Goal: Task Accomplishment & Management: Manage account settings

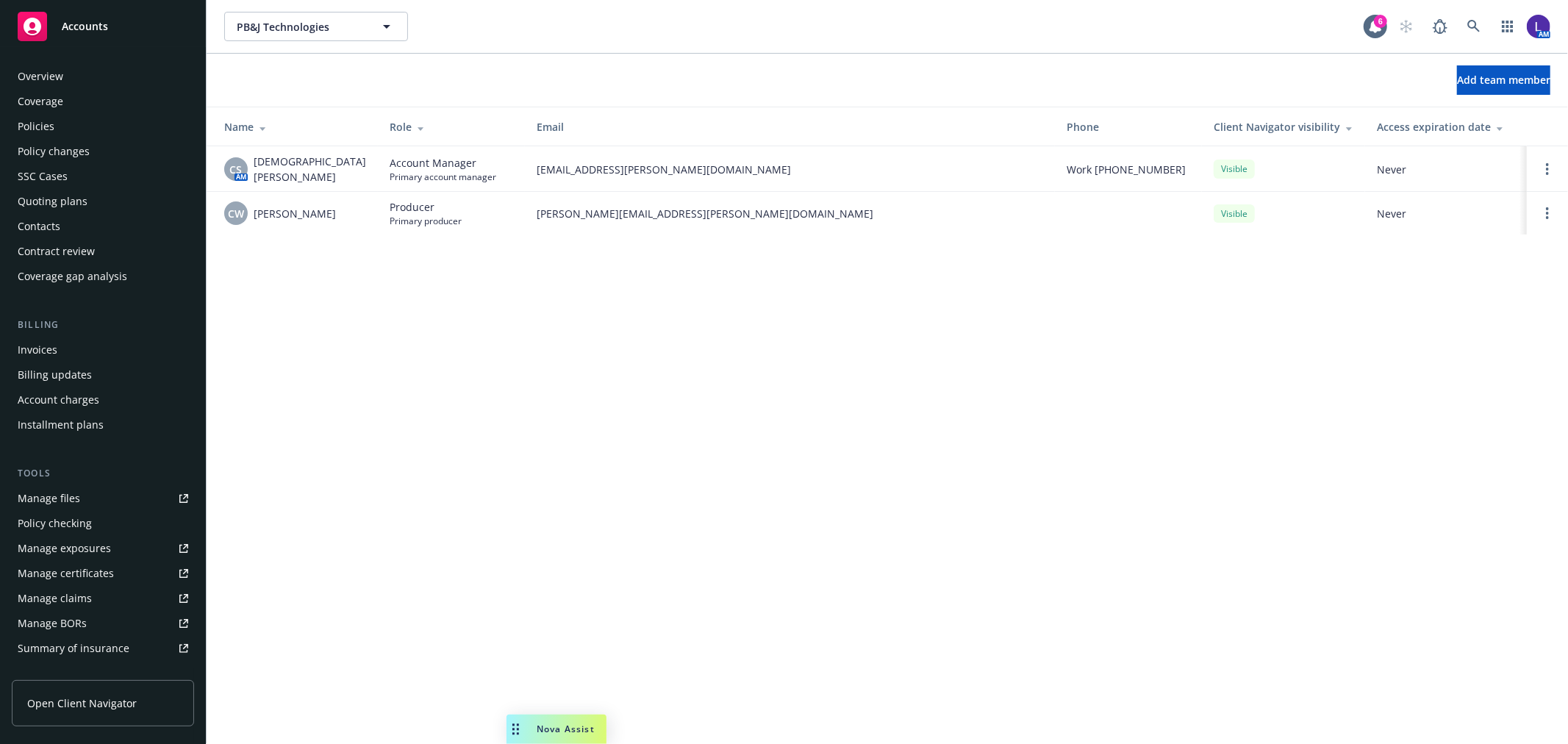
scroll to position [239, 0]
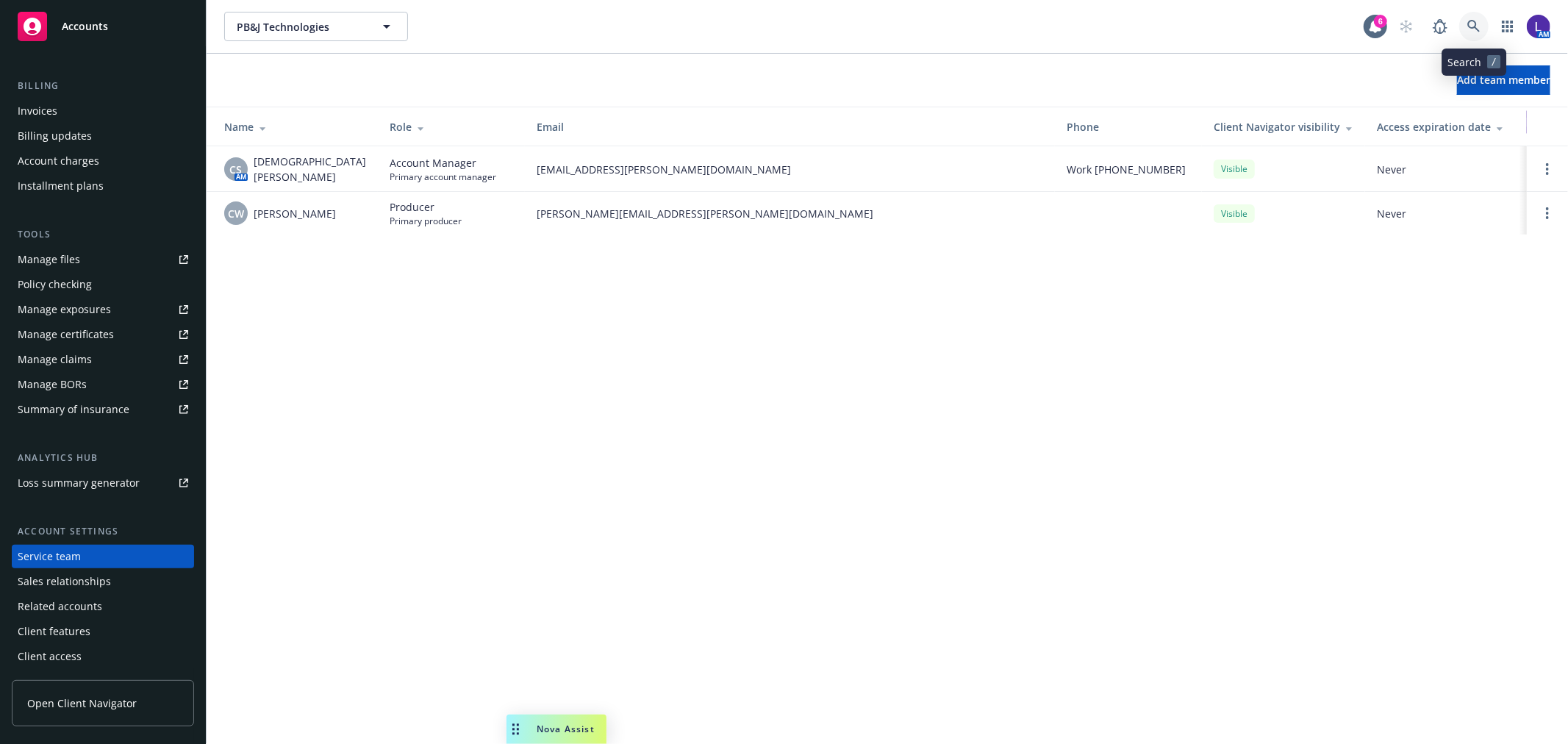
click at [1464, 26] on link at bounding box center [1474, 27] width 30 height 30
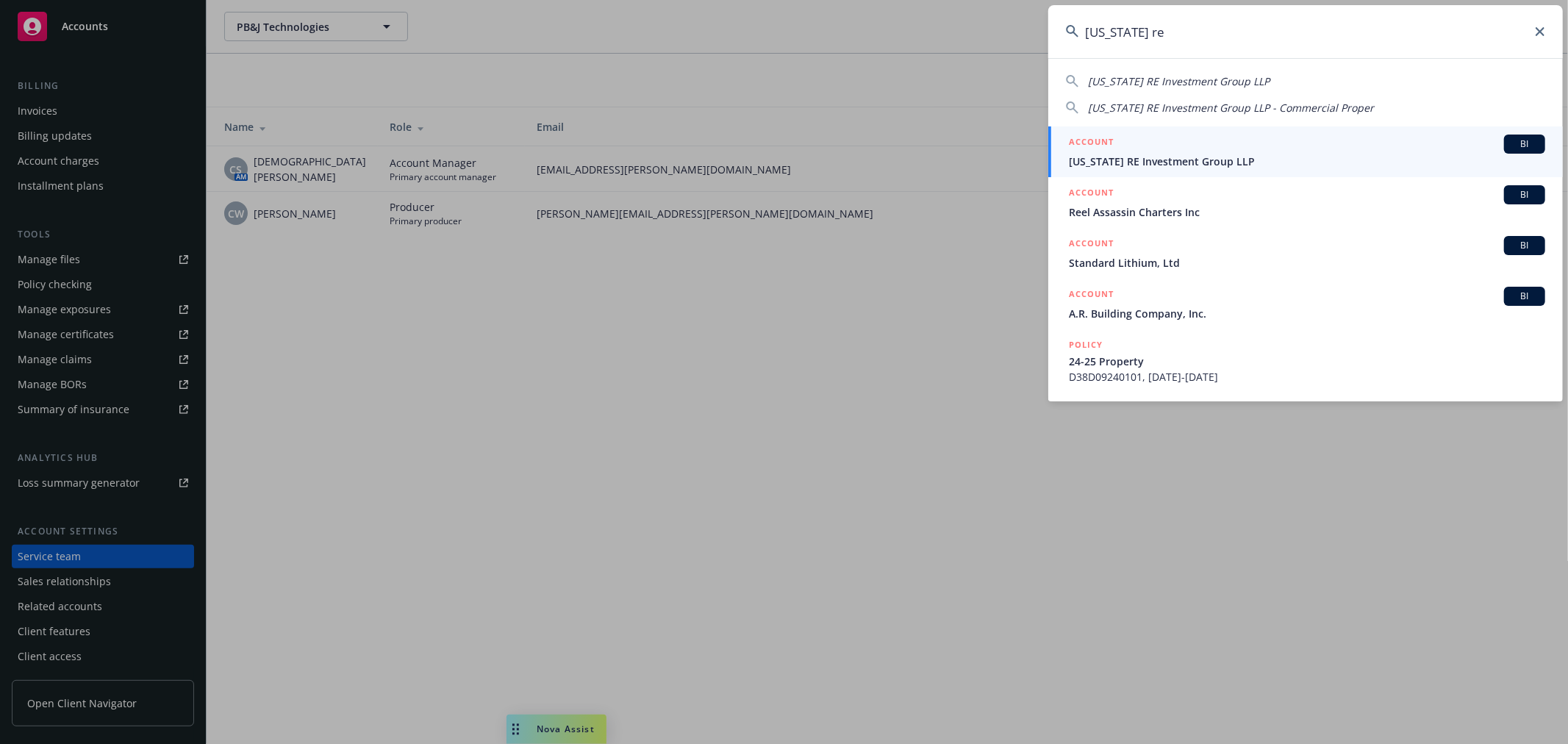
type input "[US_STATE] re"
click at [1154, 158] on span "[US_STATE] RE Investment Group LLP" at bounding box center [1307, 161] width 476 height 16
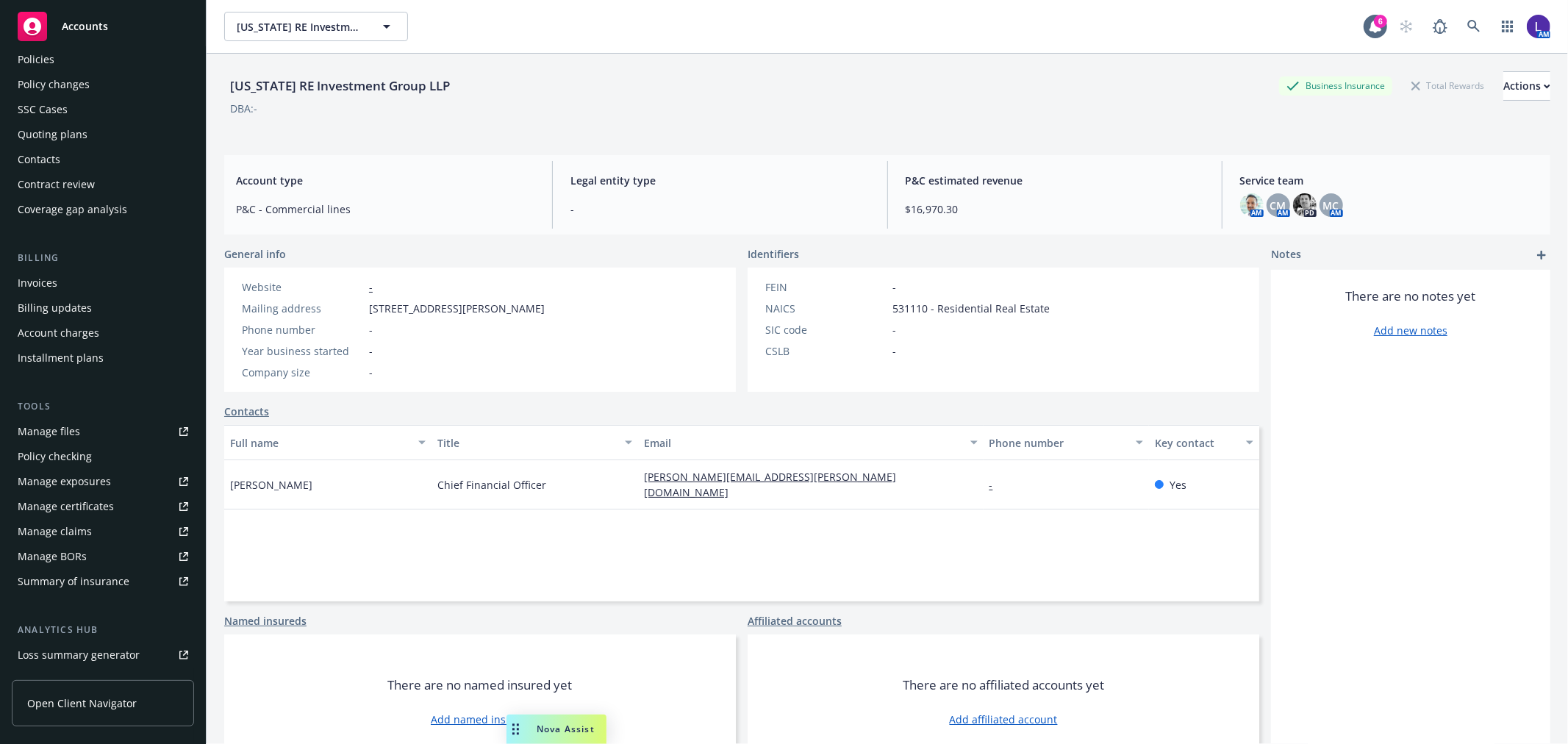
scroll to position [238, 0]
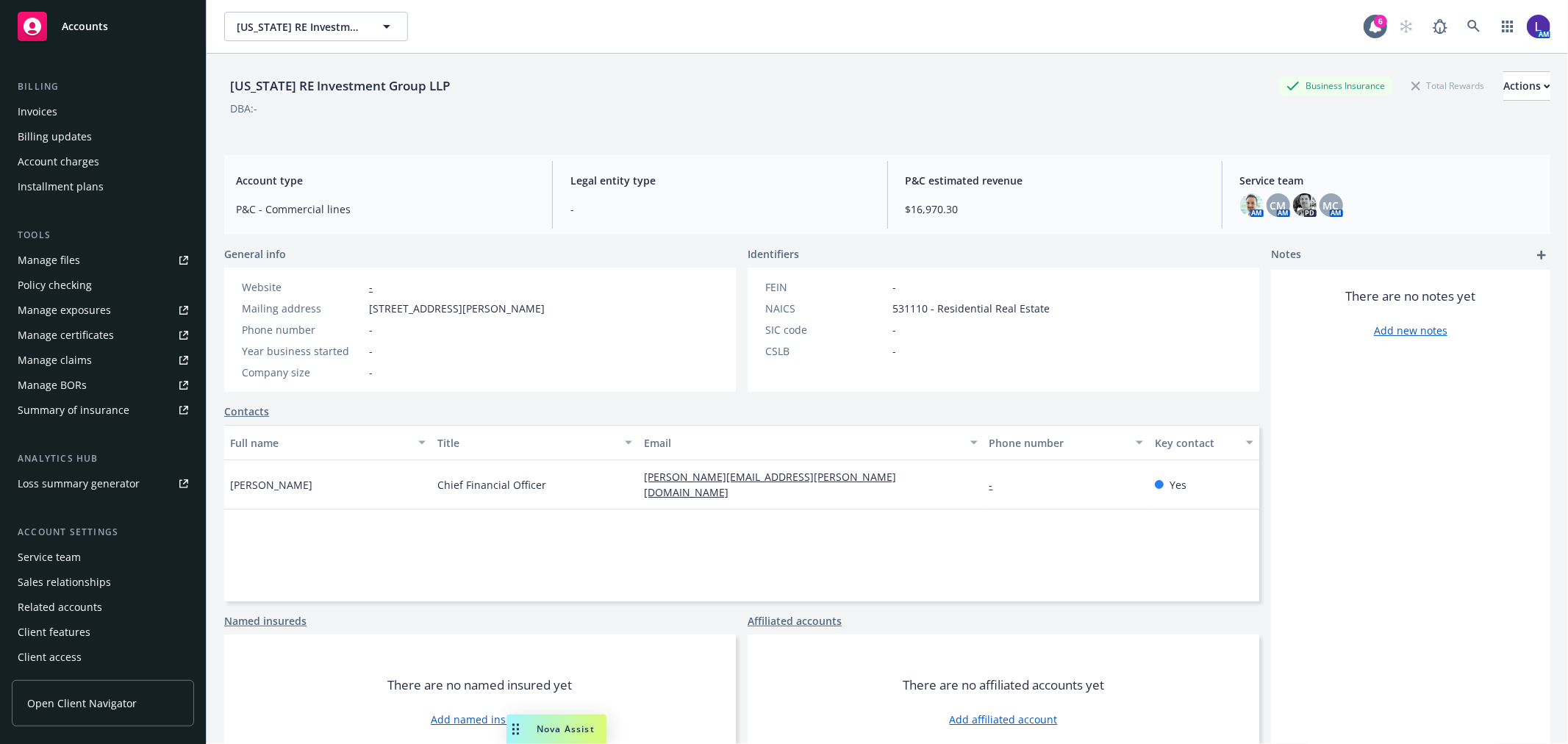
click at [61, 547] on div "Service team" at bounding box center [50, 558] width 63 height 24
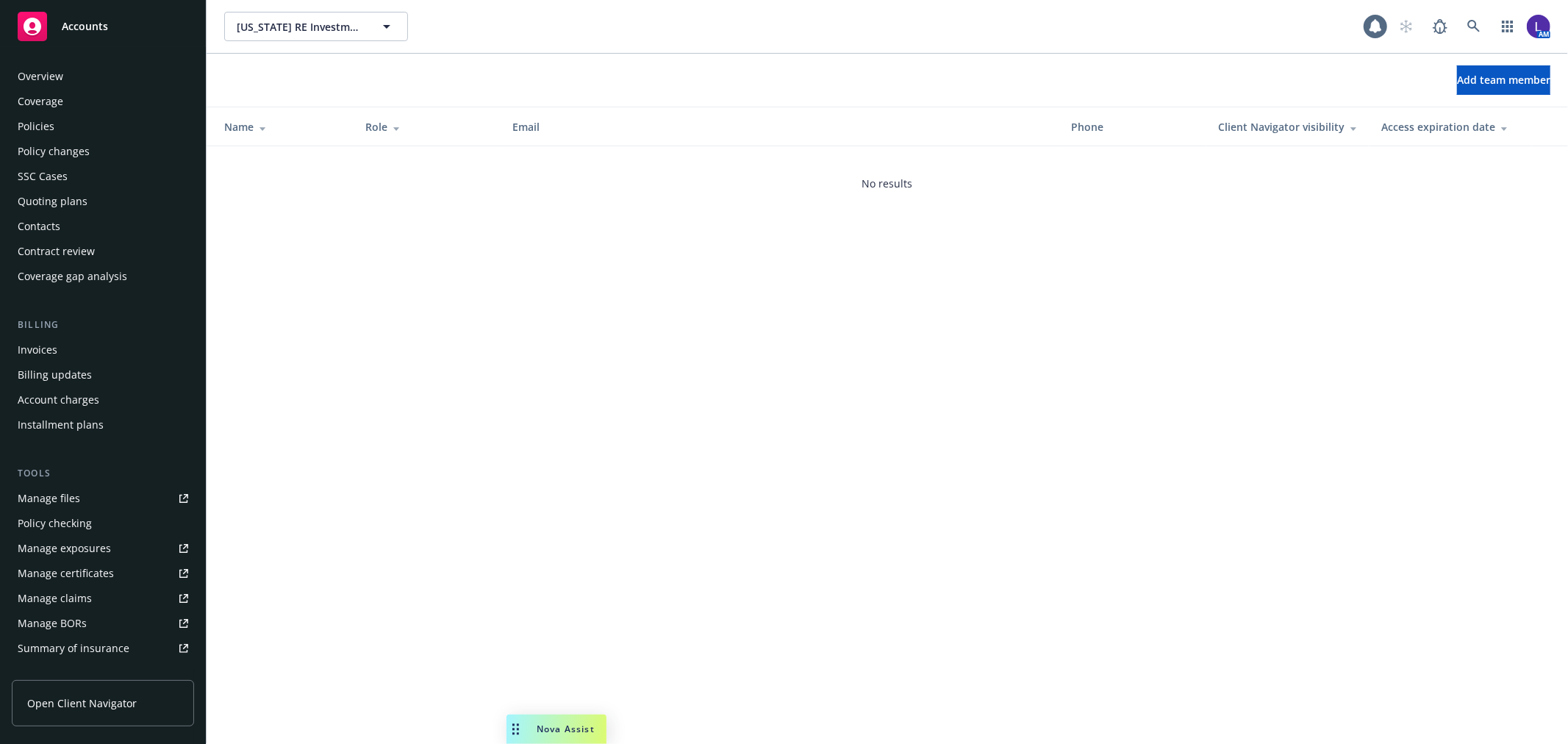
scroll to position [239, 0]
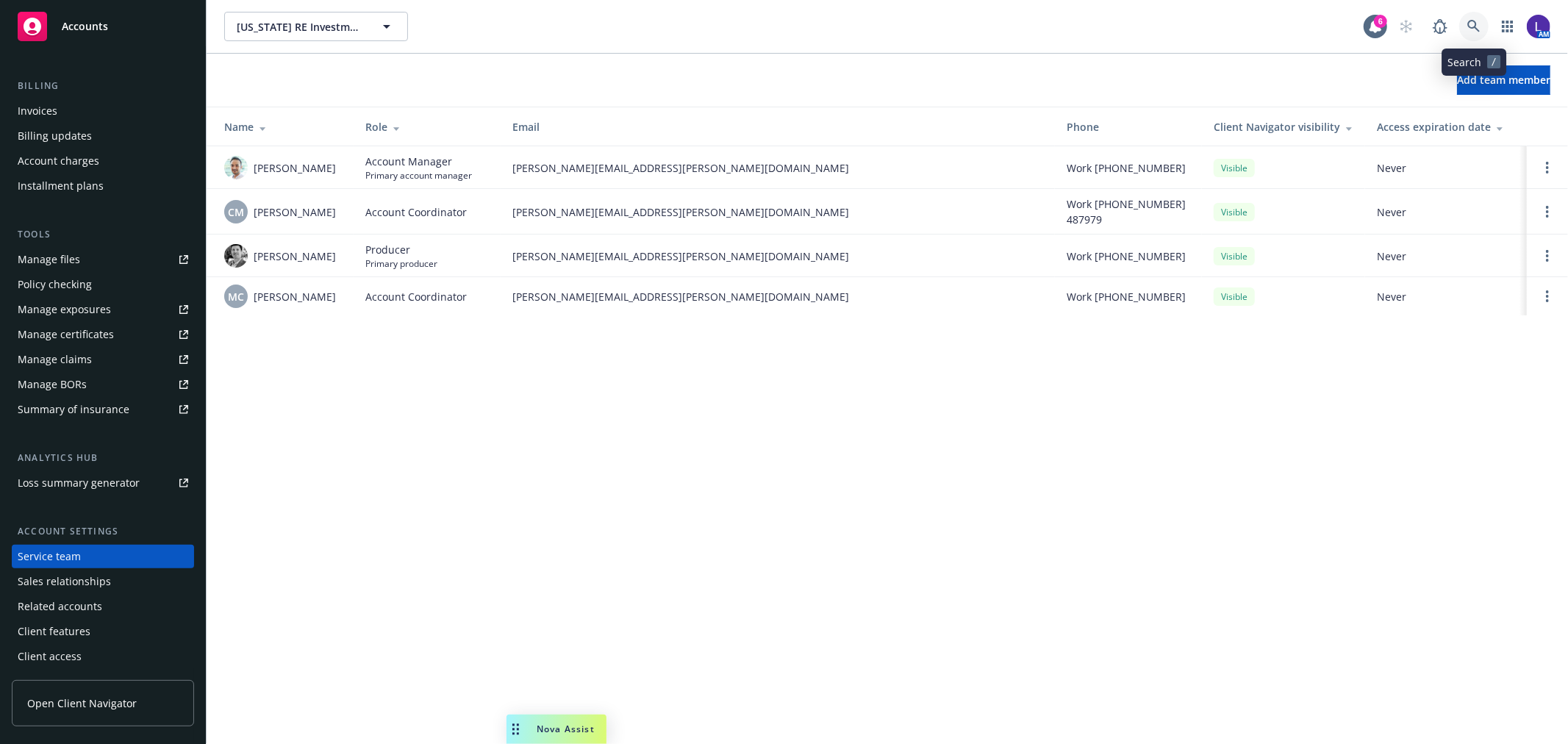
click at [1467, 25] on icon at bounding box center [1473, 26] width 13 height 13
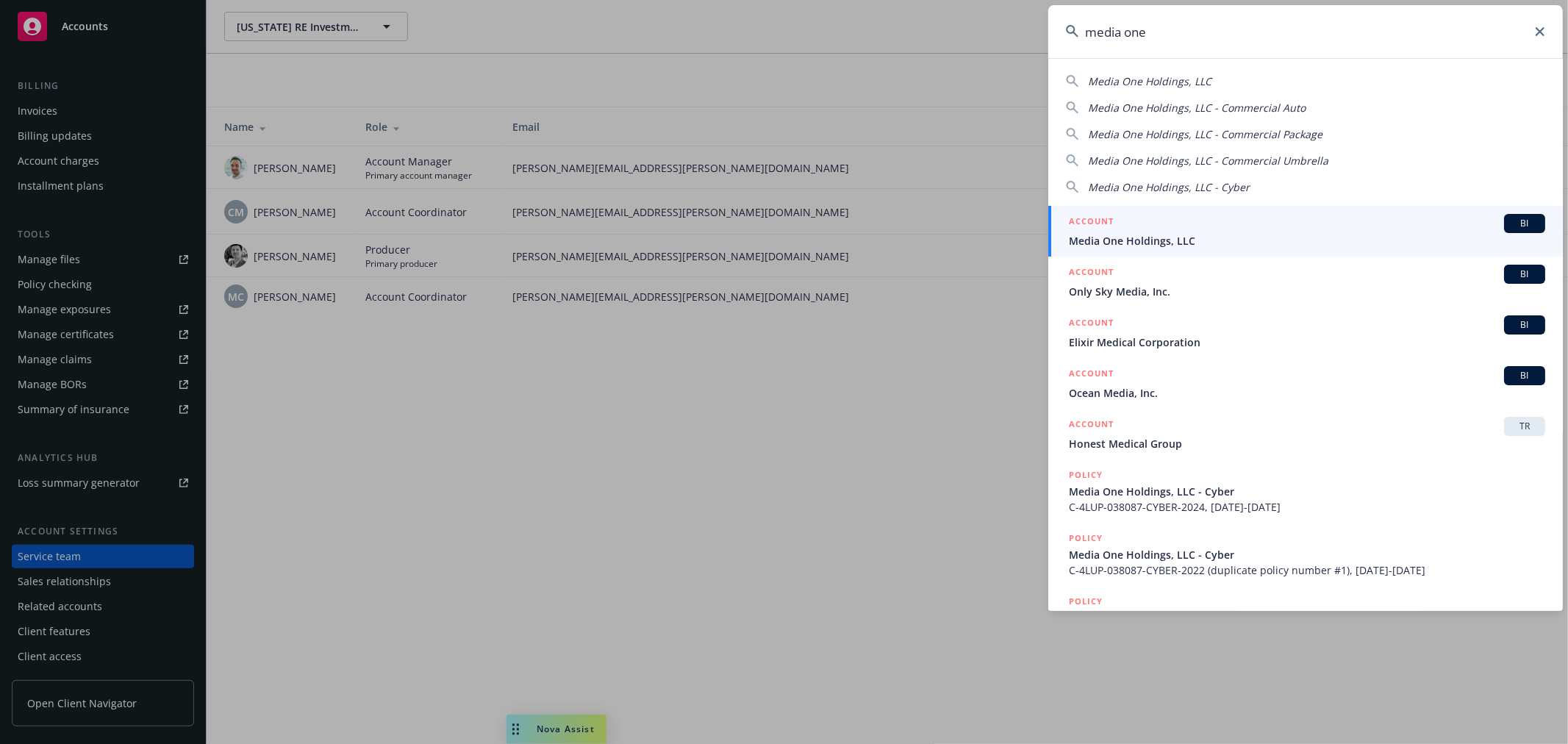
type input "media one"
click at [1247, 235] on span "Media One Holdings, LLC" at bounding box center [1307, 241] width 476 height 16
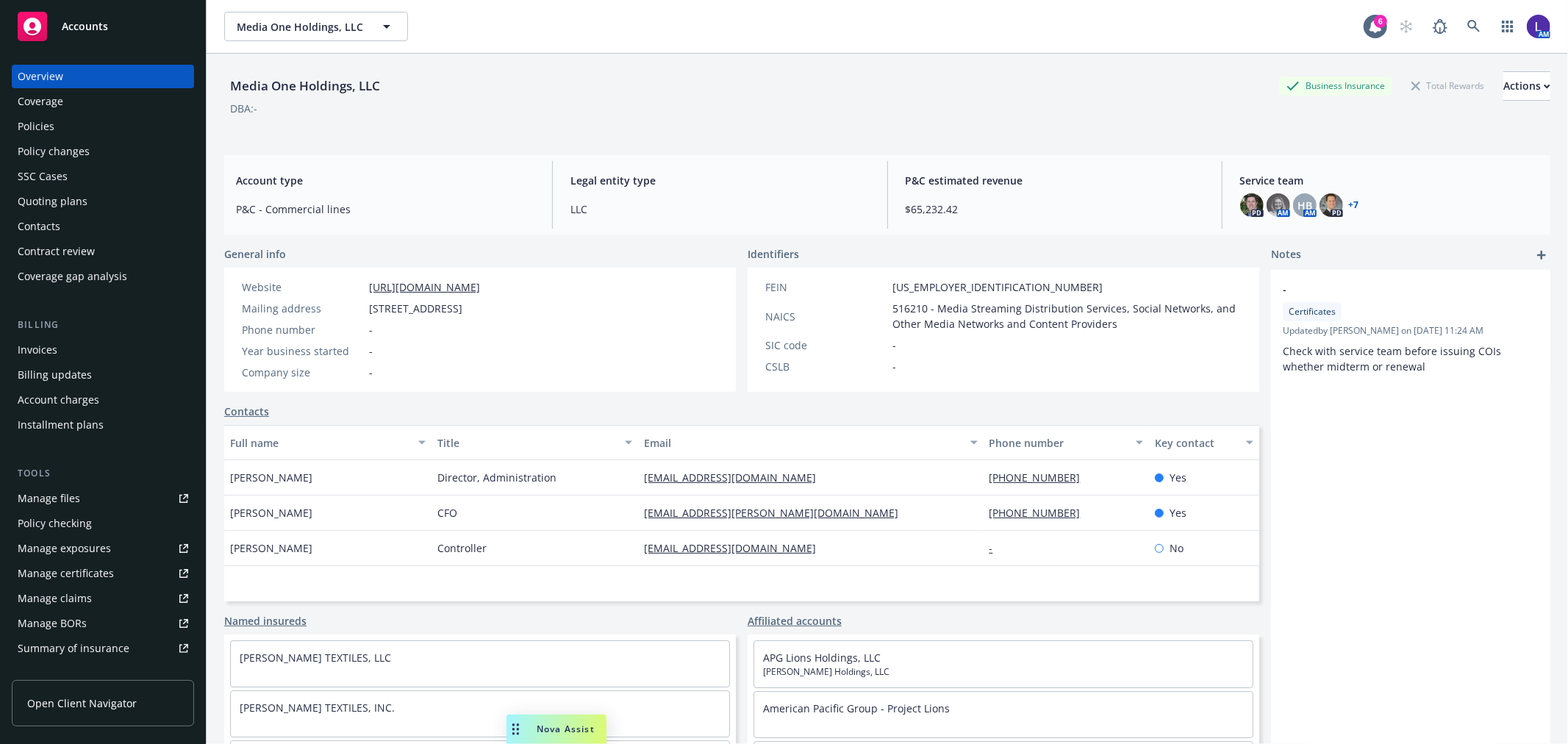
click at [69, 122] on div "Policies" at bounding box center [103, 127] width 170 height 24
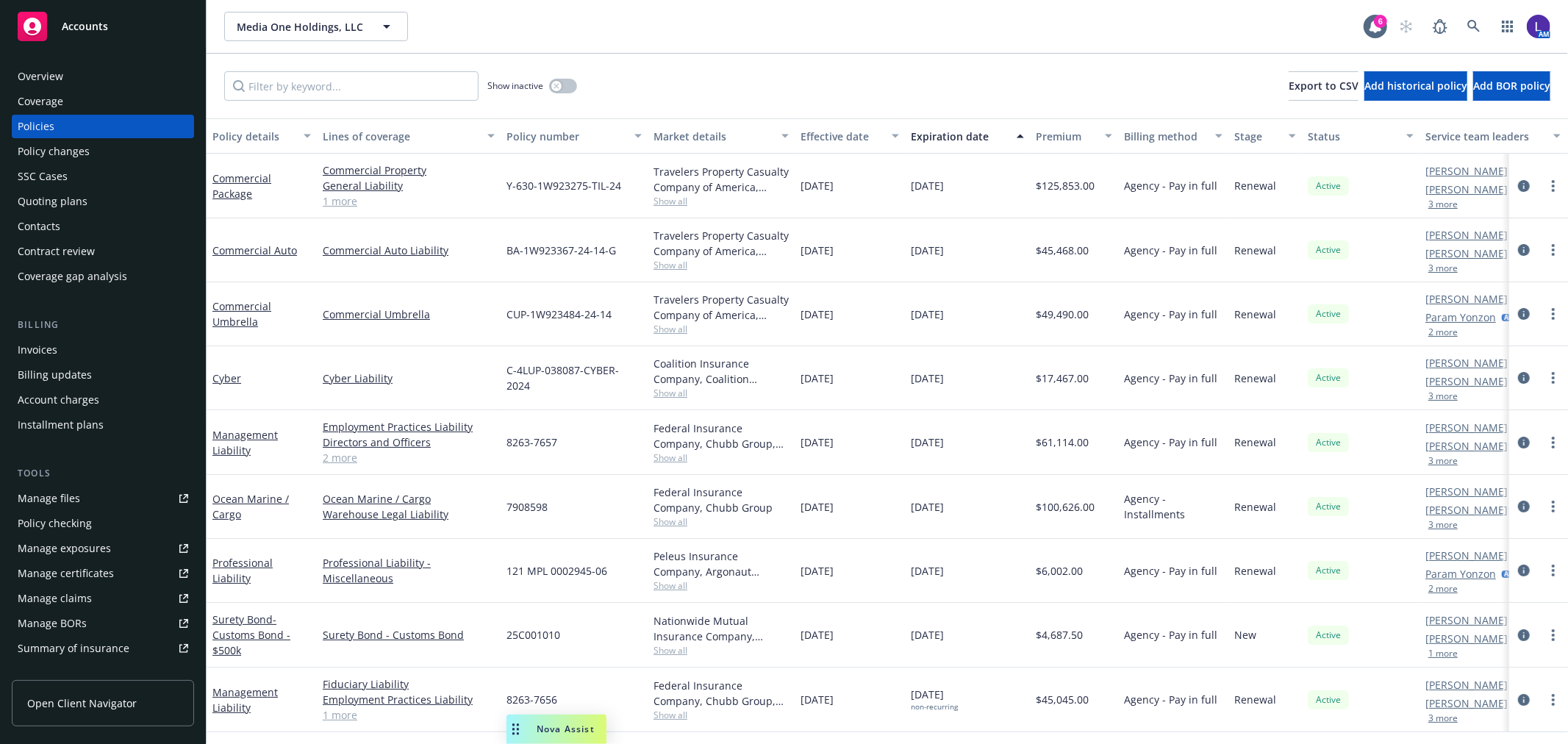
click at [1448, 200] on button "3 more" at bounding box center [1443, 204] width 30 height 9
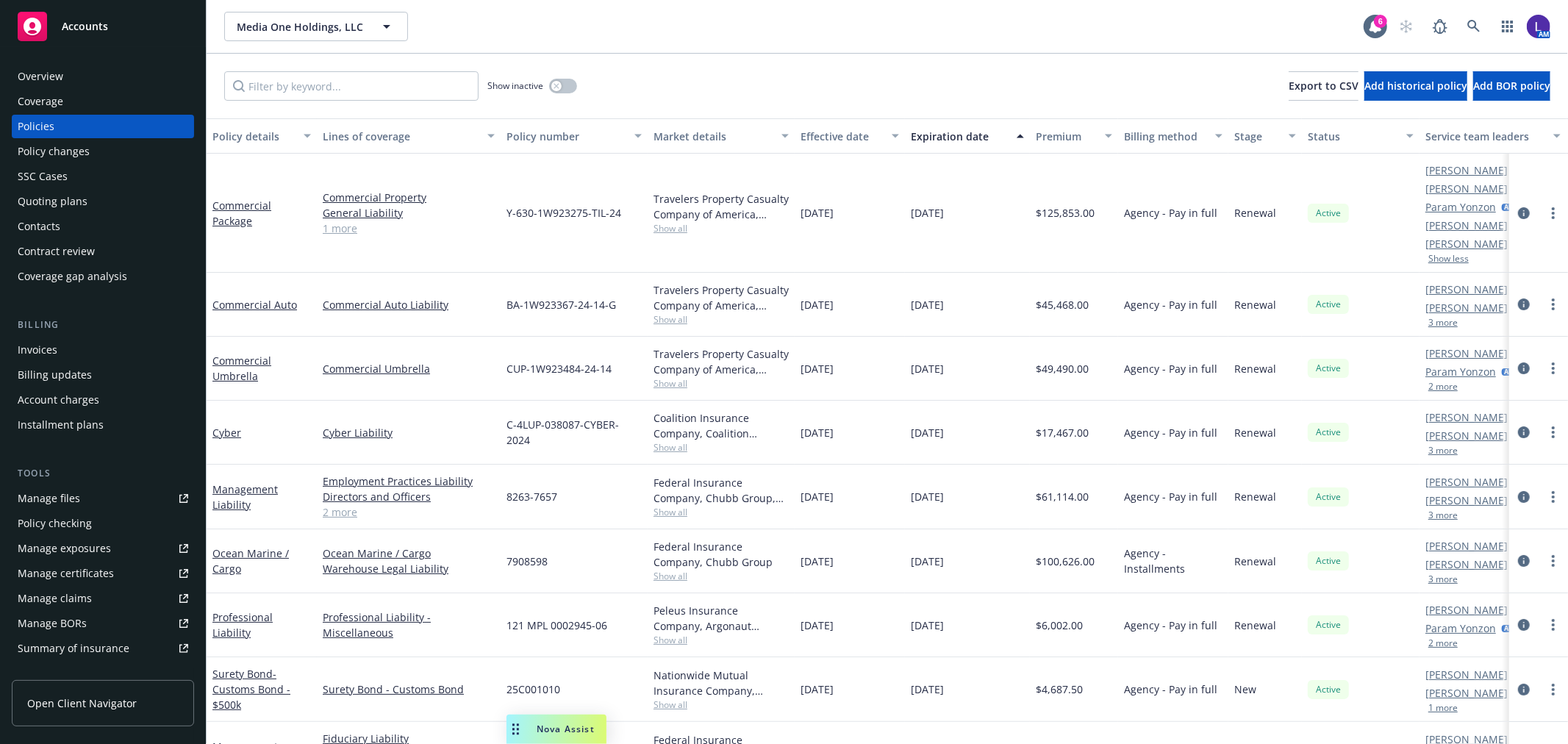
click at [1461, 206] on link "Param Yonzon" at bounding box center [1460, 207] width 70 height 16
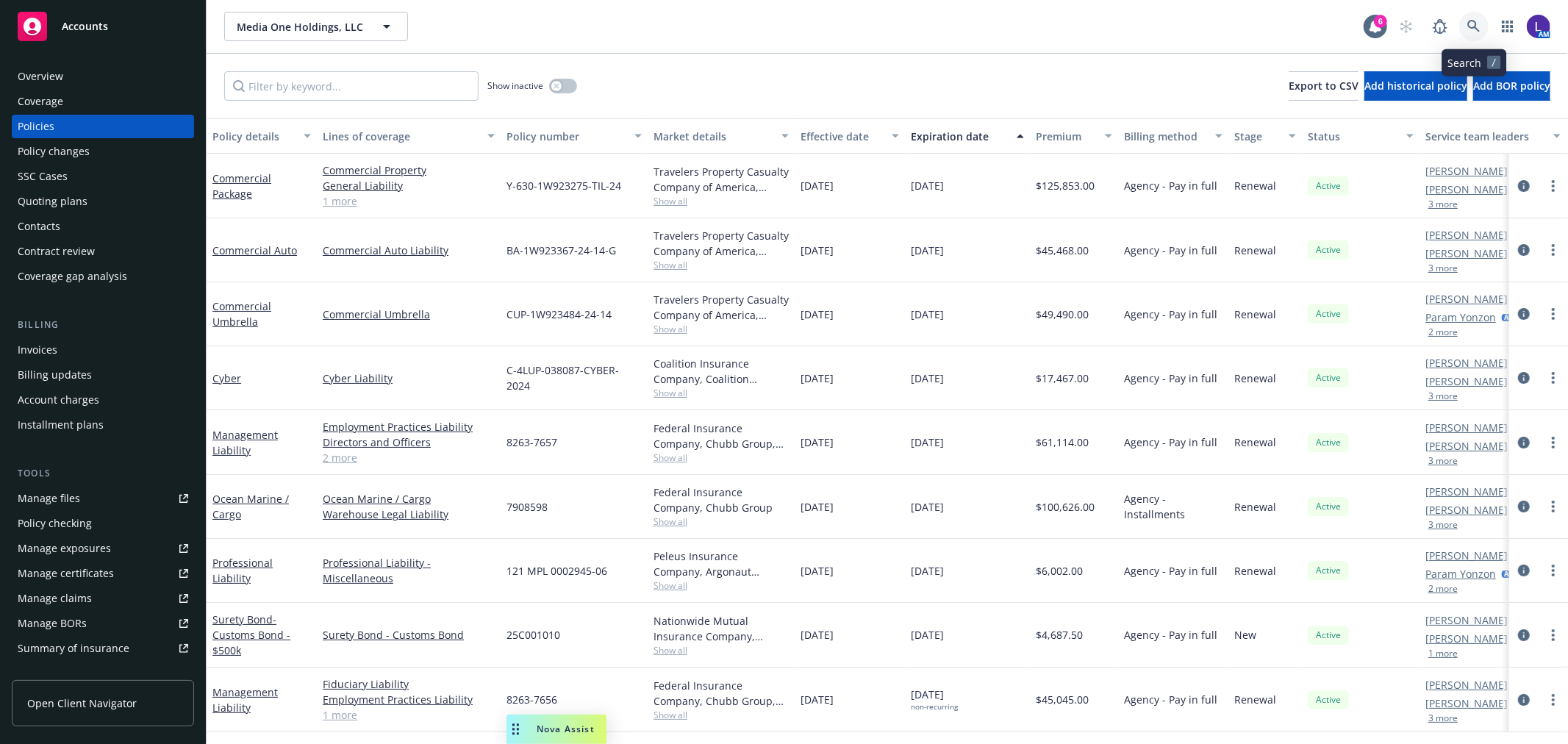
click at [1473, 22] on icon at bounding box center [1473, 26] width 13 height 13
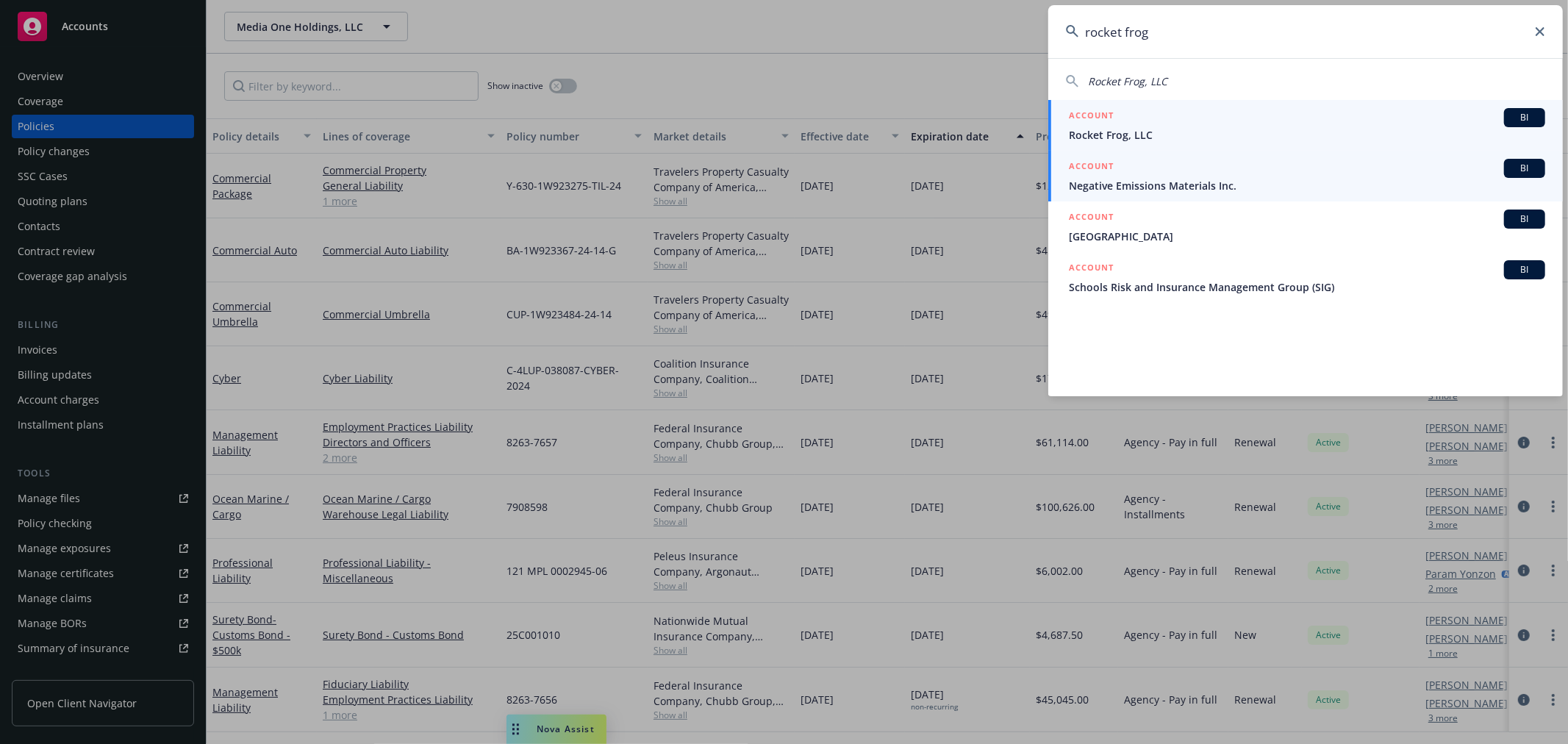
type input "rocket frog"
click at [1134, 140] on span "Rocket Frog, LLC" at bounding box center [1307, 135] width 476 height 16
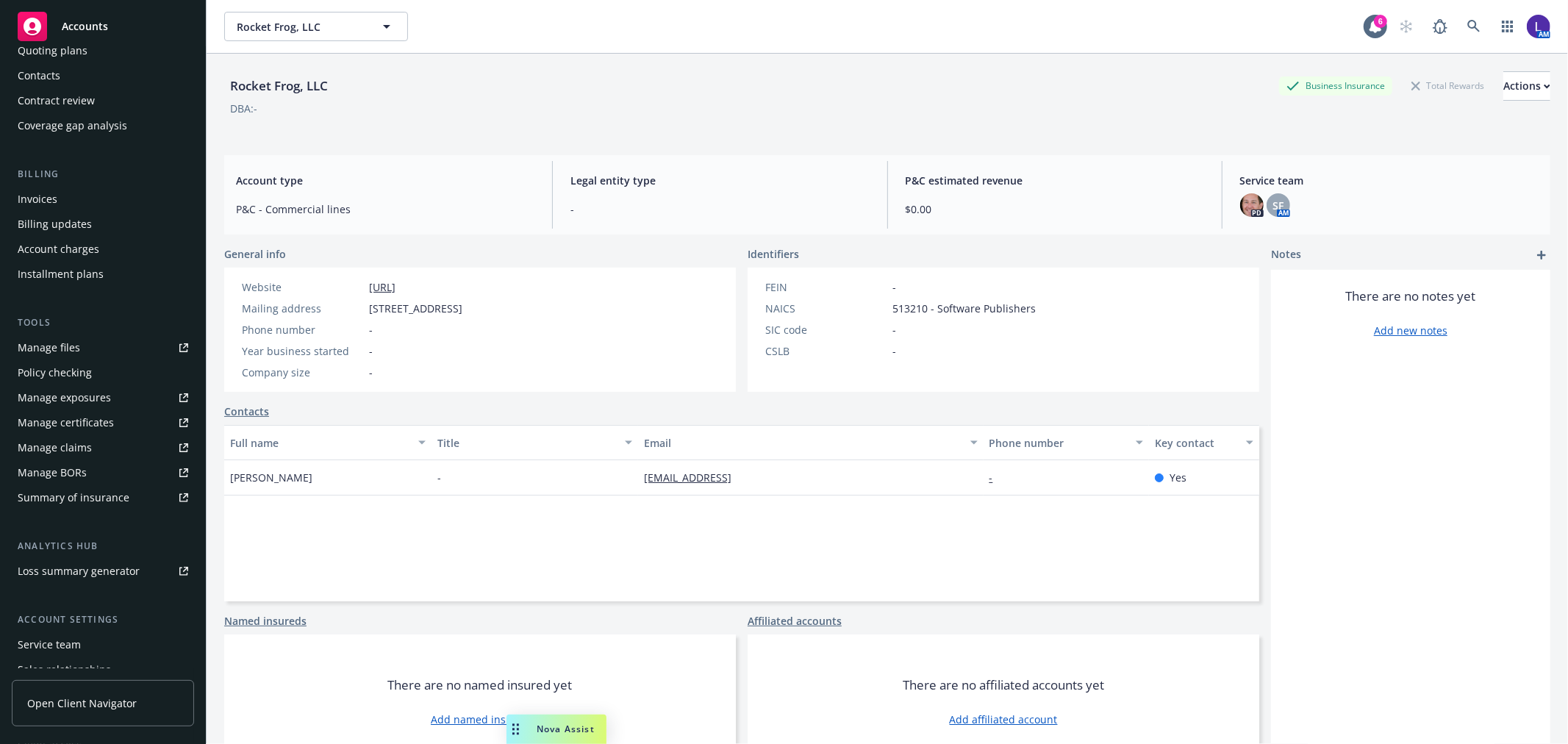
scroll to position [238, 0]
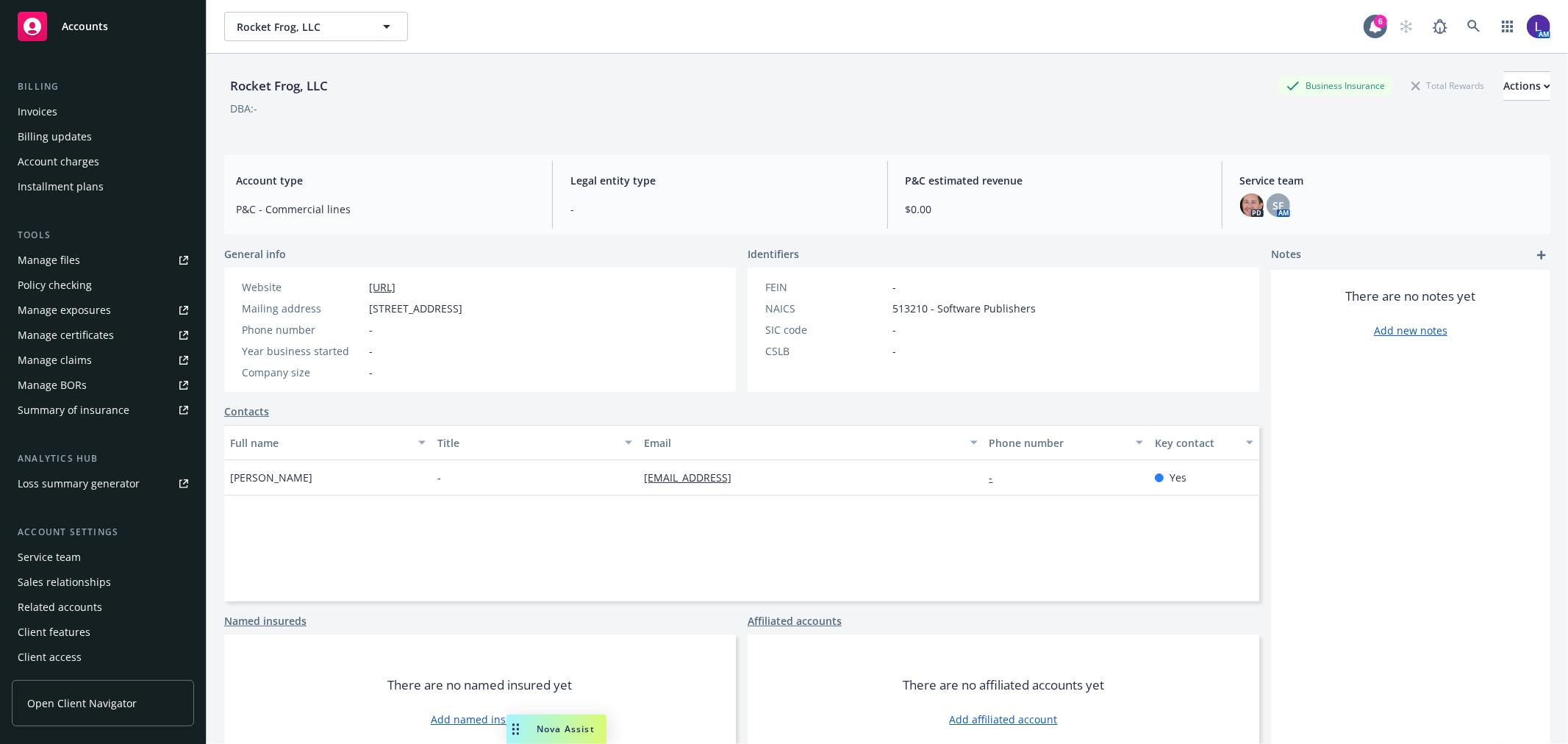
click at [53, 552] on div "Service team" at bounding box center [50, 558] width 63 height 24
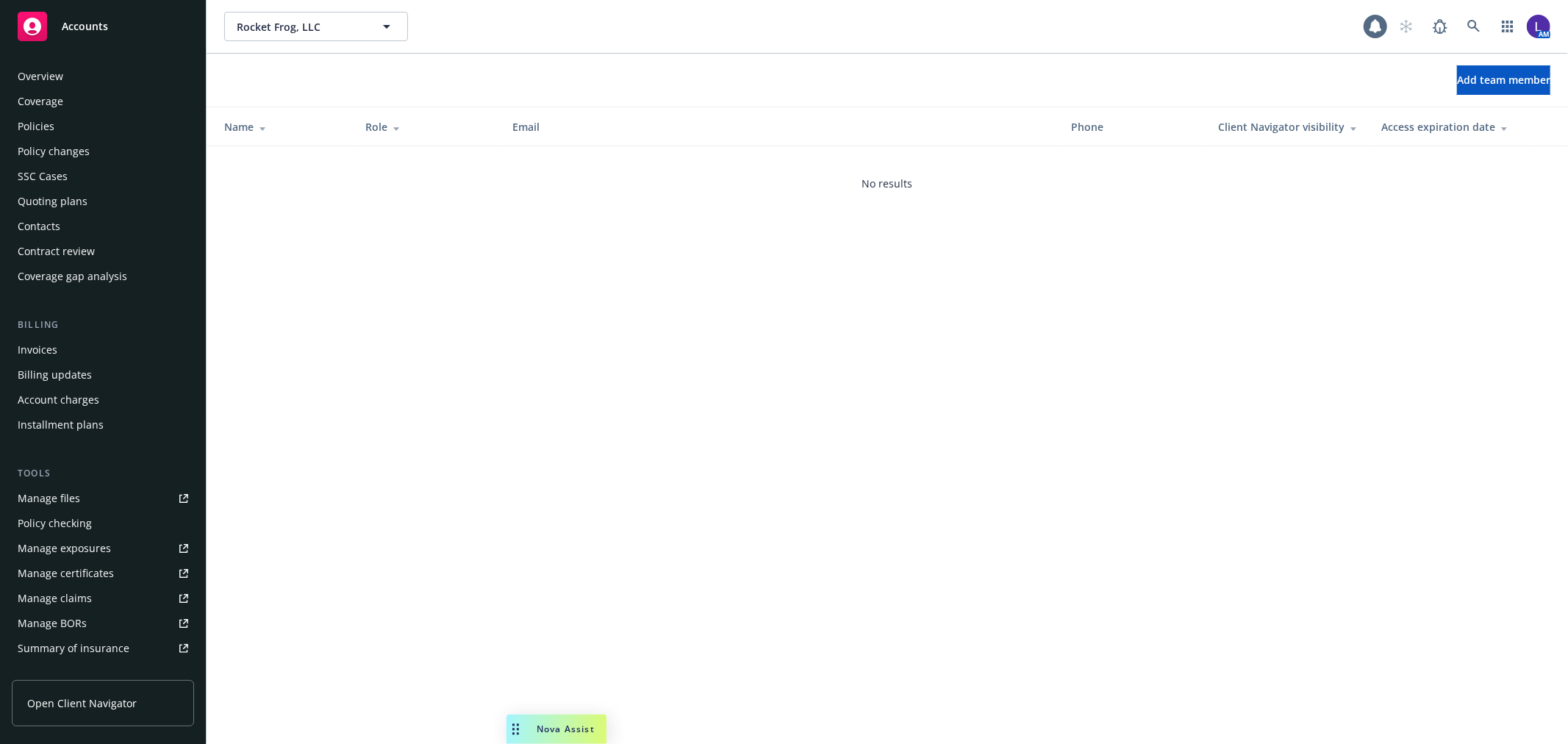
scroll to position [239, 0]
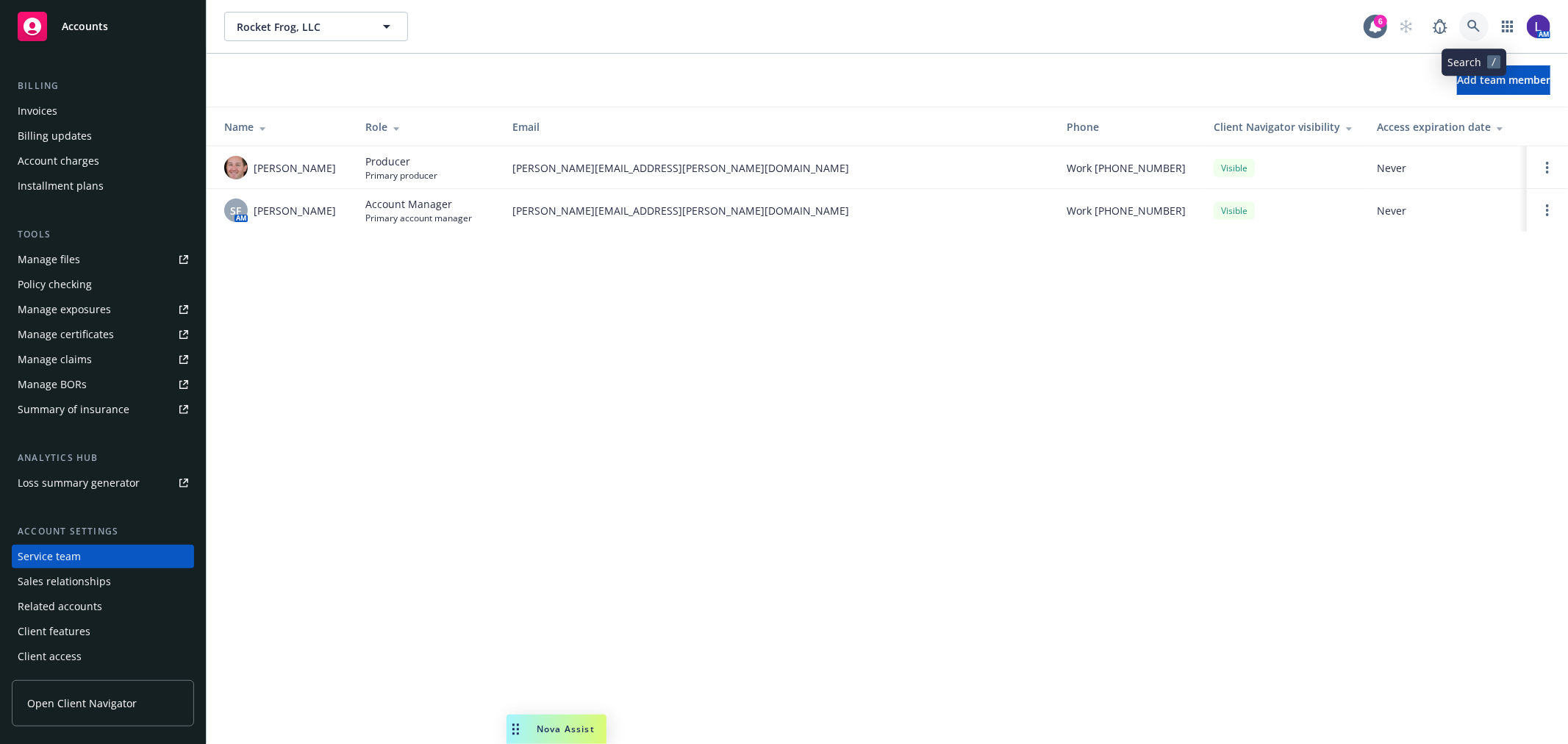
click at [1469, 18] on link at bounding box center [1474, 27] width 30 height 30
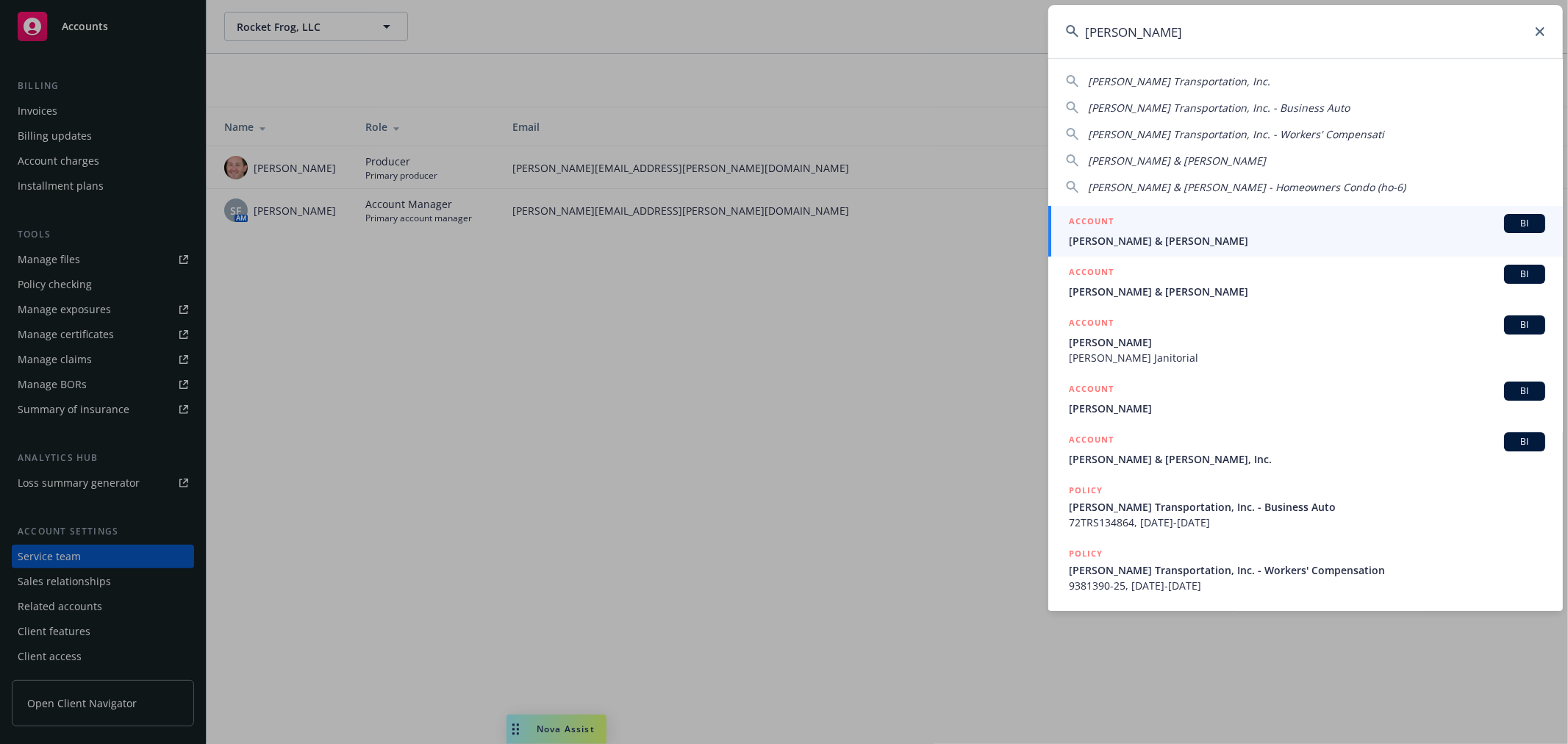
click at [1190, 75] on span "[PERSON_NAME] Transportation, Inc." at bounding box center [1179, 81] width 182 height 14
type input "[PERSON_NAME] Transportation, Inc."
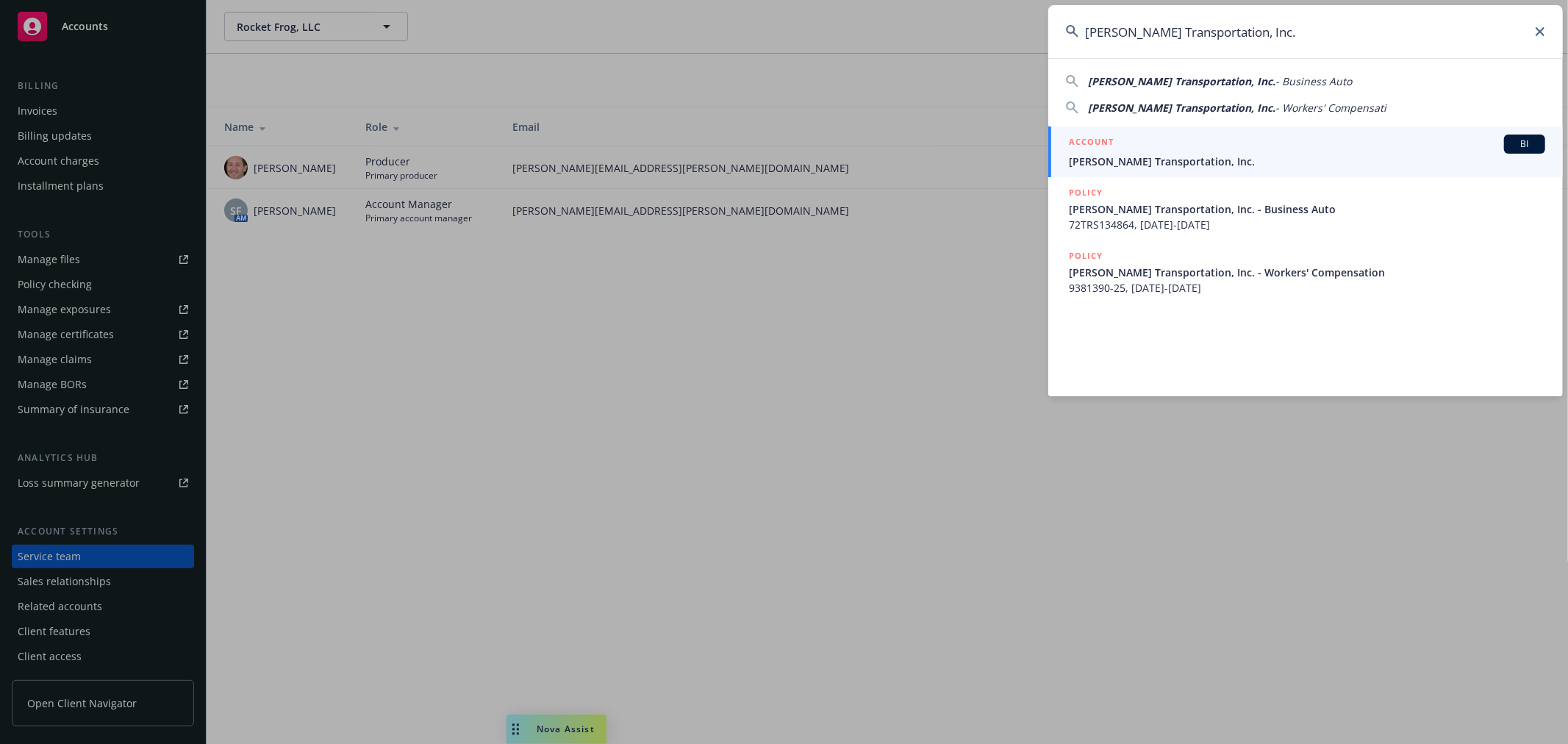
click at [1171, 153] on div "ACCOUNT BI" at bounding box center [1307, 144] width 476 height 19
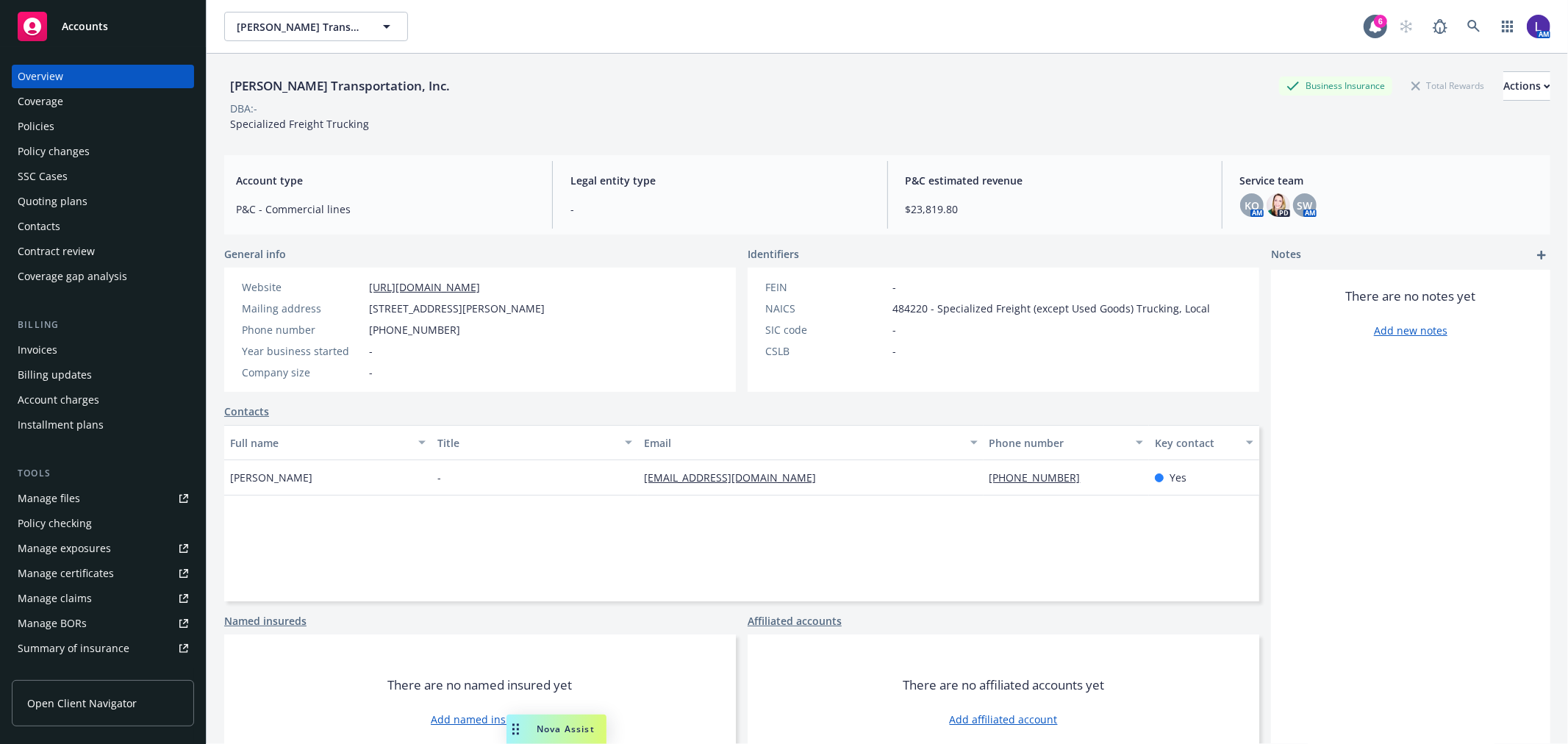
click at [61, 130] on div "Policies" at bounding box center [103, 127] width 170 height 24
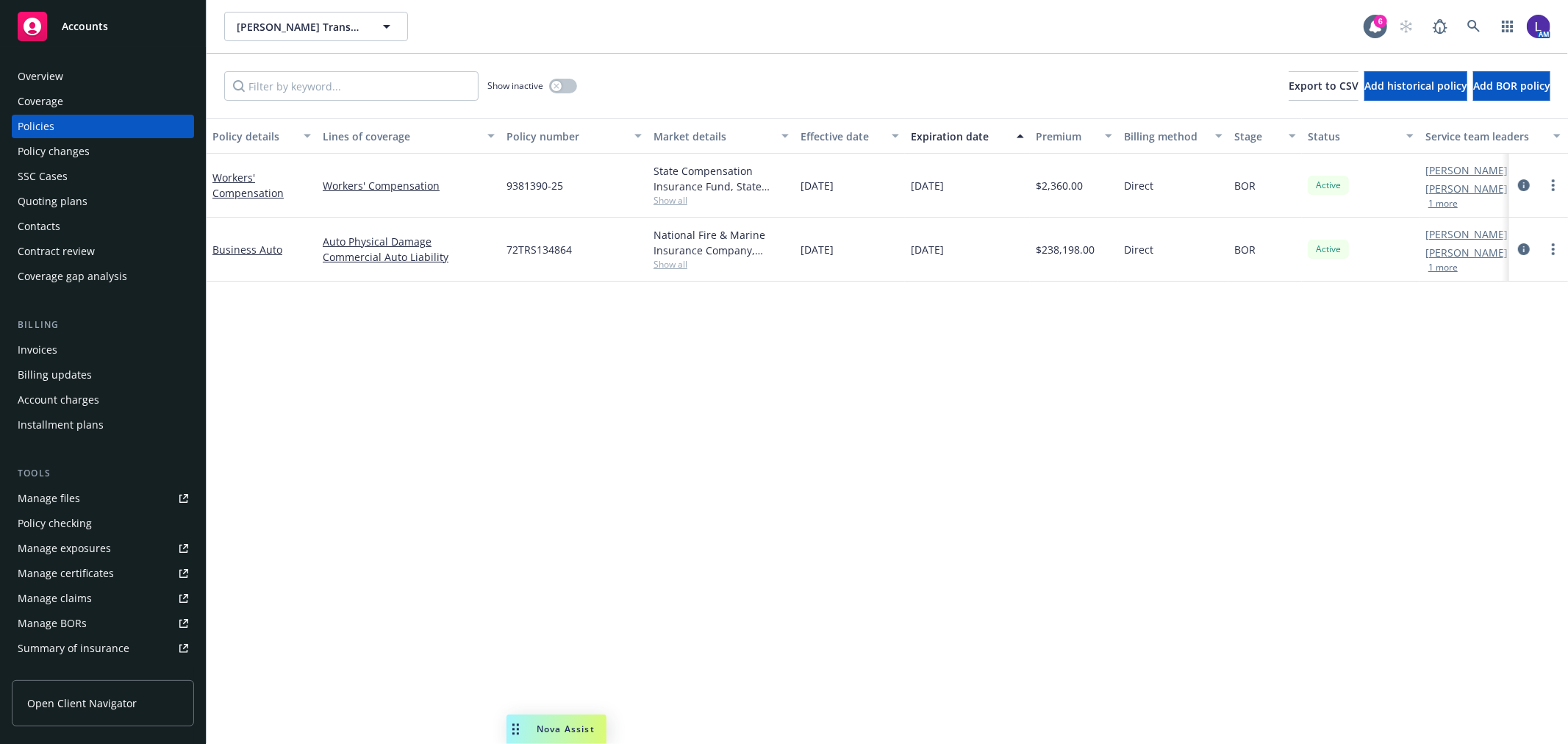
click at [1445, 201] on button "1 more" at bounding box center [1443, 203] width 30 height 9
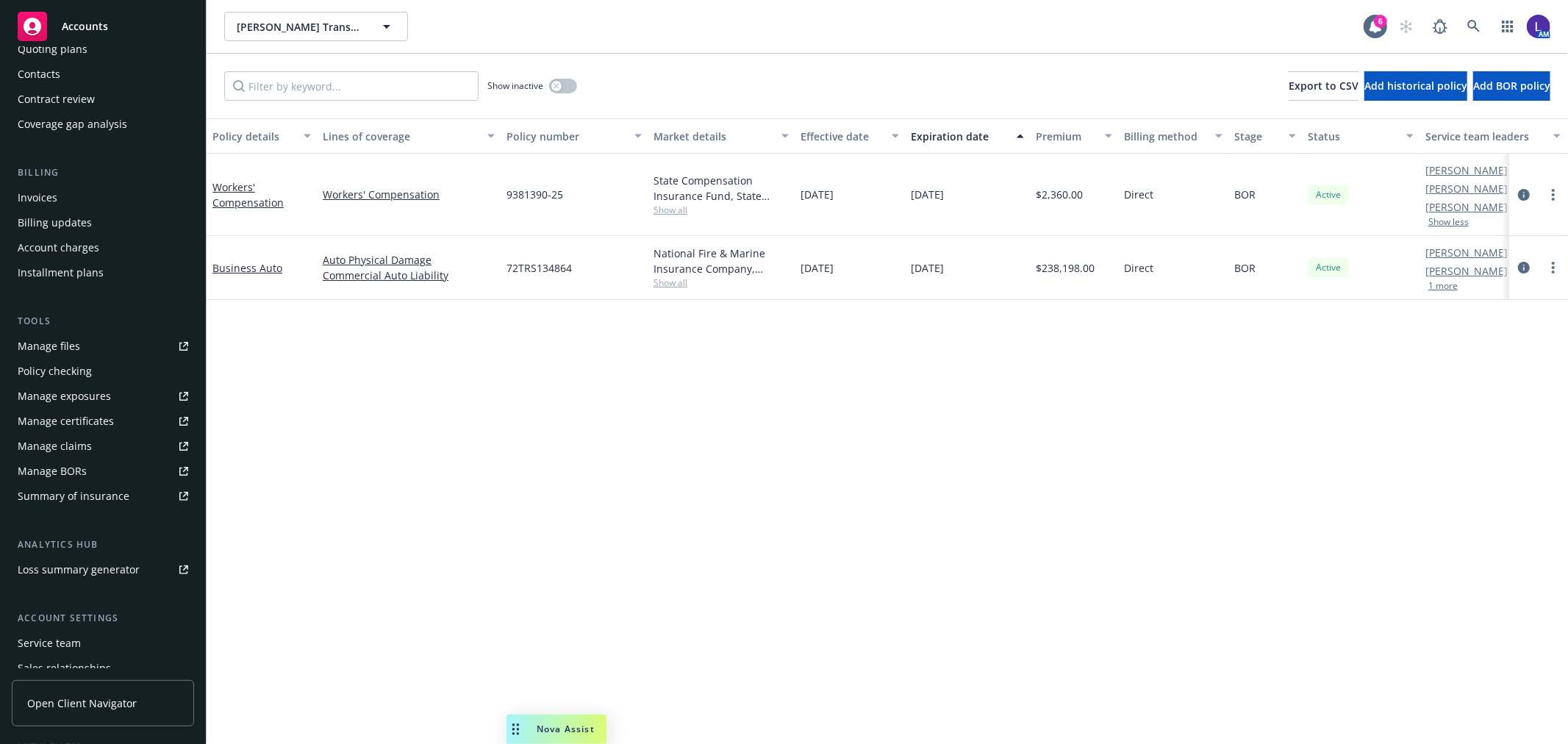
scroll to position [238, 0]
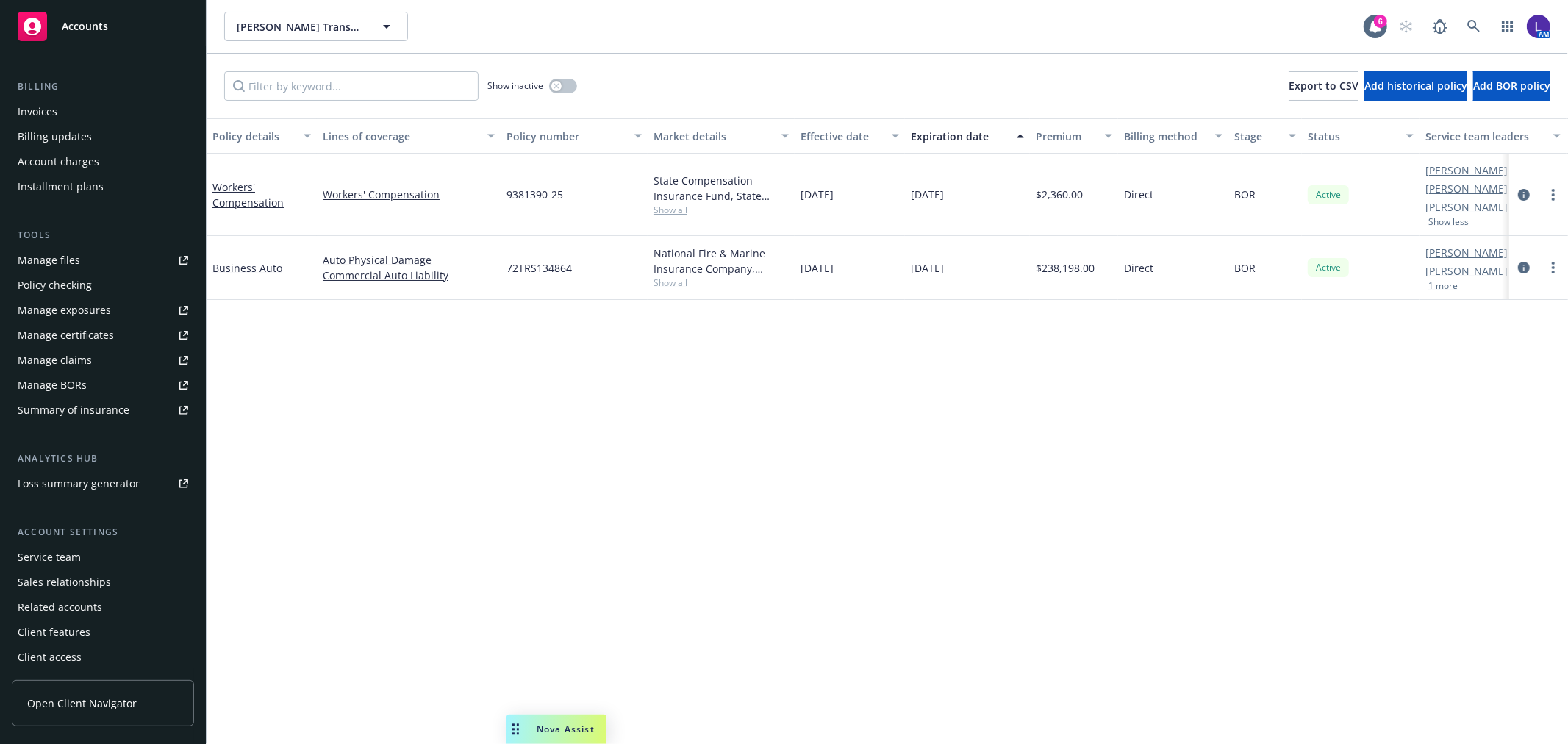
click at [77, 552] on div "Service team" at bounding box center [50, 558] width 63 height 24
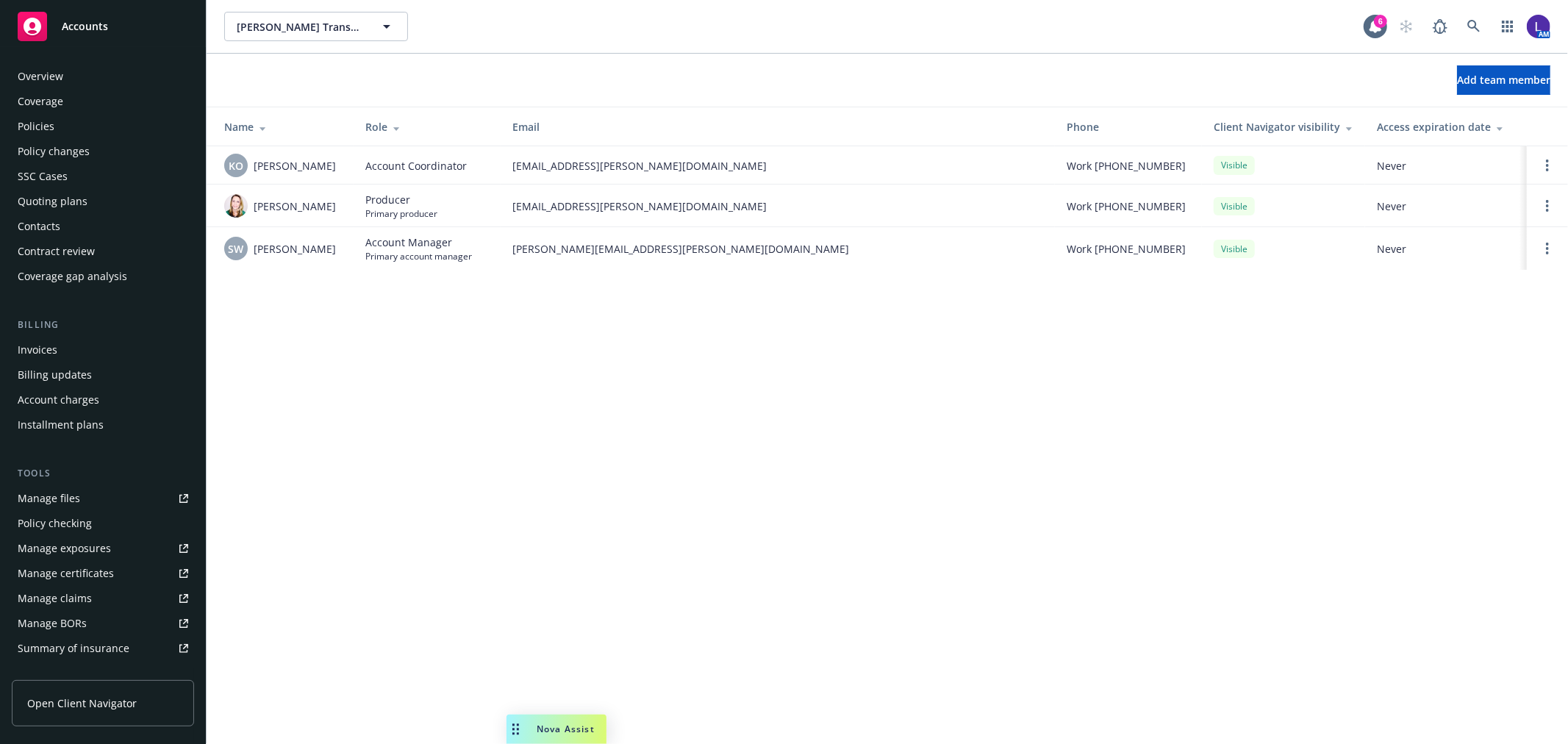
click at [52, 74] on div "Overview" at bounding box center [41, 76] width 46 height 24
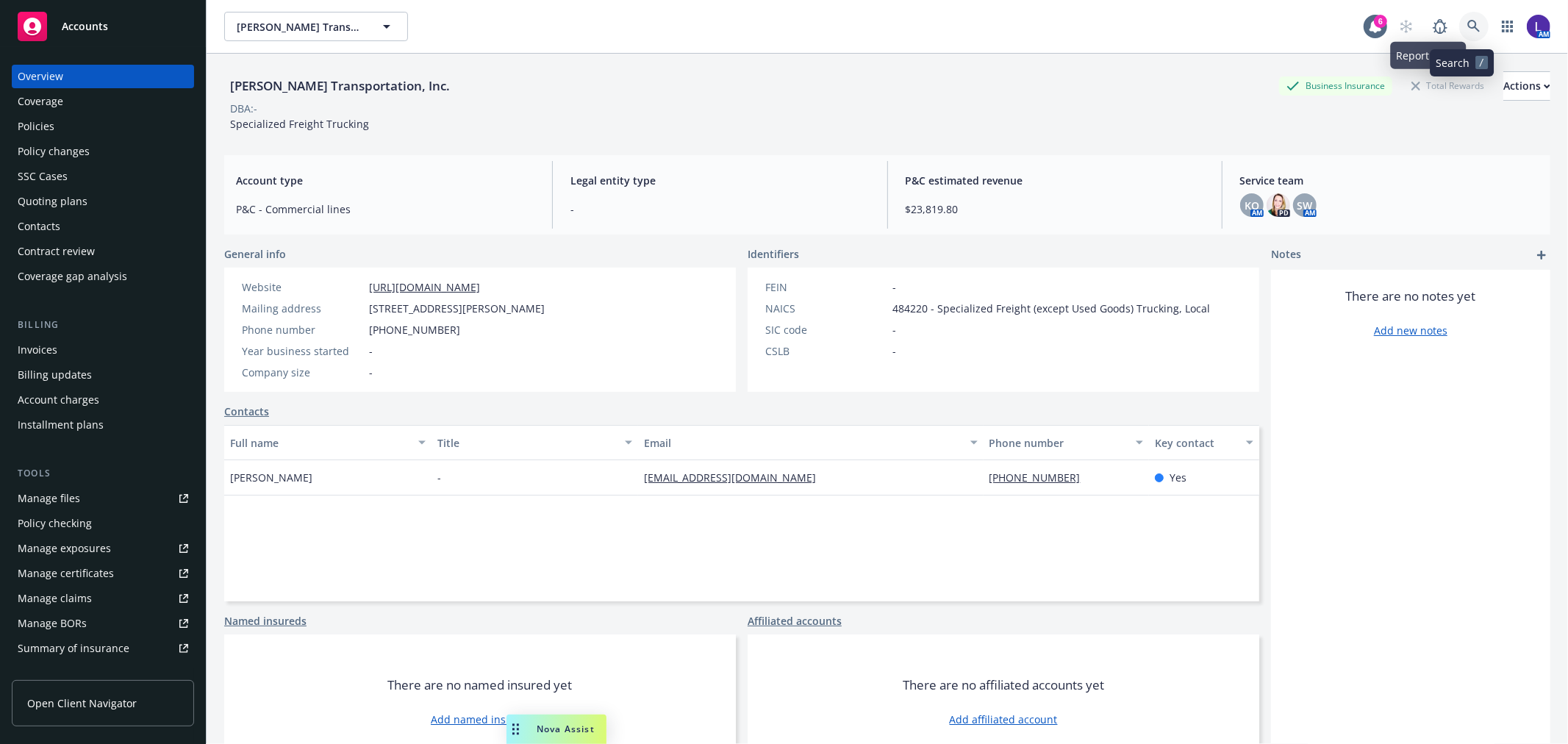
click at [1467, 27] on icon at bounding box center [1473, 26] width 13 height 13
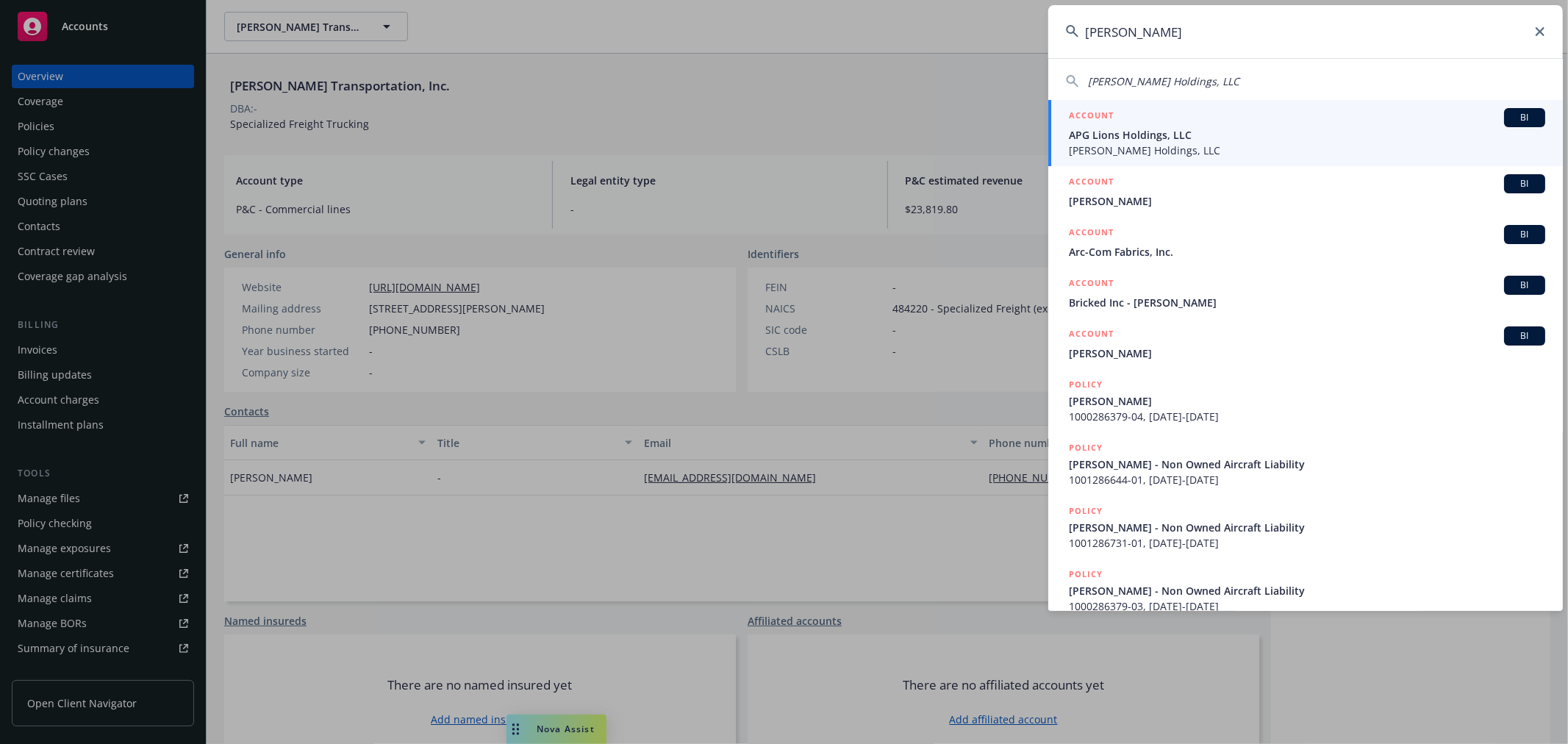
click at [1166, 81] on span "[PERSON_NAME] Holdings, LLC" at bounding box center [1163, 81] width 152 height 14
type input "[PERSON_NAME] Holdings, LLC"
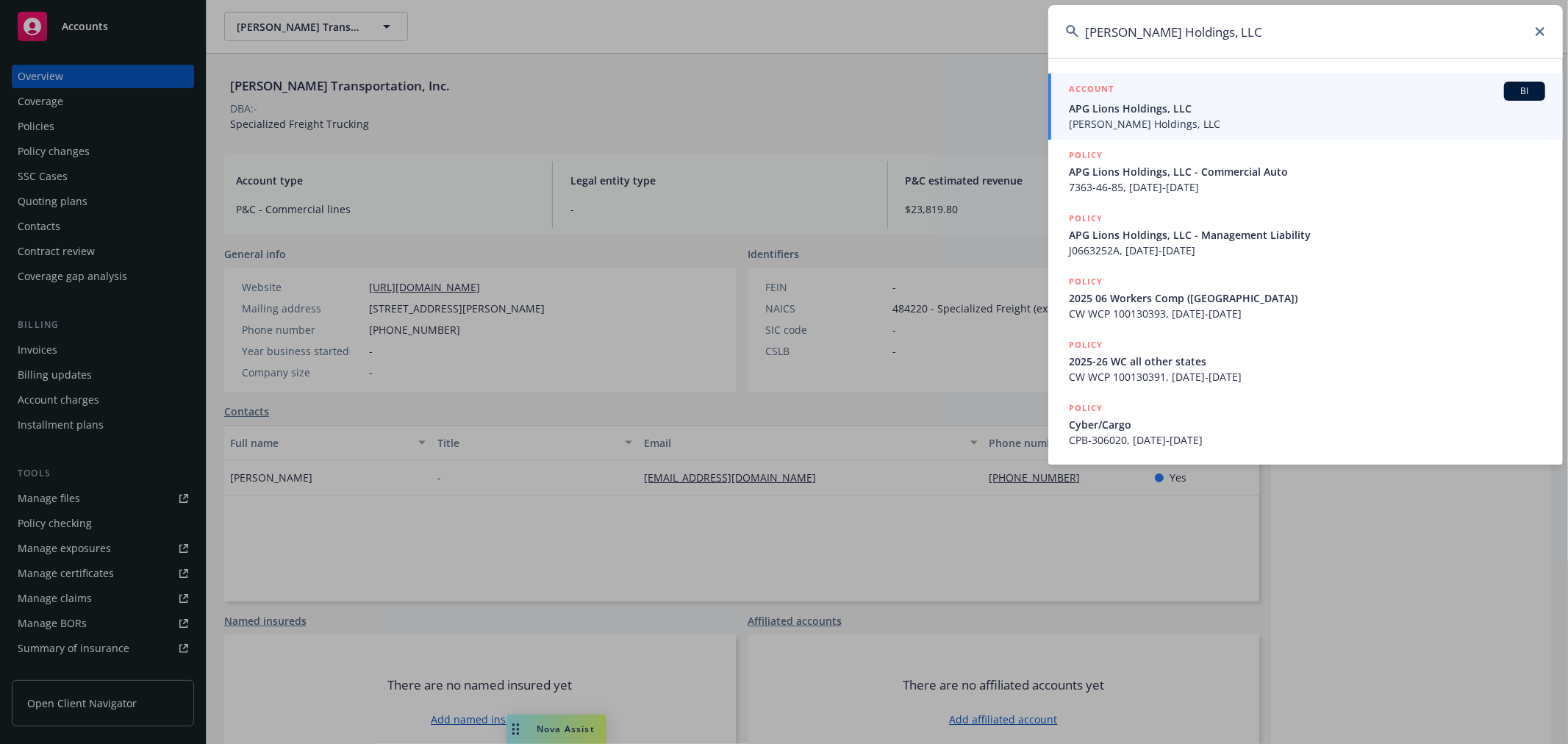
click at [1170, 115] on span "APG Lions Holdings, LLC" at bounding box center [1307, 109] width 476 height 16
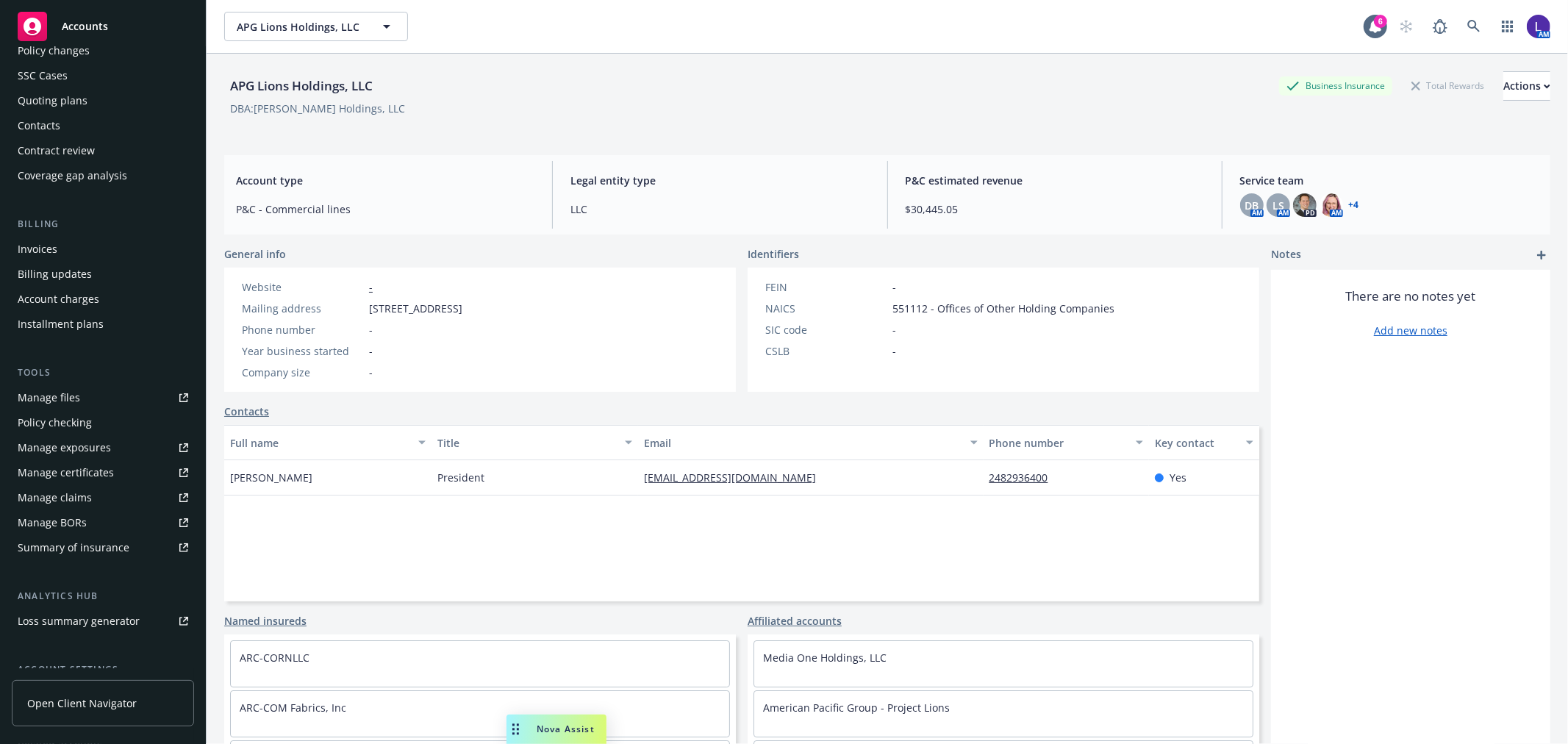
scroll to position [238, 0]
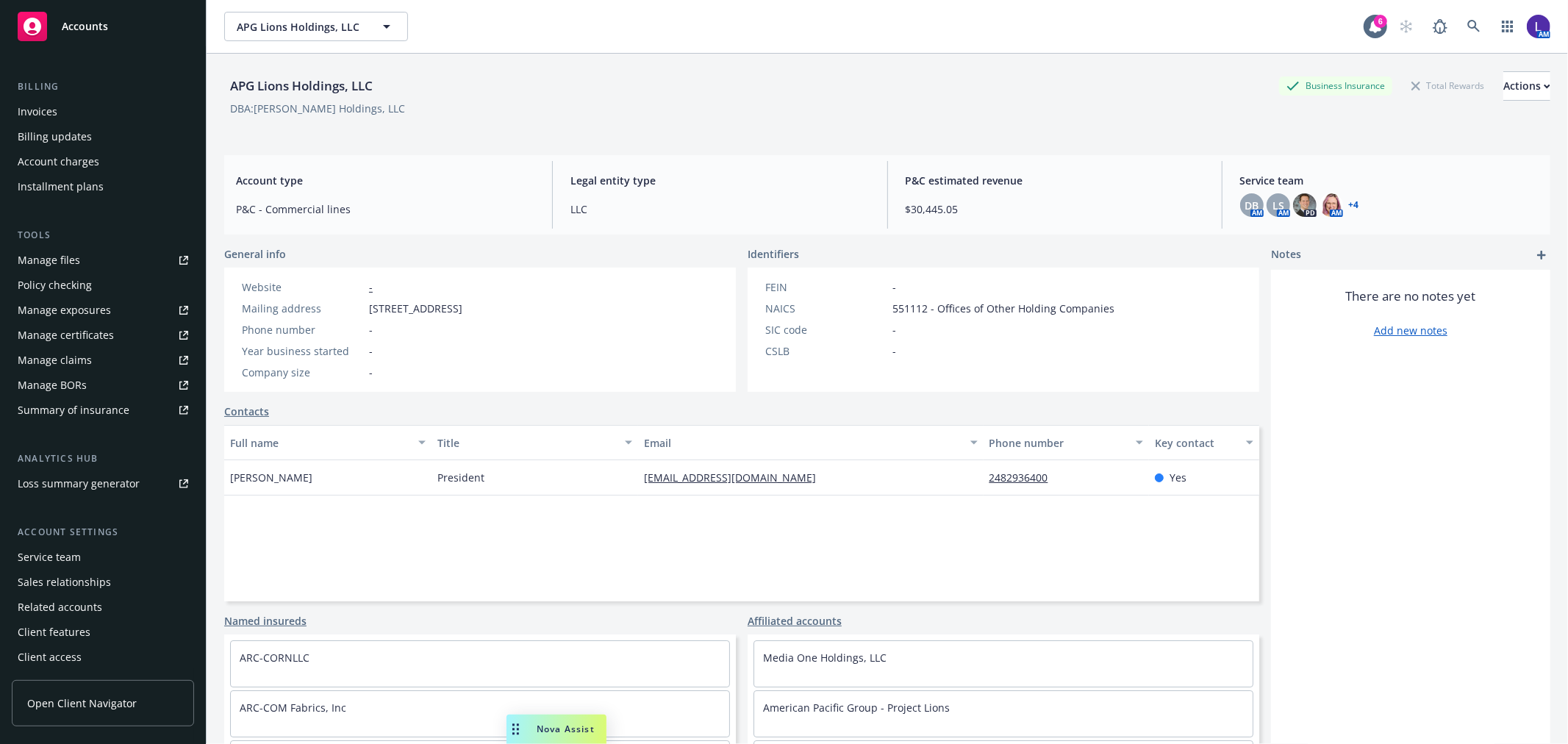
click at [52, 550] on div "Service team" at bounding box center [50, 558] width 63 height 24
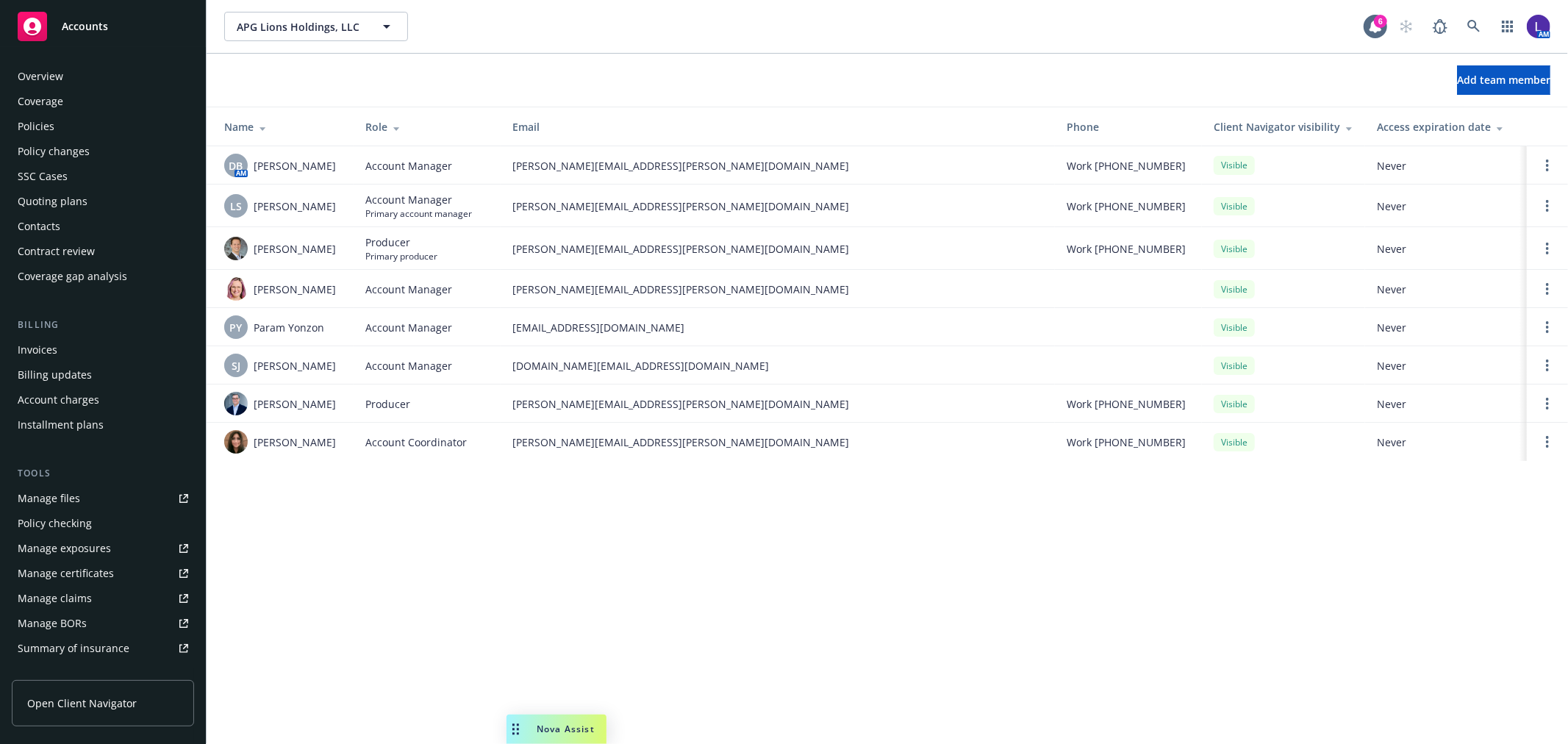
click at [77, 116] on div "Policies" at bounding box center [103, 127] width 170 height 24
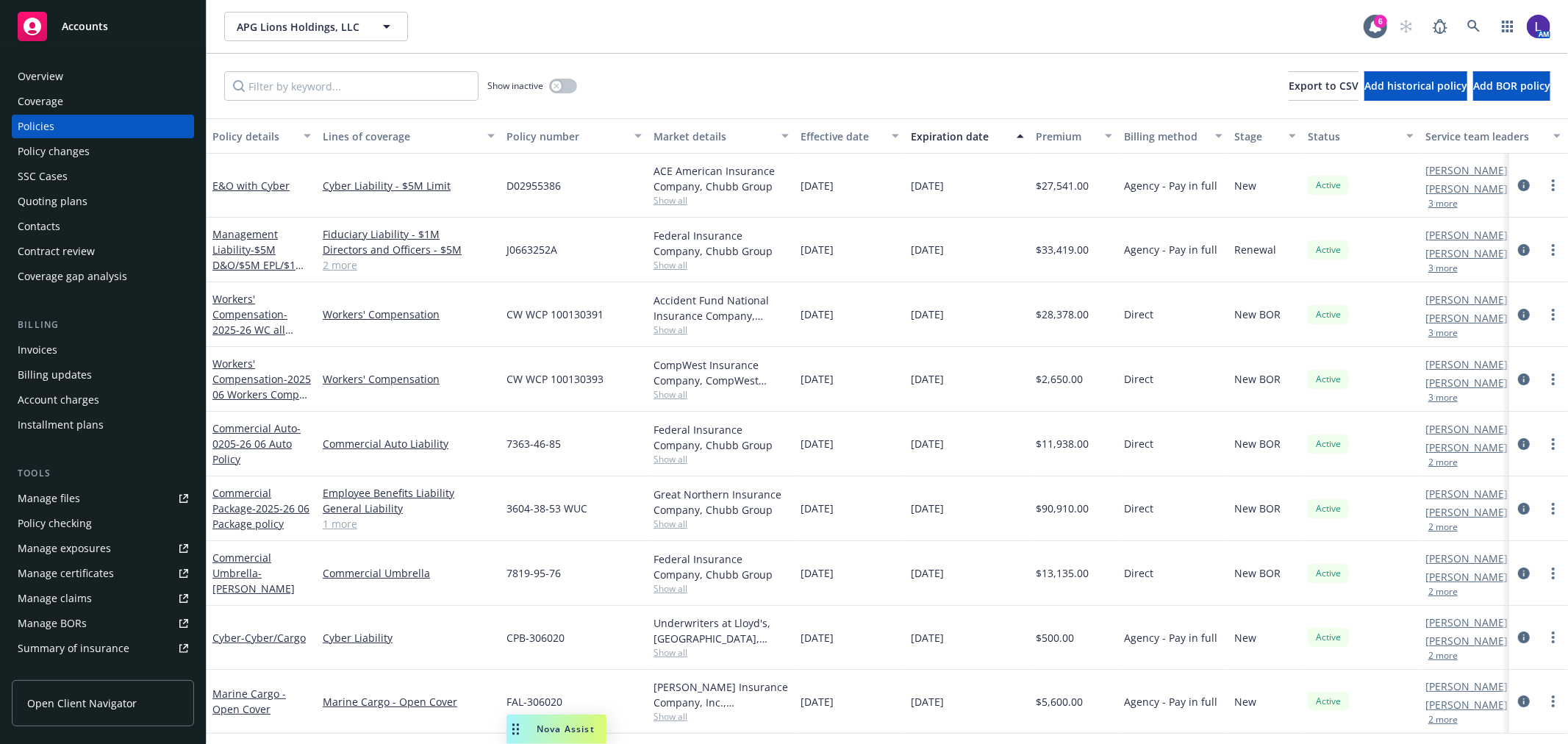
click at [1429, 204] on button "3 more" at bounding box center [1443, 203] width 30 height 9
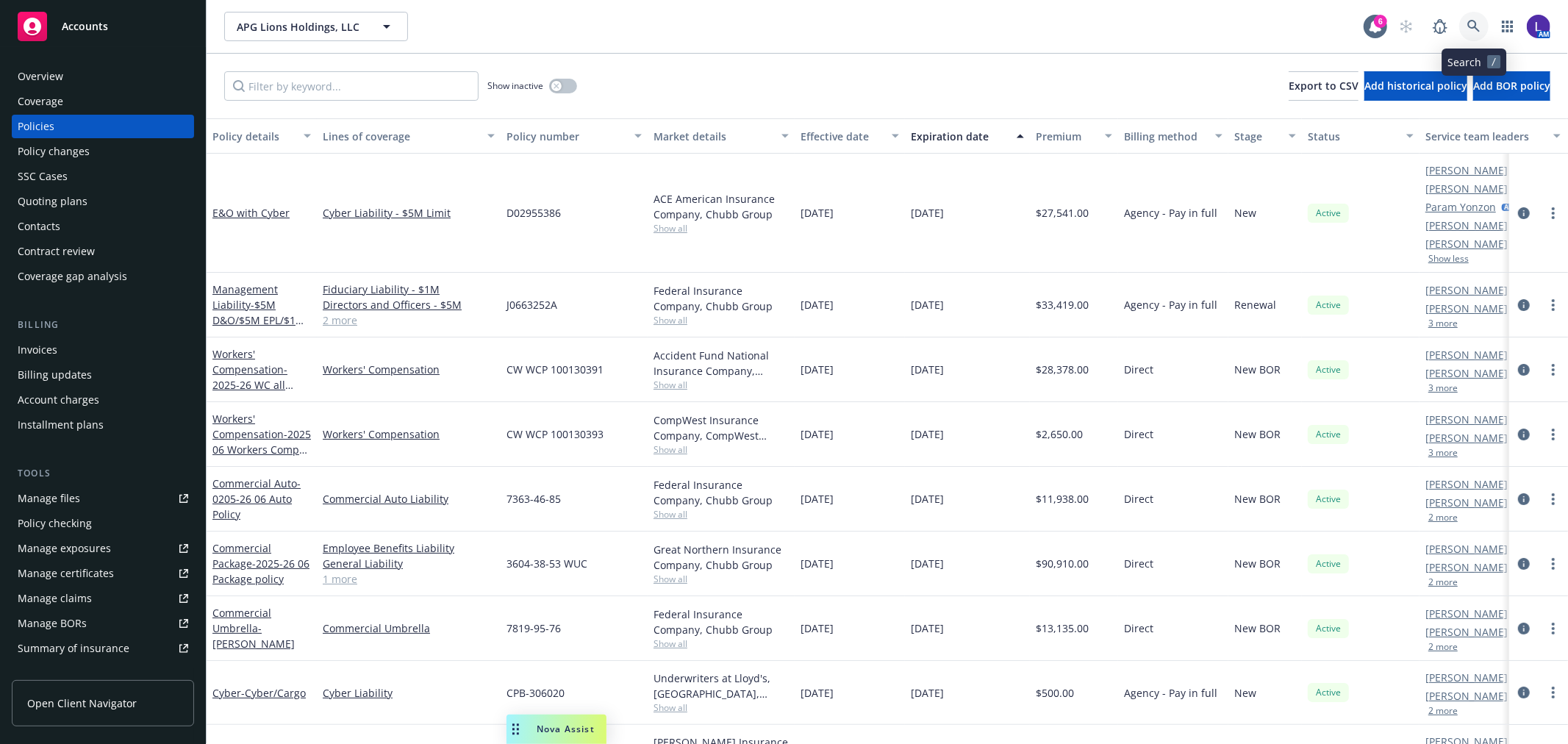
click at [1473, 21] on icon at bounding box center [1473, 26] width 13 height 13
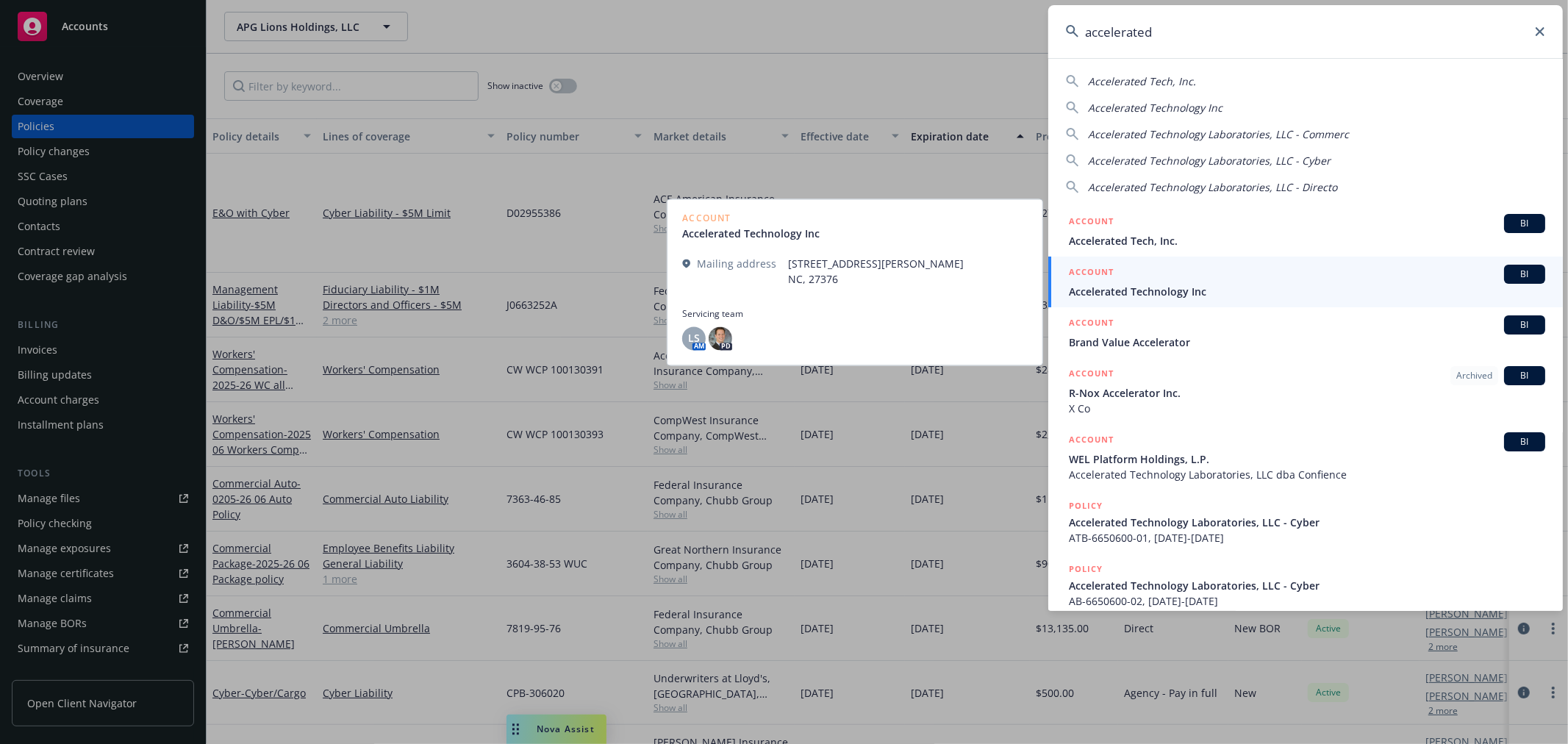
type input "accelerated"
click at [1159, 281] on div "ACCOUNT BI" at bounding box center [1307, 273] width 476 height 19
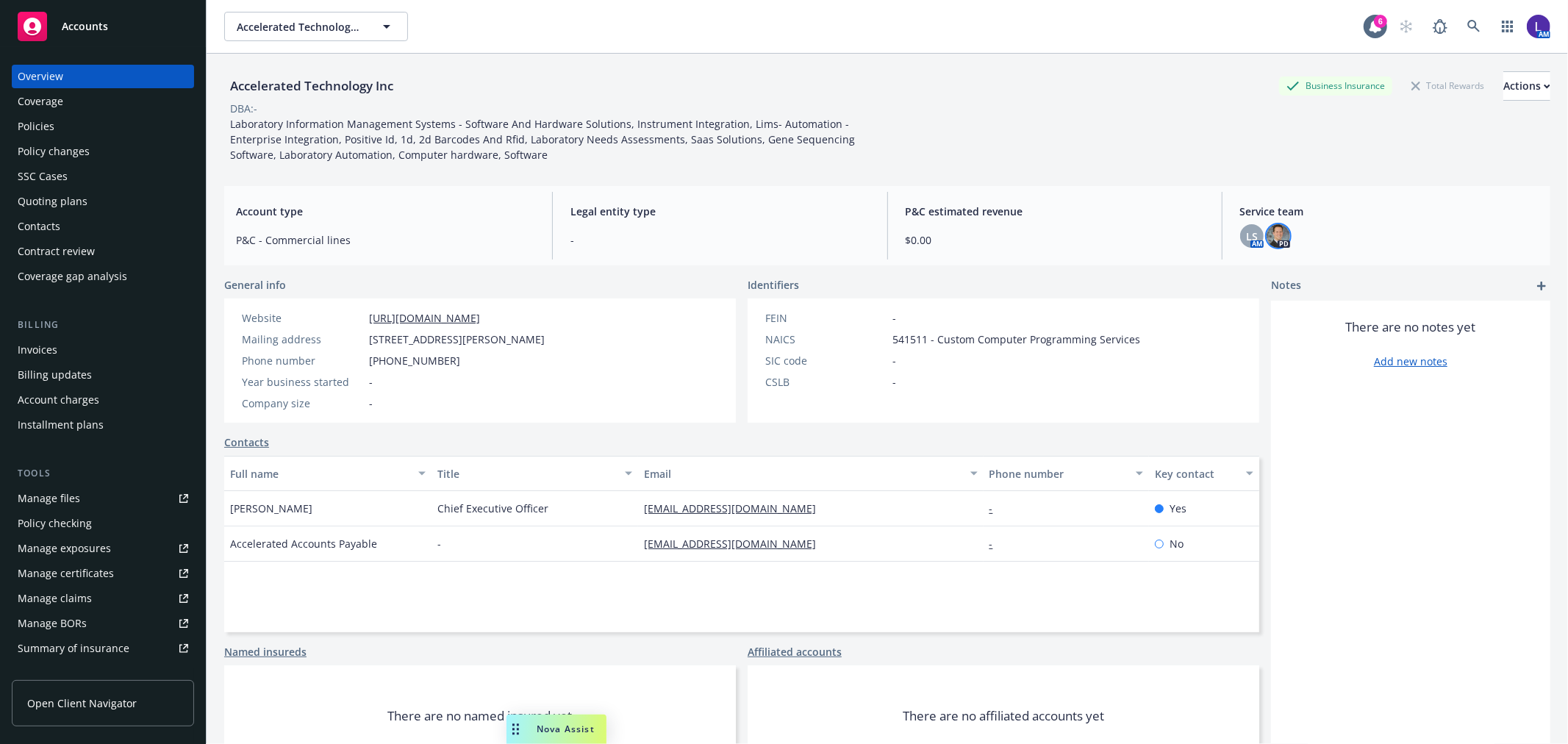
click at [1280, 233] on img at bounding box center [1279, 236] width 24 height 24
click at [34, 123] on div "Policies" at bounding box center [36, 127] width 37 height 24
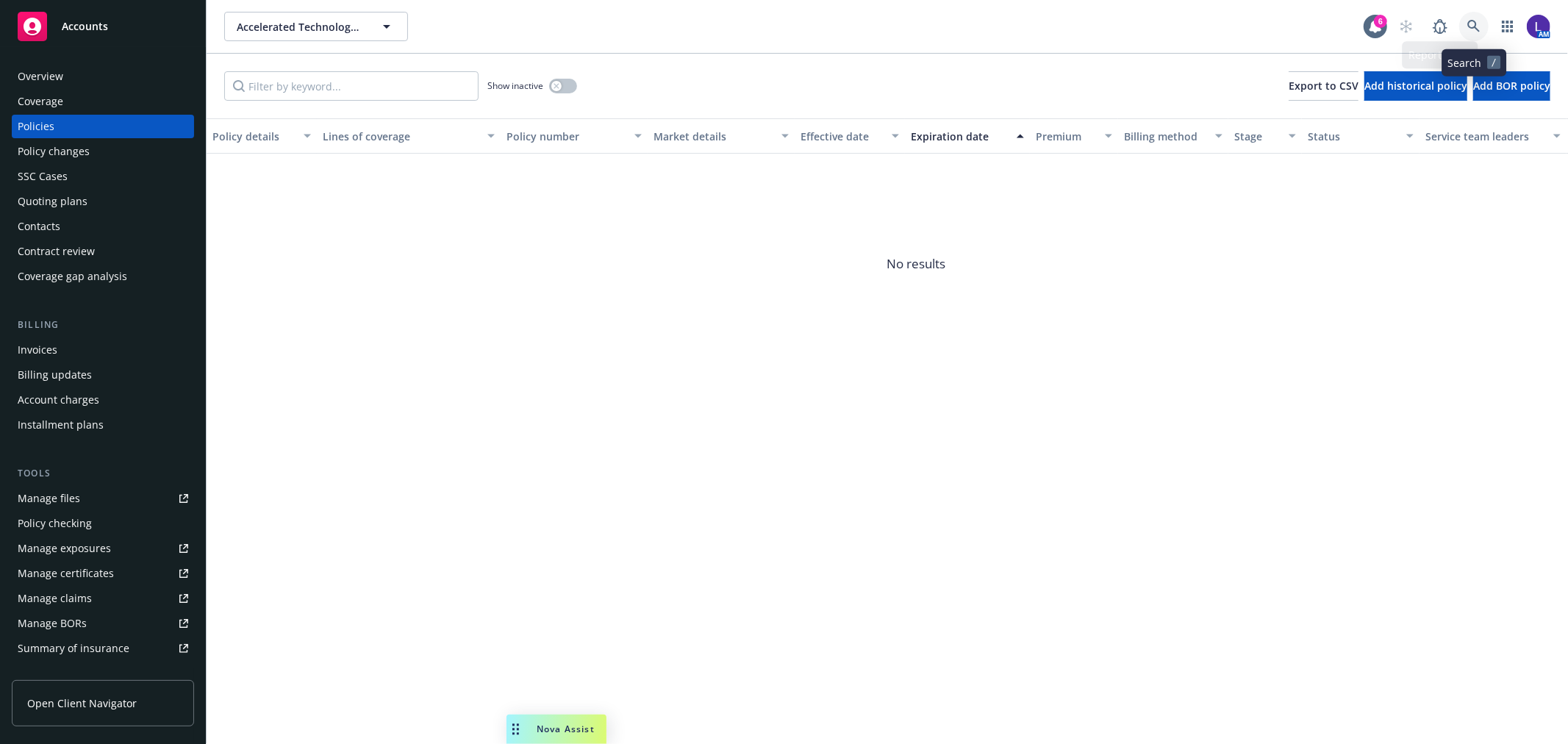
click at [1479, 27] on icon at bounding box center [1473, 26] width 13 height 13
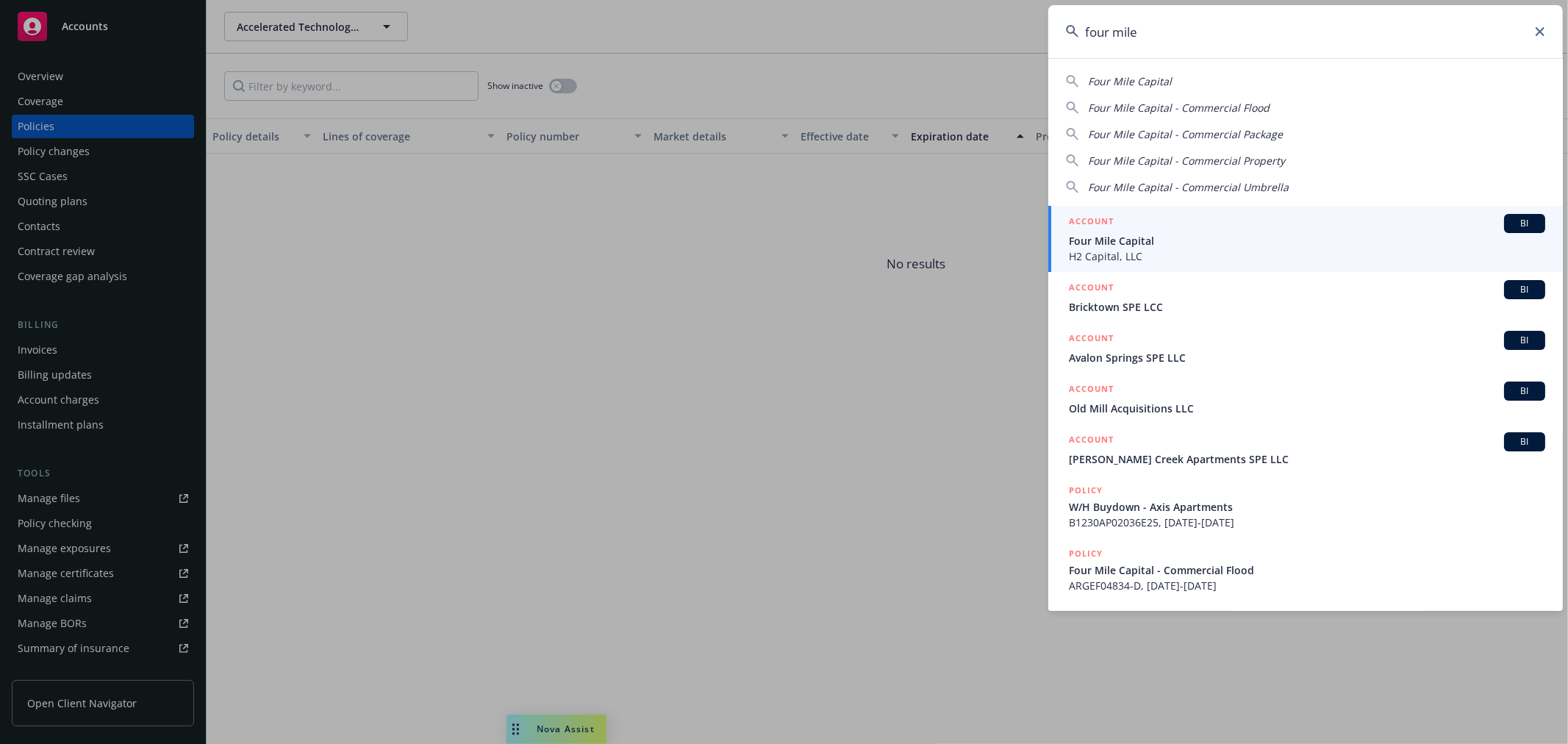
type input "four mile"
click at [1141, 226] on div "ACCOUNT BI" at bounding box center [1307, 223] width 476 height 19
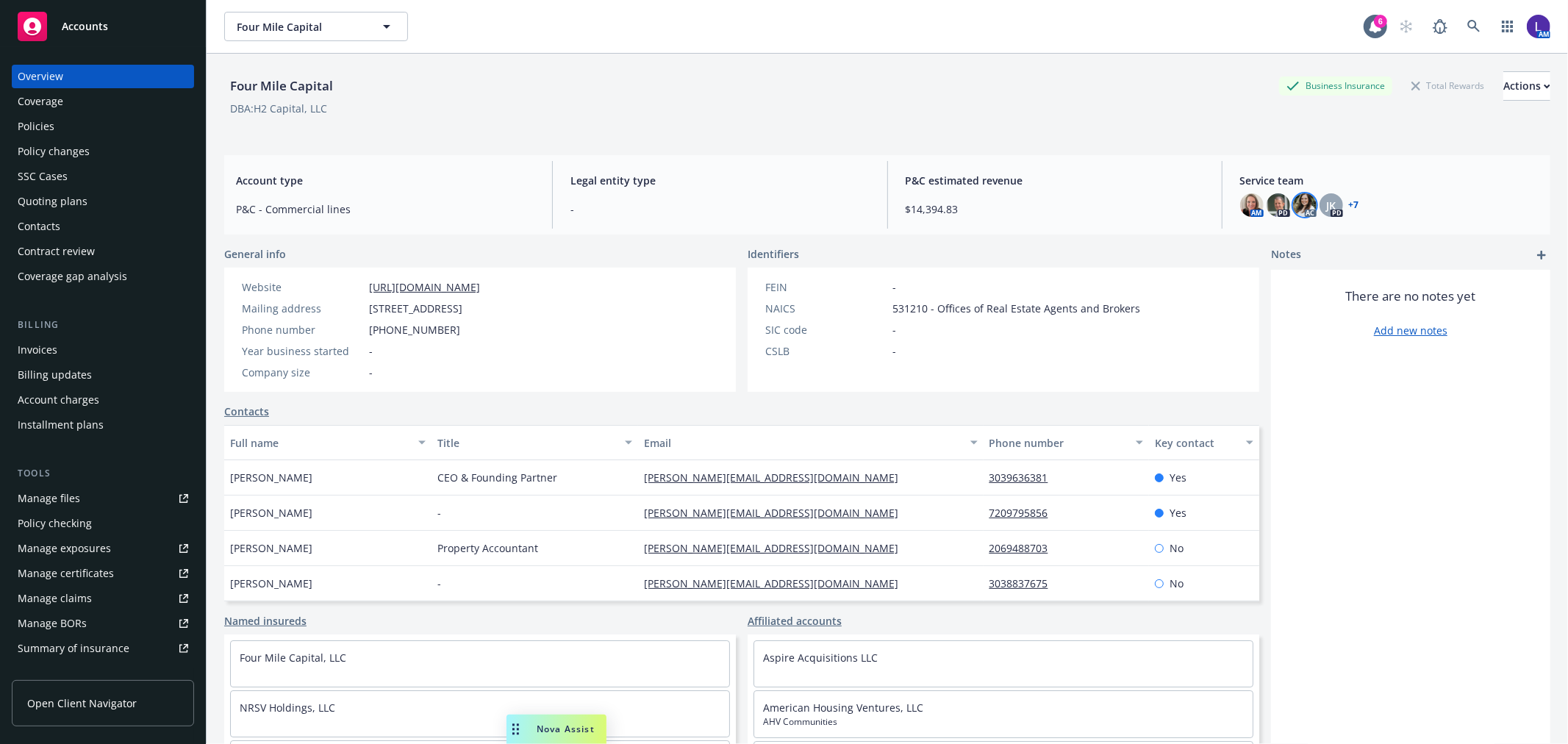
click at [1298, 208] on img at bounding box center [1305, 205] width 24 height 24
click at [1467, 30] on icon at bounding box center [1473, 26] width 13 height 13
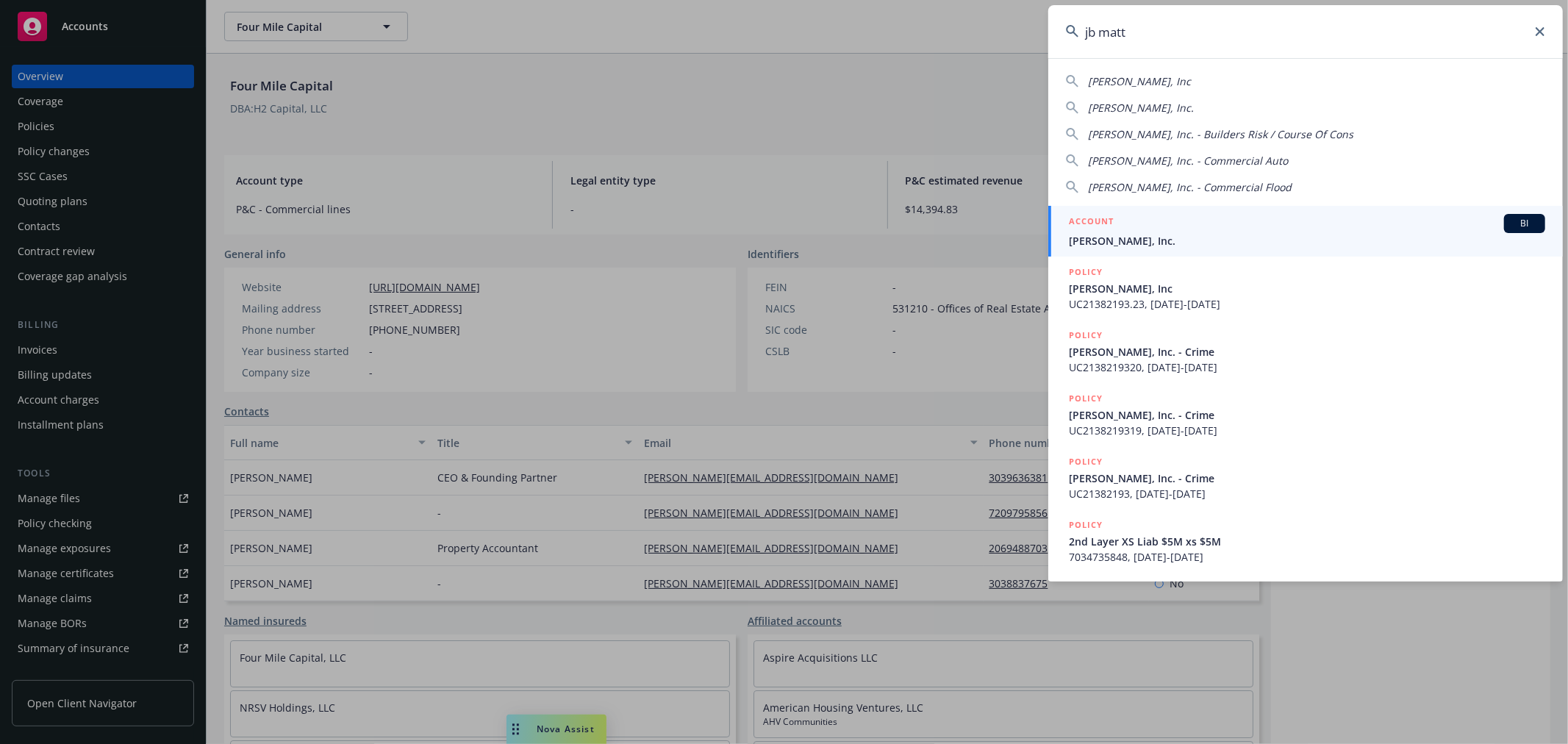
type input "jb matt"
click at [1134, 229] on div "ACCOUNT BI" at bounding box center [1307, 223] width 476 height 19
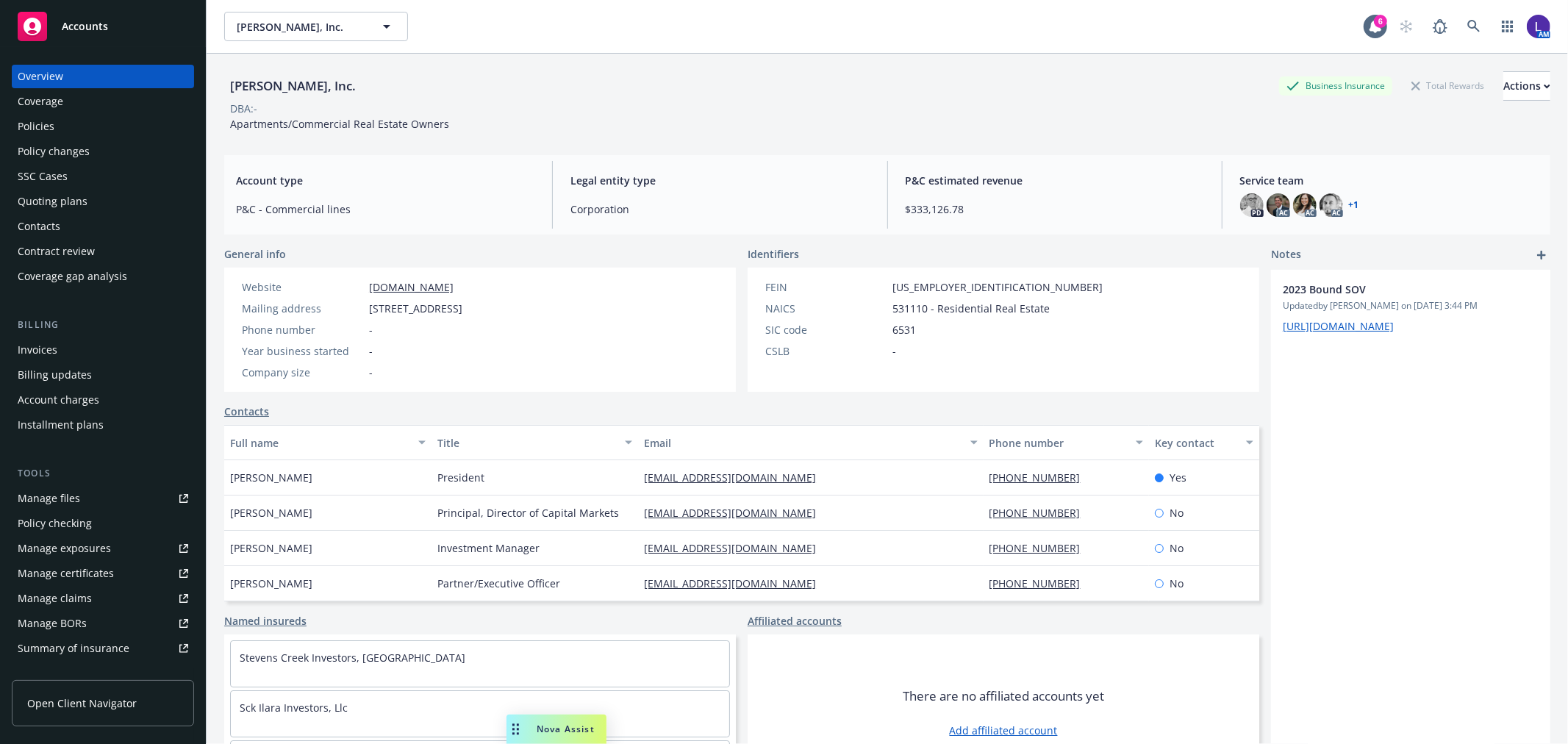
click at [66, 123] on div "Policies" at bounding box center [103, 127] width 170 height 24
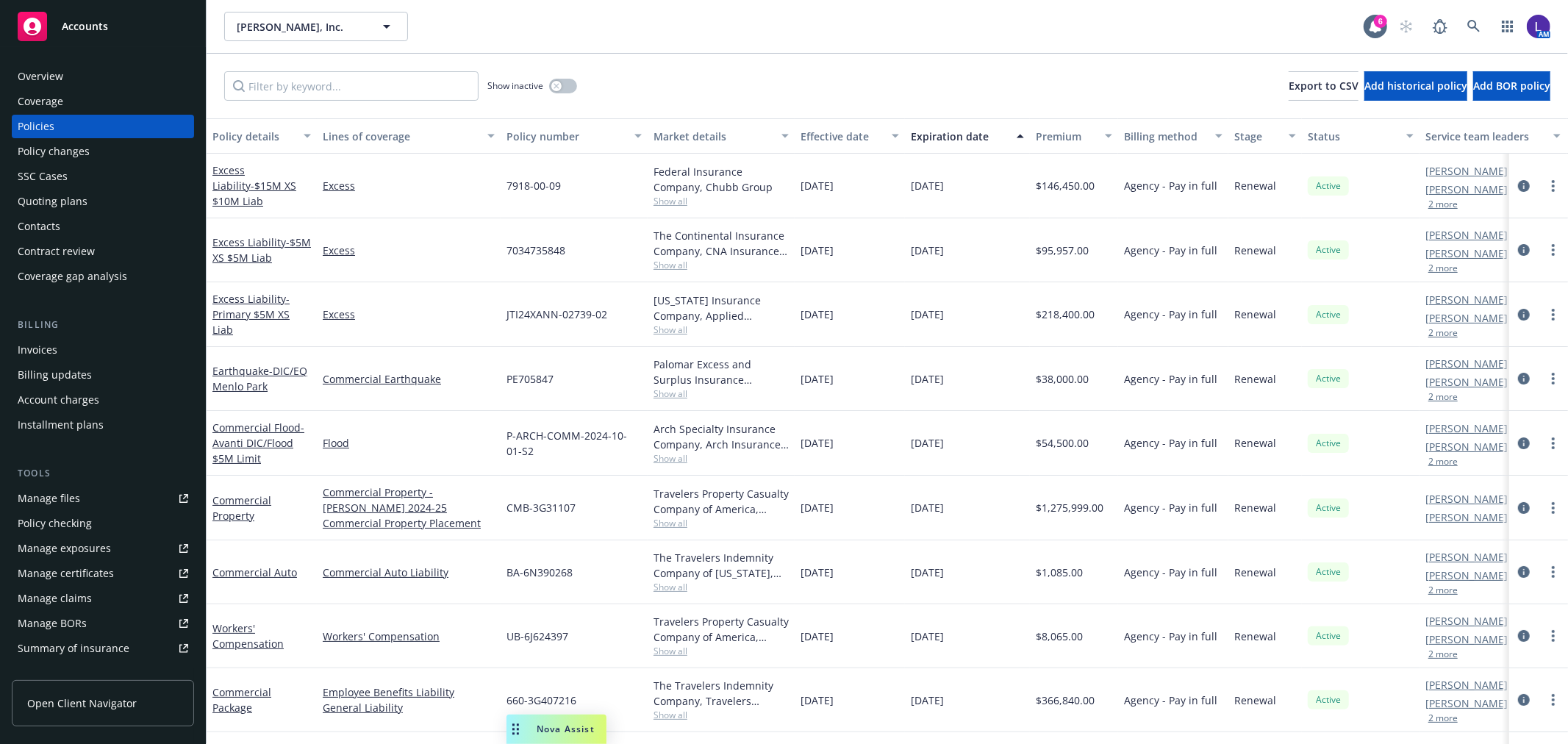
click at [1441, 201] on button "2 more" at bounding box center [1443, 204] width 30 height 9
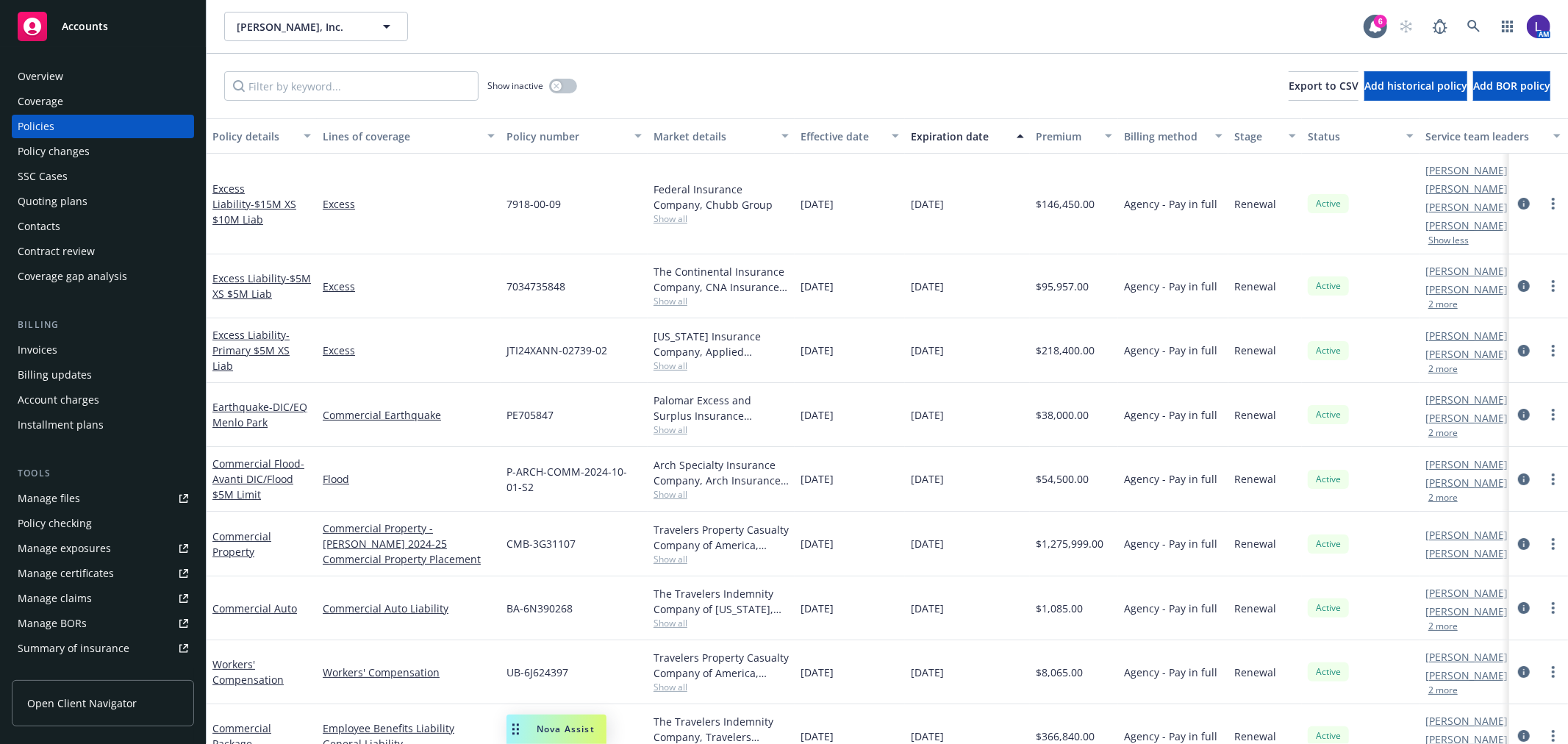
click at [1437, 303] on button "2 more" at bounding box center [1443, 304] width 30 height 9
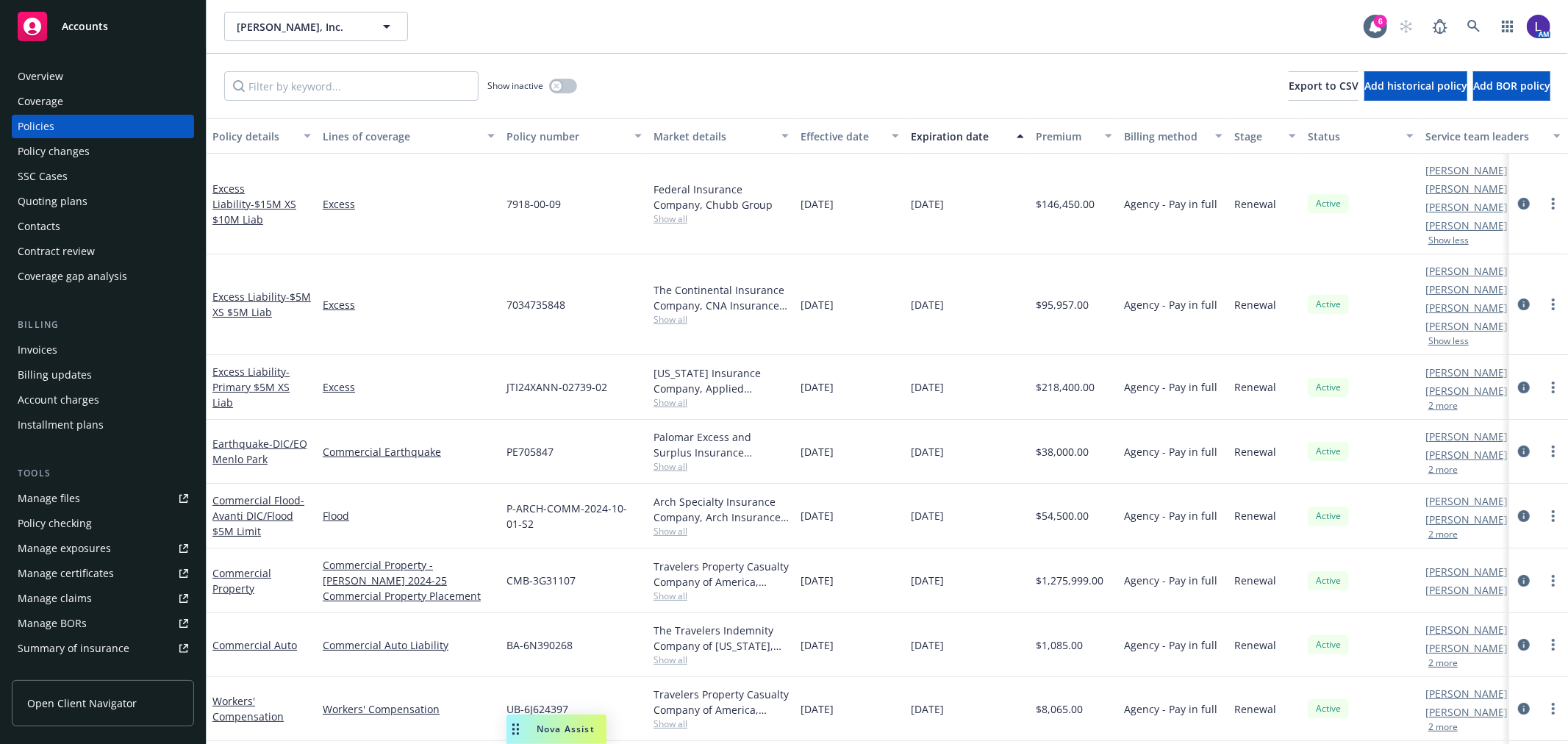
click at [1444, 534] on button "2 more" at bounding box center [1443, 534] width 30 height 9
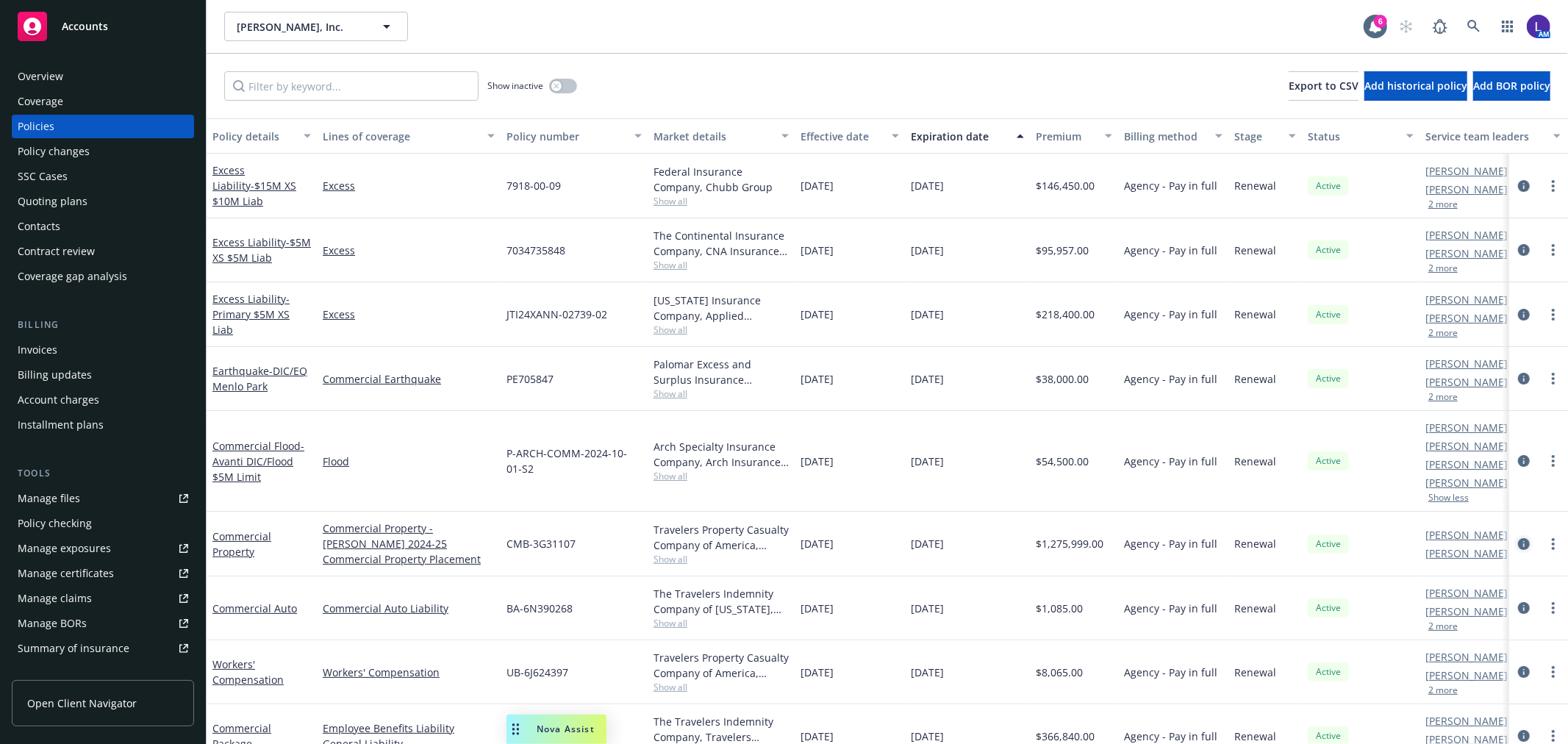
click at [1517, 538] on icon "circleInformation" at bounding box center [1523, 544] width 12 height 12
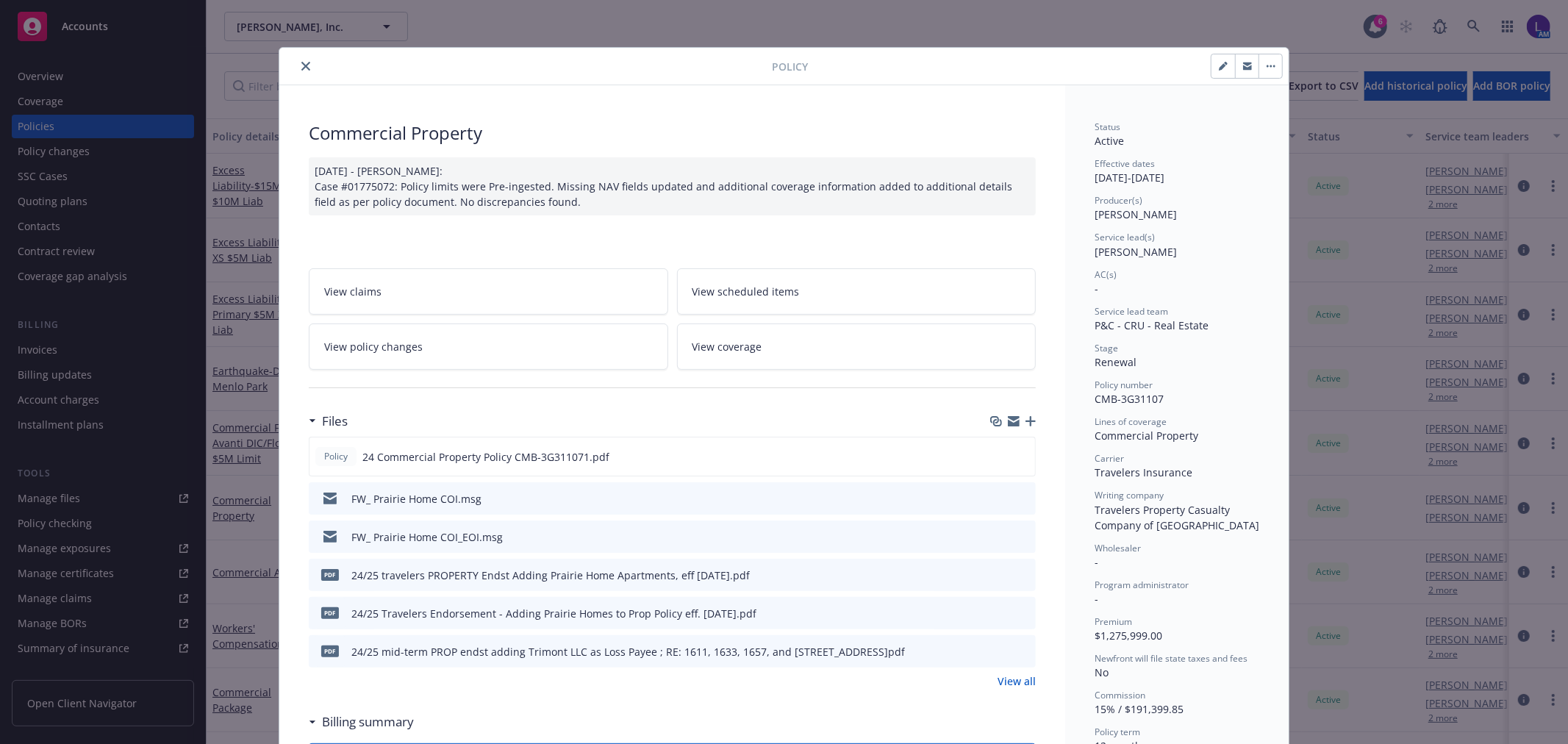
click at [1223, 67] on button "button" at bounding box center [1223, 66] width 24 height 24
select select "RENEWAL"
select select "12"
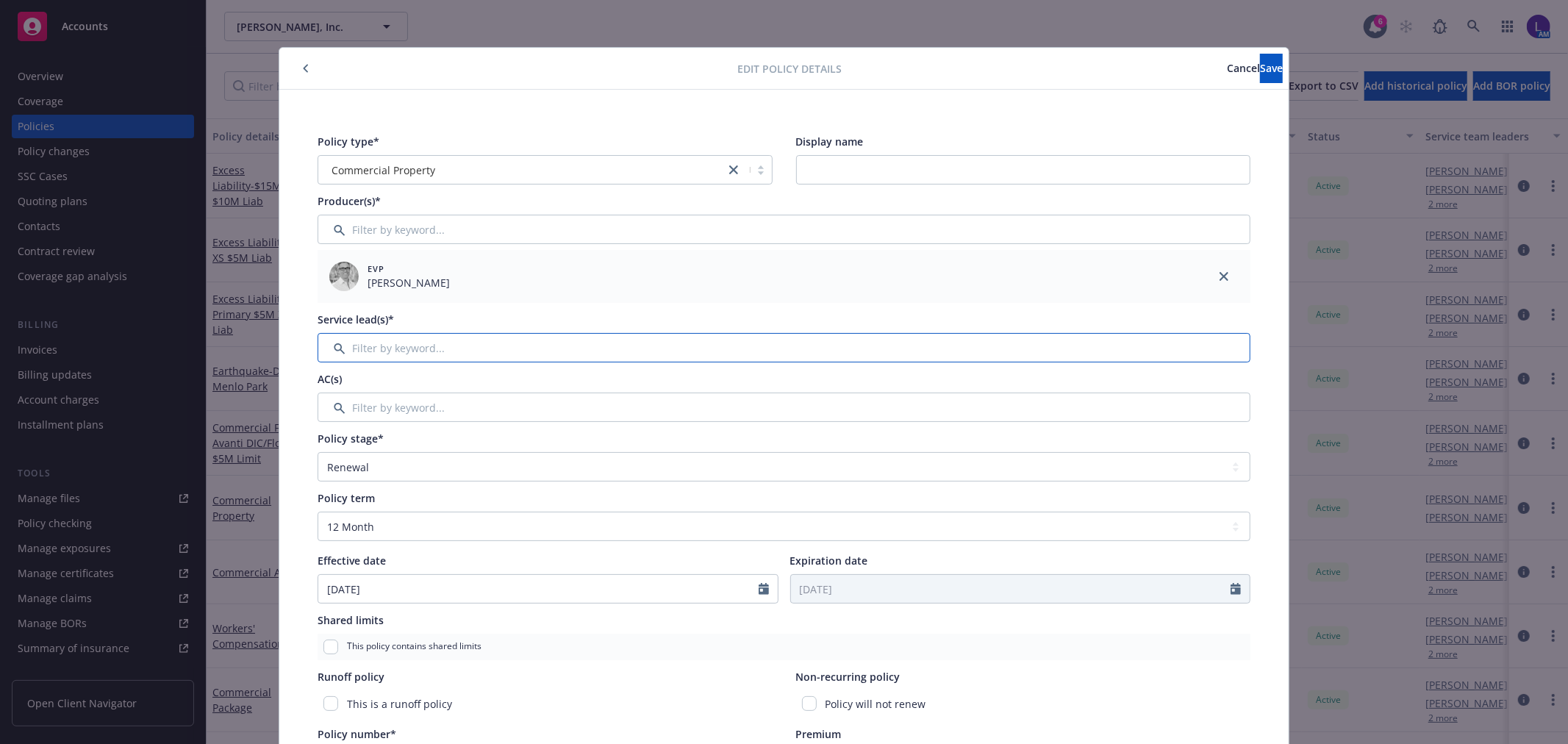
click at [378, 344] on input "Filter by keyword..." at bounding box center [784, 348] width 933 height 30
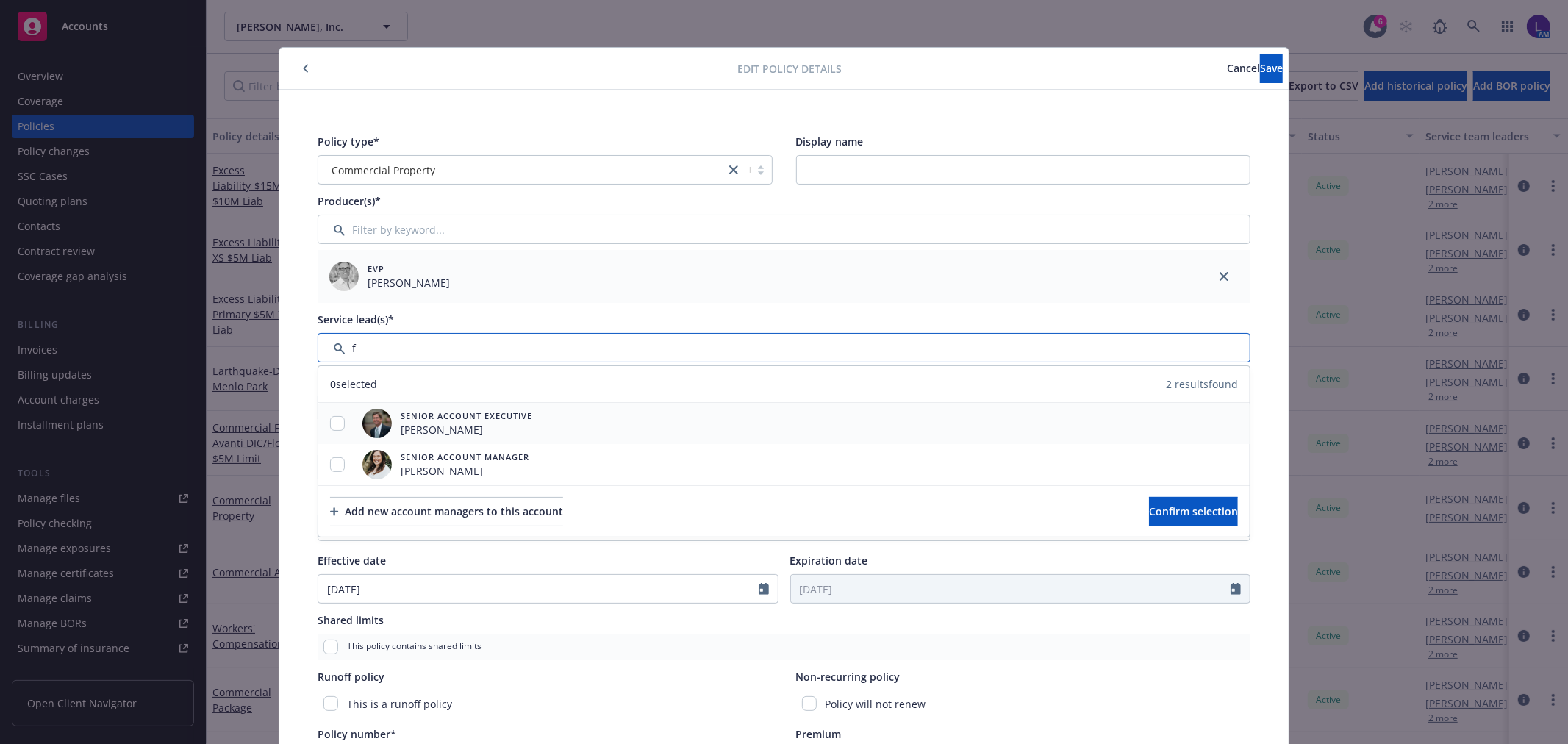
type input "f"
click at [335, 427] on input "checkbox" at bounding box center [337, 423] width 15 height 15
checkbox input "true"
click at [330, 464] on input "checkbox" at bounding box center [337, 465] width 15 height 15
checkbox input "true"
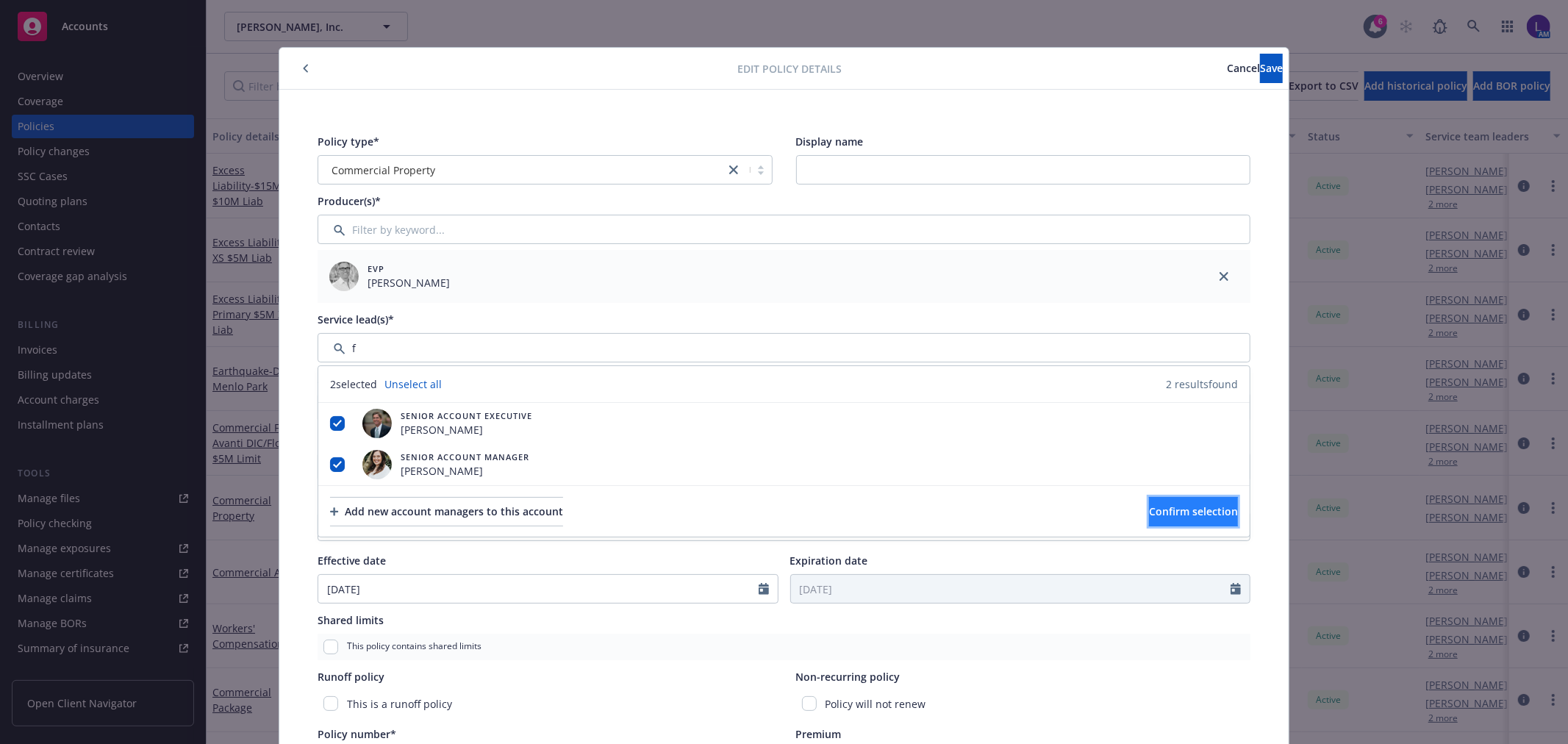
click at [1170, 516] on span "Confirm selection" at bounding box center [1194, 511] width 89 height 14
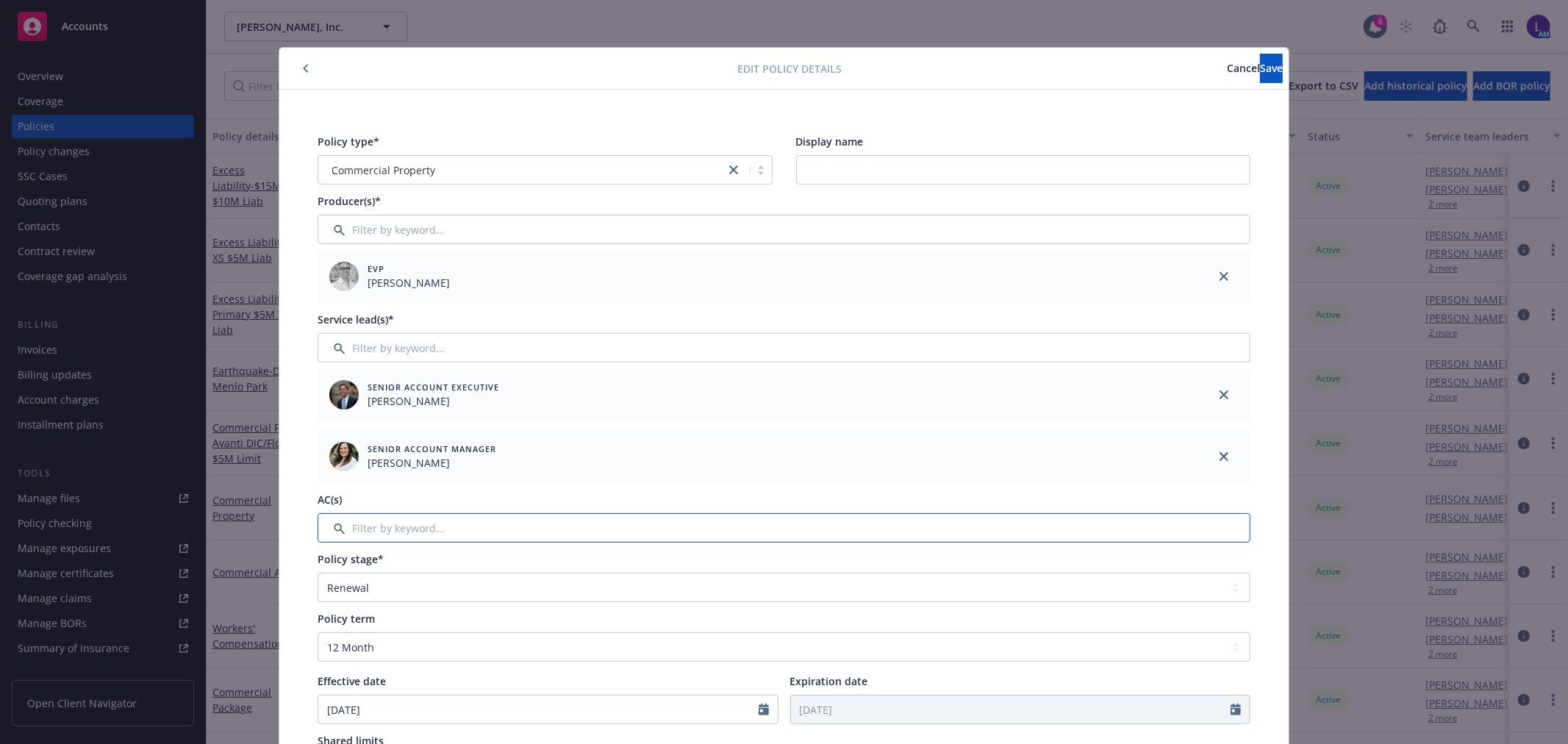
click at [428, 514] on input "Filter by keyword..." at bounding box center [784, 528] width 933 height 30
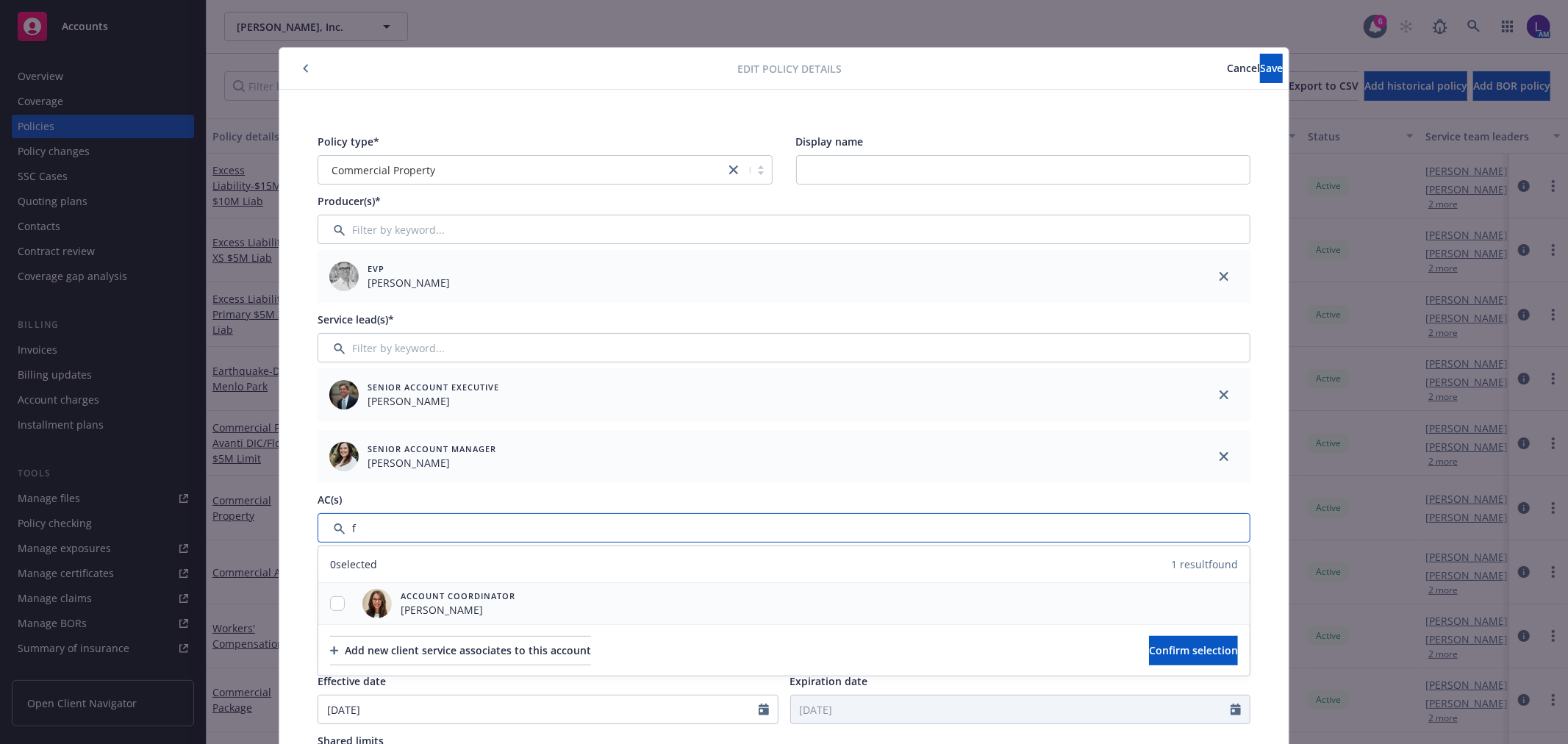
type input "f"
click at [330, 600] on input "checkbox" at bounding box center [337, 603] width 15 height 15
checkbox input "true"
click at [1149, 647] on span "Confirm selection" at bounding box center [1194, 650] width 89 height 14
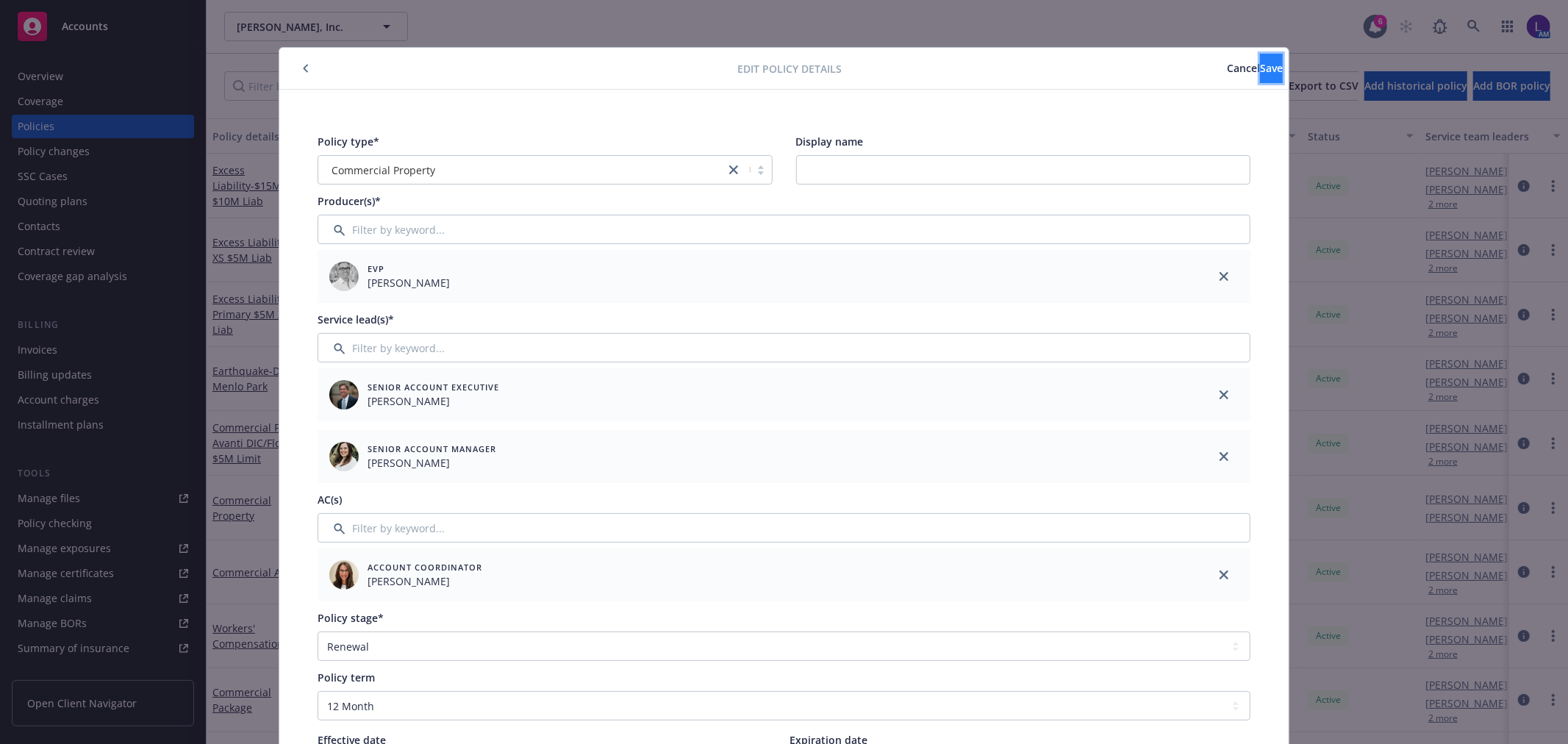
click at [1260, 70] on span "Save" at bounding box center [1271, 68] width 23 height 14
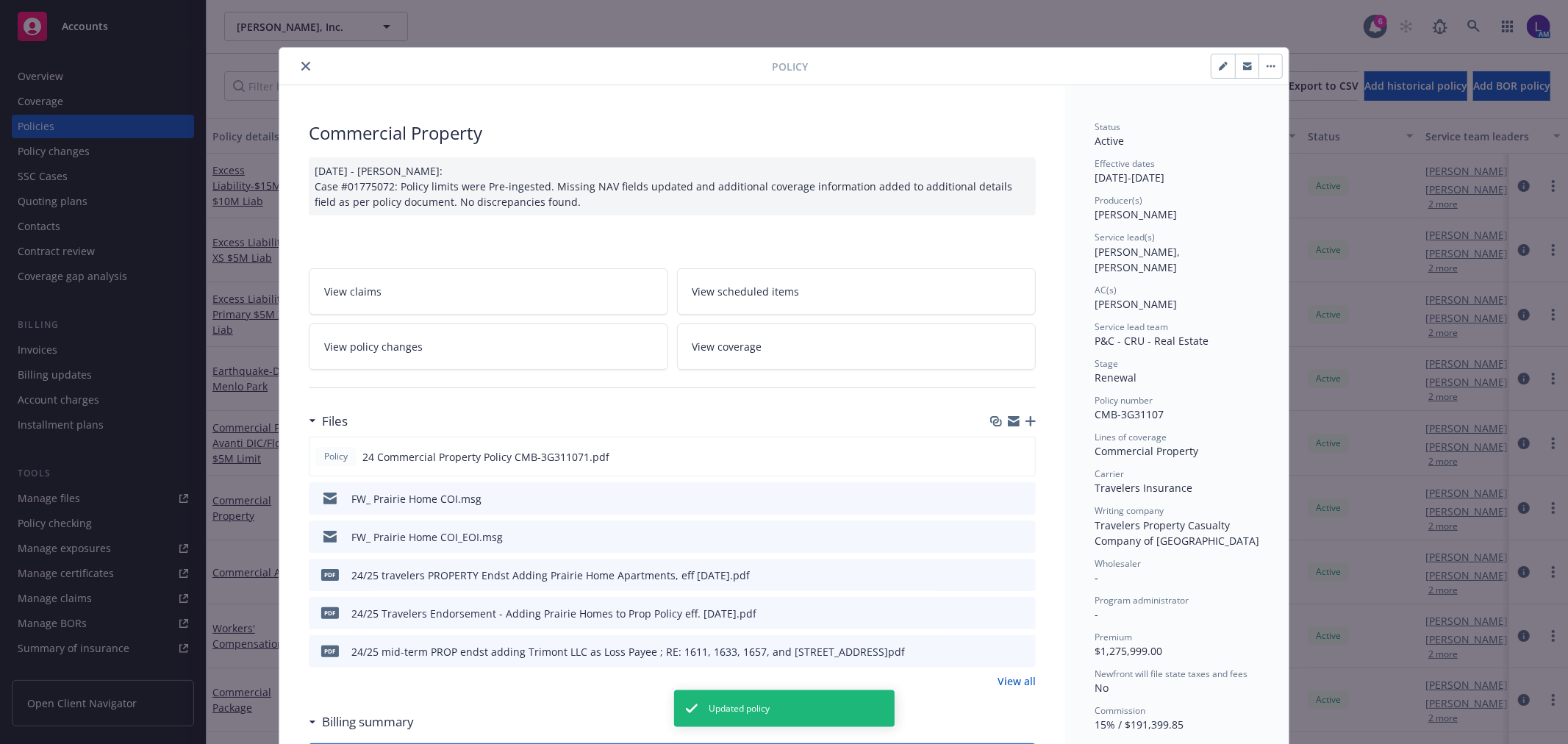
click at [301, 66] on icon "close" at bounding box center [305, 65] width 9 height 9
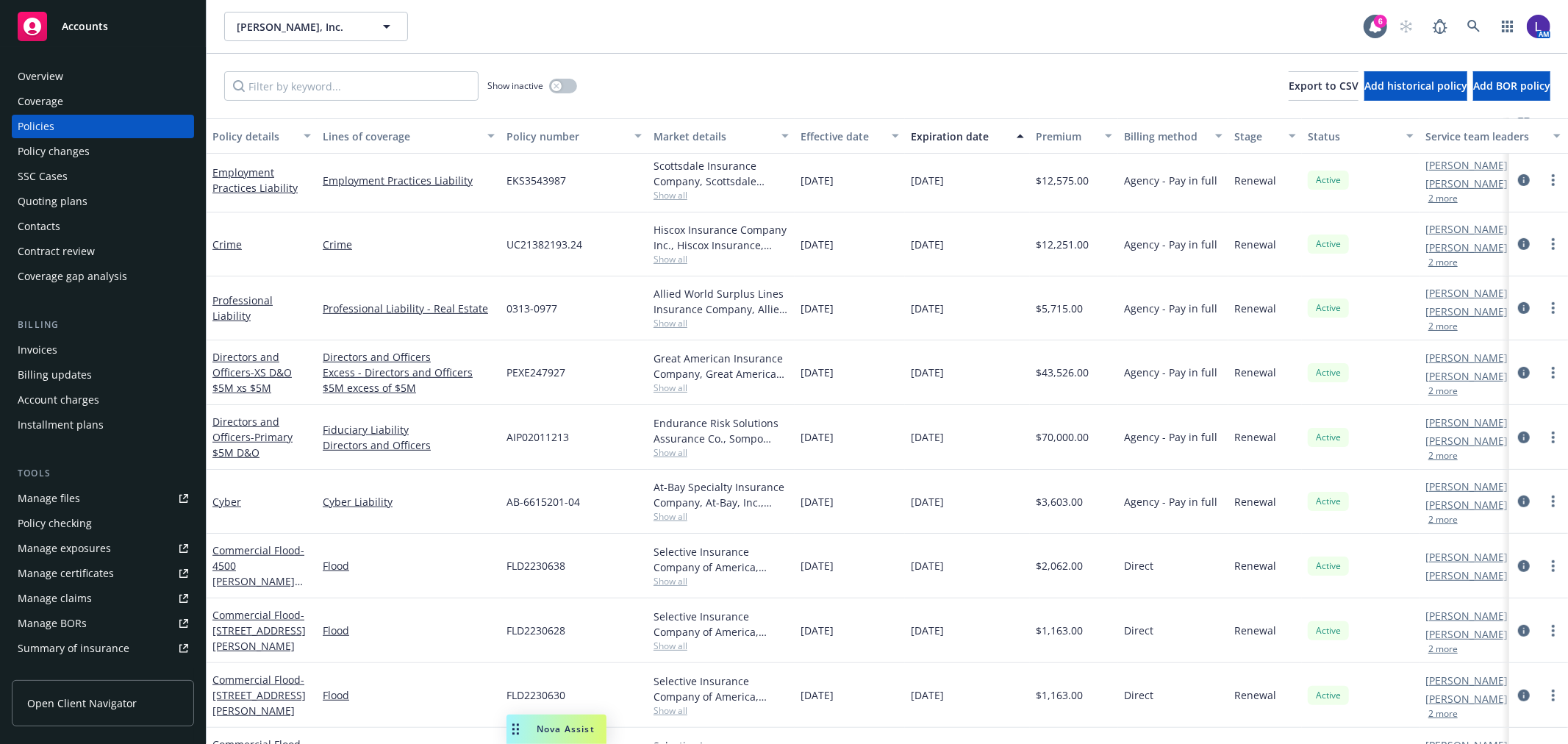
scroll to position [572, 0]
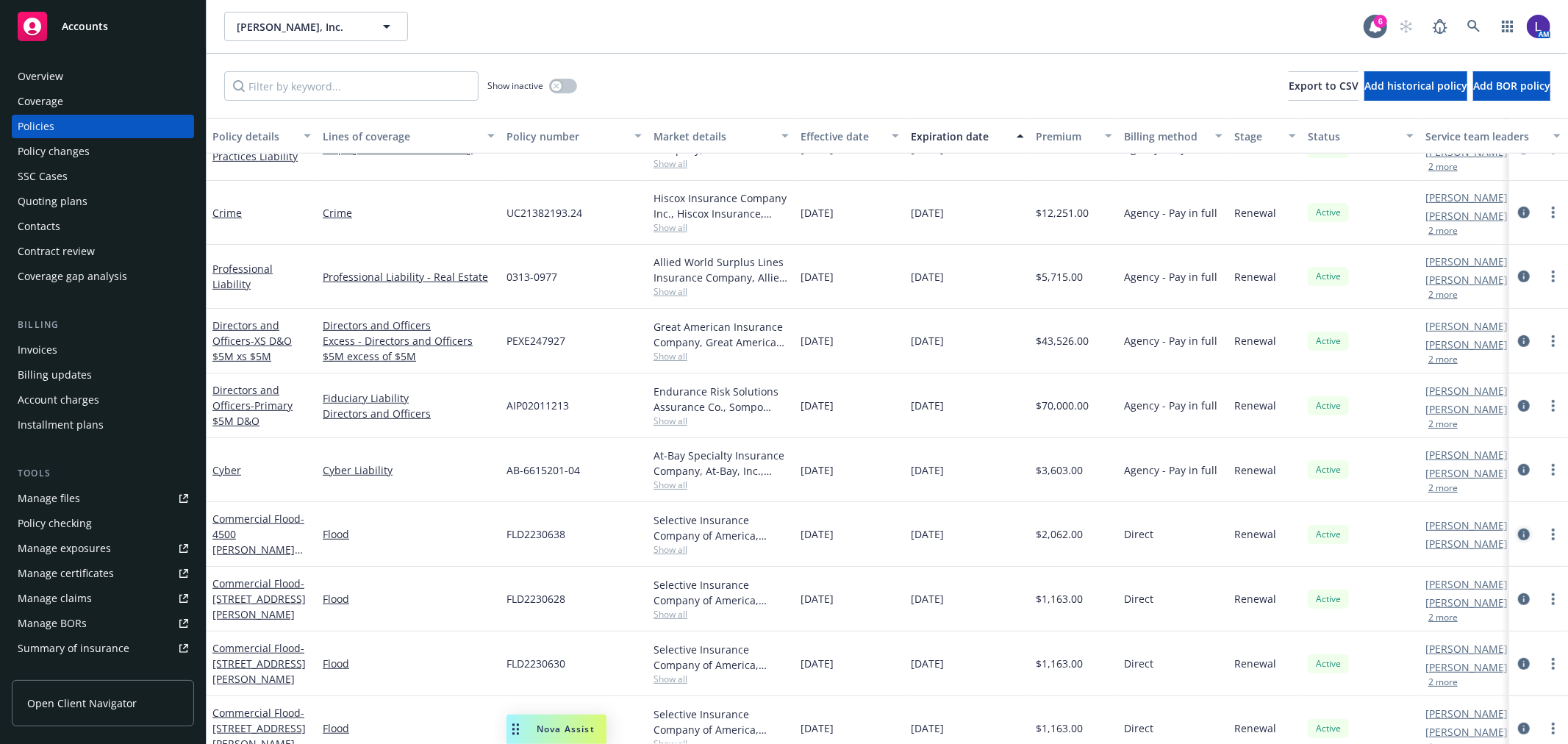
click at [1517, 534] on icon "circleInformation" at bounding box center [1523, 535] width 12 height 12
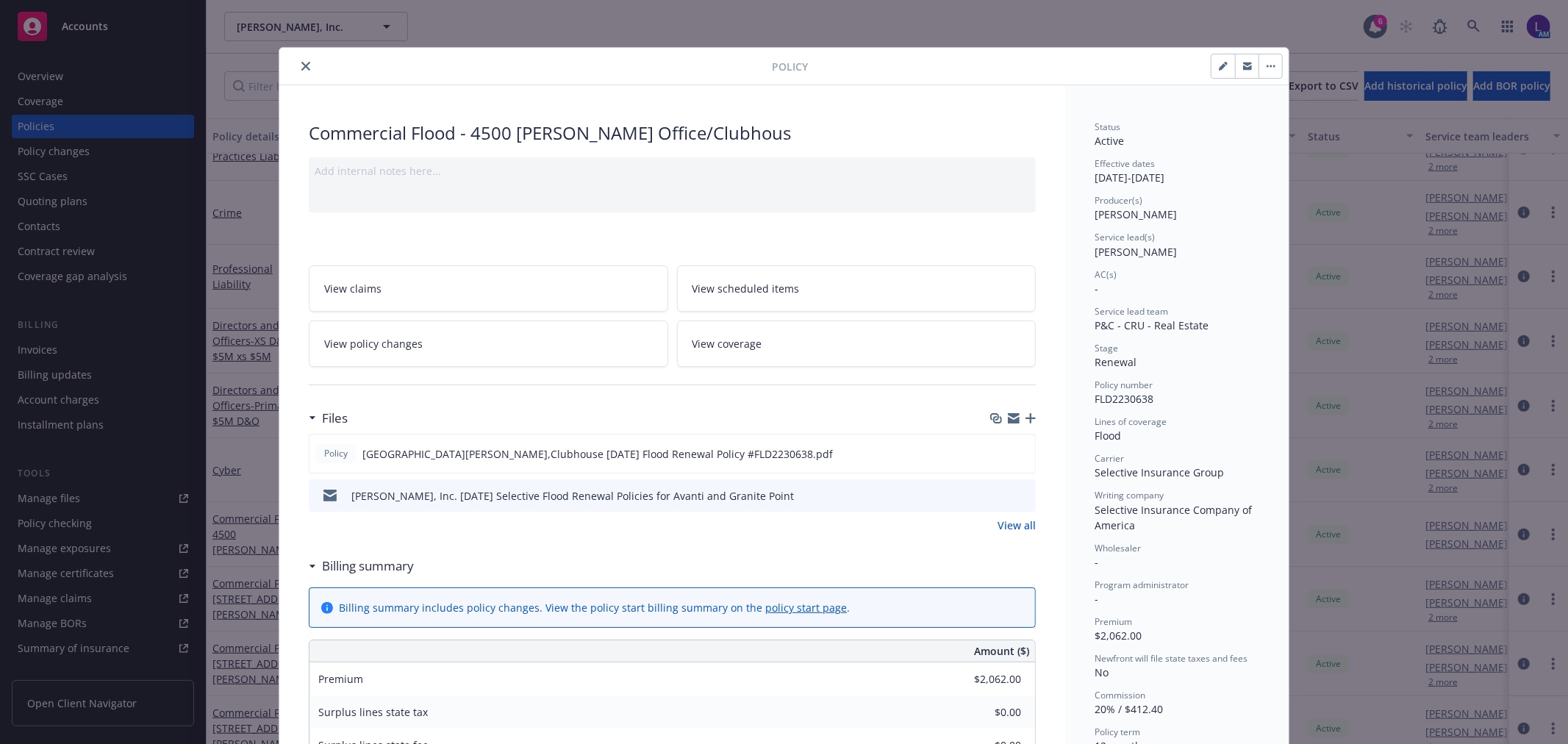
click at [1211, 66] on button "button" at bounding box center [1223, 66] width 24 height 24
select select "RENEWAL"
select select "12"
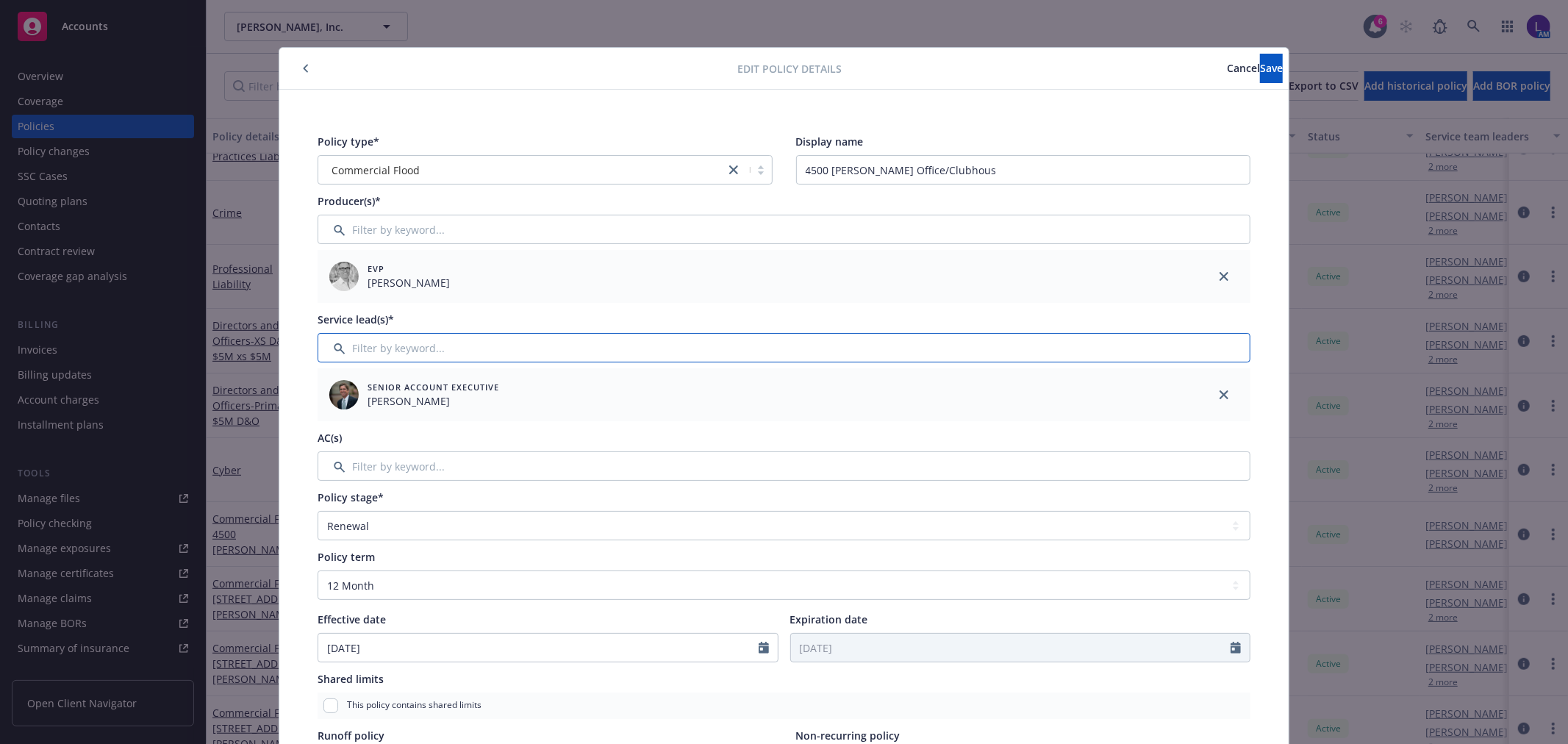
click at [379, 351] on input "Filter by keyword..." at bounding box center [784, 348] width 933 height 30
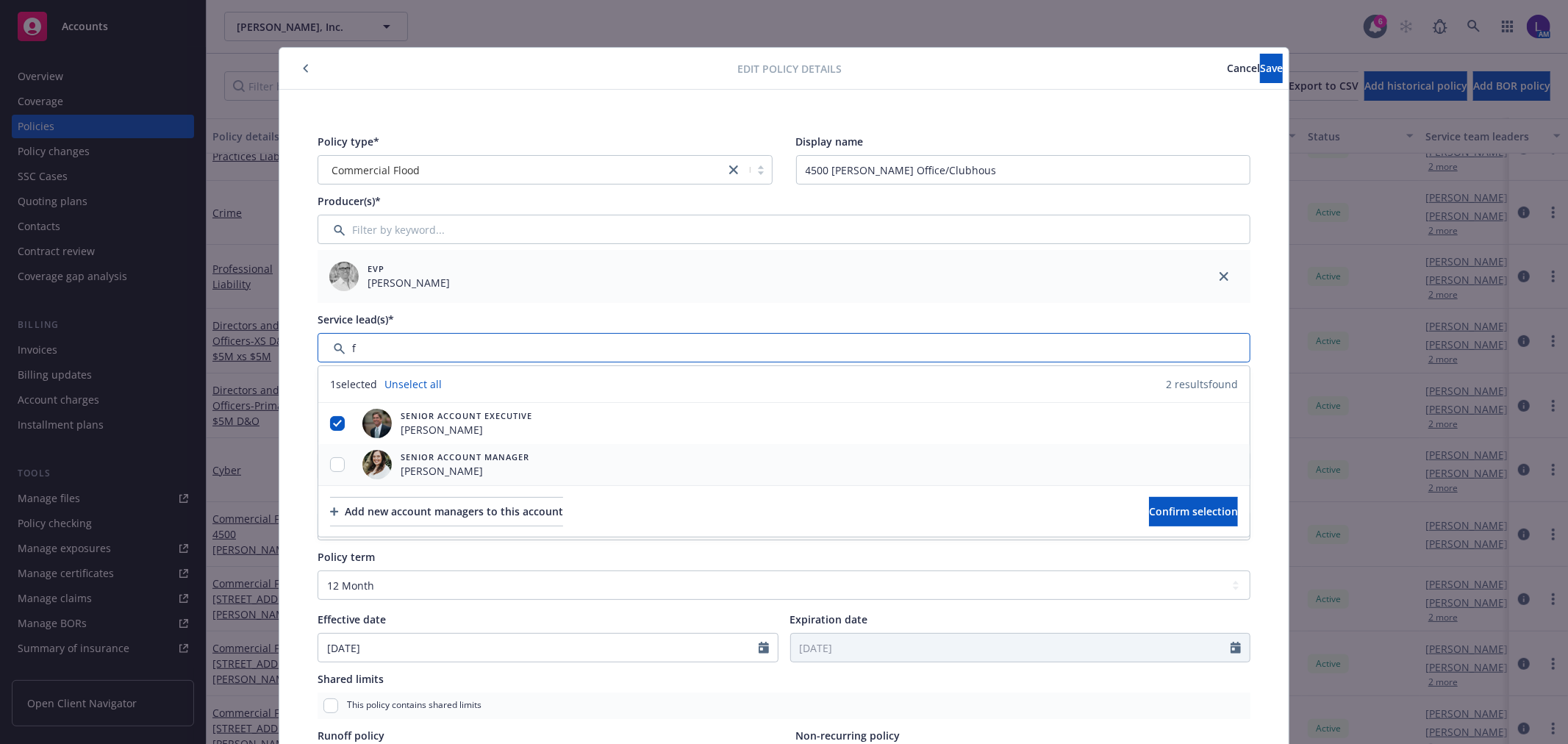
type input "f"
click at [332, 462] on input "checkbox" at bounding box center [337, 465] width 15 height 15
checkbox input "true"
click at [1167, 504] on span "Confirm selection" at bounding box center [1194, 511] width 89 height 14
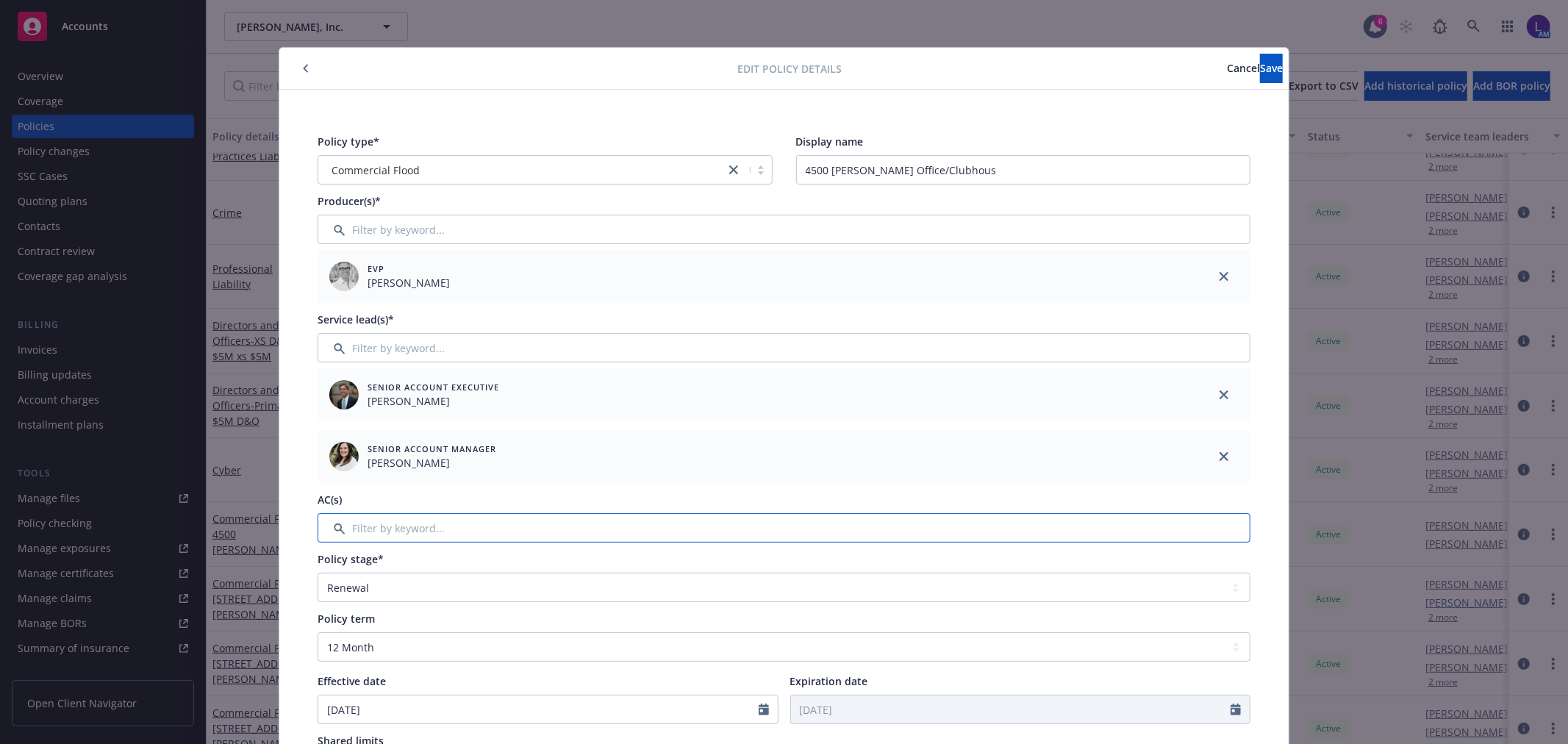
click at [421, 519] on input "Filter by keyword..." at bounding box center [784, 528] width 933 height 30
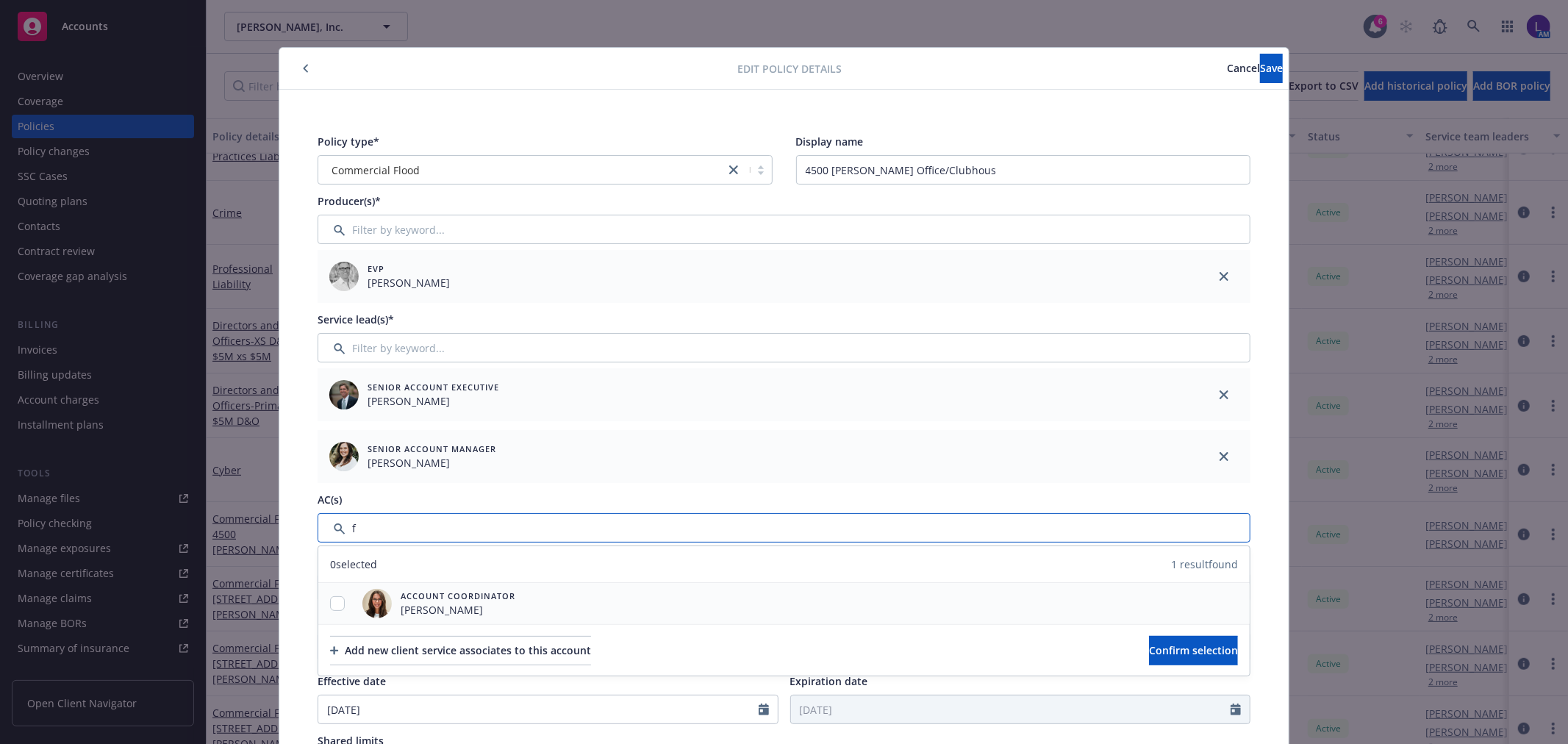
type input "f"
click at [330, 603] on input "checkbox" at bounding box center [337, 603] width 15 height 15
checkbox input "true"
click at [1204, 641] on button "Confirm selection" at bounding box center [1194, 651] width 89 height 30
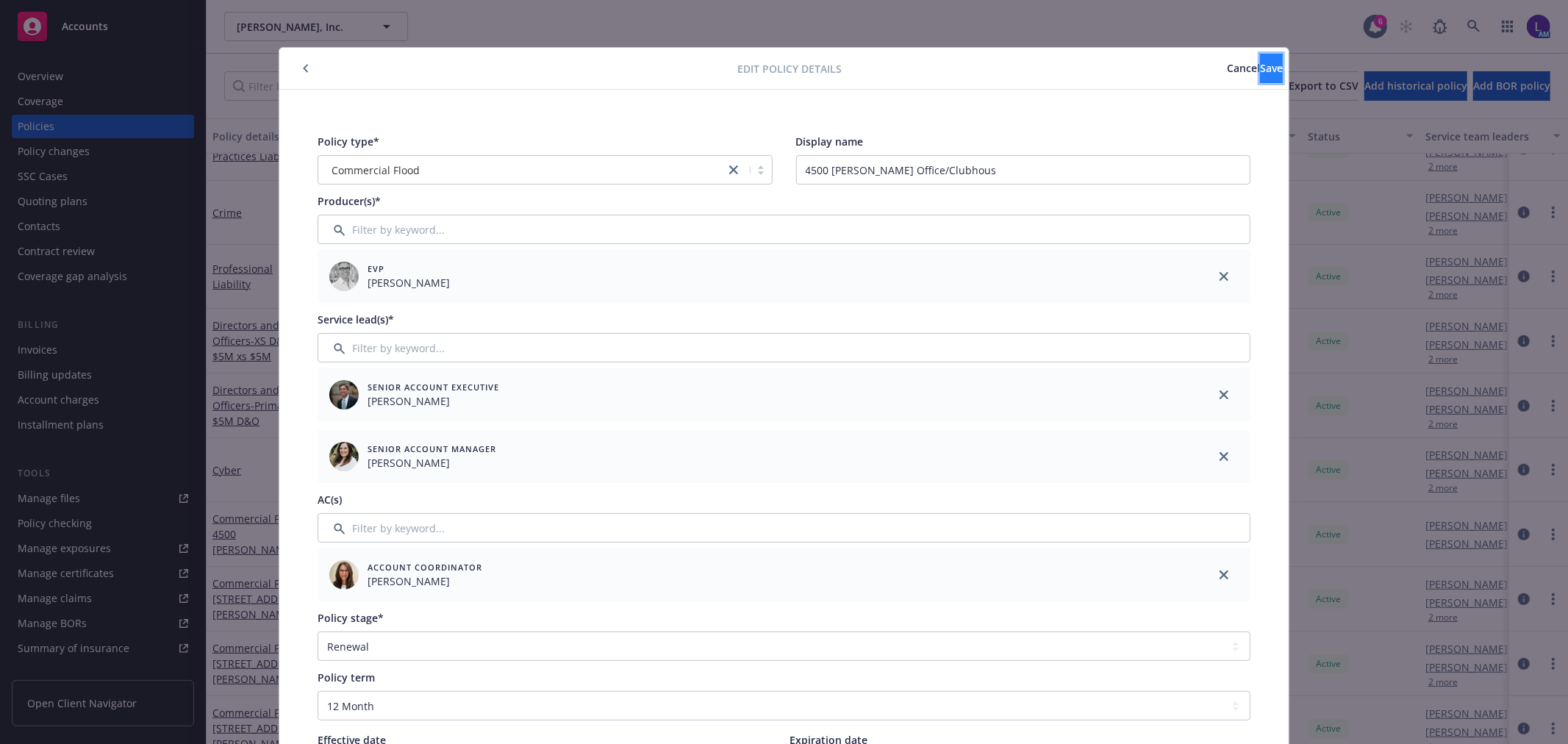
click at [1260, 77] on button "Save" at bounding box center [1271, 68] width 23 height 30
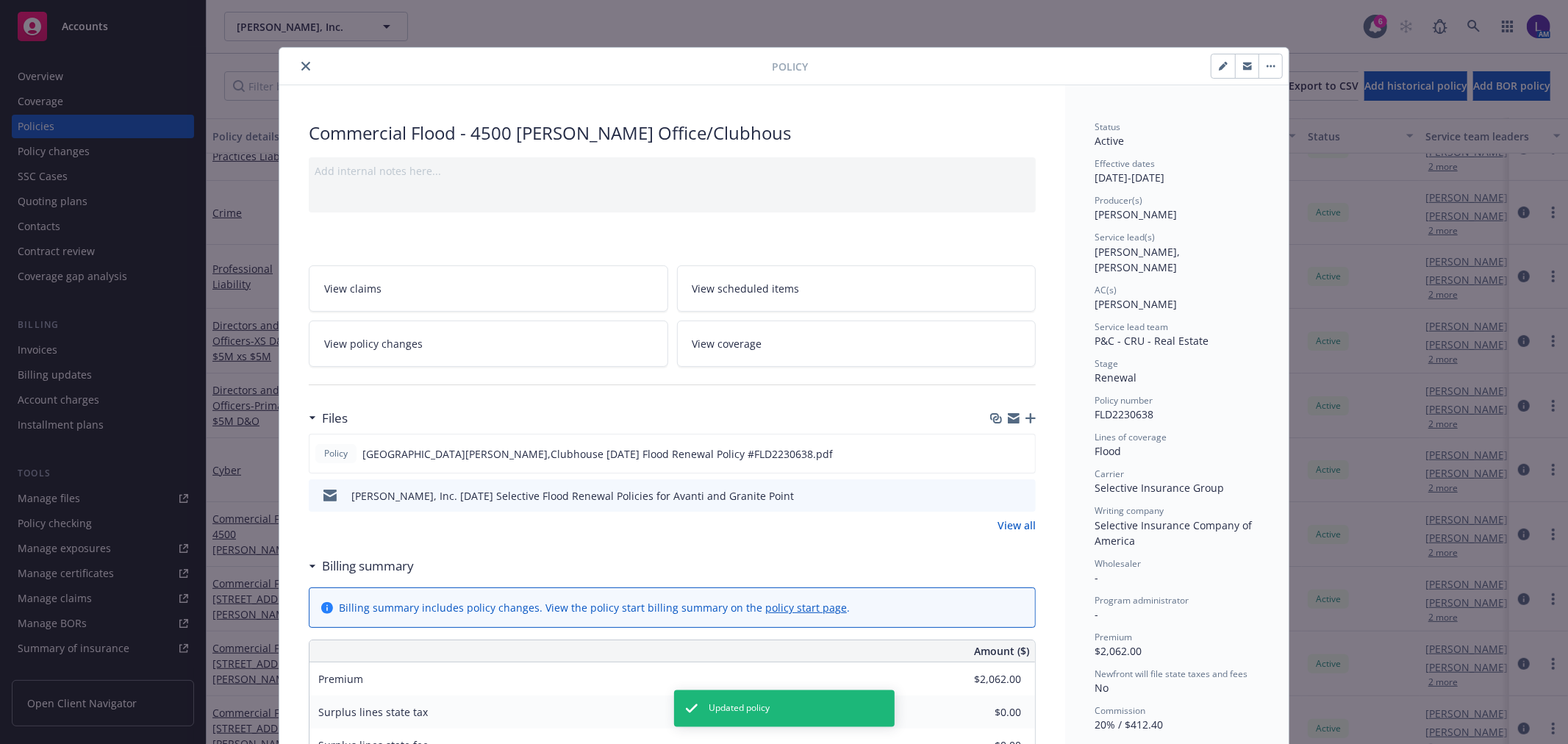
click at [301, 68] on icon "close" at bounding box center [305, 65] width 9 height 9
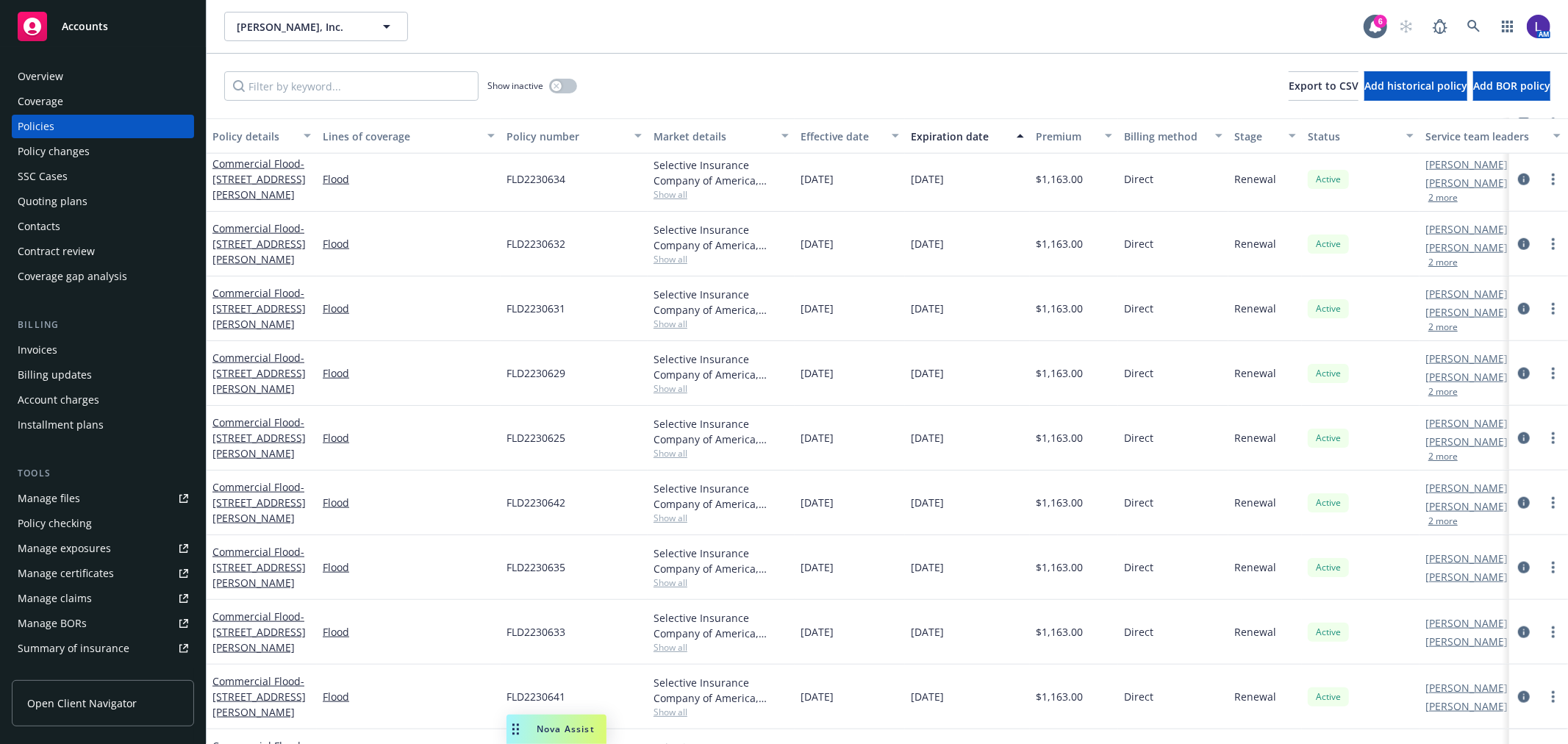
scroll to position [1388, 0]
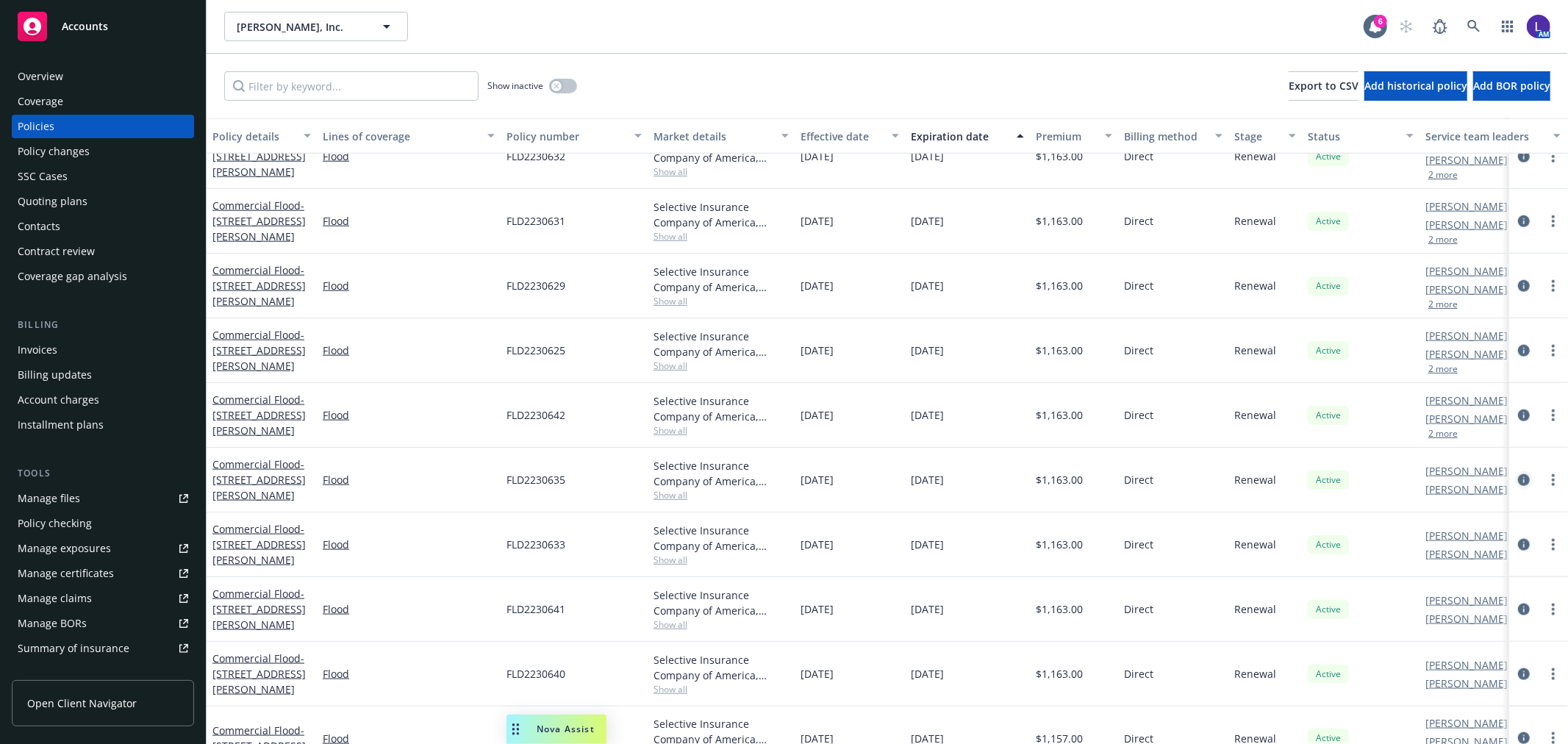
click at [1517, 483] on icon "circleInformation" at bounding box center [1523, 480] width 12 height 12
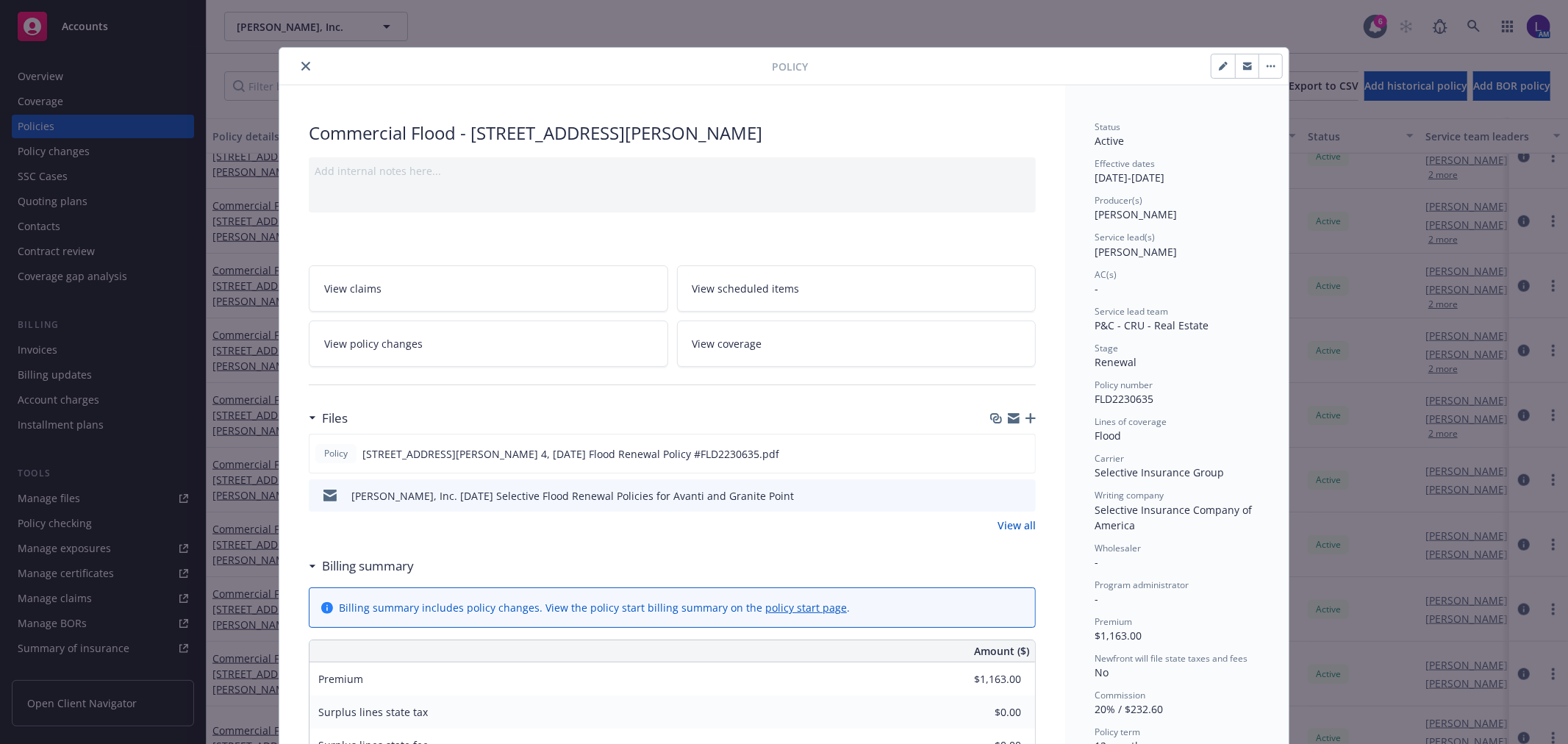
click at [1218, 64] on icon "button" at bounding box center [1222, 65] width 9 height 9
select select "RENEWAL"
select select "12"
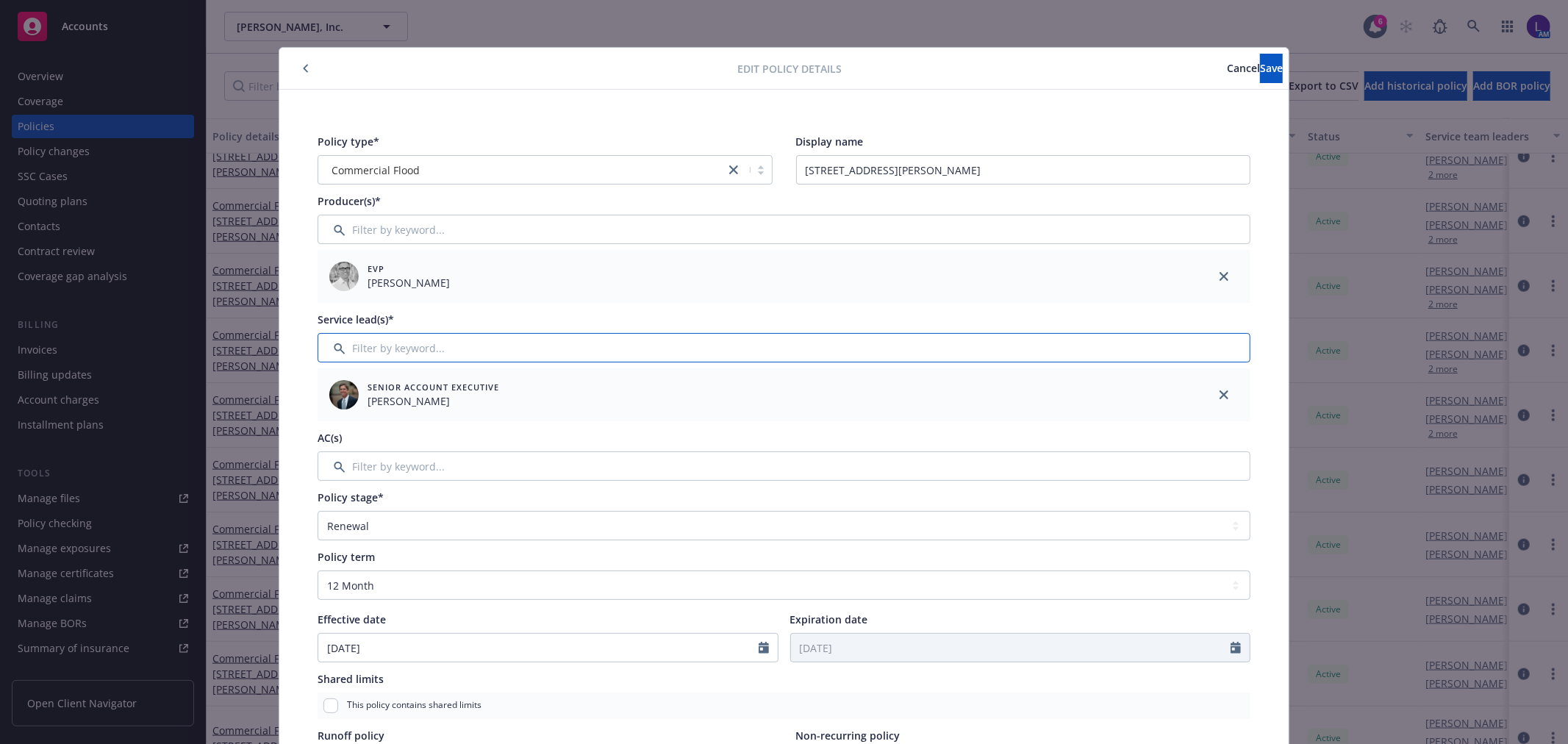
click at [385, 348] on input "Filter by keyword..." at bounding box center [784, 348] width 933 height 30
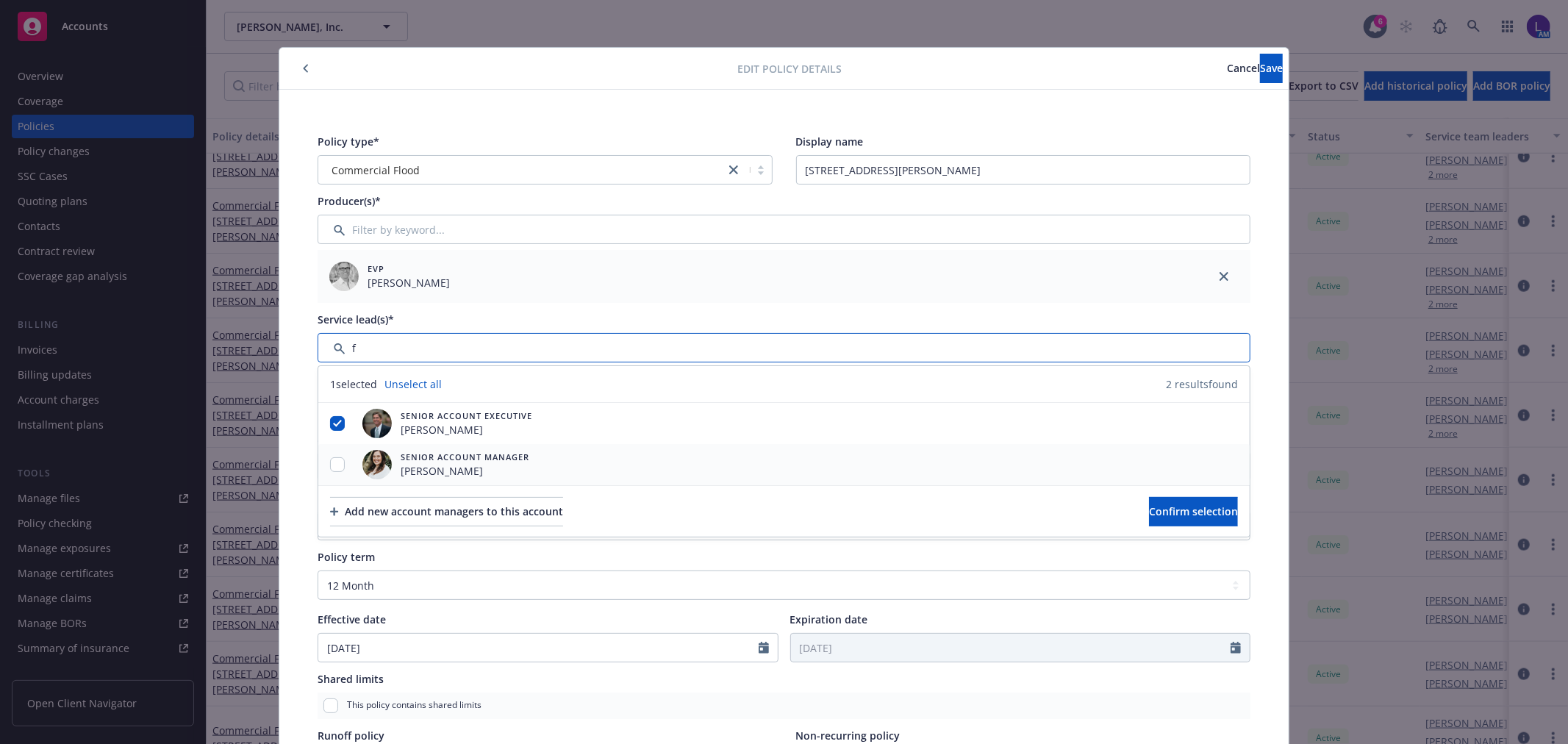
type input "f"
click at [330, 461] on input "checkbox" at bounding box center [337, 465] width 15 height 15
checkbox input "true"
click at [1159, 509] on span "Confirm selection" at bounding box center [1194, 511] width 89 height 14
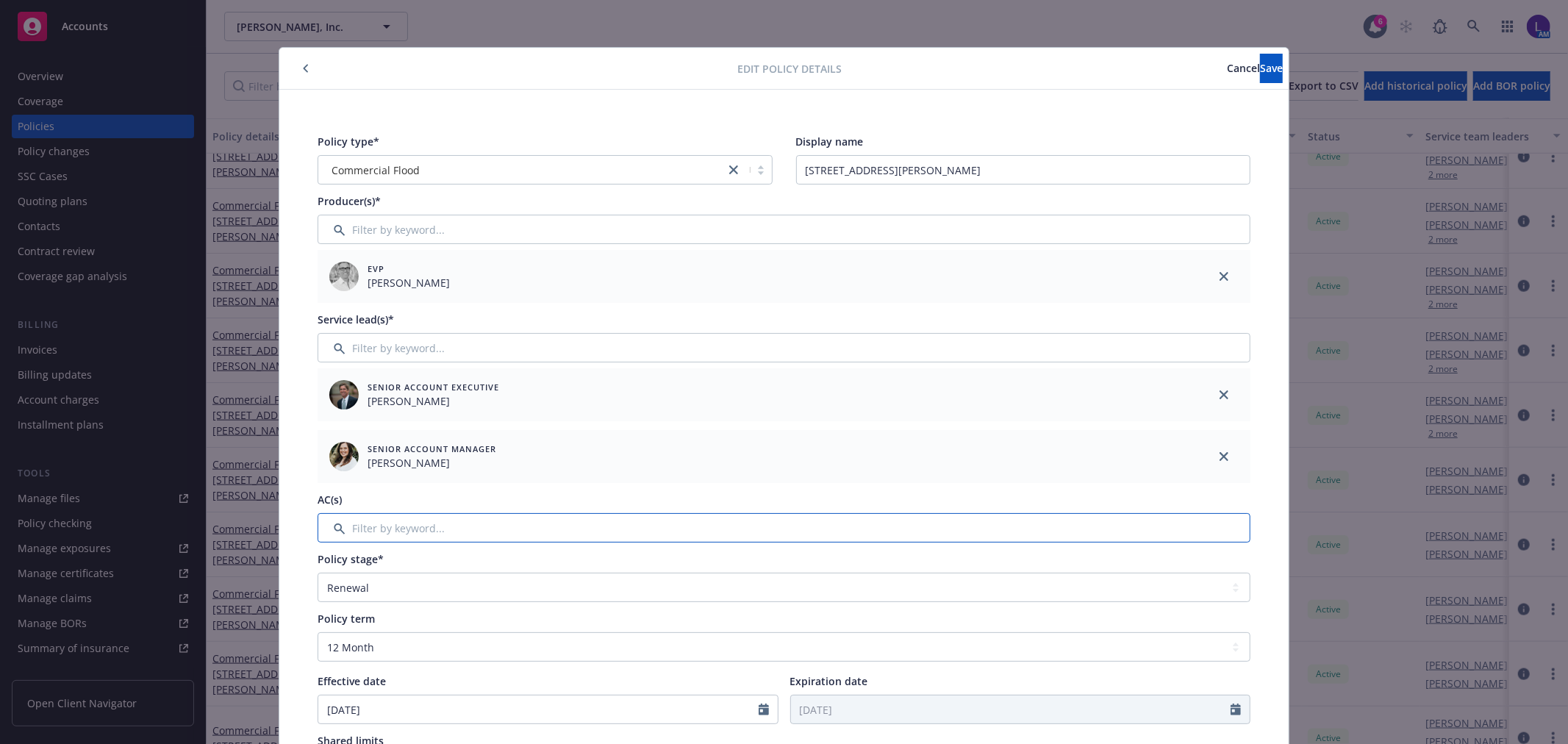
click at [453, 520] on input "Filter by keyword..." at bounding box center [784, 528] width 933 height 30
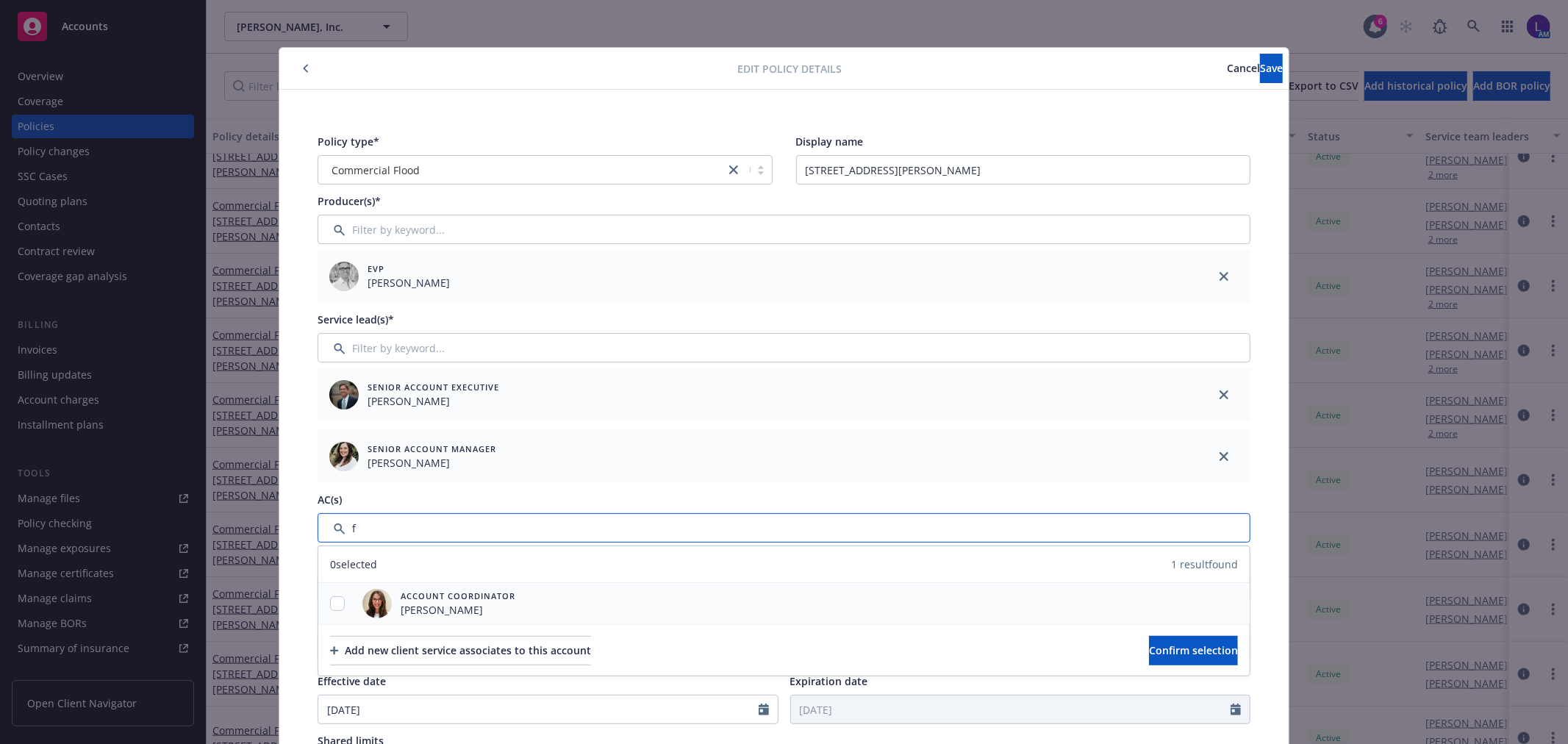
type input "f"
click at [330, 606] on input "checkbox" at bounding box center [337, 603] width 15 height 15
checkbox input "true"
click at [1150, 655] on span "Confirm selection" at bounding box center [1194, 650] width 89 height 14
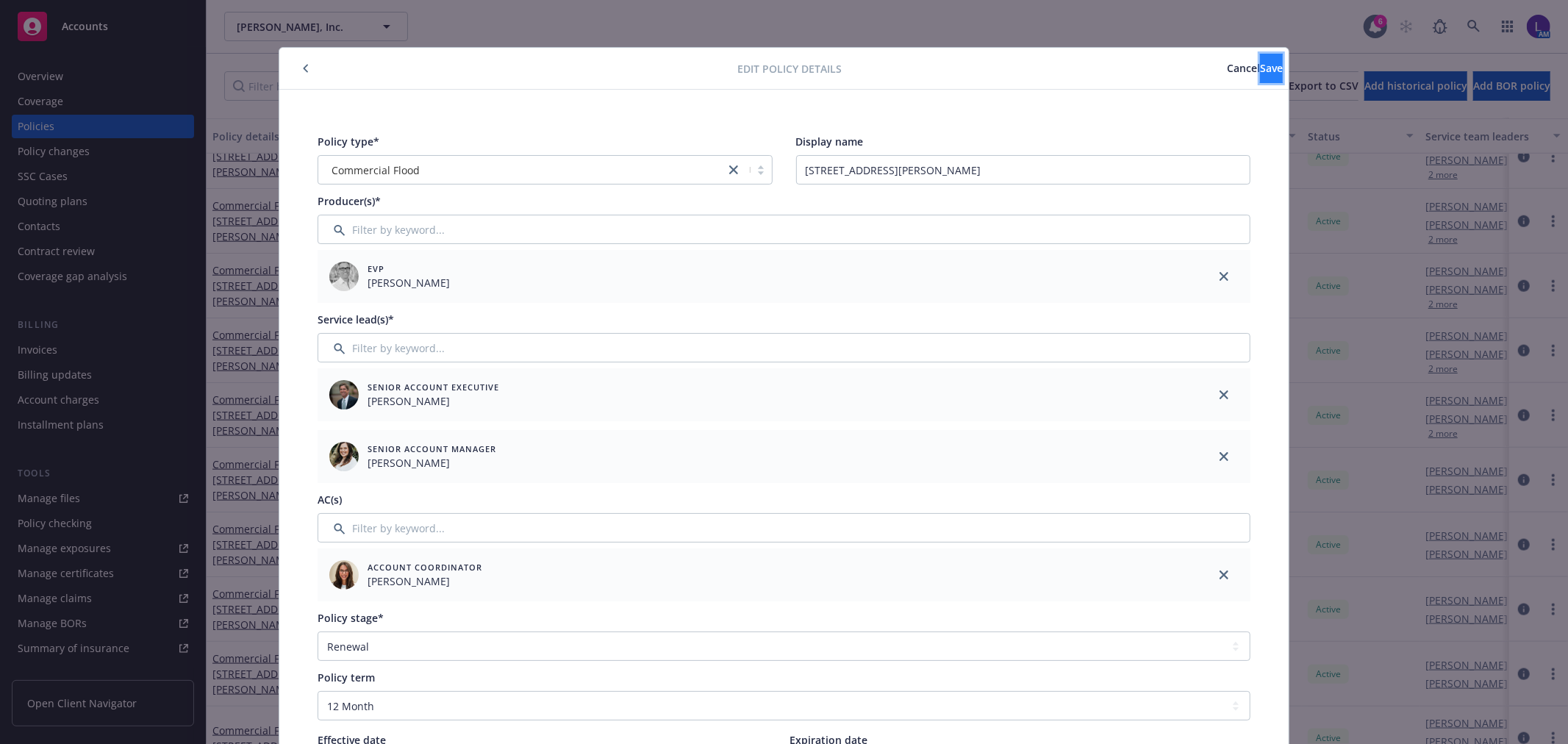
click at [1260, 74] on span "Save" at bounding box center [1271, 68] width 23 height 14
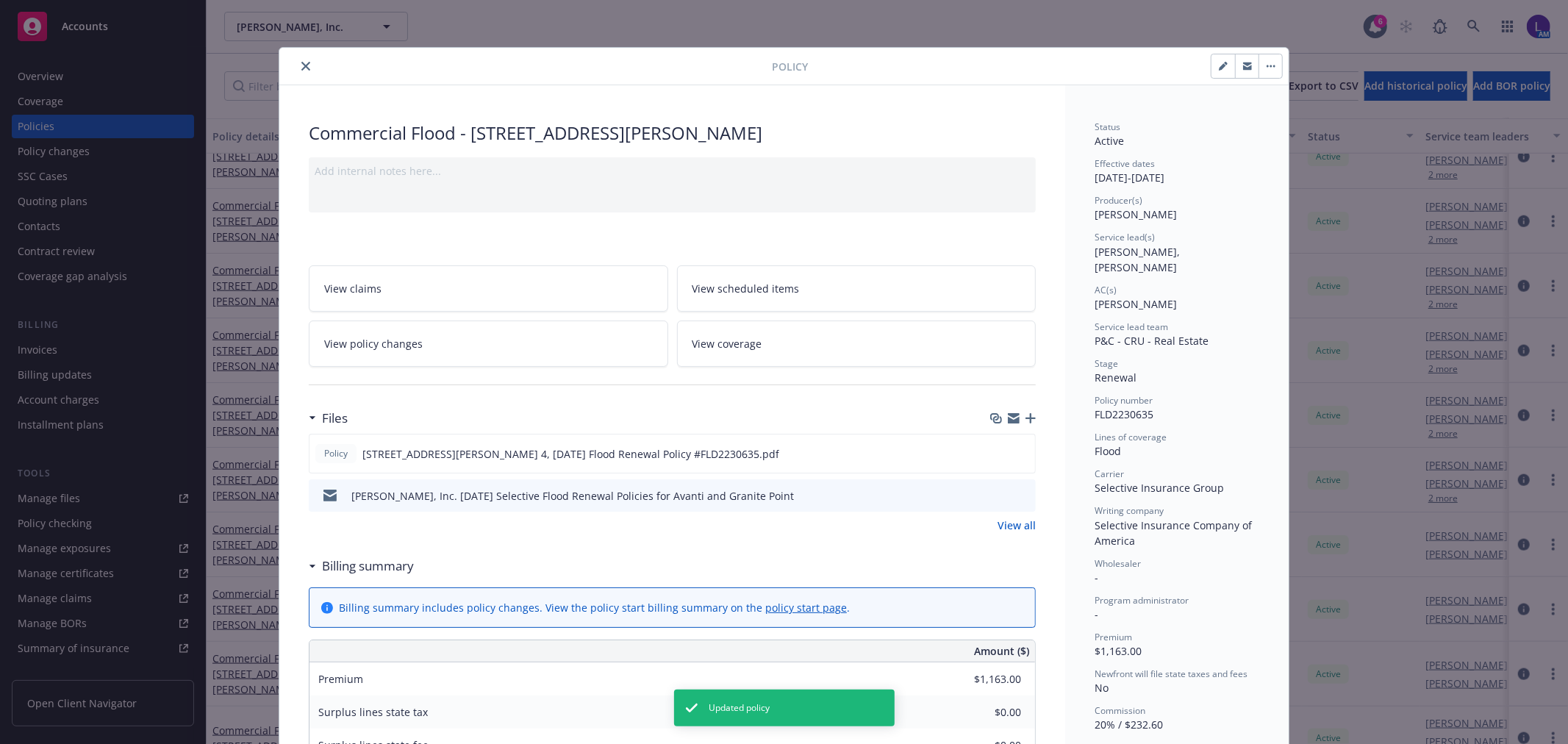
click at [301, 67] on icon "close" at bounding box center [305, 65] width 9 height 9
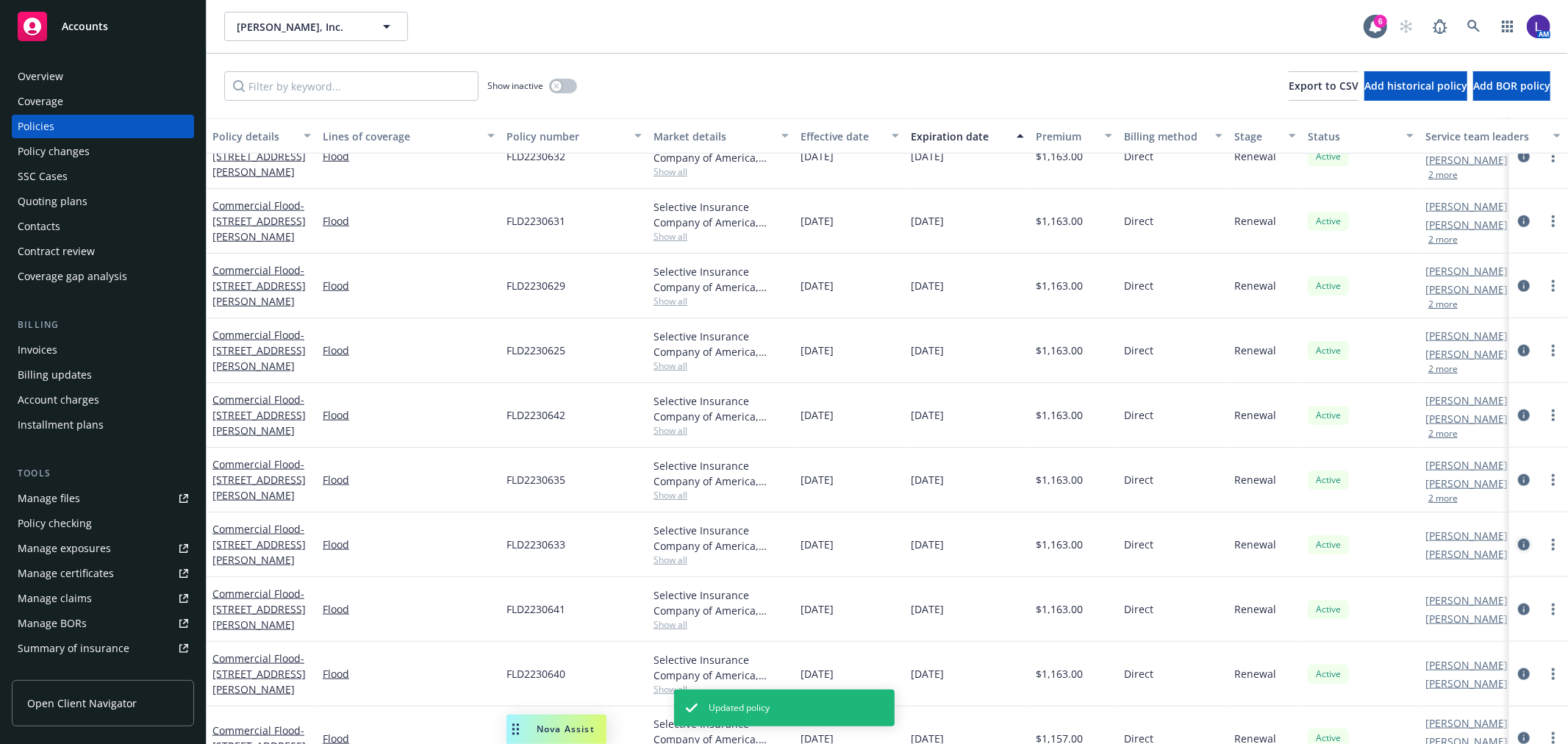
click at [1517, 546] on icon "circleInformation" at bounding box center [1523, 545] width 12 height 12
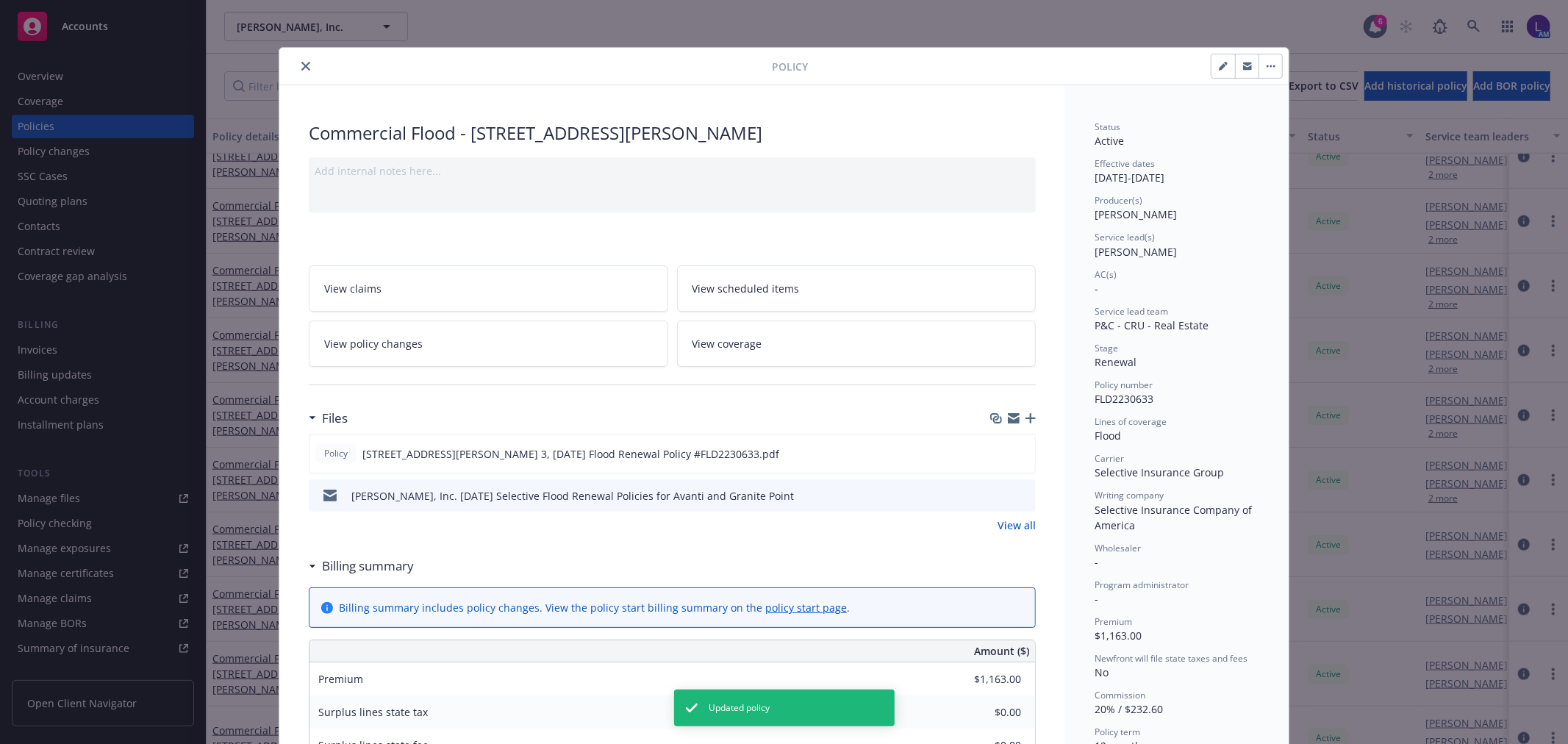
click at [1199, 70] on div at bounding box center [1045, 65] width 474 height 25
click at [1211, 66] on button "button" at bounding box center [1223, 66] width 24 height 24
select select "RENEWAL"
select select "12"
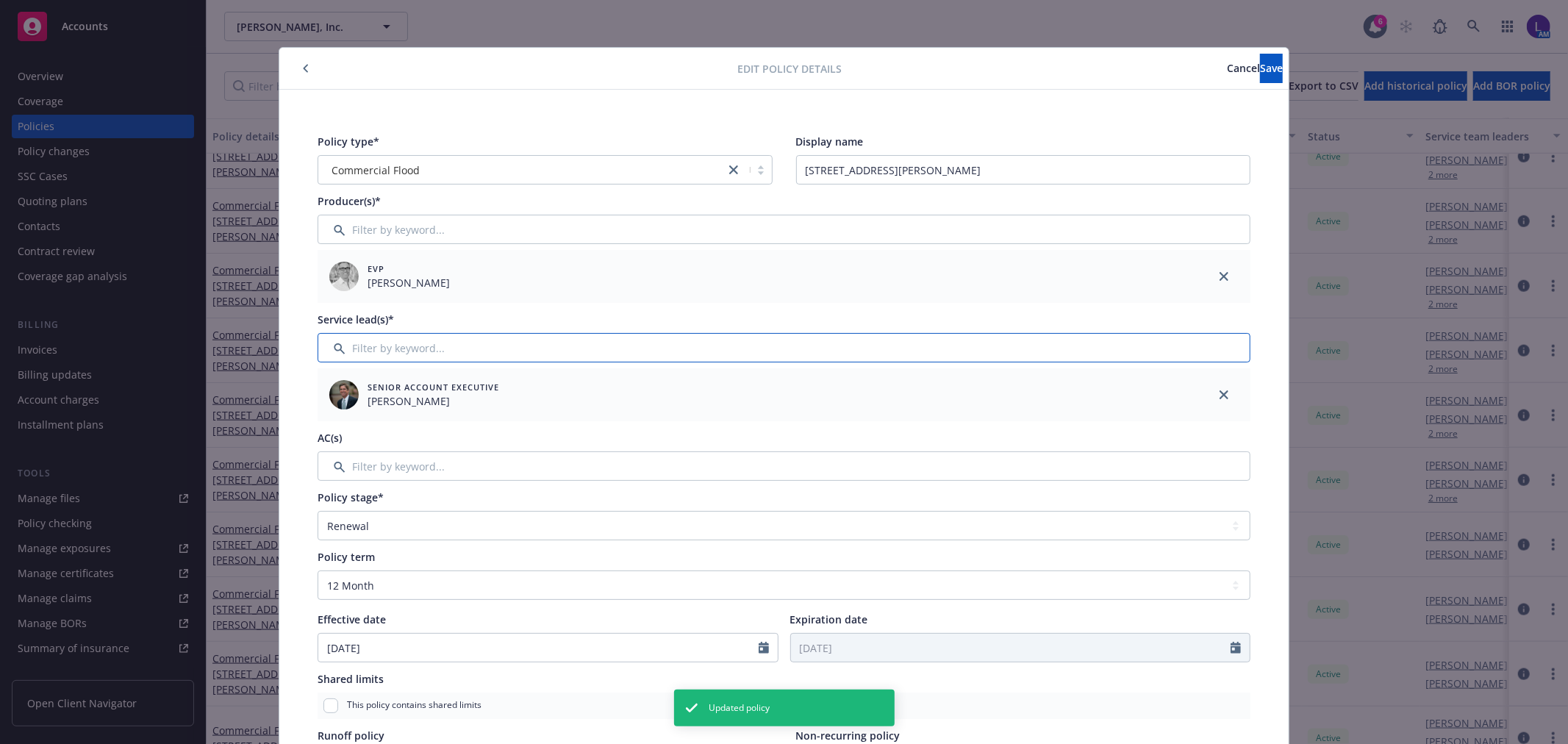
click at [412, 344] on input "Filter by keyword..." at bounding box center [784, 348] width 933 height 30
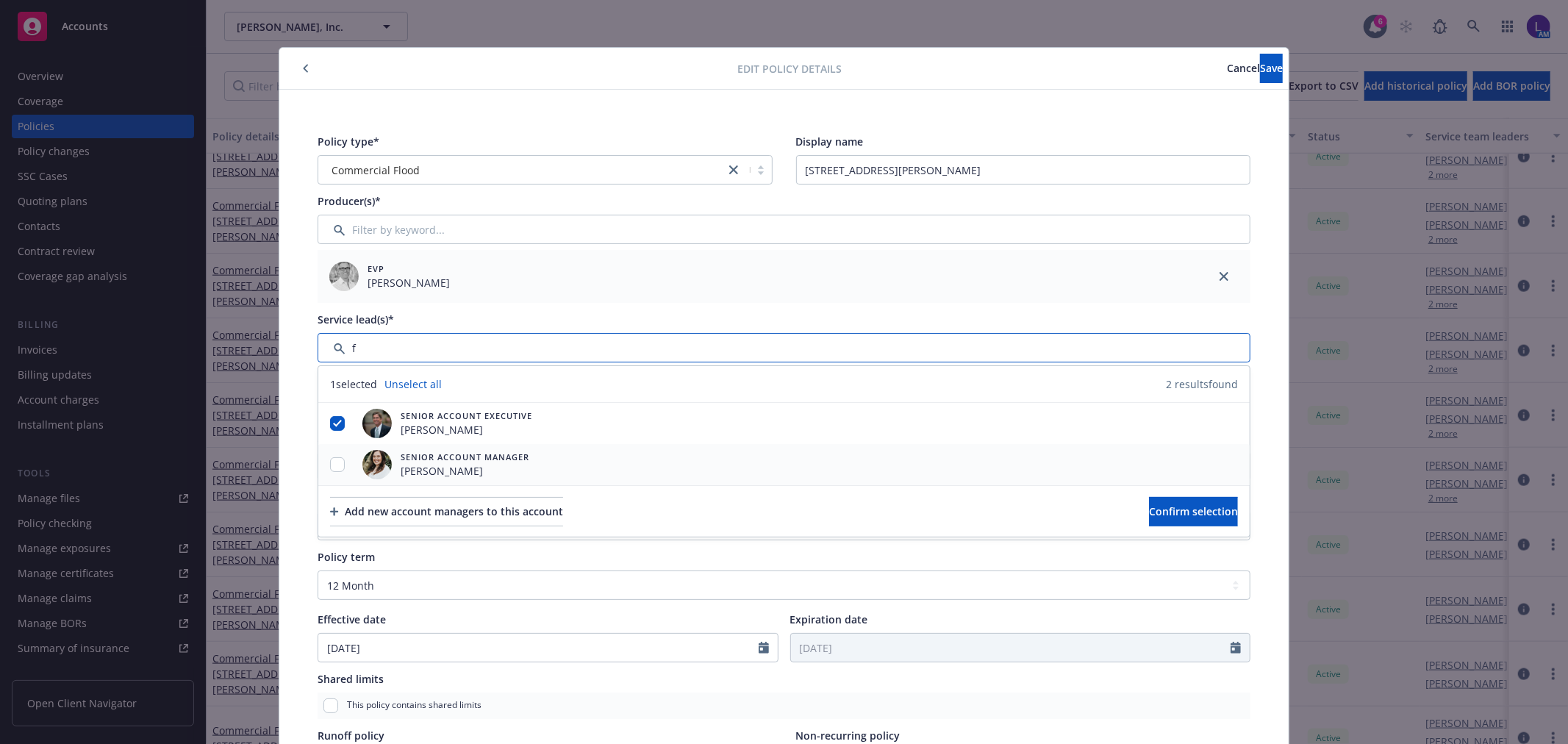
type input "f"
click at [330, 464] on input "checkbox" at bounding box center [337, 465] width 15 height 15
checkbox input "true"
click at [1149, 511] on span "Confirm selection" at bounding box center [1194, 511] width 89 height 14
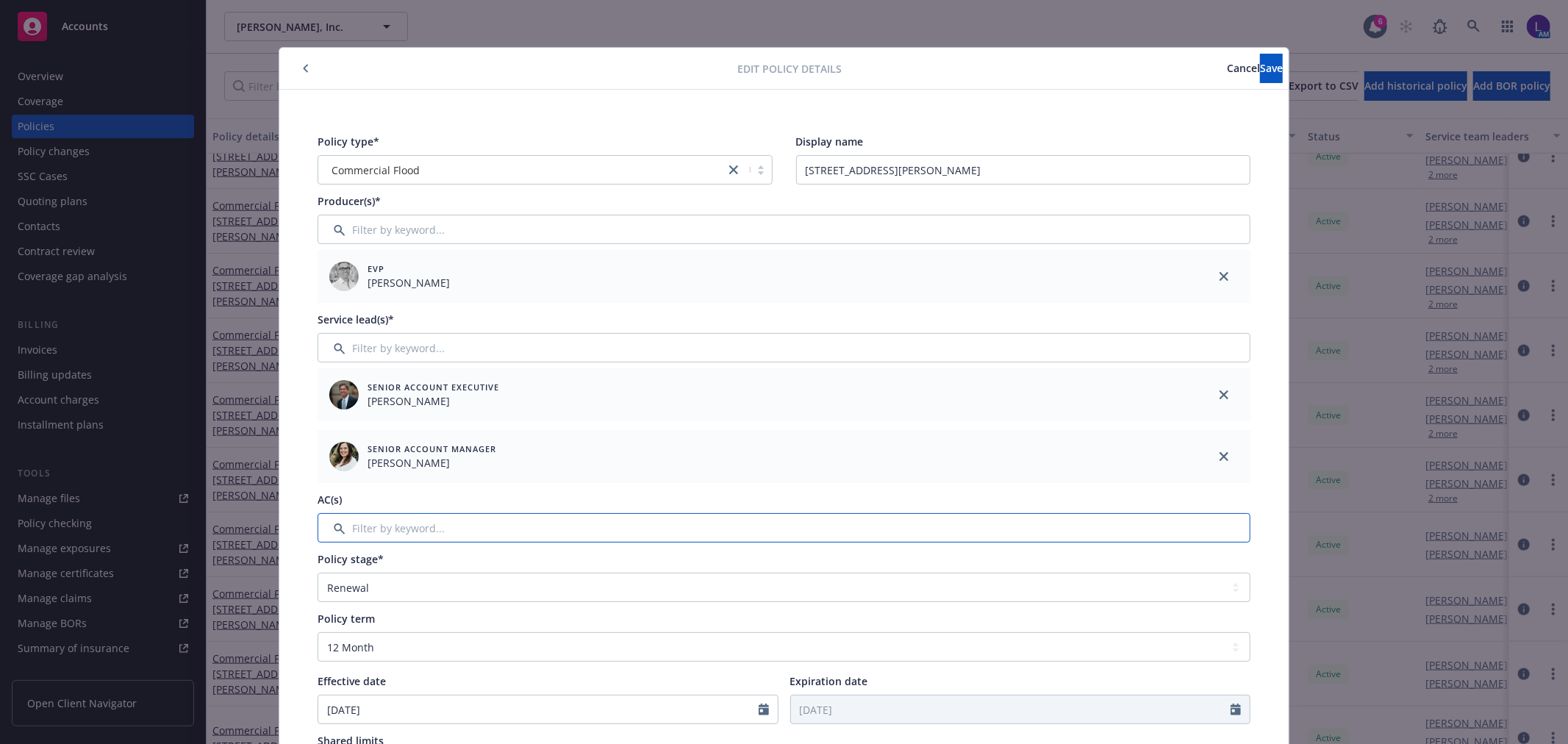
click at [458, 514] on input "Filter by keyword..." at bounding box center [784, 528] width 933 height 30
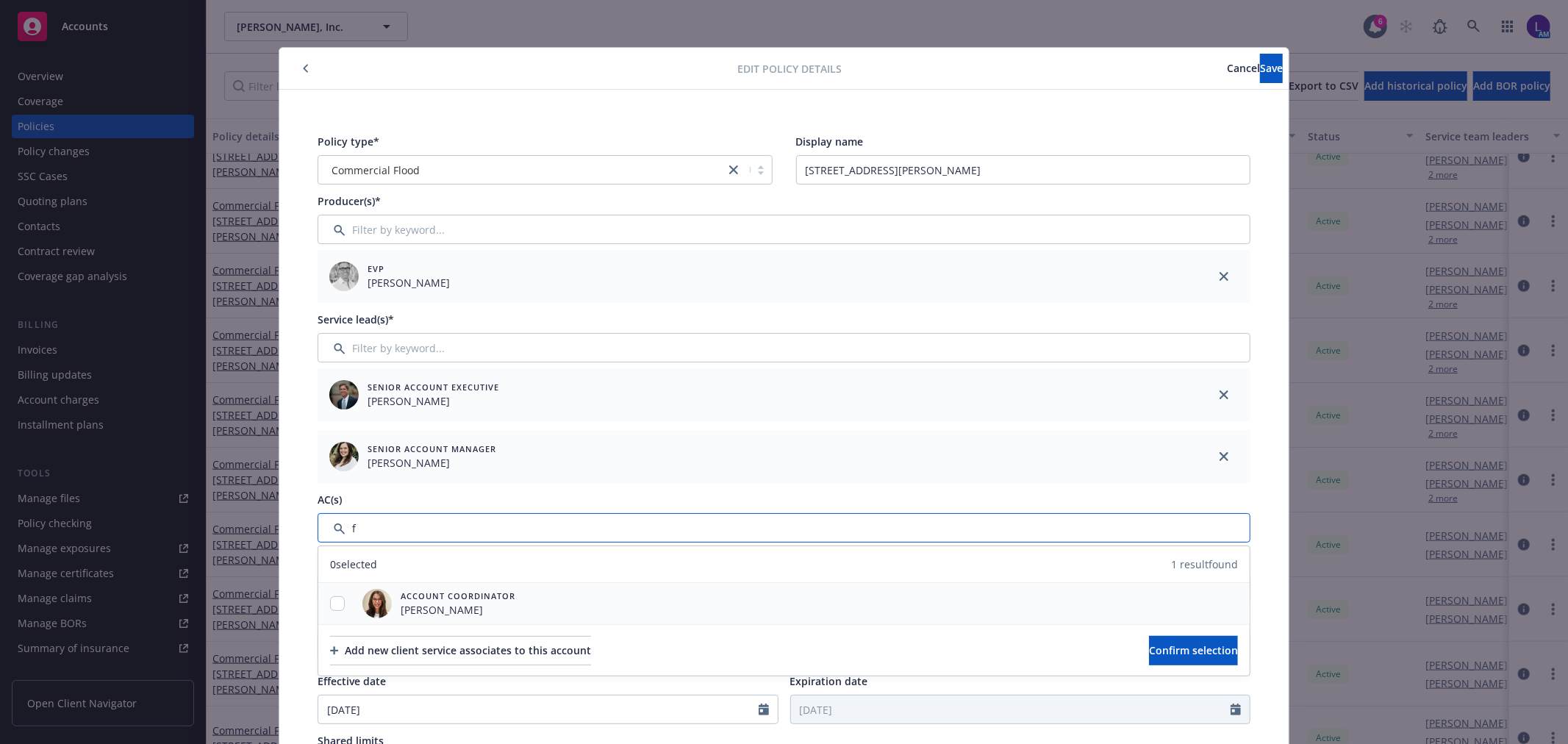
type input "f"
click at [338, 600] on div at bounding box center [337, 604] width 39 height 16
click at [330, 600] on input "checkbox" at bounding box center [337, 603] width 15 height 15
checkbox input "true"
click at [1179, 637] on button "Confirm selection" at bounding box center [1194, 651] width 89 height 30
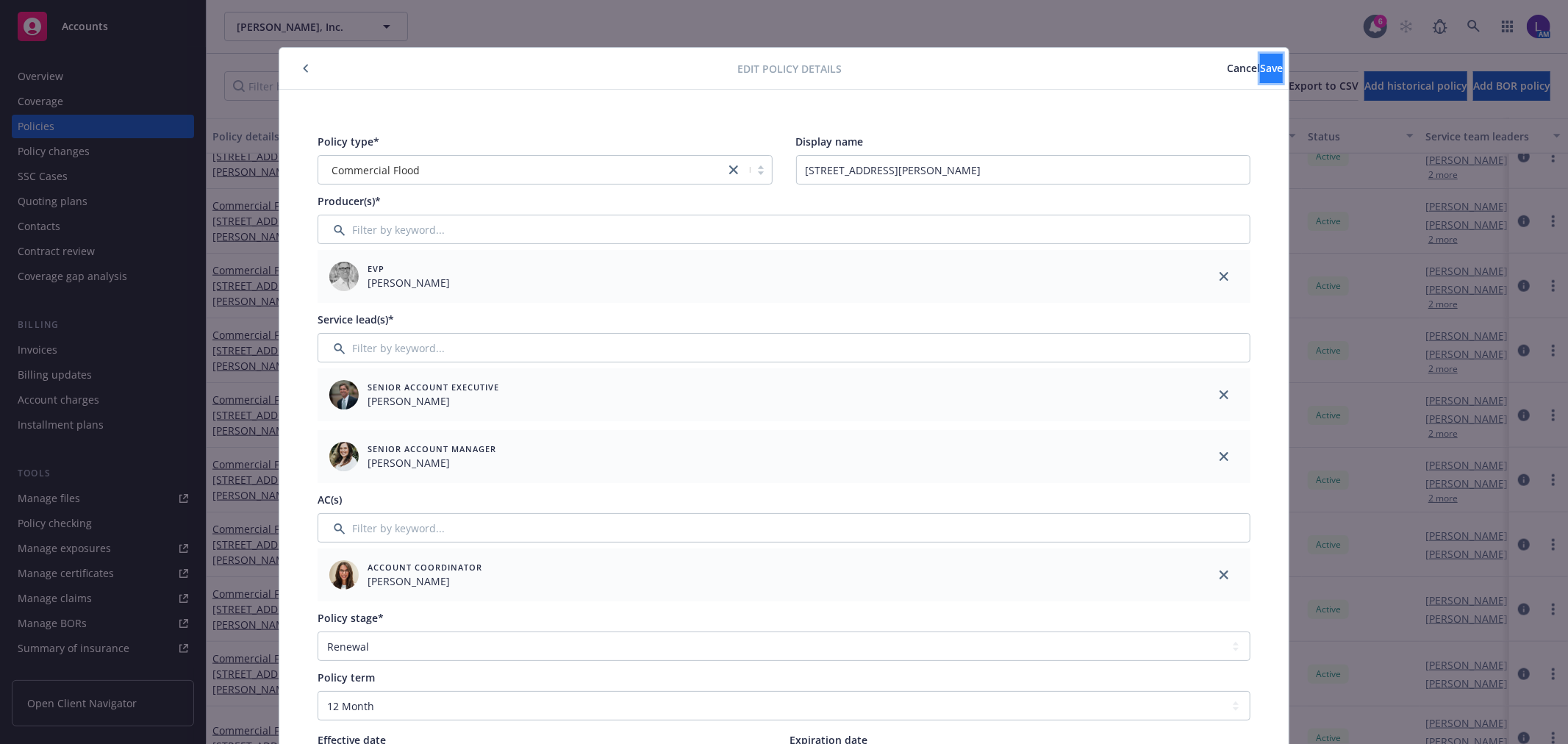
click at [1260, 67] on span "Save" at bounding box center [1271, 68] width 23 height 14
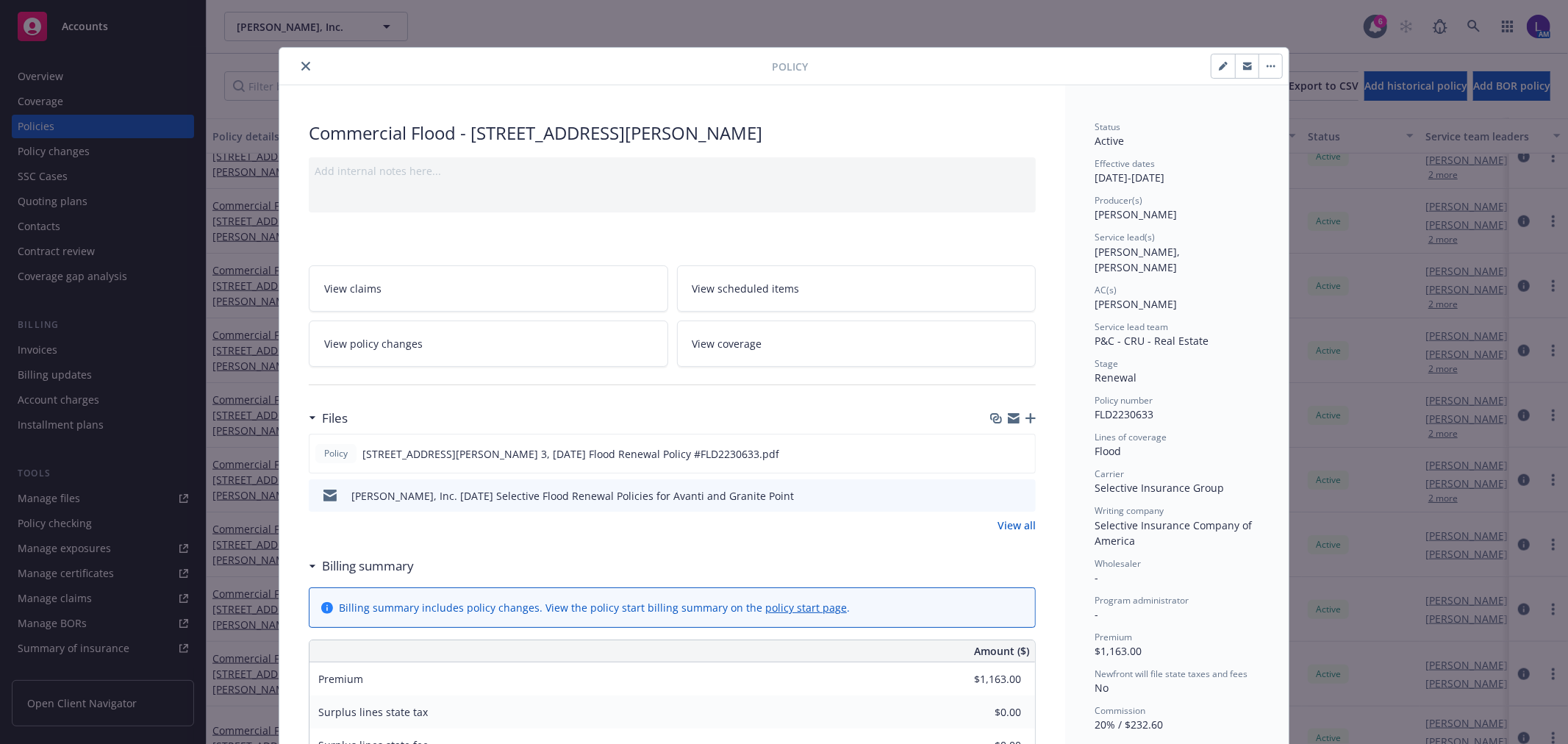
click at [301, 66] on icon "close" at bounding box center [305, 65] width 9 height 9
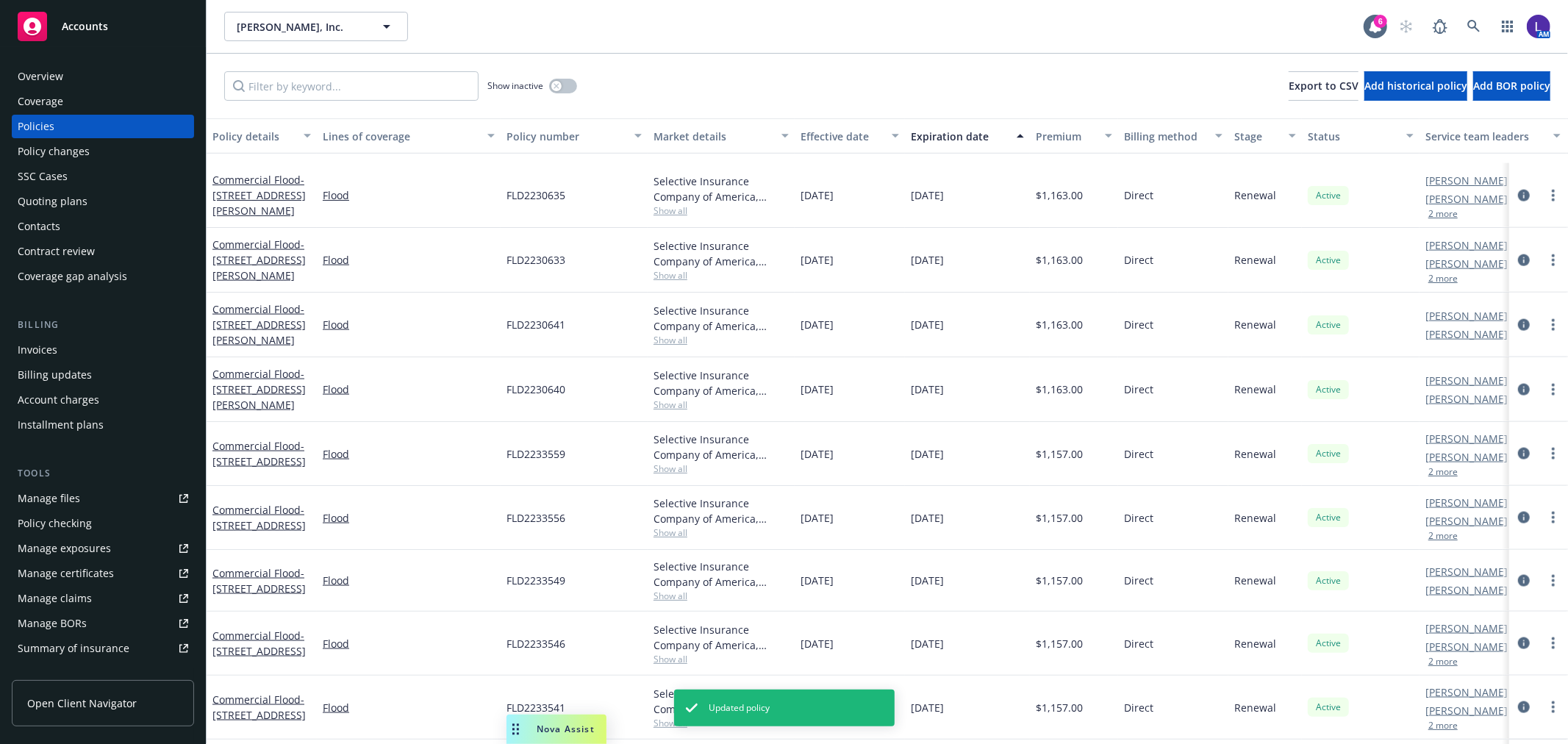
scroll to position [1715, 0]
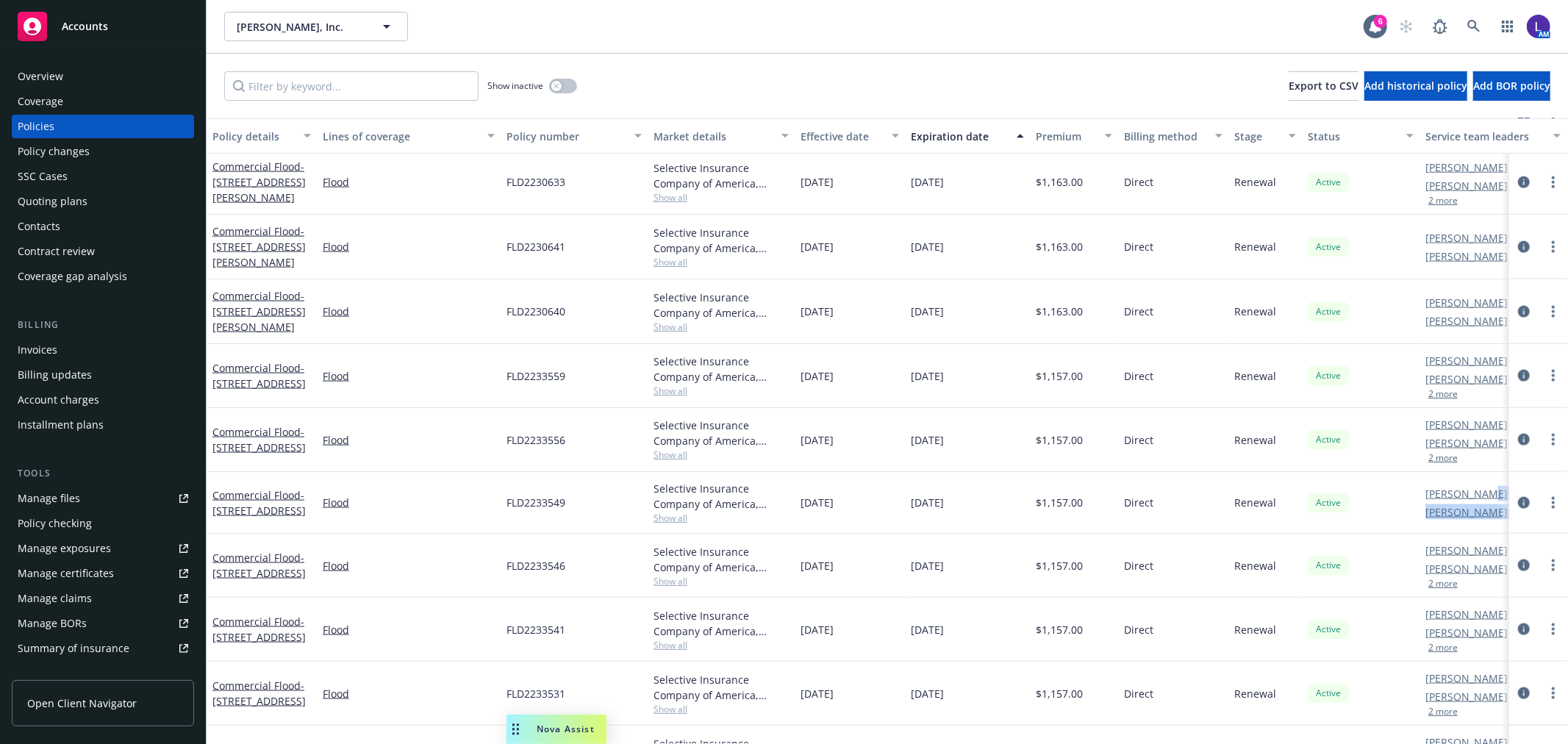
drag, startPoint x: 1510, startPoint y: 498, endPoint x: 1564, endPoint y: 247, distance: 256.7
click at [1457, 416] on div "Commercial Flood - 4500 [PERSON_NAME] Bldg 4 Flood FLD2230635 Selective Insuran…" at bounding box center [916, 496] width 1418 height 823
click at [1517, 245] on icon "circleInformation" at bounding box center [1523, 247] width 12 height 12
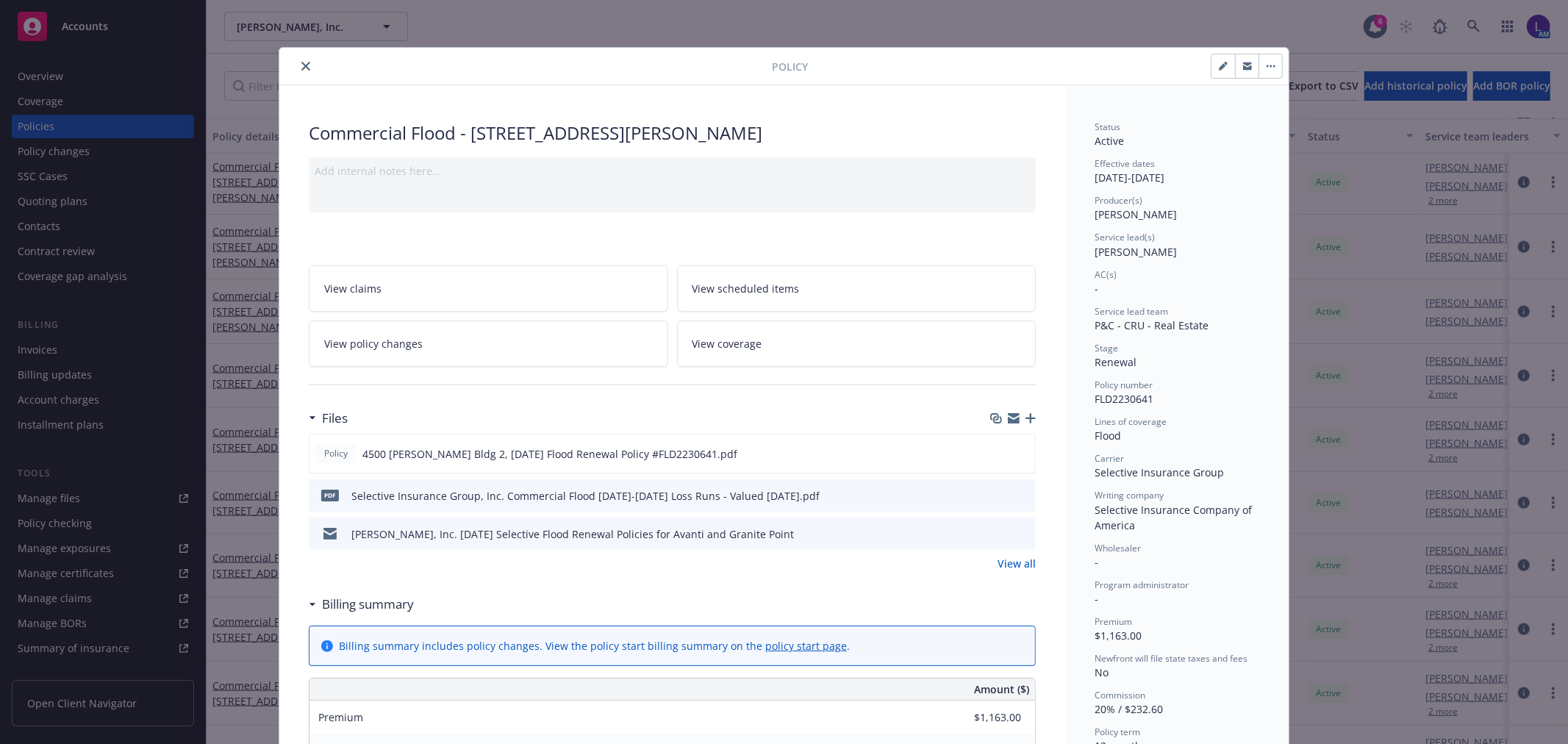
click at [1211, 69] on button "button" at bounding box center [1223, 66] width 24 height 24
select select "RENEWAL"
select select "12"
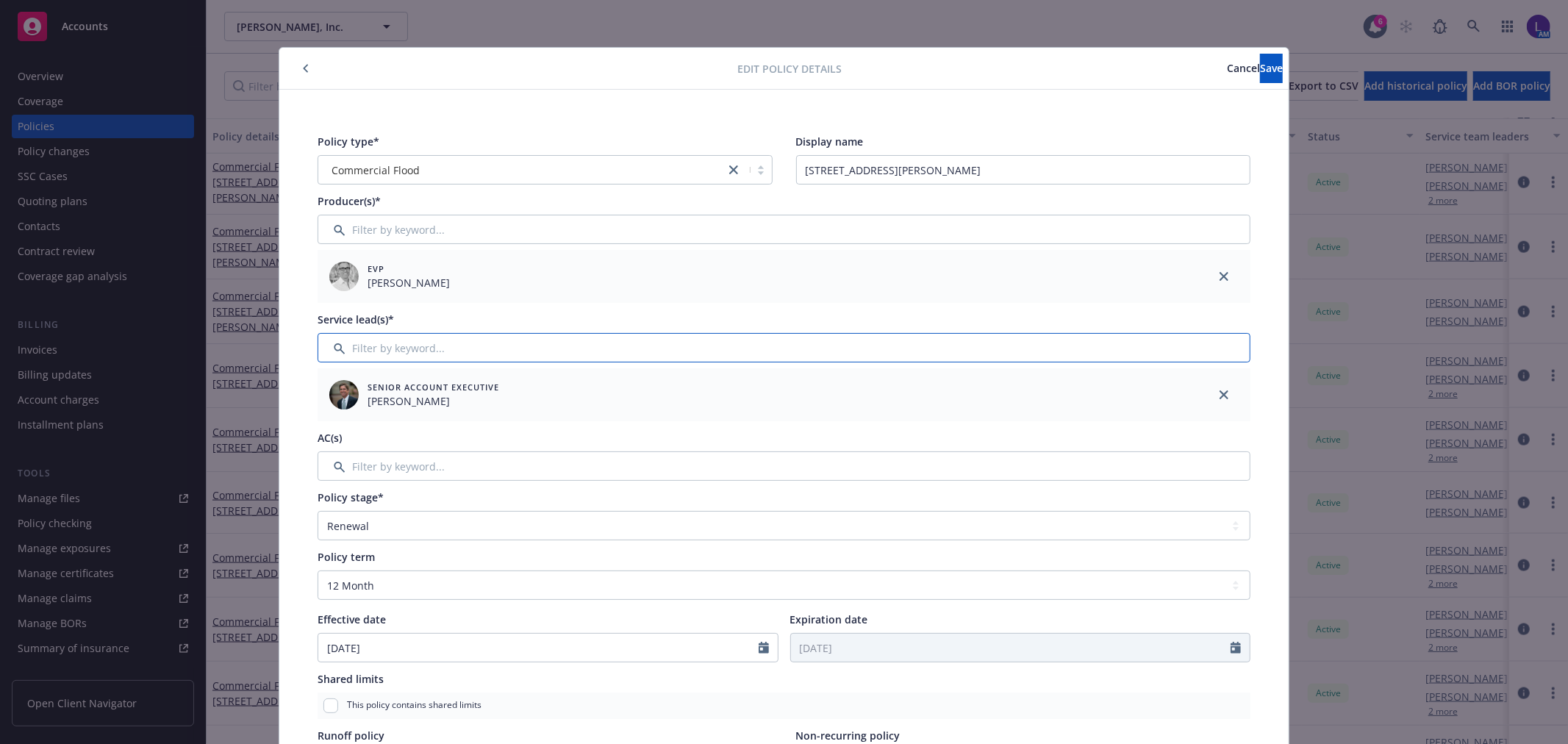
click at [395, 335] on input "Filter by keyword..." at bounding box center [784, 348] width 933 height 30
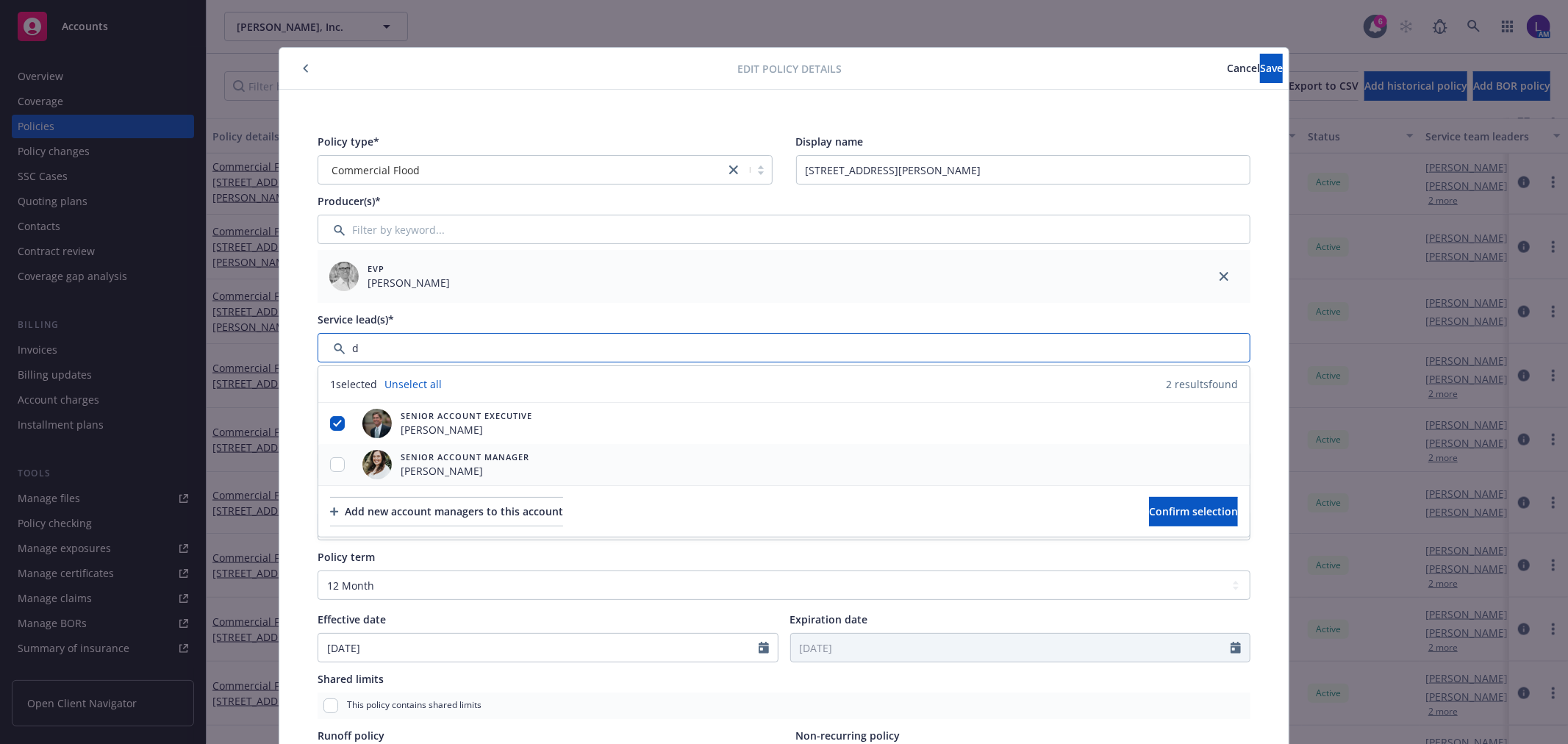
type input "d"
click at [336, 457] on div at bounding box center [337, 465] width 39 height 42
click at [332, 472] on div at bounding box center [337, 466] width 39 height 16
click at [332, 461] on input "checkbox" at bounding box center [337, 465] width 15 height 15
checkbox input "true"
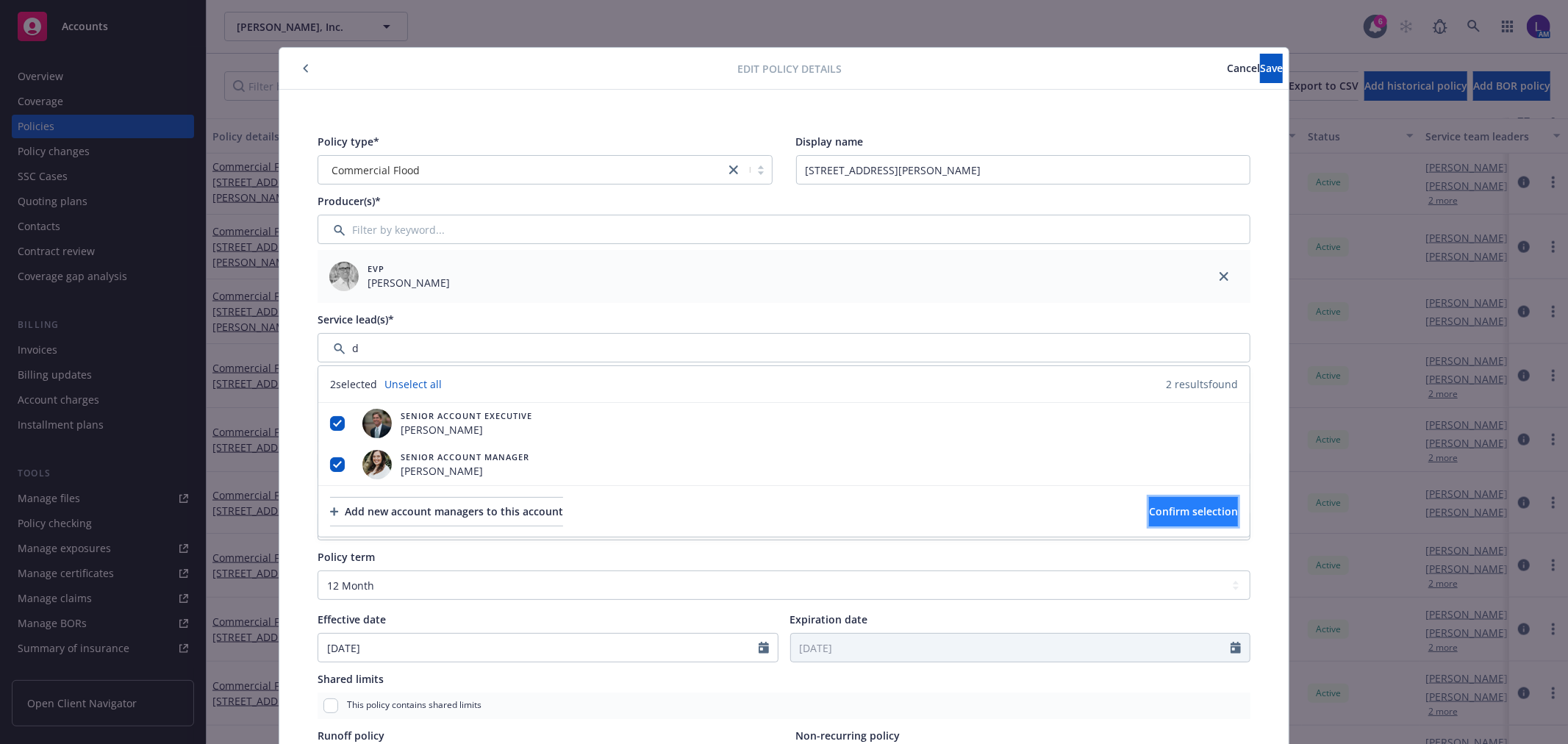
click at [1149, 504] on span "Confirm selection" at bounding box center [1194, 511] width 89 height 14
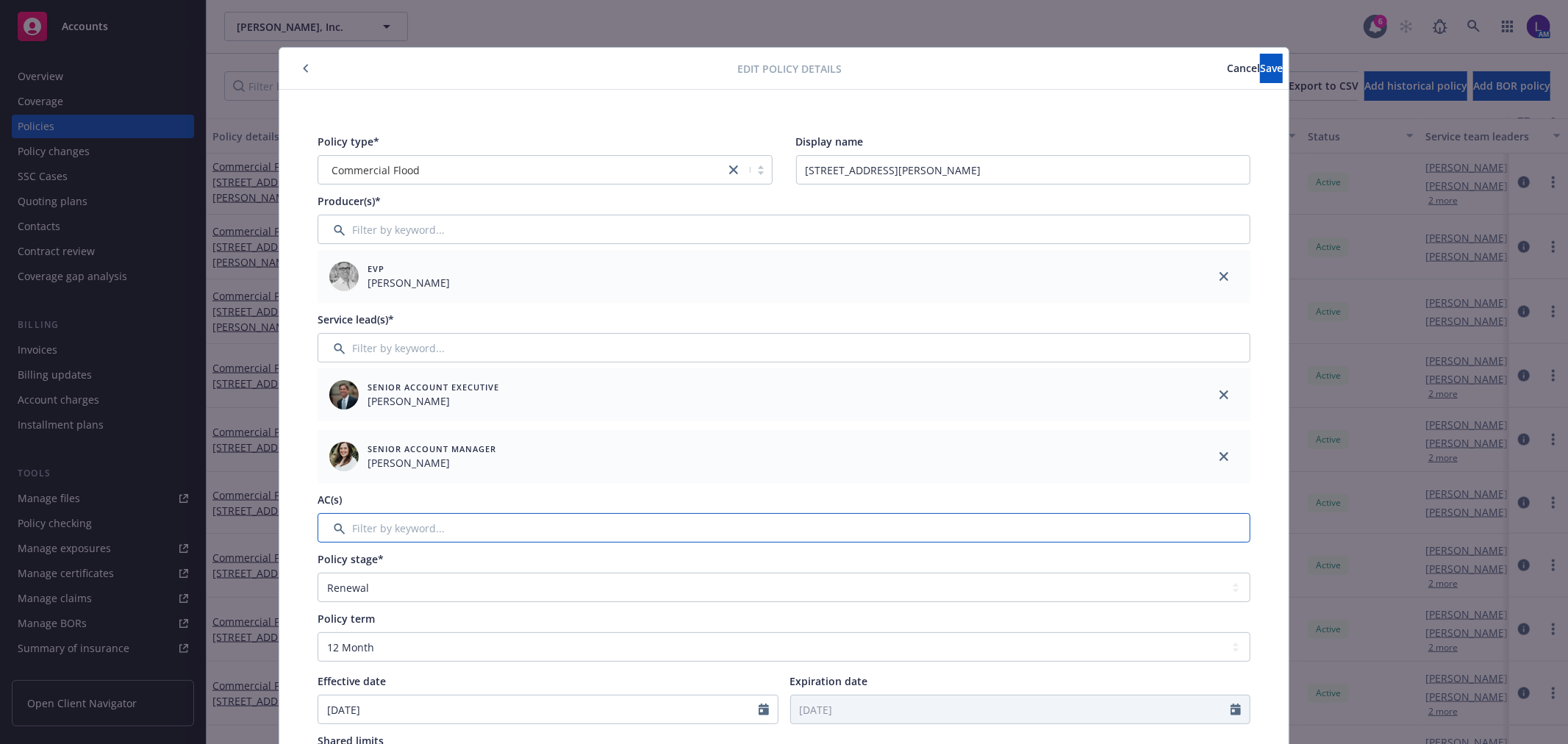
click at [419, 522] on input "Filter by keyword..." at bounding box center [784, 528] width 933 height 30
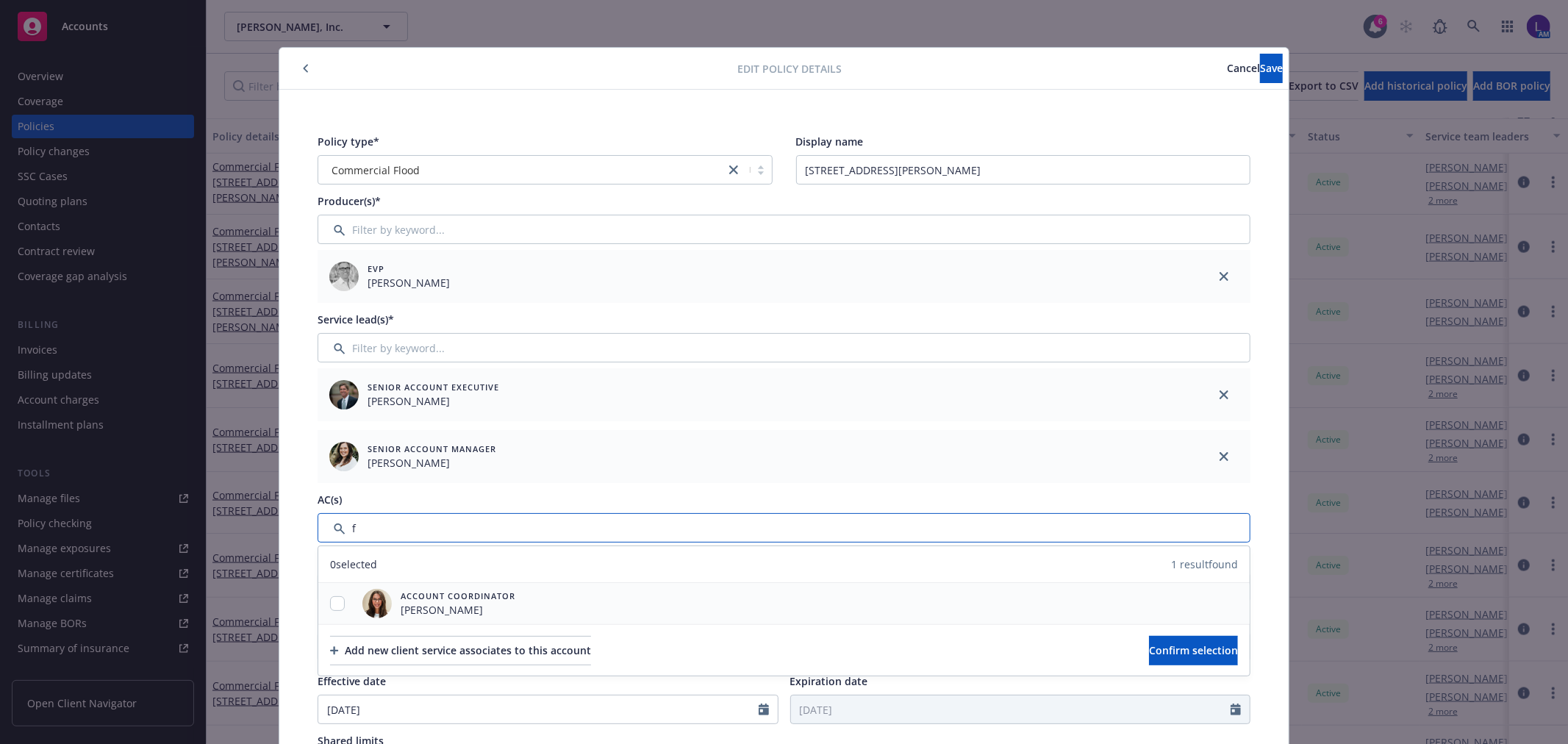
type input "f"
drag, startPoint x: 335, startPoint y: 600, endPoint x: 399, endPoint y: 629, distance: 70.3
click at [333, 600] on input "checkbox" at bounding box center [337, 603] width 15 height 15
checkbox input "true"
click at [1154, 645] on span "Confirm selection" at bounding box center [1194, 650] width 89 height 14
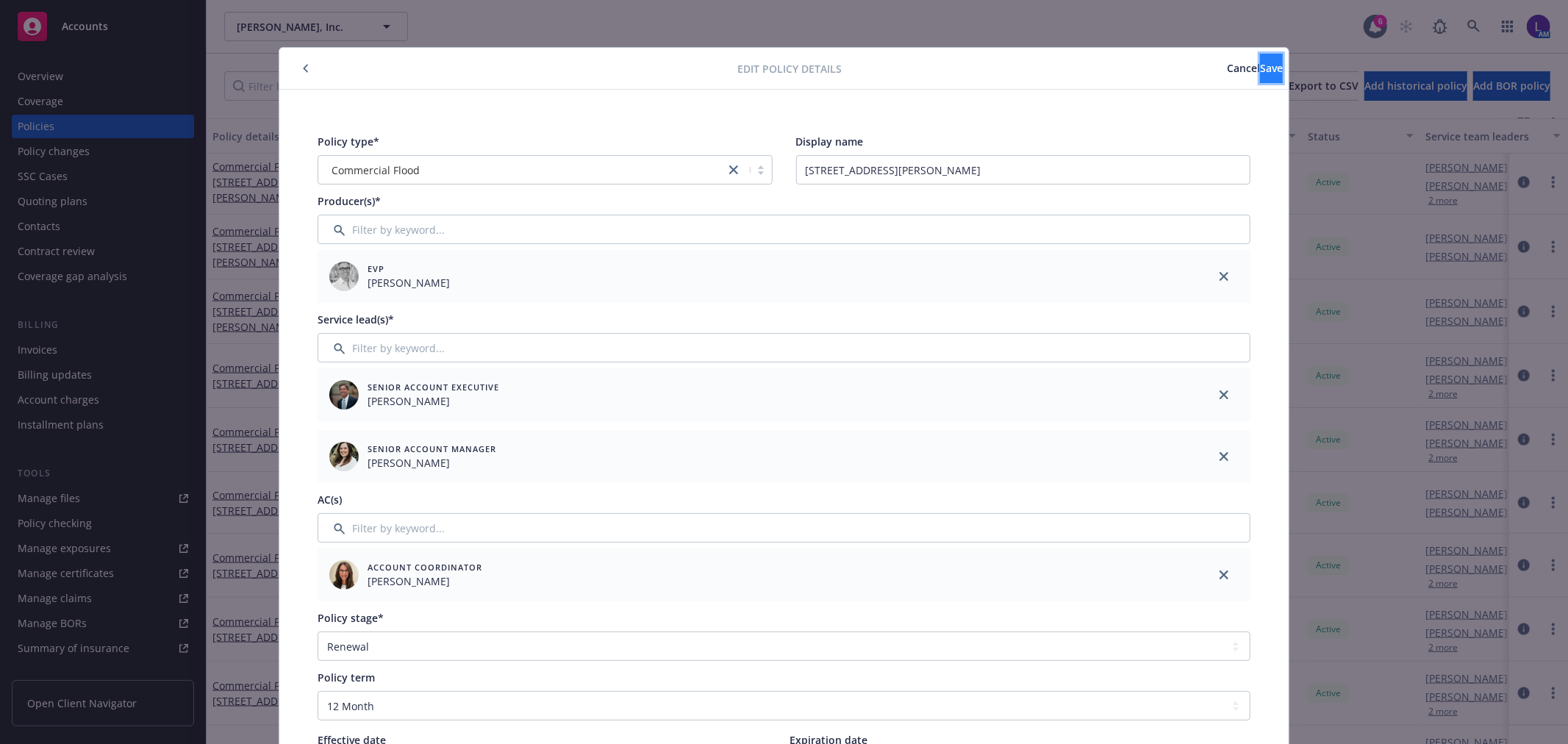
click at [1260, 78] on button "Save" at bounding box center [1271, 68] width 23 height 30
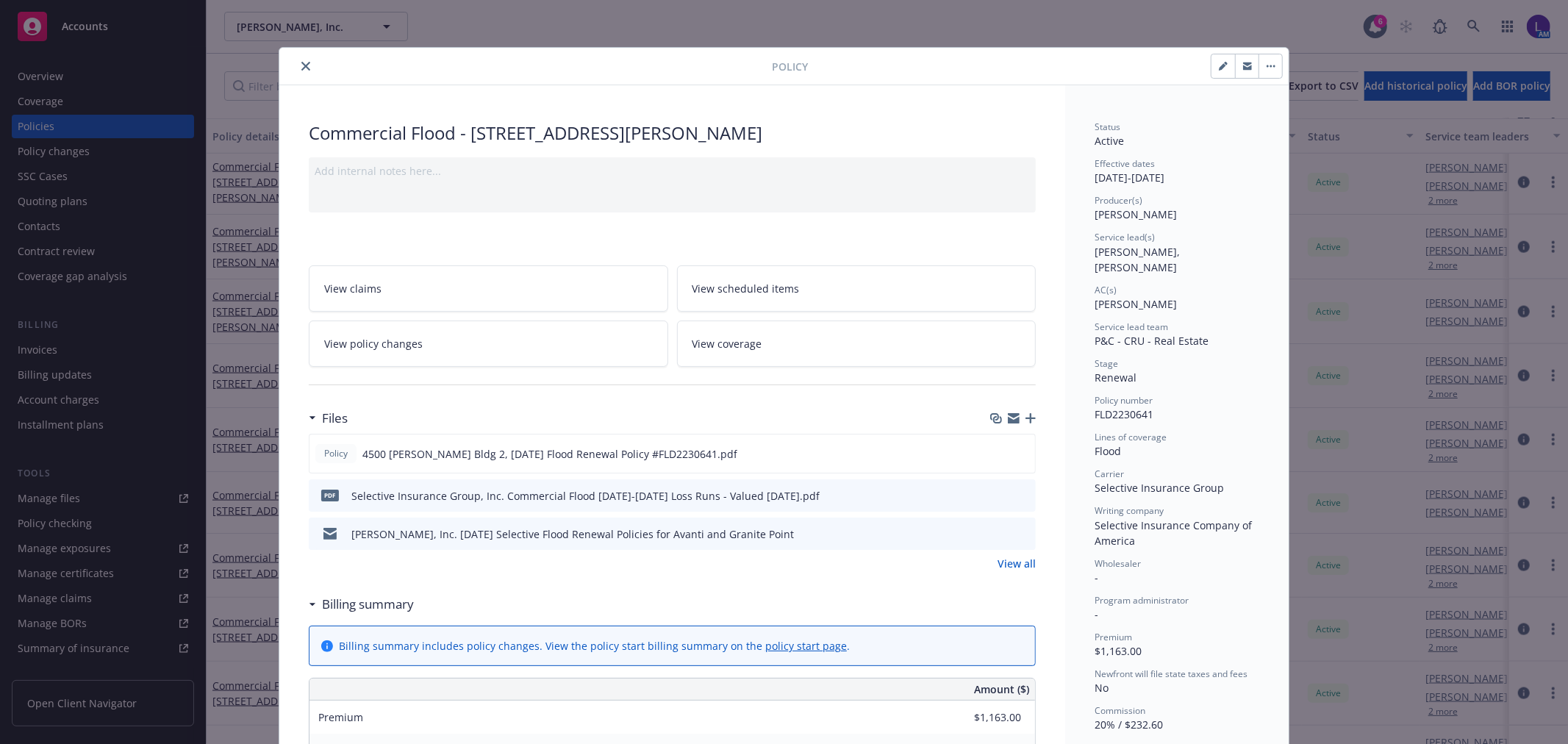
click at [301, 68] on icon "close" at bounding box center [305, 65] width 9 height 9
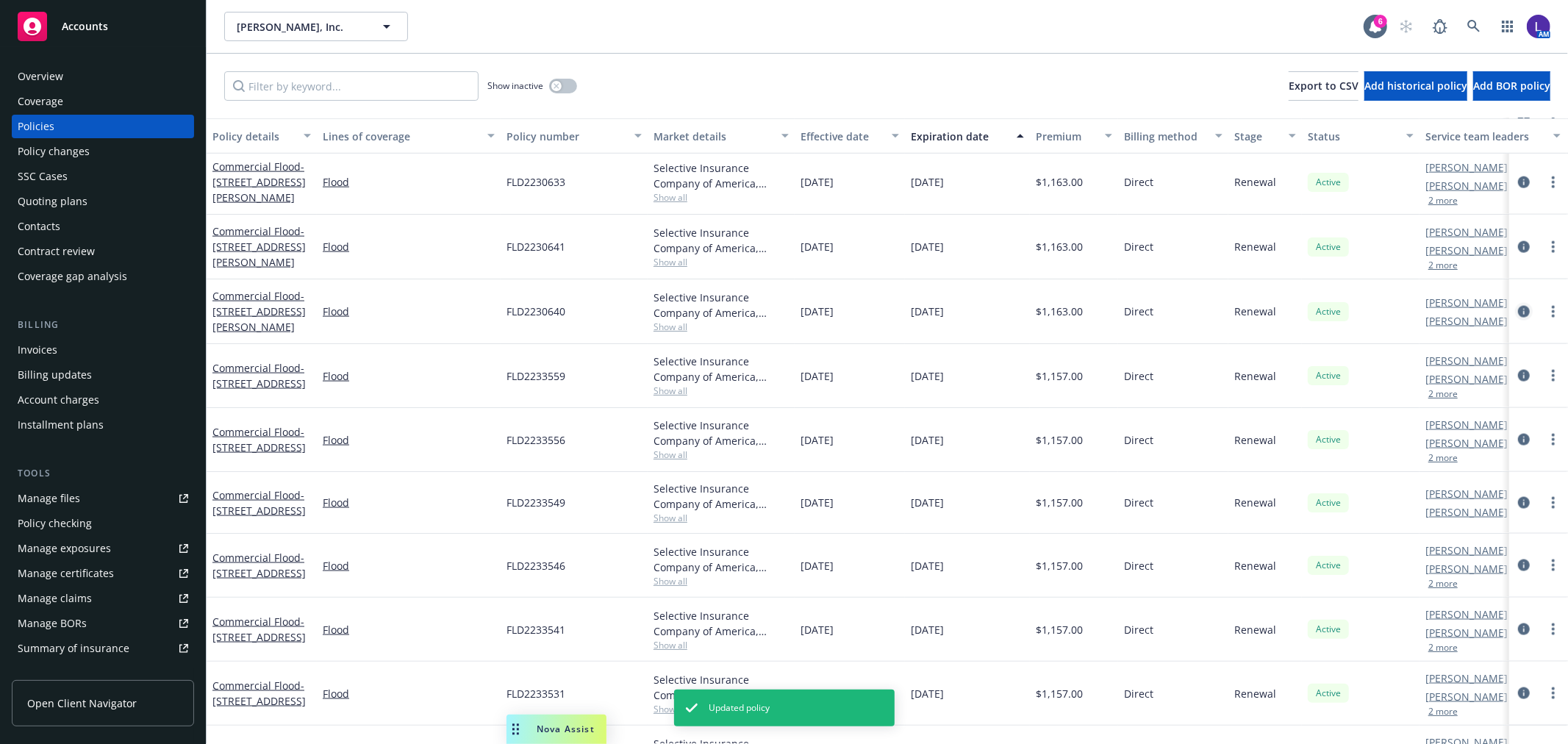
click at [1517, 309] on icon "circleInformation" at bounding box center [1523, 312] width 12 height 12
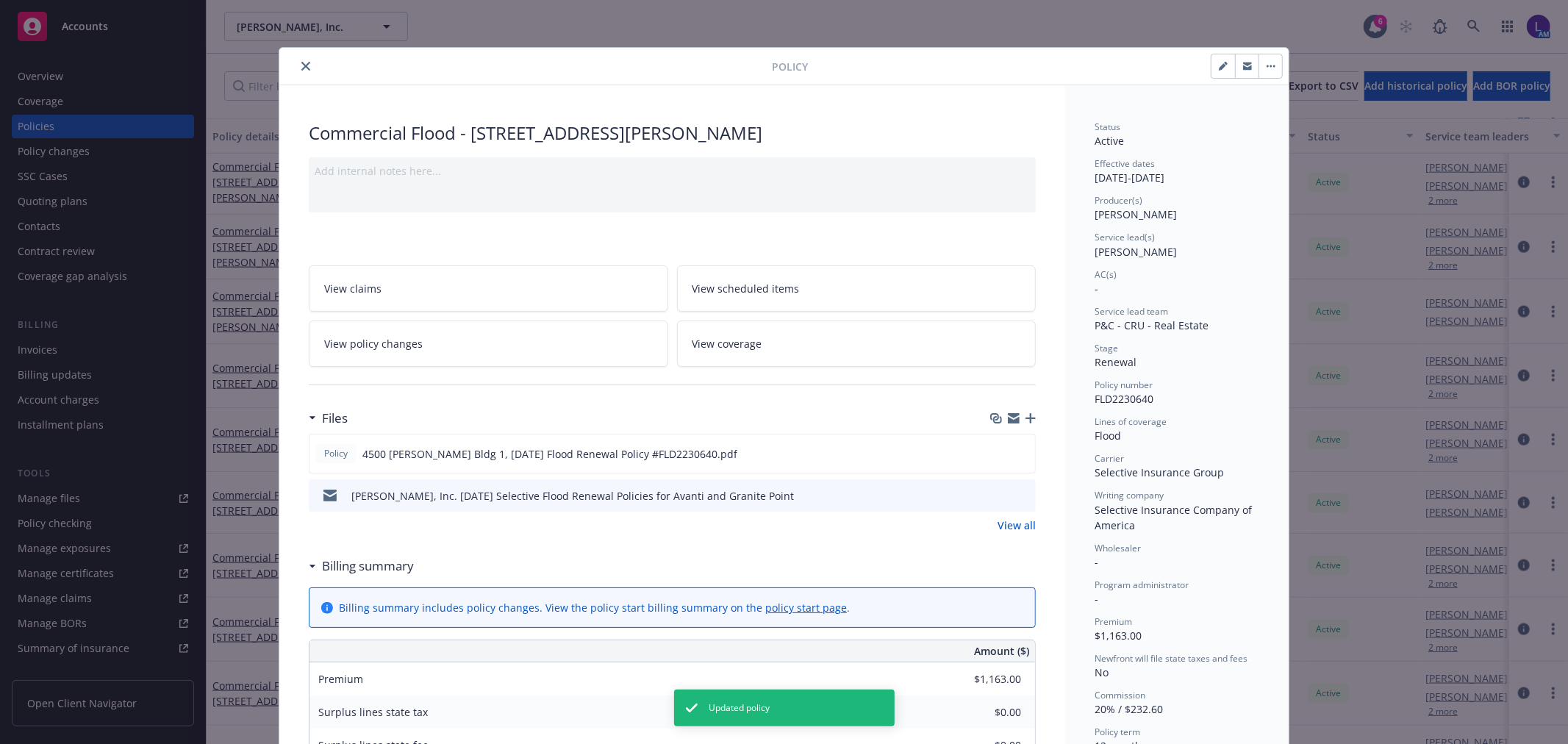
click at [1218, 69] on icon "button" at bounding box center [1222, 65] width 9 height 9
select select "RENEWAL"
select select "12"
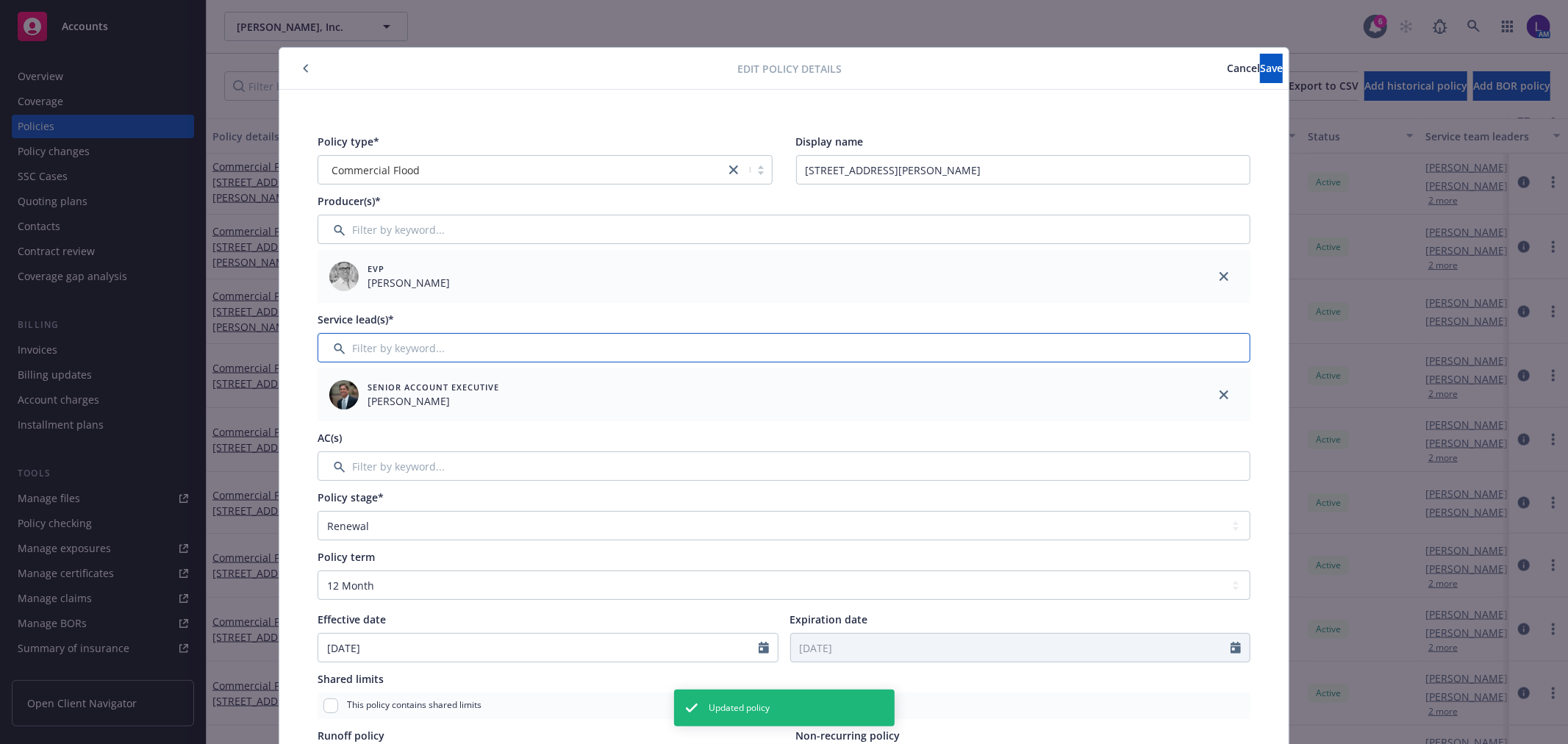
click at [386, 348] on input "Filter by keyword..." at bounding box center [784, 348] width 933 height 30
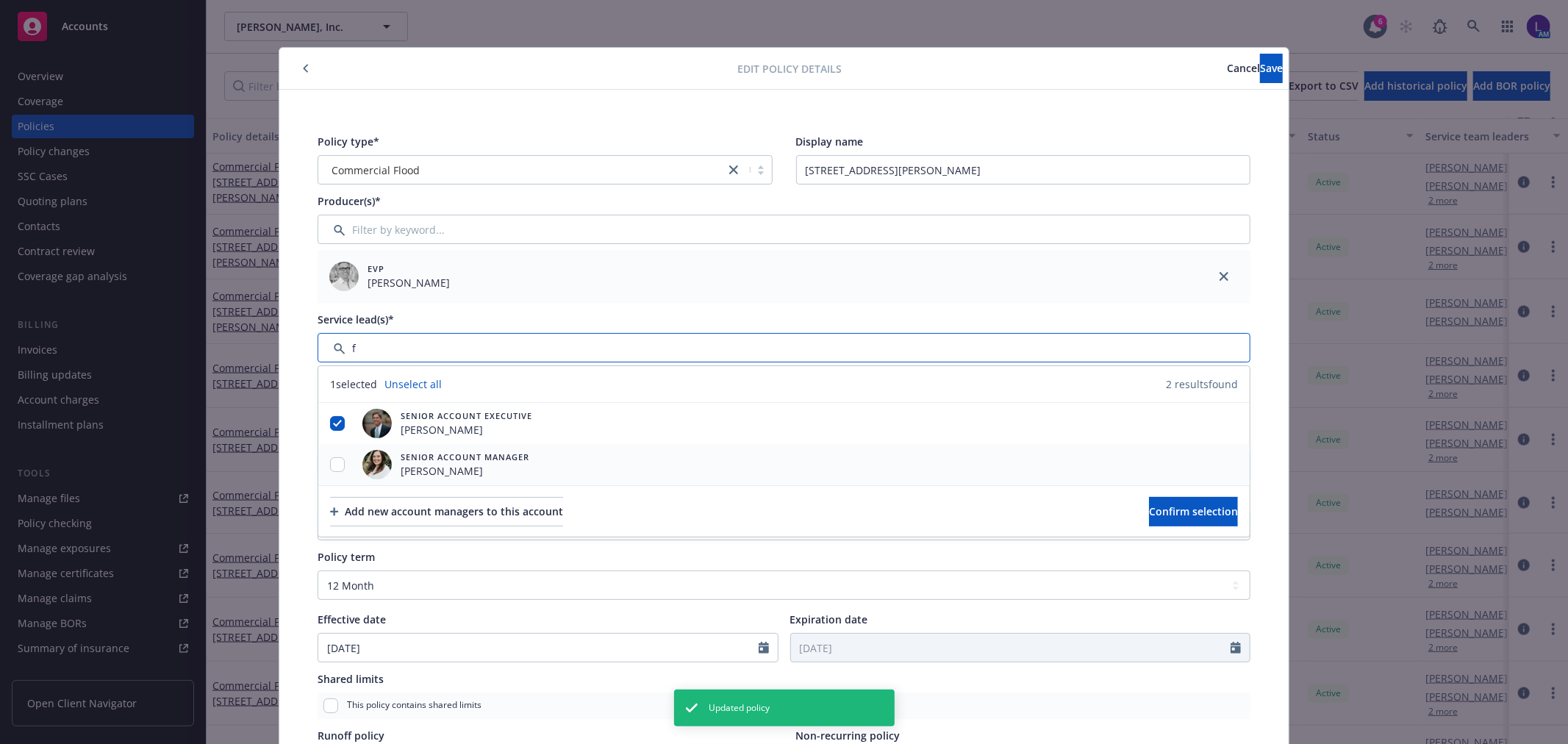
type input "f"
click at [332, 464] on input "checkbox" at bounding box center [337, 465] width 15 height 15
checkbox input "true"
click at [1173, 501] on button "Confirm selection" at bounding box center [1194, 512] width 89 height 30
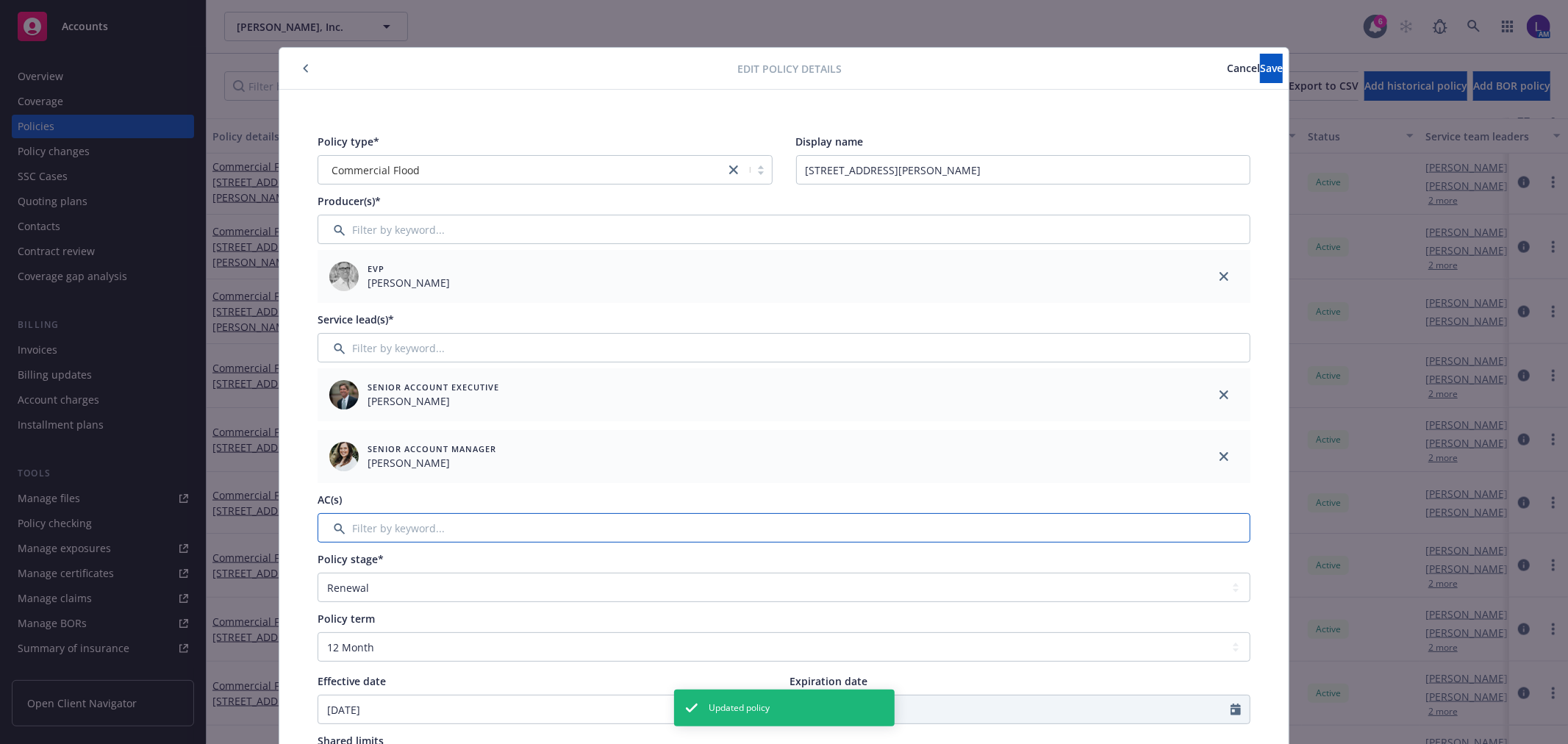
click at [355, 526] on input "Filter by keyword..." at bounding box center [784, 528] width 933 height 30
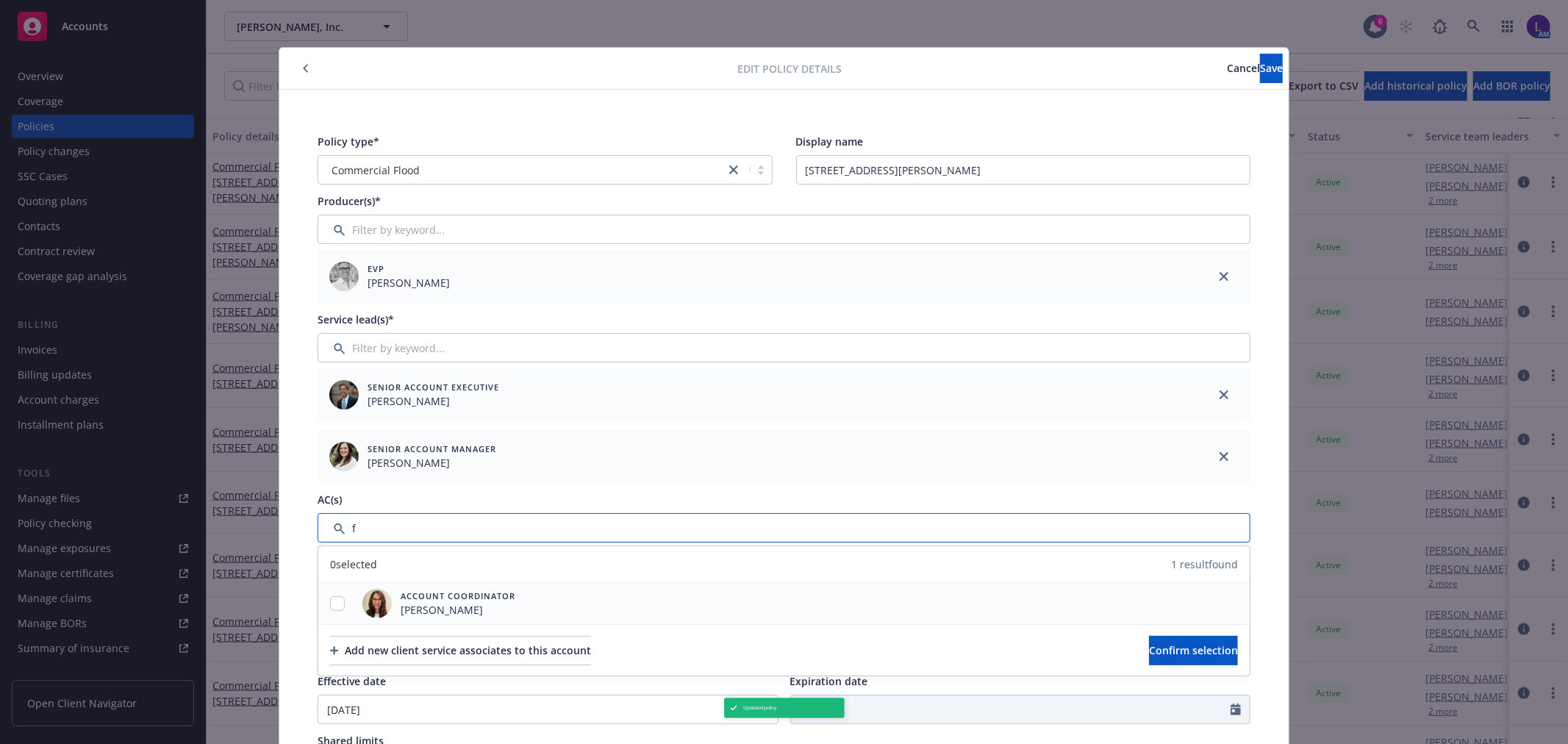
type input "f"
click at [332, 603] on input "checkbox" at bounding box center [337, 603] width 15 height 15
checkbox input "true"
click at [1157, 643] on span "Confirm selection" at bounding box center [1194, 650] width 89 height 14
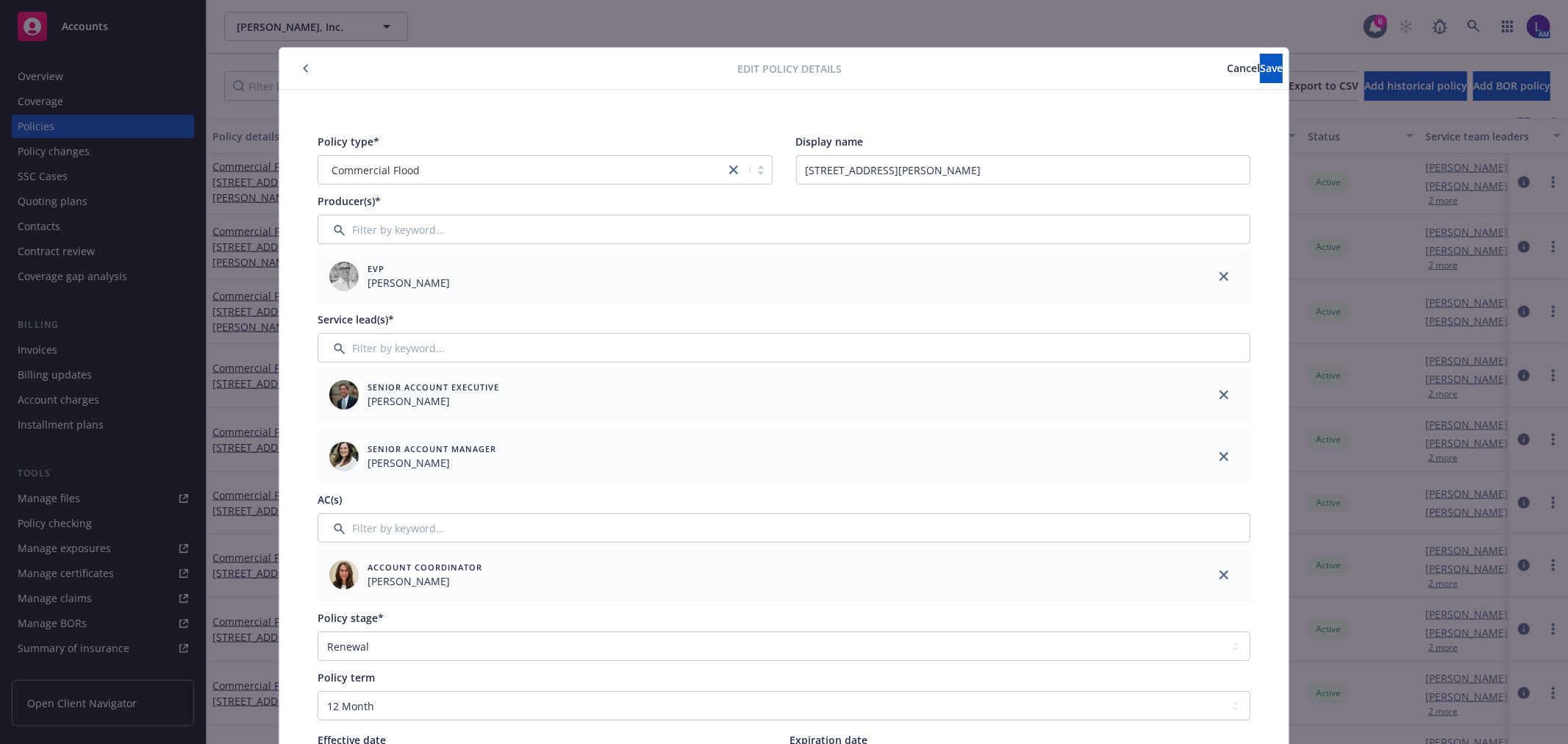
click at [1244, 47] on div "Edit policy details Cancel Save Policy type* Commercial Flood Display name [STR…" at bounding box center [784, 662] width 1010 height 1230
drag, startPoint x: 1244, startPoint y: 47, endPoint x: 1246, endPoint y: 77, distance: 30.1
click at [1245, 50] on div "Edit policy details Cancel Save Policy type* Commercial Flood Display name [STR…" at bounding box center [784, 662] width 1010 height 1230
click at [1260, 78] on button "Save" at bounding box center [1271, 68] width 23 height 30
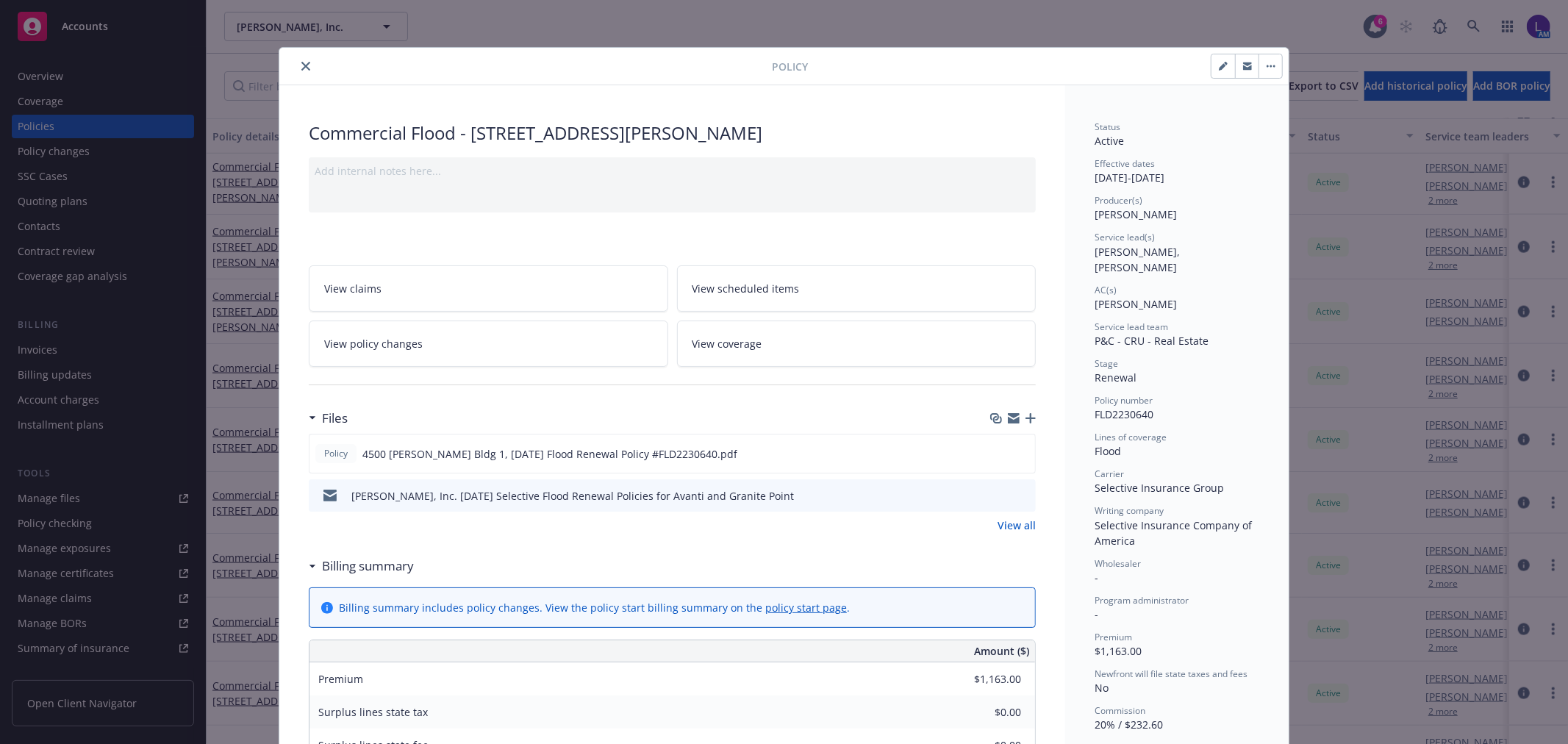
click at [297, 67] on button "close" at bounding box center [306, 66] width 18 height 18
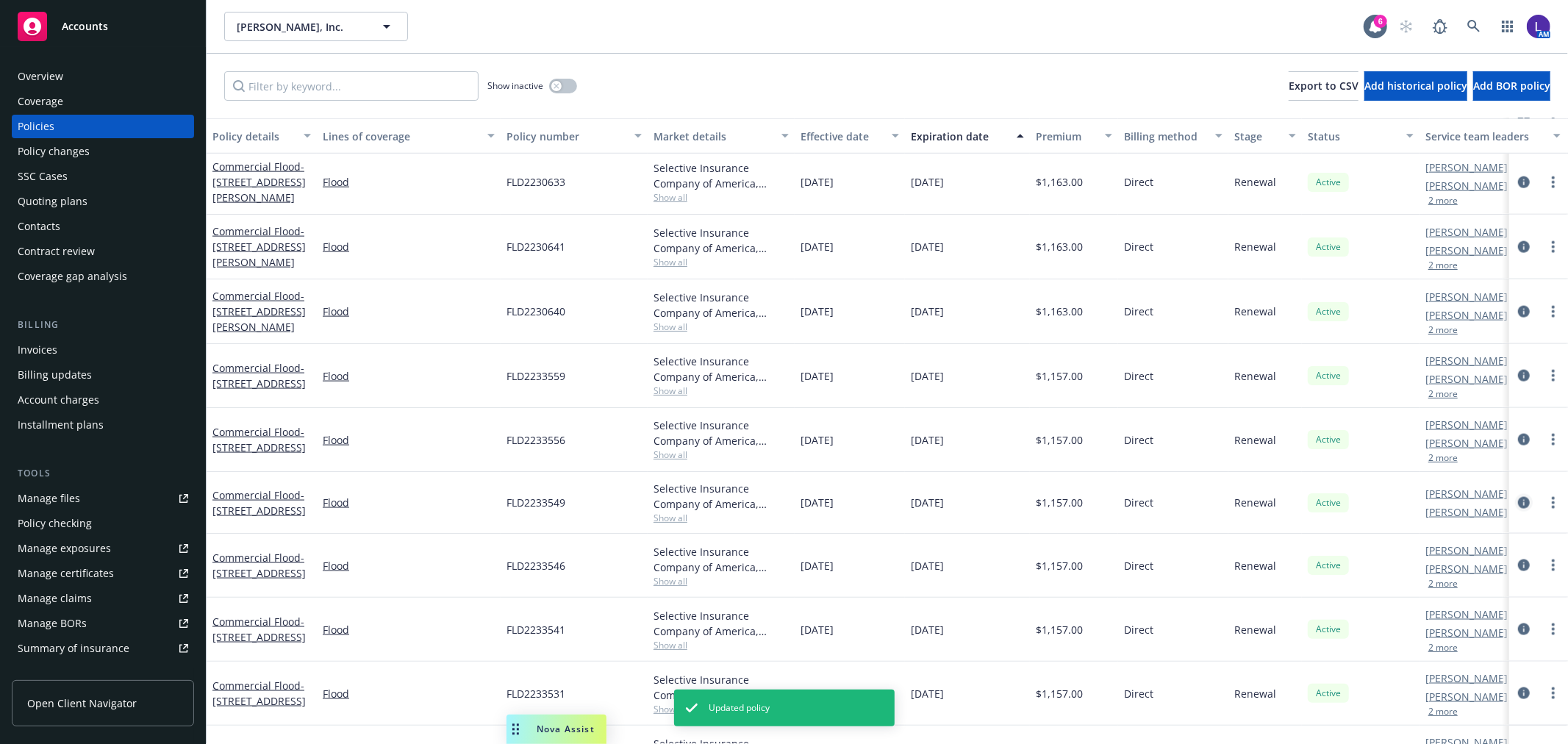
click at [1517, 507] on icon "circleInformation" at bounding box center [1523, 503] width 12 height 12
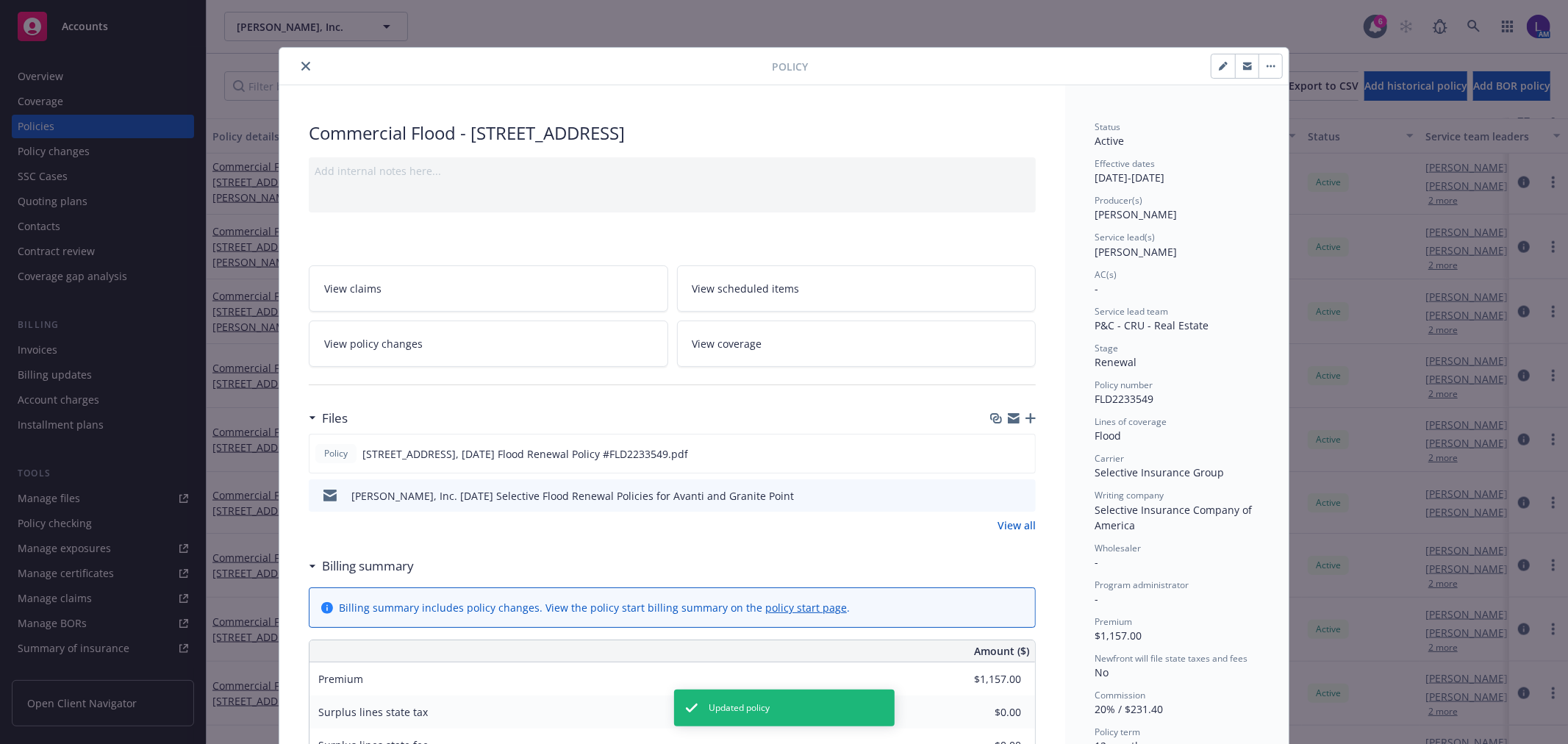
click at [1220, 59] on button "button" at bounding box center [1223, 66] width 24 height 24
select select "RENEWAL"
select select "12"
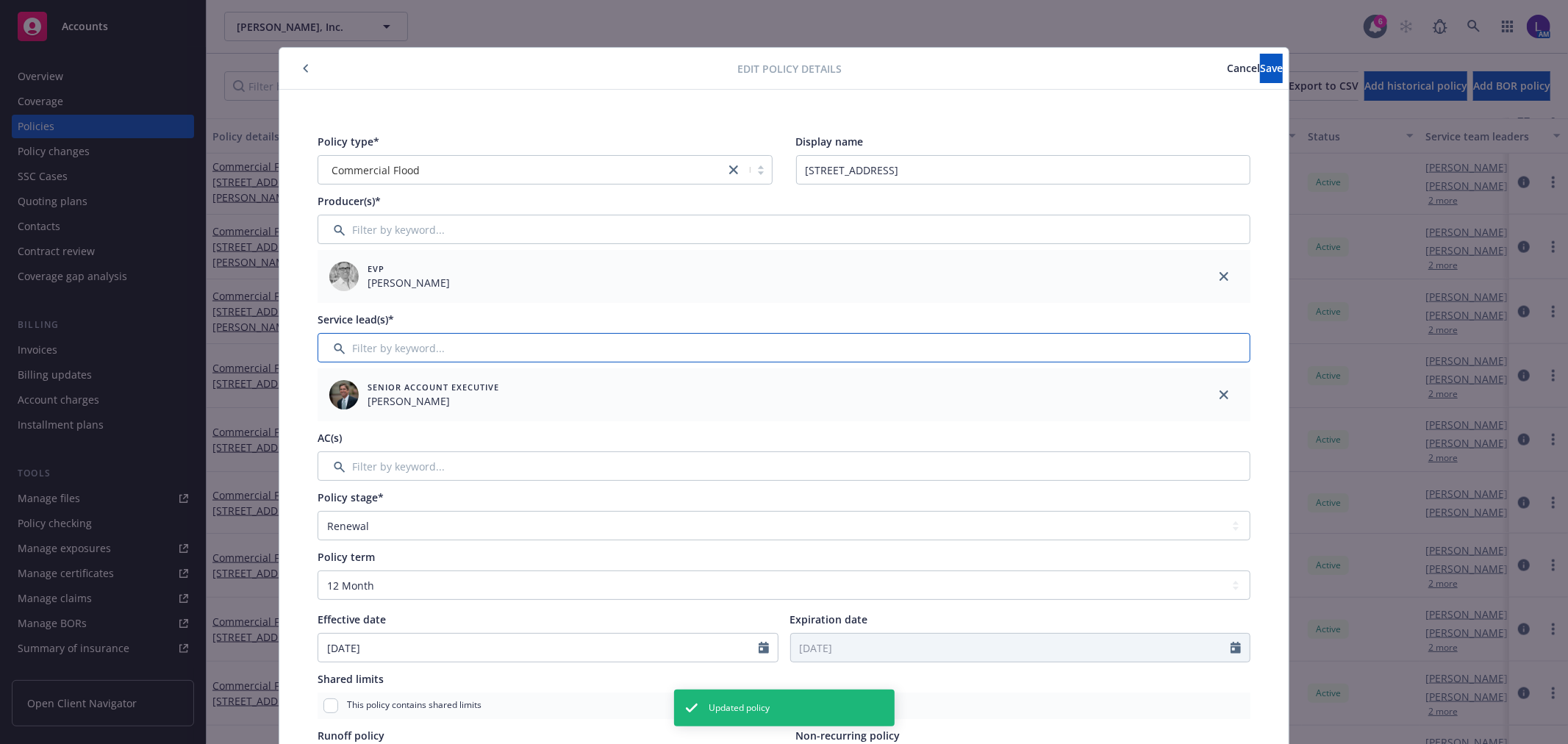
click at [372, 339] on input "Filter by keyword..." at bounding box center [784, 348] width 933 height 30
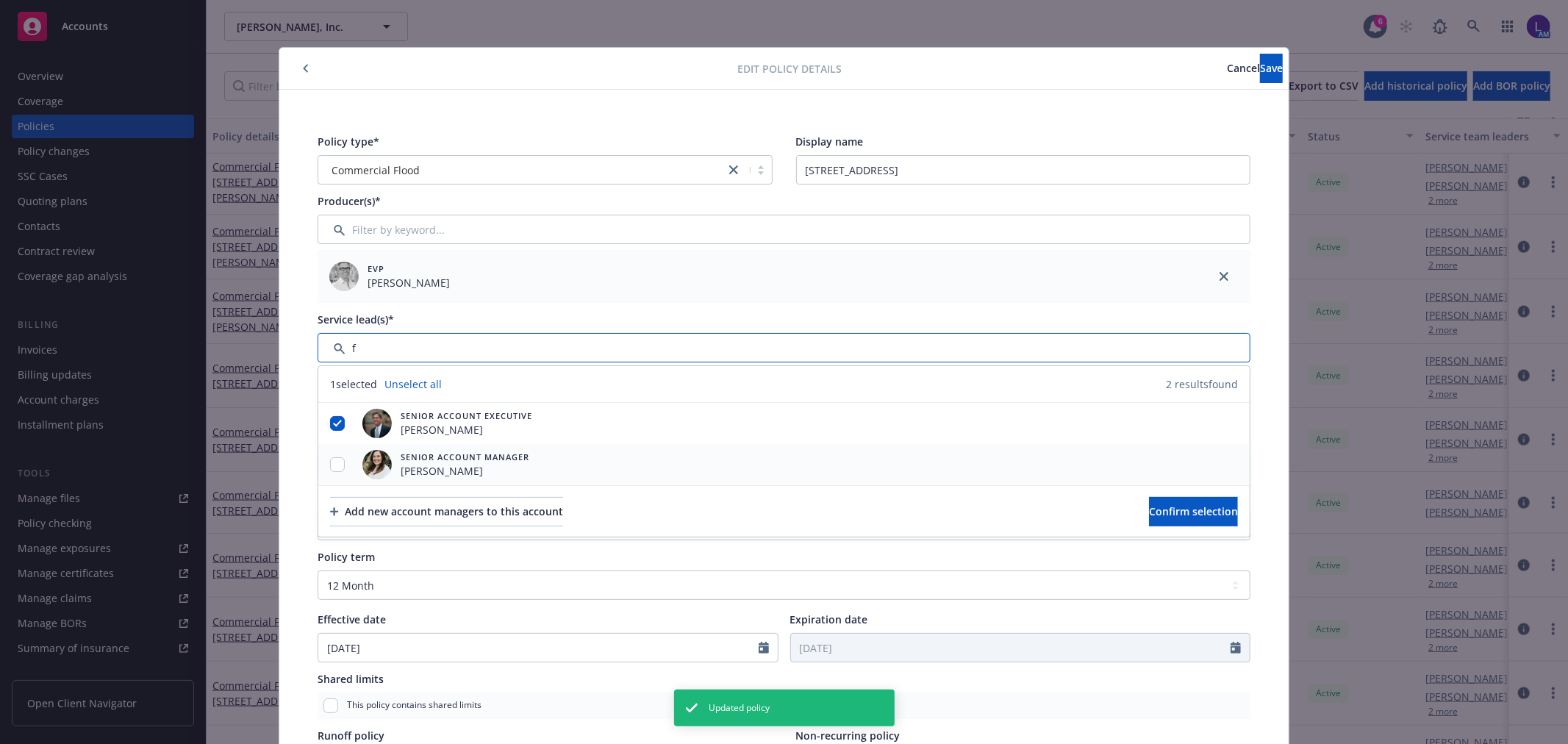
type input "f"
click at [333, 462] on input "checkbox" at bounding box center [337, 465] width 15 height 15
checkbox input "true"
click at [1180, 504] on span "Confirm selection" at bounding box center [1194, 511] width 89 height 14
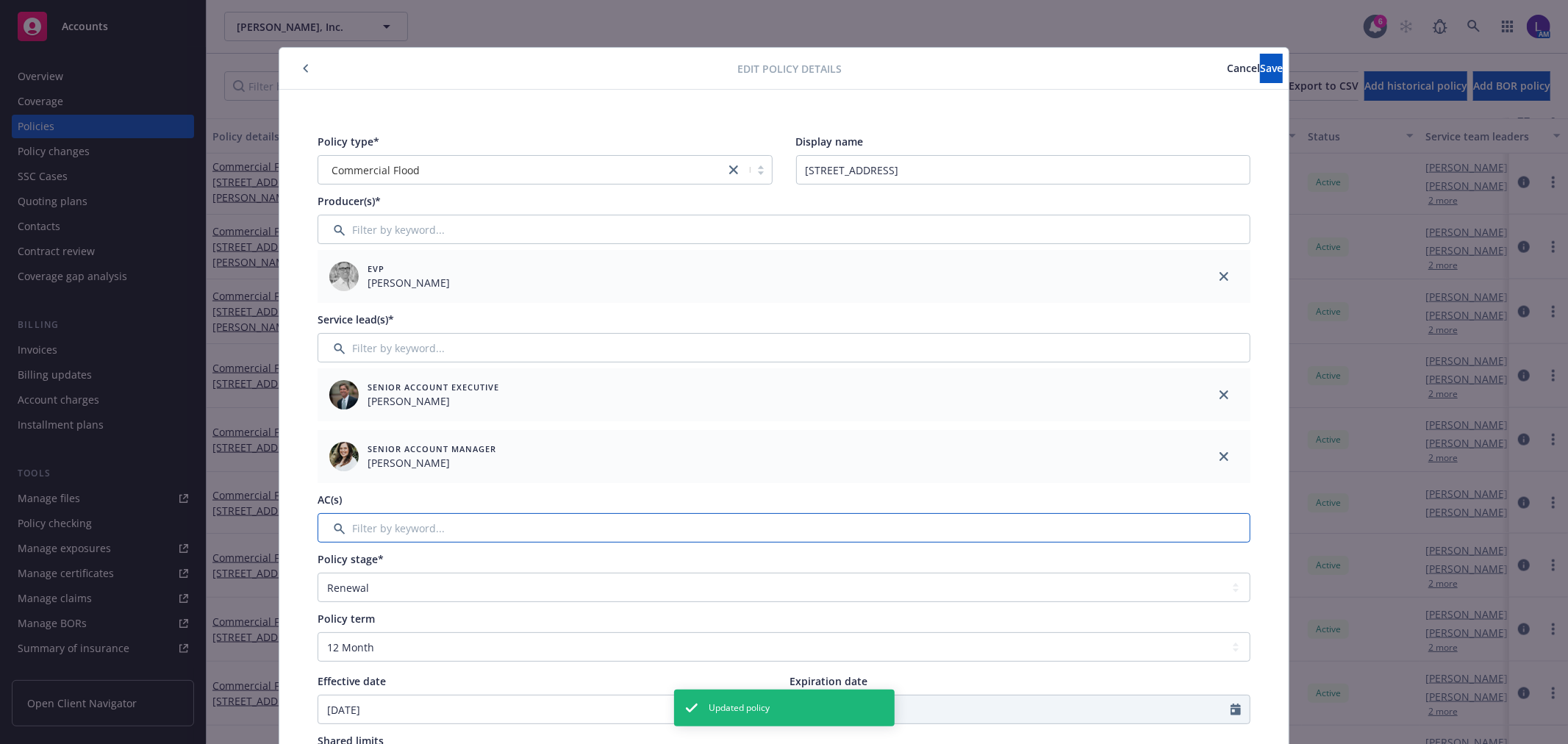
click at [415, 535] on input "Filter by keyword..." at bounding box center [784, 528] width 933 height 30
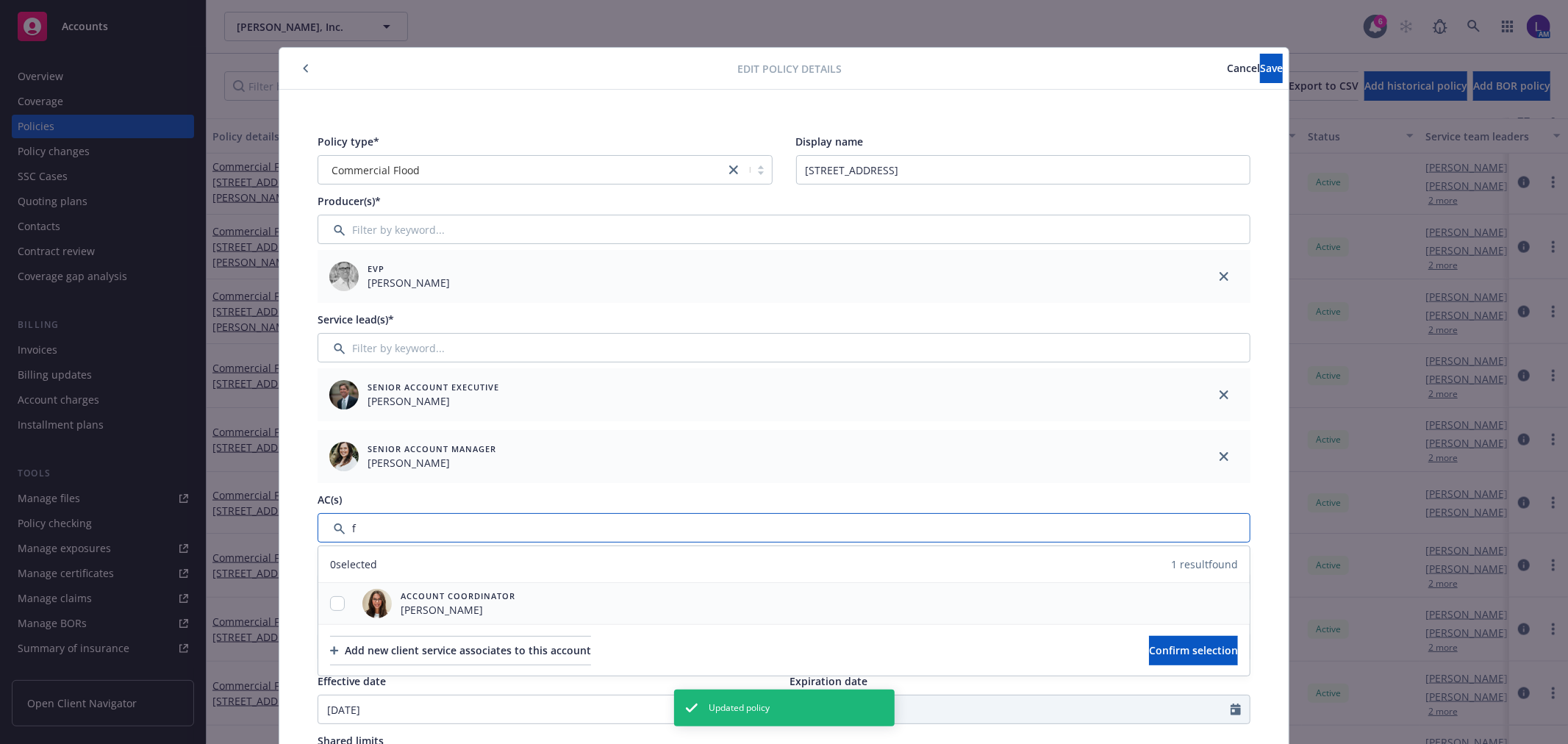
type input "f"
drag, startPoint x: 334, startPoint y: 605, endPoint x: 464, endPoint y: 637, distance: 133.9
click at [333, 606] on input "checkbox" at bounding box center [337, 603] width 15 height 15
checkbox input "true"
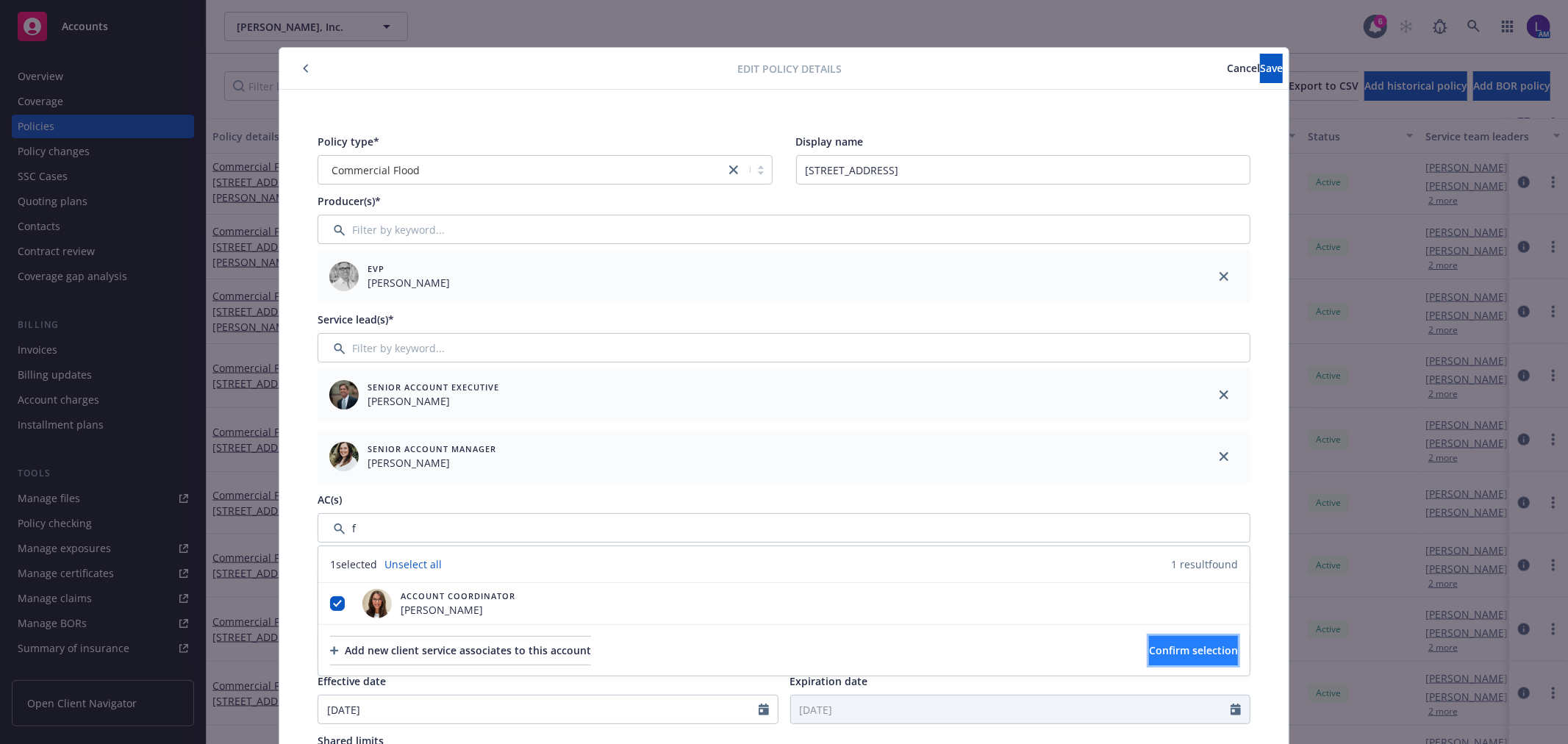
click at [1180, 645] on span "Confirm selection" at bounding box center [1194, 650] width 89 height 14
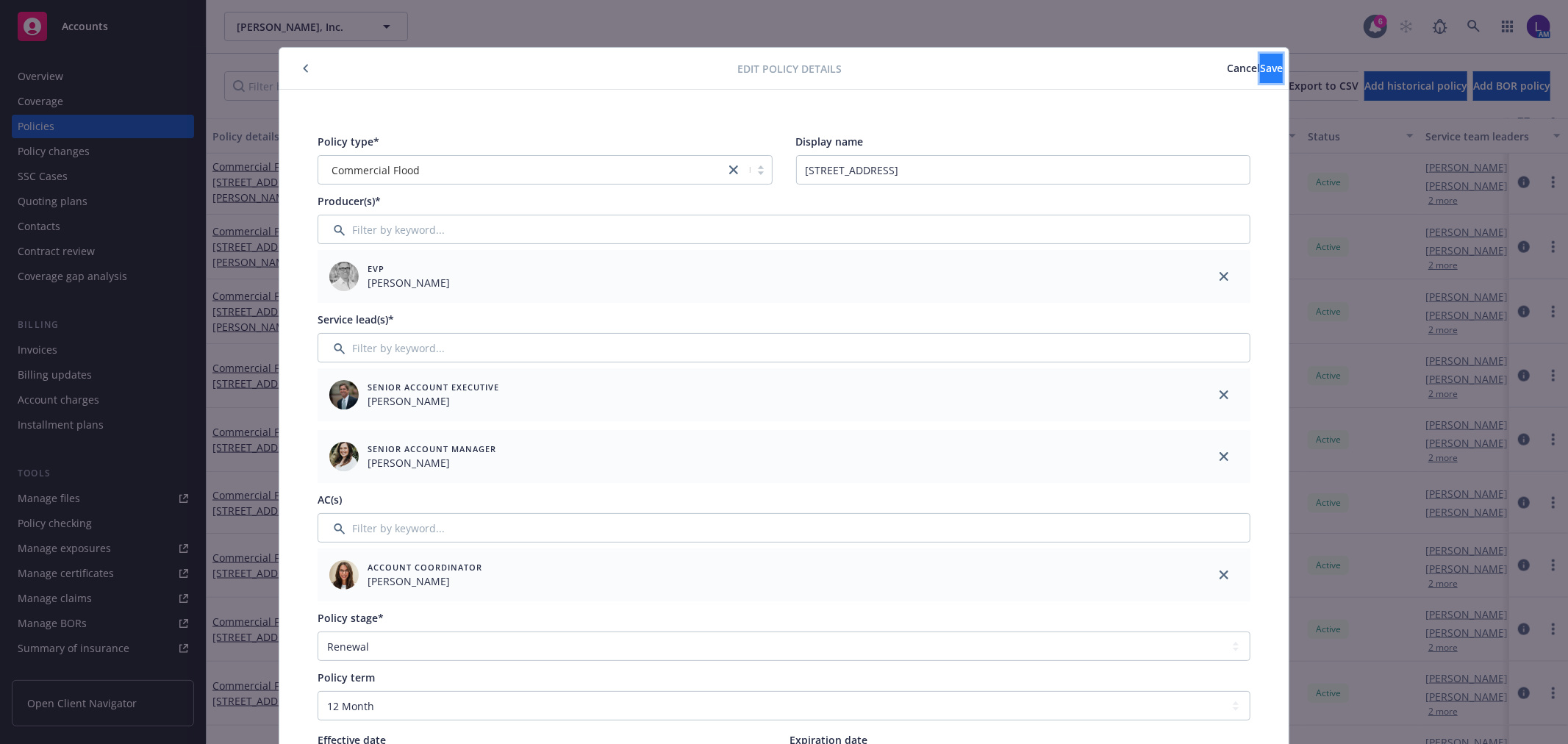
click at [1260, 71] on button "Save" at bounding box center [1271, 68] width 23 height 30
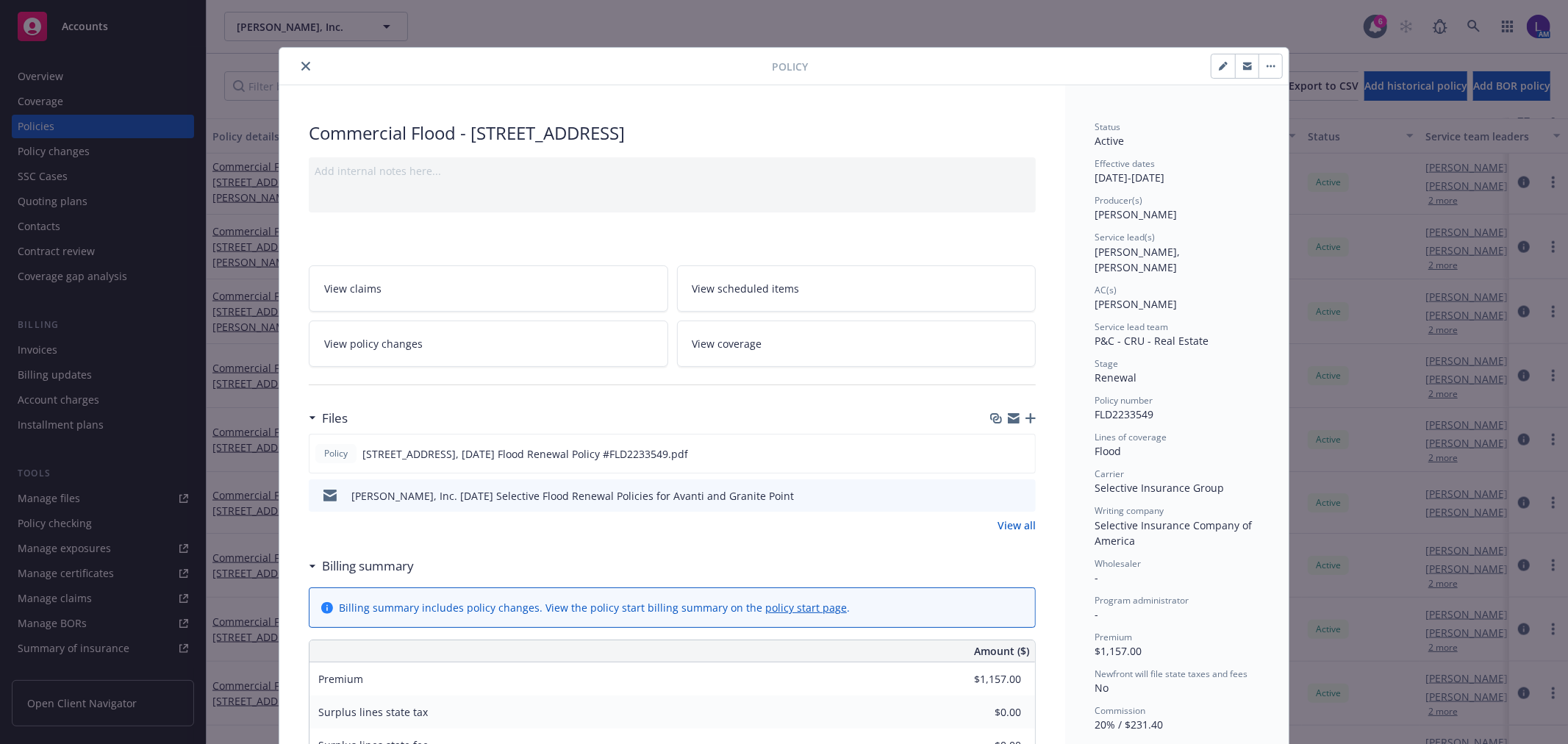
click at [301, 68] on icon "close" at bounding box center [305, 65] width 9 height 9
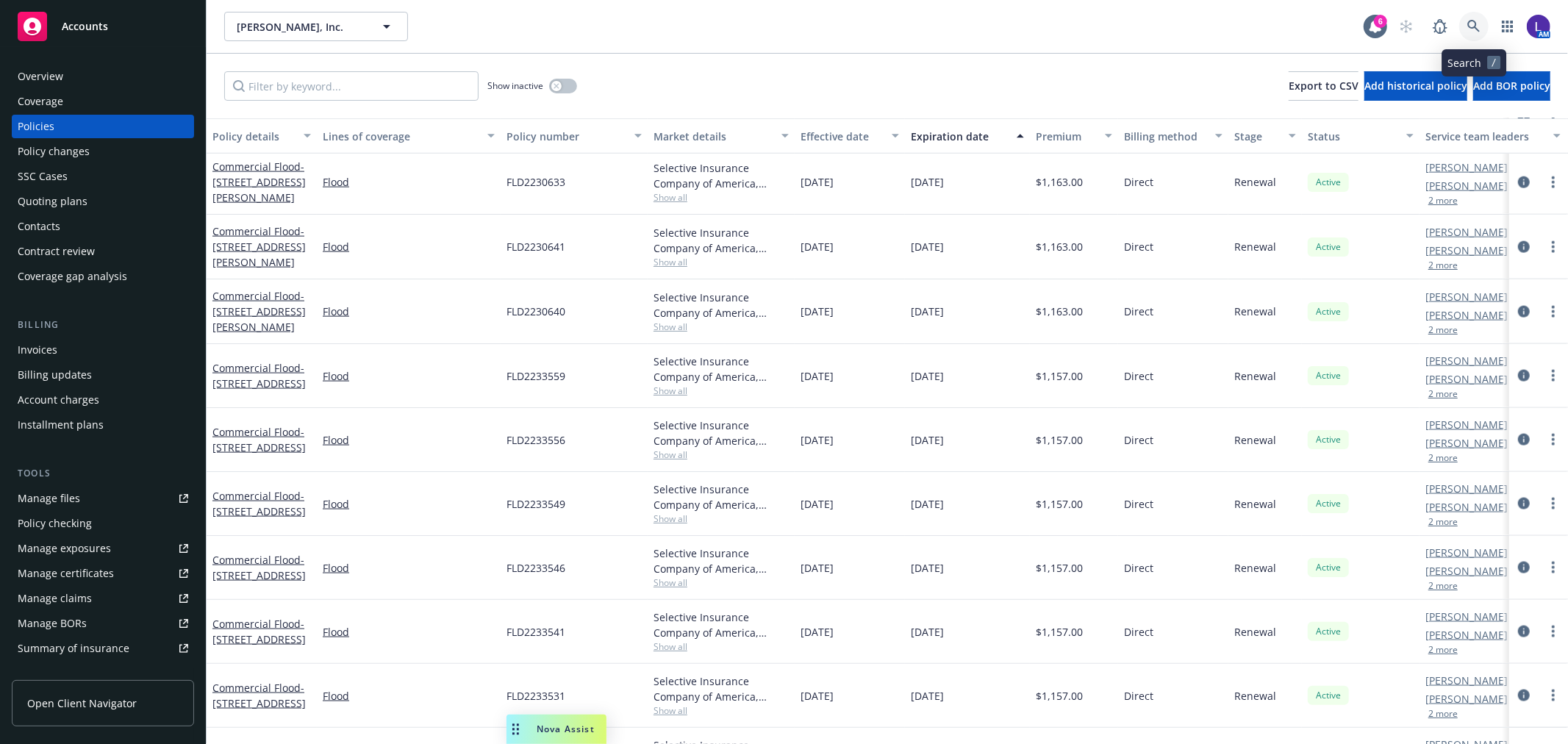
click at [1470, 34] on link at bounding box center [1474, 27] width 30 height 30
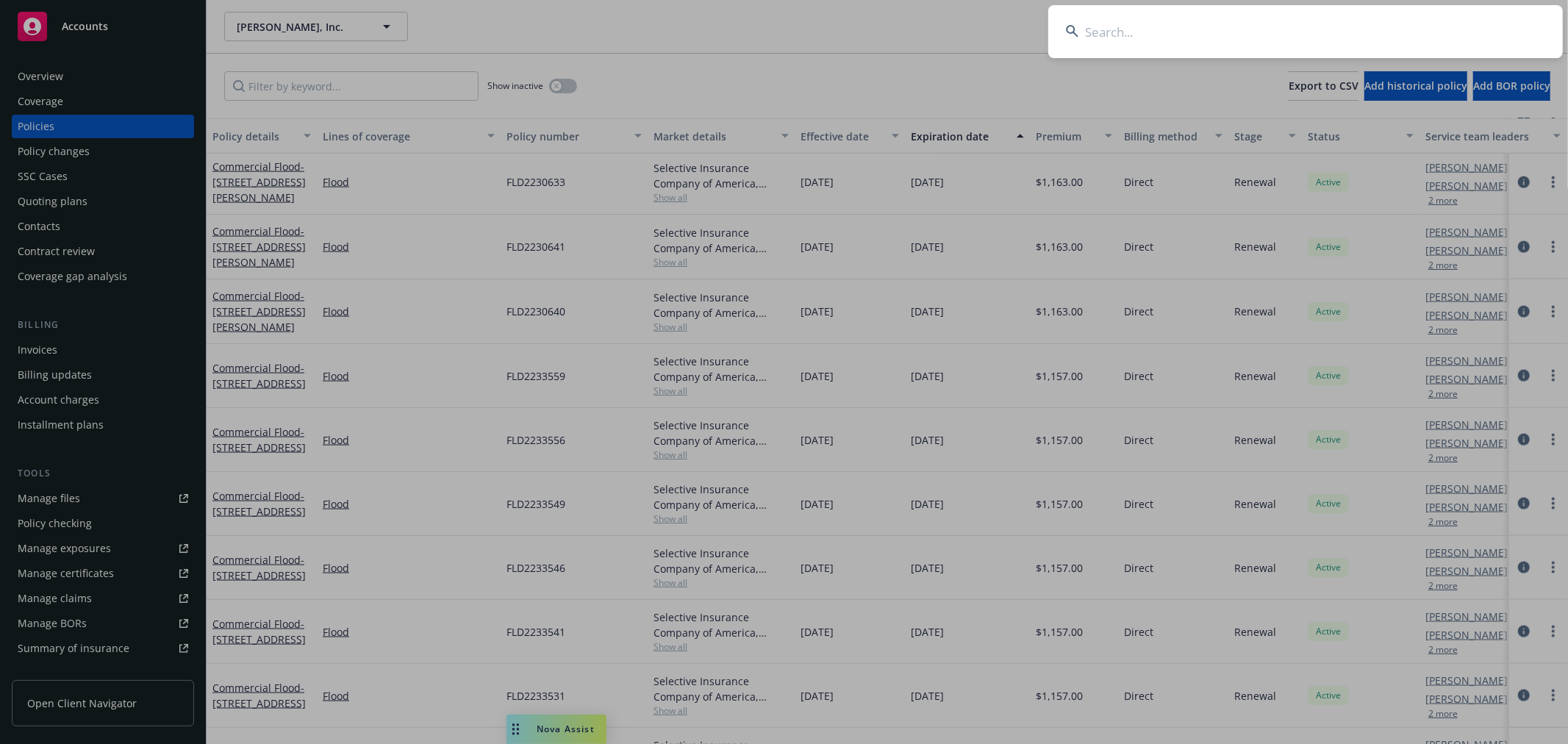
type input "o"
click at [1251, 47] on input at bounding box center [1305, 31] width 514 height 53
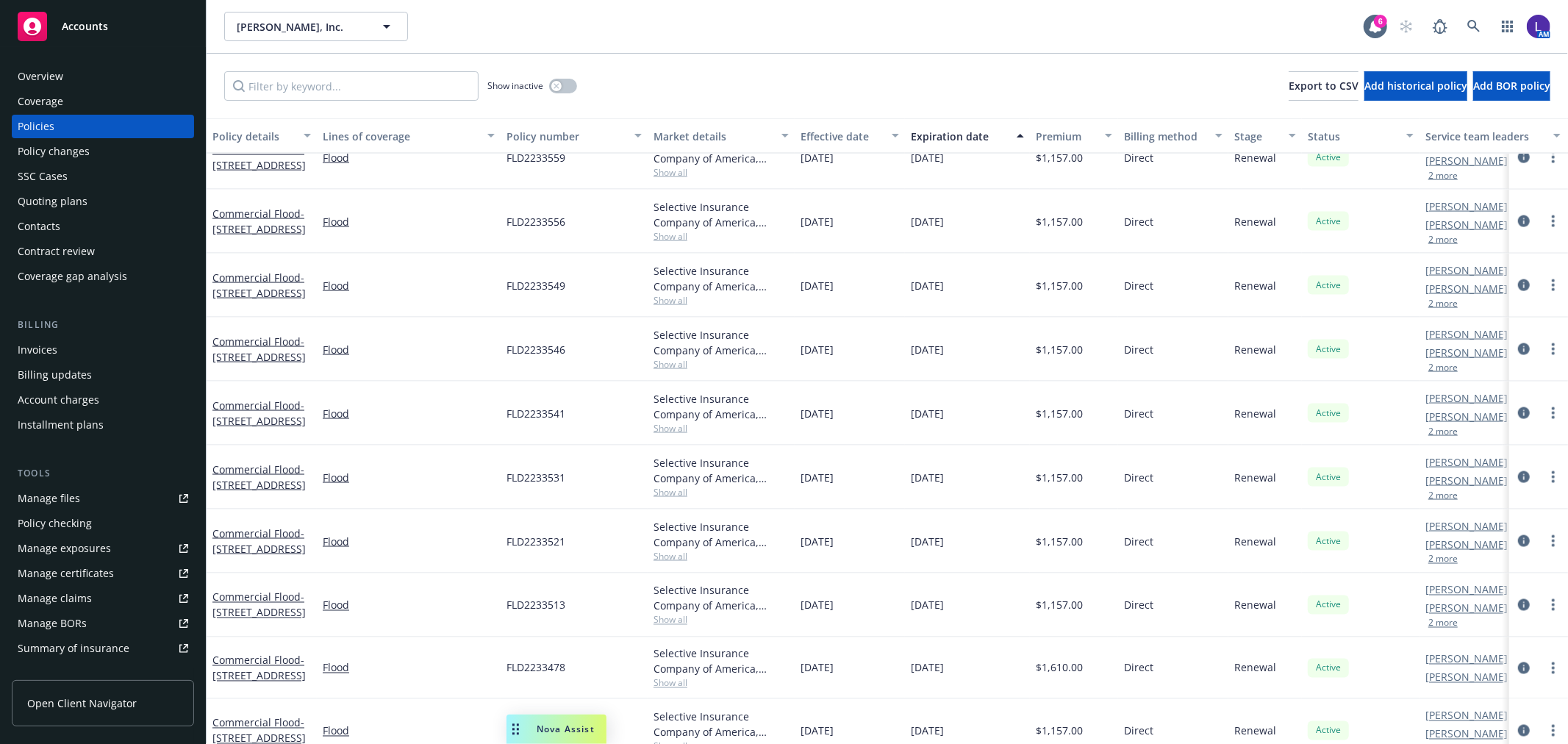
scroll to position [1952, 0]
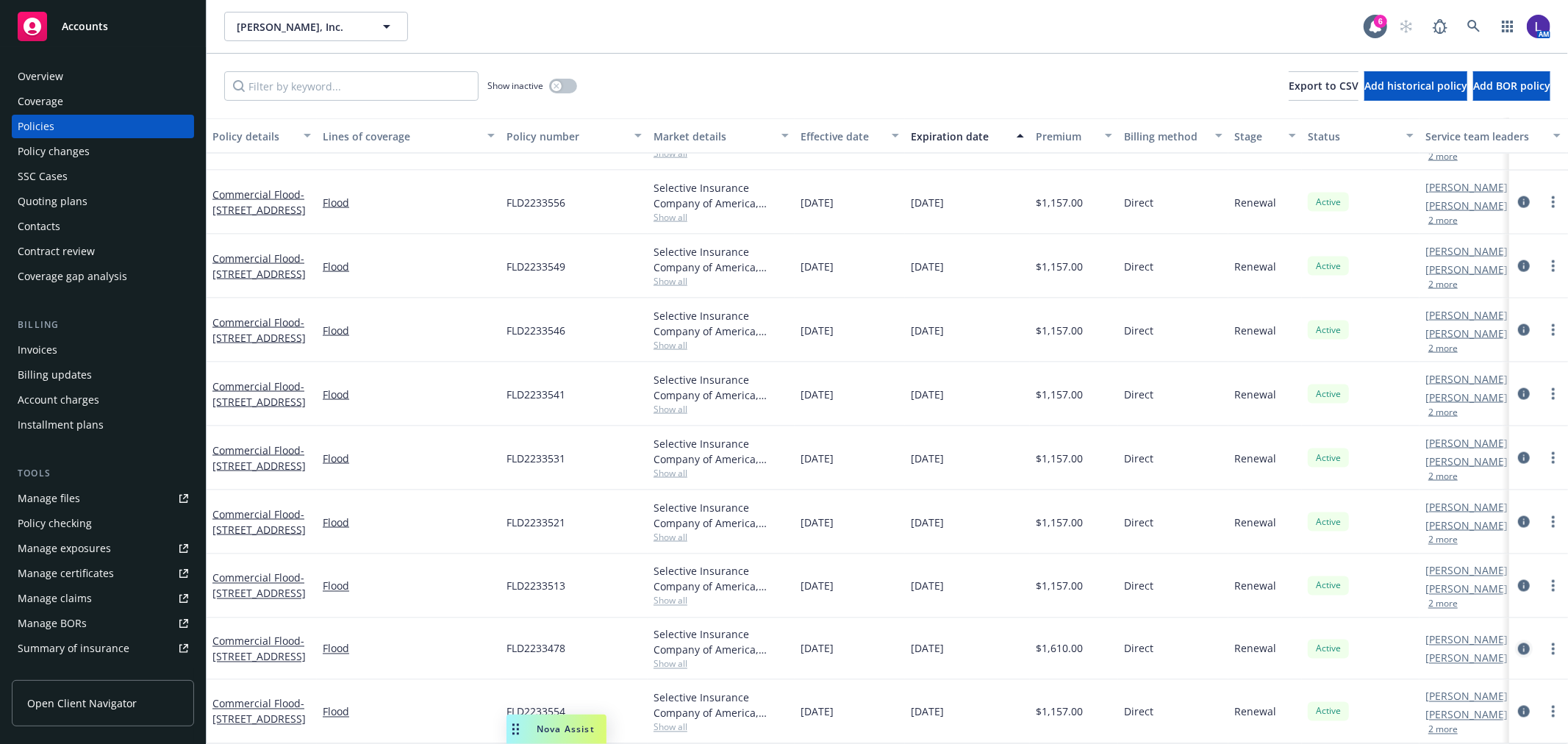
click at [1517, 643] on icon "circleInformation" at bounding box center [1523, 649] width 12 height 12
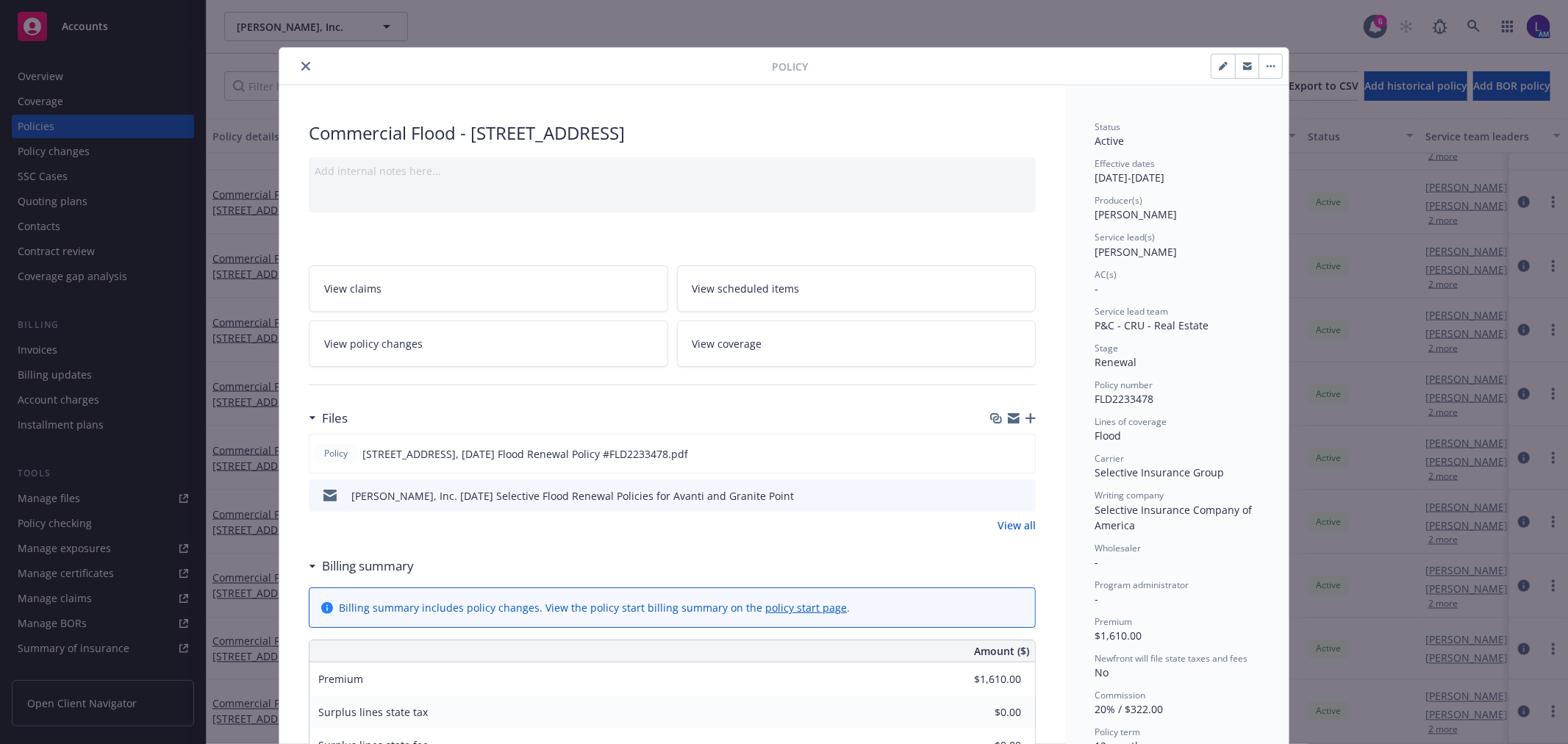
click at [1218, 67] on icon "button" at bounding box center [1221, 66] width 7 height 7
select select "RENEWAL"
select select "12"
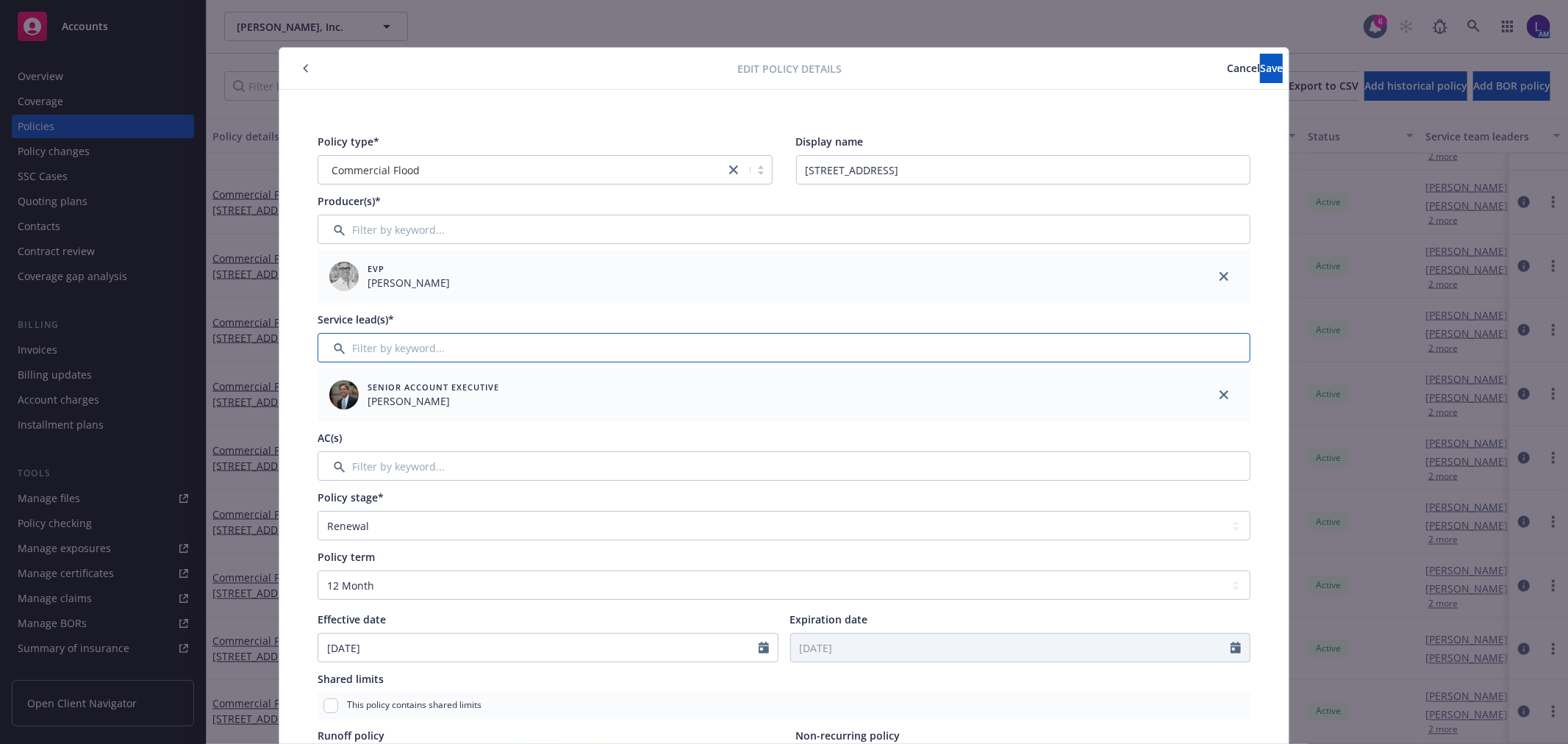
click at [456, 336] on input "Filter by keyword..." at bounding box center [784, 348] width 933 height 30
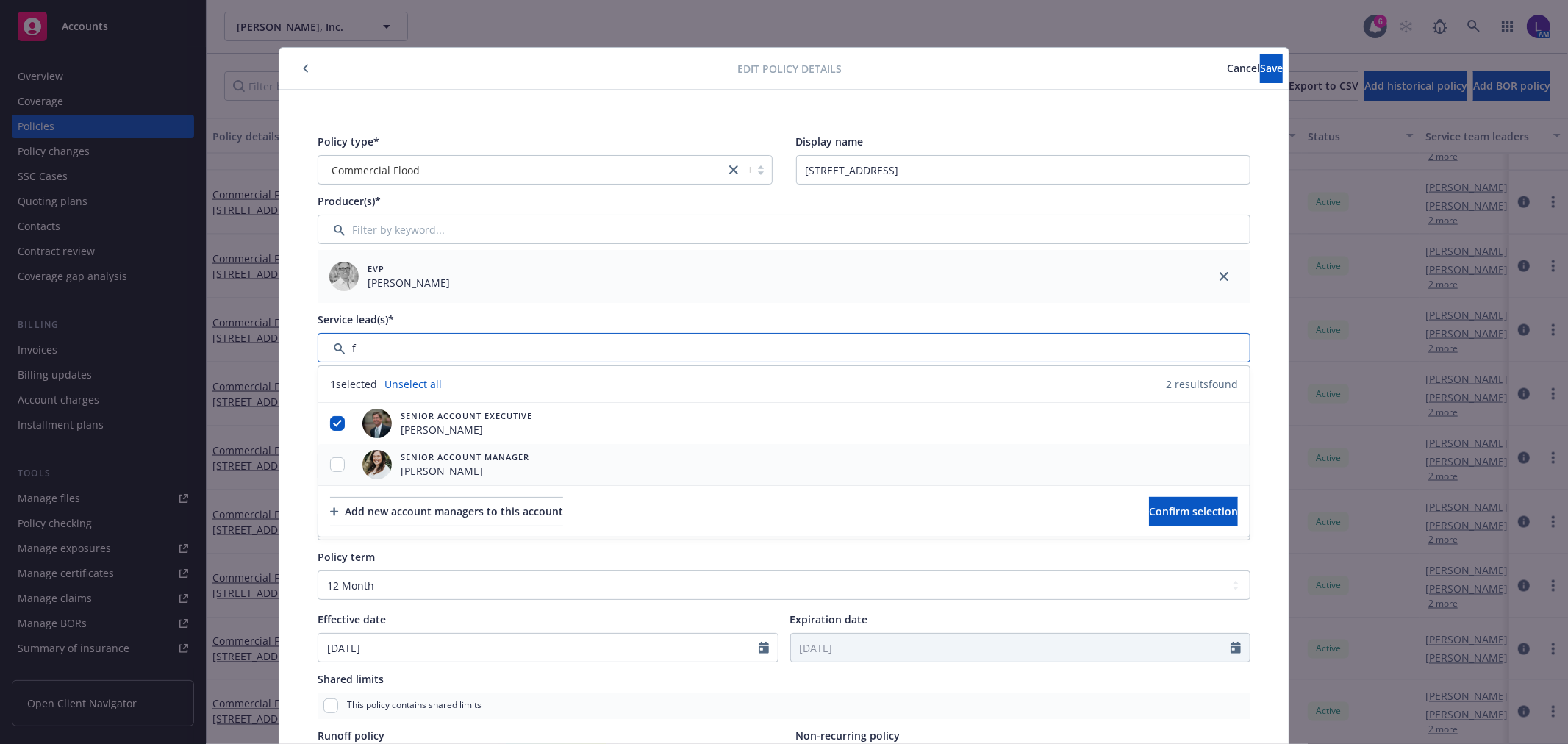
type input "f"
click at [334, 465] on input "checkbox" at bounding box center [337, 465] width 15 height 15
checkbox input "true"
click at [1149, 503] on button "Confirm selection" at bounding box center [1194, 512] width 89 height 30
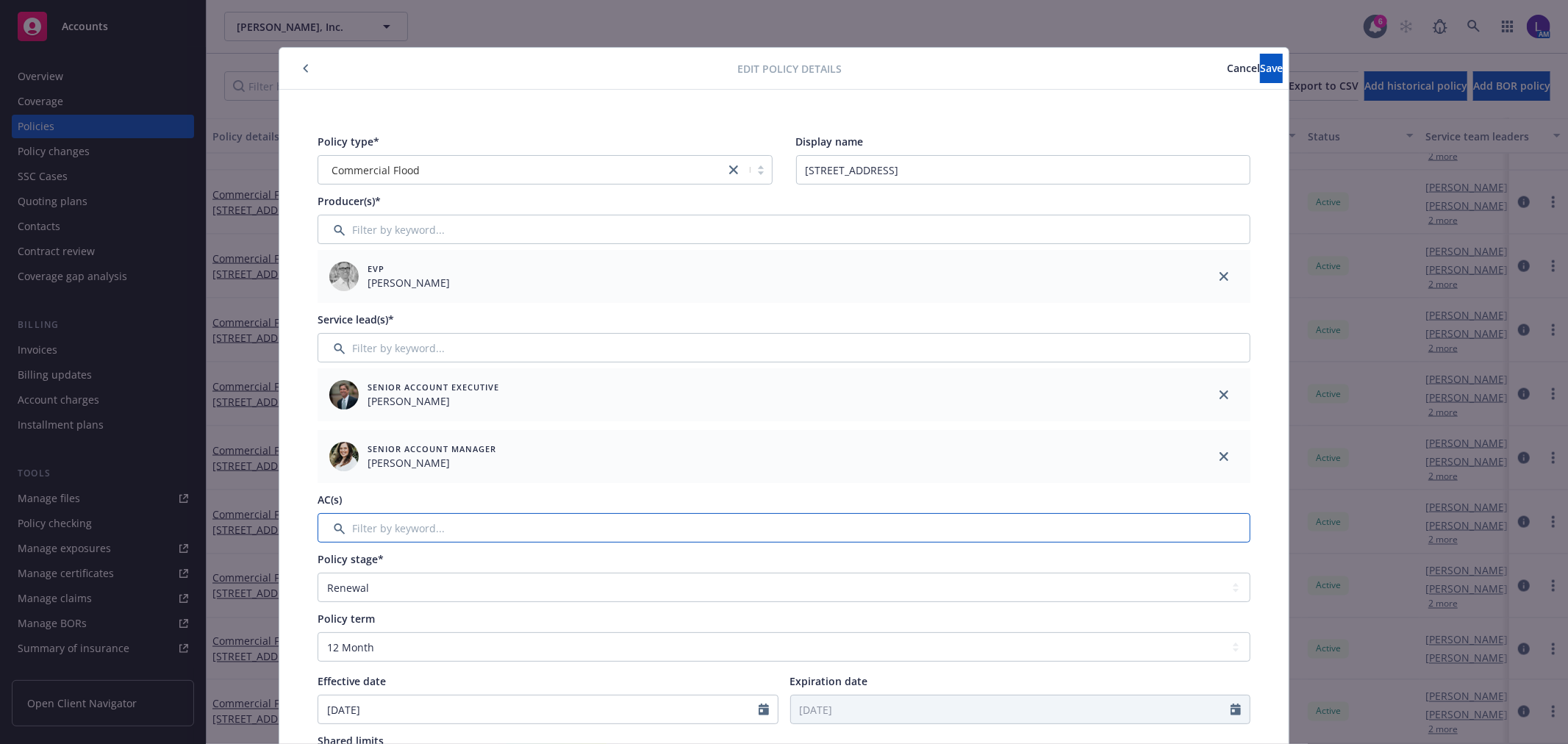
click at [352, 523] on input "Filter by keyword..." at bounding box center [784, 528] width 933 height 30
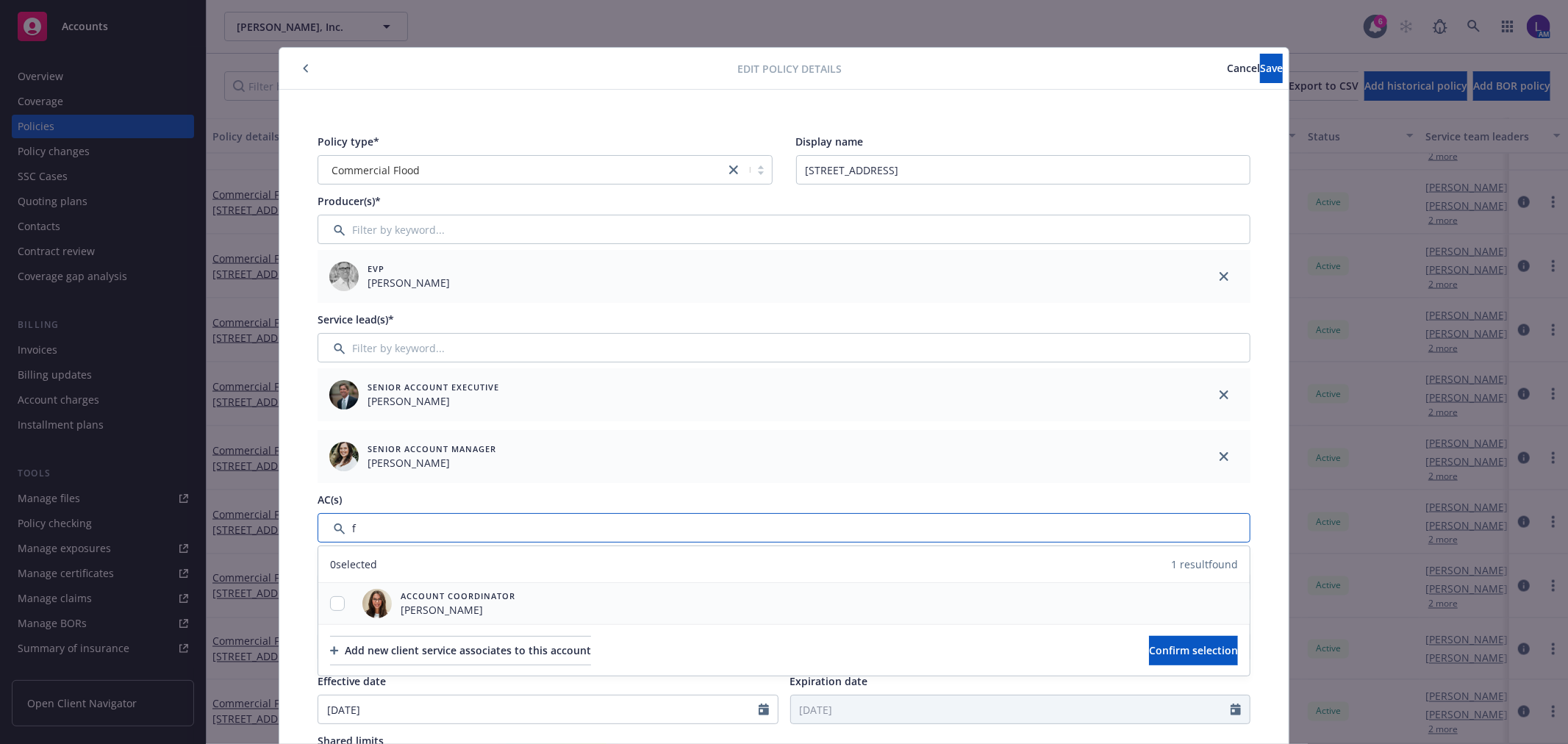
type input "f"
click at [330, 604] on input "checkbox" at bounding box center [337, 603] width 15 height 15
checkbox input "true"
click at [1149, 638] on button "Confirm selection" at bounding box center [1194, 651] width 89 height 30
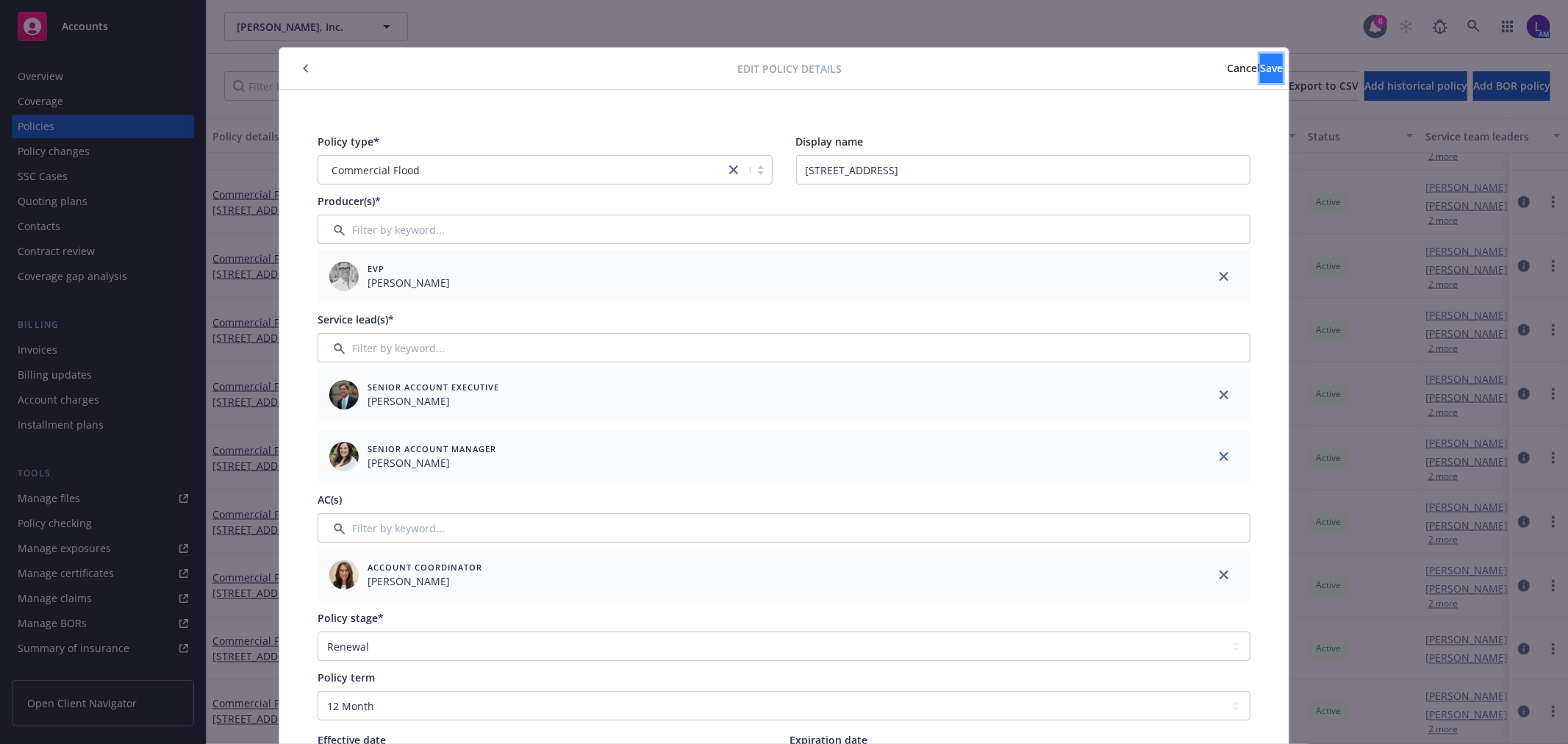
click at [1260, 64] on span "Save" at bounding box center [1271, 68] width 23 height 14
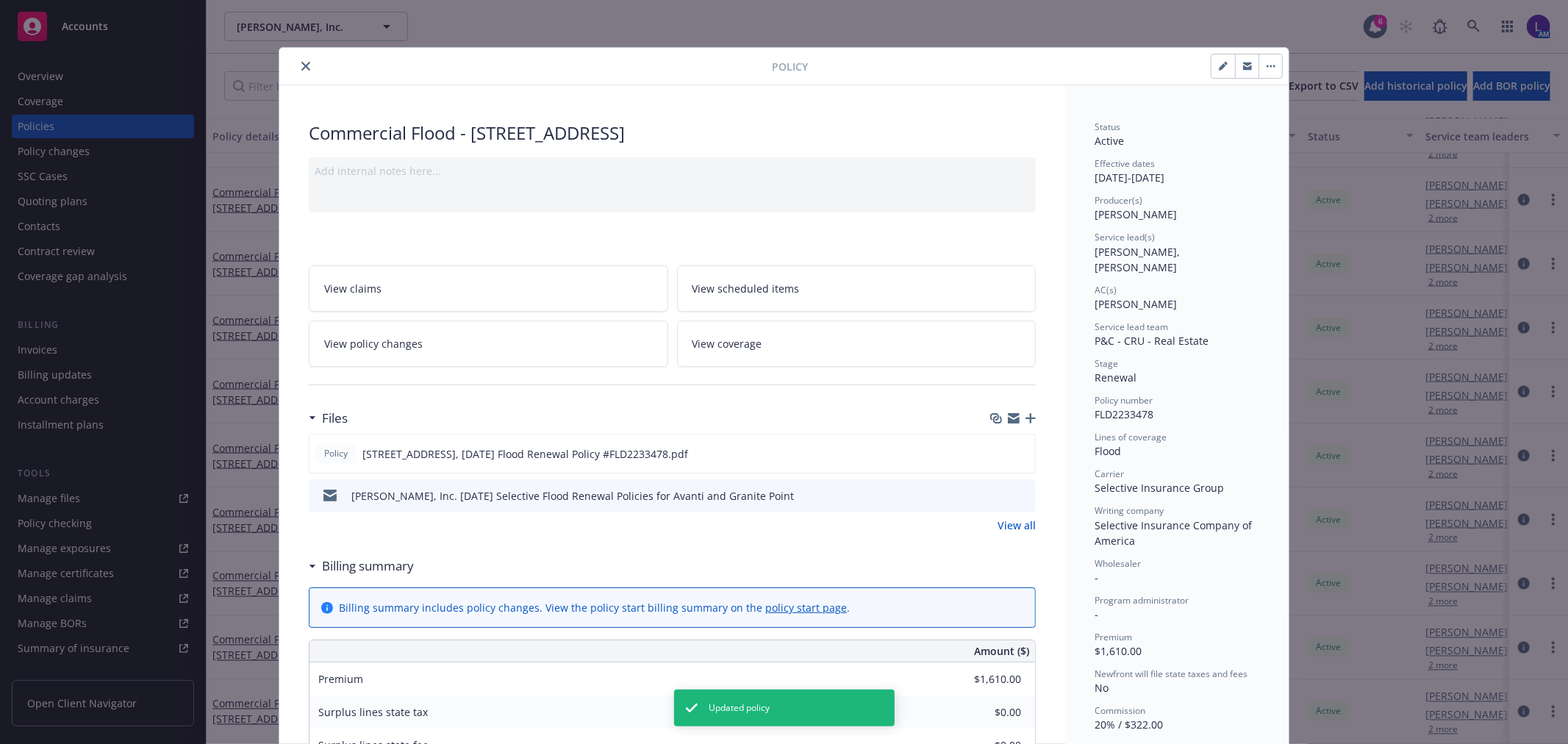
click at [301, 62] on icon "close" at bounding box center [305, 65] width 9 height 9
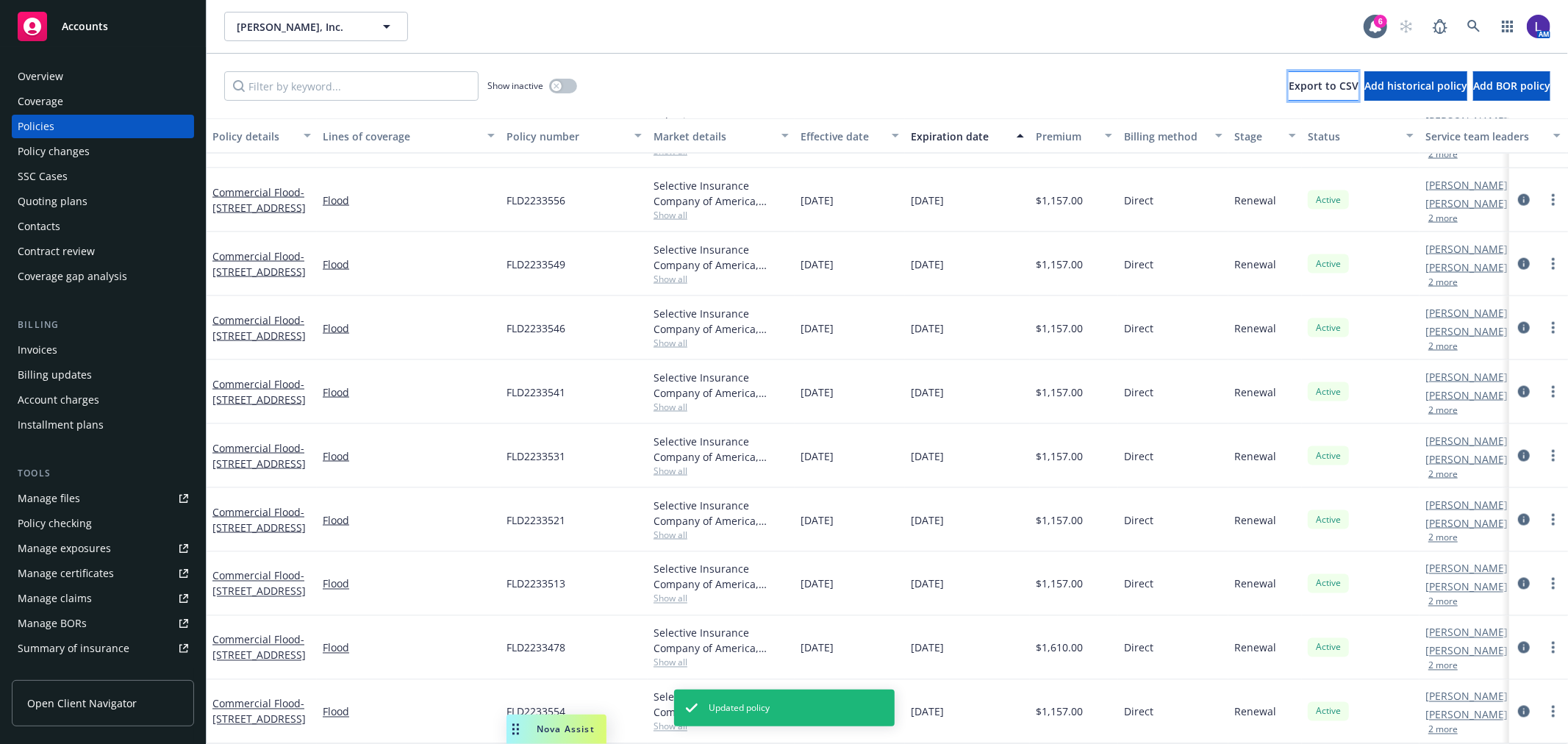
click at [1289, 89] on span "Export to CSV" at bounding box center [1323, 85] width 70 height 14
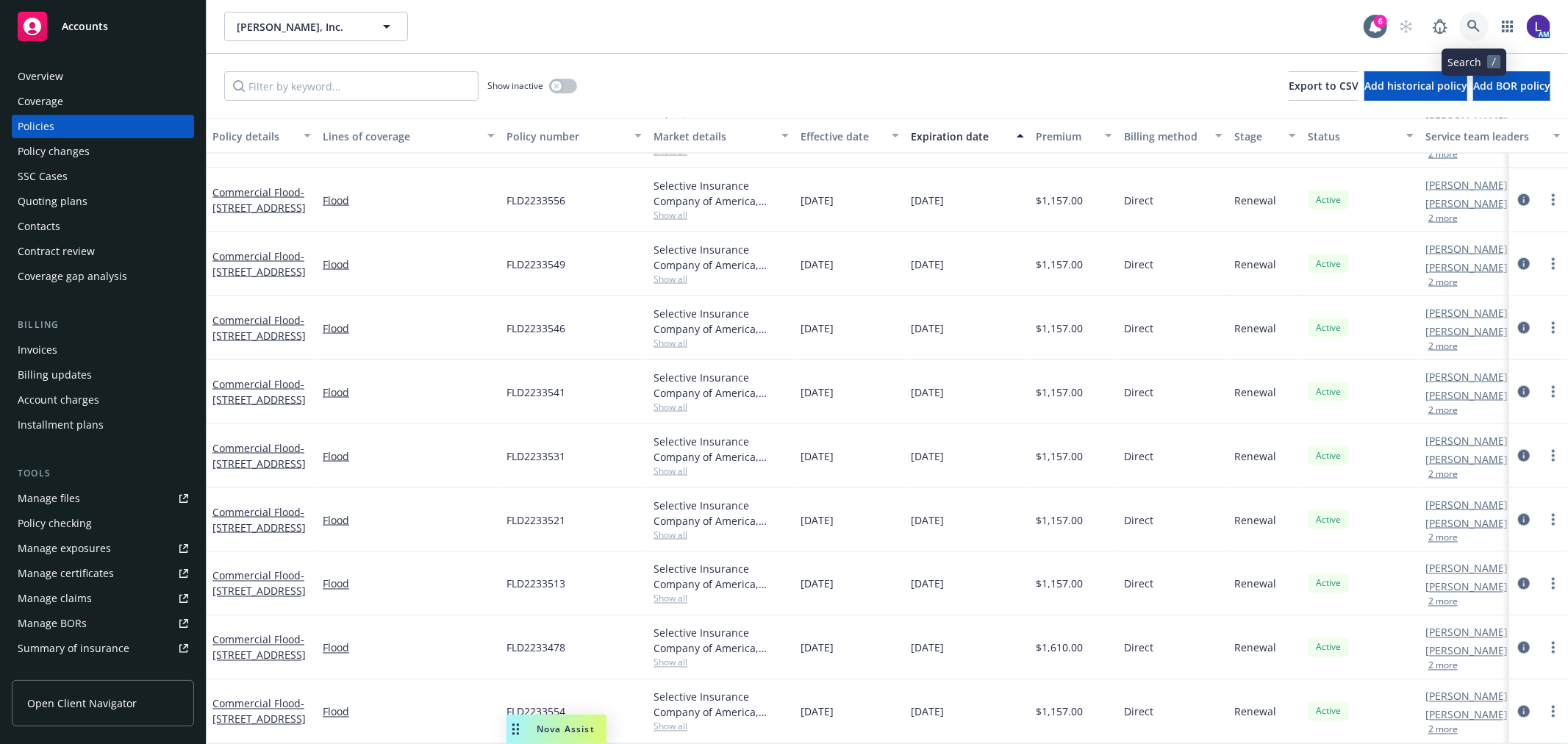
click at [1467, 27] on icon at bounding box center [1473, 26] width 13 height 13
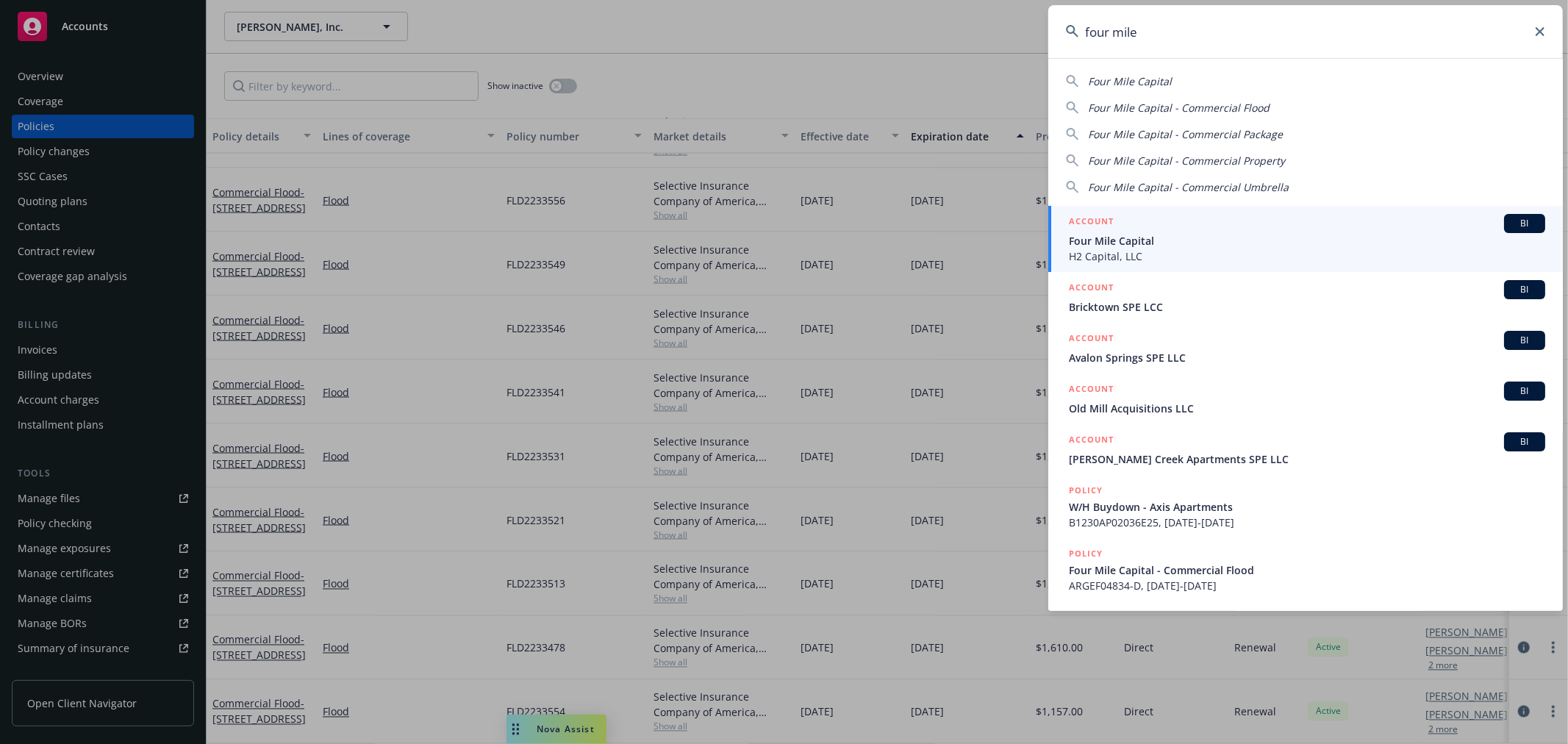
type input "four mile"
click at [1145, 240] on span "Four Mile Capital" at bounding box center [1307, 241] width 476 height 16
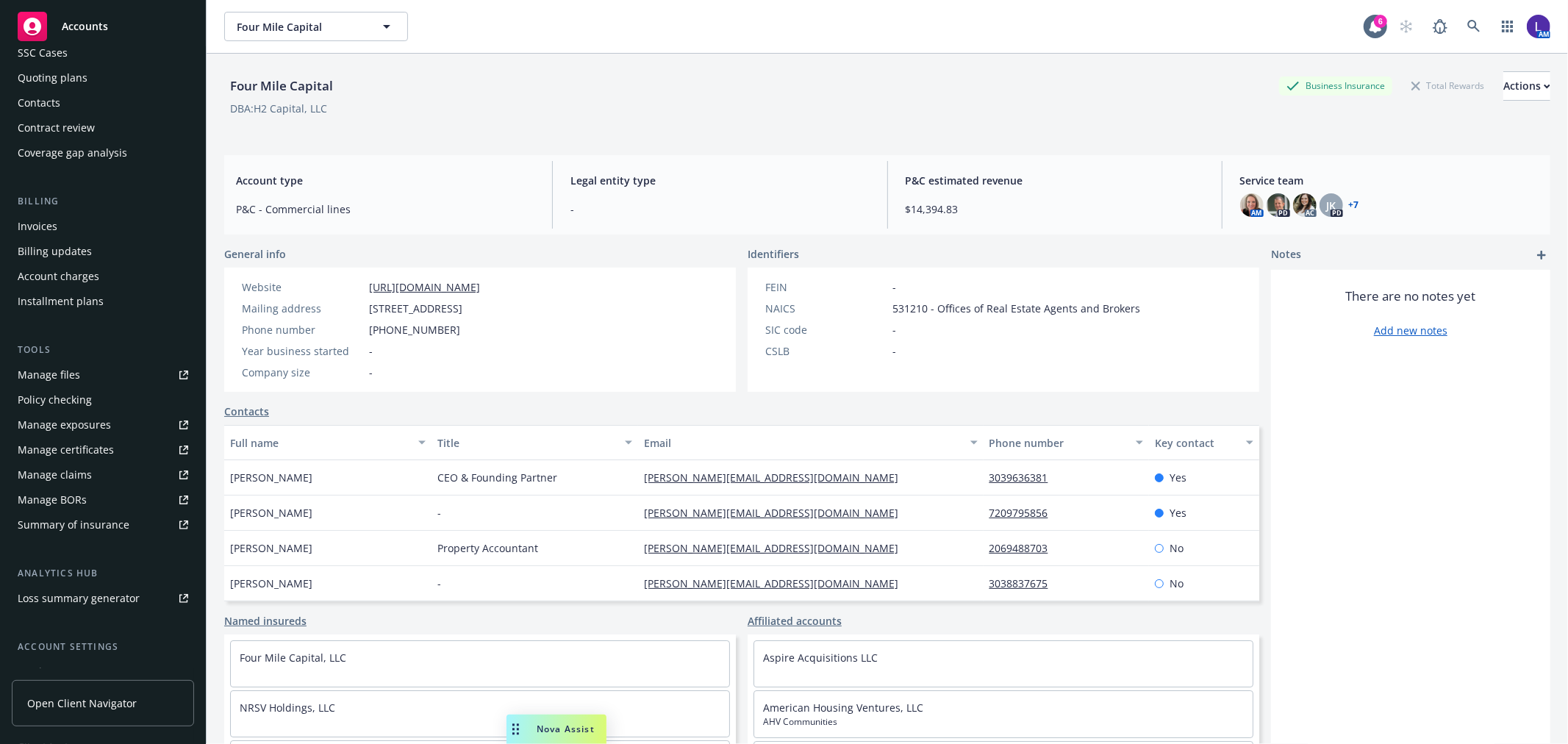
scroll to position [238, 0]
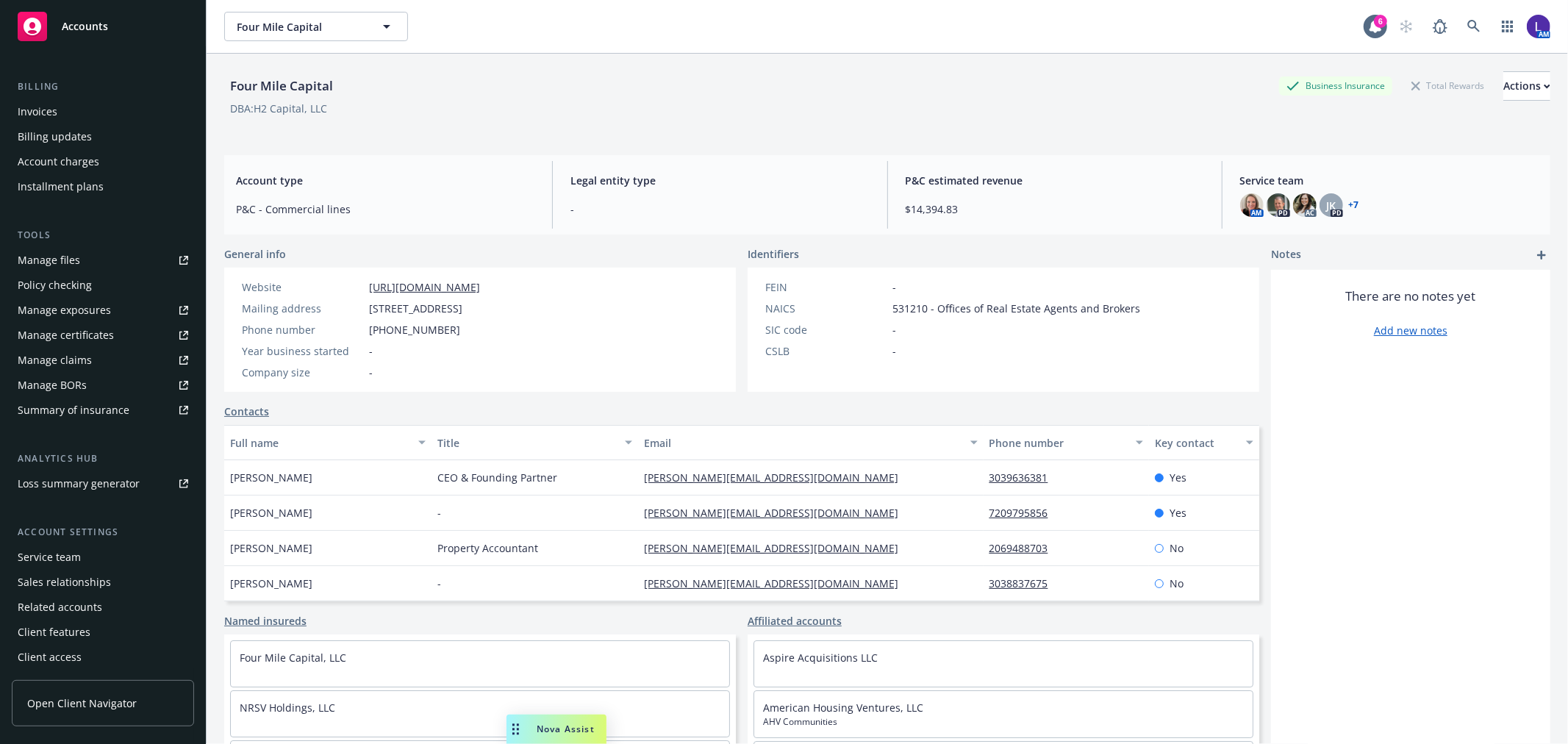
click at [62, 555] on div "Service team" at bounding box center [50, 558] width 63 height 24
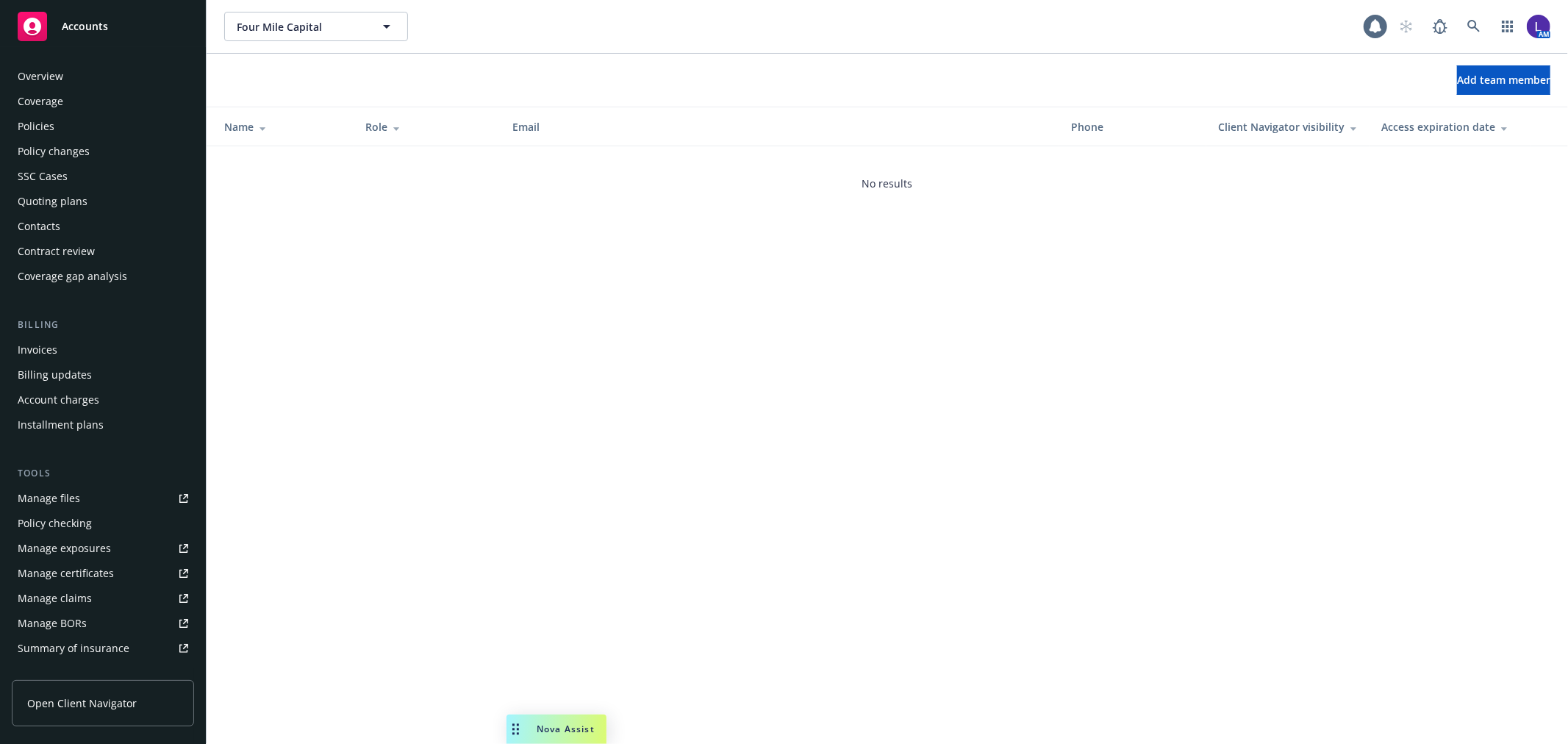
scroll to position [239, 0]
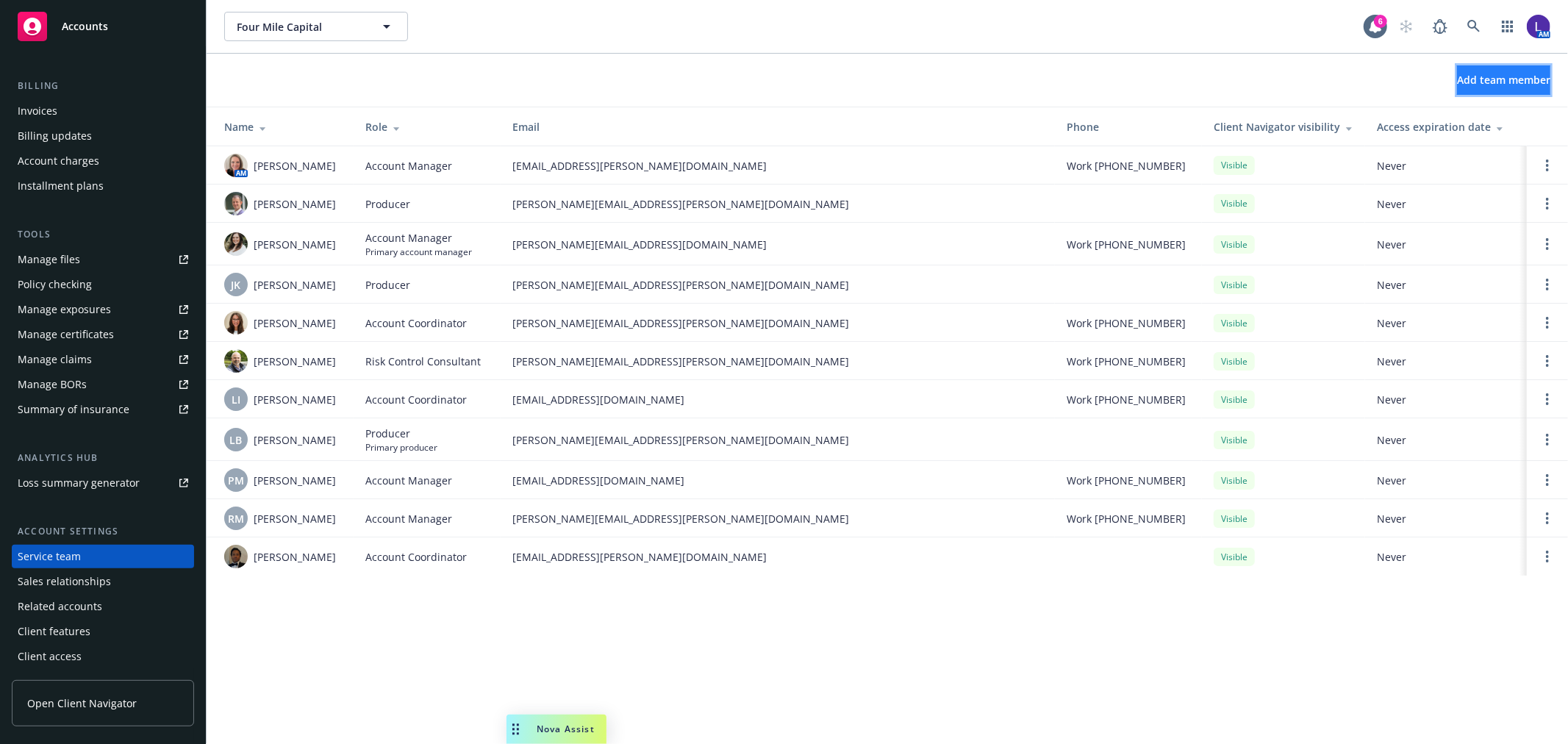
click at [1457, 89] on button "Add team member" at bounding box center [1504, 80] width 93 height 30
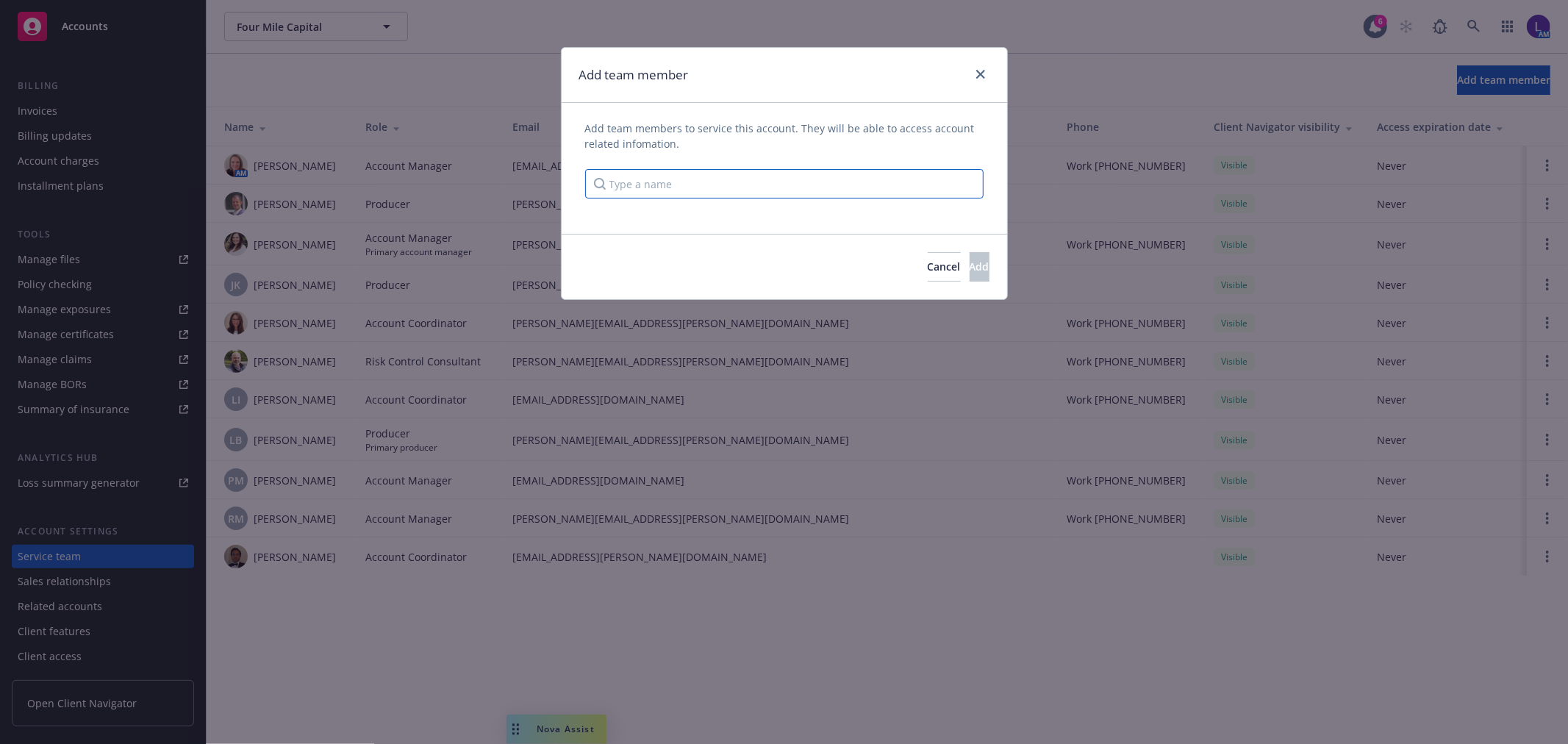
click at [805, 185] on input "Type a name" at bounding box center [784, 184] width 398 height 30
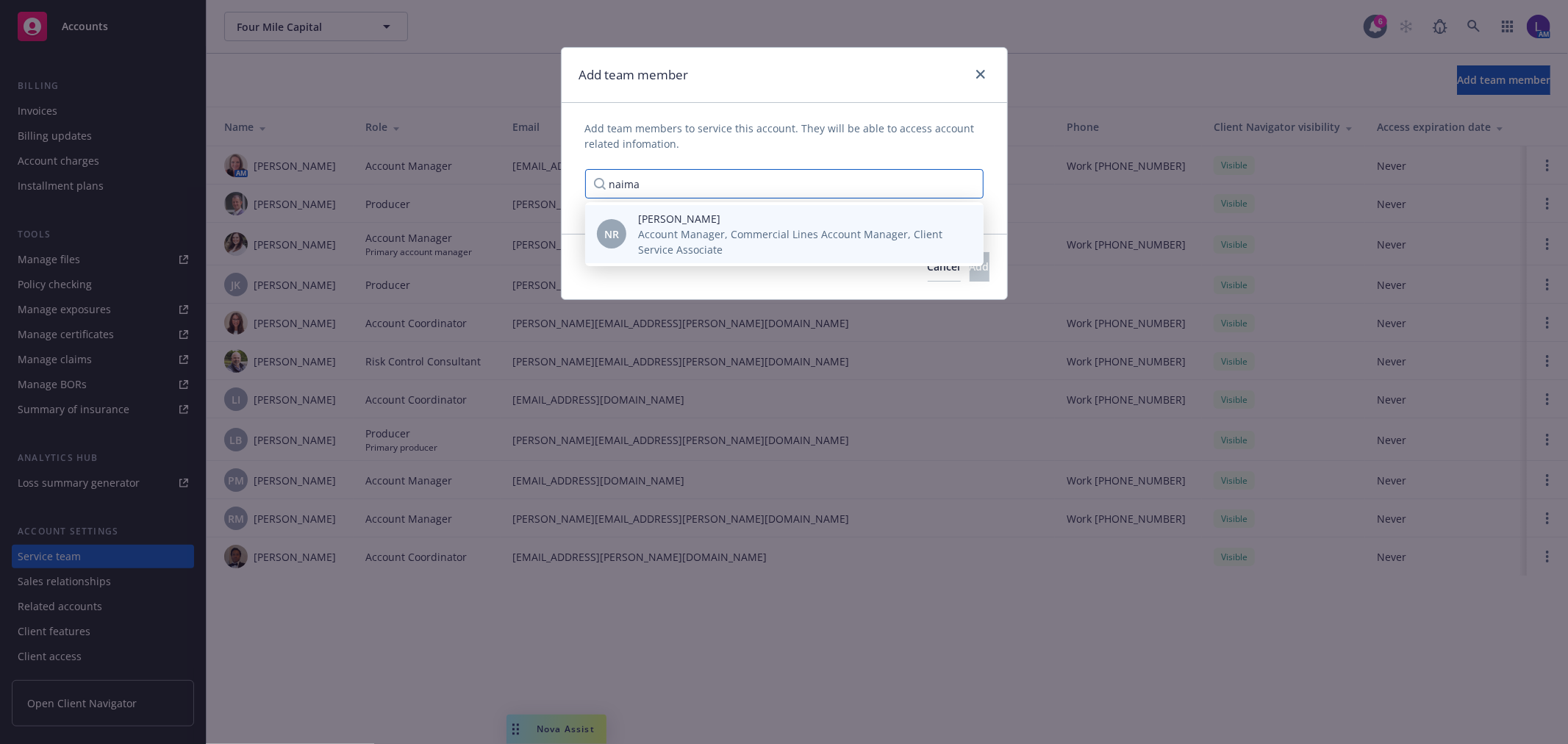
type input "naima"
click at [698, 243] on span "Account Manager, Commercial Lines Account Manager, Client Service Associate" at bounding box center [798, 242] width 322 height 31
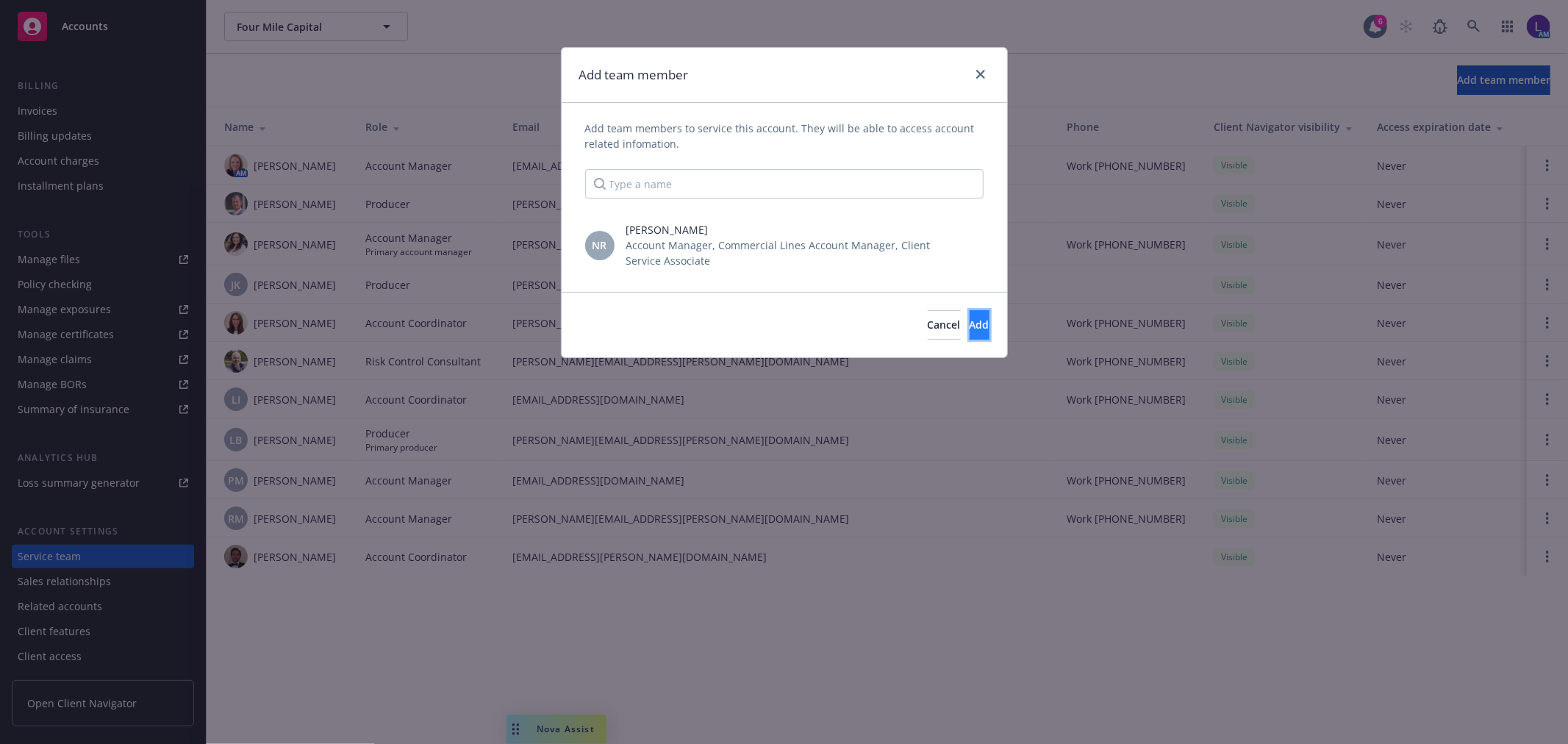
click at [970, 321] on button "Add" at bounding box center [980, 325] width 20 height 30
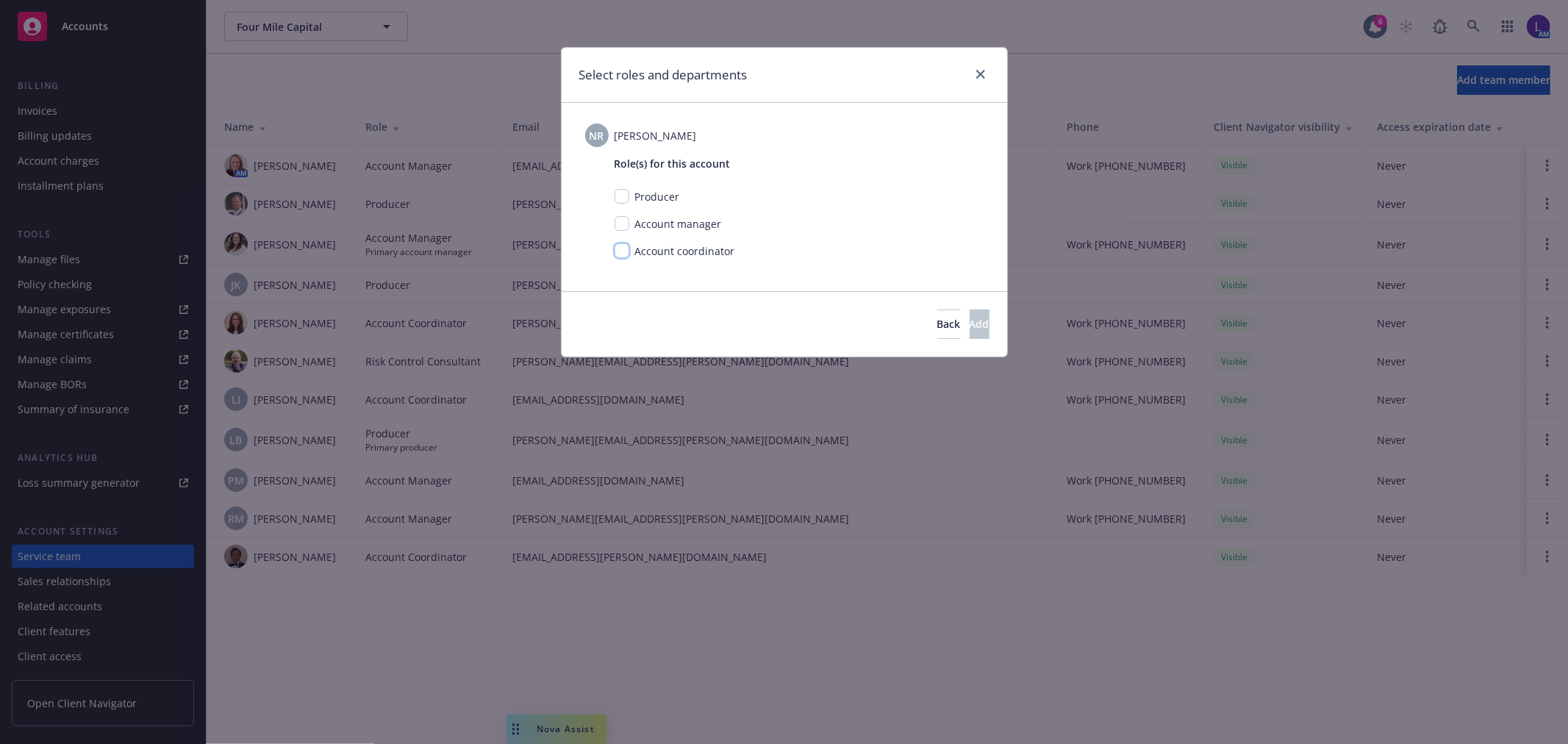
click at [623, 250] on input "checkbox" at bounding box center [621, 251] width 15 height 15
checkbox input "true"
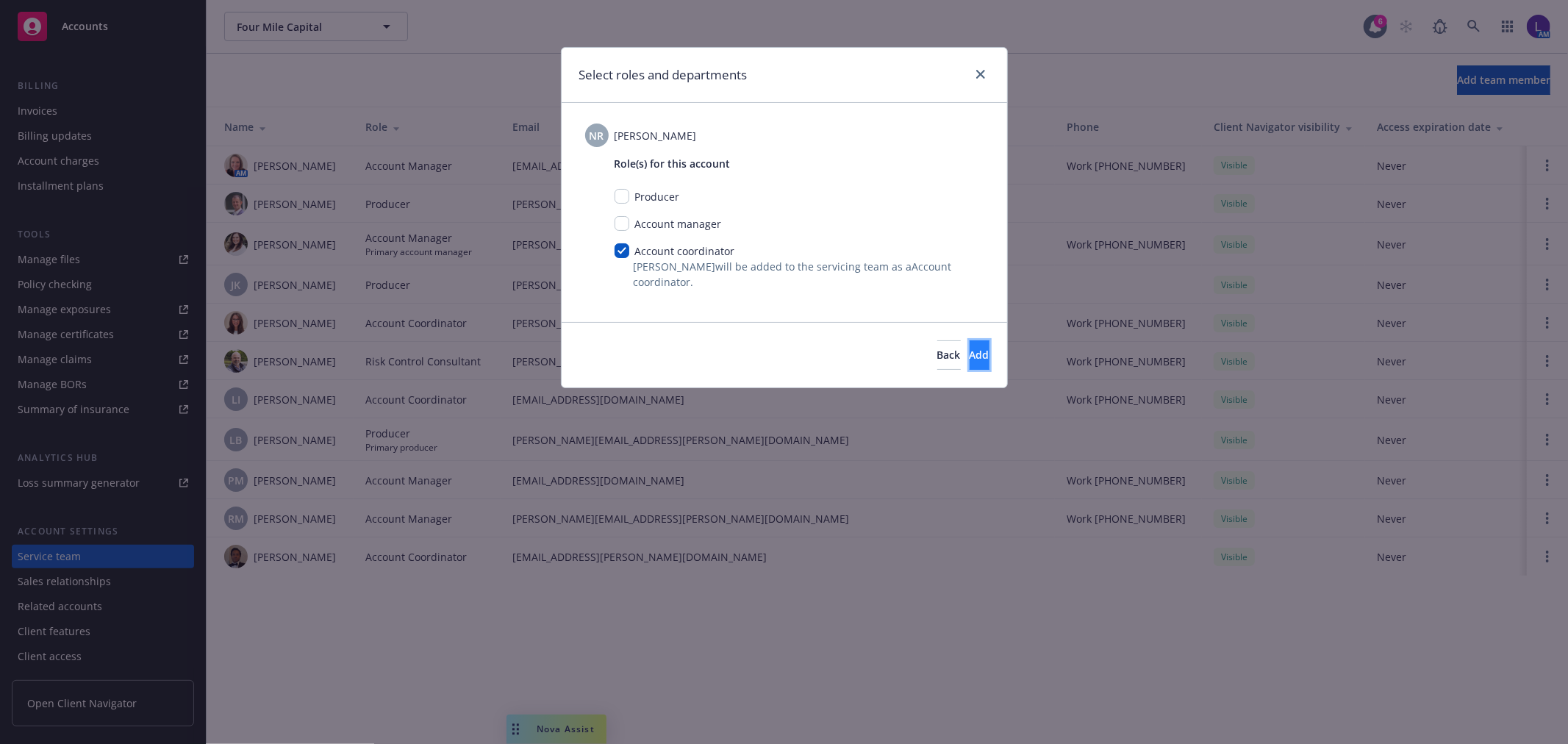
click at [974, 348] on button "Add" at bounding box center [980, 356] width 20 height 30
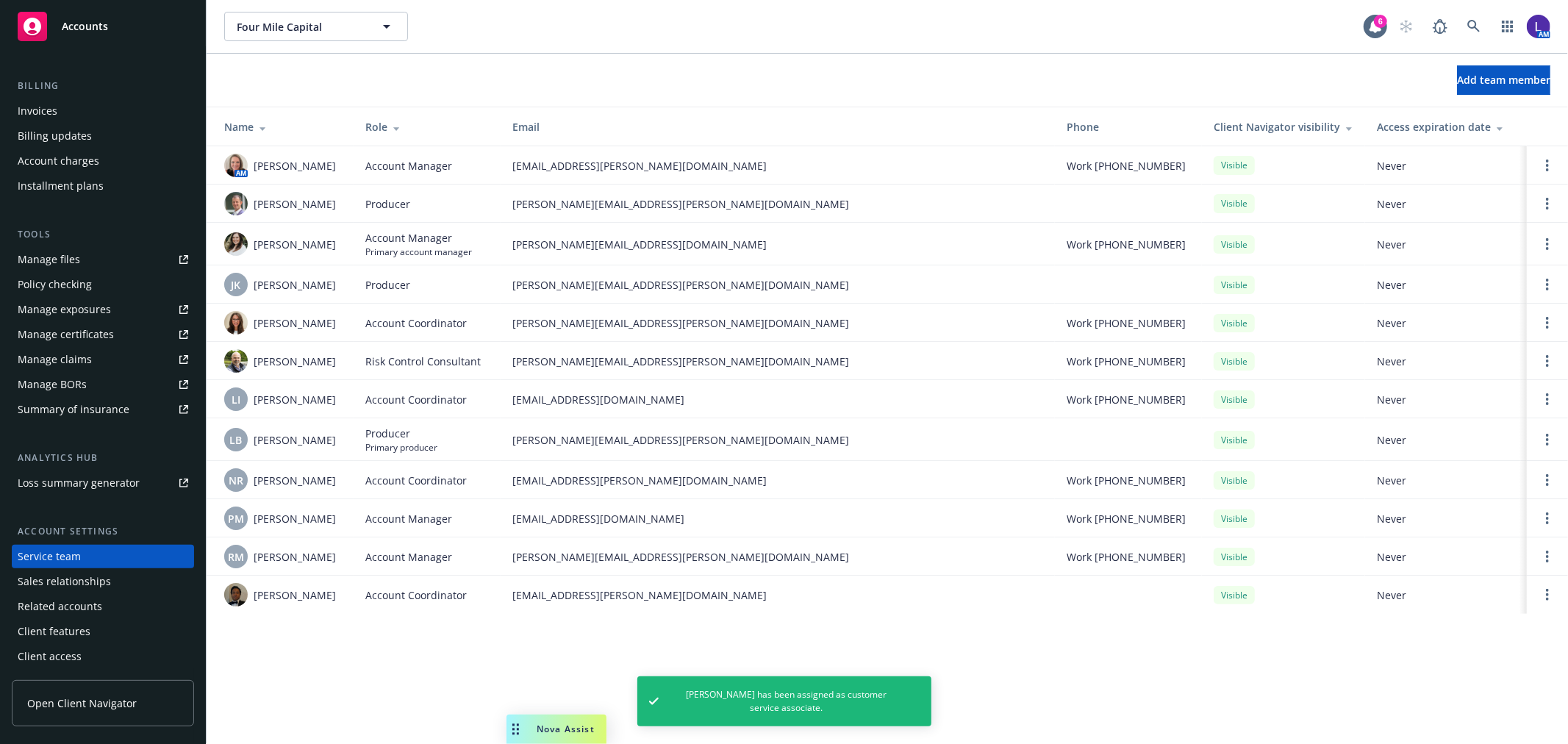
scroll to position [0, 0]
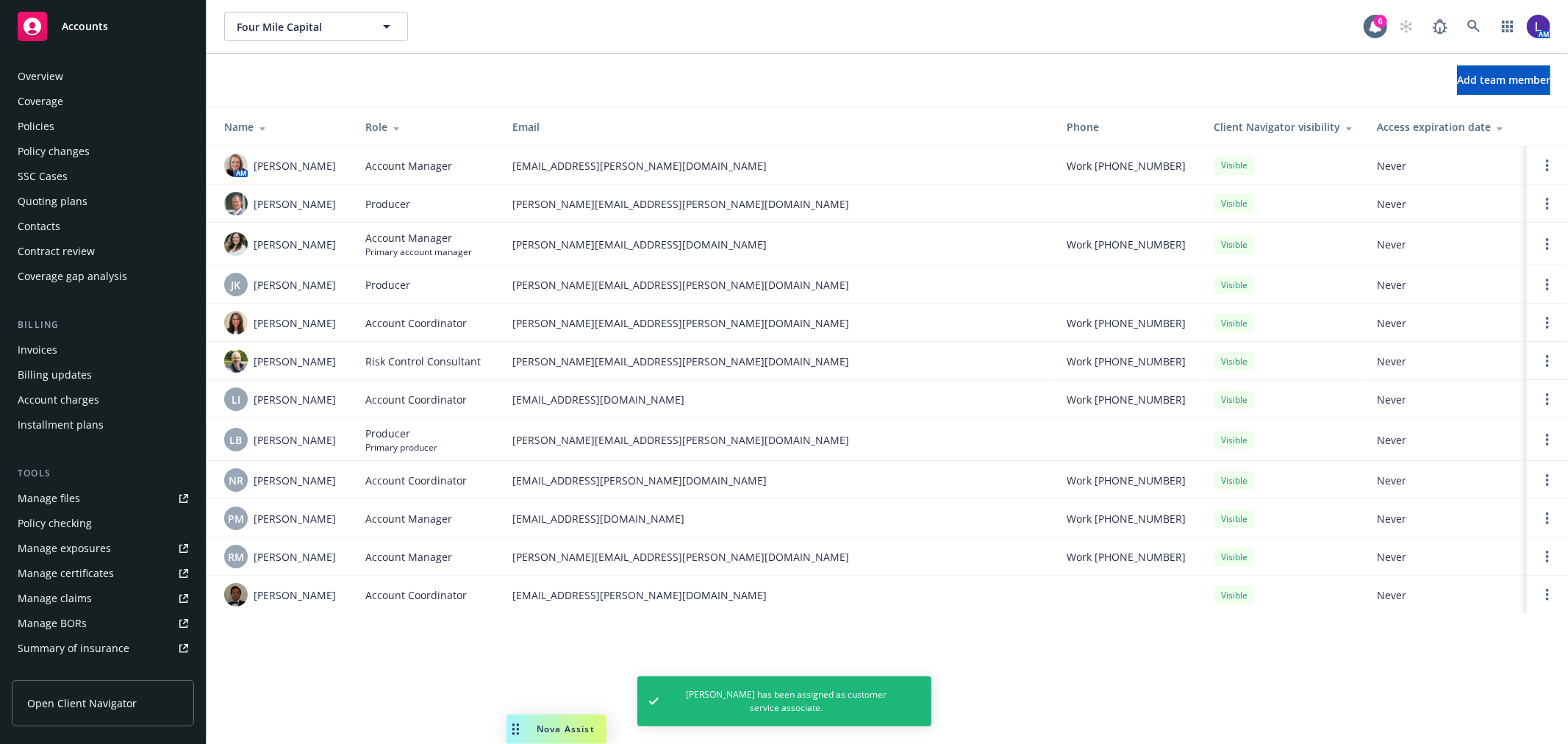
click at [30, 127] on div "Policies" at bounding box center [36, 127] width 37 height 24
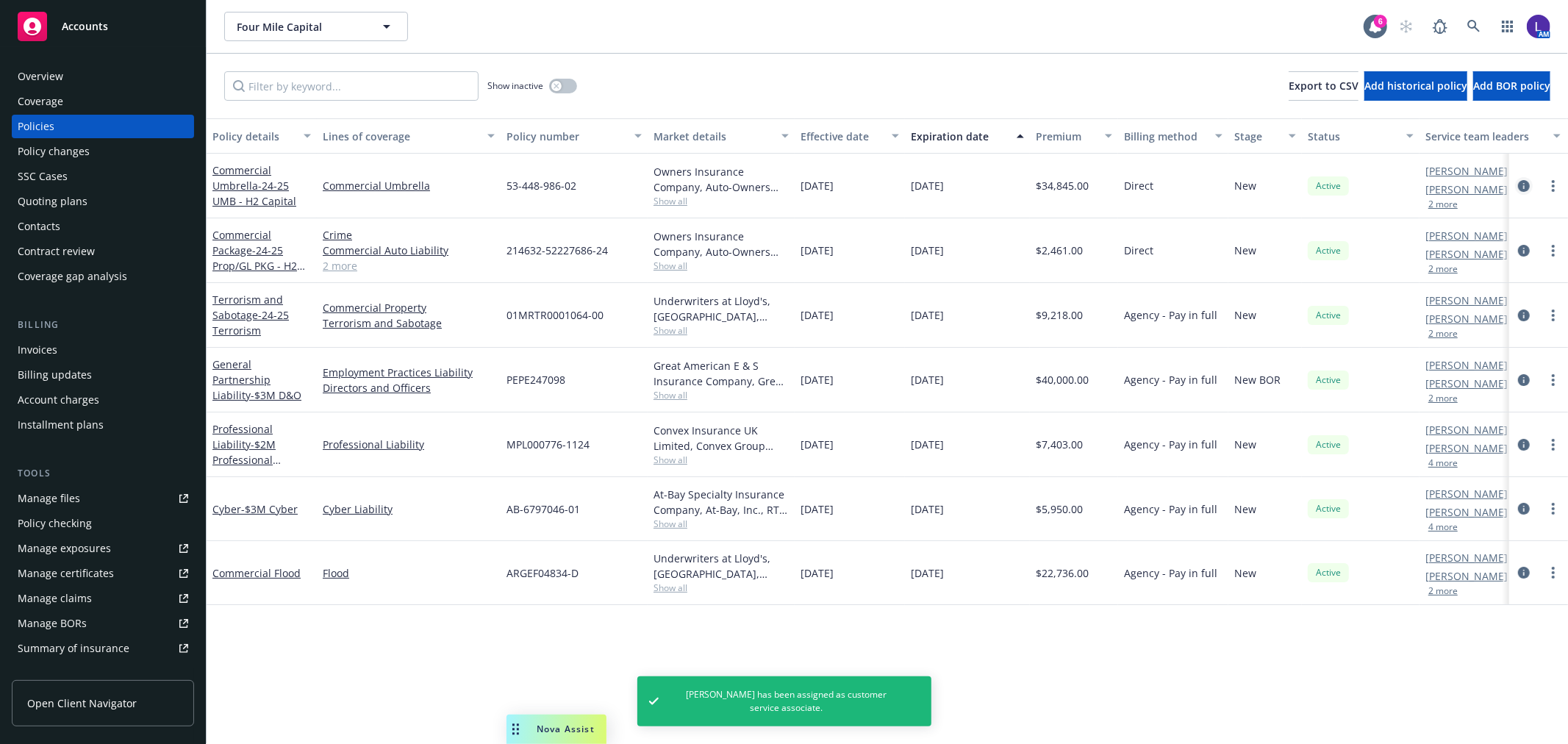
click at [1526, 184] on icon "circleInformation" at bounding box center [1523, 186] width 12 height 12
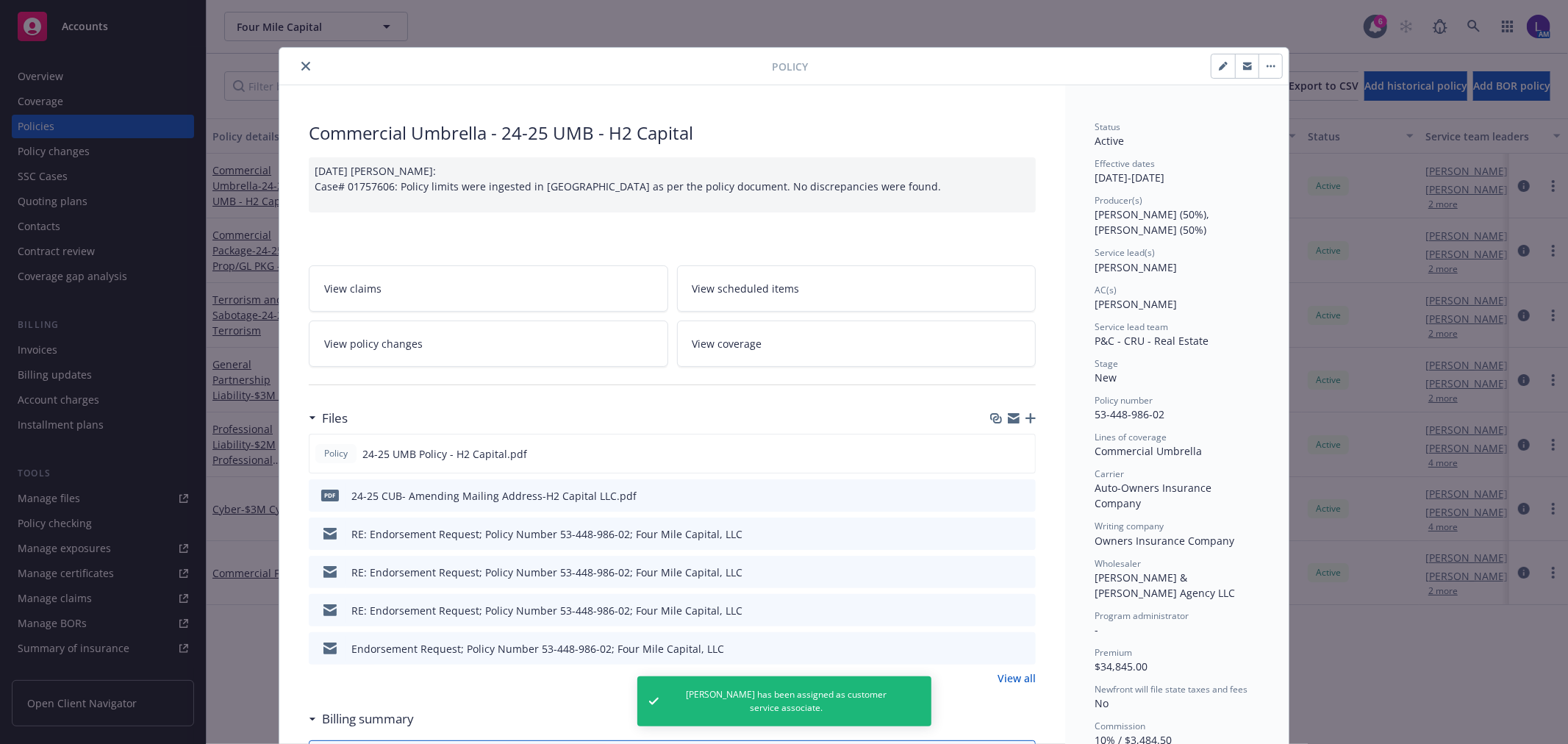
click at [1218, 67] on icon "button" at bounding box center [1221, 66] width 7 height 7
select select "NEW"
select select "12"
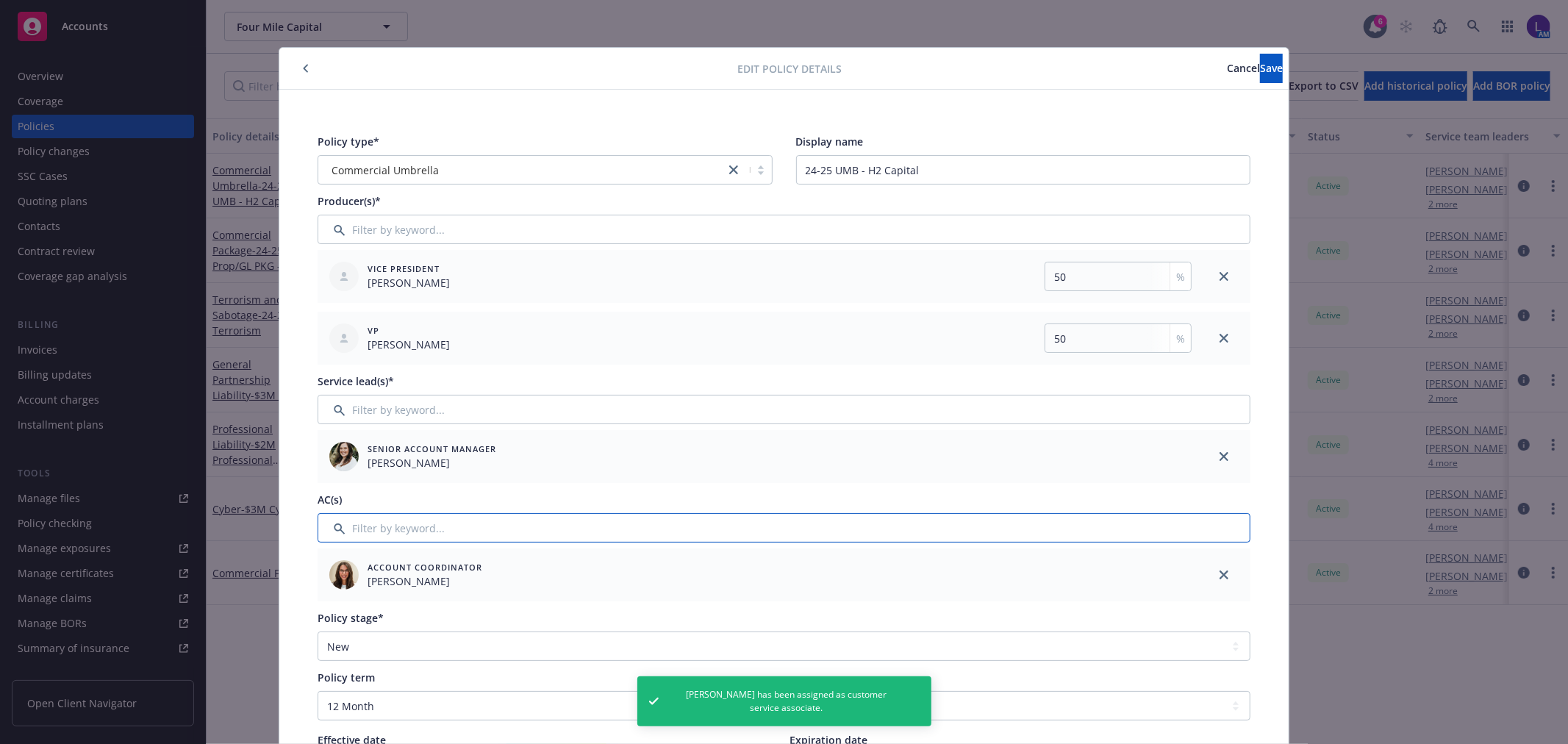
click at [336, 513] on input "Filter by keyword..." at bounding box center [784, 528] width 933 height 30
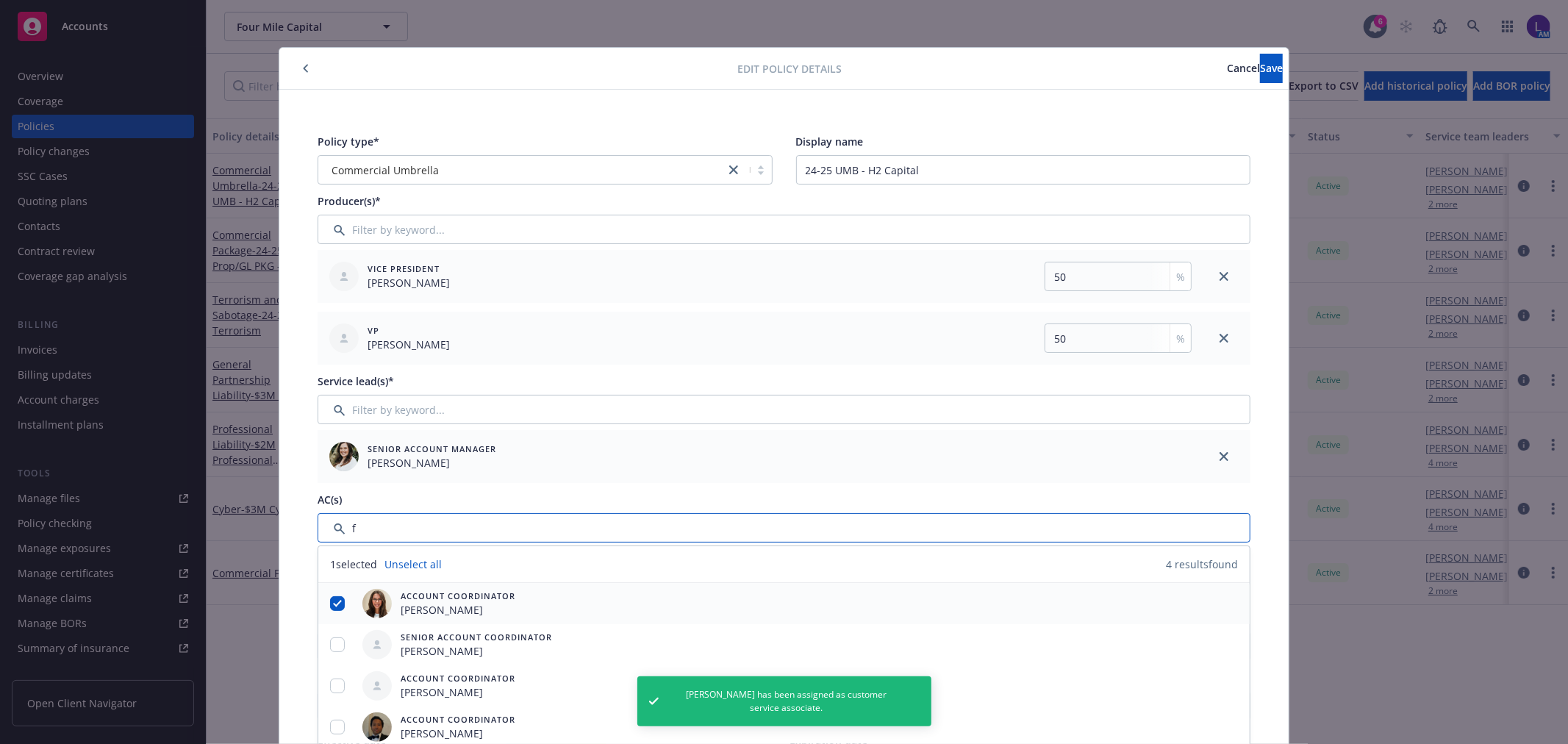
type input "f"
click at [330, 608] on input "checkbox" at bounding box center [337, 603] width 15 height 15
checkbox input "false"
click at [330, 685] on input "checkbox" at bounding box center [337, 686] width 15 height 15
checkbox input "true"
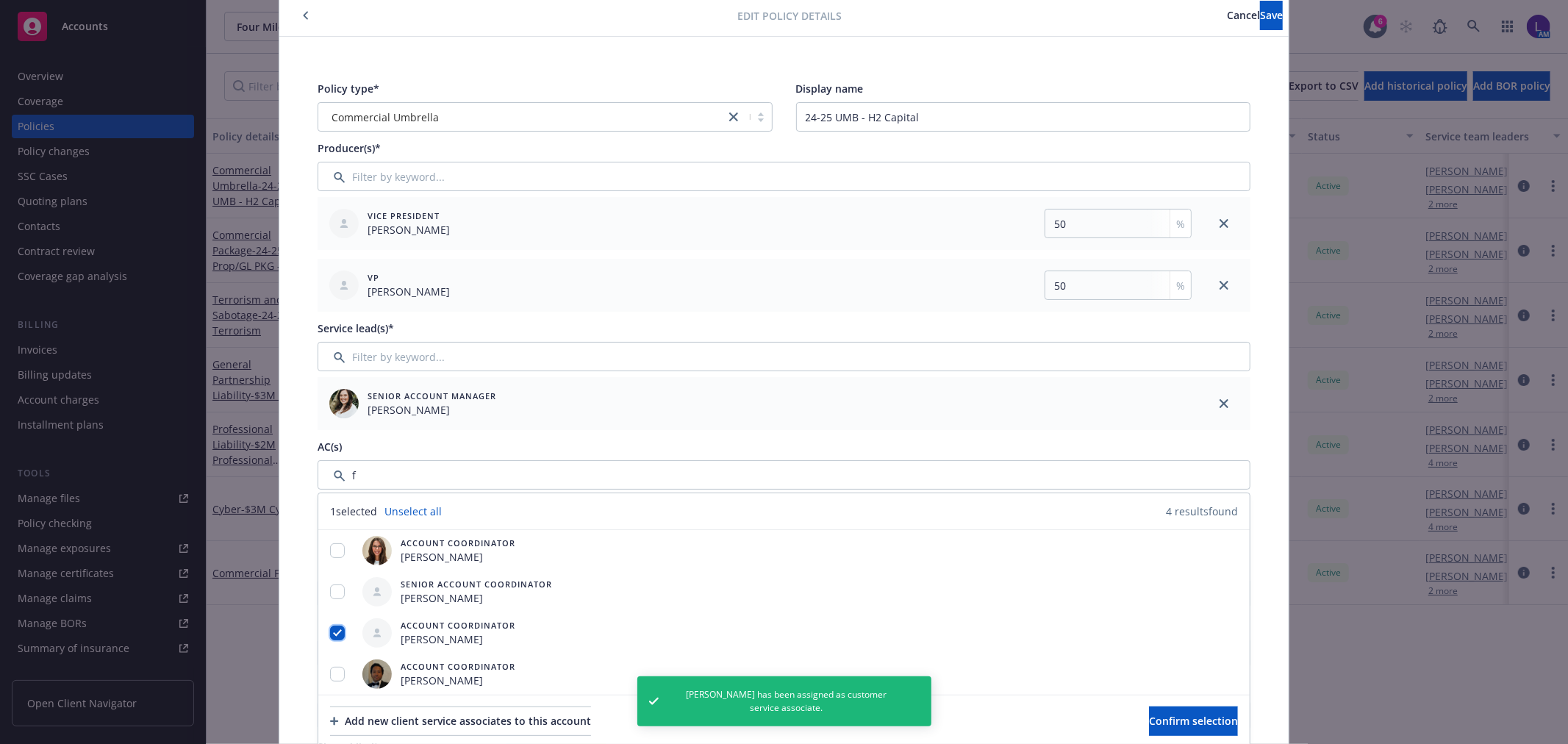
scroll to position [81, 0]
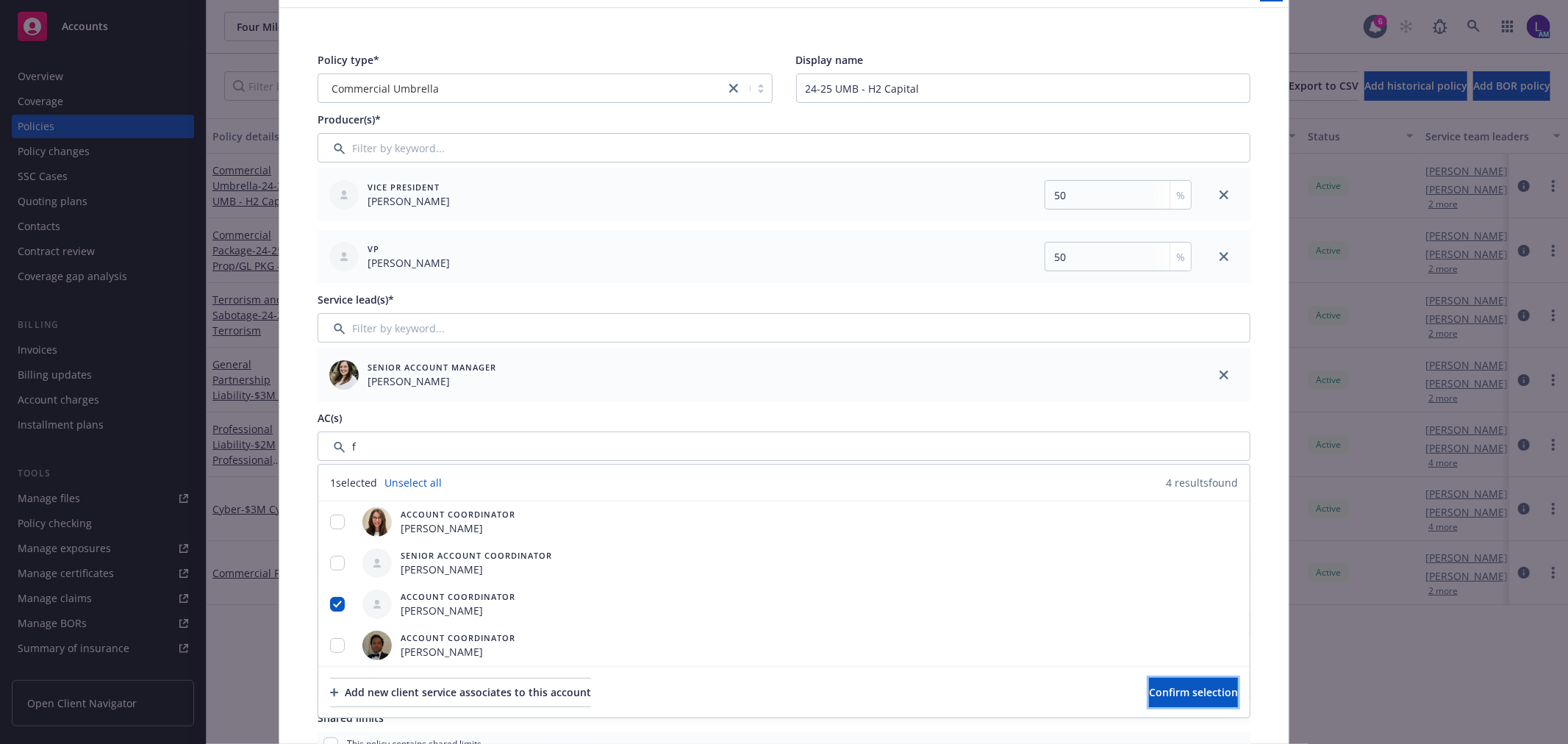
drag, startPoint x: 1193, startPoint y: 689, endPoint x: 999, endPoint y: 313, distance: 423.1
click at [1192, 687] on span "Confirm selection" at bounding box center [1194, 692] width 89 height 14
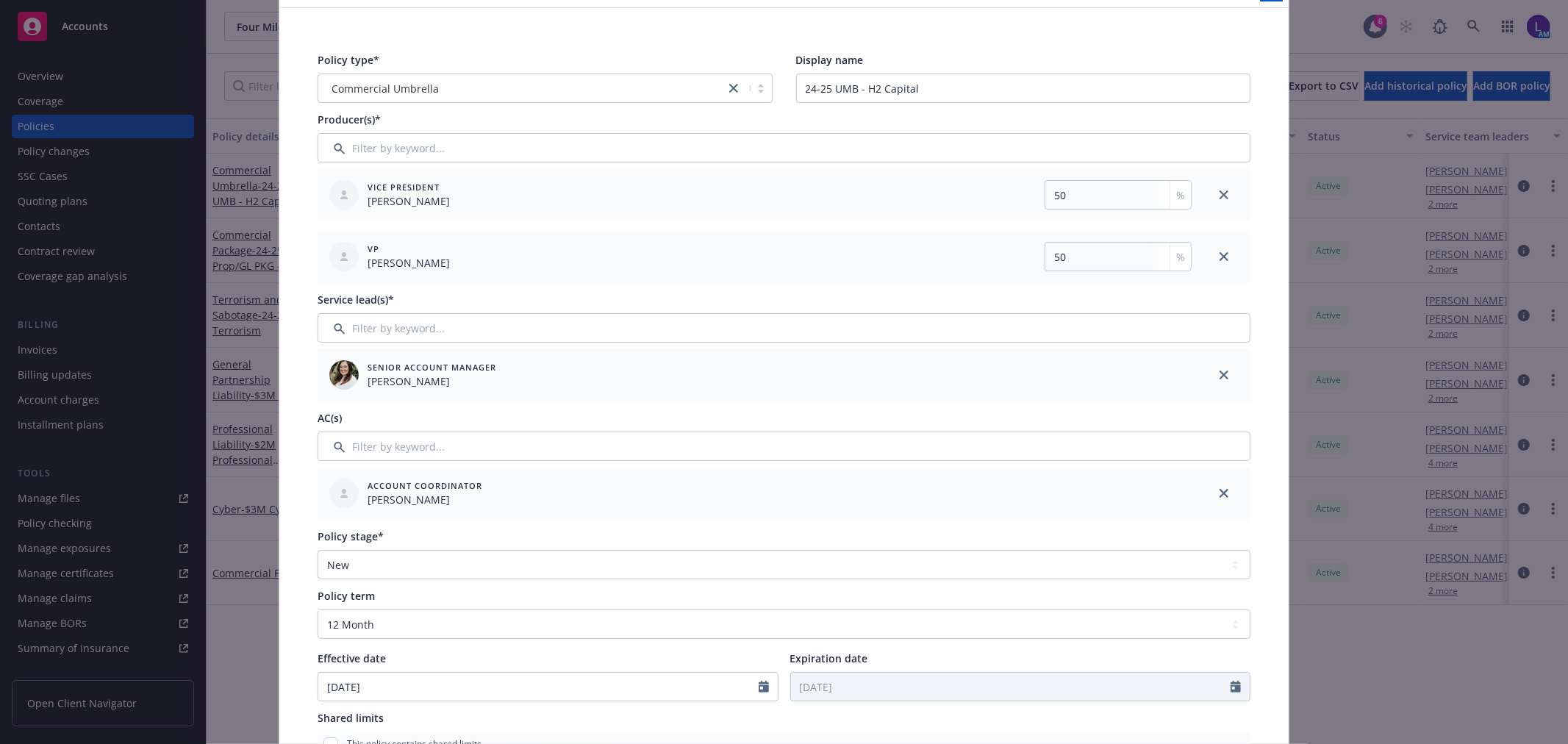
scroll to position [0, 0]
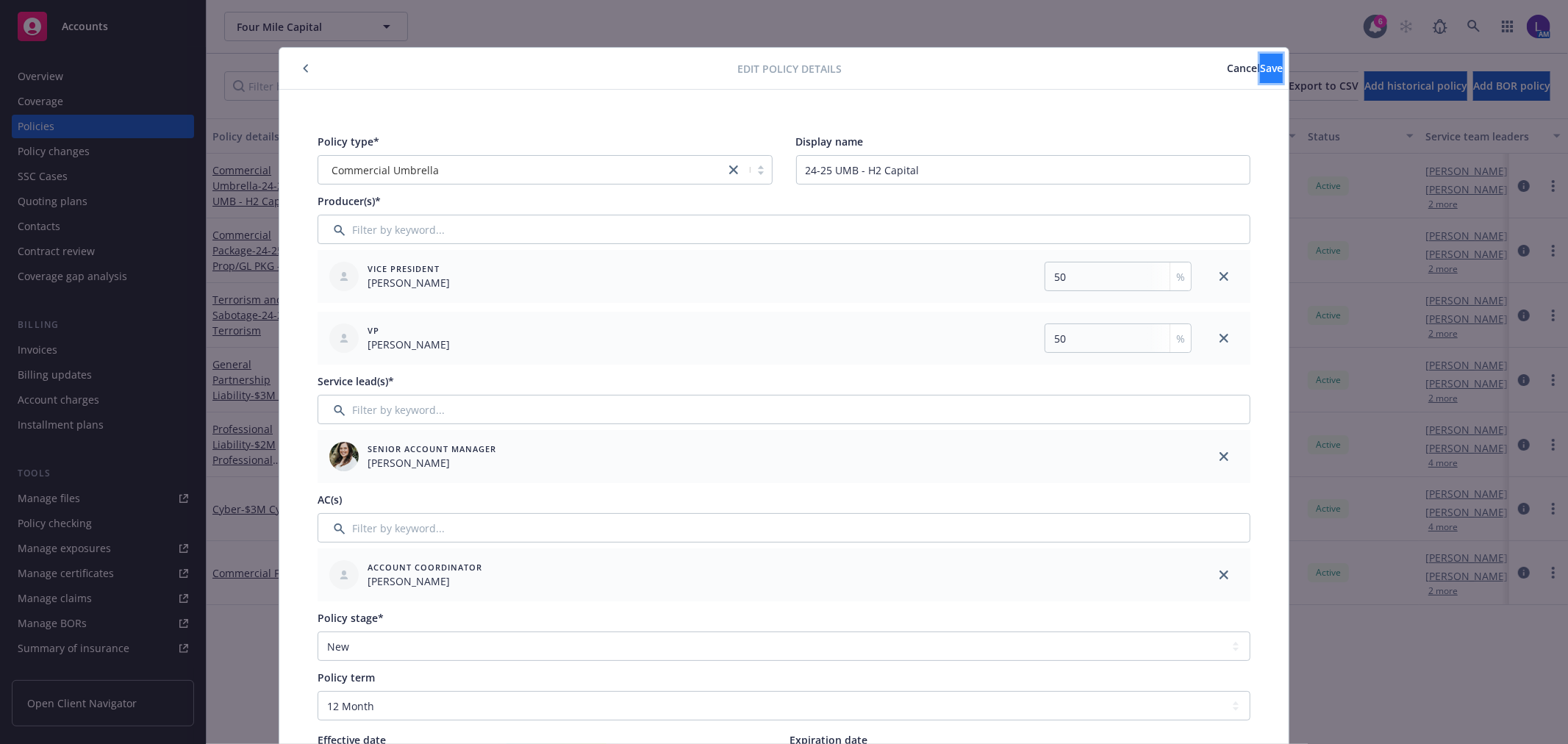
click at [1260, 77] on button "Save" at bounding box center [1271, 68] width 23 height 30
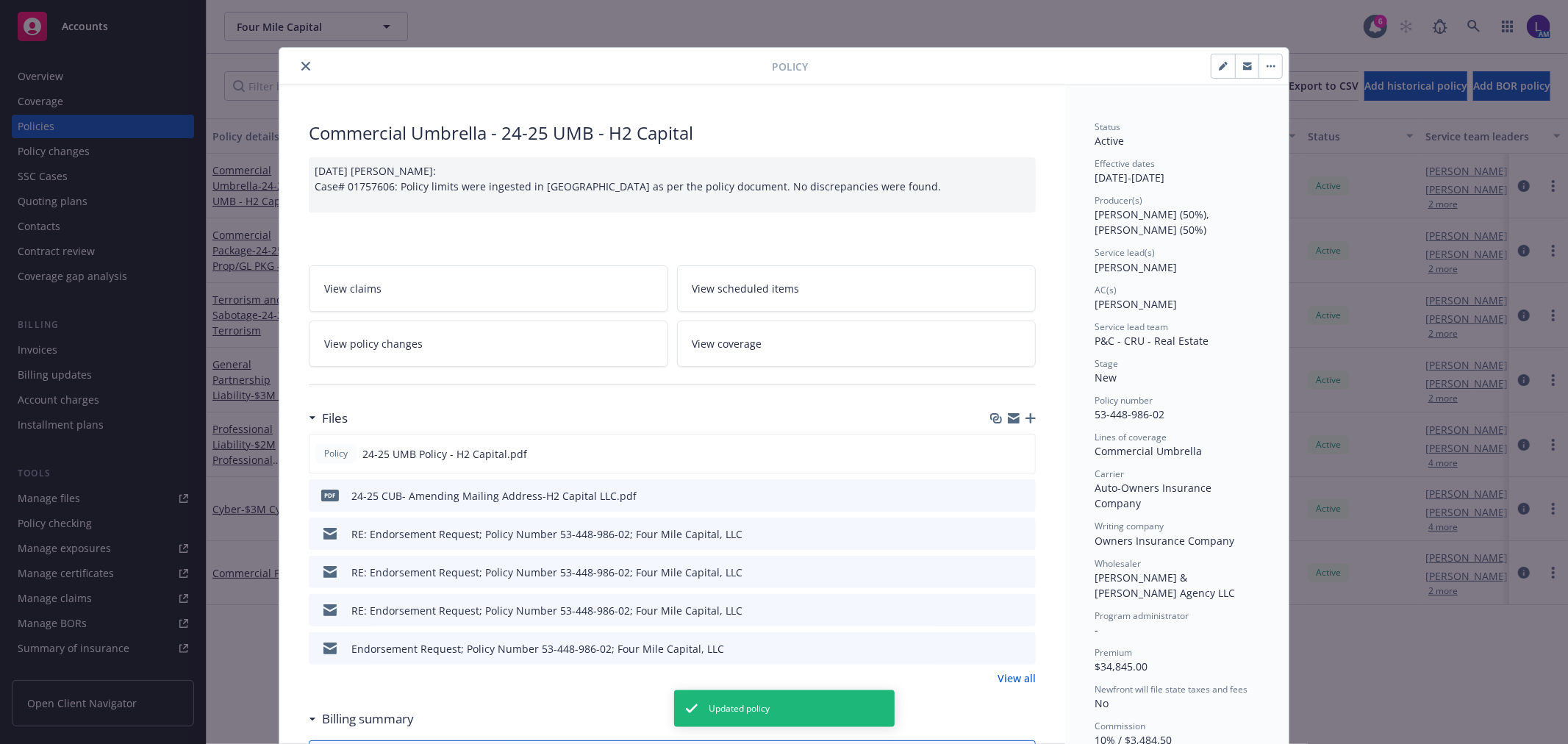
click at [301, 69] on icon "close" at bounding box center [305, 65] width 9 height 9
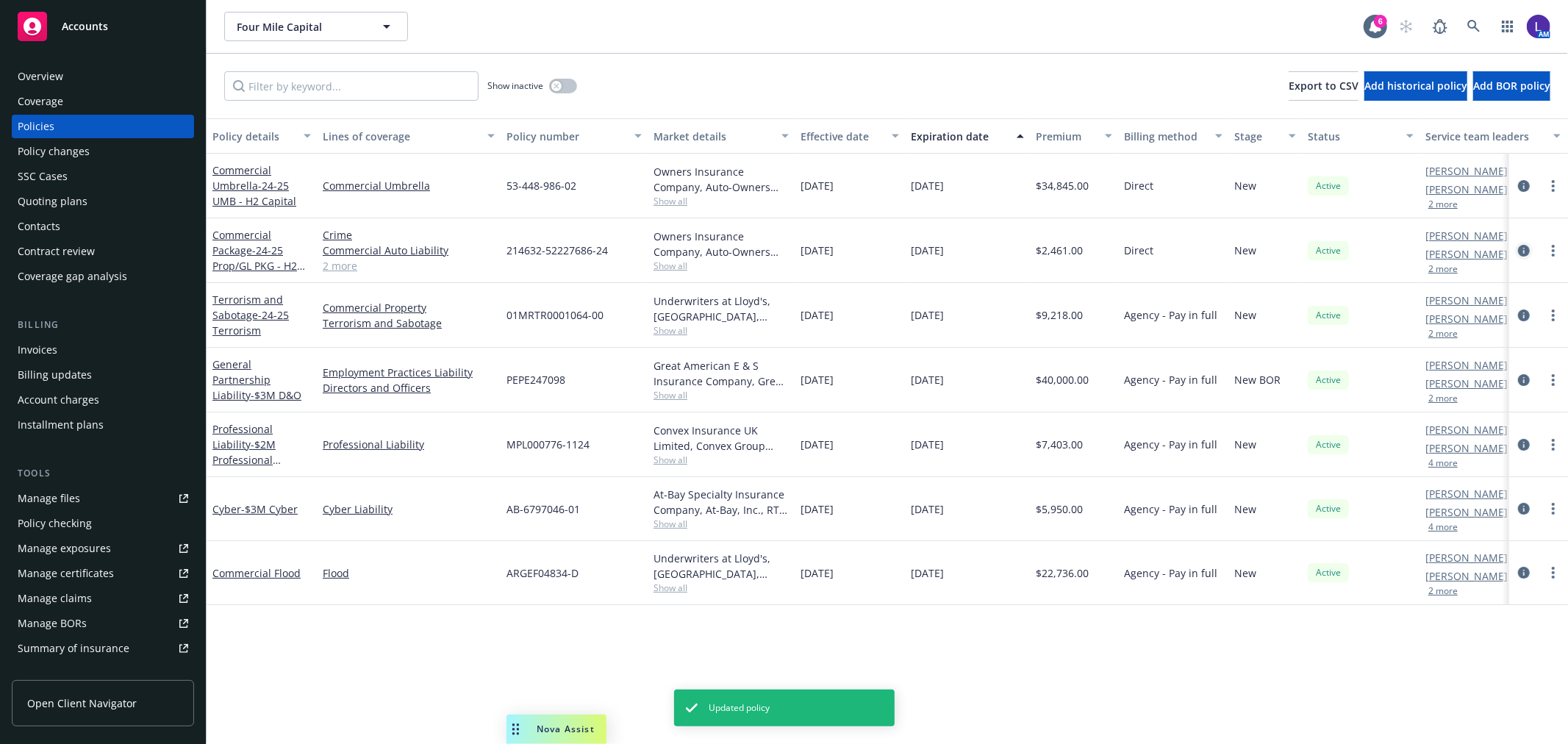
click at [1521, 251] on icon "circleInformation" at bounding box center [1523, 251] width 12 height 12
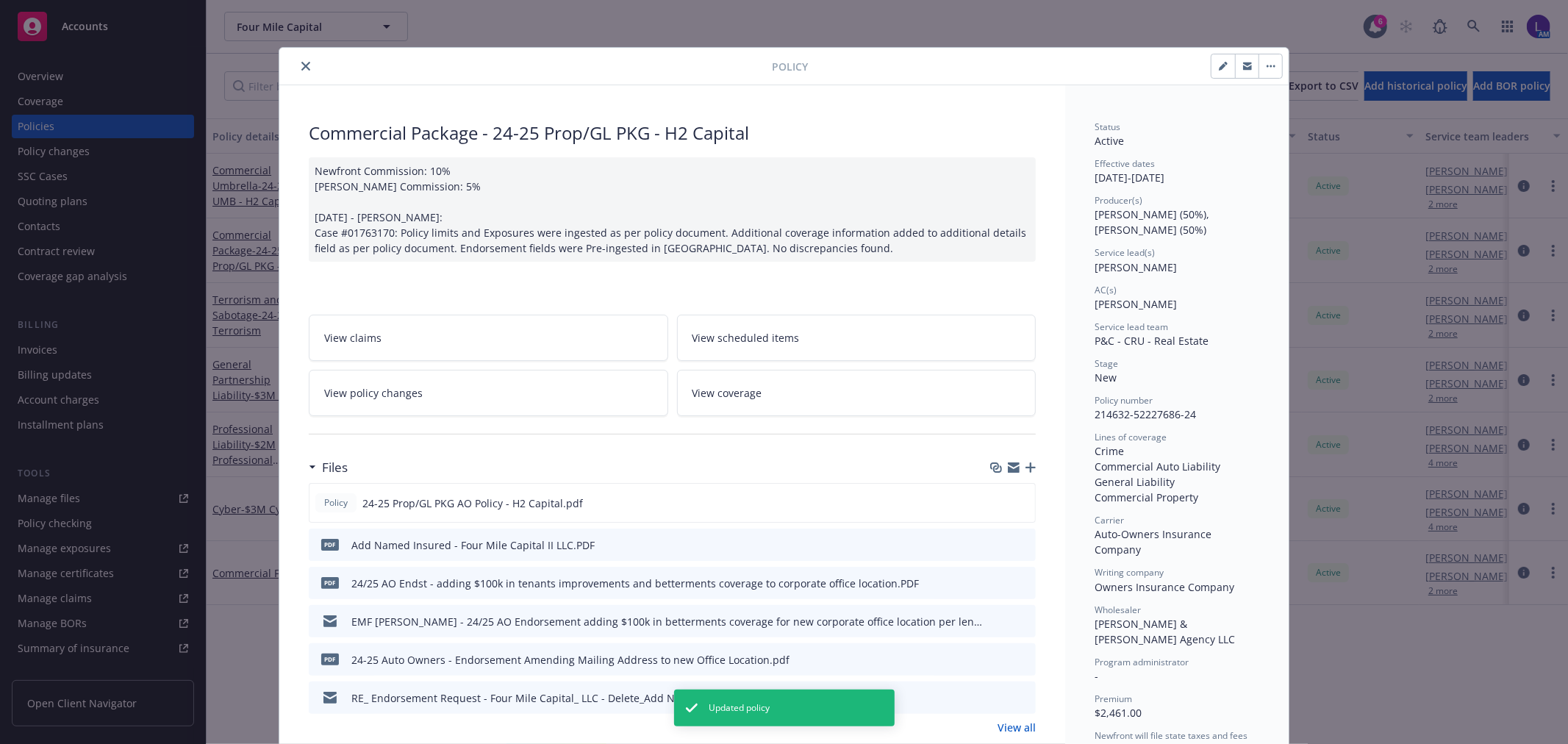
click at [1218, 66] on icon "button" at bounding box center [1221, 66] width 7 height 7
select select "NEW"
select select "12"
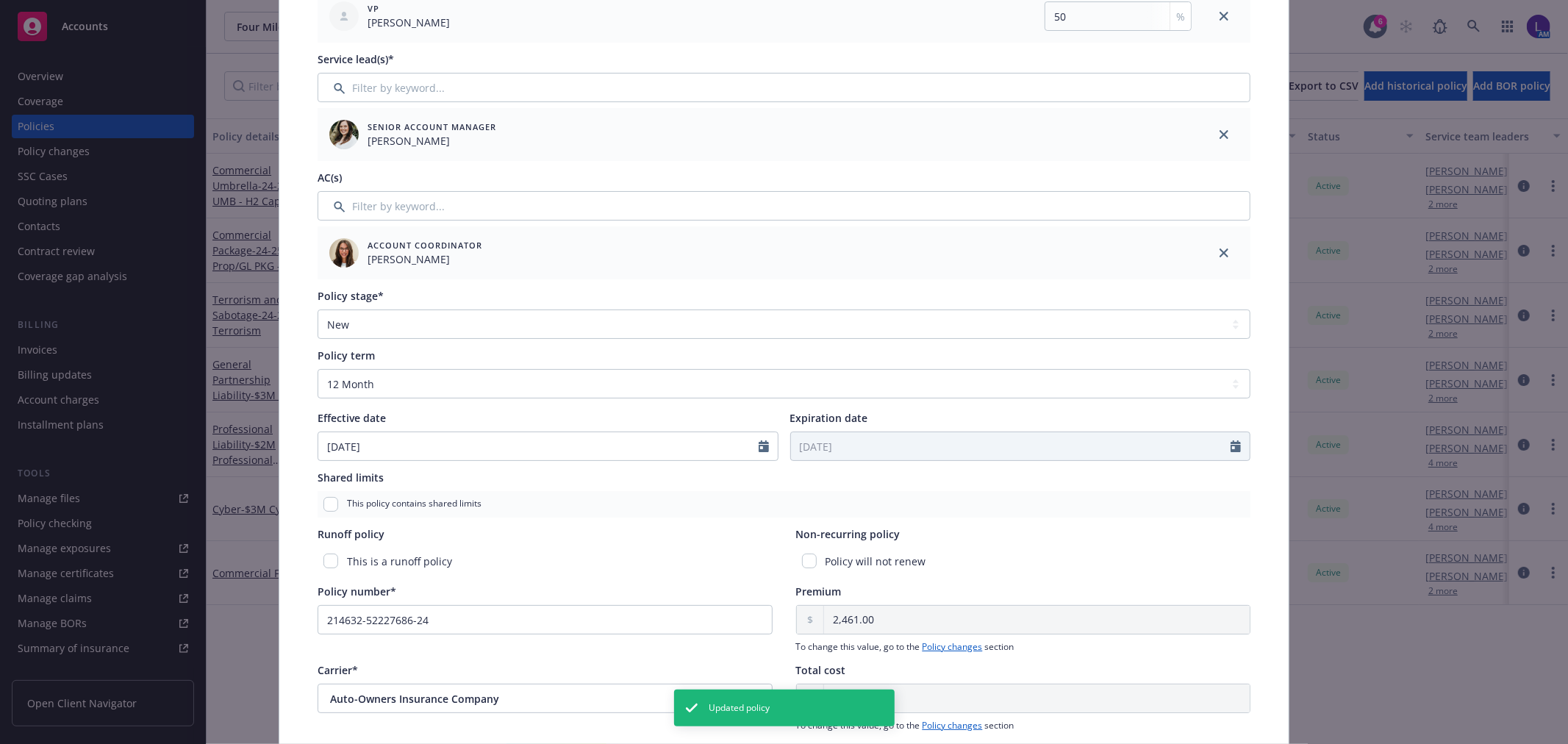
scroll to position [326, 0]
click at [457, 197] on input "Filter by keyword..." at bounding box center [784, 201] width 933 height 30
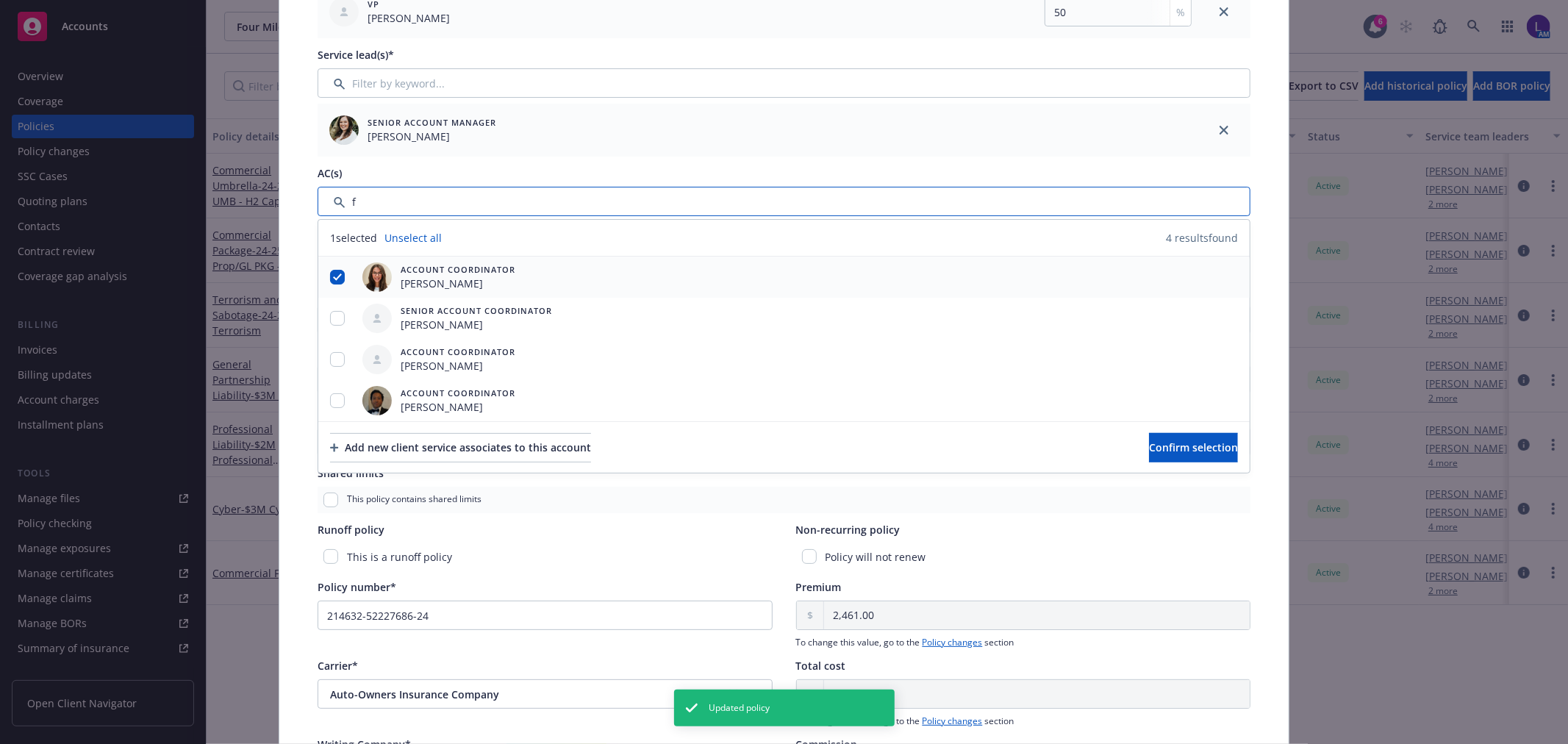
type input "f"
click at [334, 279] on input "checkbox" at bounding box center [337, 276] width 15 height 15
checkbox input "false"
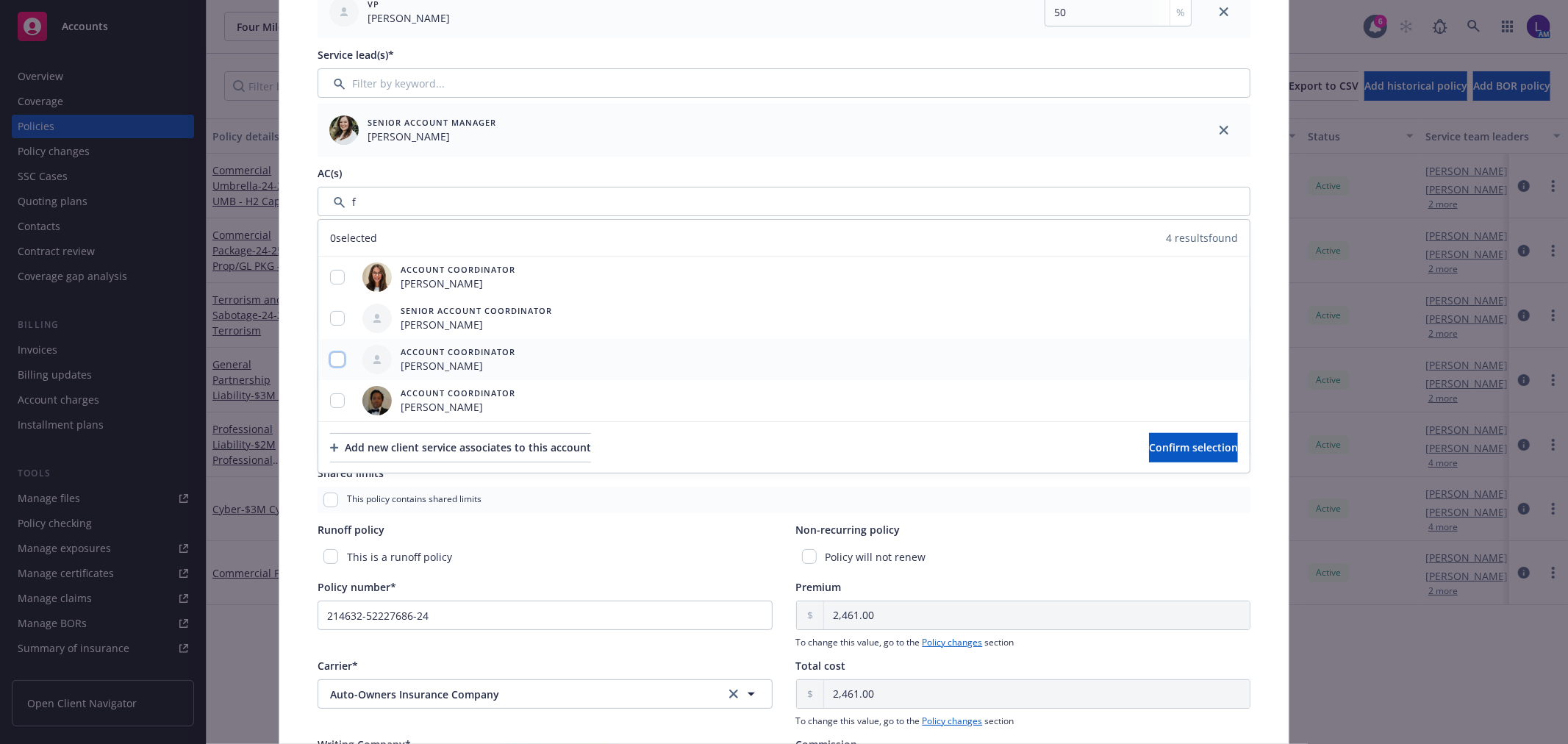
click at [330, 364] on input "checkbox" at bounding box center [337, 359] width 15 height 15
checkbox input "true"
click at [1172, 441] on span "Confirm selection" at bounding box center [1194, 448] width 89 height 14
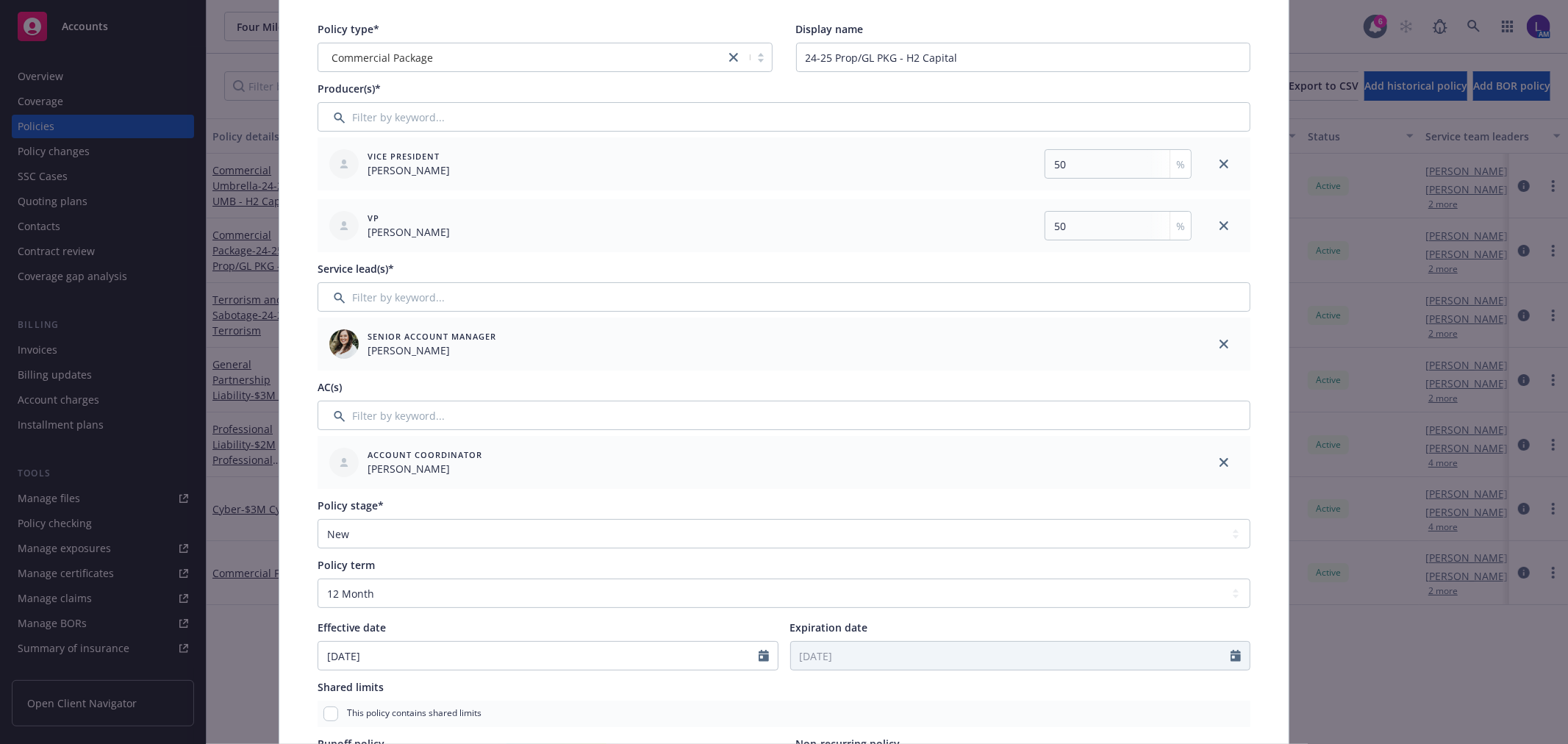
scroll to position [0, 0]
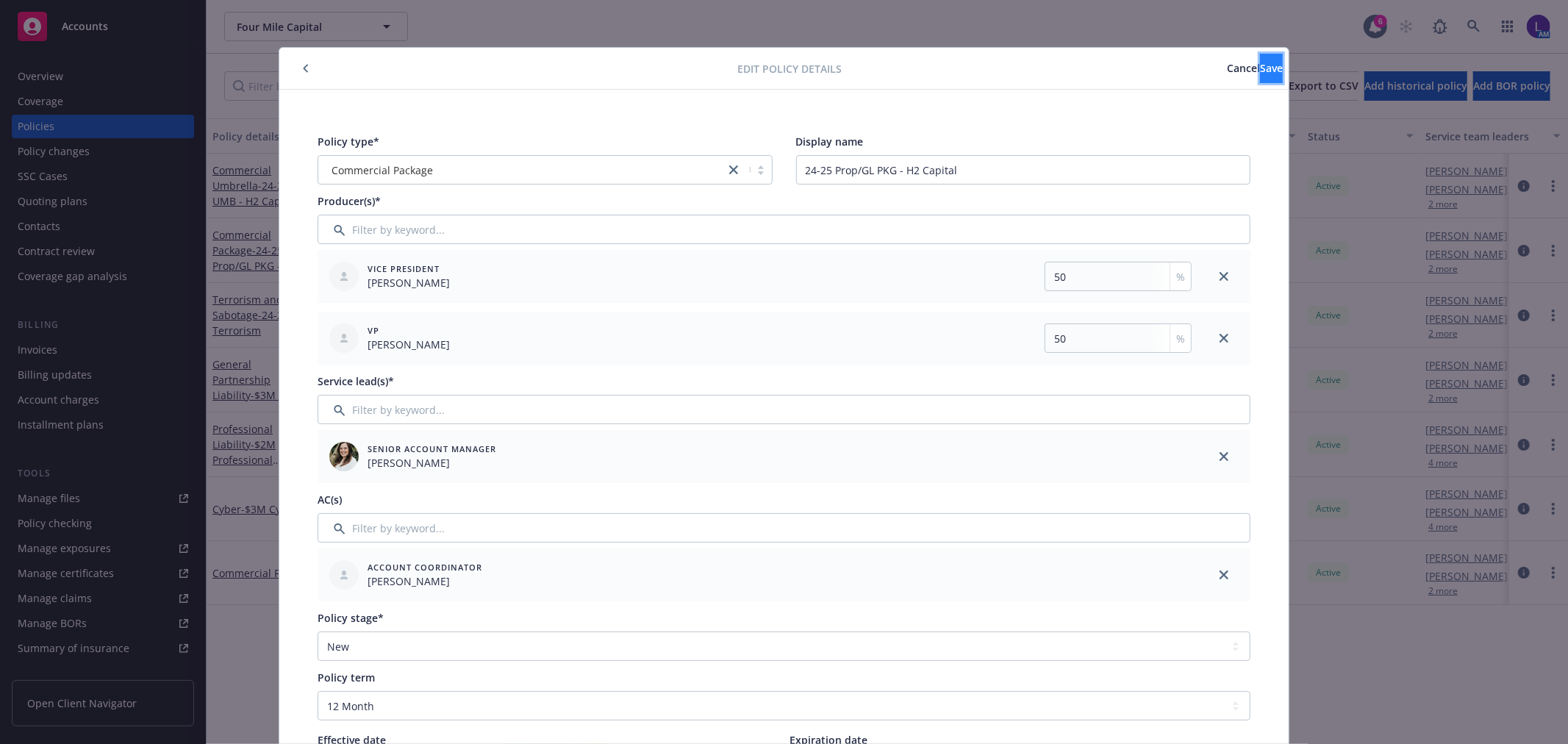
click at [1260, 79] on button "Save" at bounding box center [1271, 68] width 23 height 30
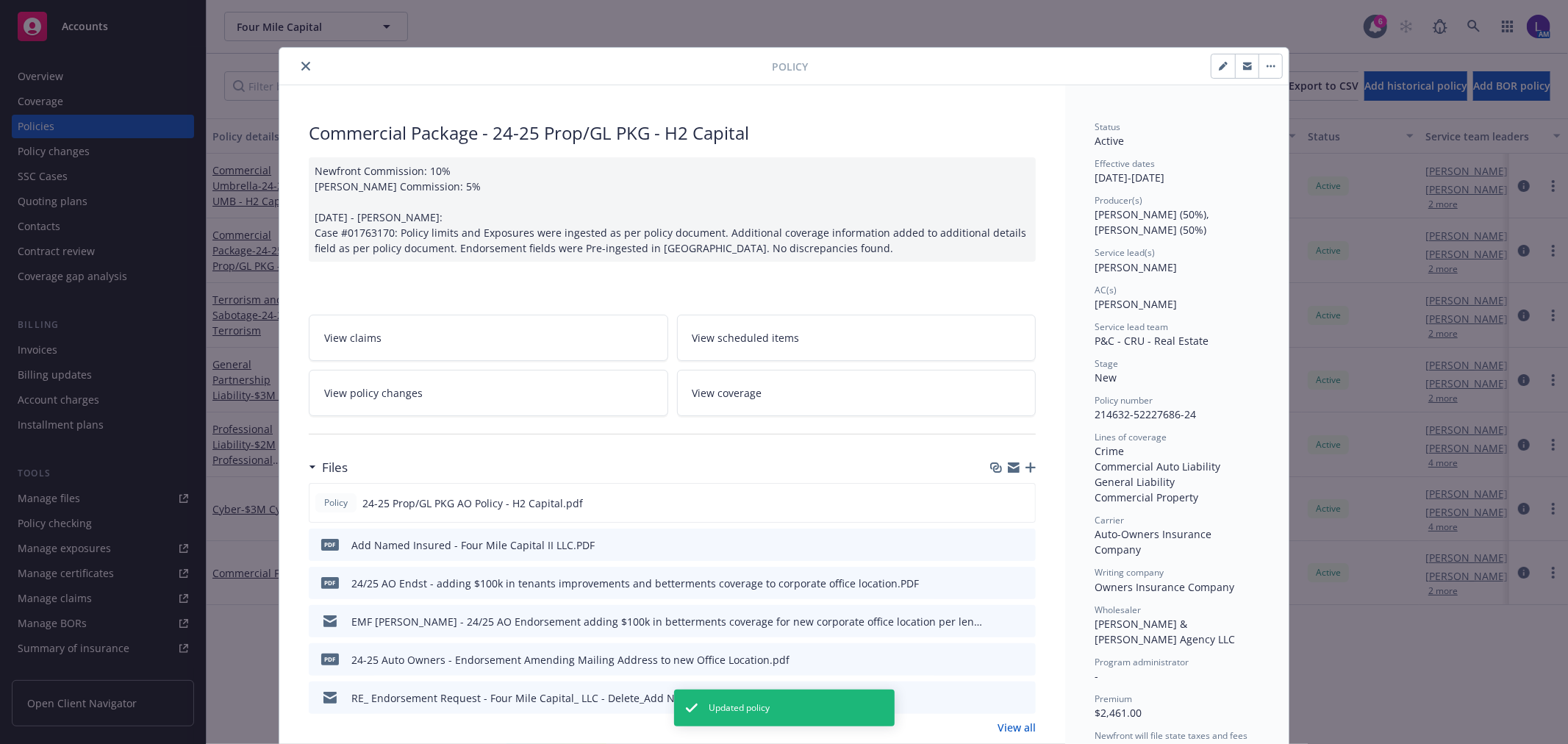
click at [301, 61] on icon "close" at bounding box center [305, 65] width 9 height 9
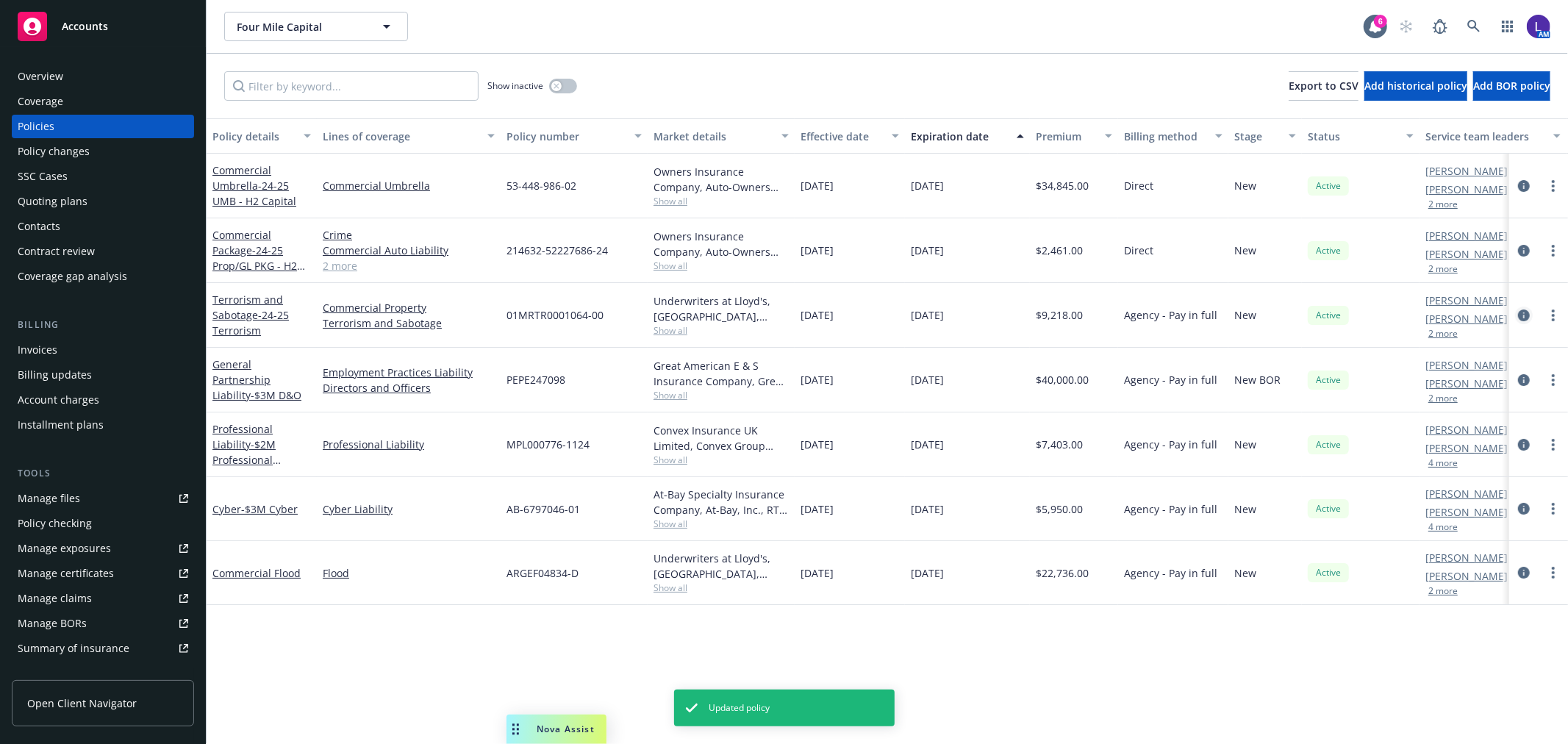
click at [1525, 311] on icon "circleInformation" at bounding box center [1523, 315] width 12 height 12
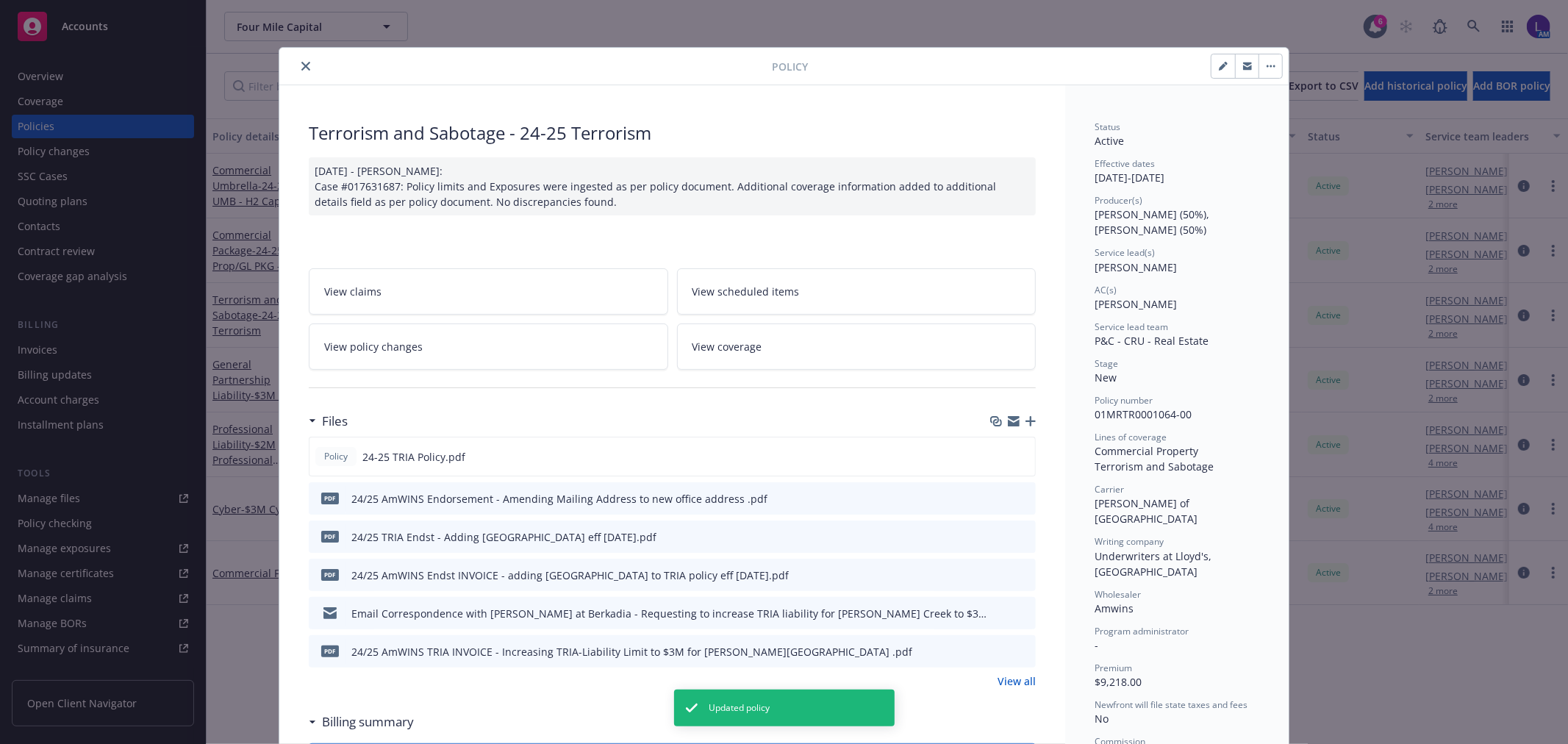
click at [1218, 68] on icon "button" at bounding box center [1222, 65] width 9 height 9
select select "NEW"
select select "12"
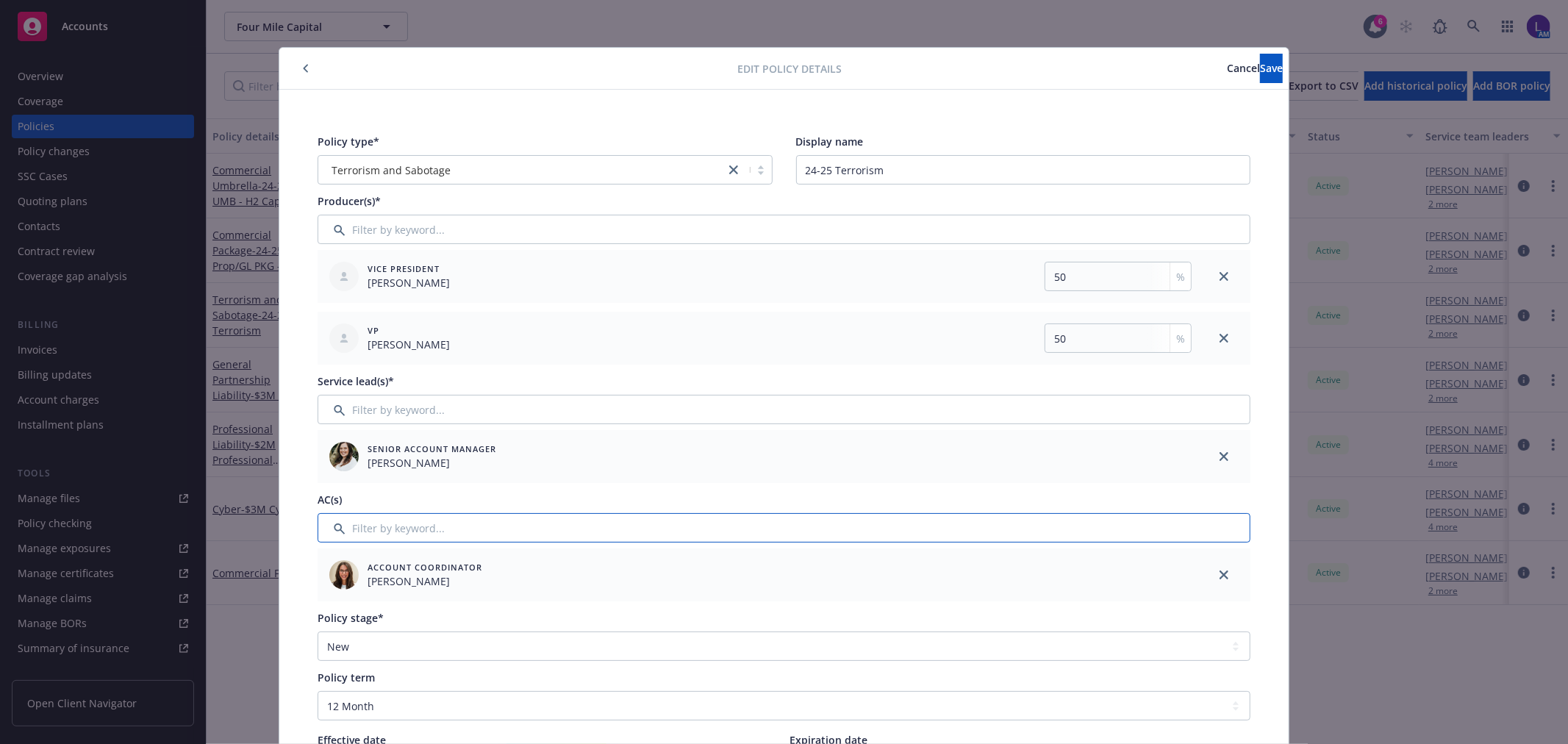
click at [413, 523] on input "Filter by keyword..." at bounding box center [784, 528] width 933 height 30
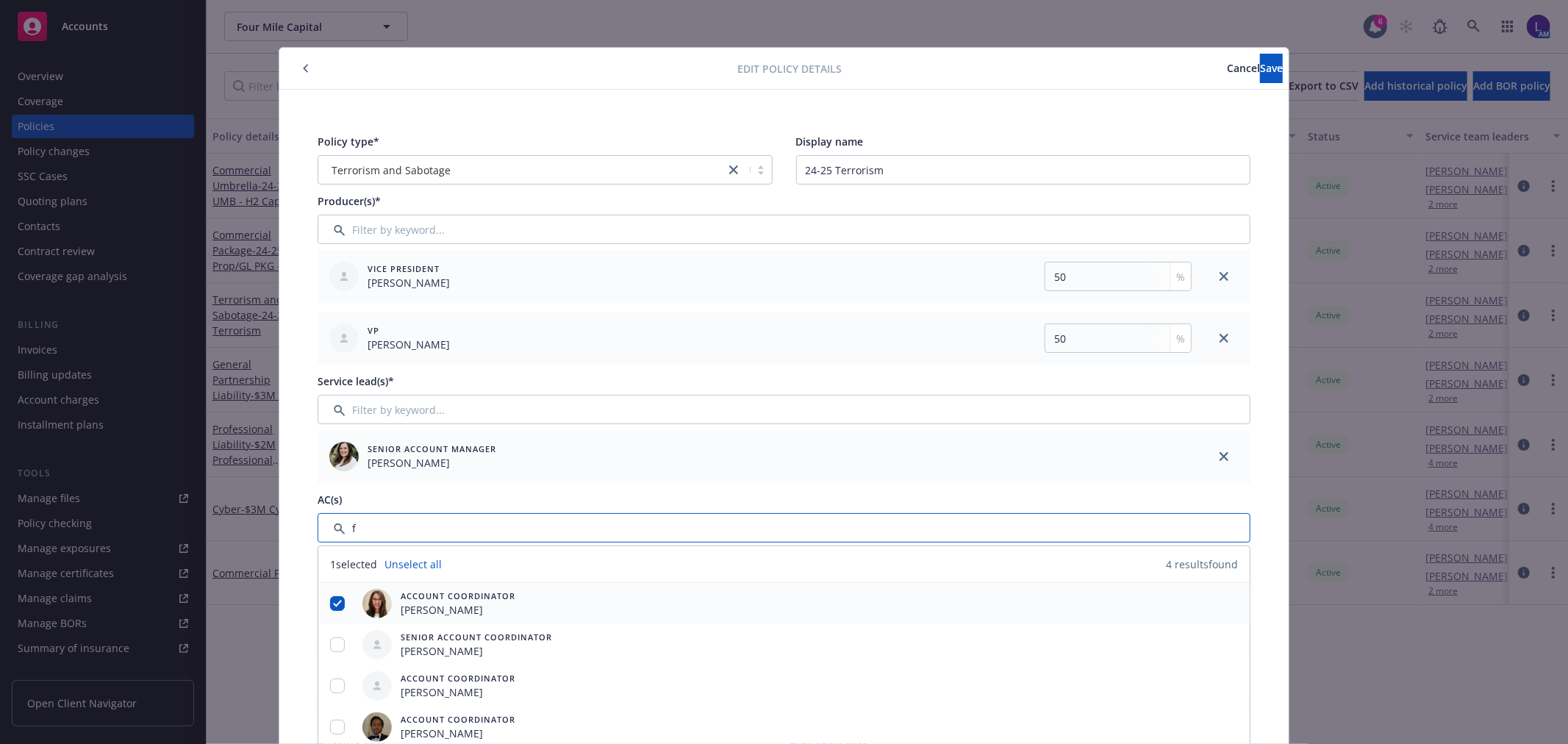
type input "f"
drag, startPoint x: 337, startPoint y: 603, endPoint x: 344, endPoint y: 699, distance: 96.3
click at [338, 601] on input "checkbox" at bounding box center [337, 603] width 15 height 15
checkbox input "false"
drag, startPoint x: 329, startPoint y: 724, endPoint x: 461, endPoint y: 678, distance: 139.8
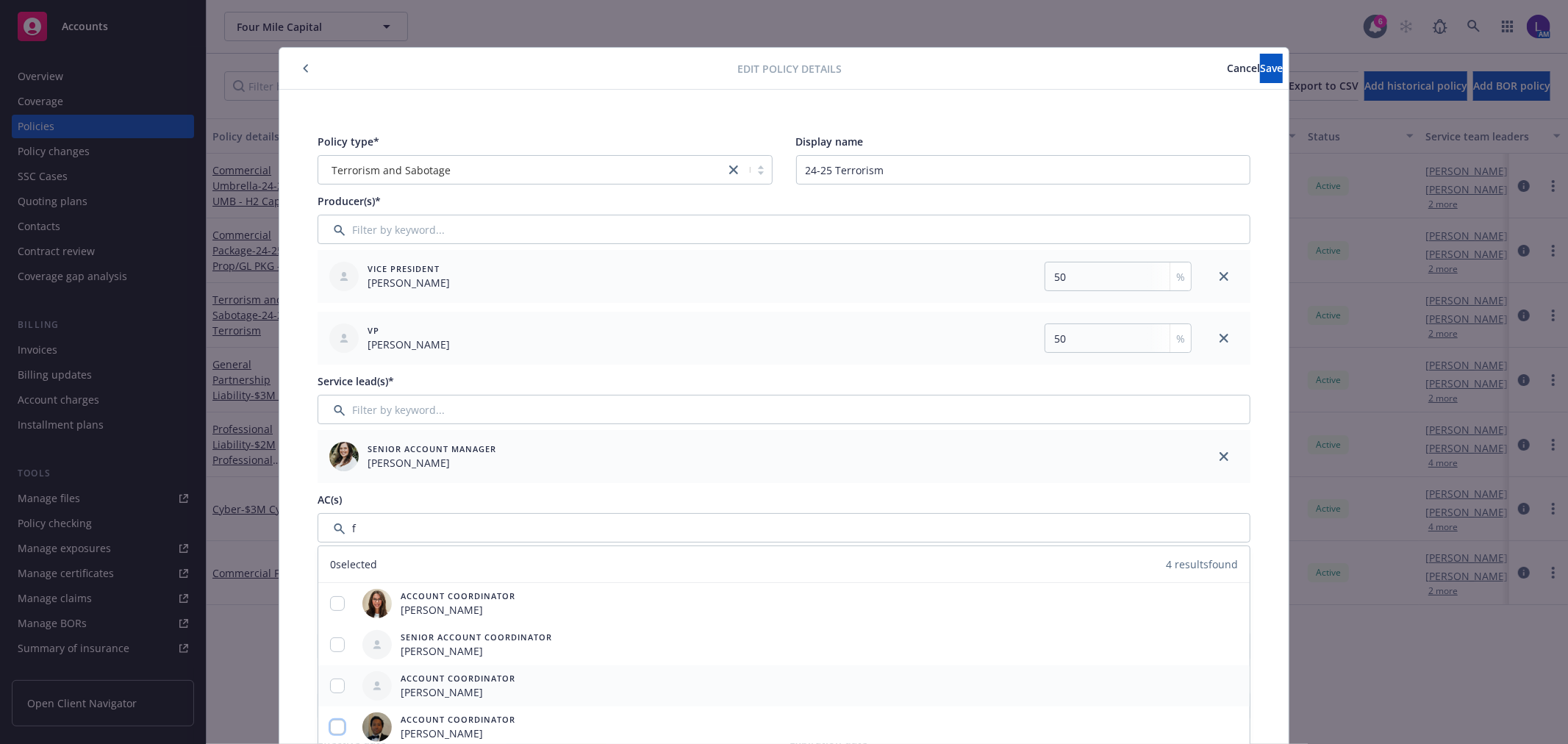
click at [330, 723] on input "checkbox" at bounding box center [337, 727] width 15 height 15
checkbox input "true"
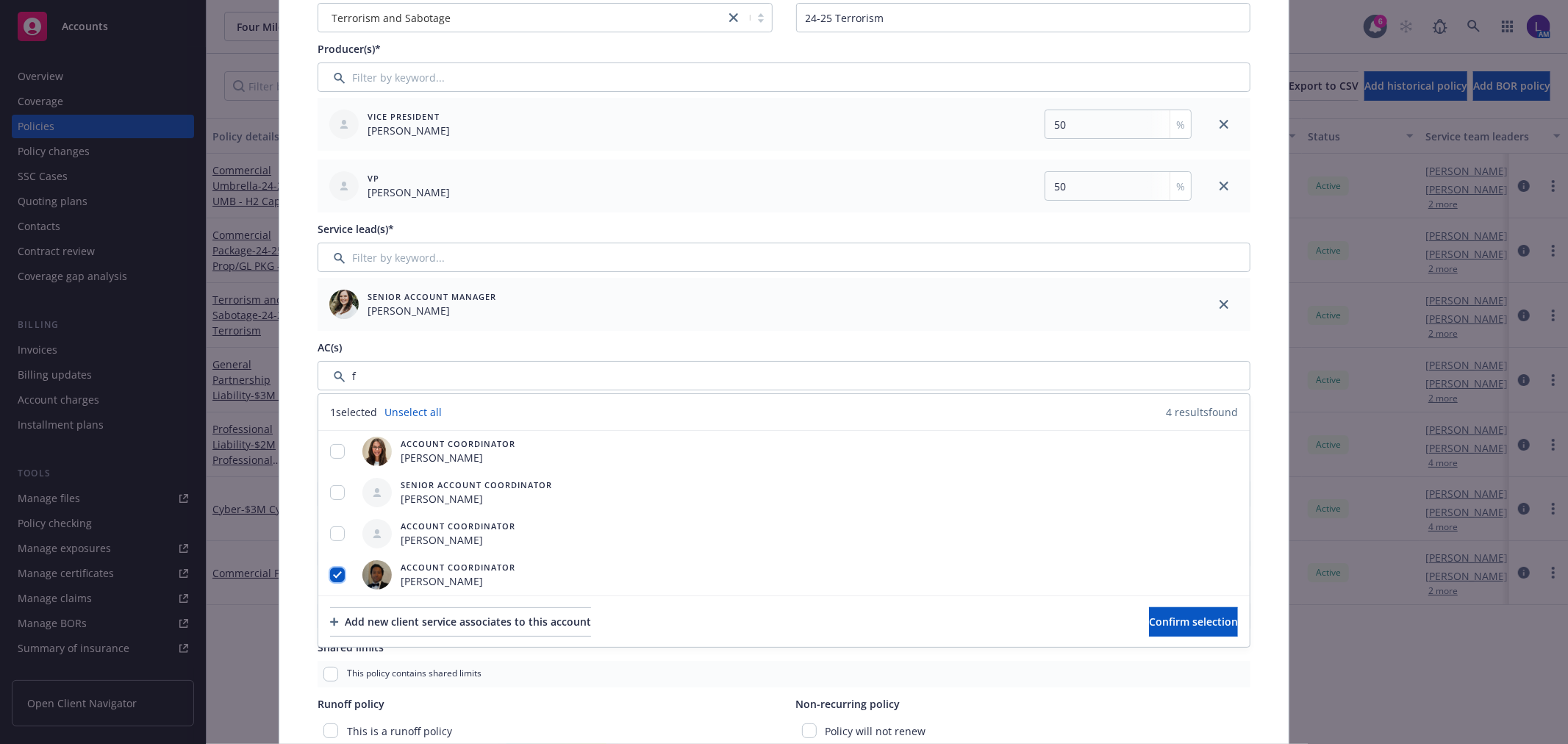
scroll to position [326, 0]
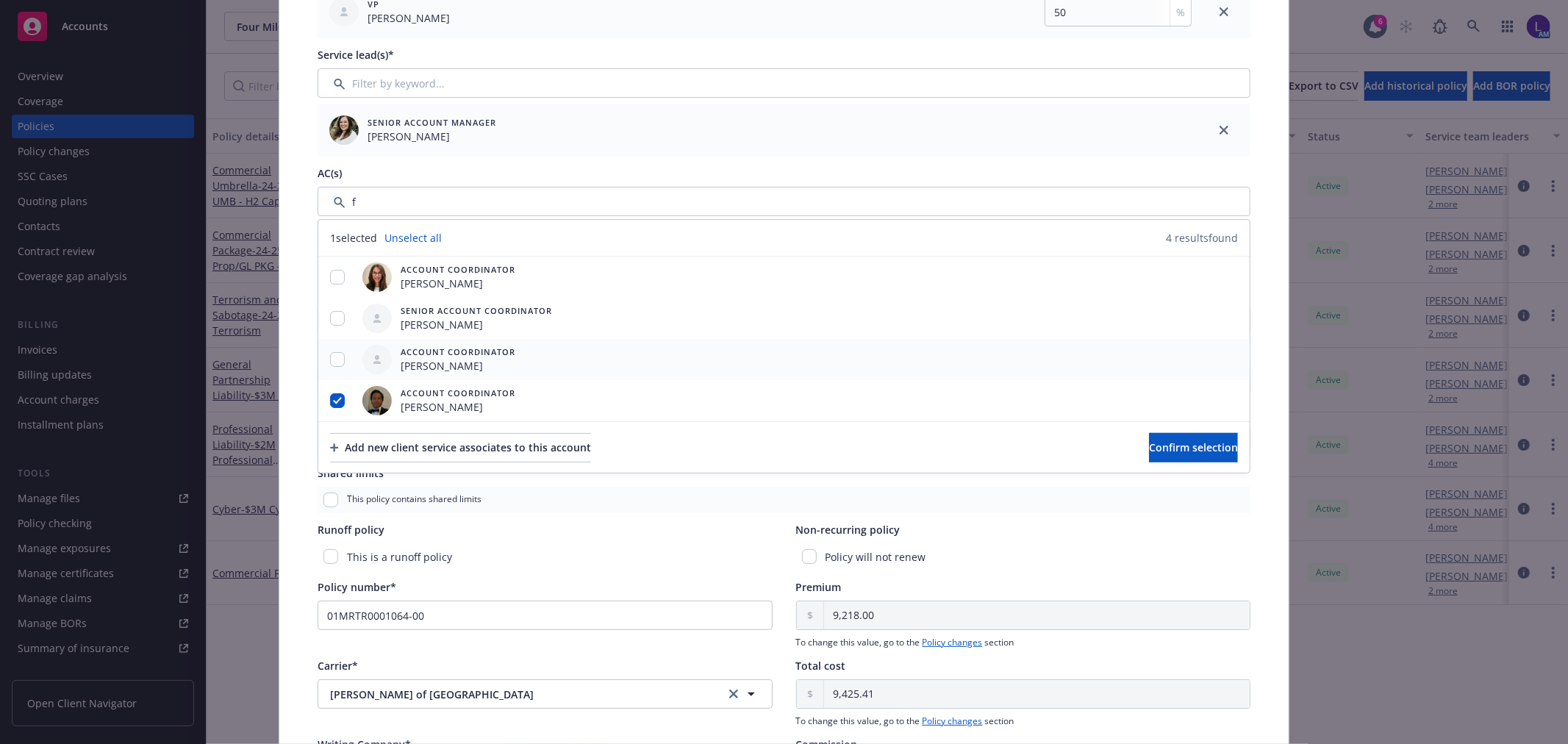
click at [339, 347] on div at bounding box center [337, 360] width 39 height 42
click at [336, 359] on input "checkbox" at bounding box center [337, 359] width 15 height 15
checkbox input "true"
click at [330, 399] on input "checkbox" at bounding box center [337, 400] width 15 height 15
checkbox input "false"
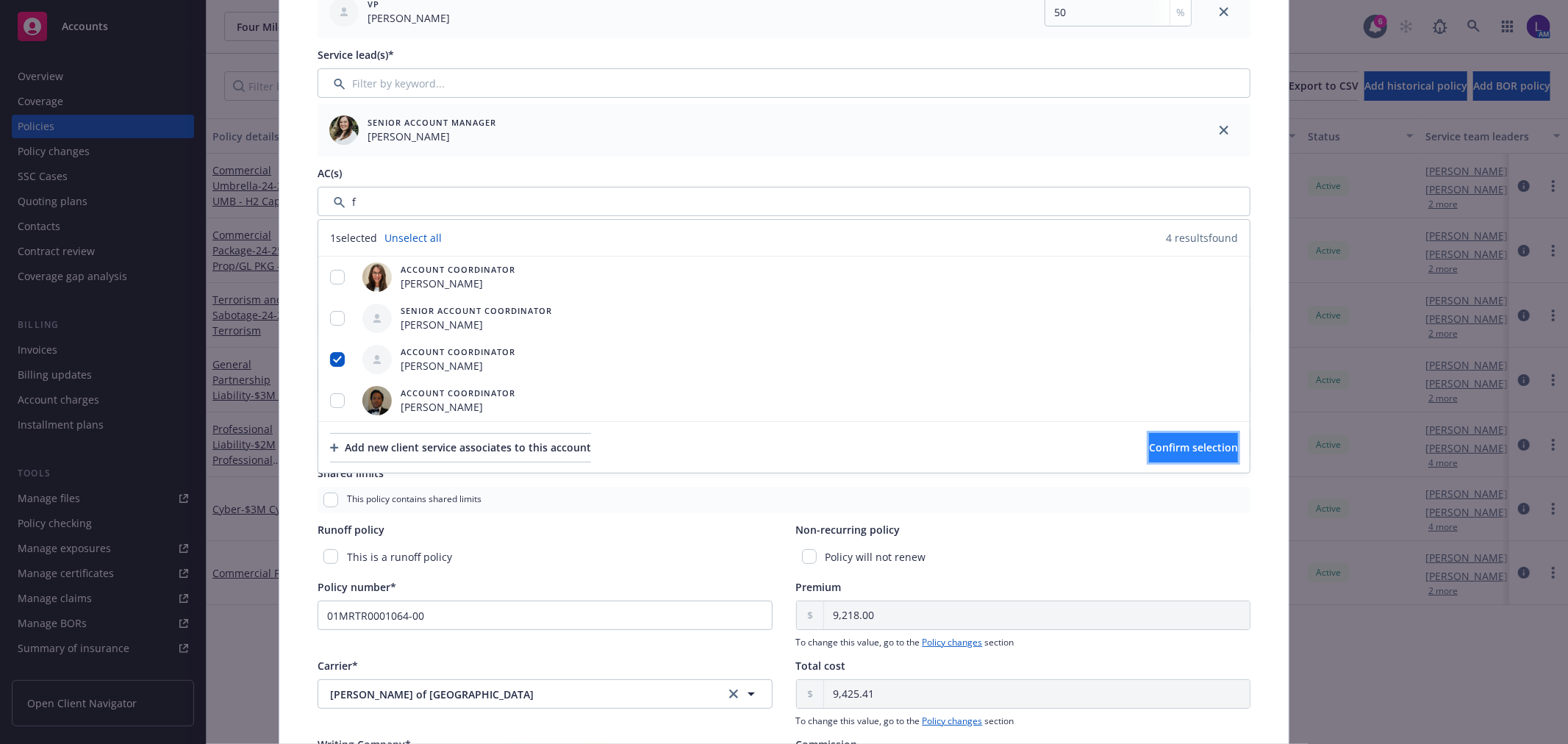
click at [1158, 444] on span "Confirm selection" at bounding box center [1194, 448] width 89 height 14
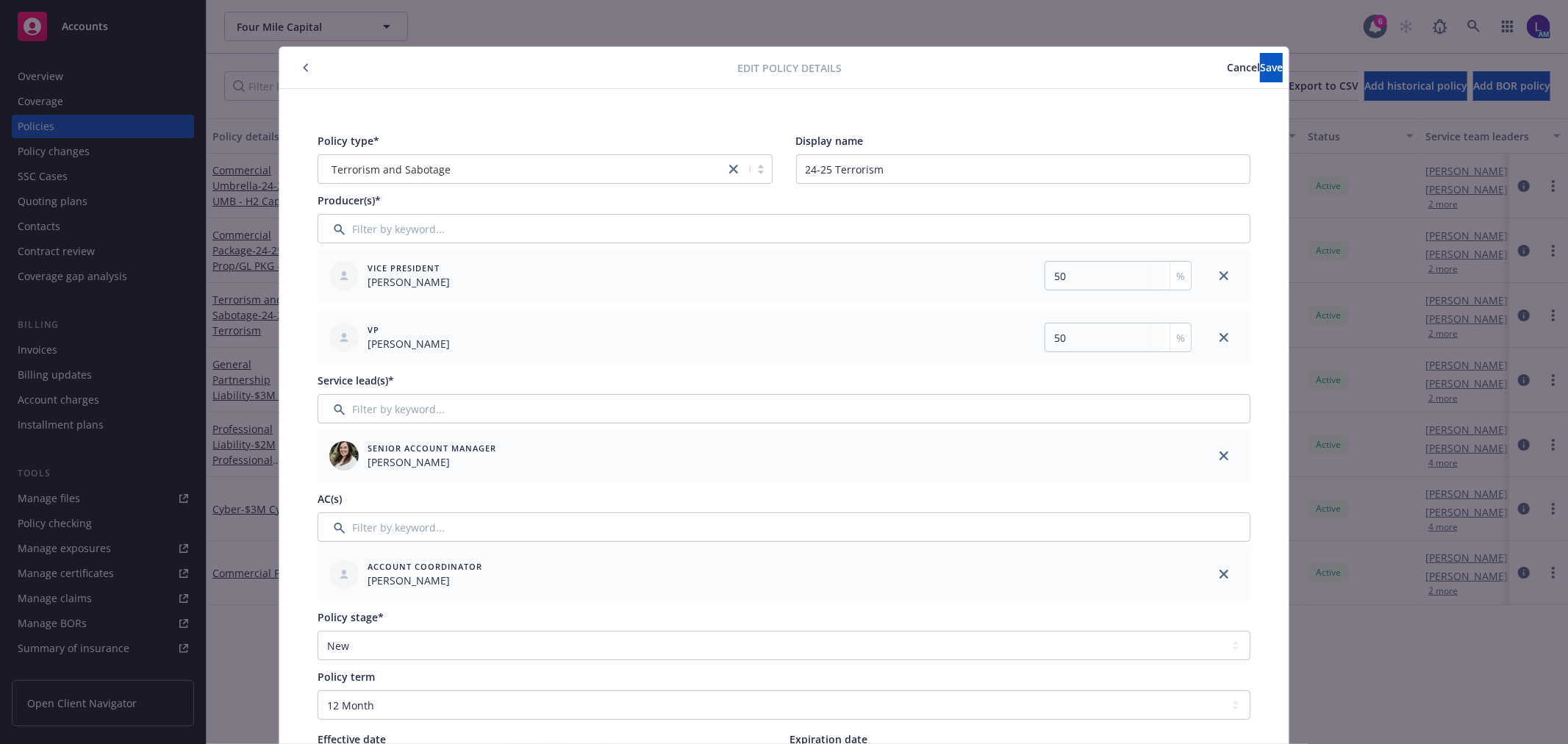
scroll to position [0, 0]
click at [1260, 74] on button "Save" at bounding box center [1271, 68] width 23 height 30
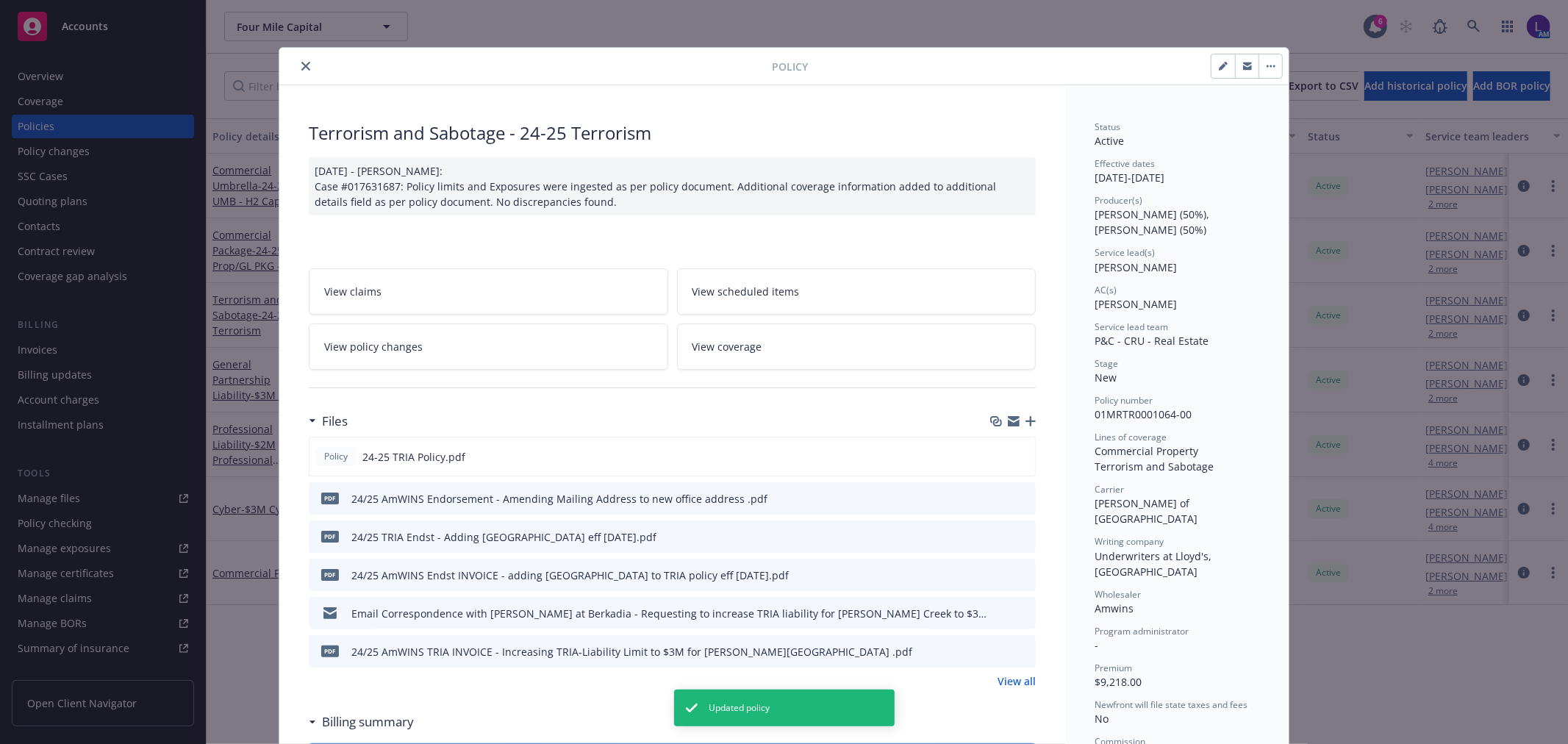
click at [303, 64] on icon "close" at bounding box center [305, 65] width 9 height 9
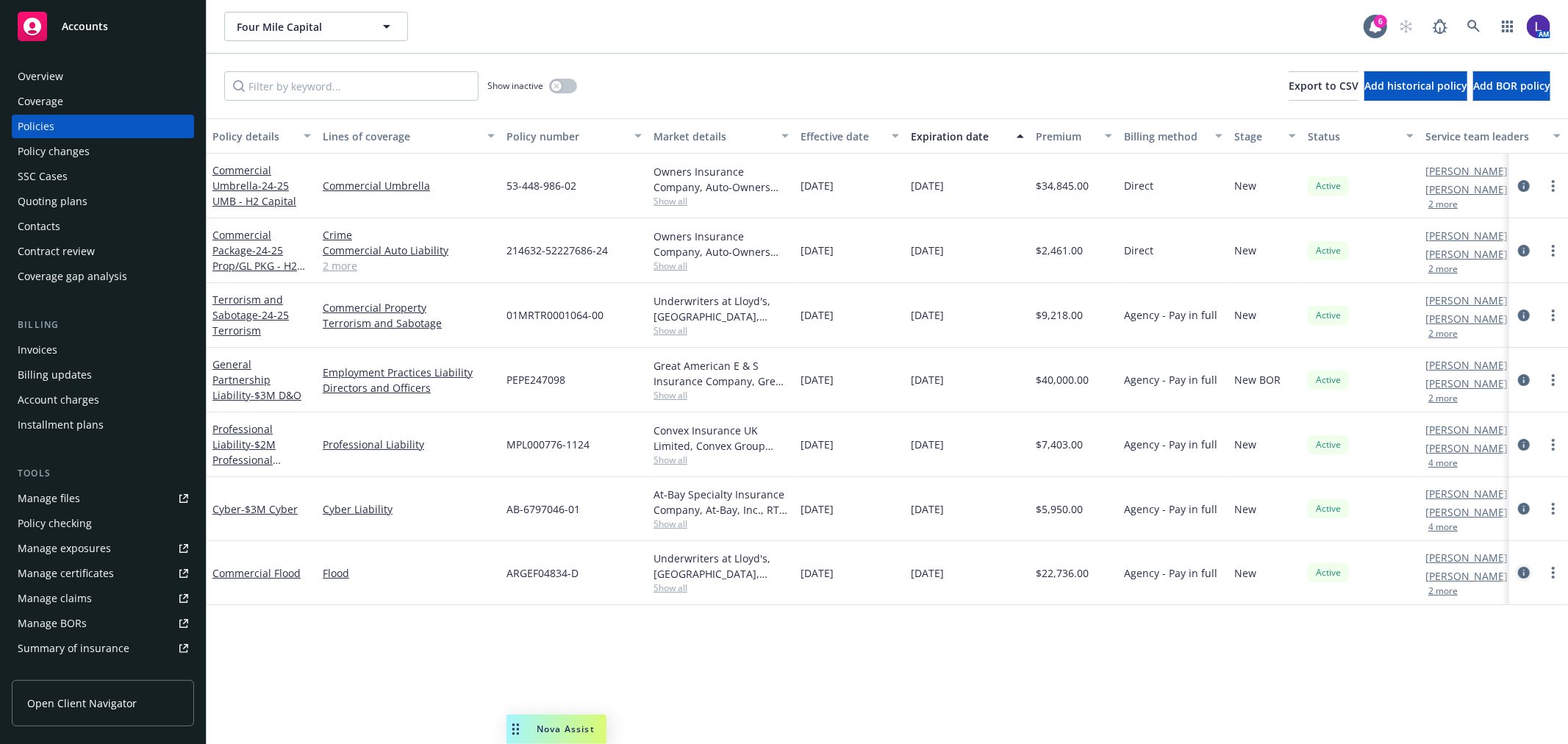
click at [1526, 572] on icon "circleInformation" at bounding box center [1523, 573] width 12 height 12
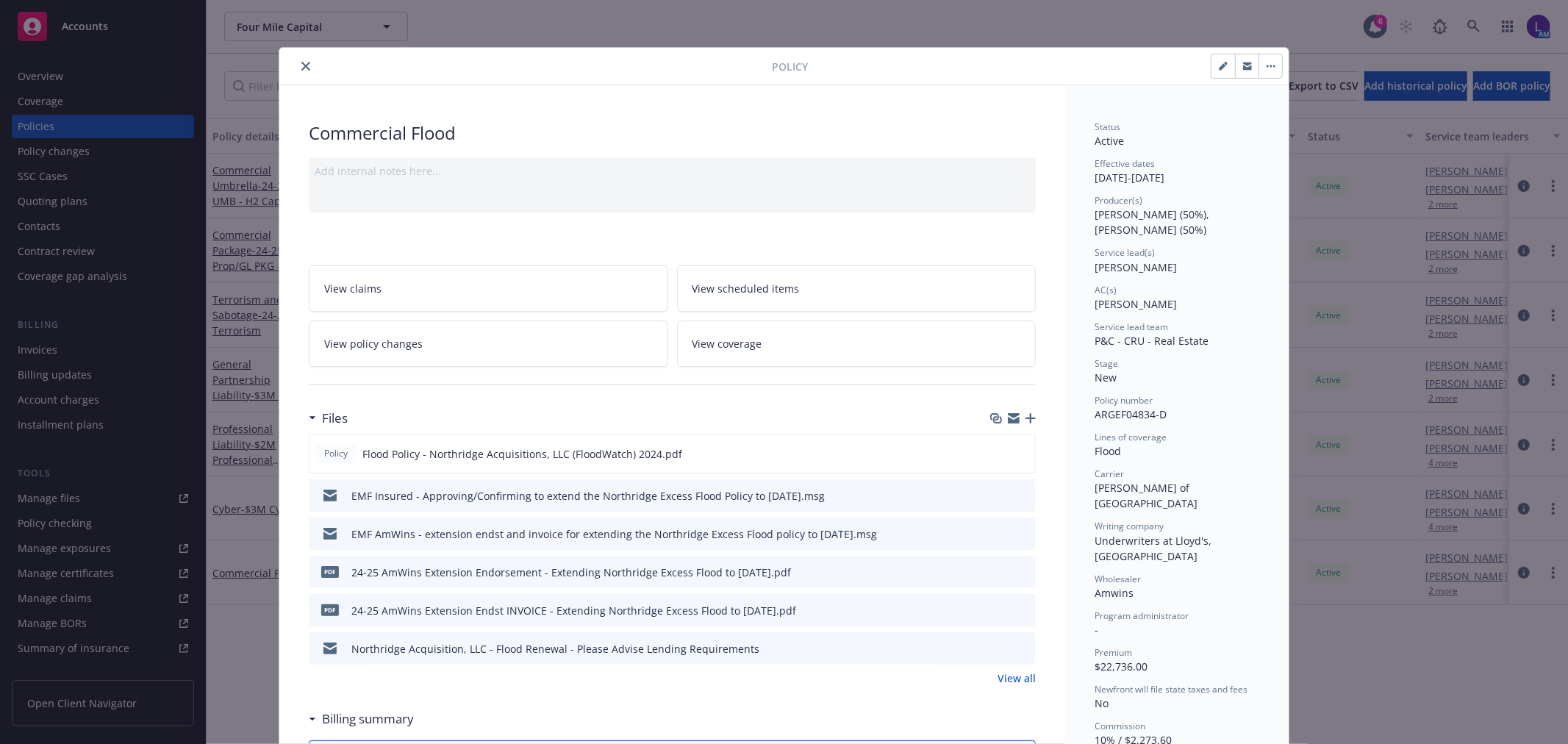
click at [1223, 66] on button "button" at bounding box center [1223, 66] width 24 height 24
select select "NEW"
select select "other"
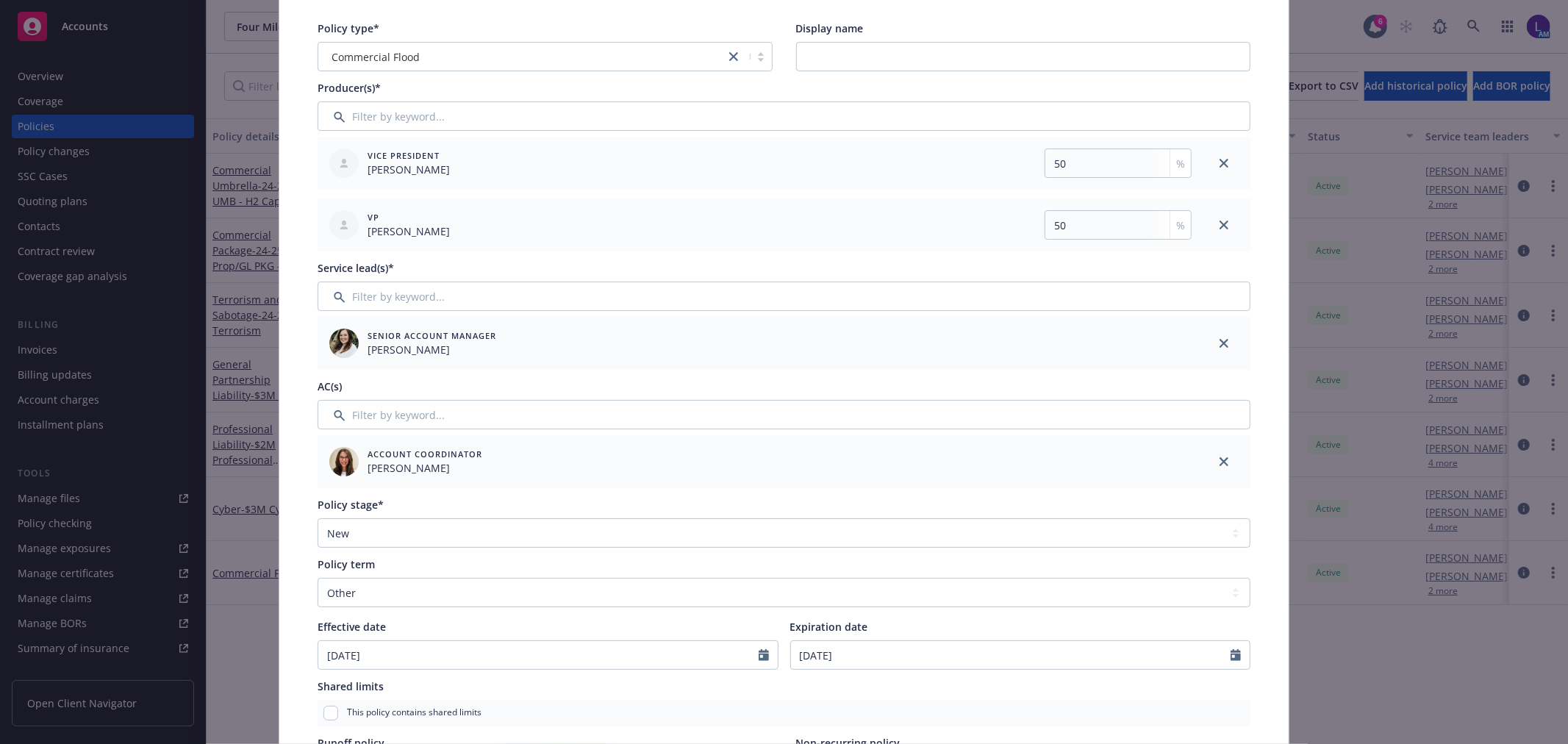
scroll to position [326, 0]
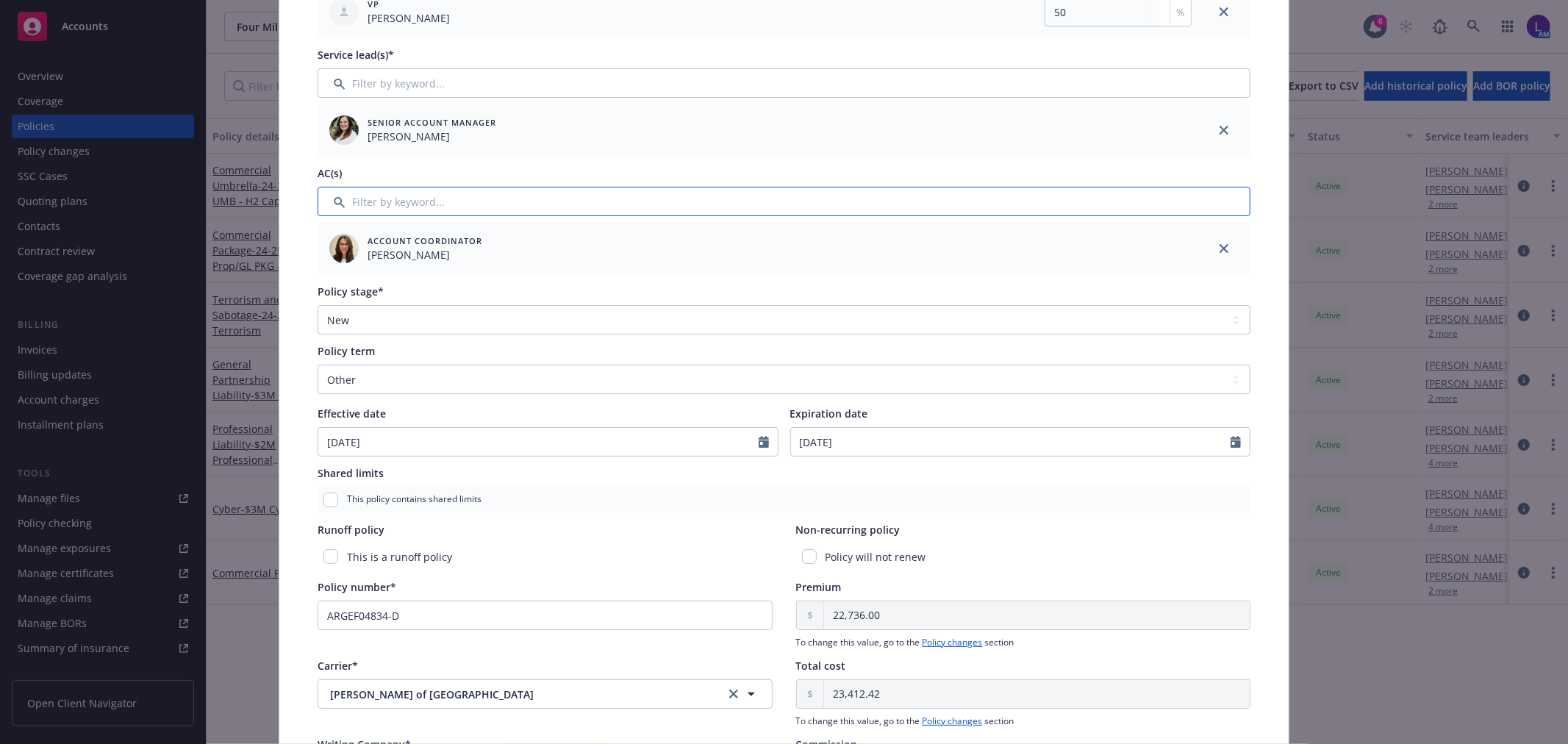
click at [391, 204] on input "Filter by keyword..." at bounding box center [784, 201] width 933 height 30
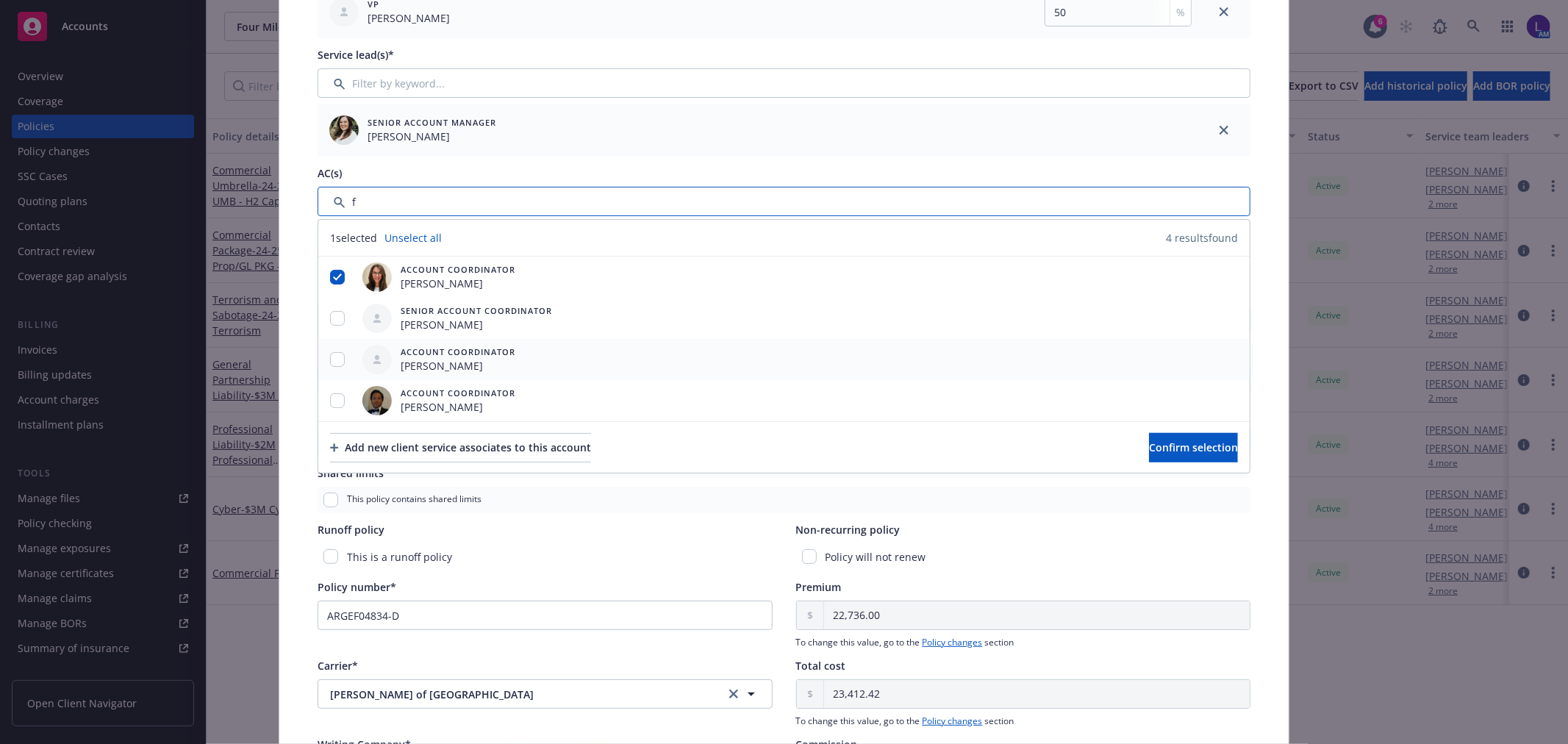
type input "f"
click at [330, 365] on input "checkbox" at bounding box center [337, 359] width 15 height 15
checkbox input "true"
click at [332, 283] on div at bounding box center [337, 277] width 39 height 16
click at [333, 275] on input "checkbox" at bounding box center [337, 276] width 15 height 15
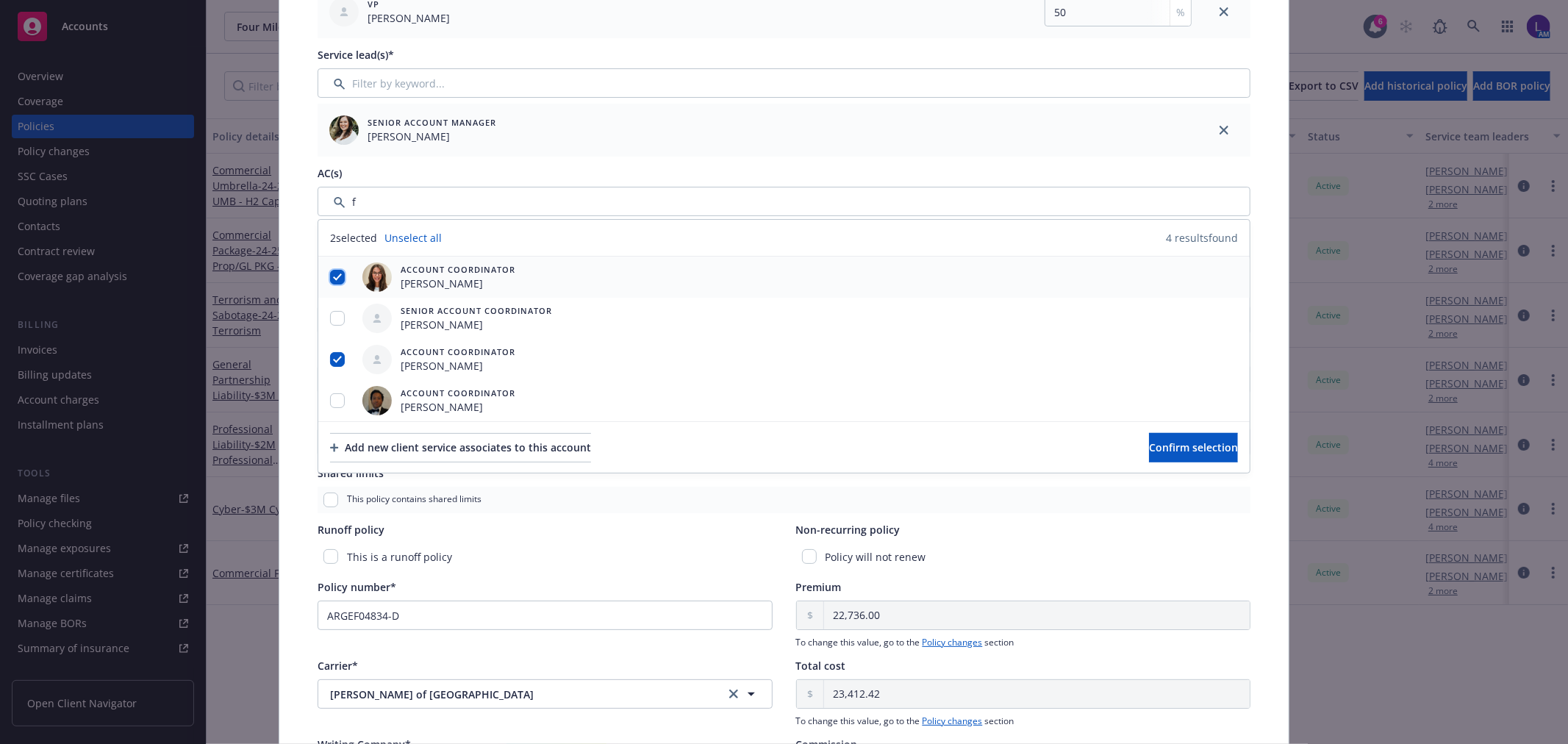
checkbox input "false"
click at [1150, 442] on span "Confirm selection" at bounding box center [1194, 448] width 89 height 14
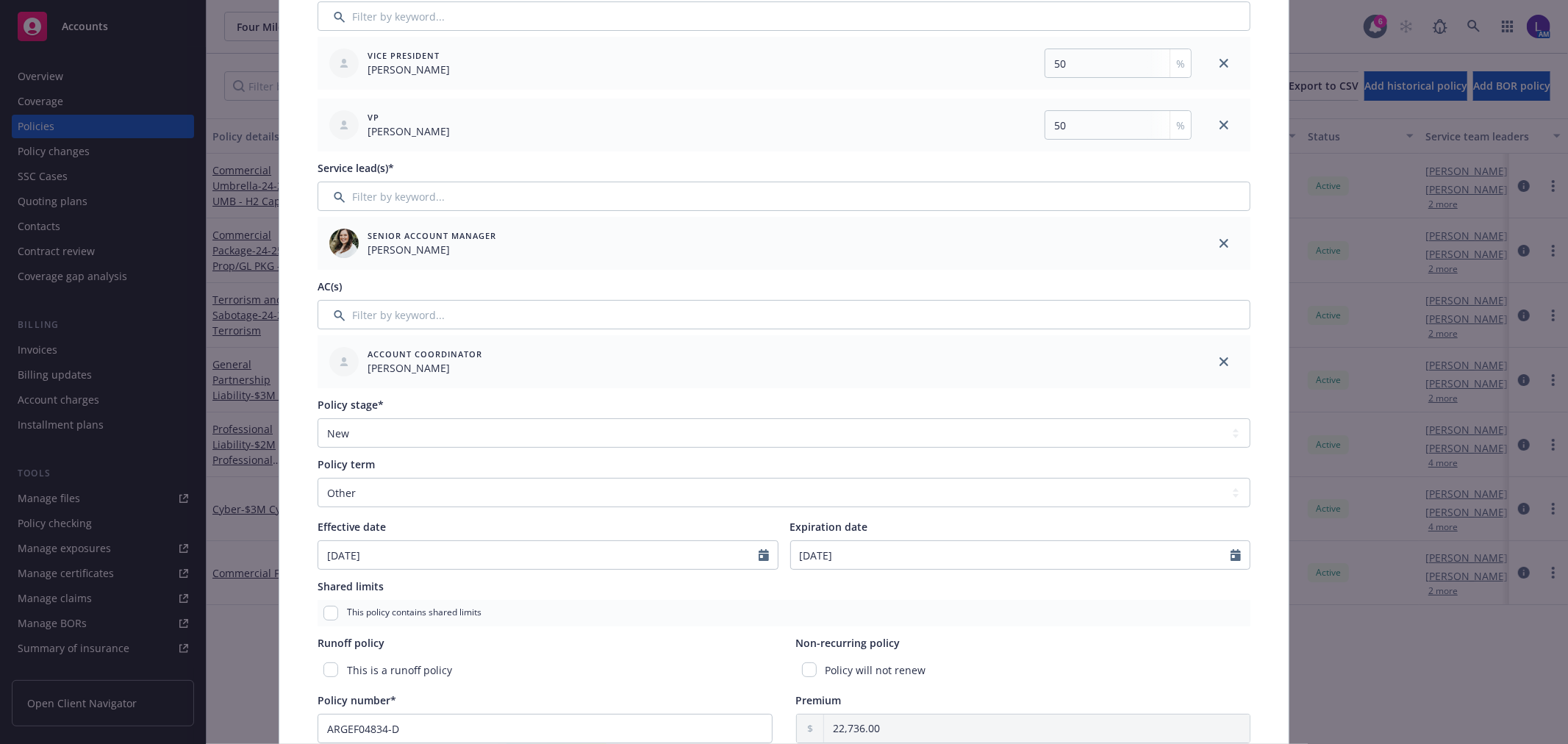
scroll to position [0, 0]
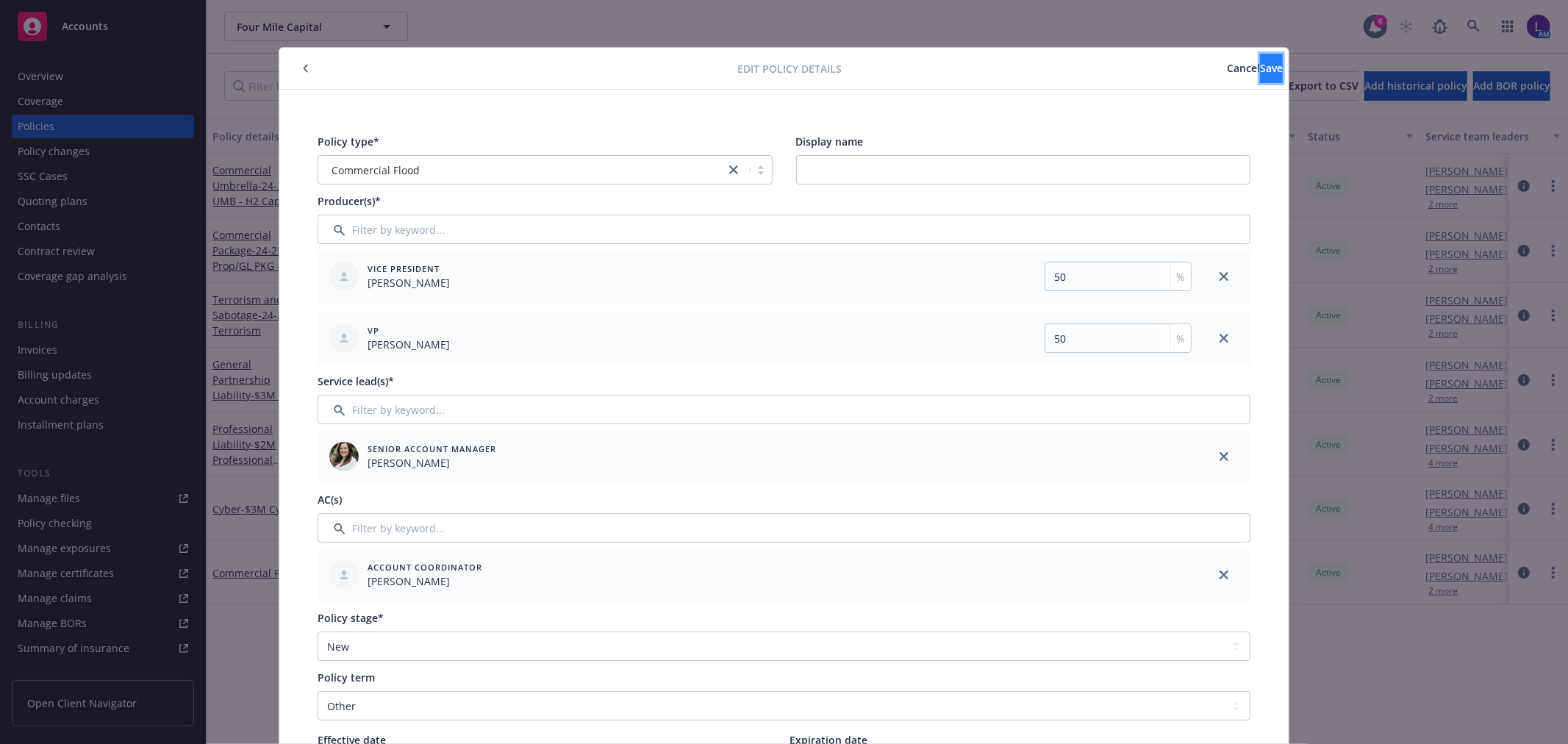
click at [1260, 72] on span "Save" at bounding box center [1271, 68] width 23 height 14
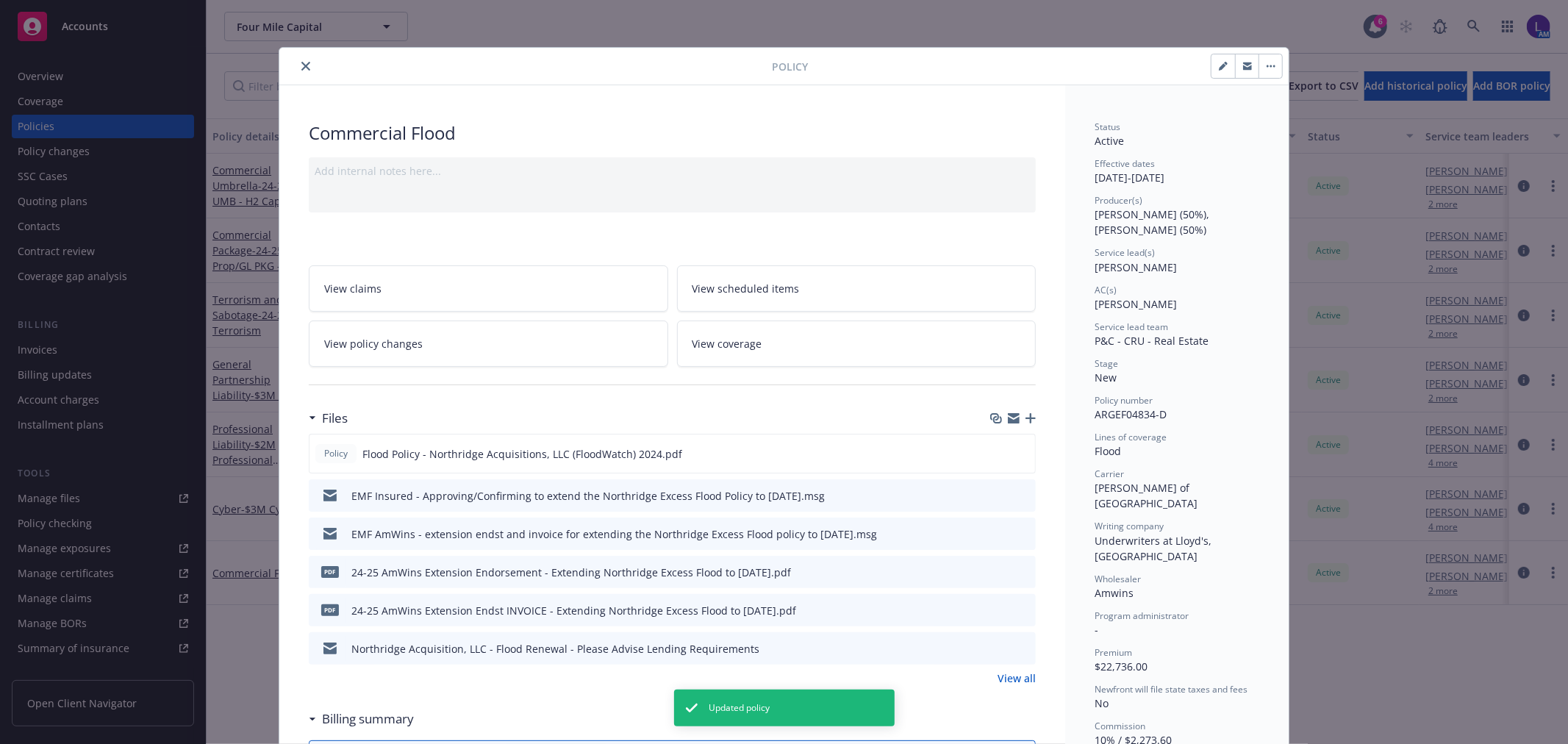
click at [301, 62] on icon "close" at bounding box center [305, 65] width 9 height 9
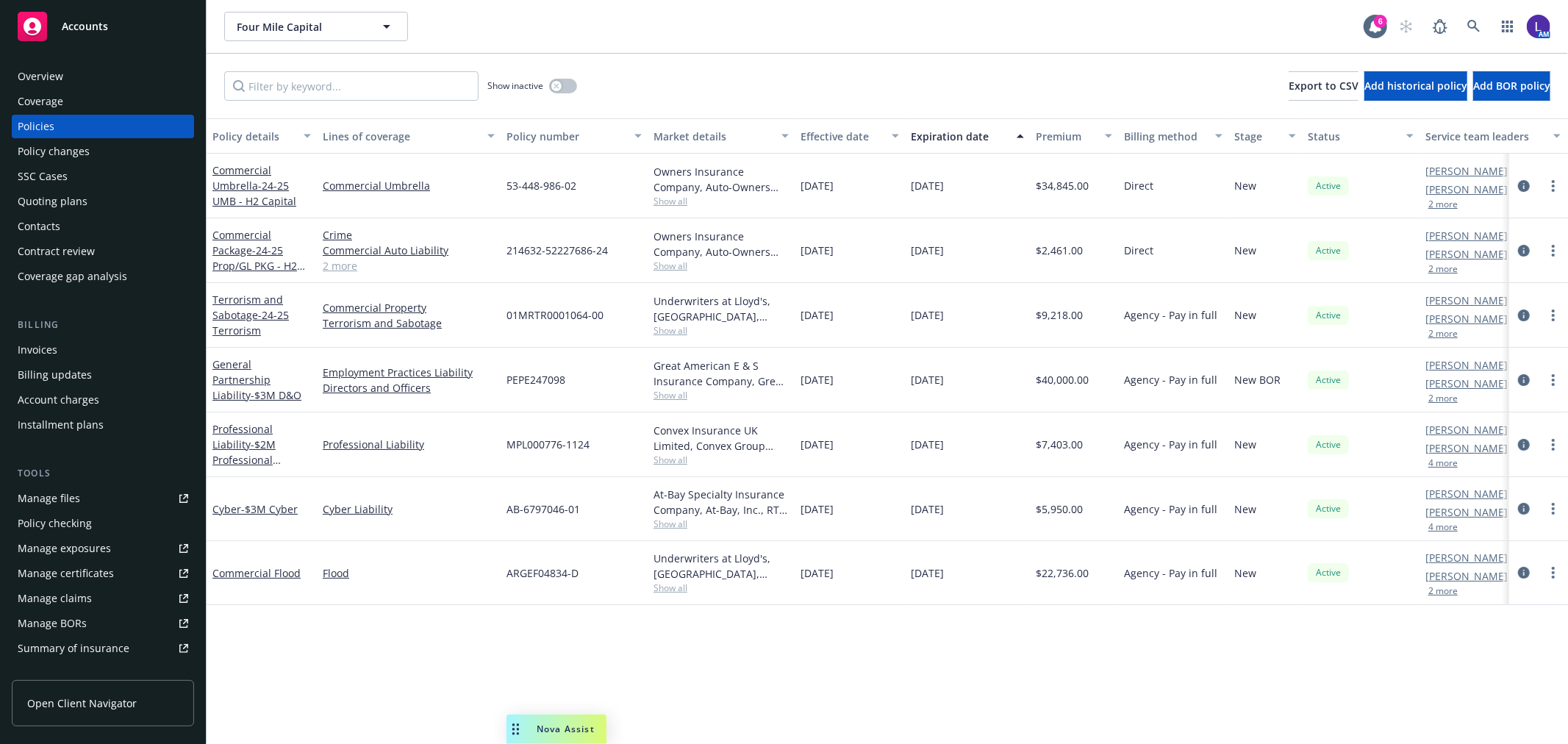
click at [73, 78] on div "Overview" at bounding box center [103, 76] width 170 height 24
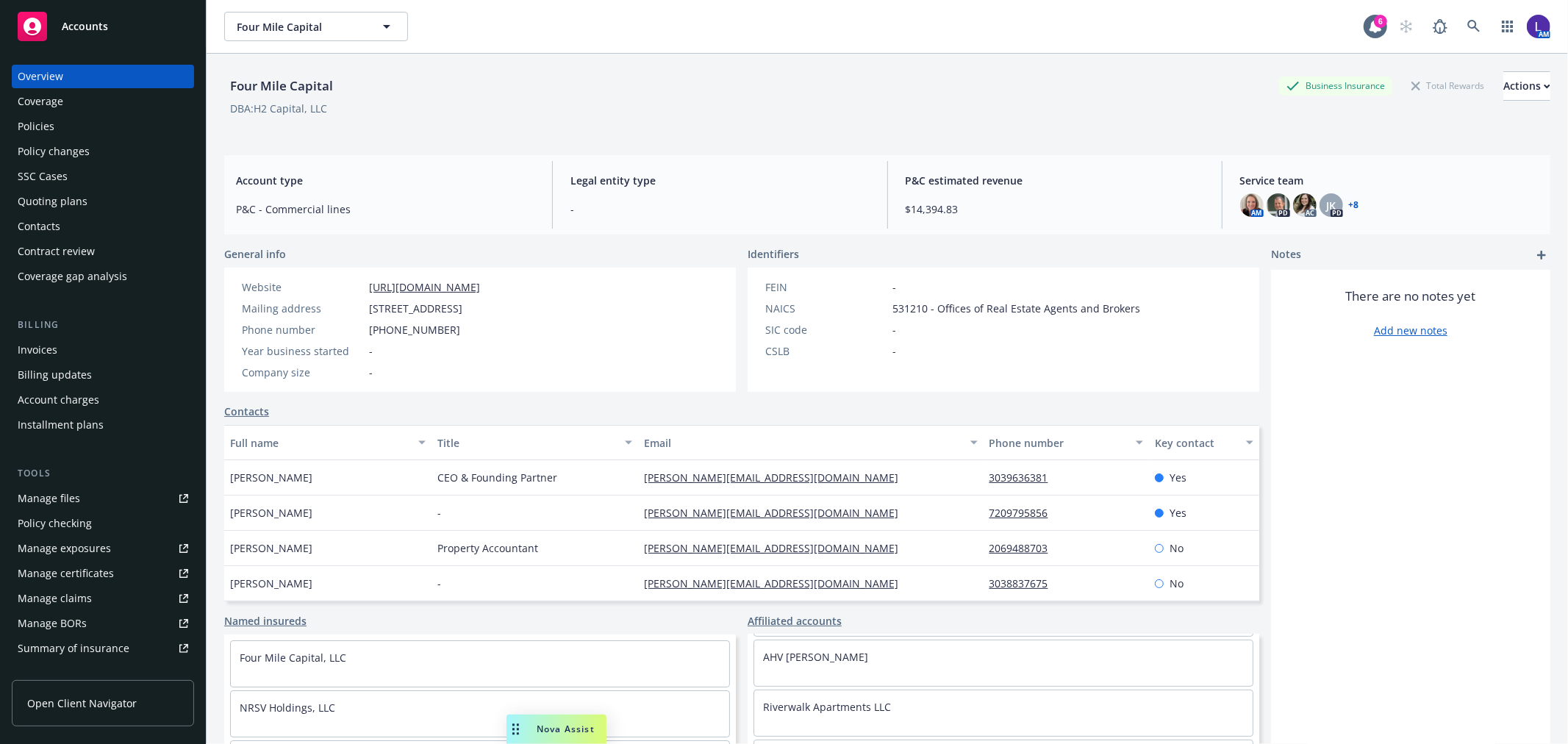
scroll to position [408, 0]
click at [1459, 24] on link at bounding box center [1474, 27] width 30 height 30
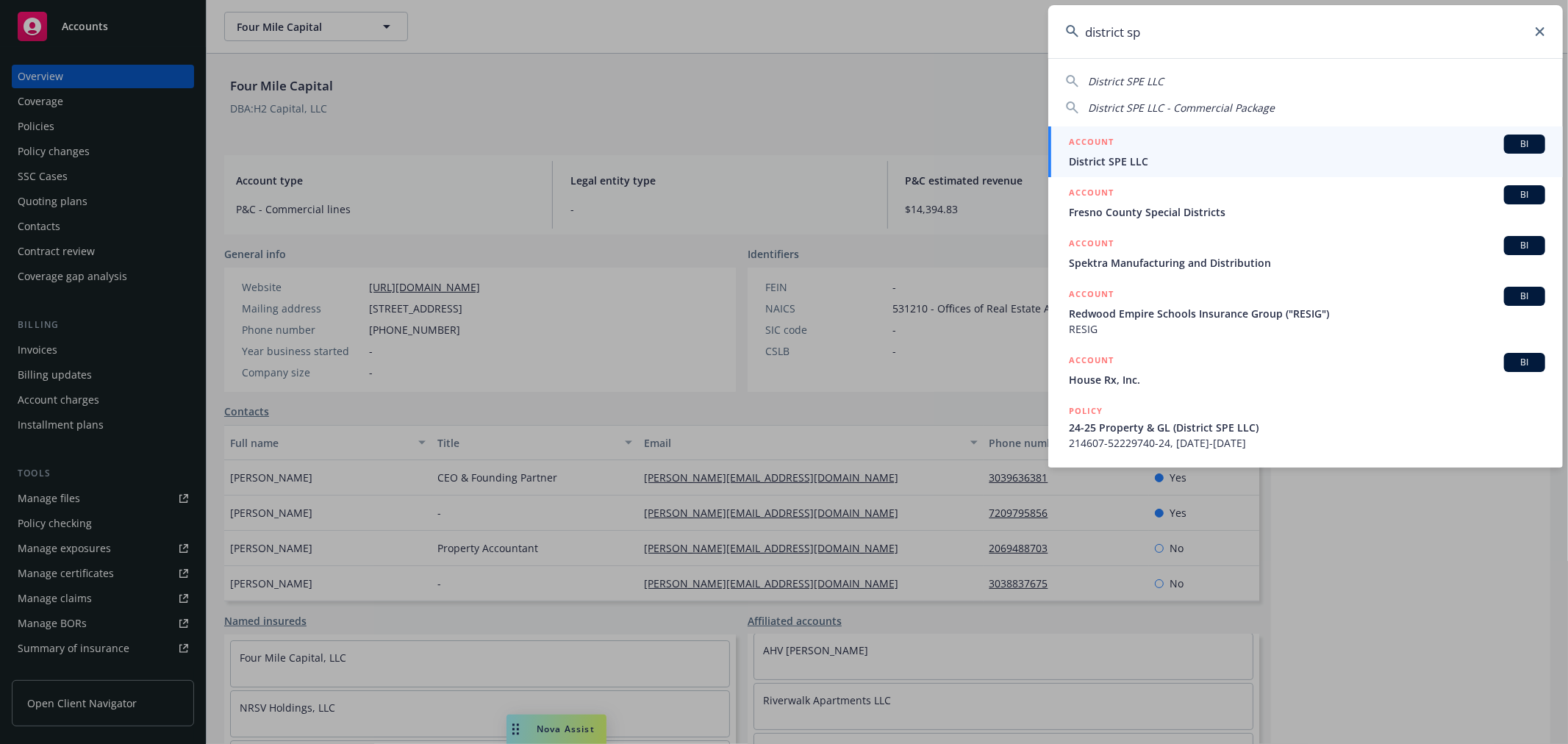
type input "district sp"
click at [1119, 153] on div "ACCOUNT BI" at bounding box center [1307, 144] width 476 height 19
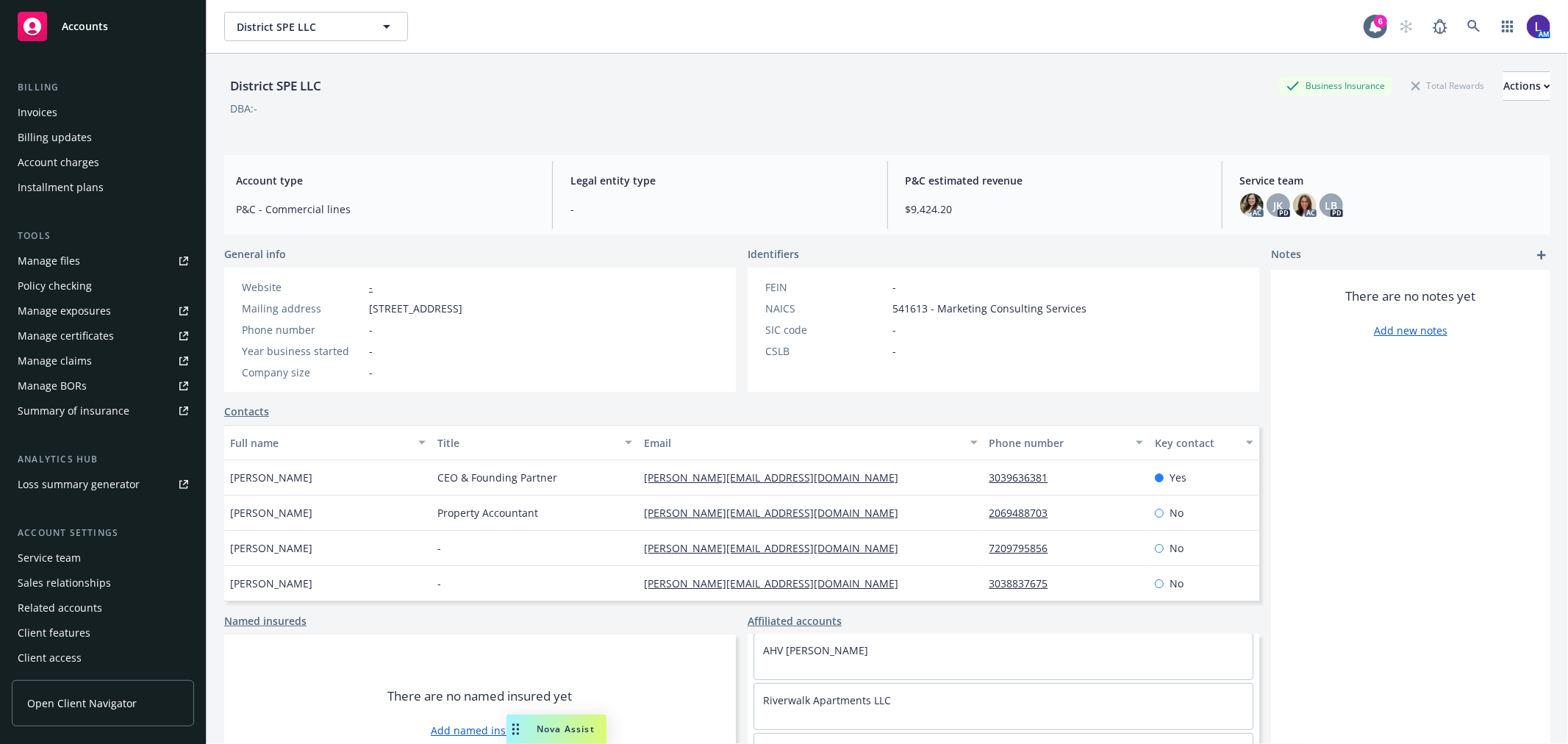
scroll to position [238, 0]
click at [48, 554] on div "Service team" at bounding box center [50, 558] width 63 height 24
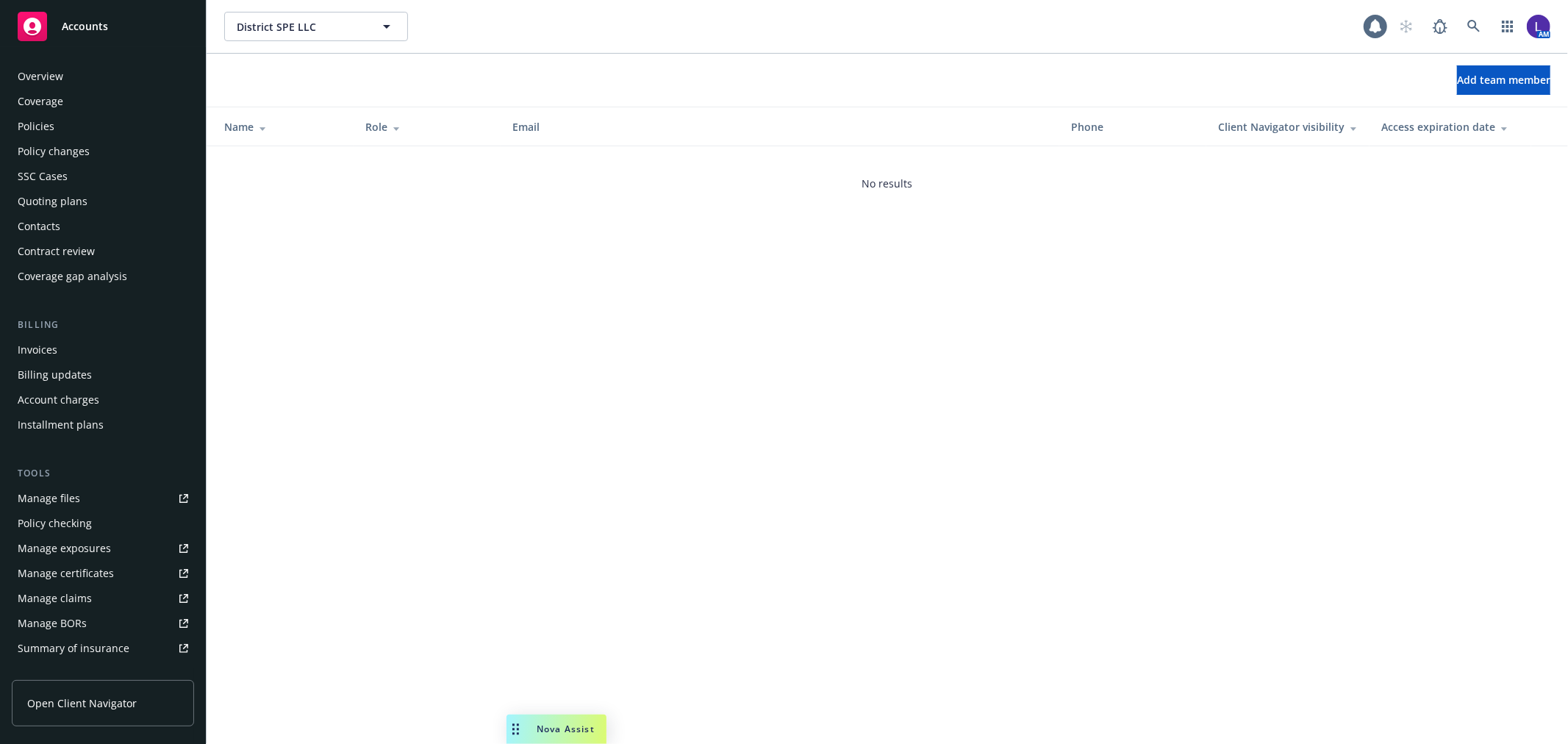
scroll to position [239, 0]
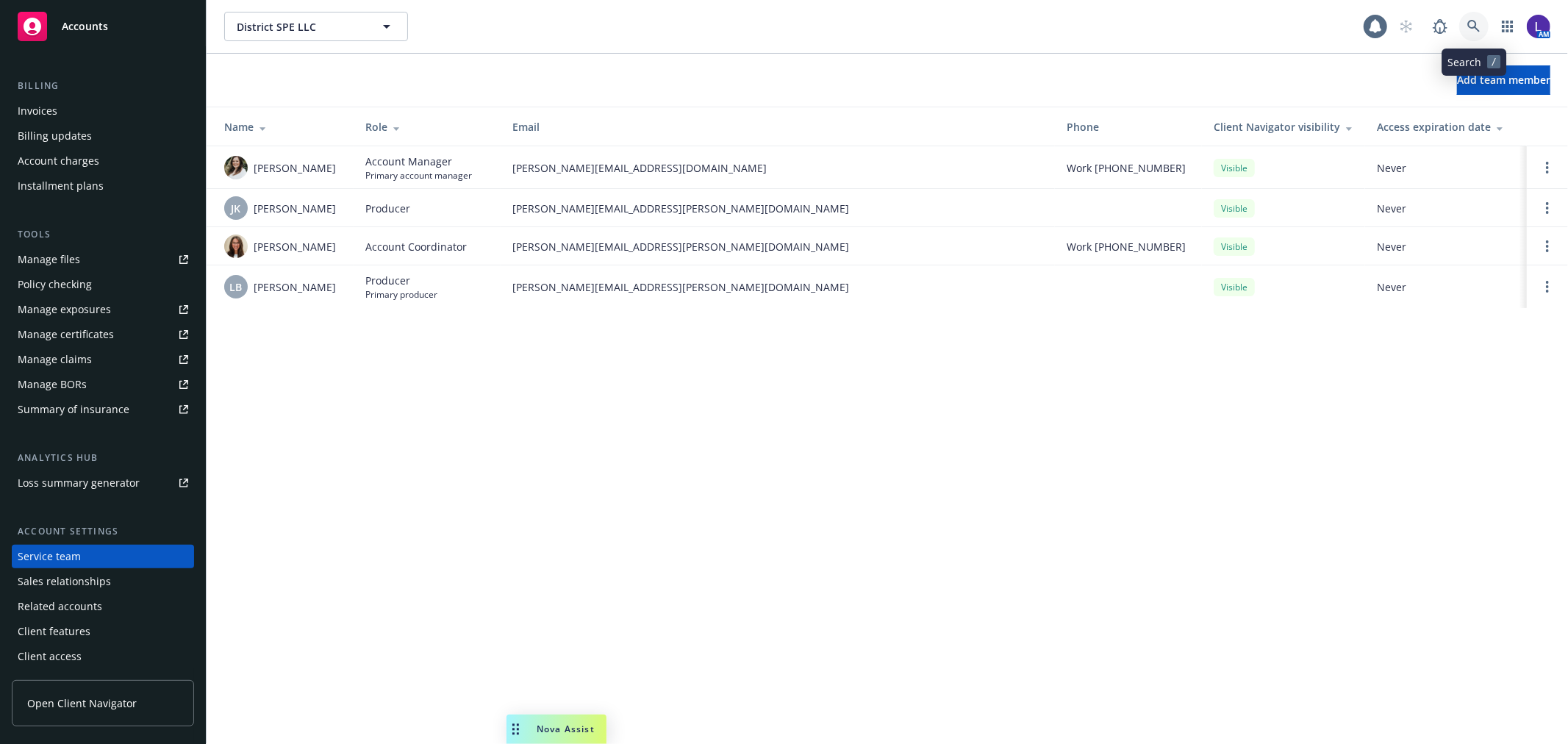
click at [1473, 30] on icon at bounding box center [1473, 26] width 13 height 13
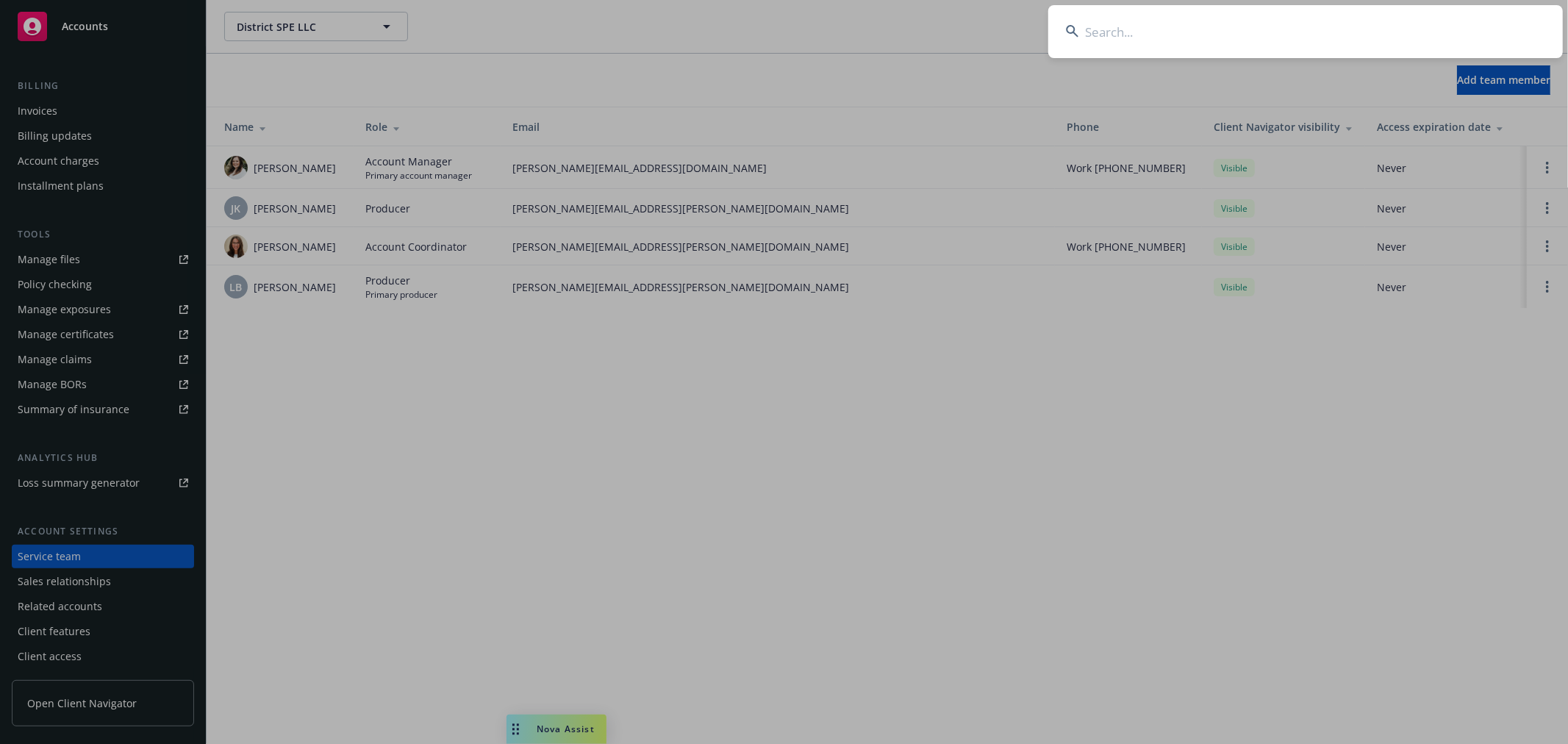
click at [1092, 39] on input at bounding box center [1305, 31] width 514 height 53
type input "naim"
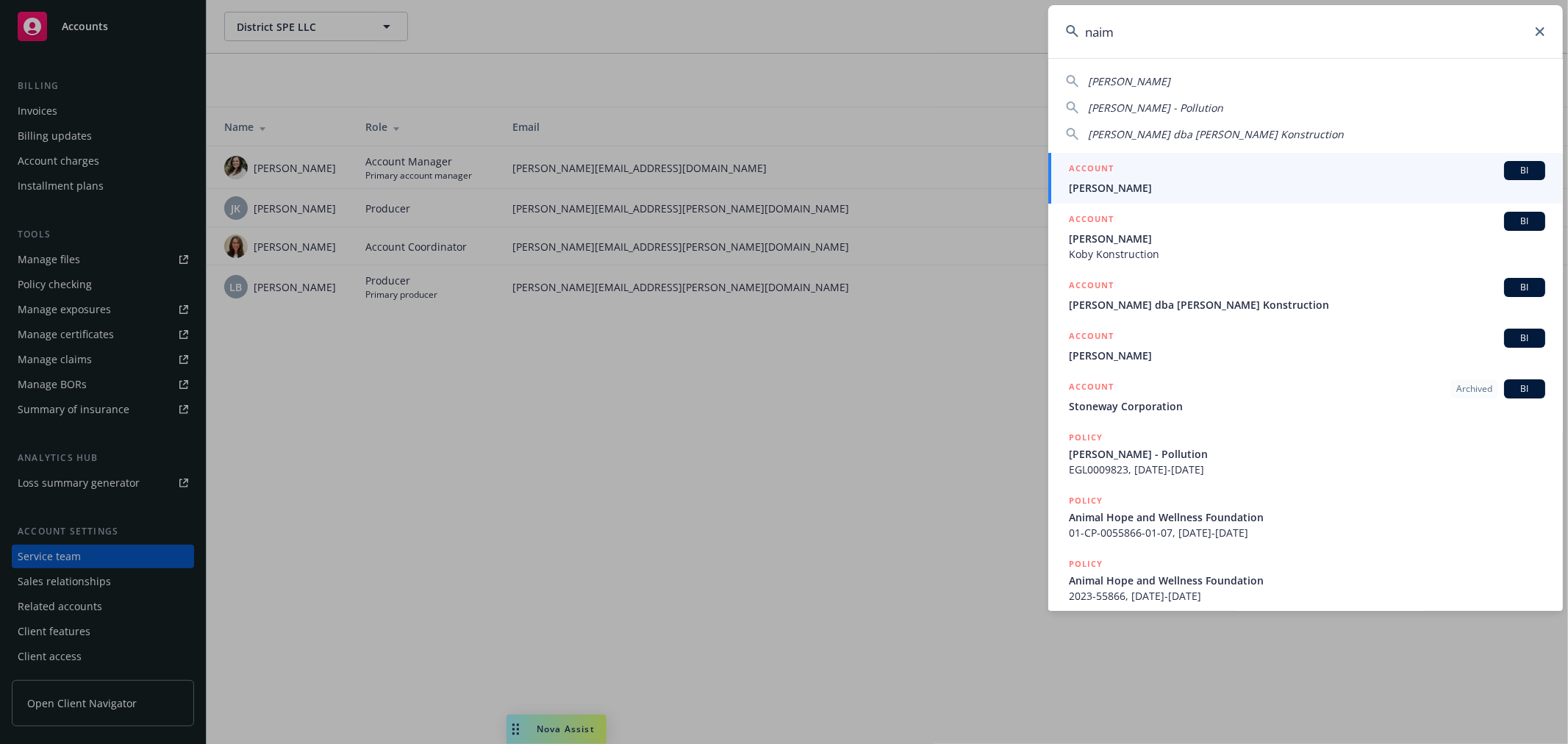
drag, startPoint x: 1221, startPoint y: 22, endPoint x: 919, endPoint y: 19, distance: 302.0
click at [919, 19] on div "[PERSON_NAME], [PERSON_NAME], [PERSON_NAME] - Pollution [PERSON_NAME] dba [PERS…" at bounding box center [784, 372] width 1568 height 744
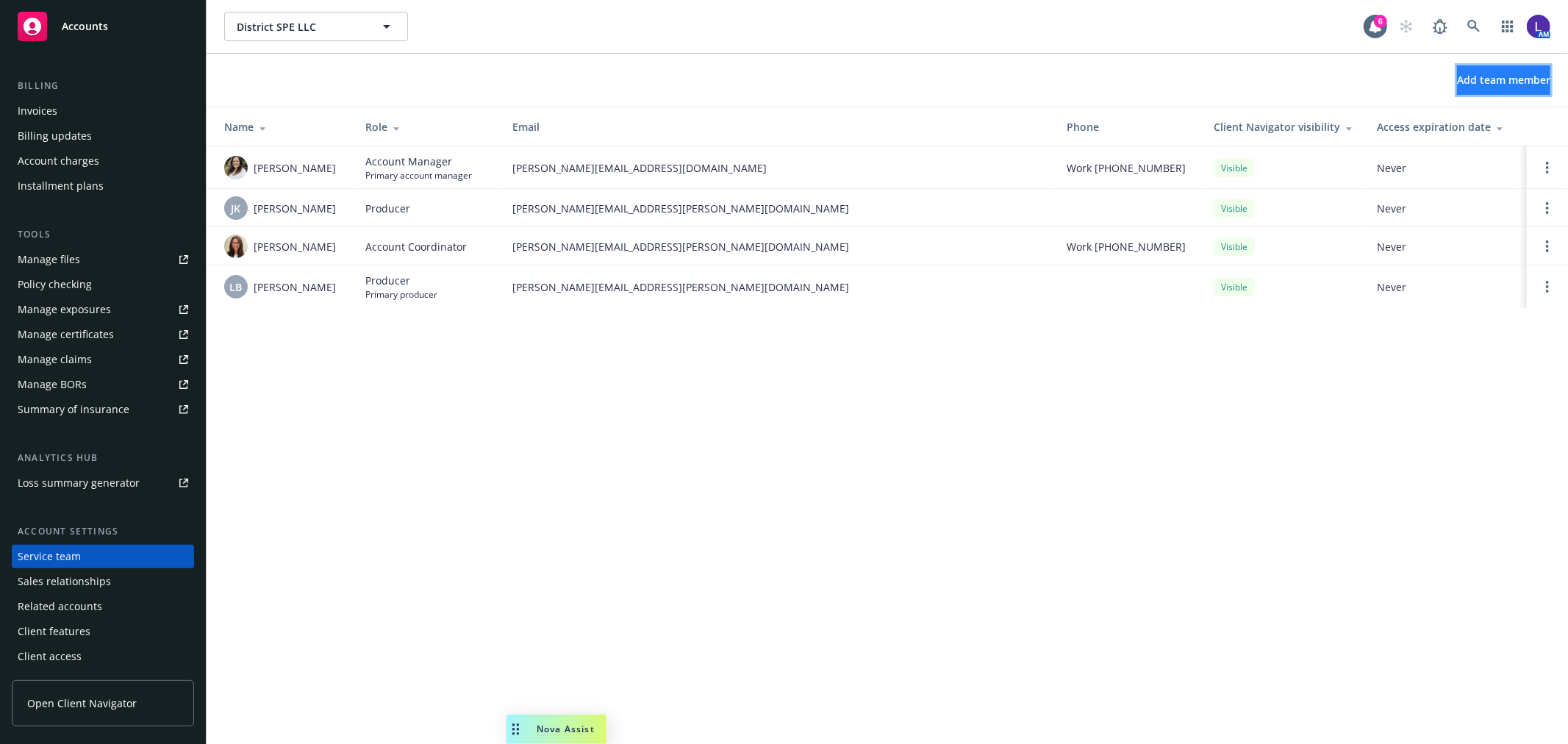
click at [1464, 75] on span "Add team member" at bounding box center [1504, 79] width 93 height 14
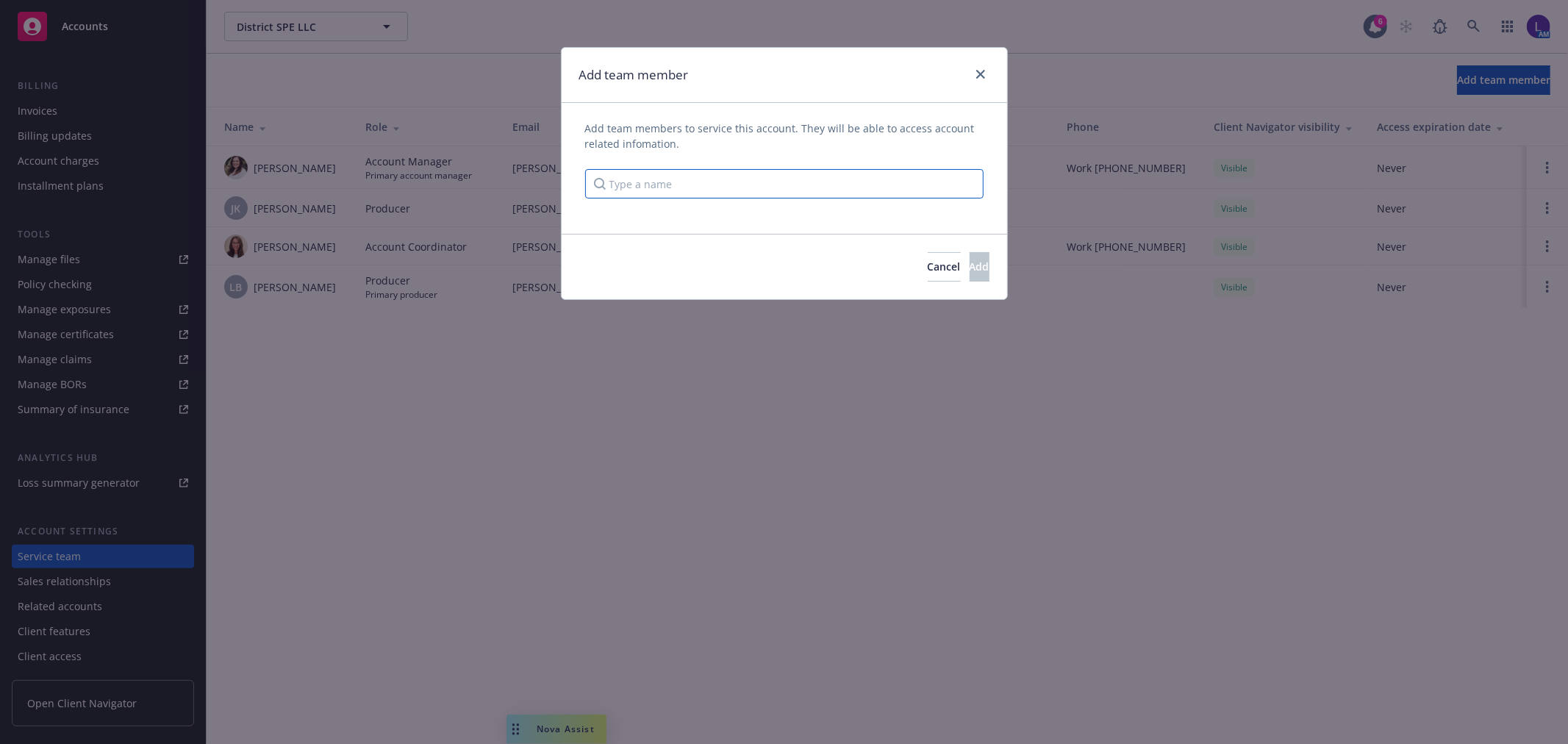
click at [813, 181] on input "Type a name" at bounding box center [784, 184] width 398 height 30
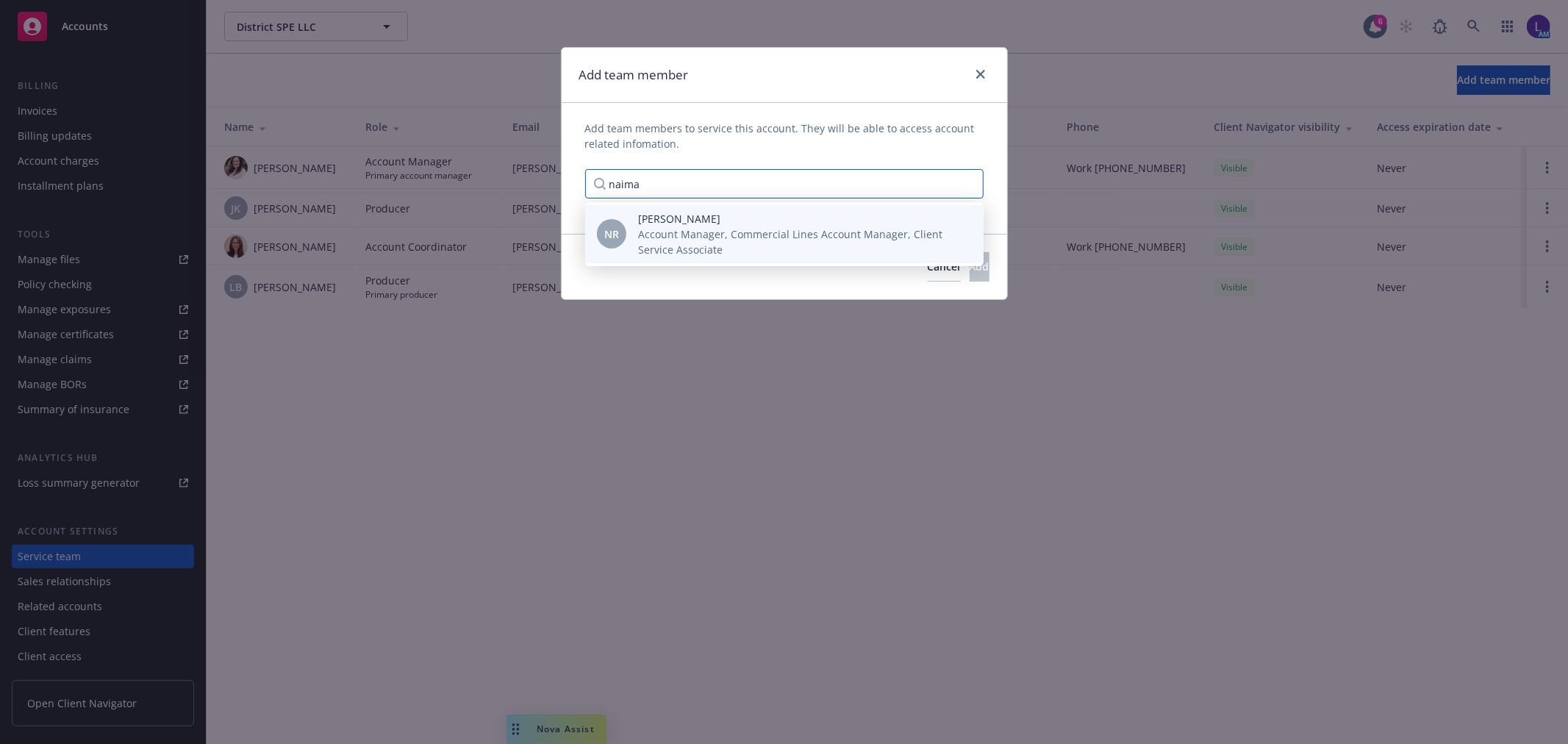
type input "naima"
click at [780, 223] on span "[PERSON_NAME]" at bounding box center [798, 219] width 322 height 16
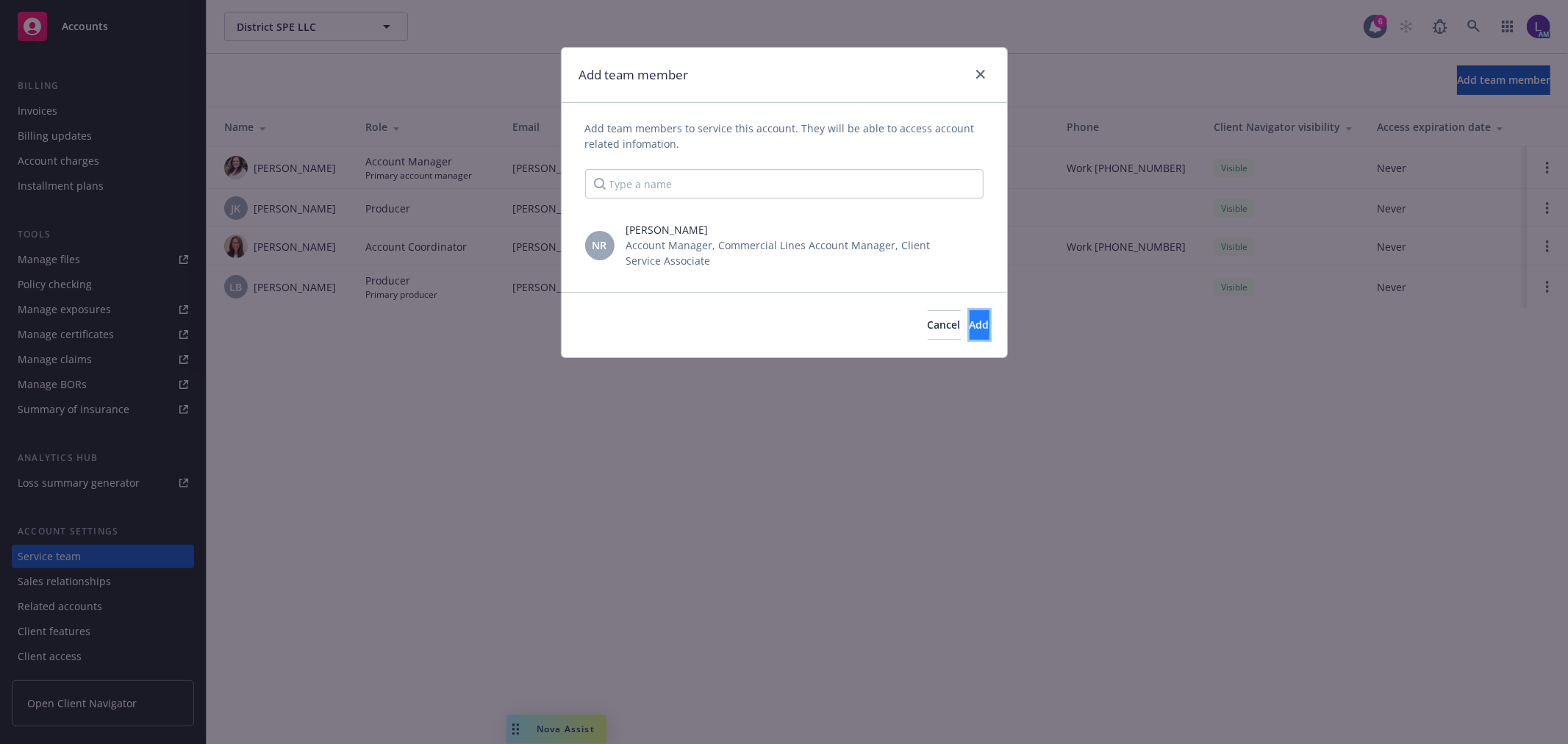
click at [970, 322] on span "Add" at bounding box center [980, 325] width 20 height 14
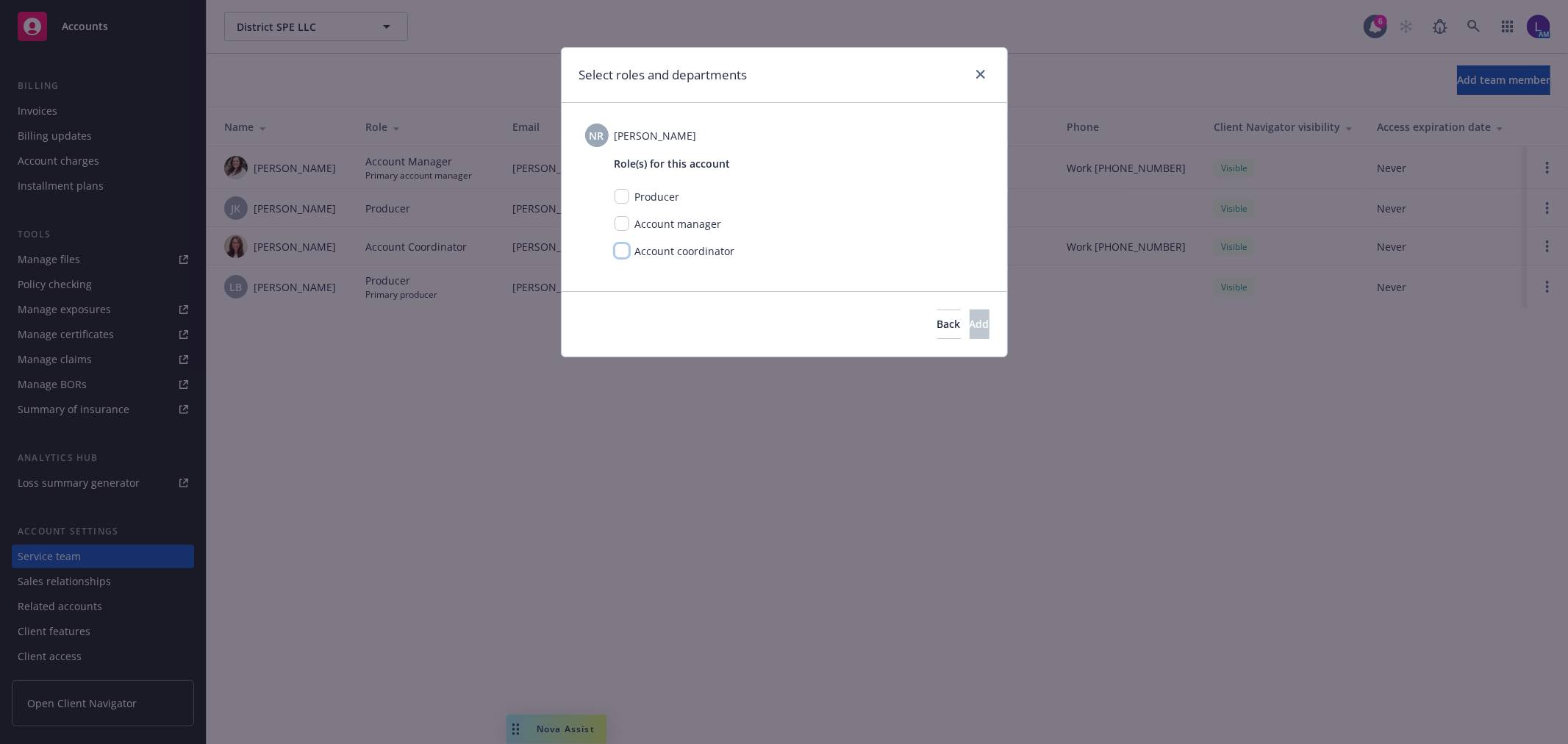
click at [626, 249] on input "checkbox" at bounding box center [621, 251] width 15 height 15
checkbox input "true"
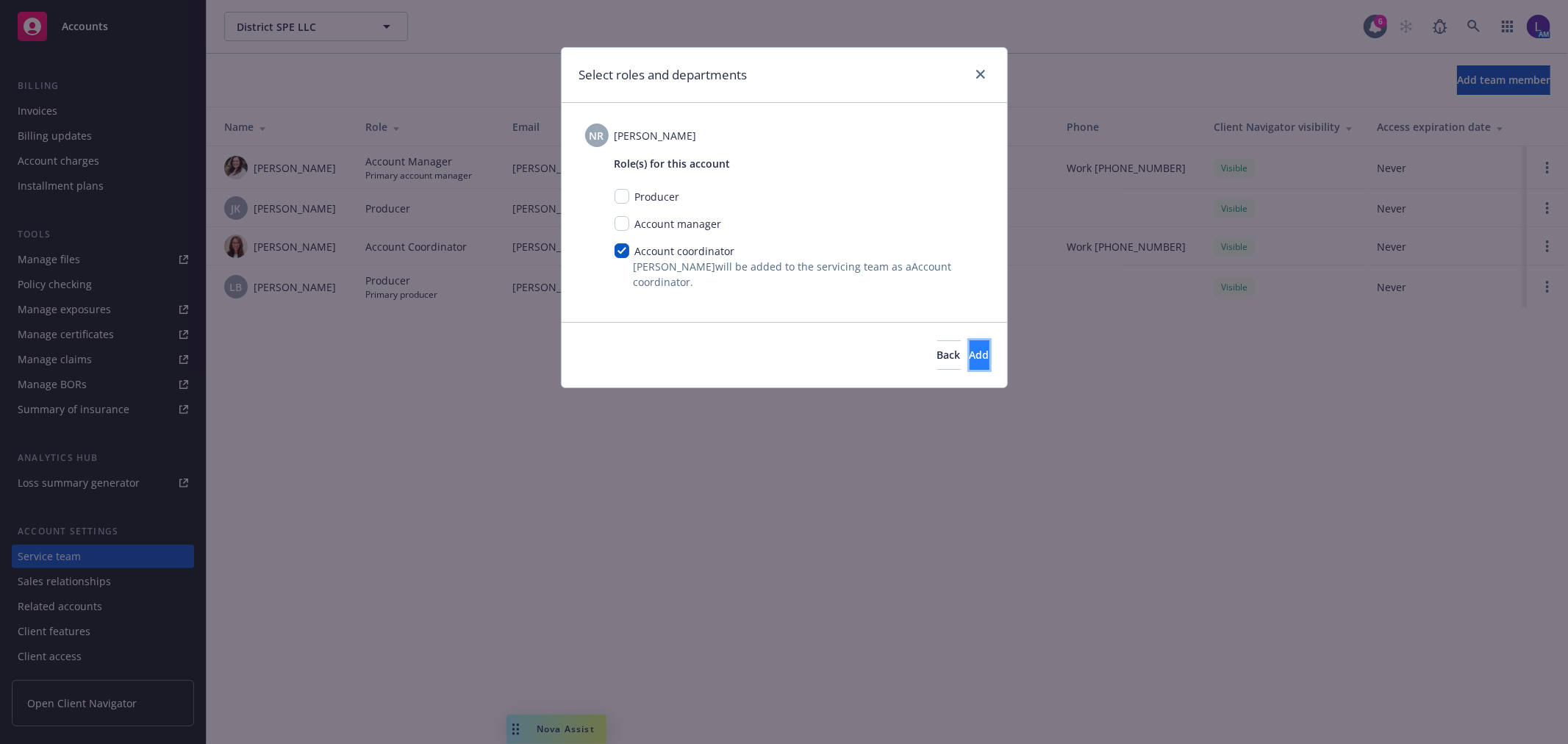
click at [970, 350] on button "Add" at bounding box center [980, 356] width 20 height 30
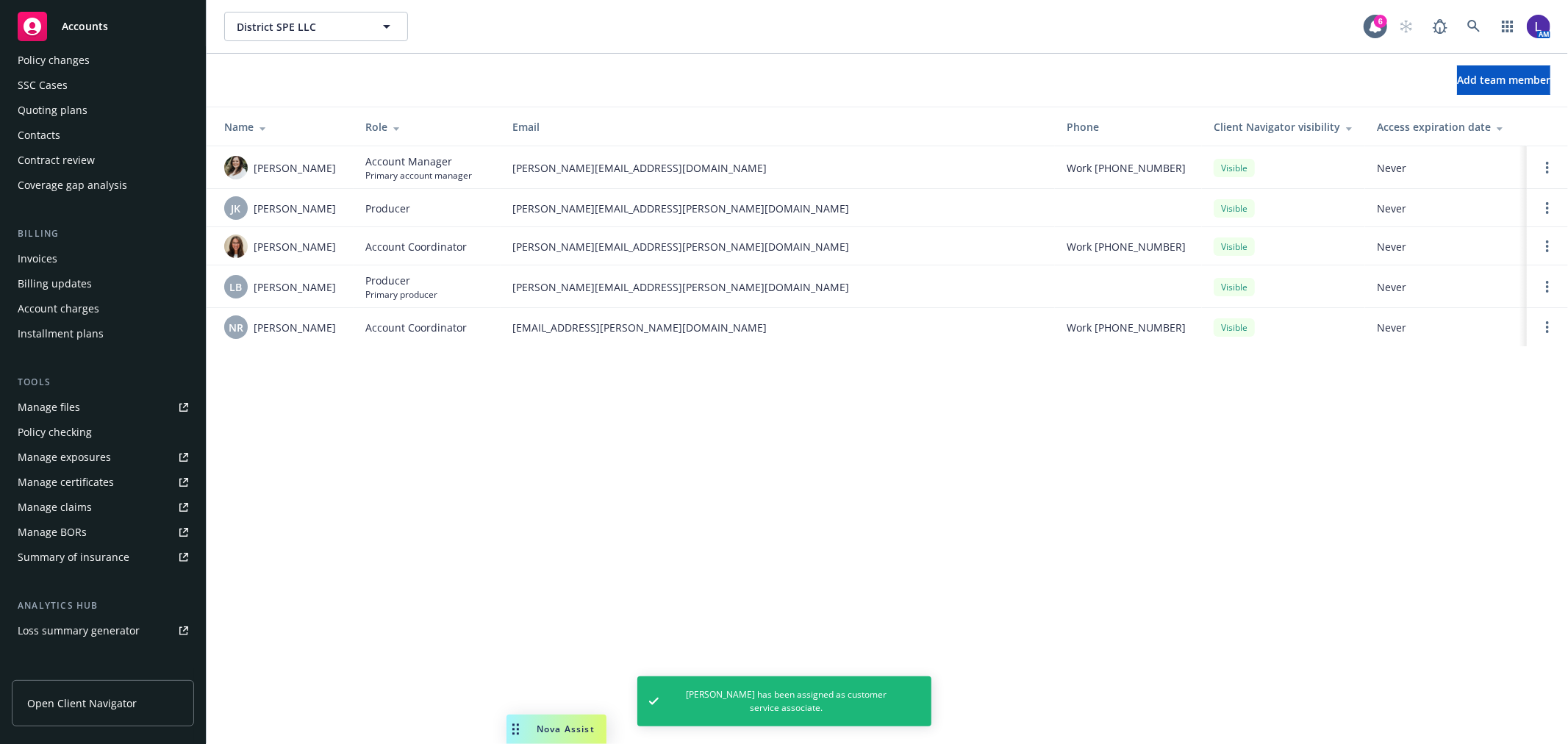
scroll to position [0, 0]
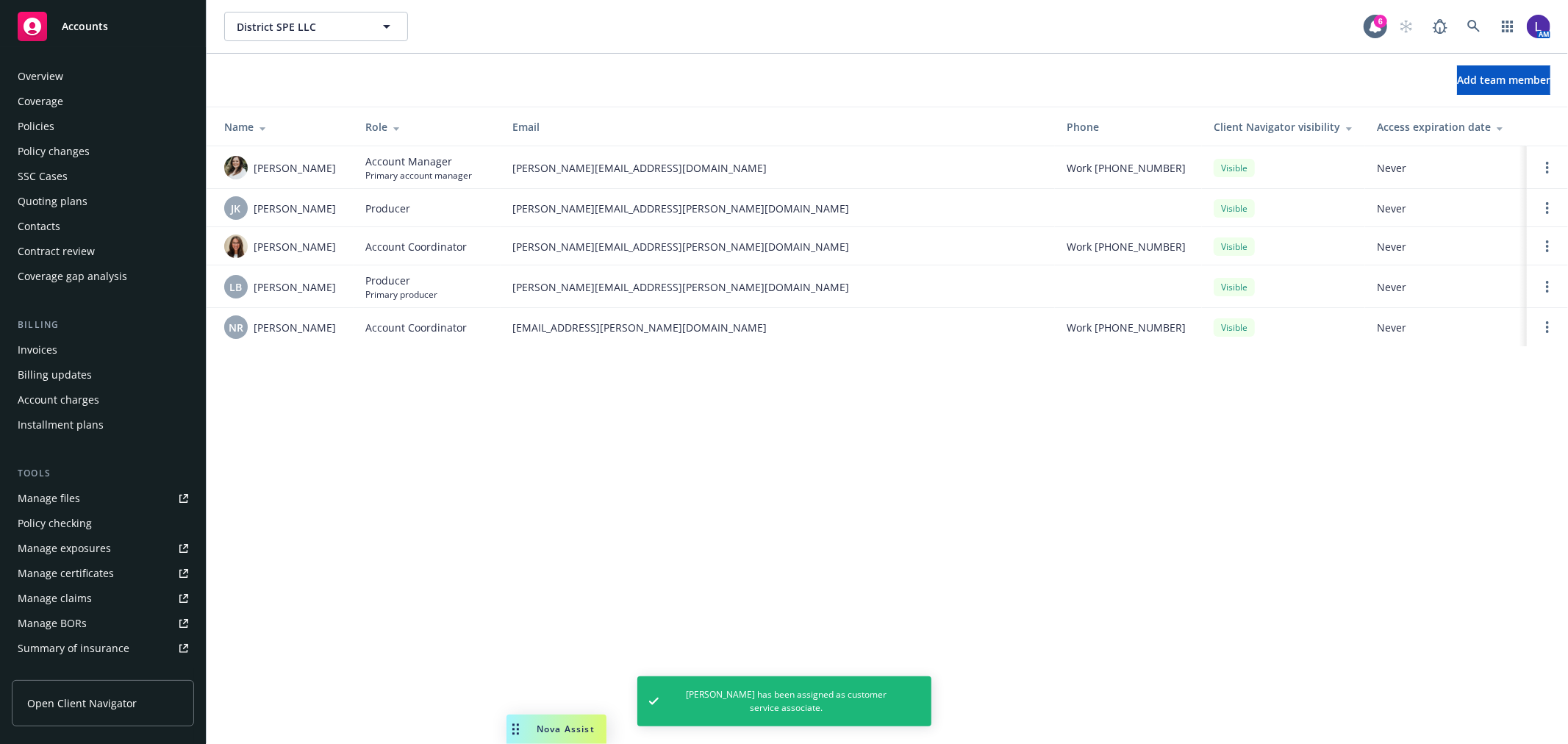
click at [66, 121] on div "Policies" at bounding box center [103, 127] width 170 height 24
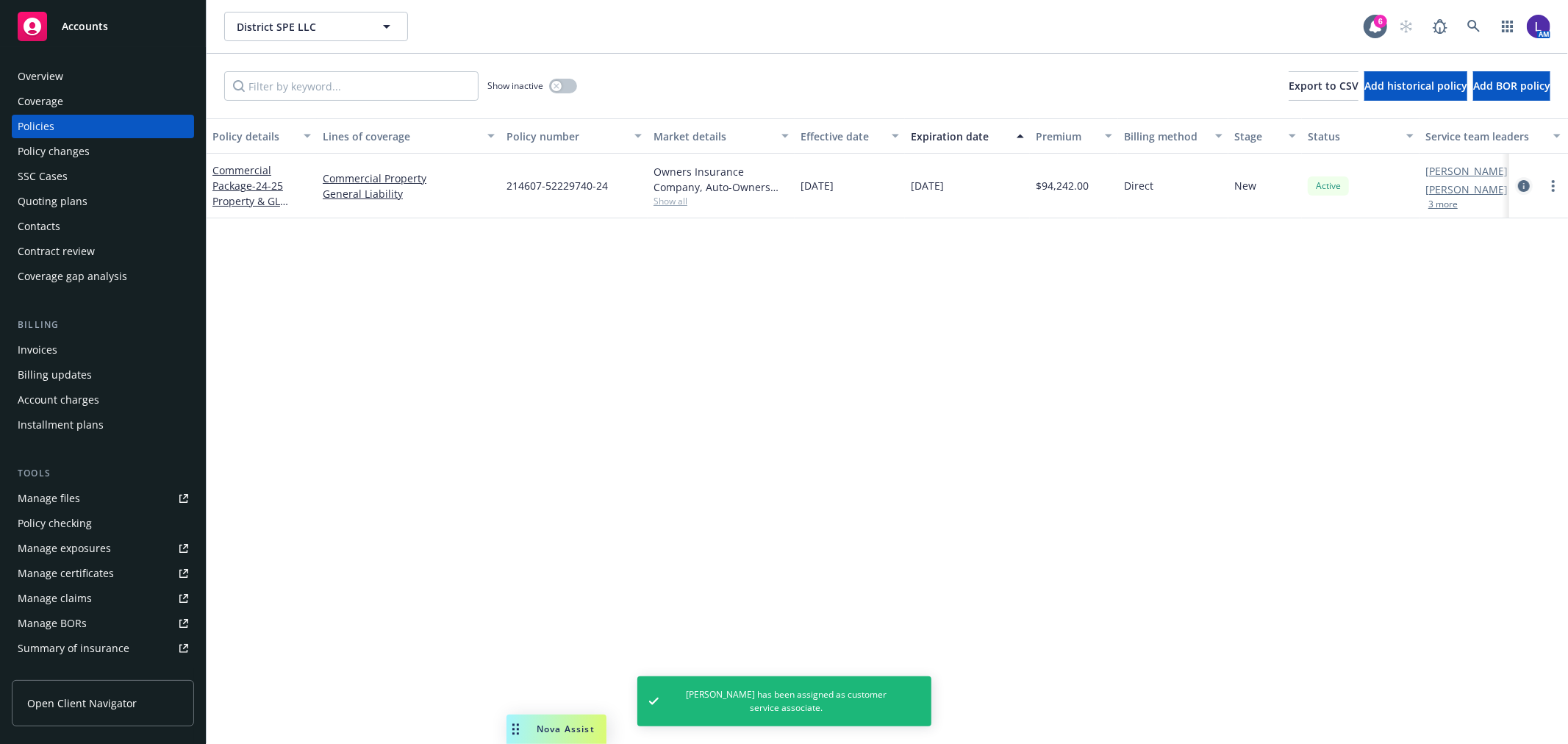
click at [1515, 184] on link "circleInformation" at bounding box center [1523, 186] width 18 height 18
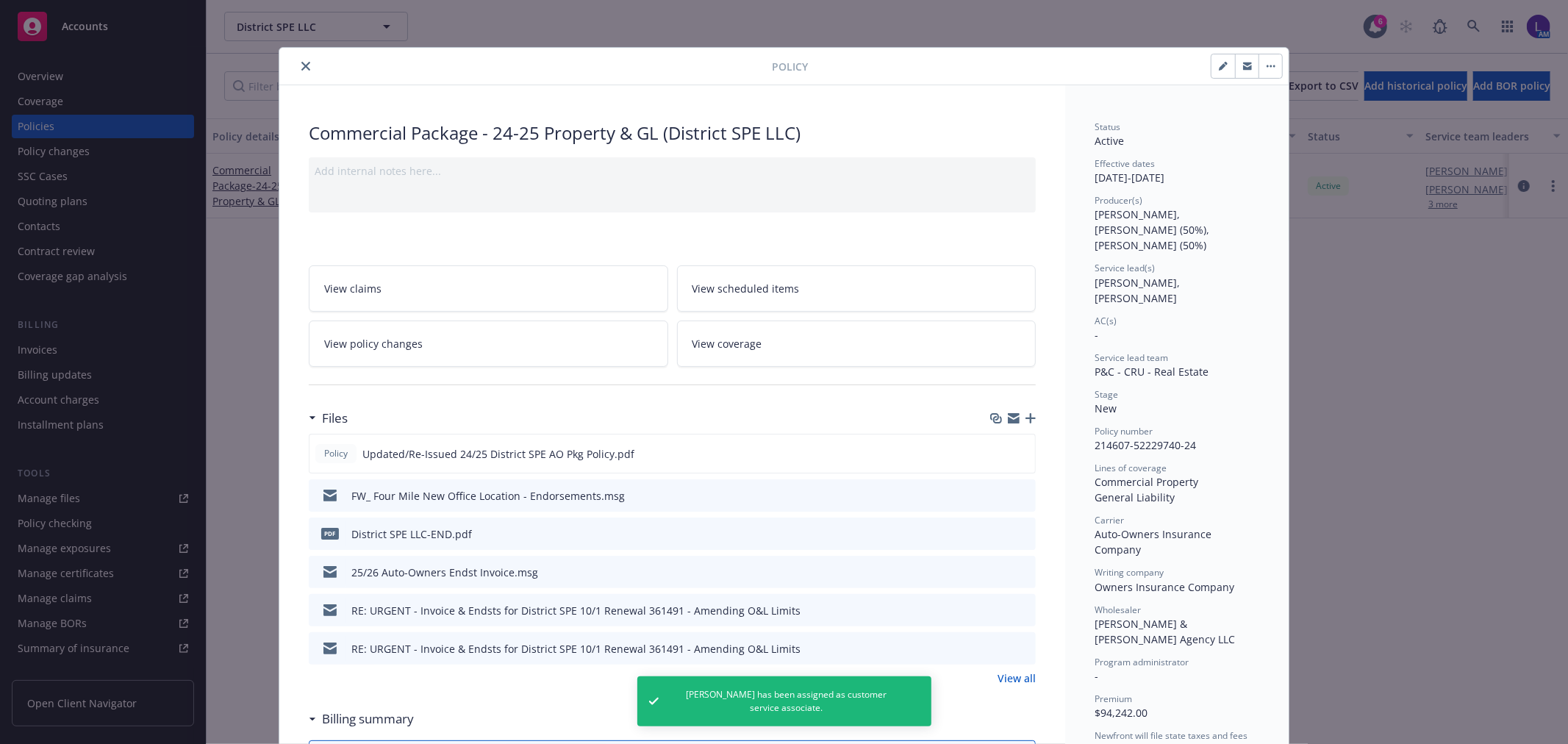
click at [1215, 73] on button "button" at bounding box center [1223, 66] width 24 height 24
select select "NEW"
select select "12"
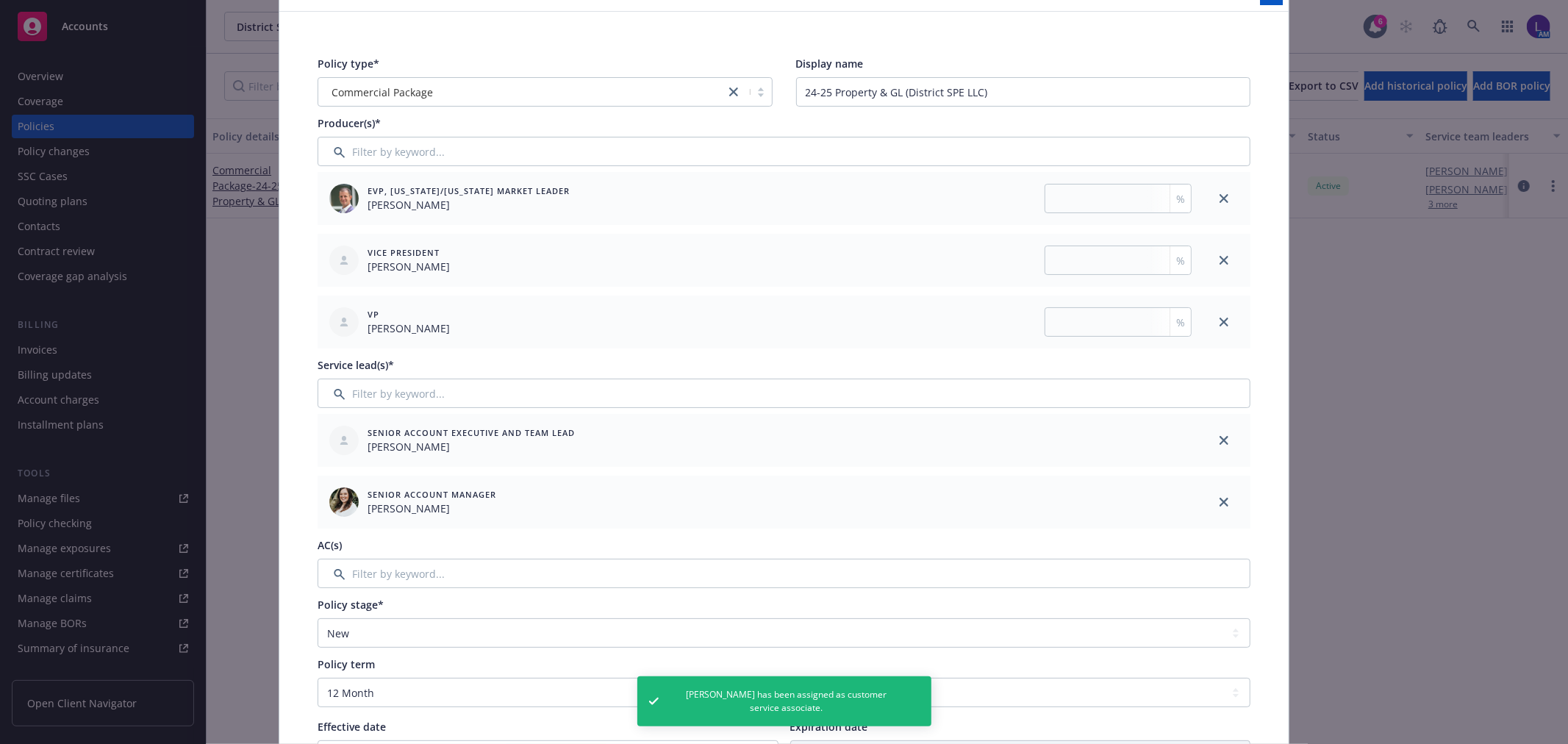
scroll to position [245, 0]
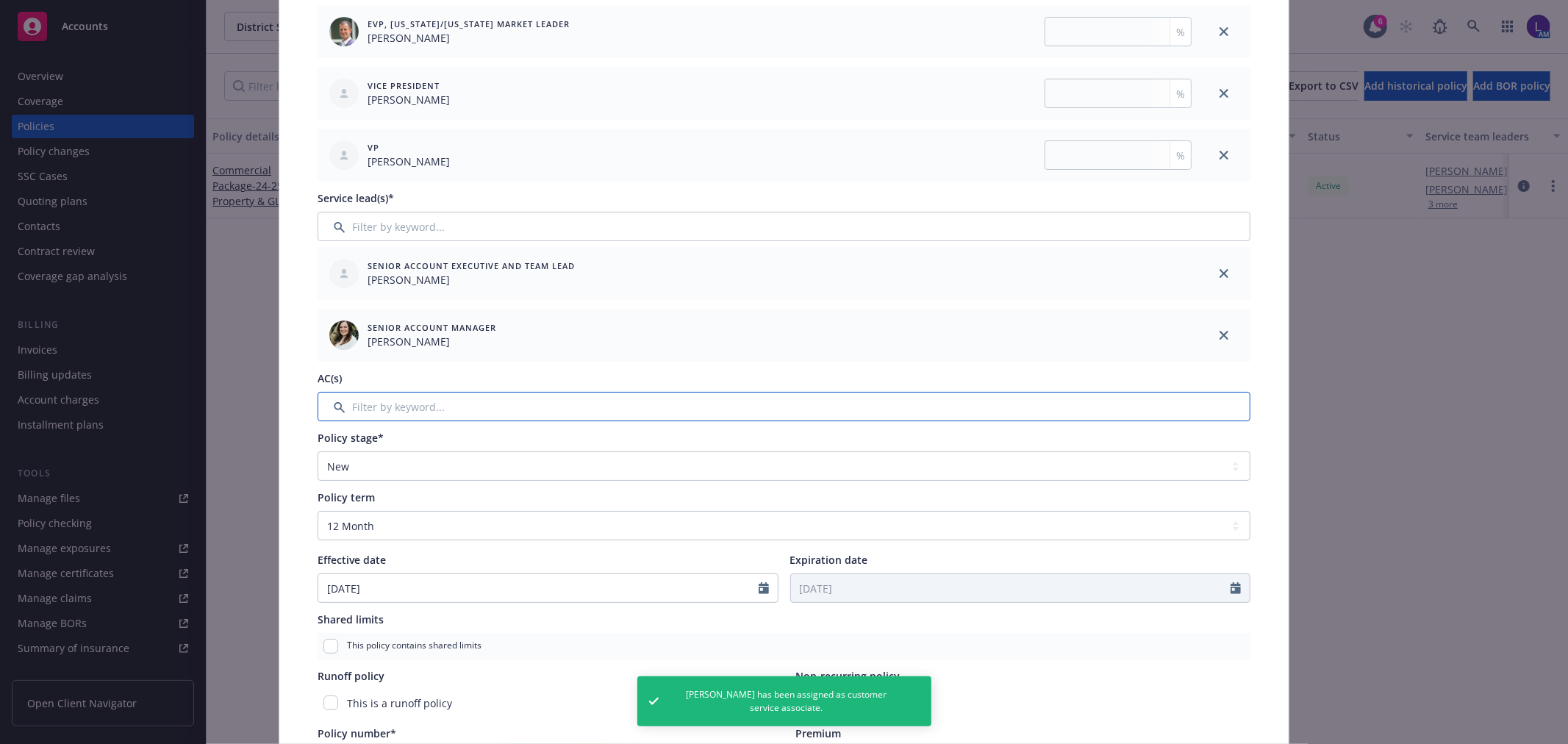
click at [395, 406] on input "Filter by keyword..." at bounding box center [784, 407] width 933 height 30
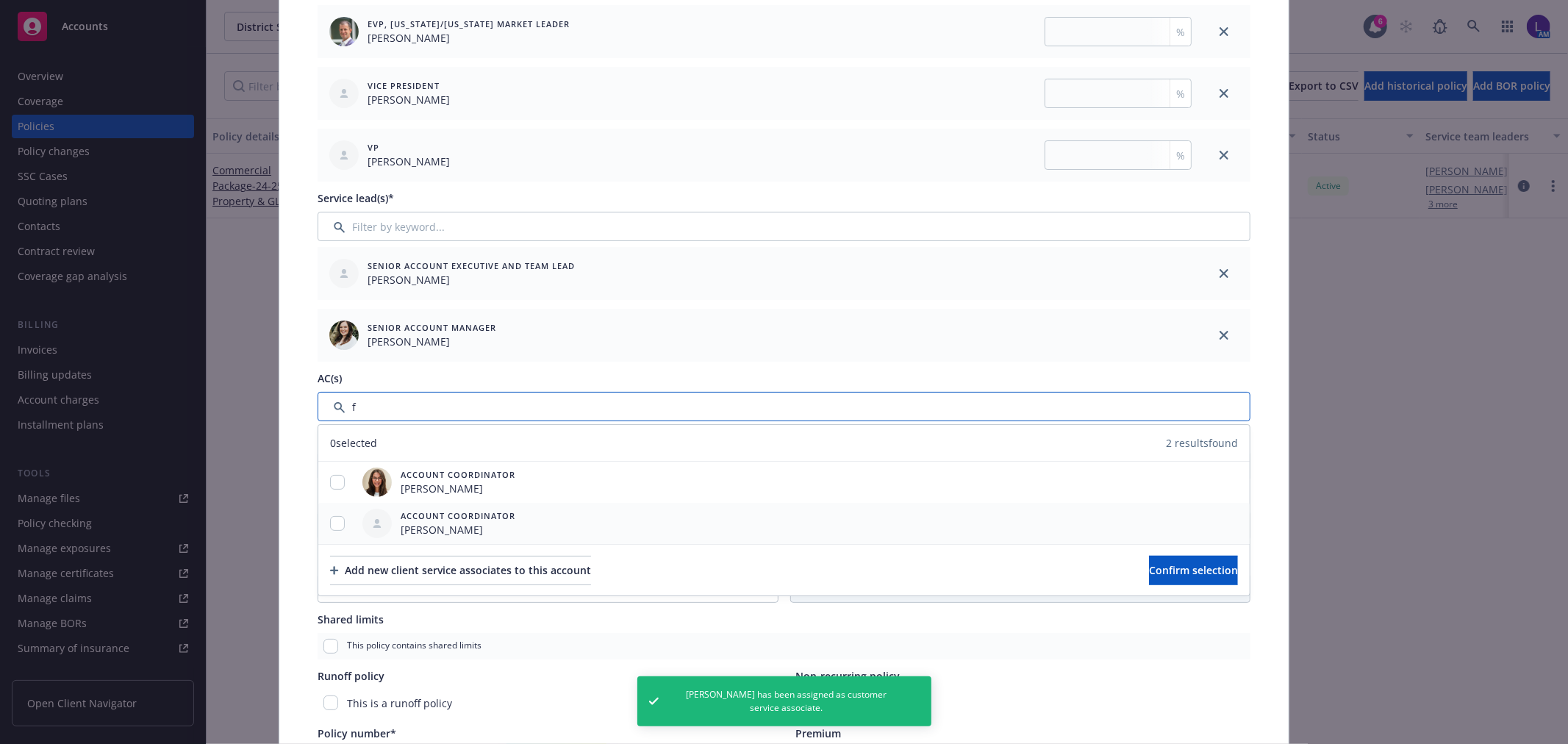
type input "f"
click at [330, 517] on input "checkbox" at bounding box center [337, 523] width 15 height 15
checkbox input "true"
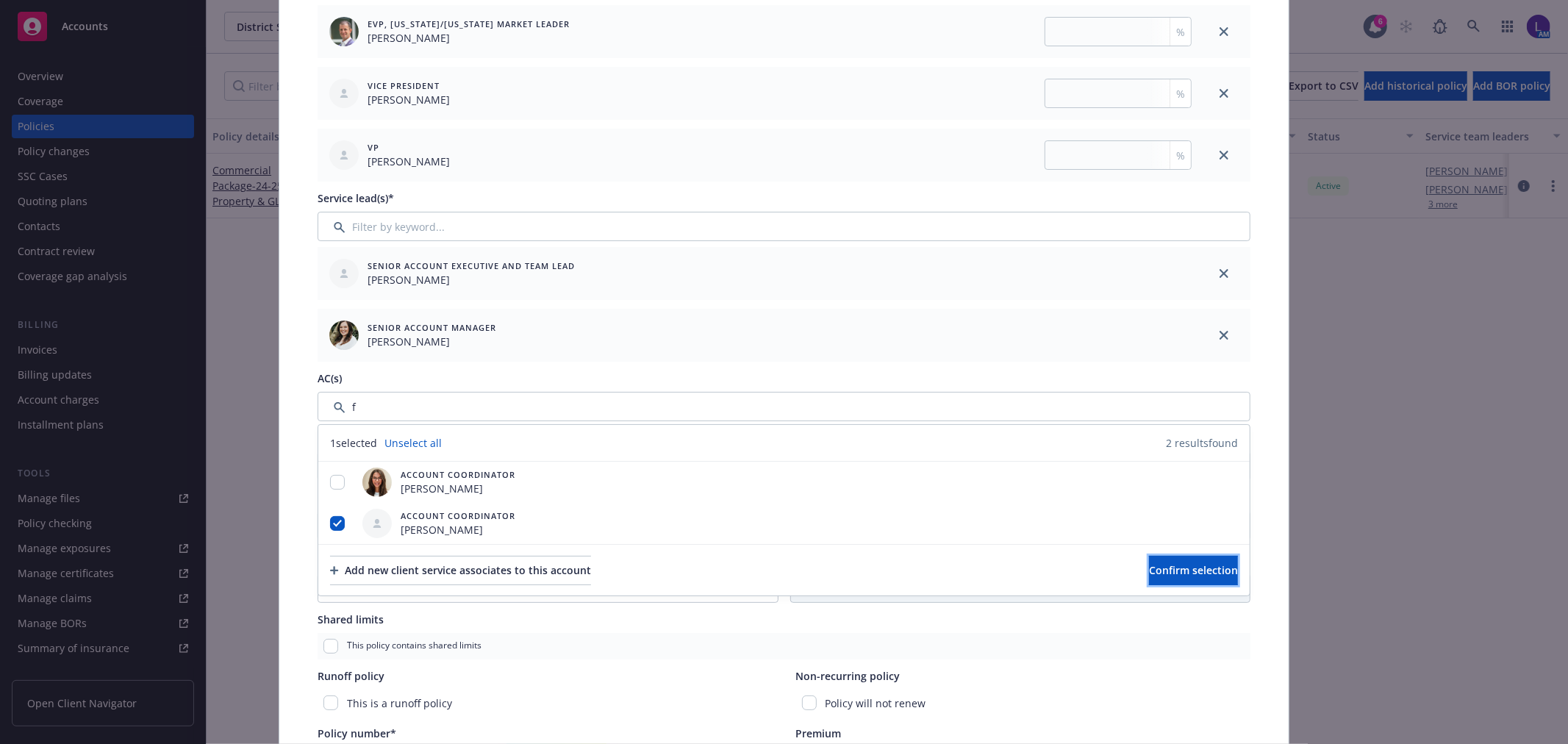
click at [1162, 571] on span "Confirm selection" at bounding box center [1194, 570] width 89 height 14
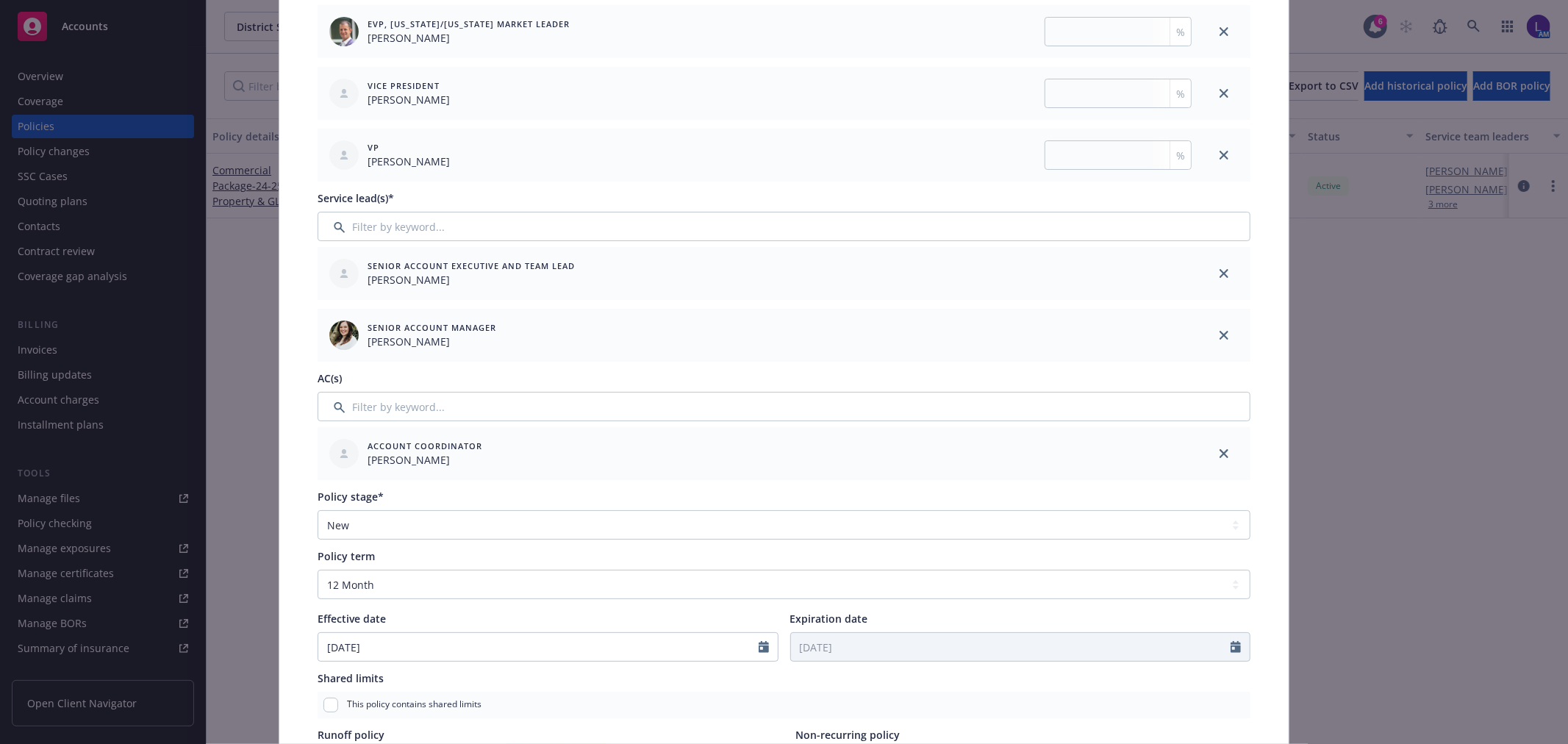
scroll to position [0, 0]
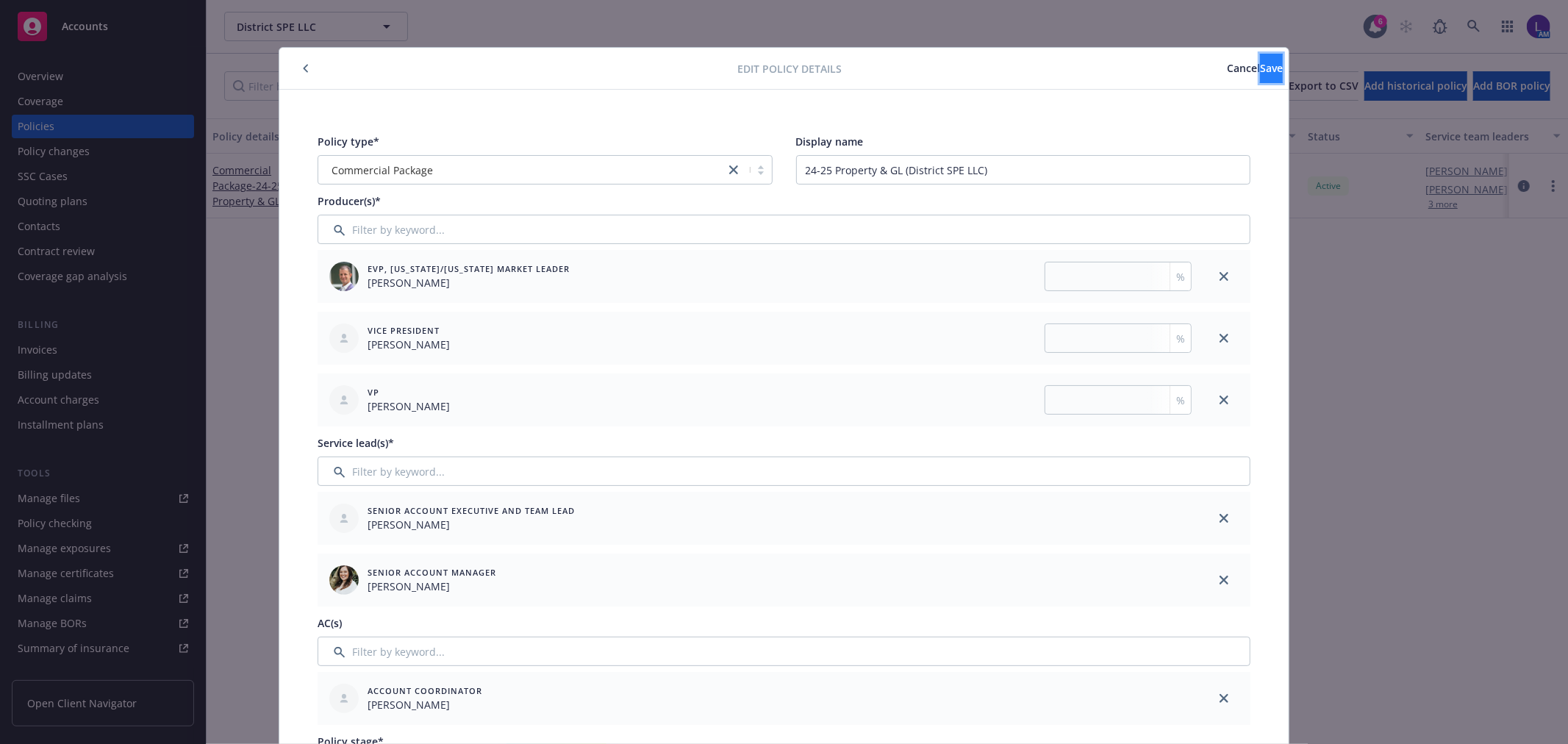
click at [1260, 64] on span "Save" at bounding box center [1271, 68] width 23 height 14
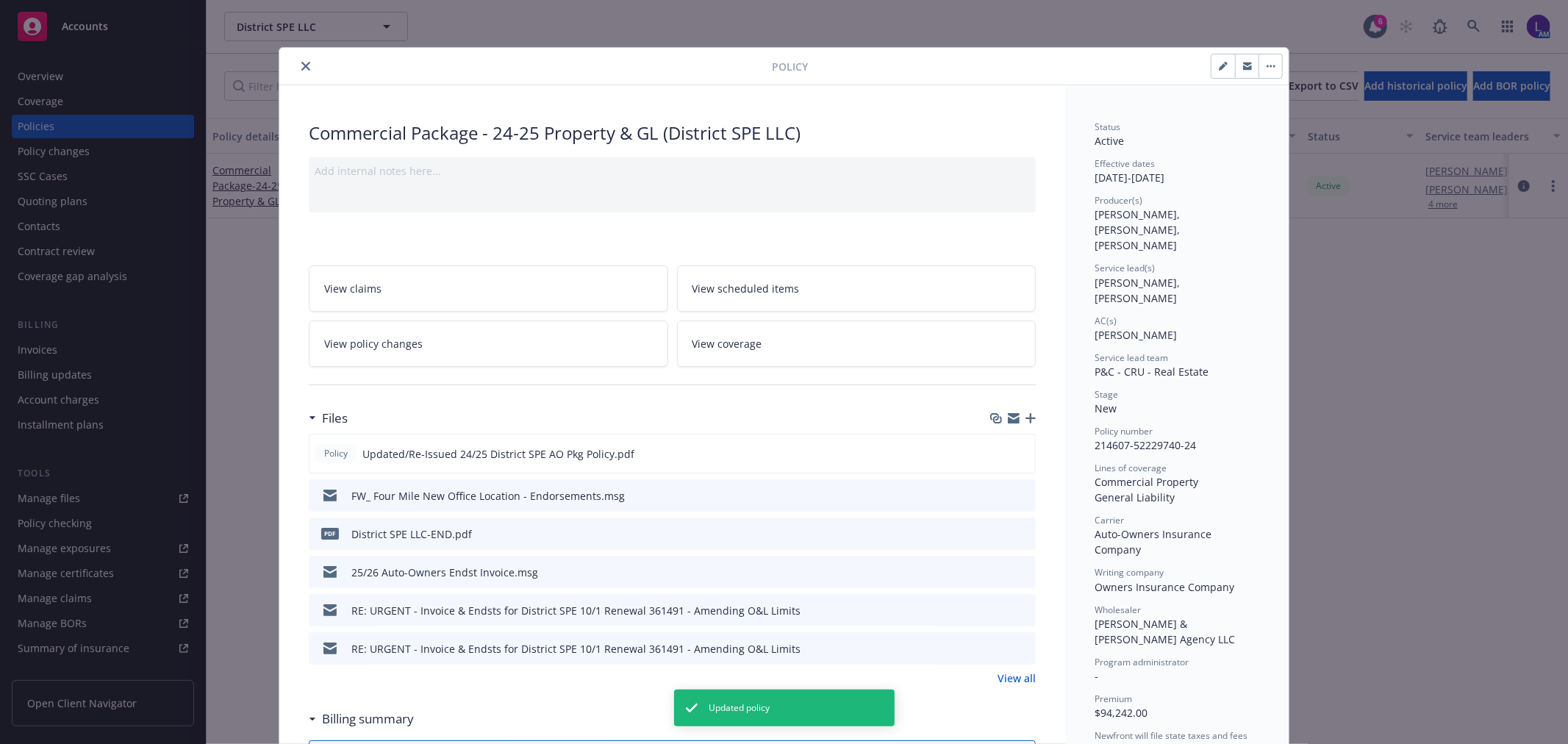
click at [303, 64] on icon "close" at bounding box center [305, 65] width 9 height 9
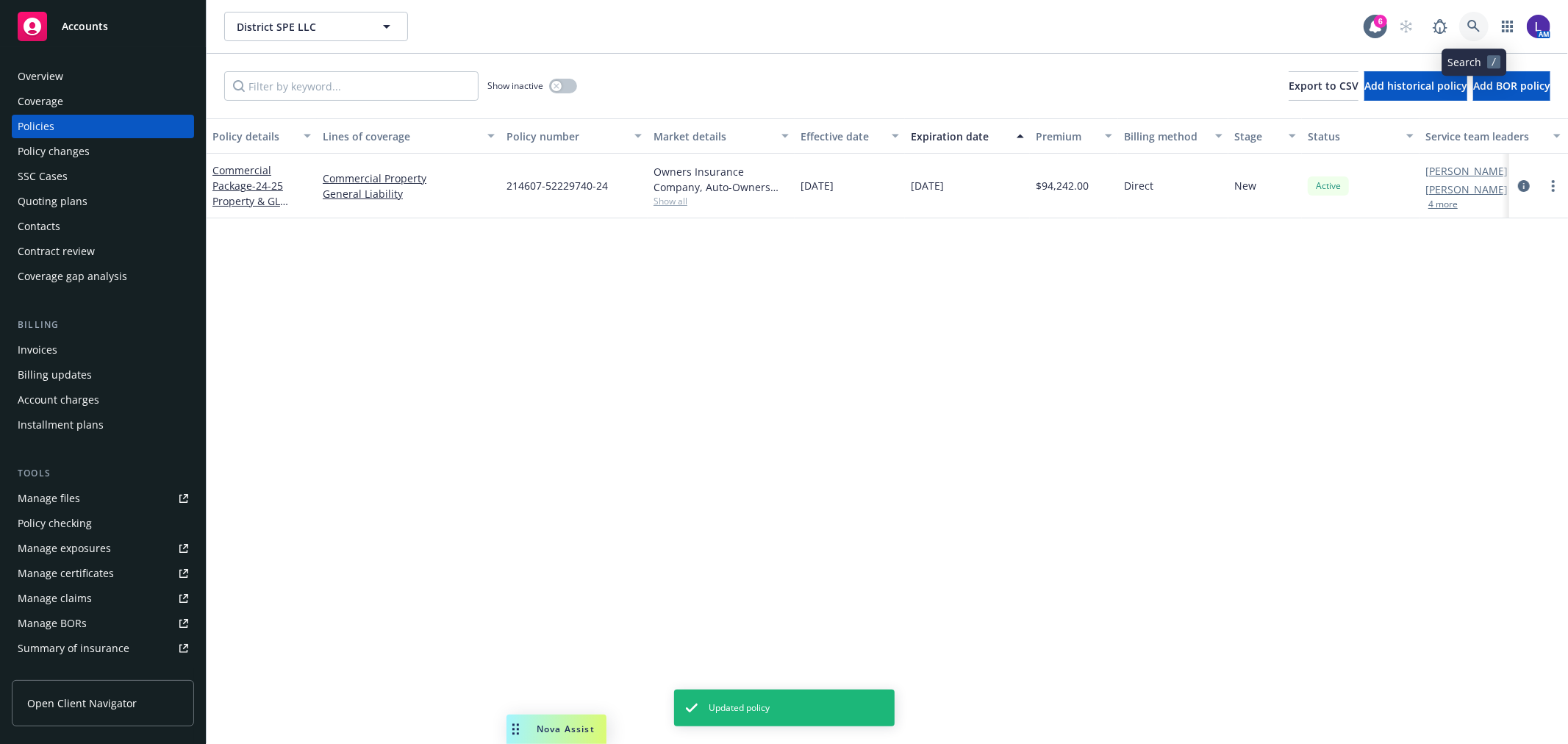
click at [1467, 27] on icon at bounding box center [1473, 26] width 13 height 13
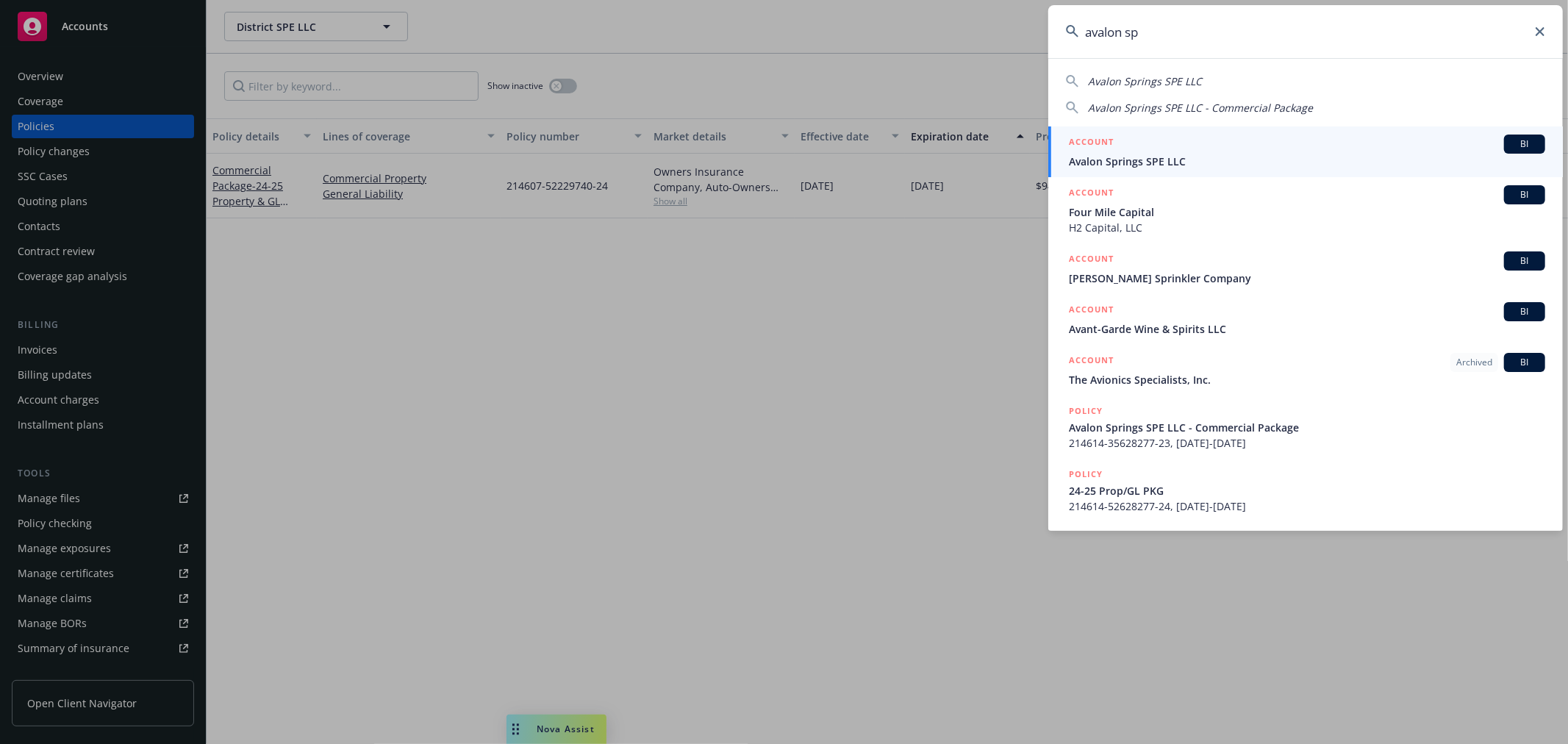
type input "avalon sp"
click at [1159, 156] on span "Avalon Springs SPE LLC" at bounding box center [1307, 161] width 476 height 16
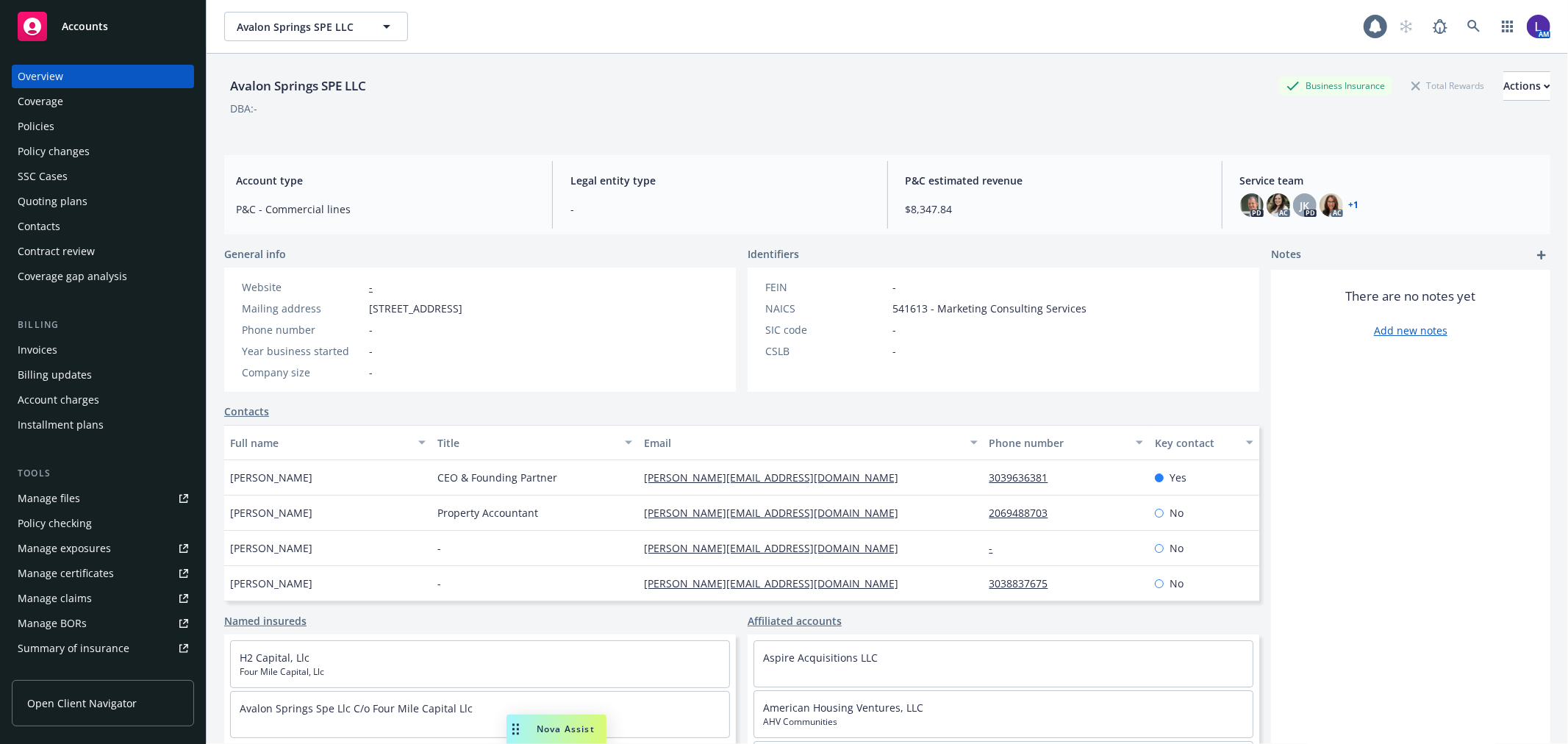
click at [42, 121] on div "Policies" at bounding box center [36, 127] width 37 height 24
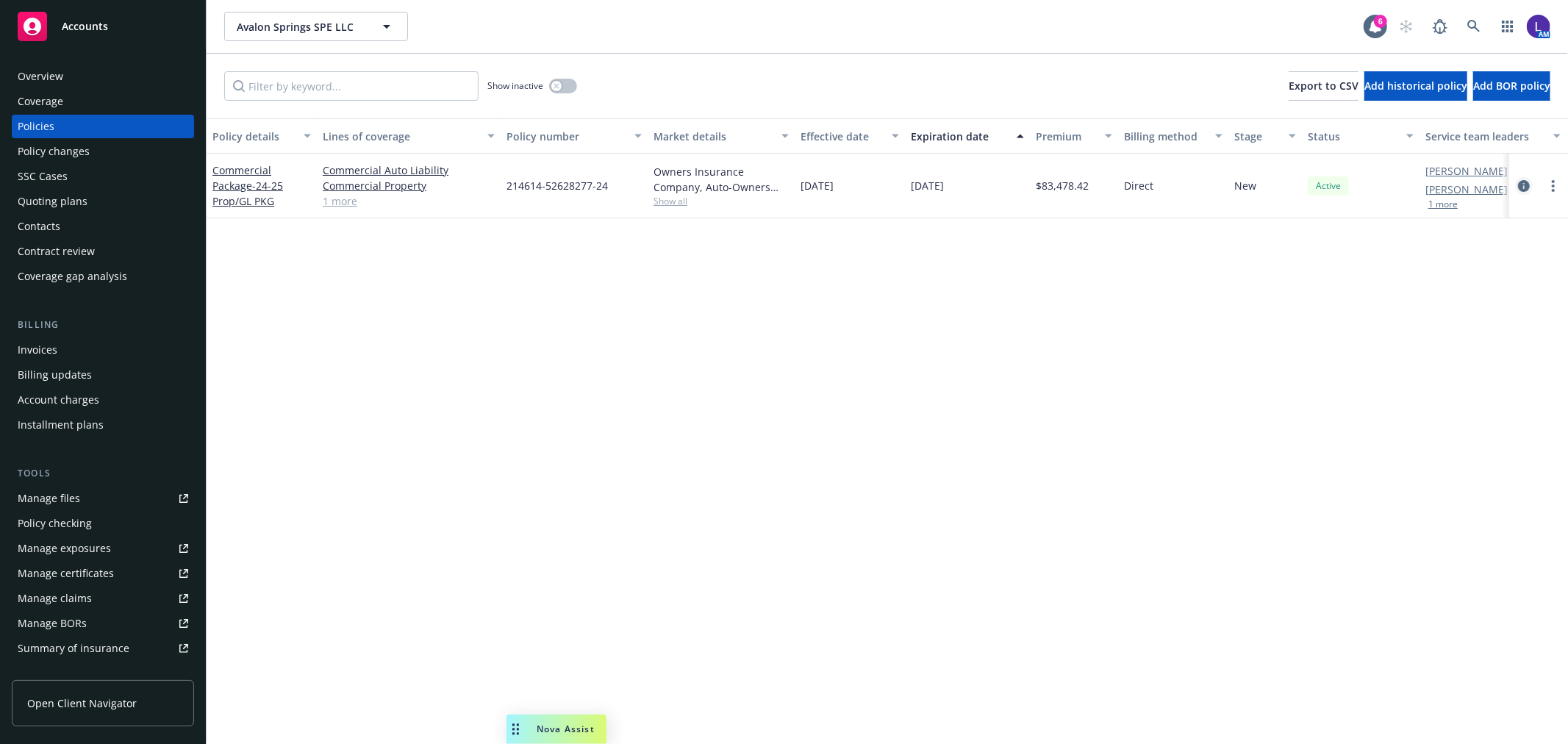
click at [1523, 181] on icon "circleInformation" at bounding box center [1523, 186] width 12 height 12
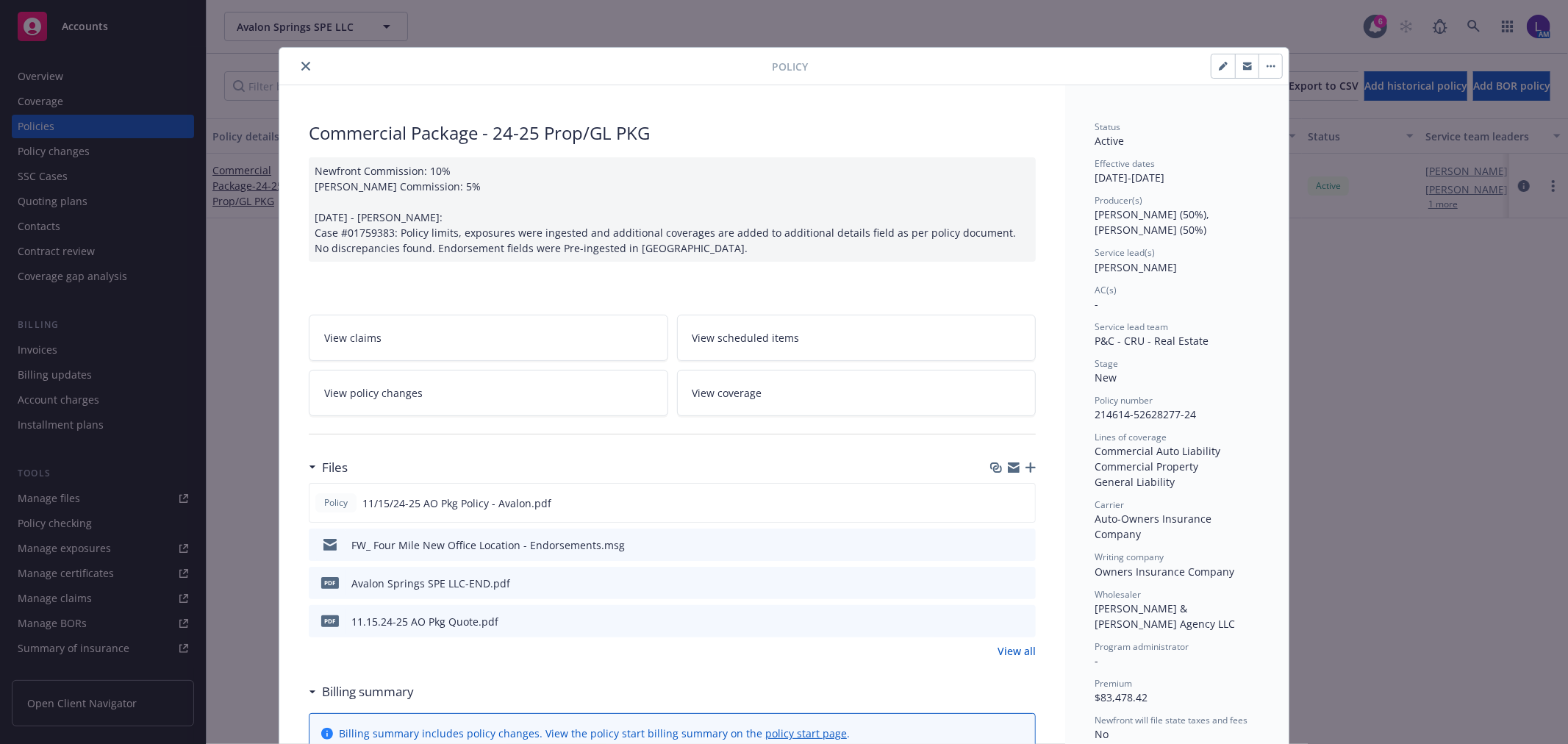
click at [1218, 64] on icon "button" at bounding box center [1222, 65] width 9 height 9
select select "NEW"
select select "12"
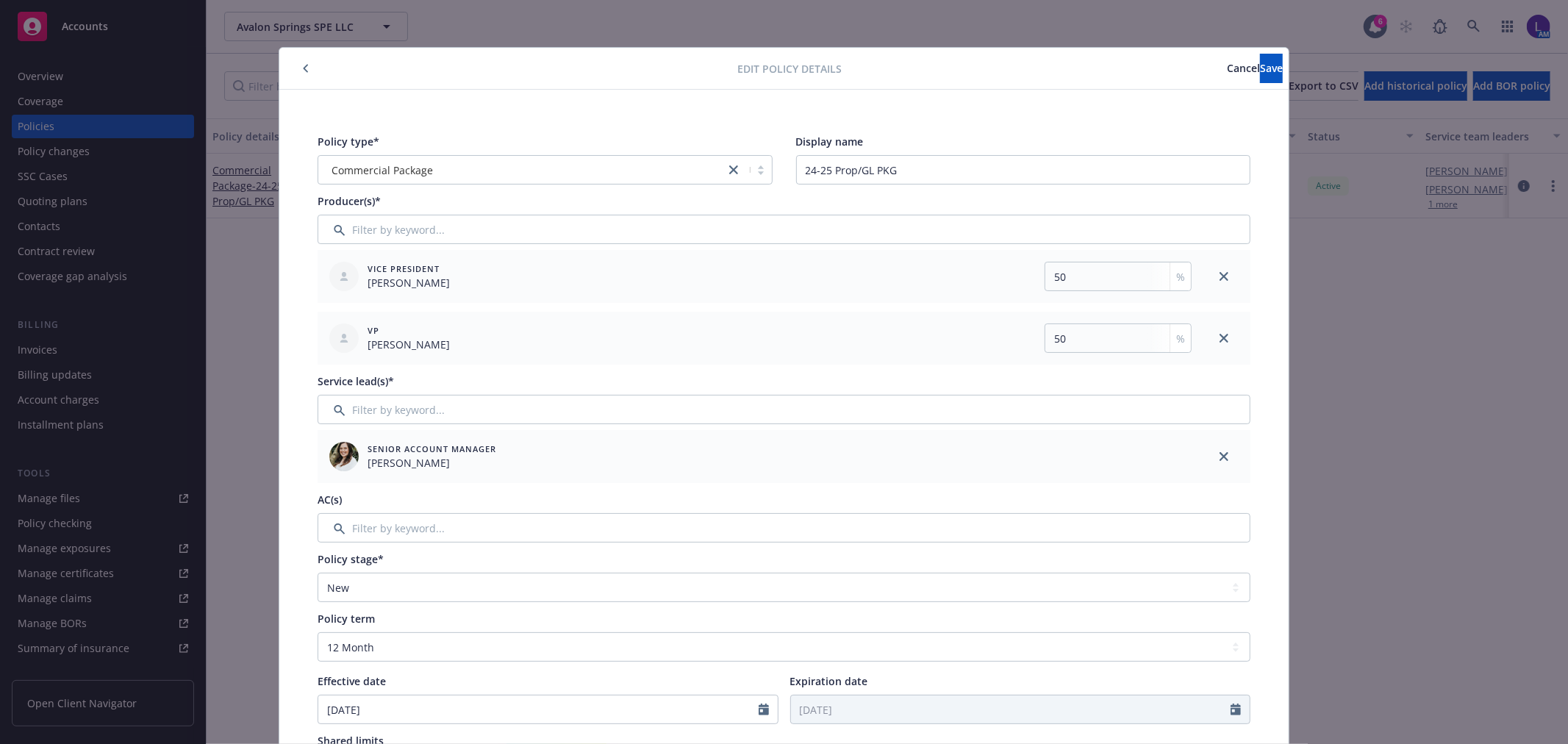
click at [393, 512] on div "AC(s)" at bounding box center [784, 516] width 933 height 51
click at [392, 530] on input "Filter by keyword..." at bounding box center [784, 528] width 933 height 30
click at [375, 523] on input "Filter by keyword..." at bounding box center [784, 528] width 933 height 30
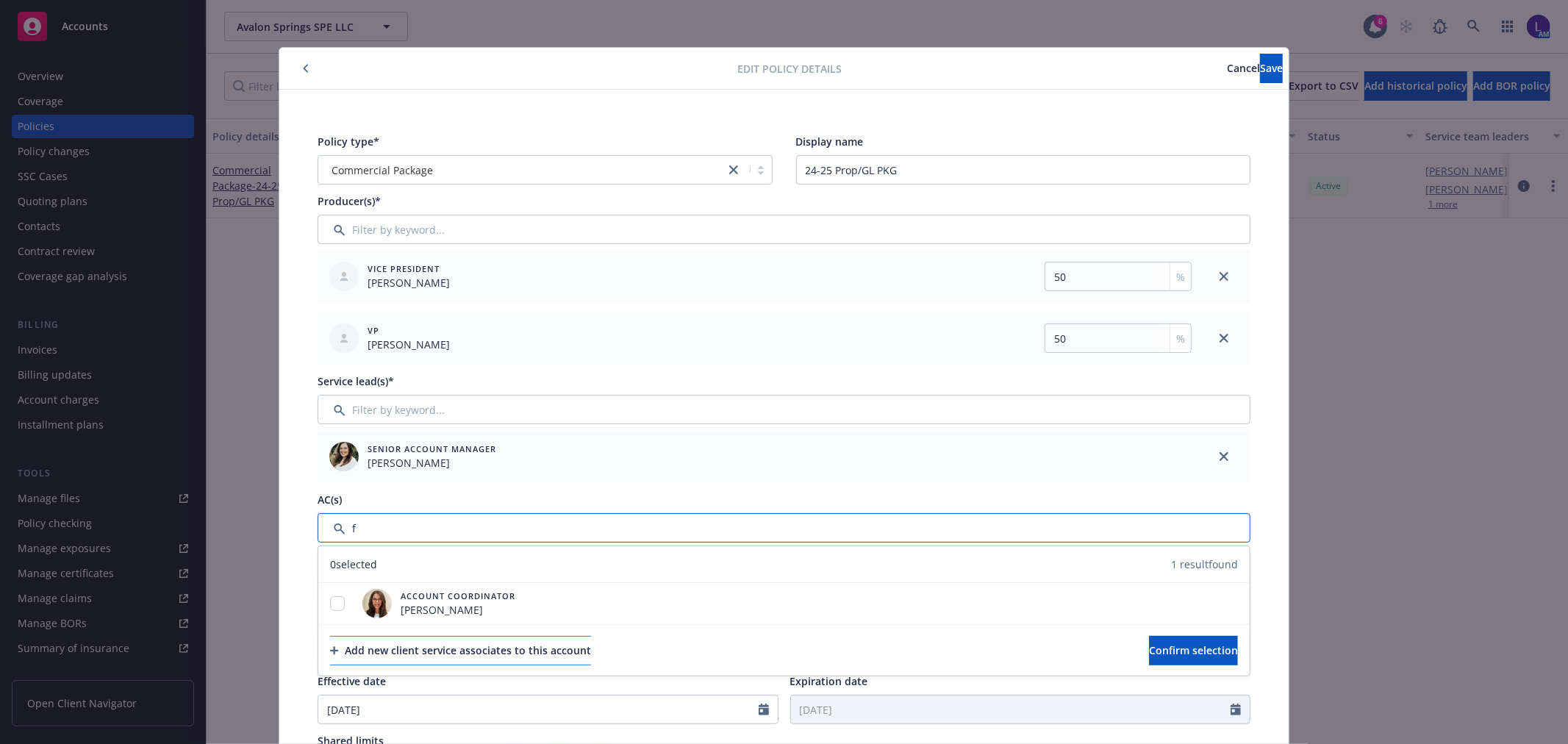
type input "f"
click at [369, 645] on div "Add new client service associates to this account" at bounding box center [460, 651] width 261 height 28
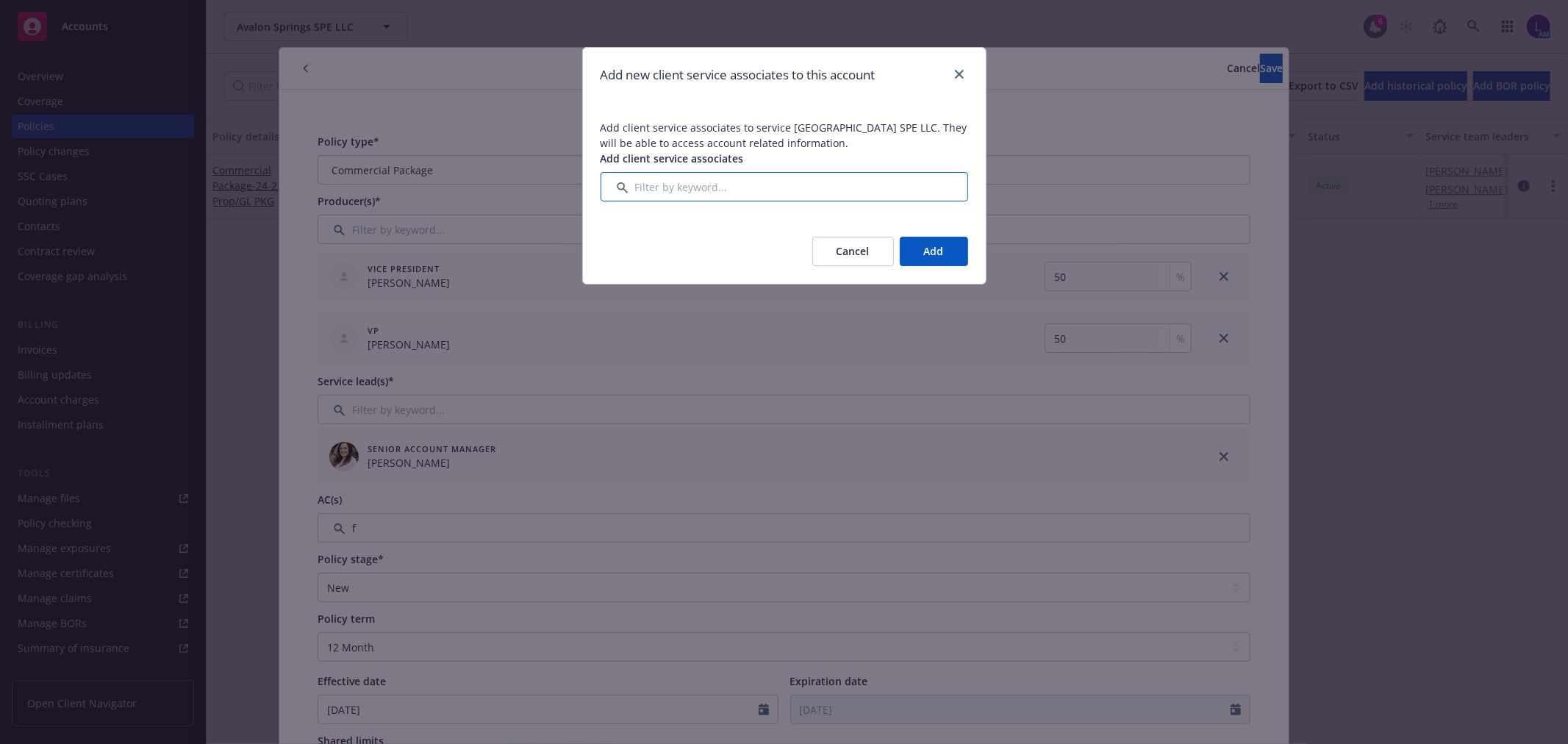
click at [648, 199] on input "Filter by keyword..." at bounding box center [784, 187] width 367 height 30
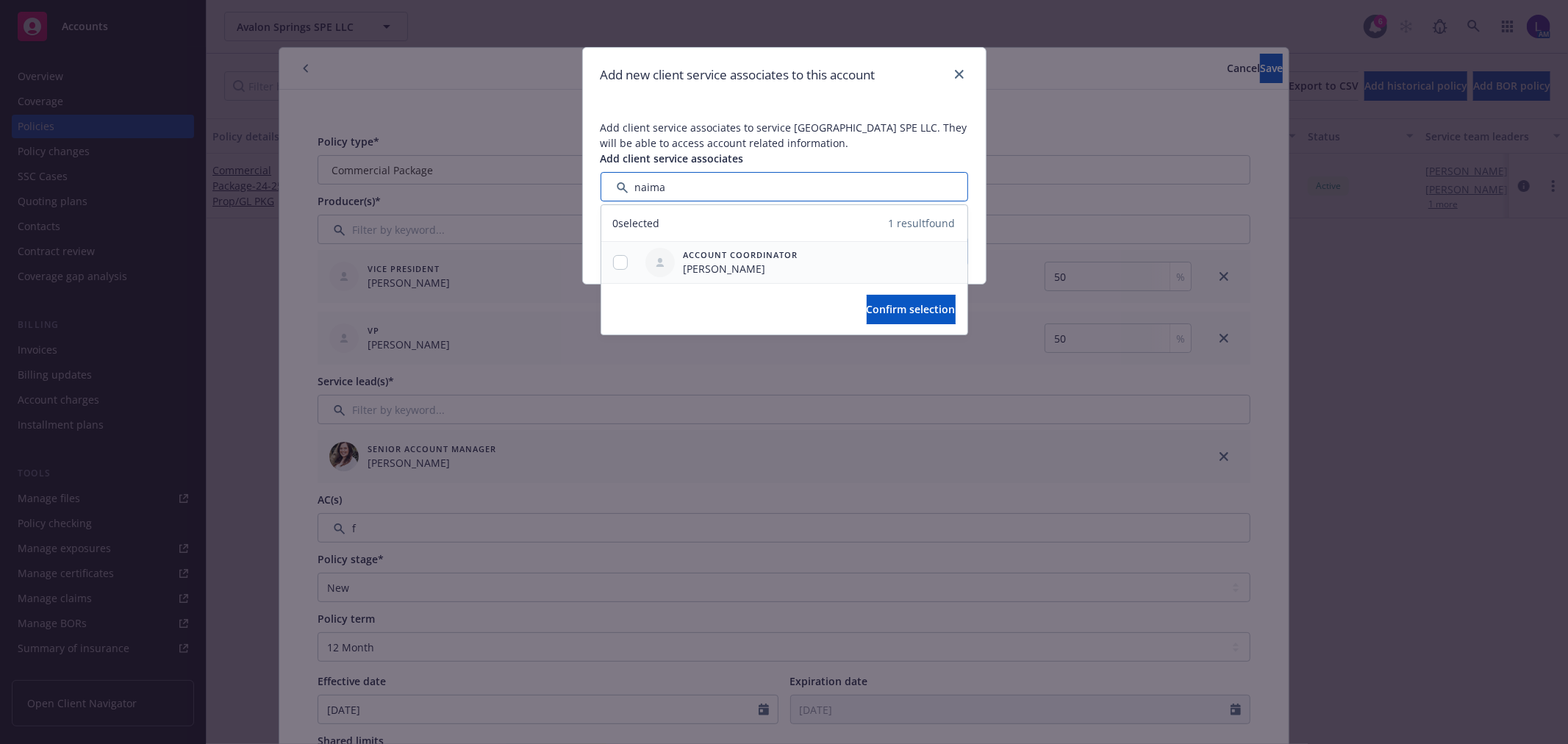
type input "naima"
click at [619, 258] on input "checkbox" at bounding box center [620, 263] width 15 height 15
checkbox input "true"
drag, startPoint x: 818, startPoint y: 292, endPoint x: 846, endPoint y: 305, distance: 30.9
click at [823, 295] on div "Confirm selection" at bounding box center [784, 309] width 366 height 52
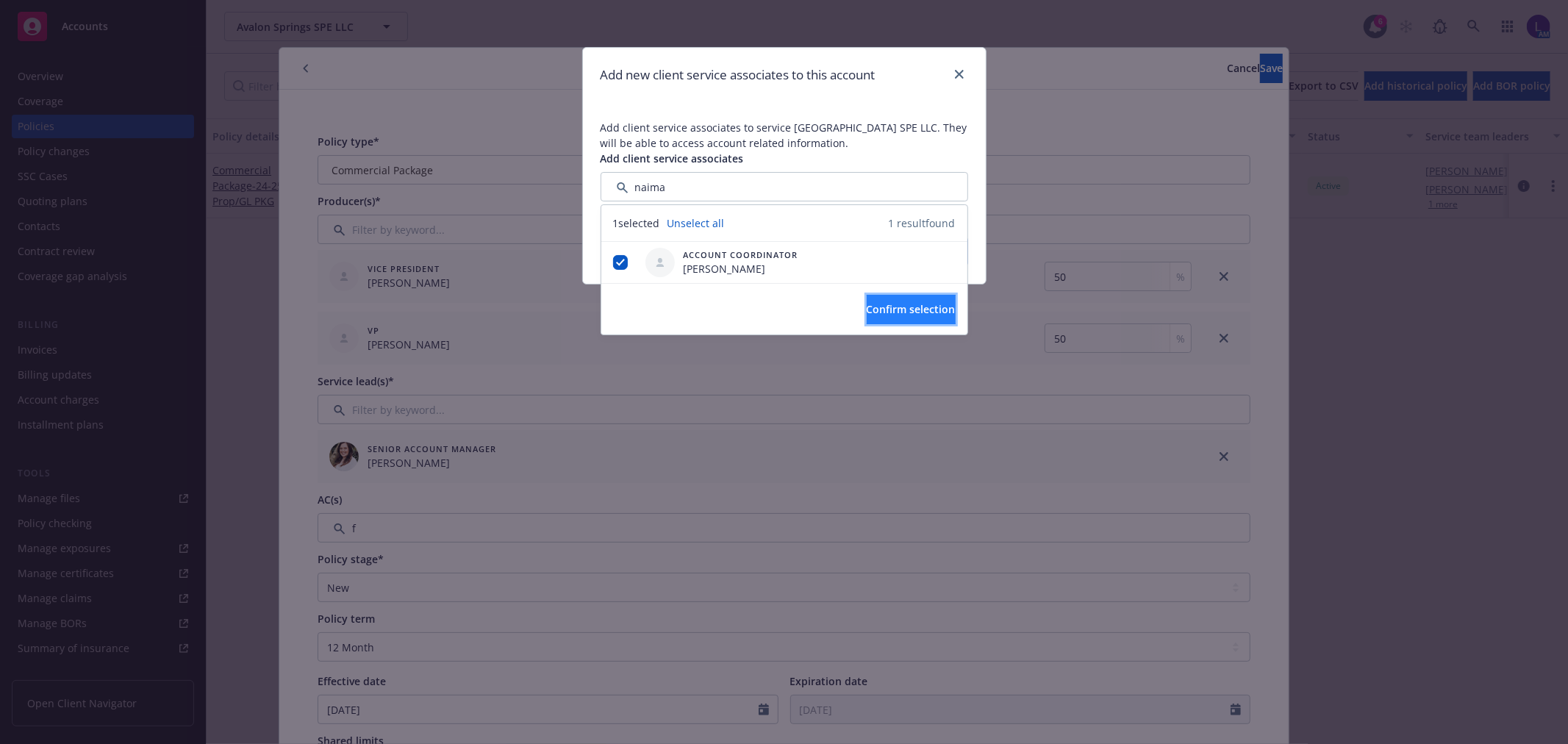
click at [867, 305] on span "Confirm selection" at bounding box center [911, 309] width 89 height 14
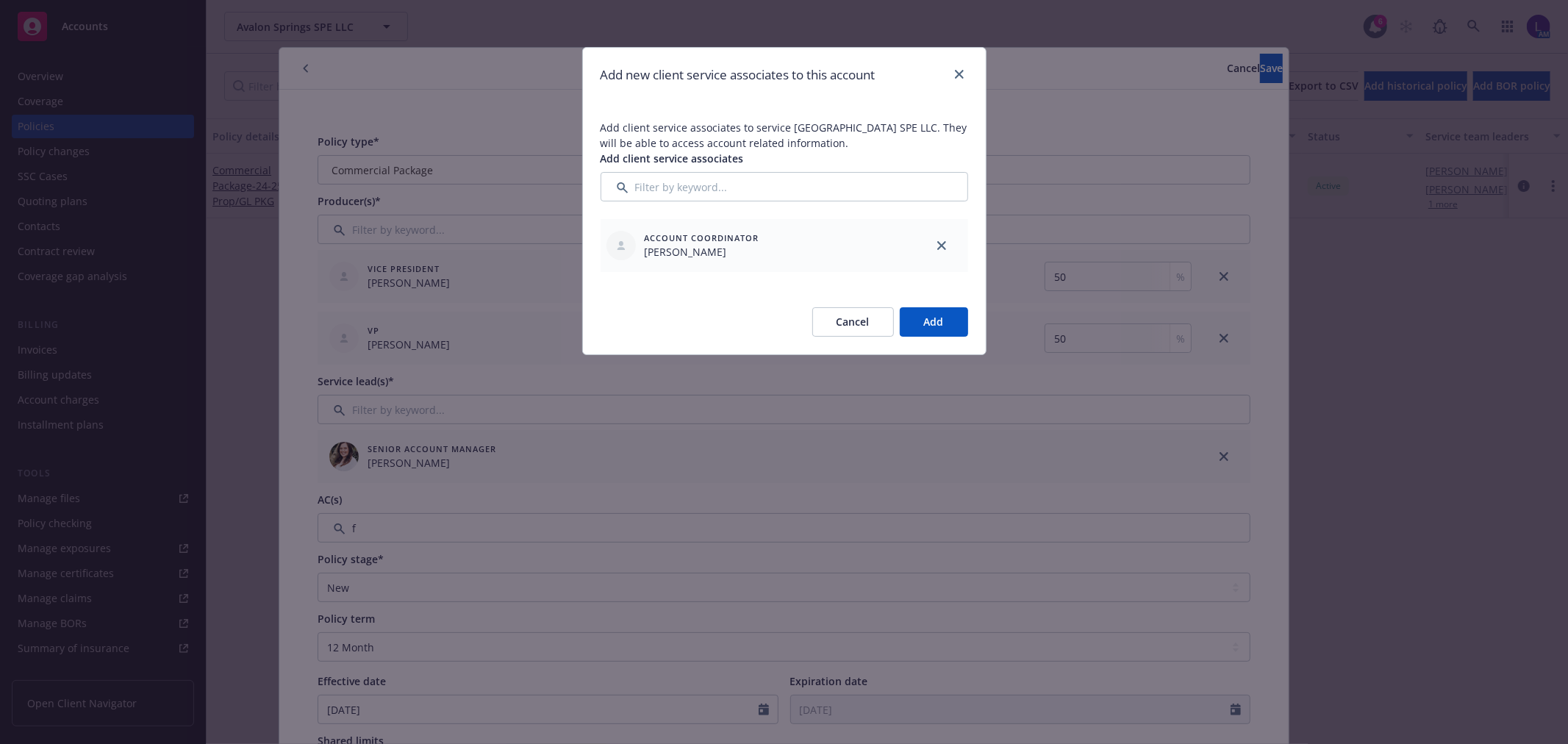
click at [951, 318] on button "Add" at bounding box center [933, 322] width 68 height 30
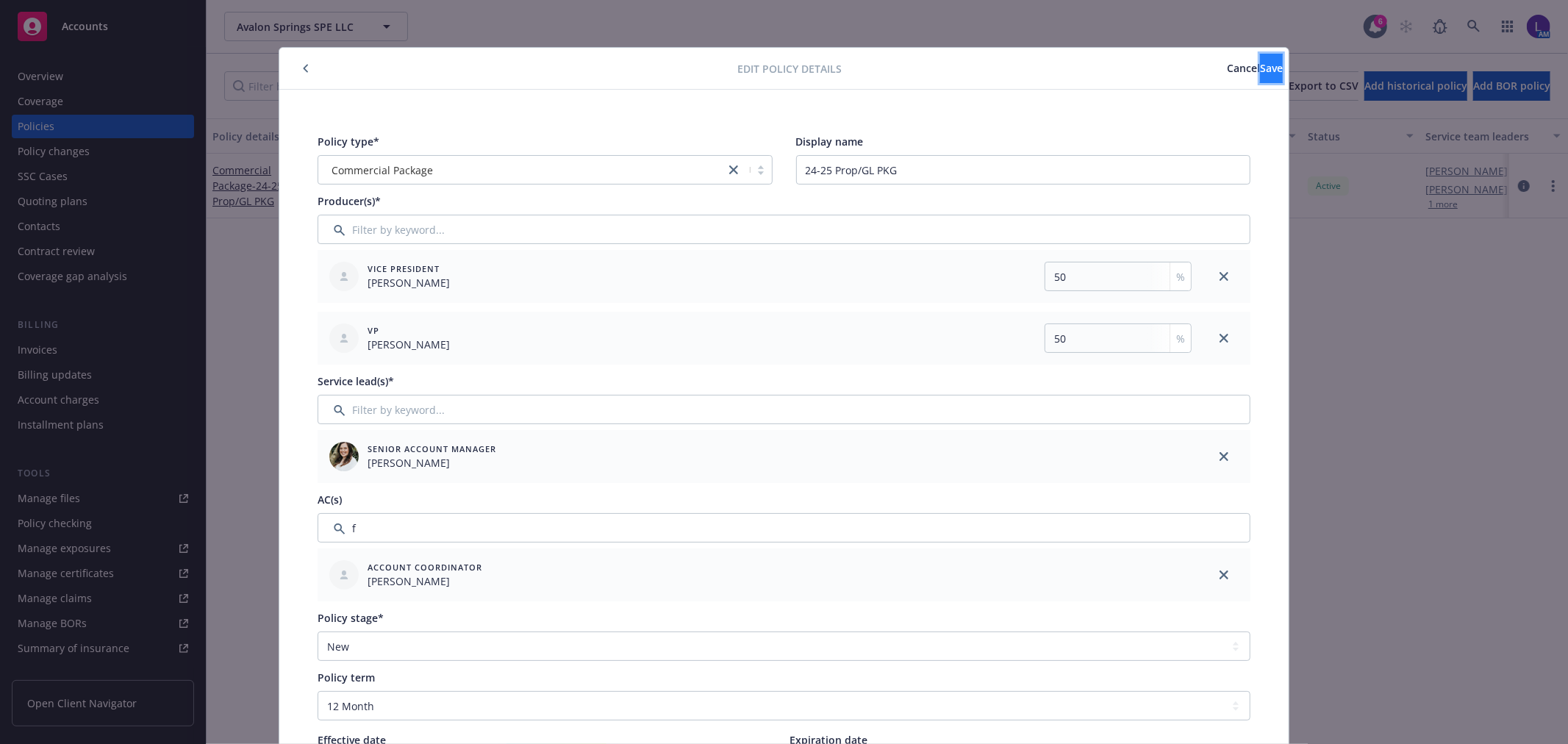
click at [1260, 61] on span "Save" at bounding box center [1271, 68] width 23 height 14
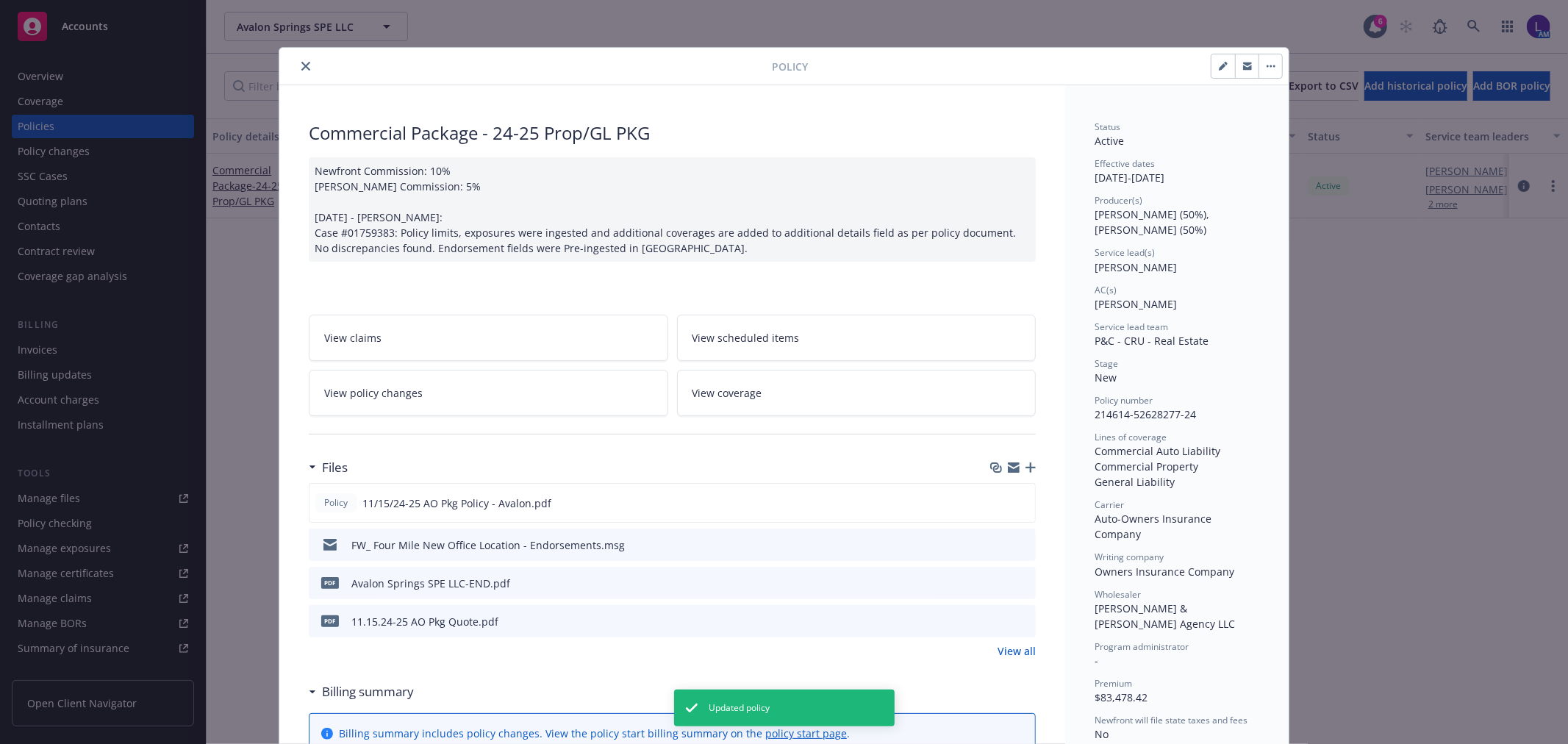
click at [304, 63] on button "close" at bounding box center [306, 66] width 18 height 18
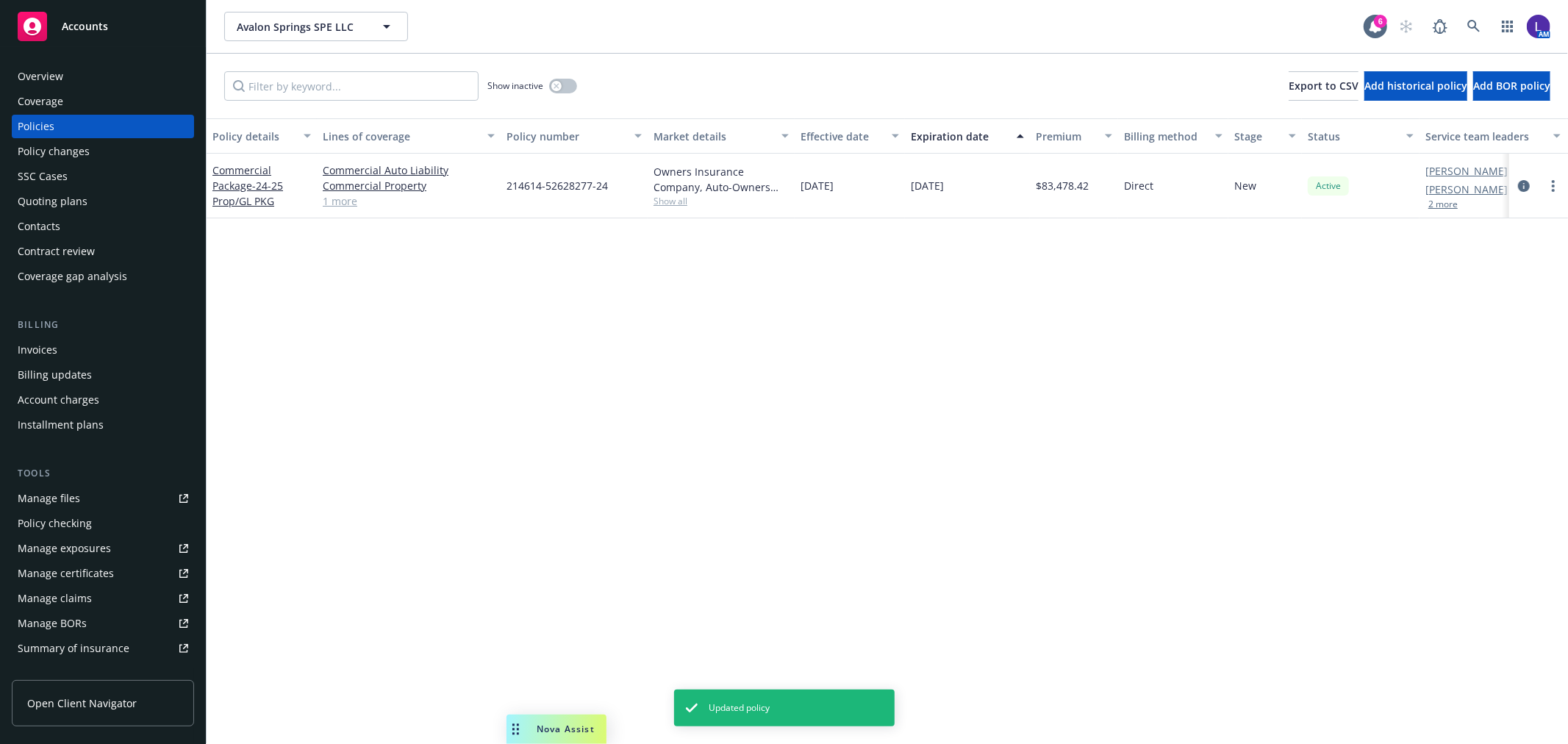
click at [1438, 208] on button "2 more" at bounding box center [1443, 204] width 30 height 9
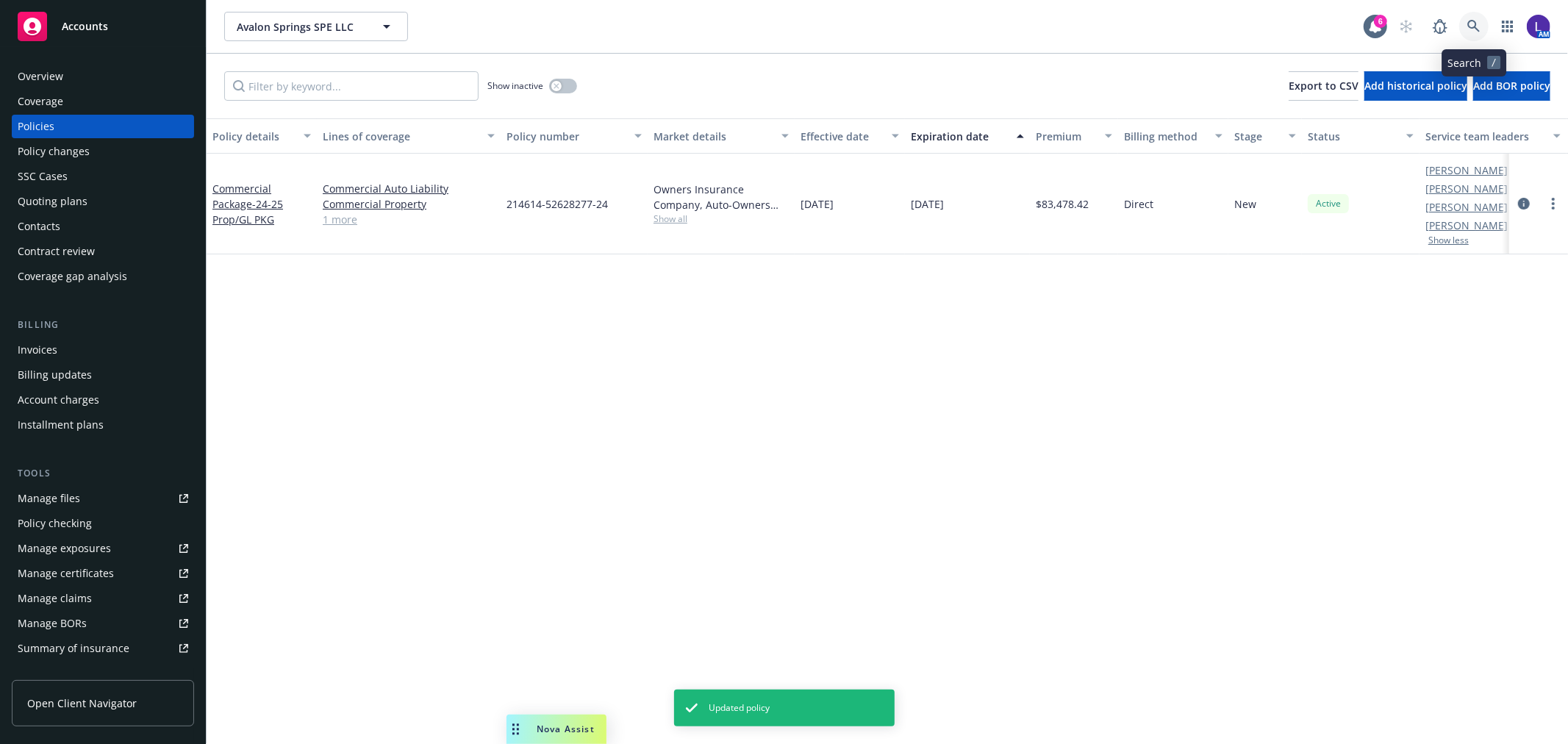
click at [1472, 24] on icon at bounding box center [1473, 26] width 13 height 13
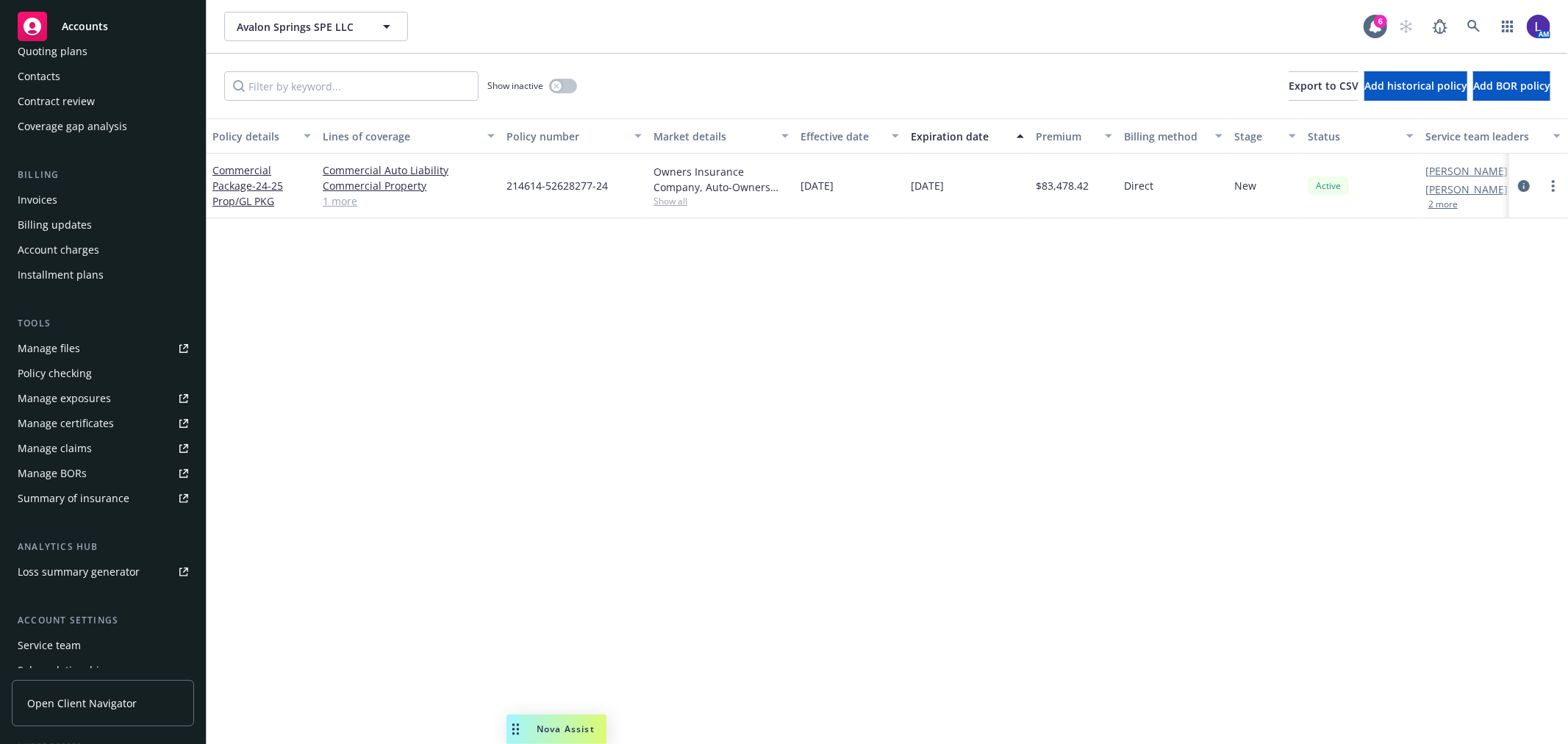
scroll to position [238, 0]
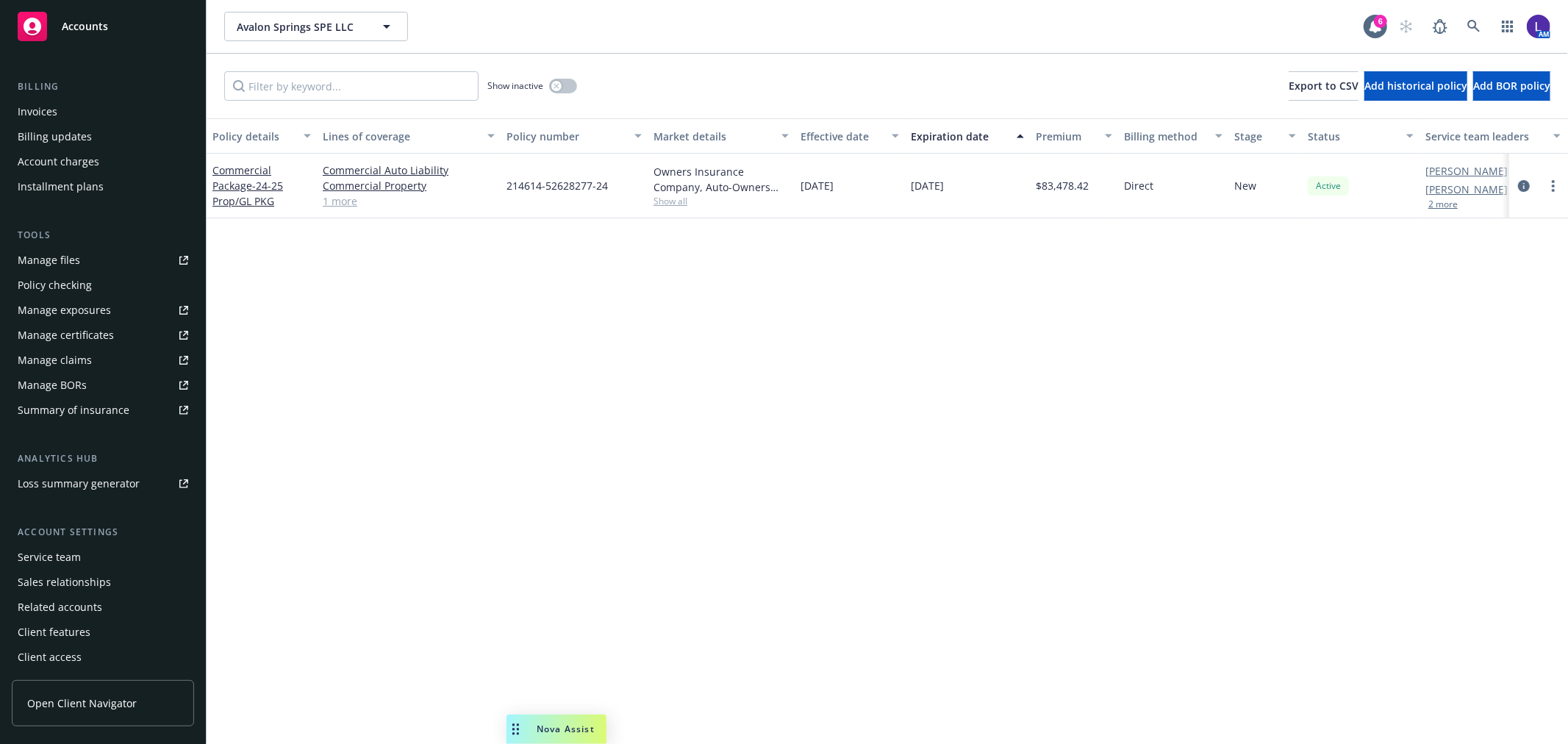
click at [39, 555] on div "Service team" at bounding box center [50, 558] width 63 height 24
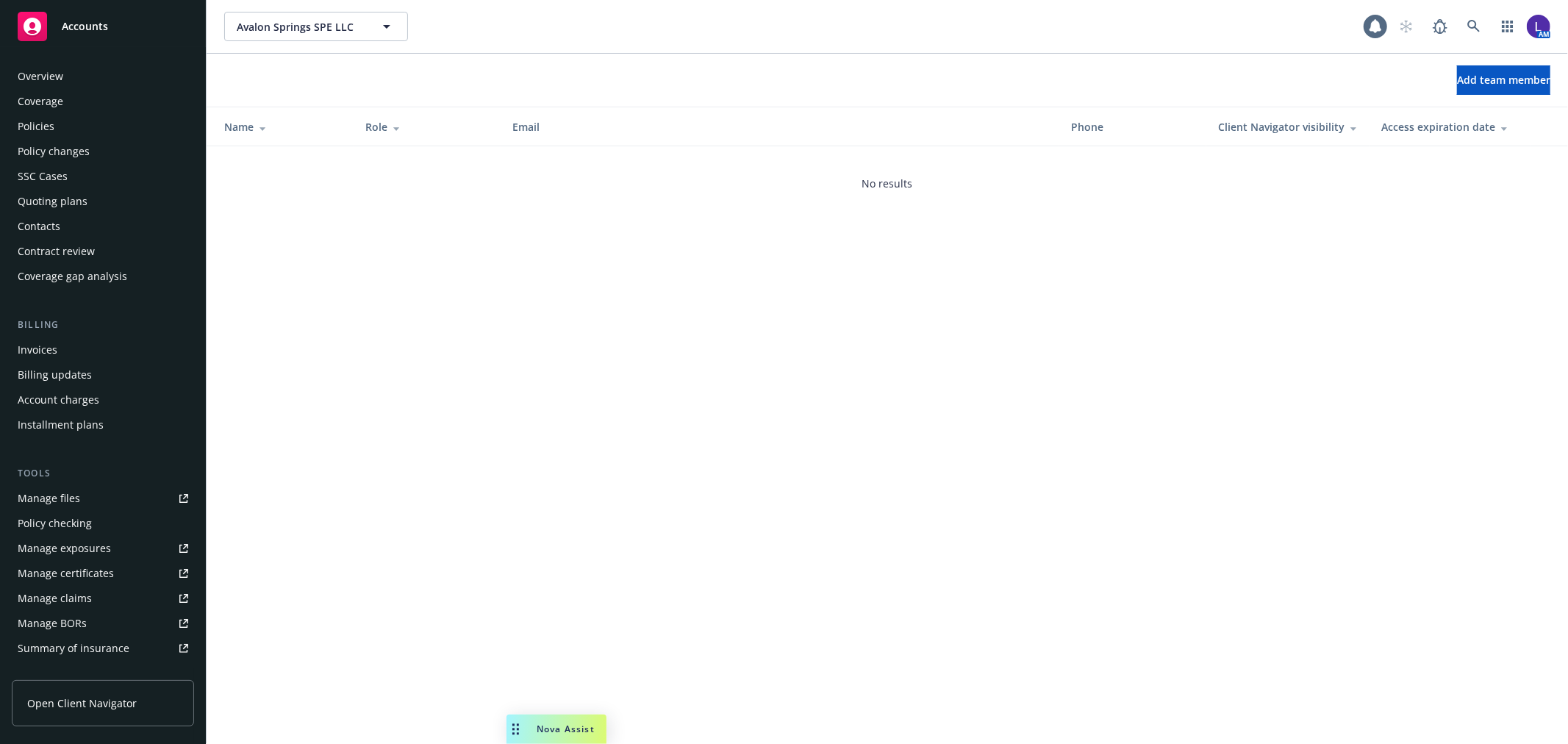
scroll to position [239, 0]
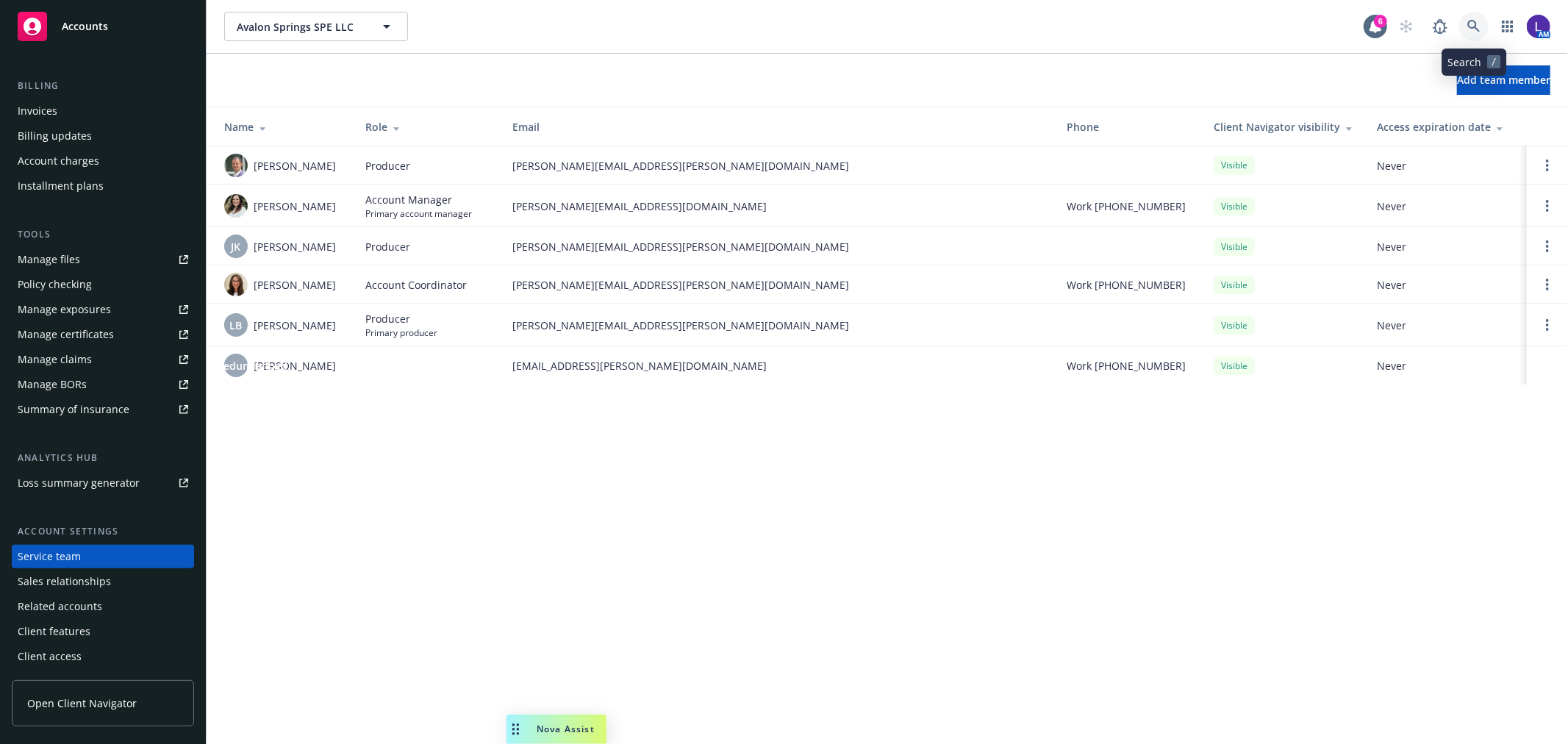
click at [1472, 27] on icon at bounding box center [1473, 26] width 13 height 13
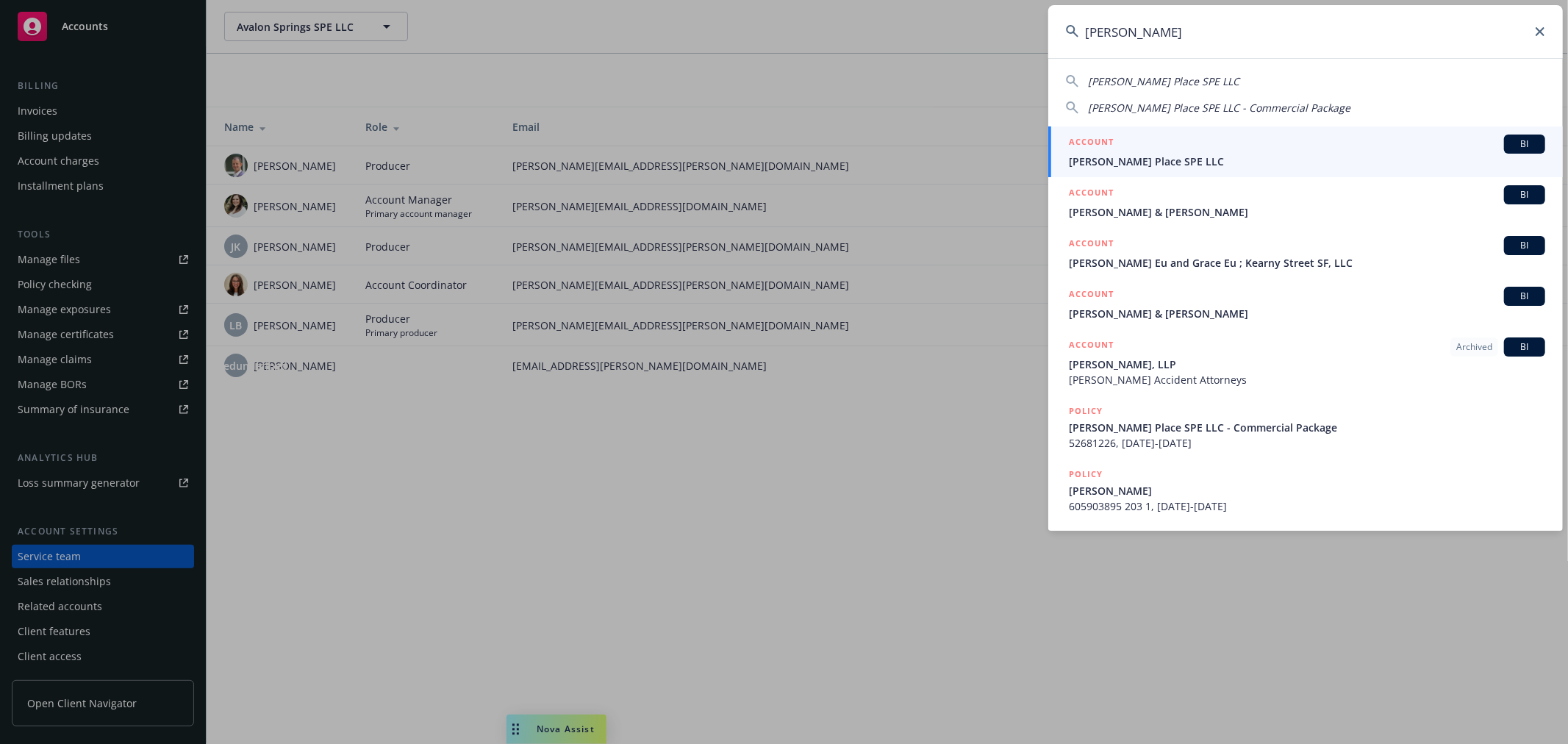
type input "[PERSON_NAME]"
click at [1103, 161] on span "[PERSON_NAME] Place SPE LLC" at bounding box center [1307, 161] width 476 height 16
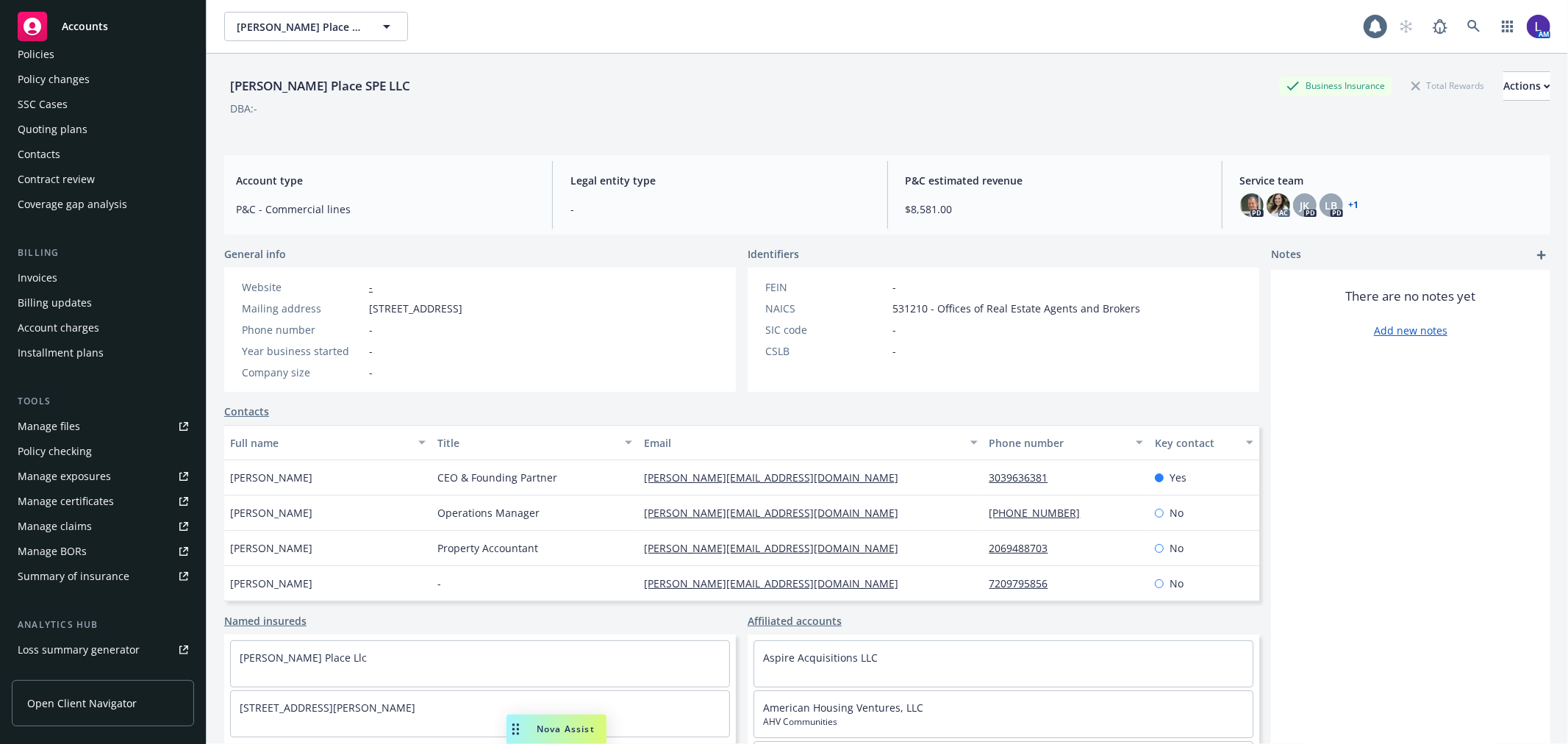
scroll to position [238, 0]
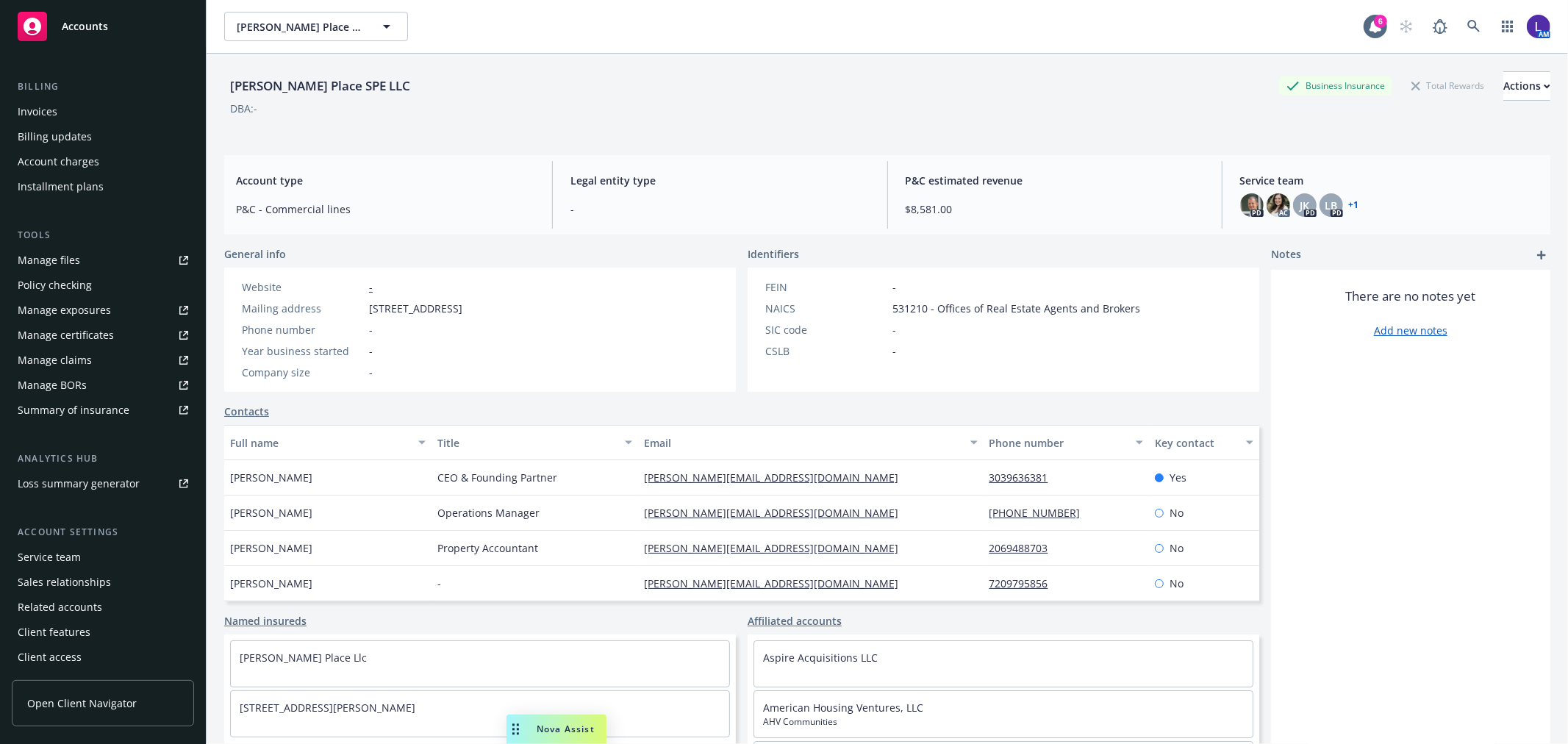
click at [66, 562] on div "Service team" at bounding box center [50, 558] width 63 height 24
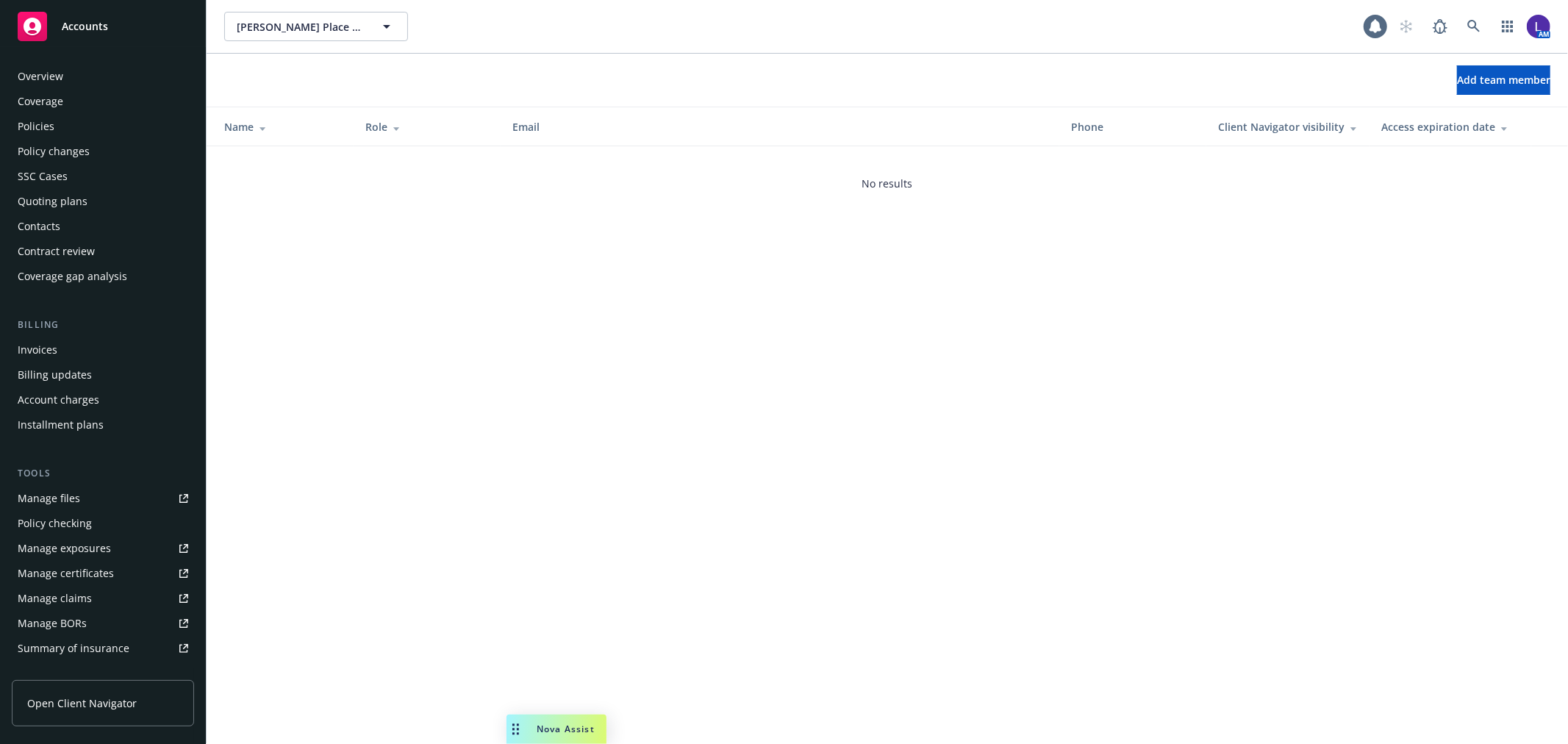
scroll to position [239, 0]
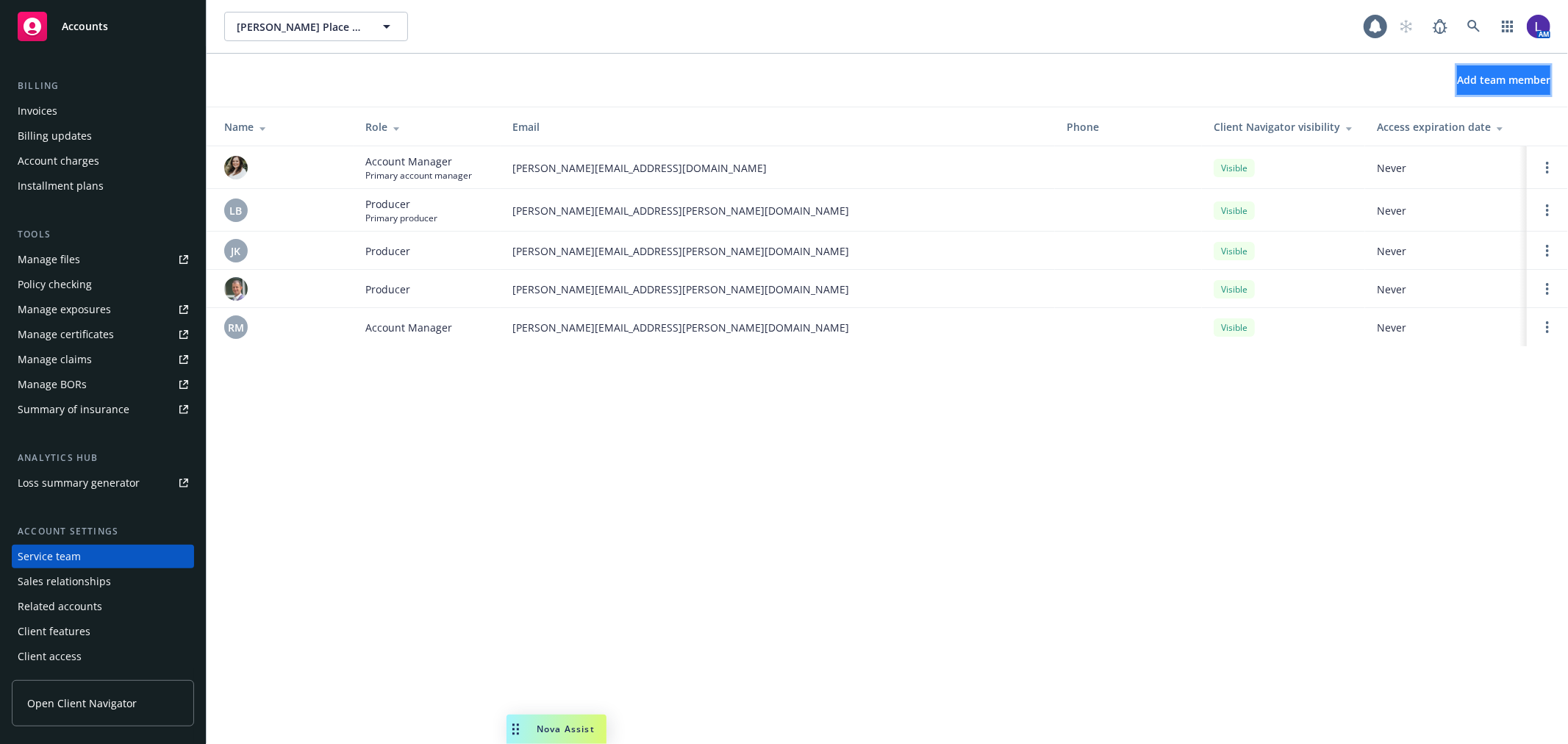
click at [1457, 67] on button "Add team member" at bounding box center [1504, 80] width 93 height 30
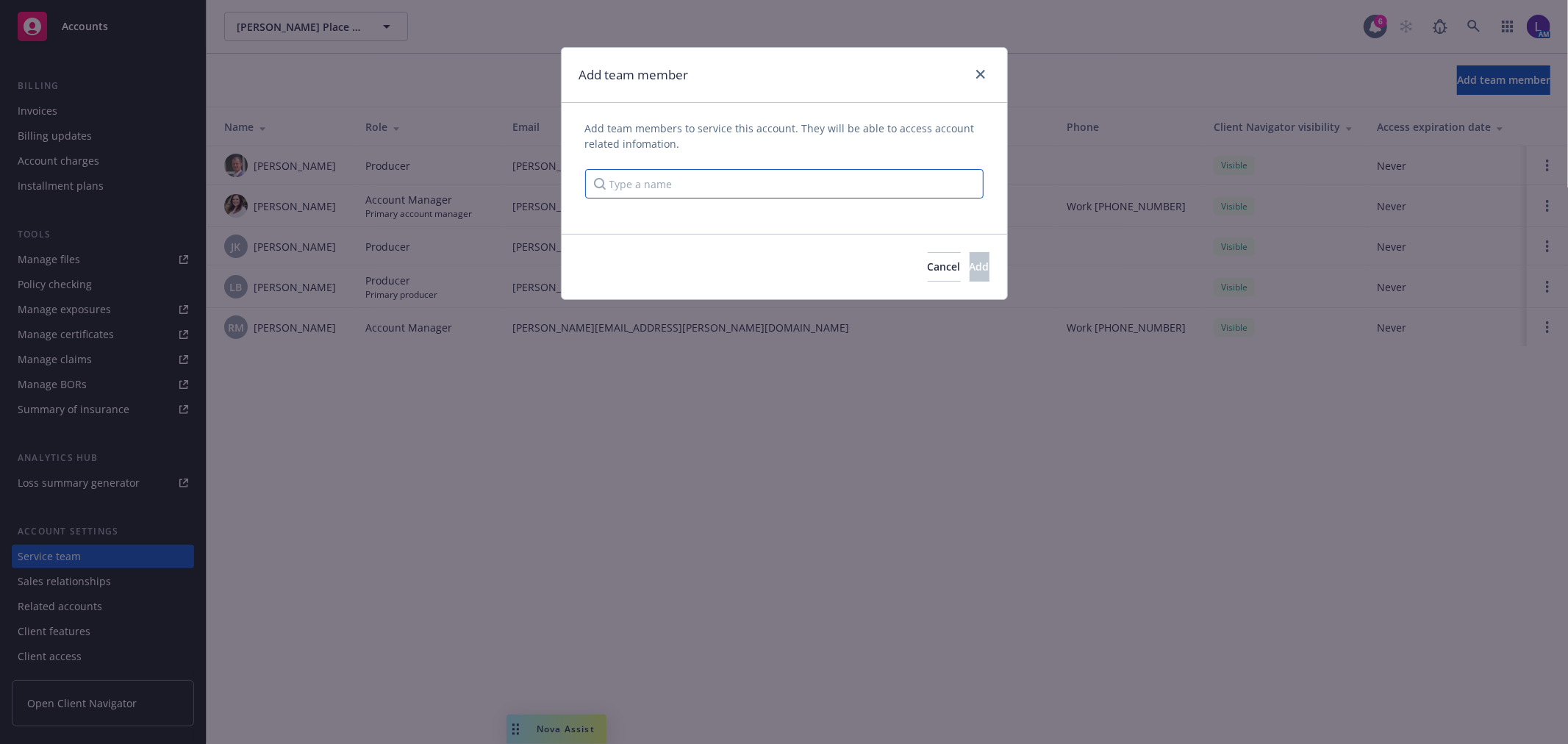
click at [687, 169] on input "Type a name" at bounding box center [784, 184] width 398 height 30
click at [687, 176] on input "Type a name" at bounding box center [784, 184] width 398 height 30
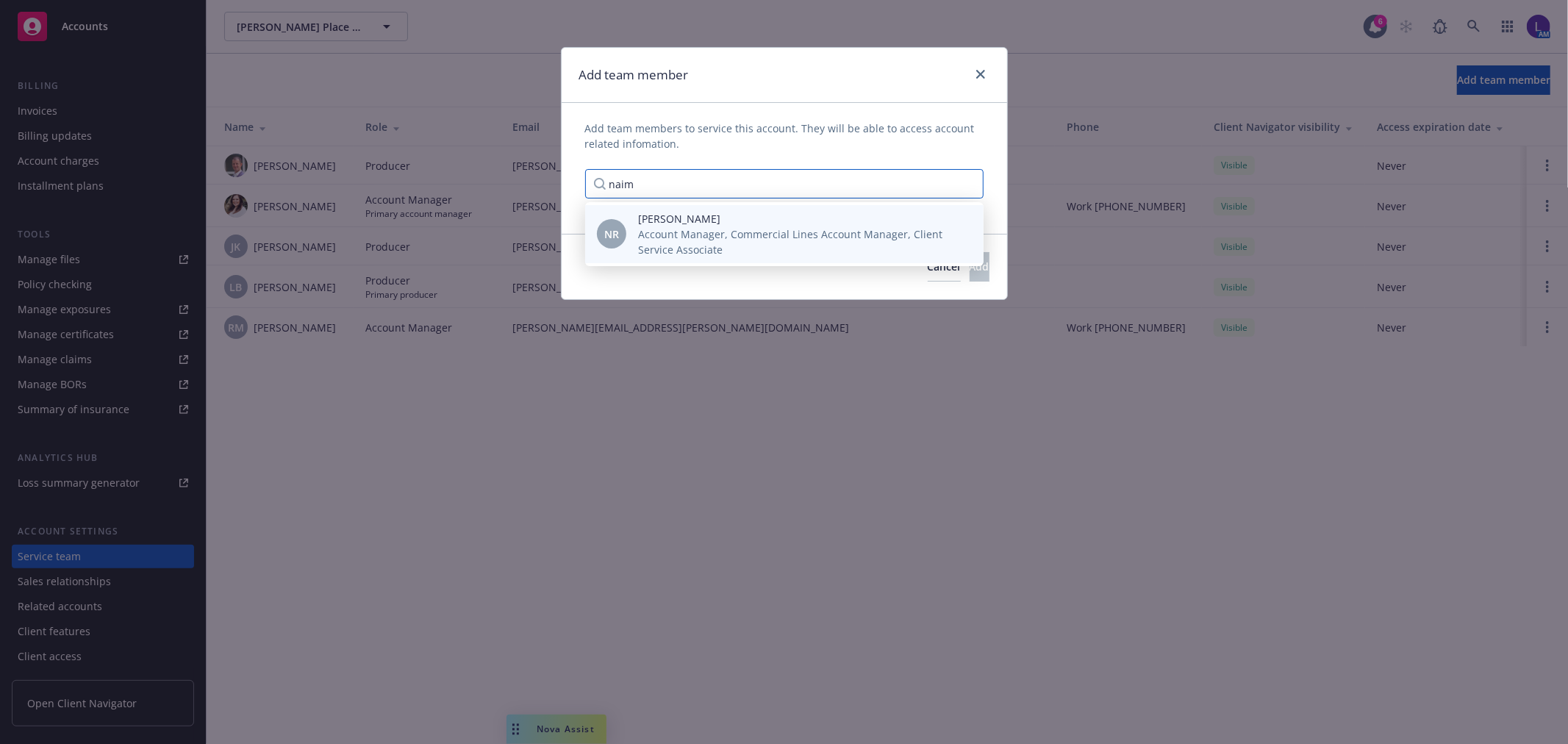
type input "naim"
click at [666, 223] on span "[PERSON_NAME]" at bounding box center [798, 219] width 322 height 16
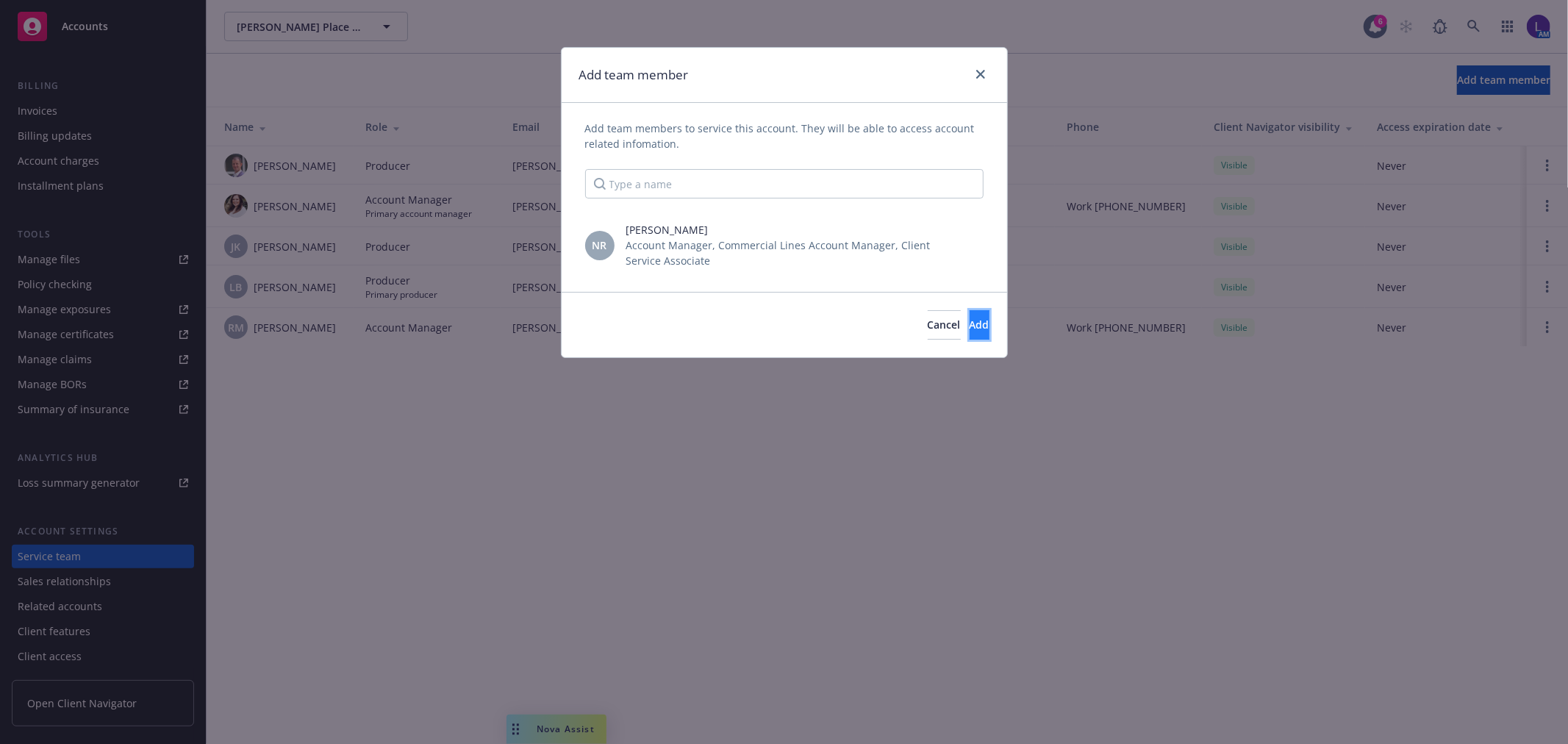
click at [970, 322] on span "Add" at bounding box center [980, 325] width 20 height 14
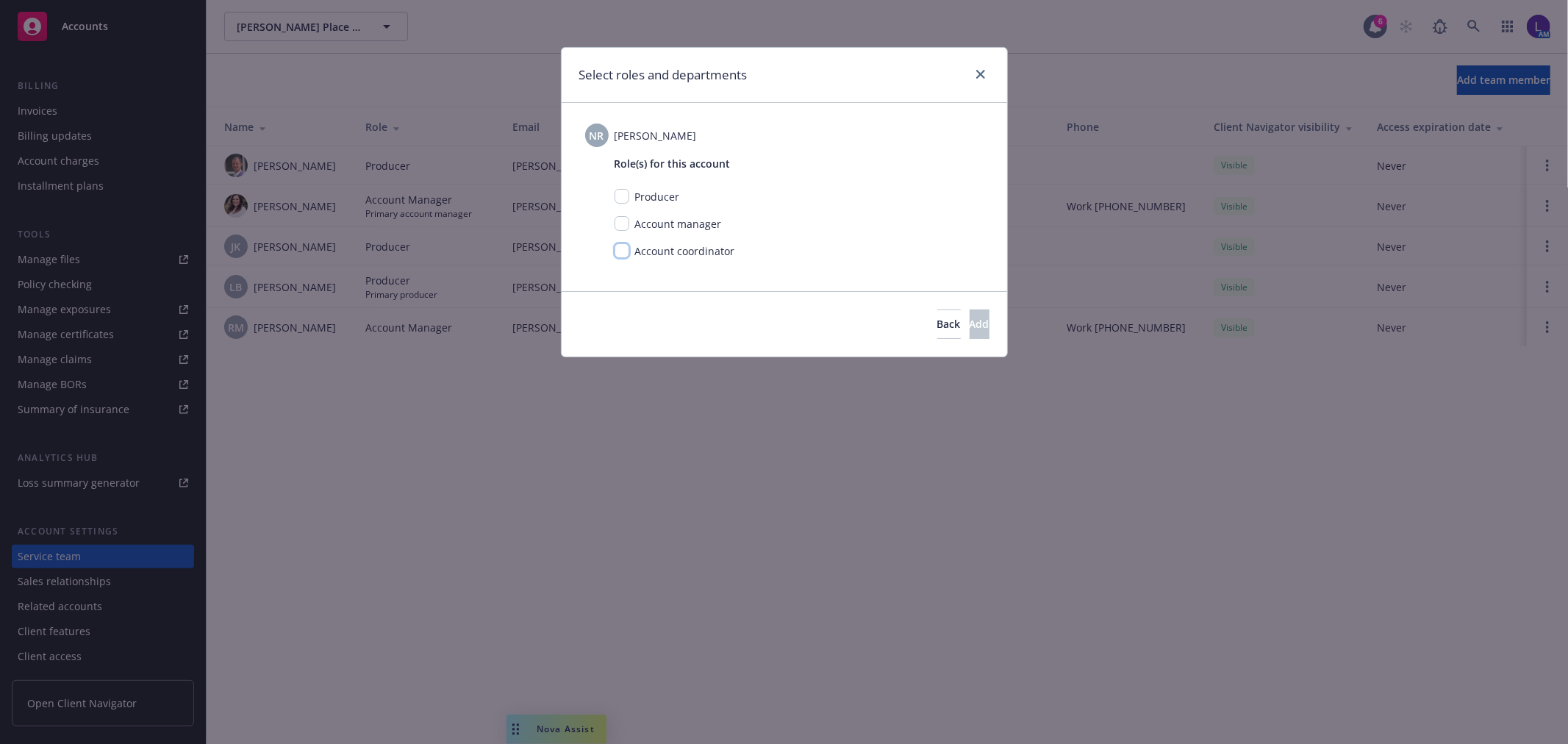
click at [626, 252] on input "checkbox" at bounding box center [621, 251] width 15 height 15
checkbox input "true"
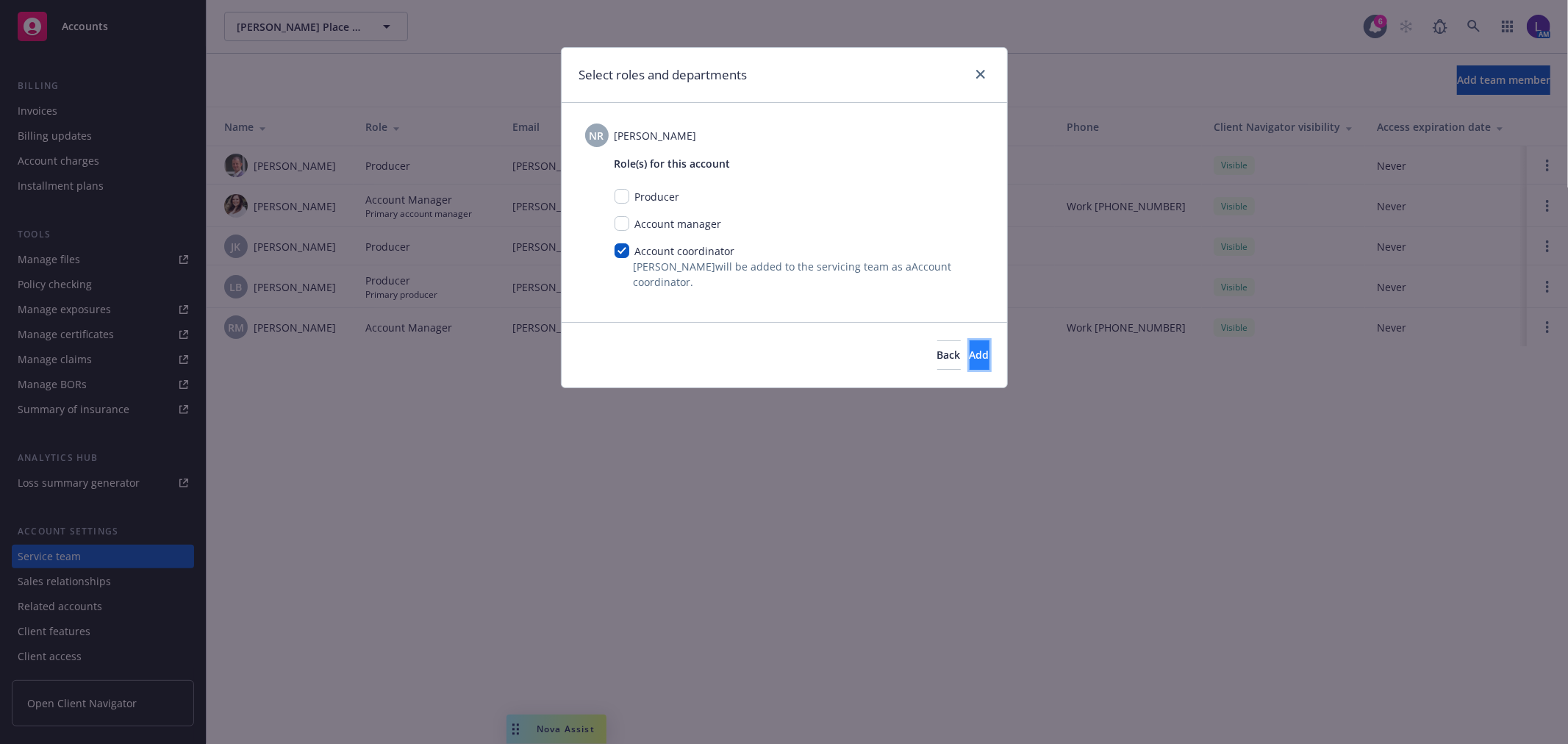
click at [970, 358] on span "Add" at bounding box center [980, 355] width 20 height 14
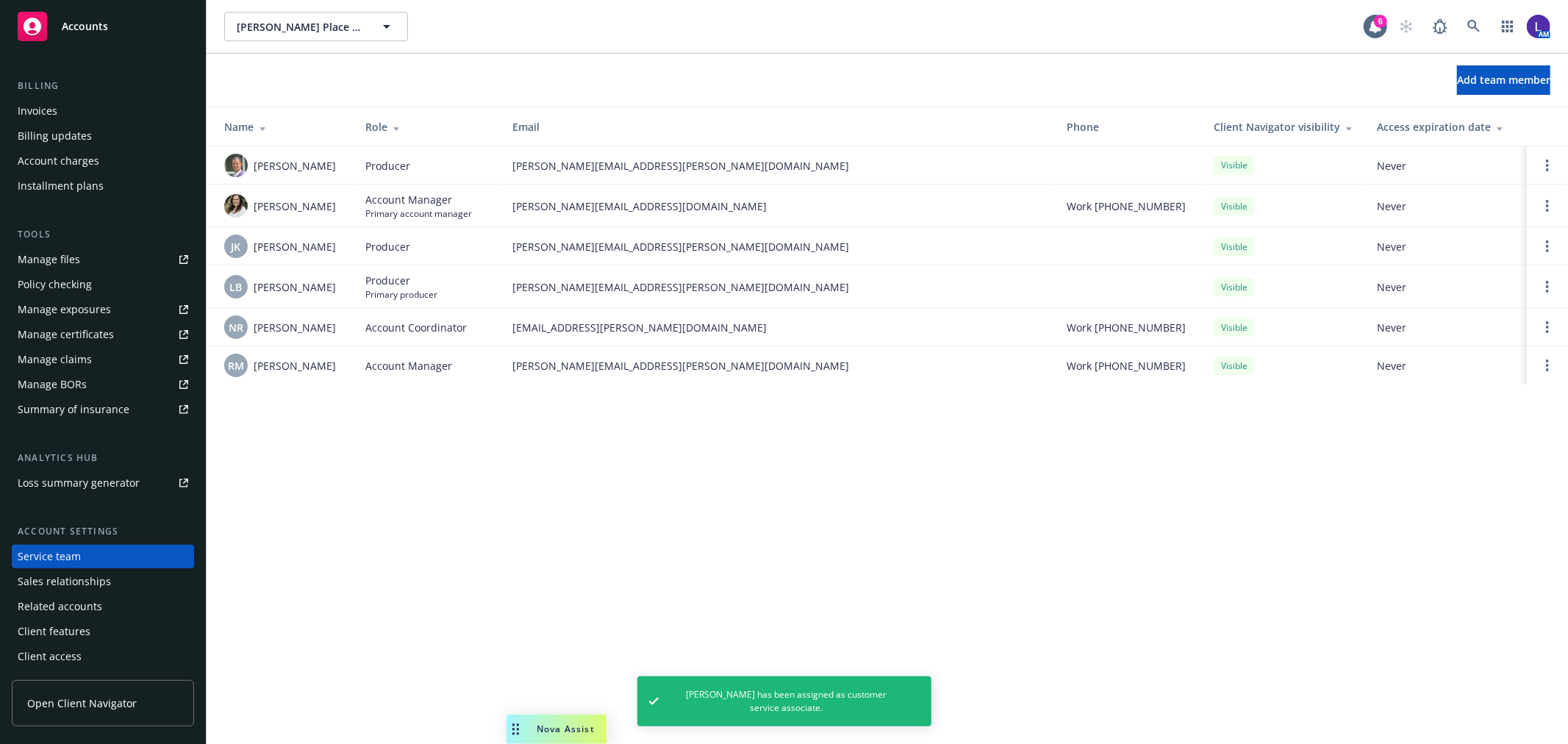
scroll to position [0, 0]
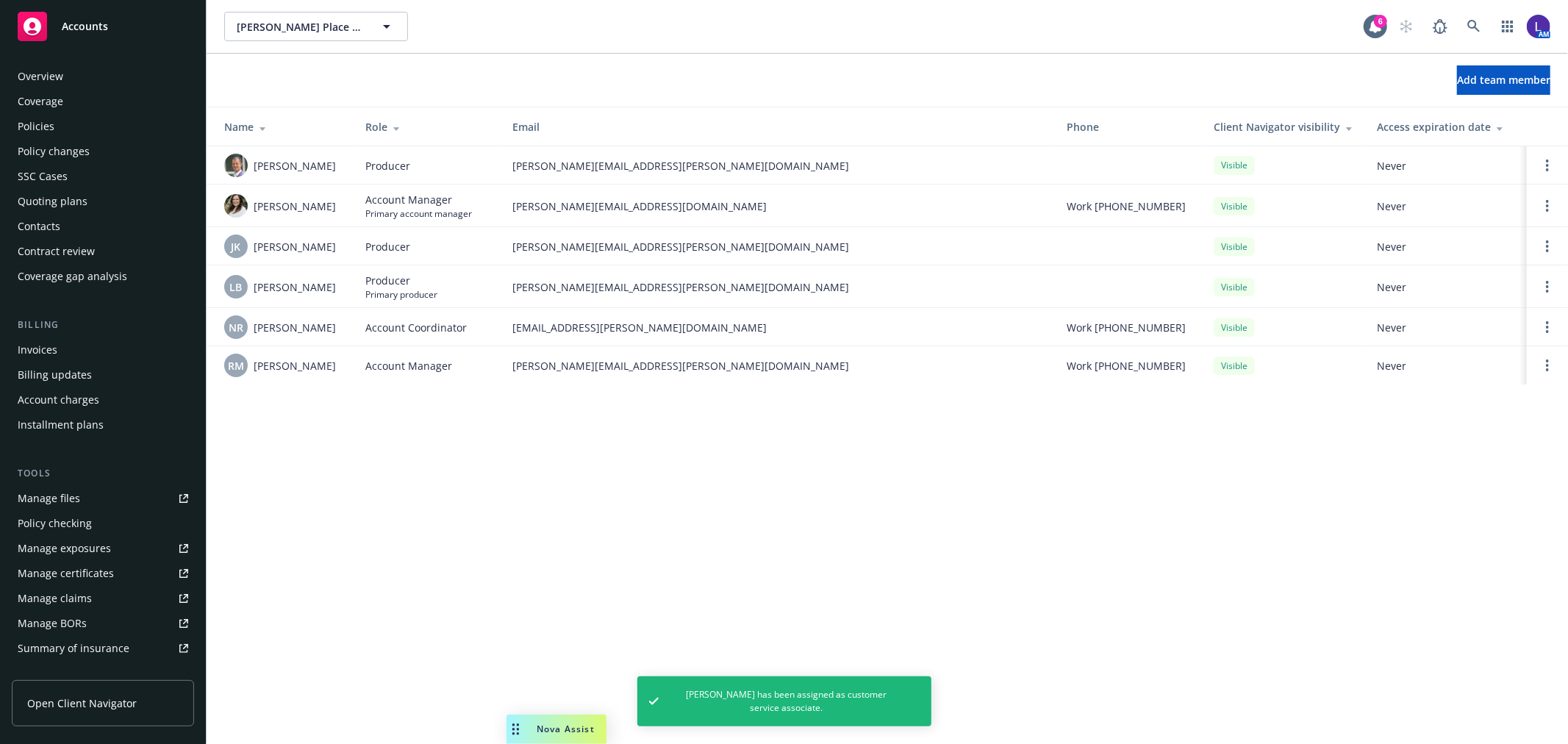
click at [50, 123] on div "Policies" at bounding box center [36, 127] width 37 height 24
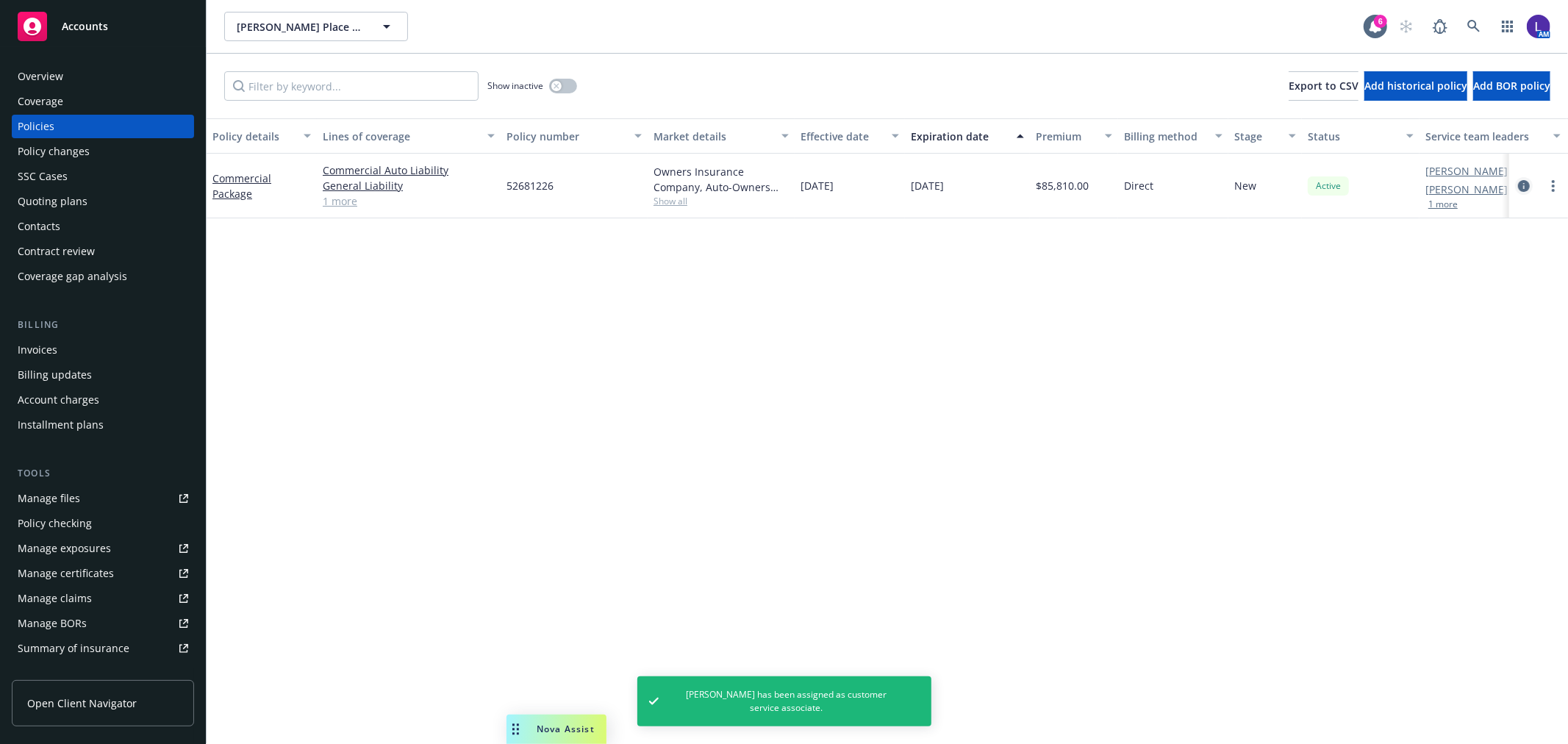
click at [1517, 187] on icon "circleInformation" at bounding box center [1523, 186] width 12 height 12
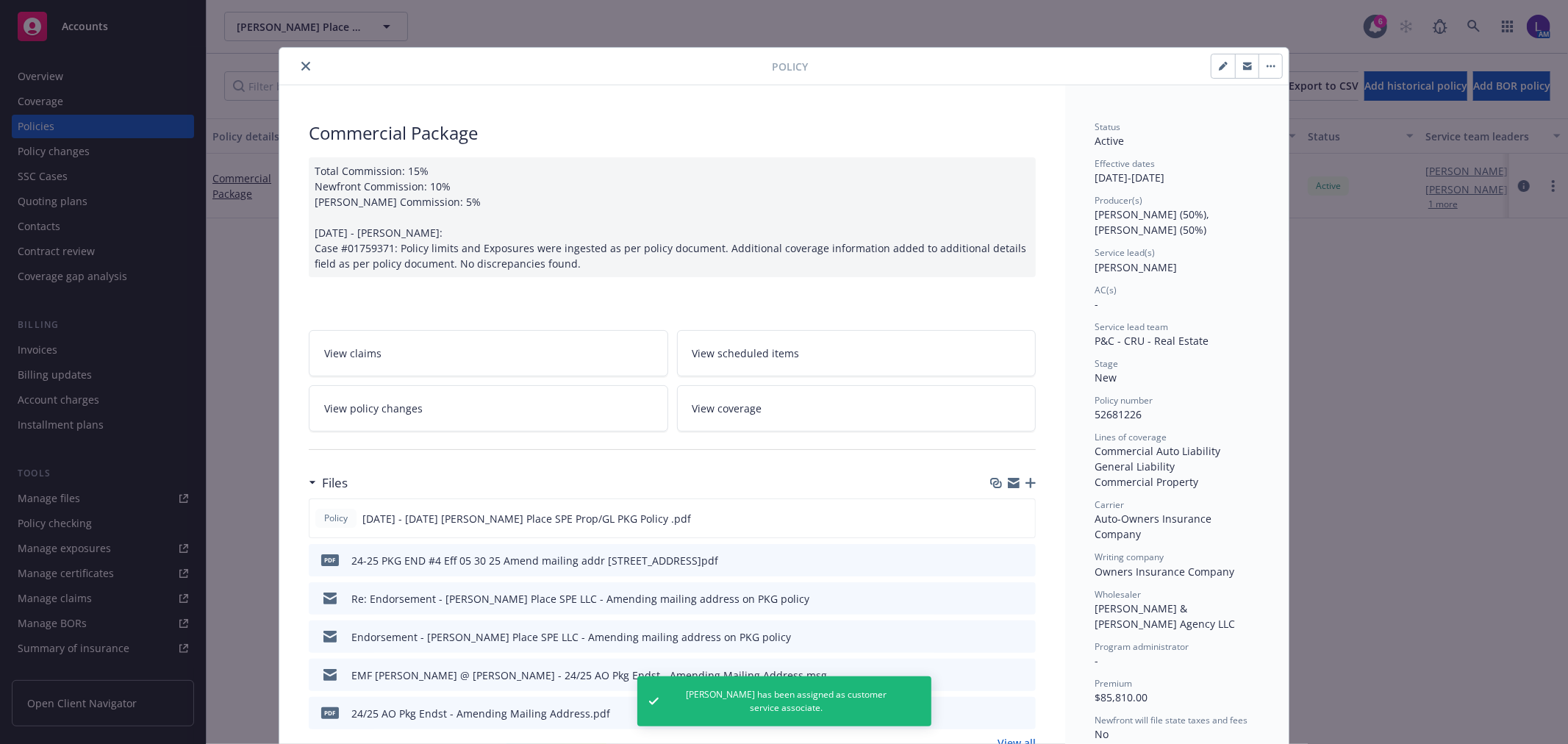
click at [1223, 54] on button "button" at bounding box center [1223, 66] width 24 height 24
select select "NEW"
select select "12"
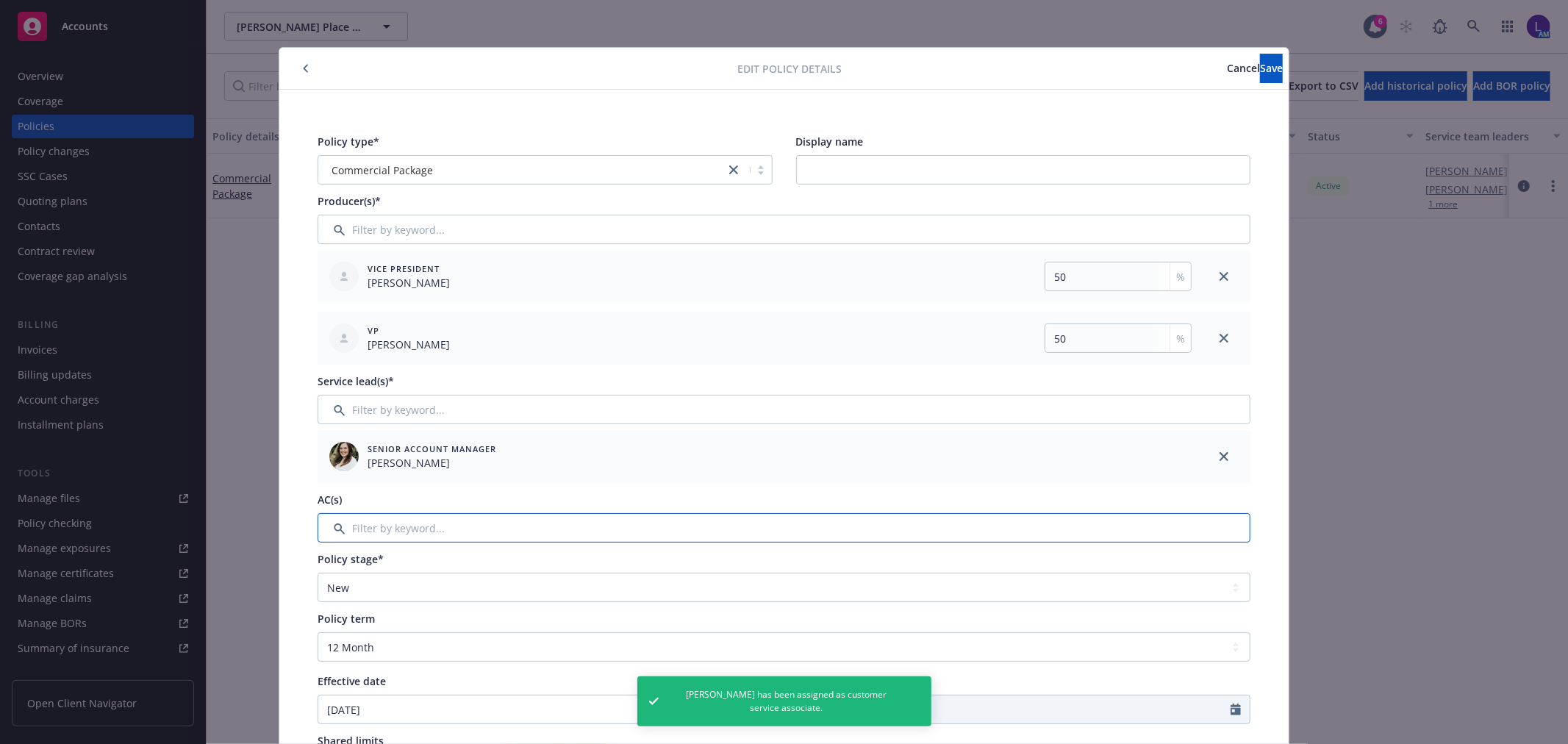
drag, startPoint x: 359, startPoint y: 515, endPoint x: 356, endPoint y: 508, distance: 7.6
click at [359, 514] on input "Filter by keyword..." at bounding box center [784, 528] width 933 height 30
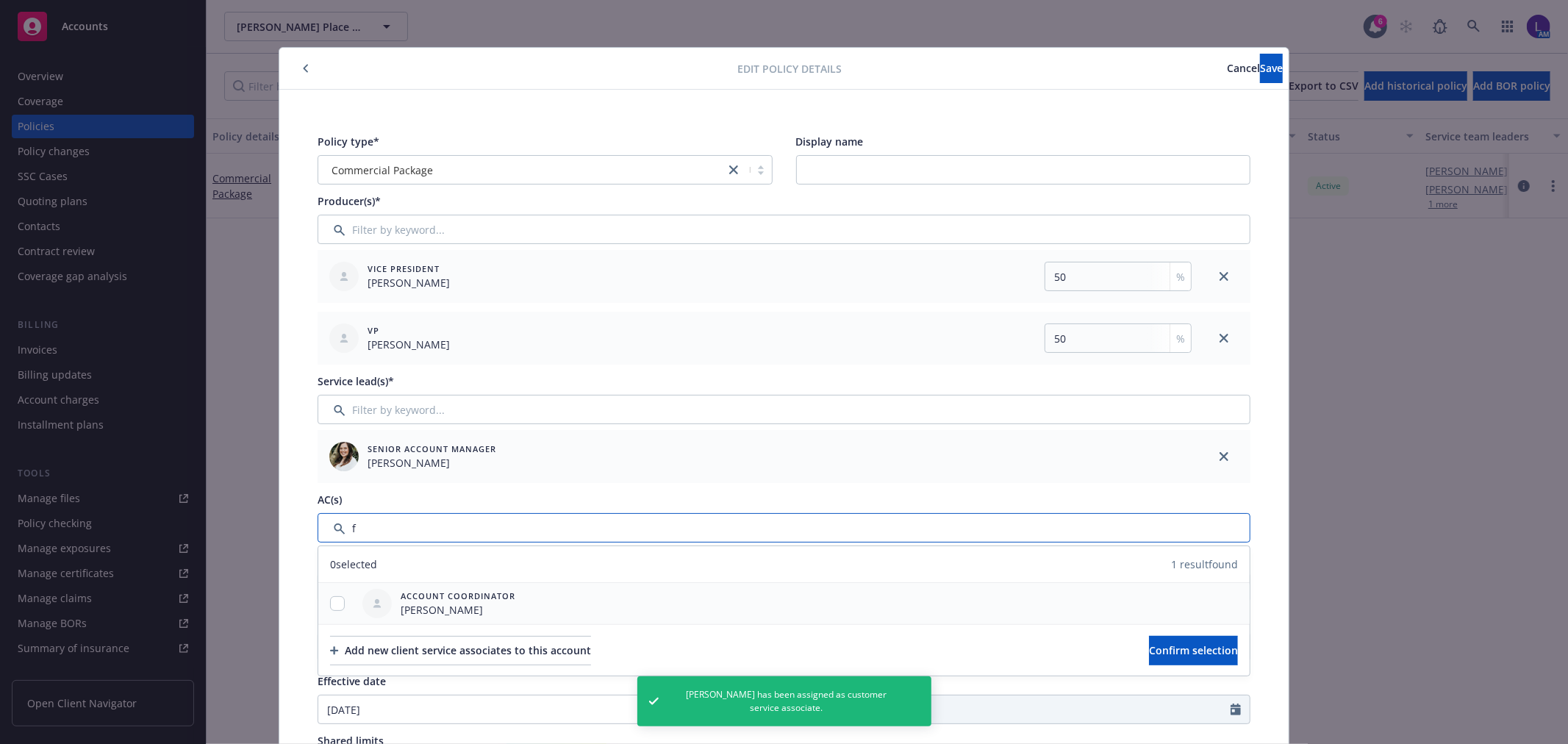
type input "f"
click at [332, 605] on input "checkbox" at bounding box center [337, 603] width 15 height 15
checkbox input "true"
click at [1166, 645] on span "Confirm selection" at bounding box center [1194, 650] width 89 height 14
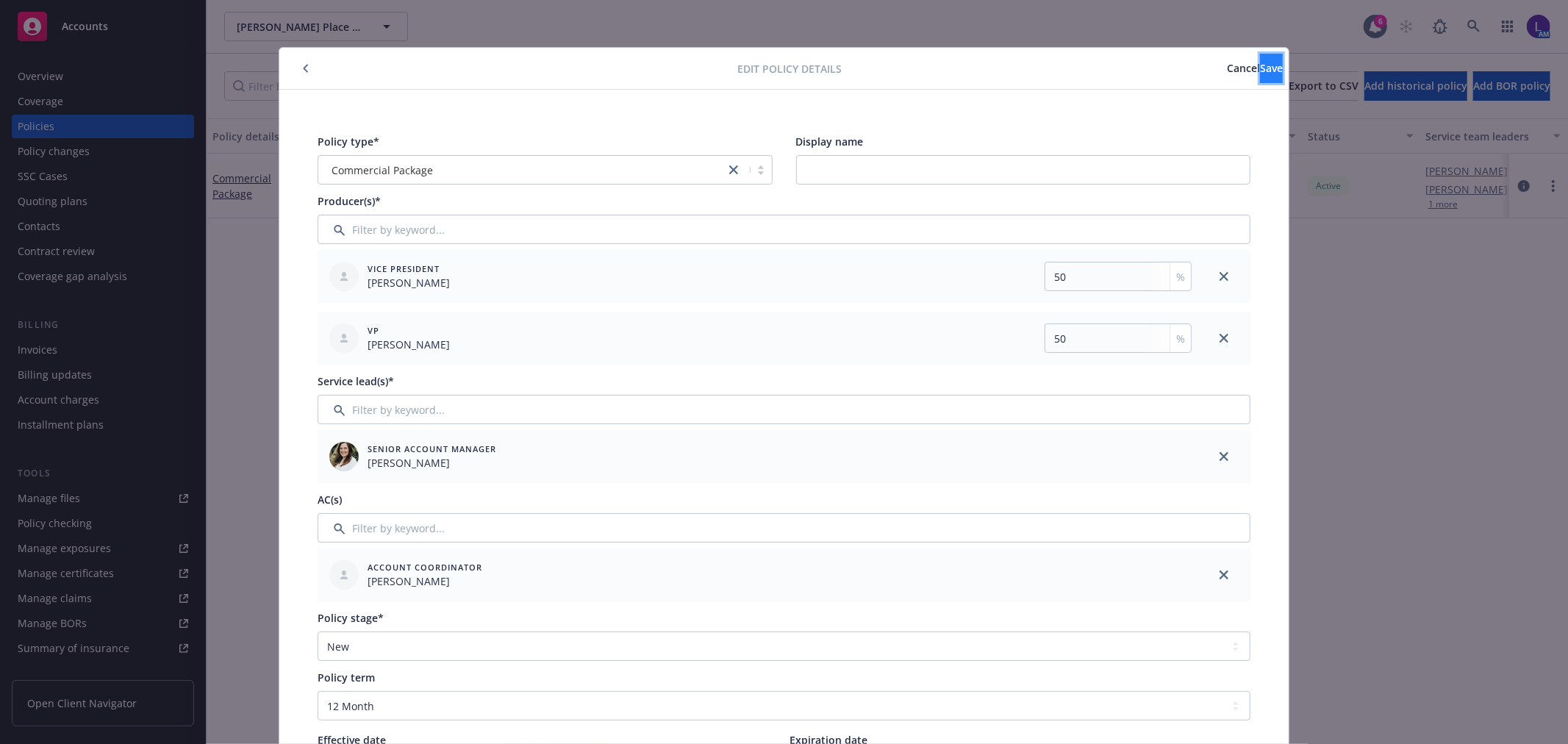
click at [1260, 75] on button "Save" at bounding box center [1271, 68] width 23 height 30
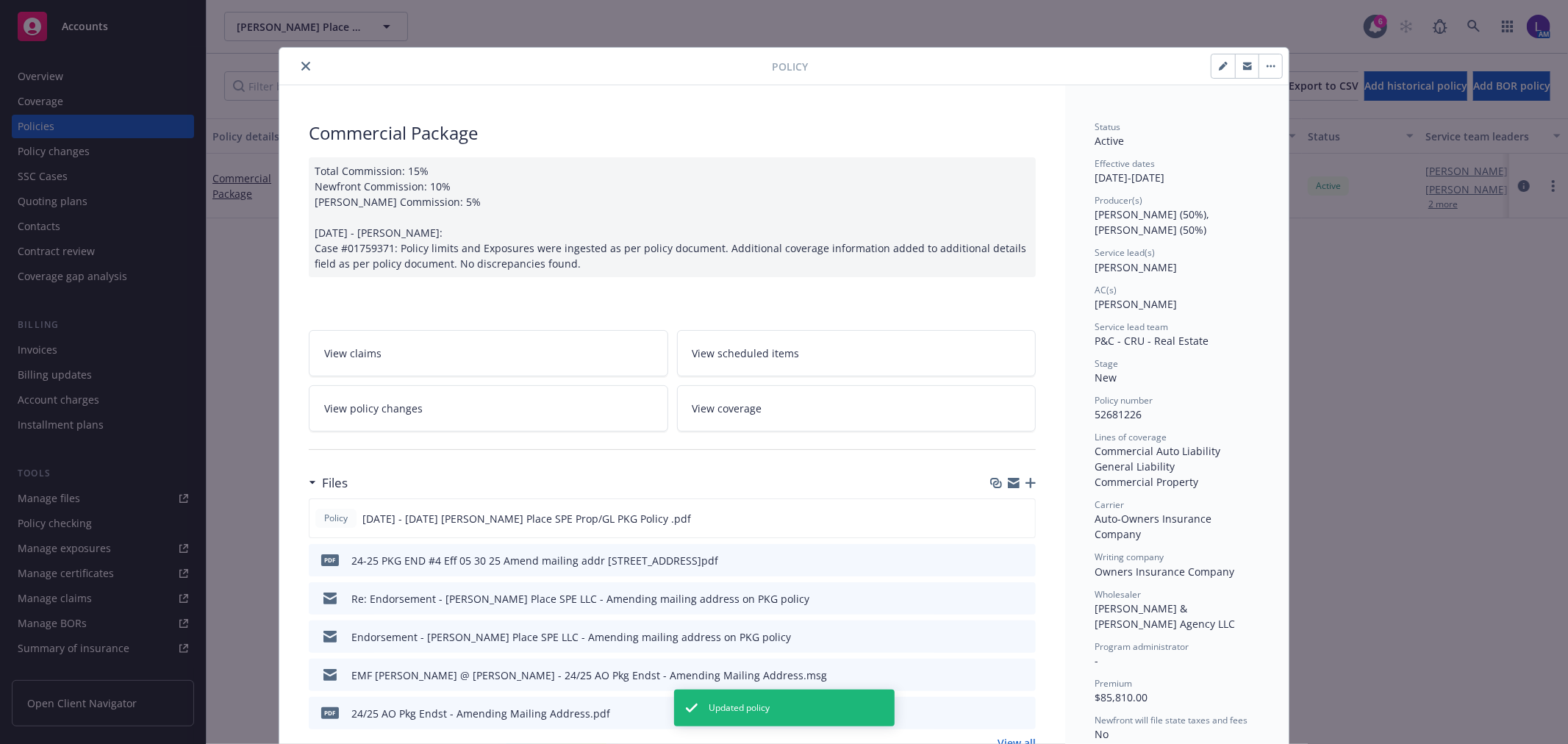
click at [301, 64] on icon "close" at bounding box center [305, 65] width 9 height 9
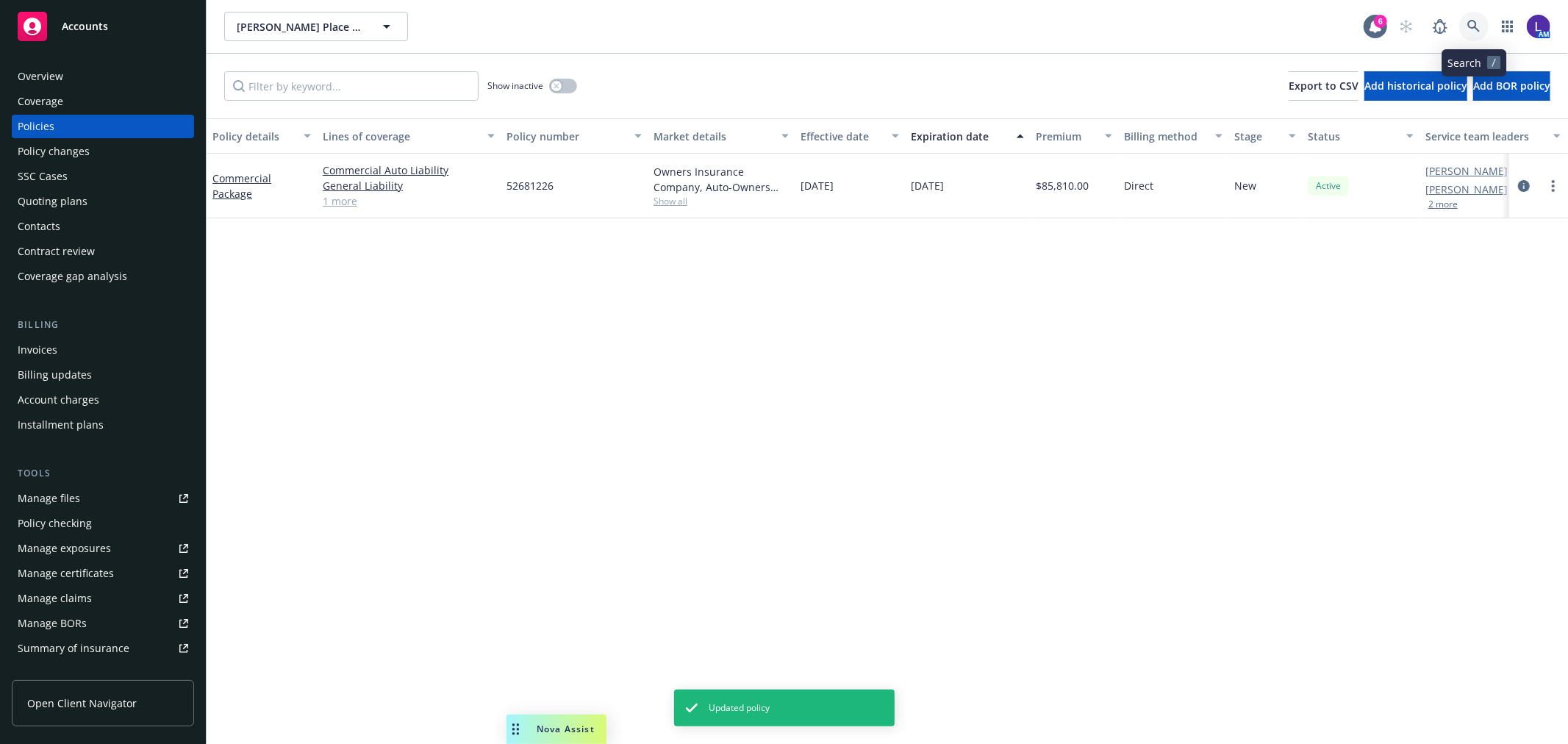
click at [1466, 22] on link at bounding box center [1474, 27] width 30 height 30
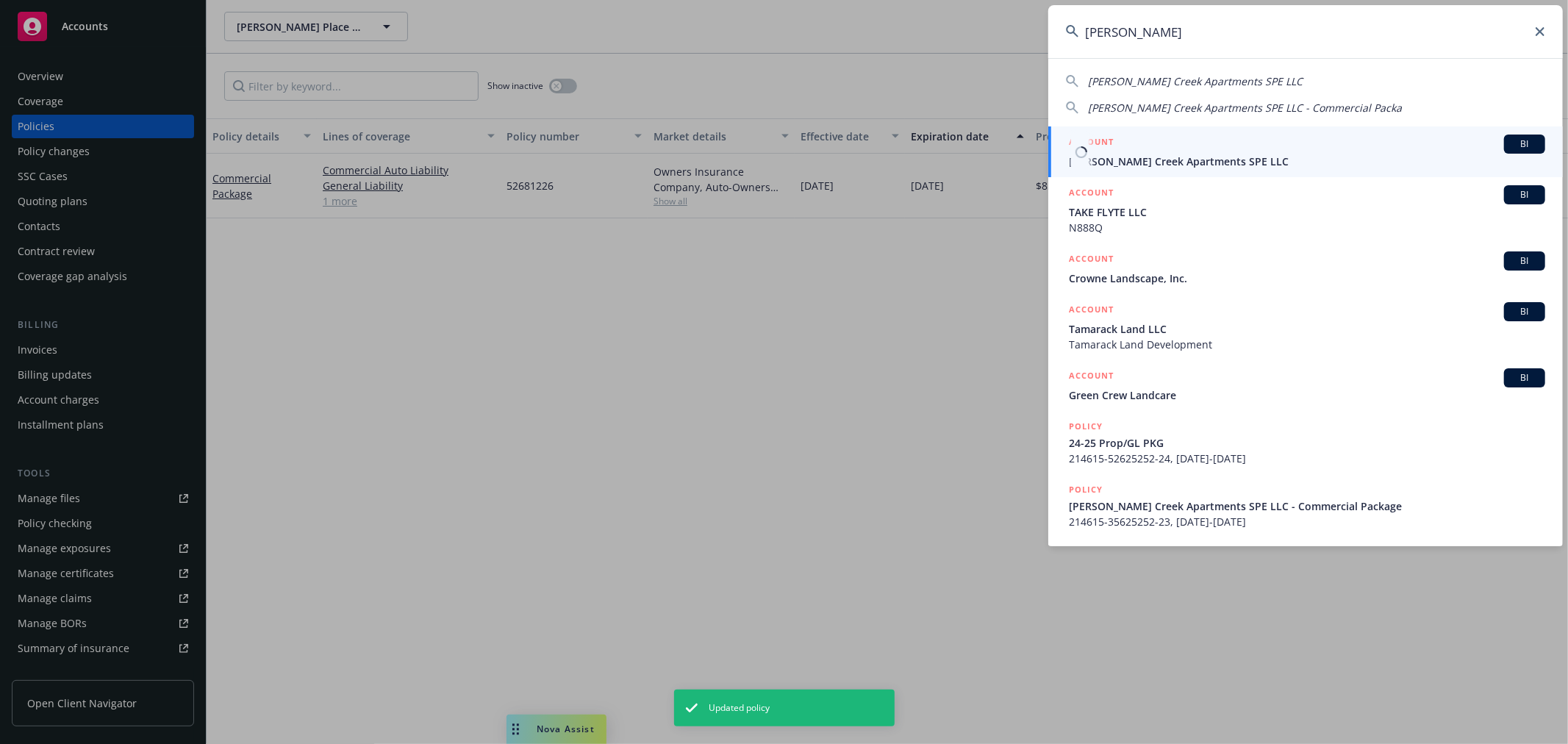
type input "[PERSON_NAME]"
click at [1125, 154] on span "[PERSON_NAME] Creek Apartments SPE LLC" at bounding box center [1307, 161] width 476 height 16
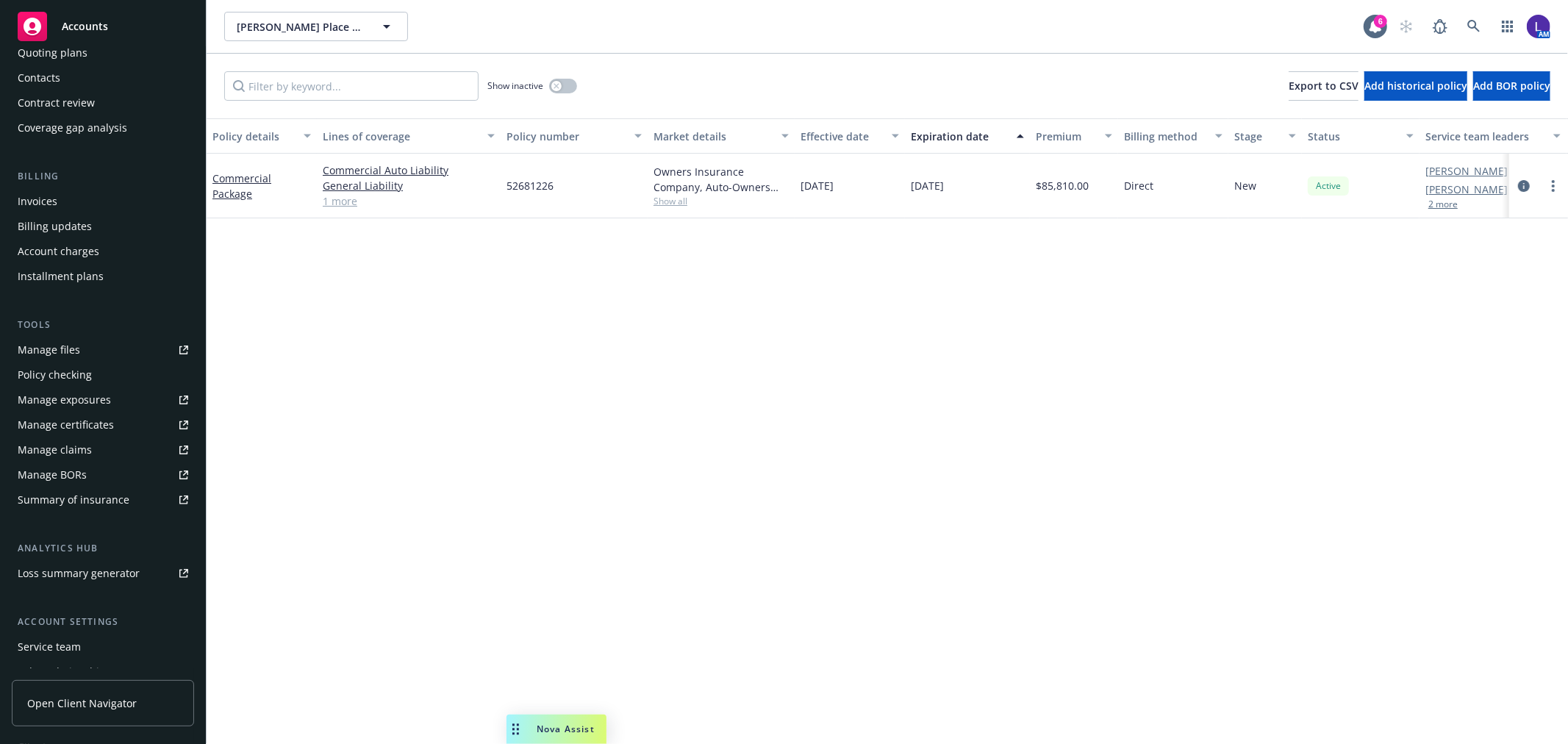
scroll to position [238, 0]
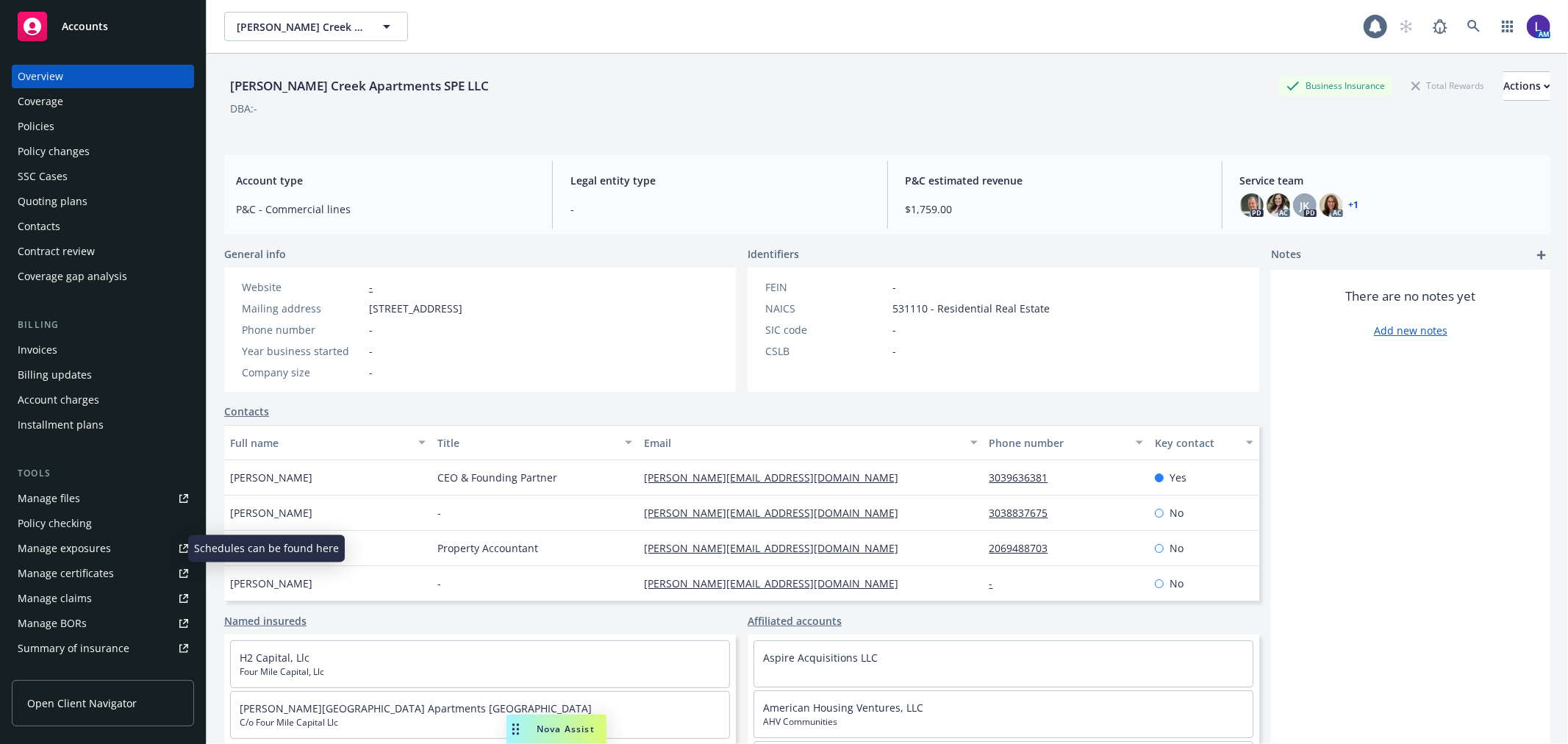
click at [76, 552] on div "Manage exposures" at bounding box center [64, 549] width 93 height 24
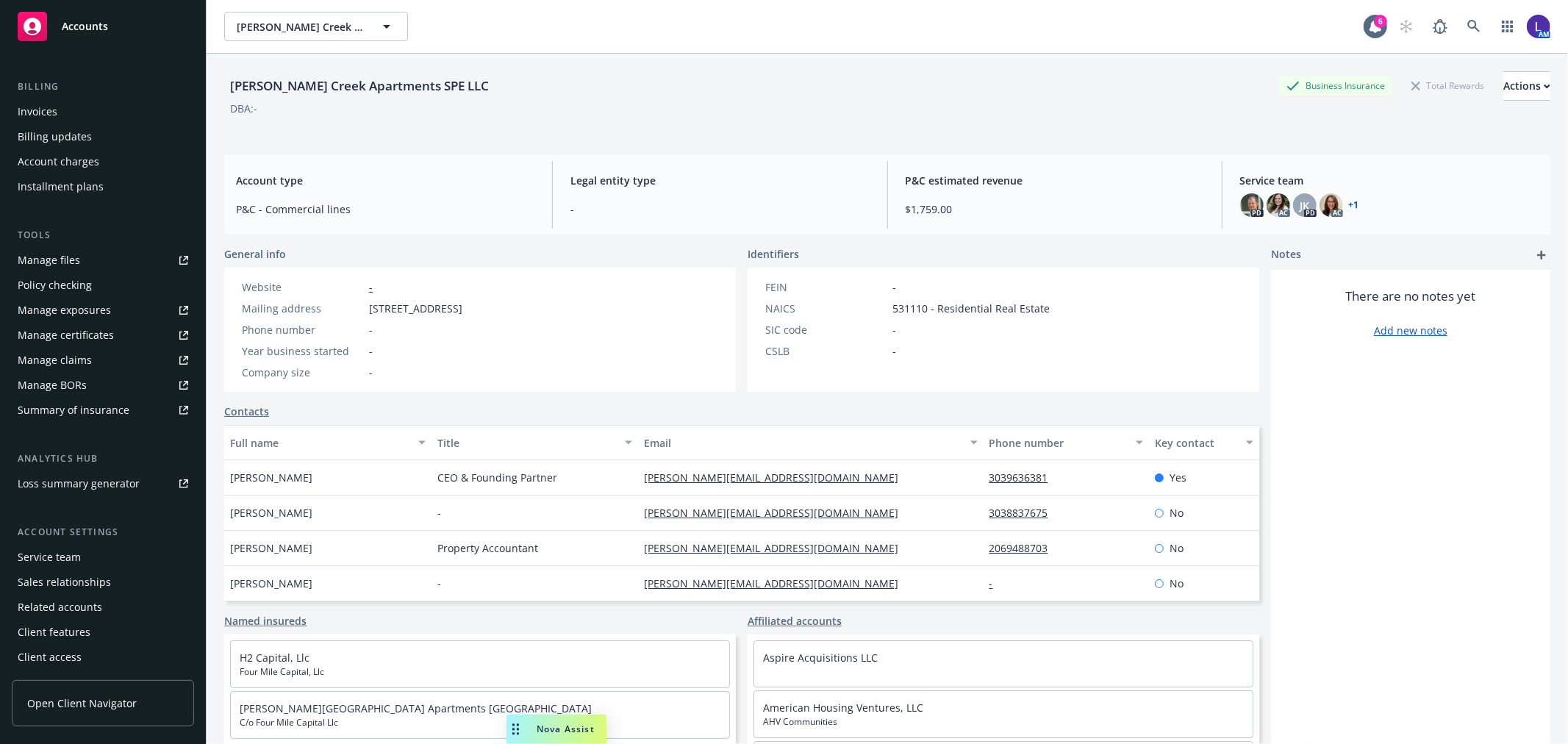
click at [64, 559] on div "Service team" at bounding box center [50, 558] width 63 height 24
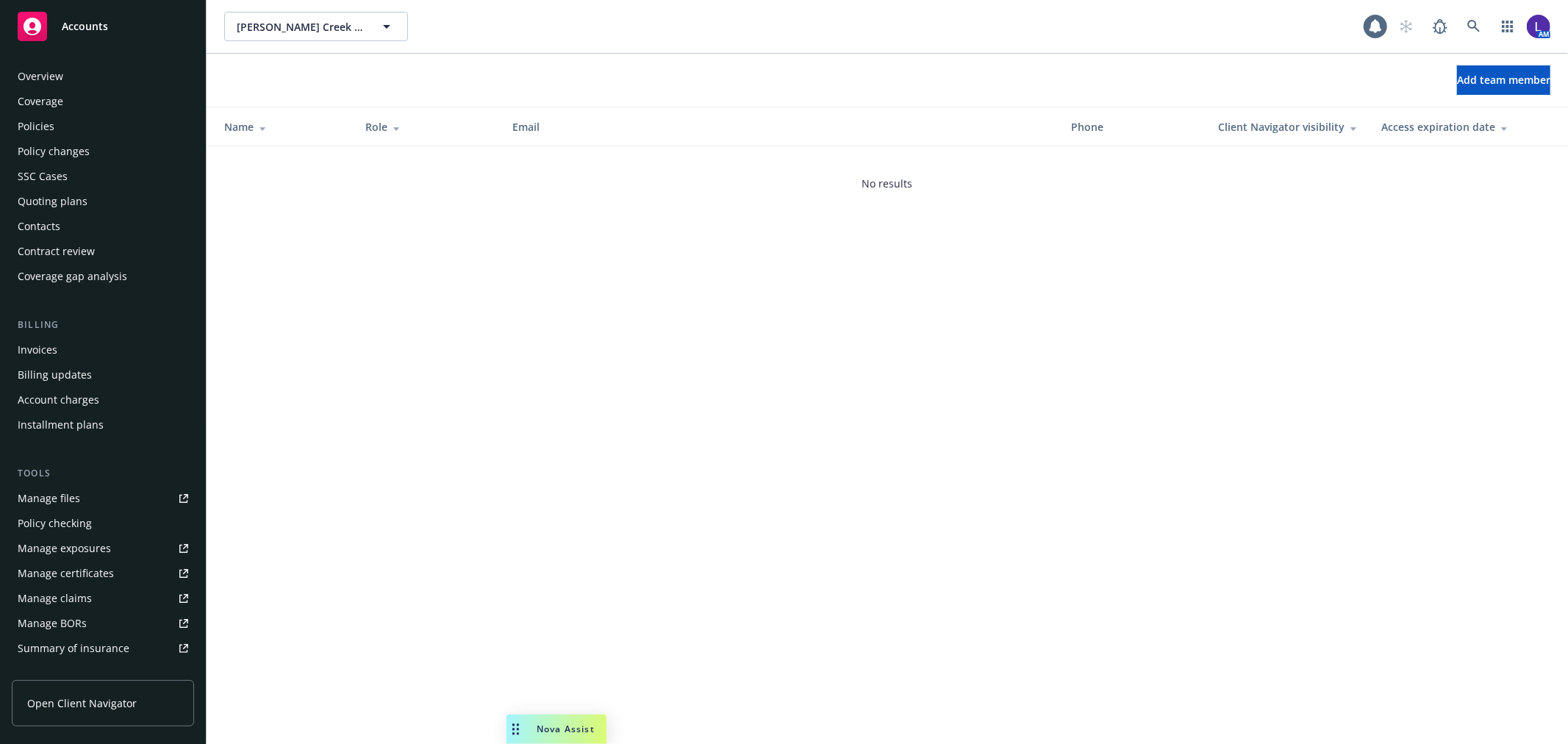
scroll to position [239, 0]
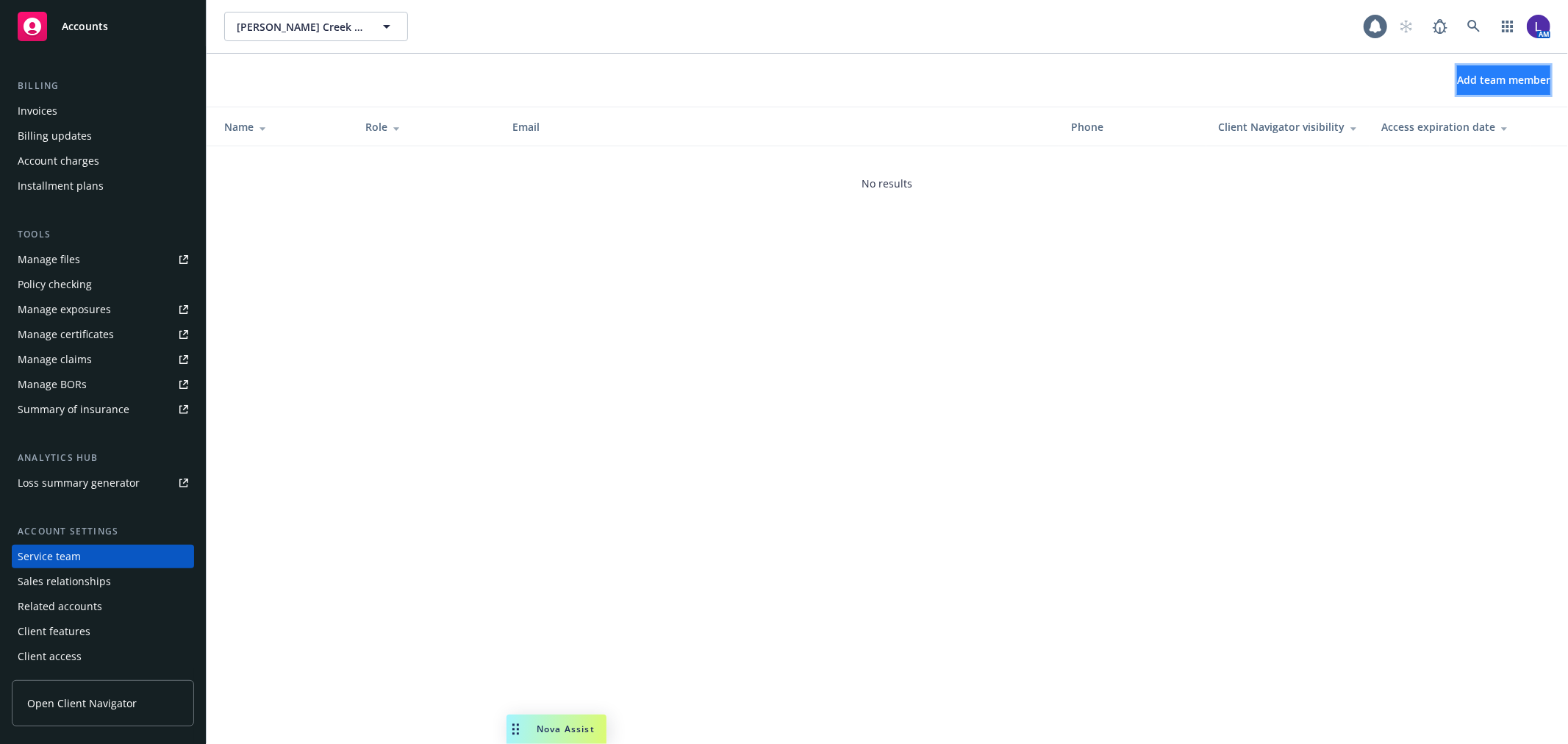
click at [1488, 79] on span "Add team member" at bounding box center [1504, 79] width 93 height 14
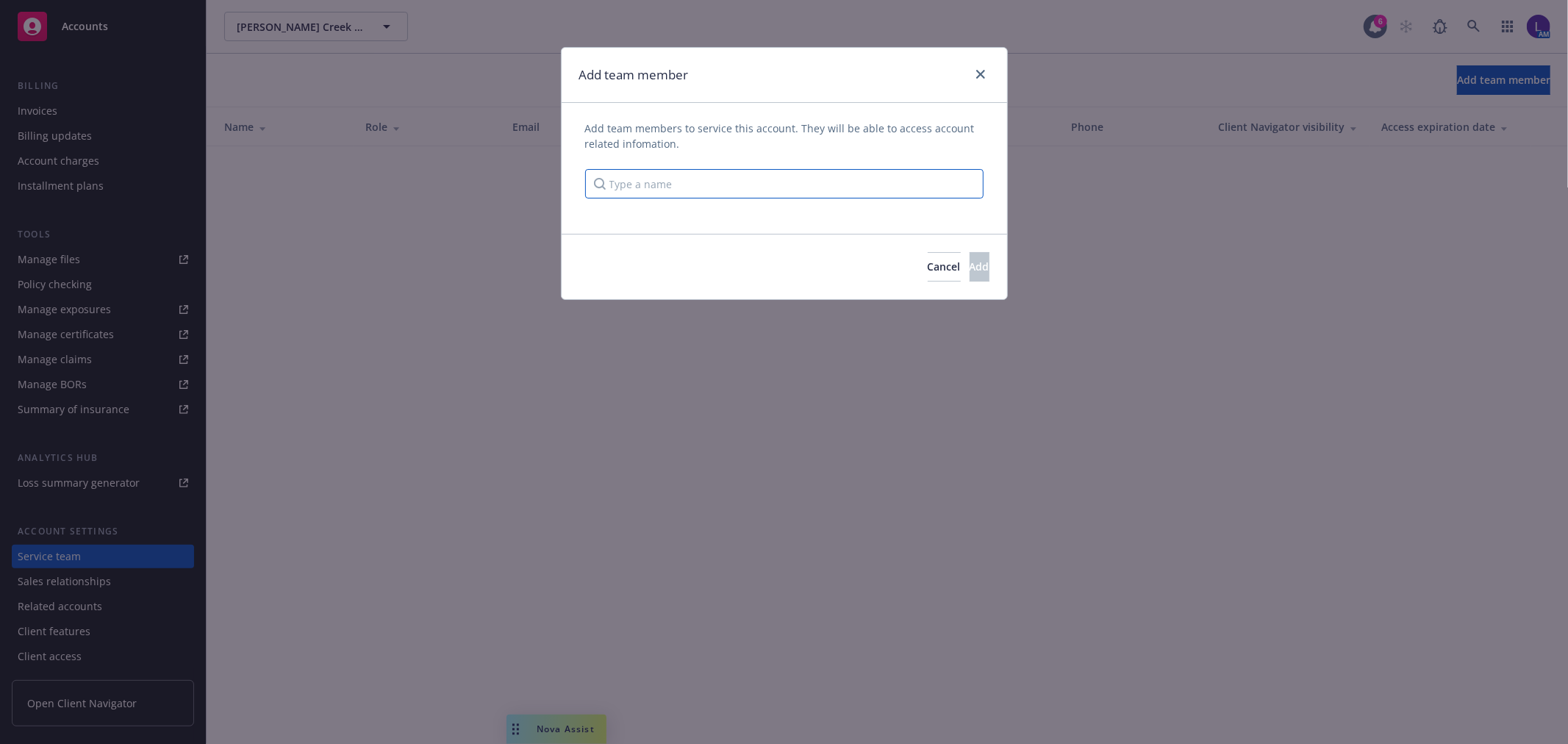
click at [758, 182] on input "Type a name" at bounding box center [784, 184] width 398 height 30
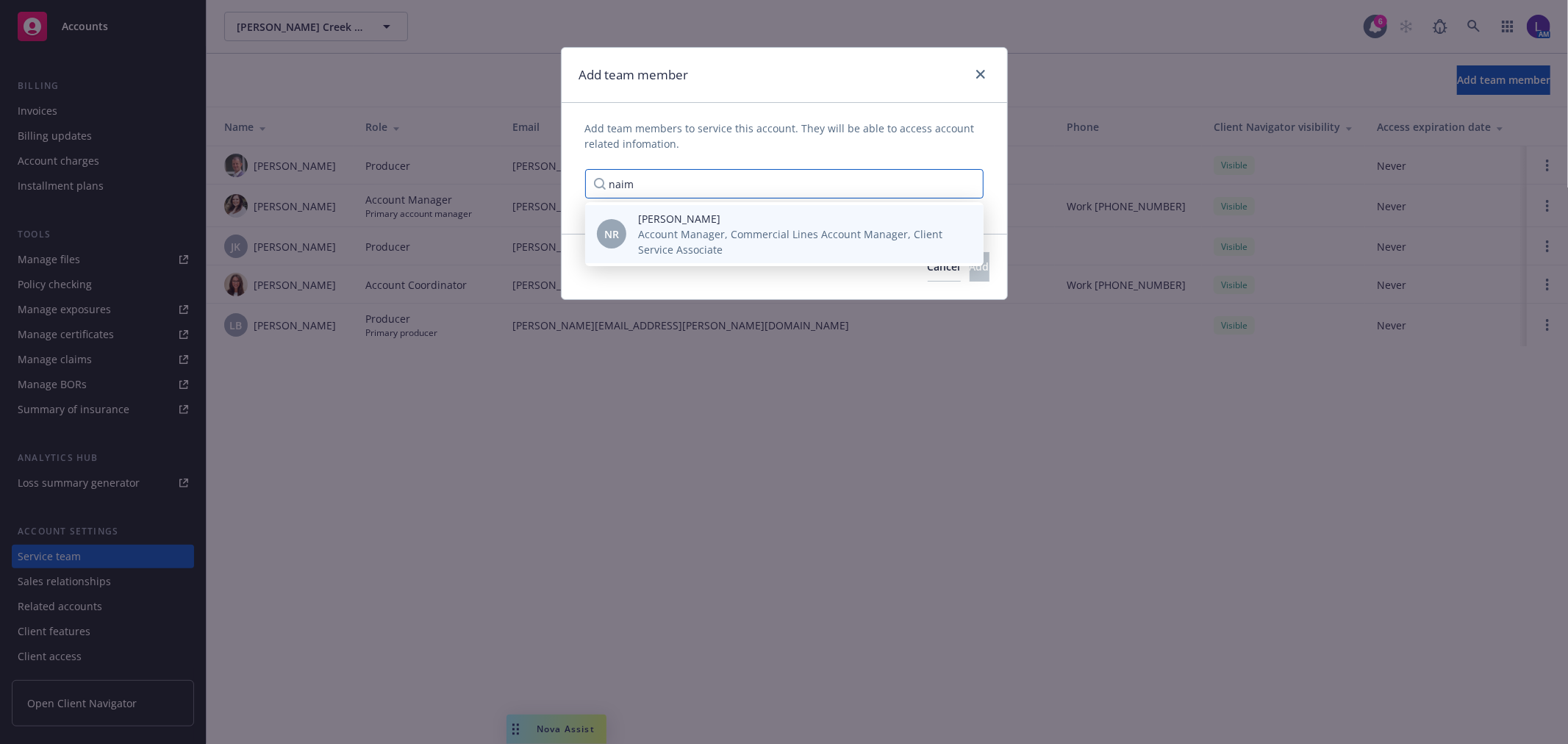
type input "naim"
click at [720, 238] on span "Account Manager, Commercial Lines Account Manager, Client Service Associate" at bounding box center [798, 242] width 322 height 31
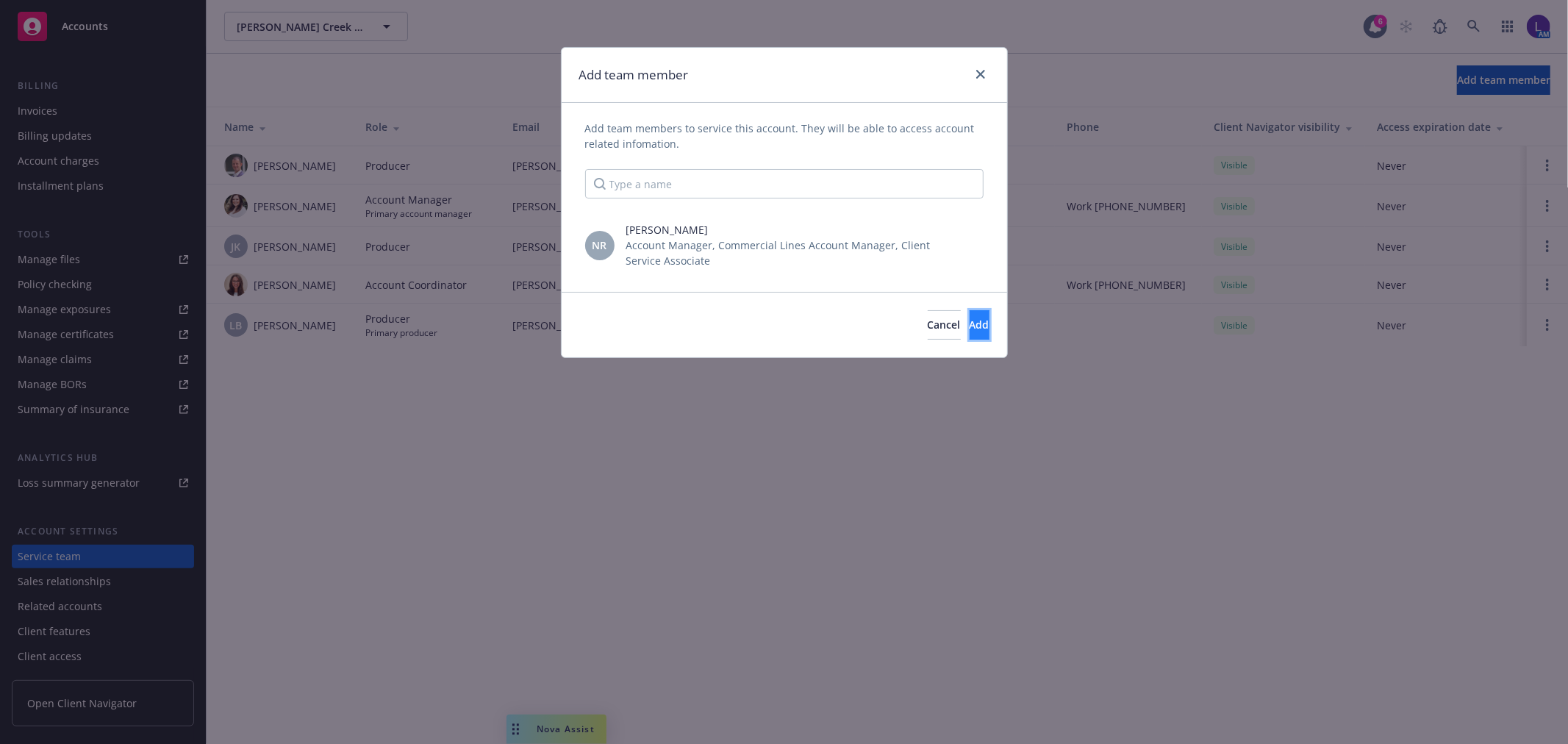
click at [970, 316] on button "Add" at bounding box center [980, 325] width 20 height 30
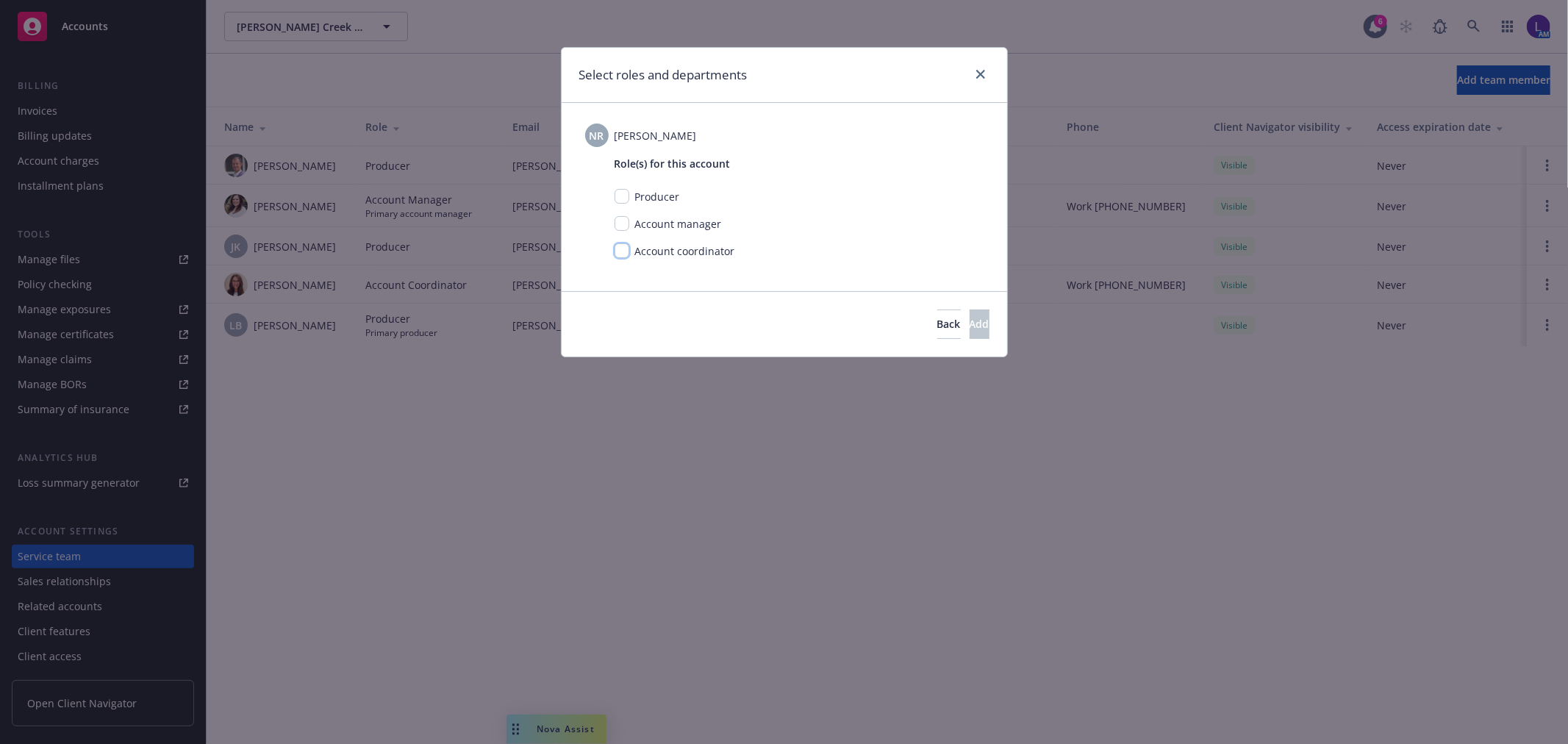
click at [628, 247] on input "checkbox" at bounding box center [621, 251] width 15 height 15
checkbox input "true"
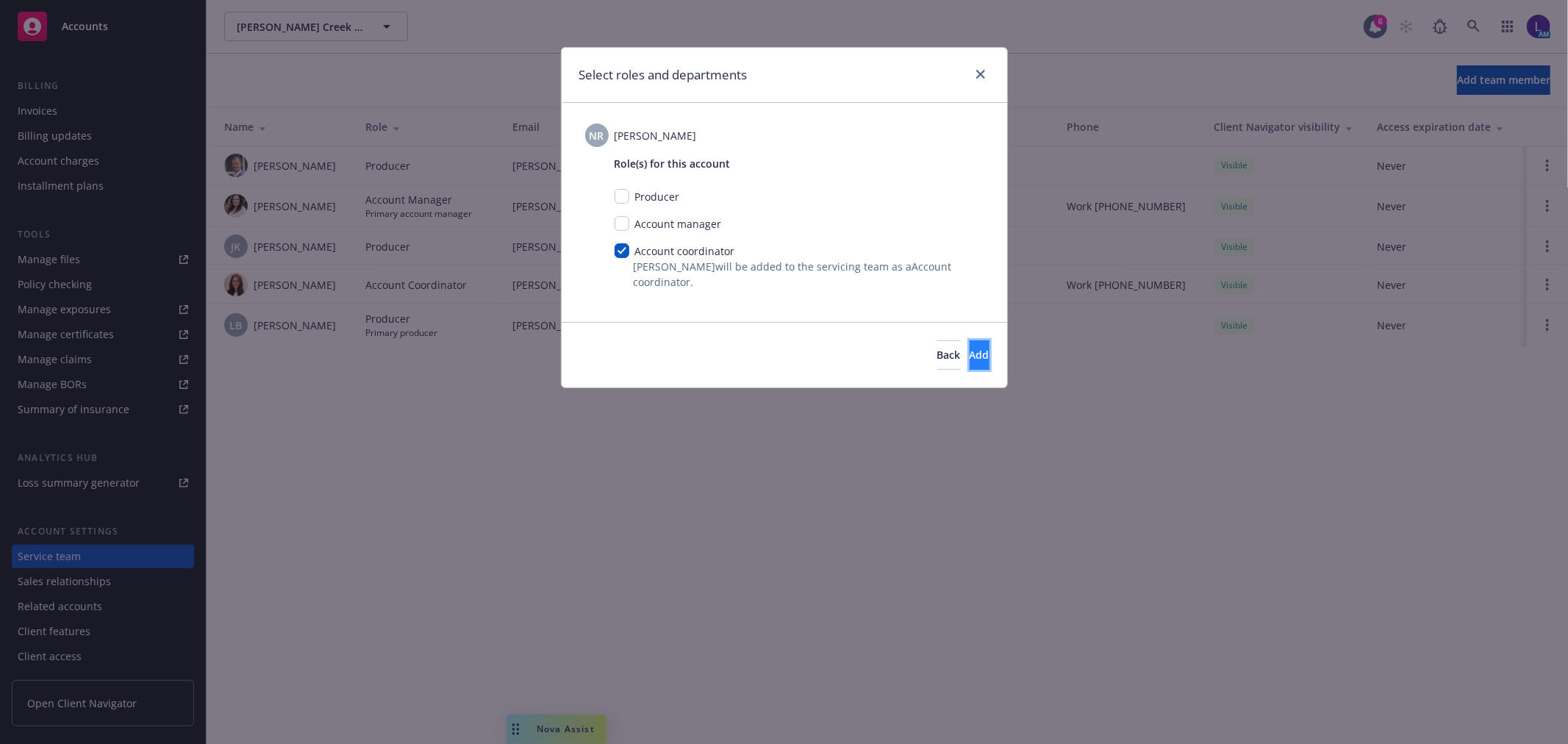
click at [977, 356] on button "Add" at bounding box center [980, 356] width 20 height 30
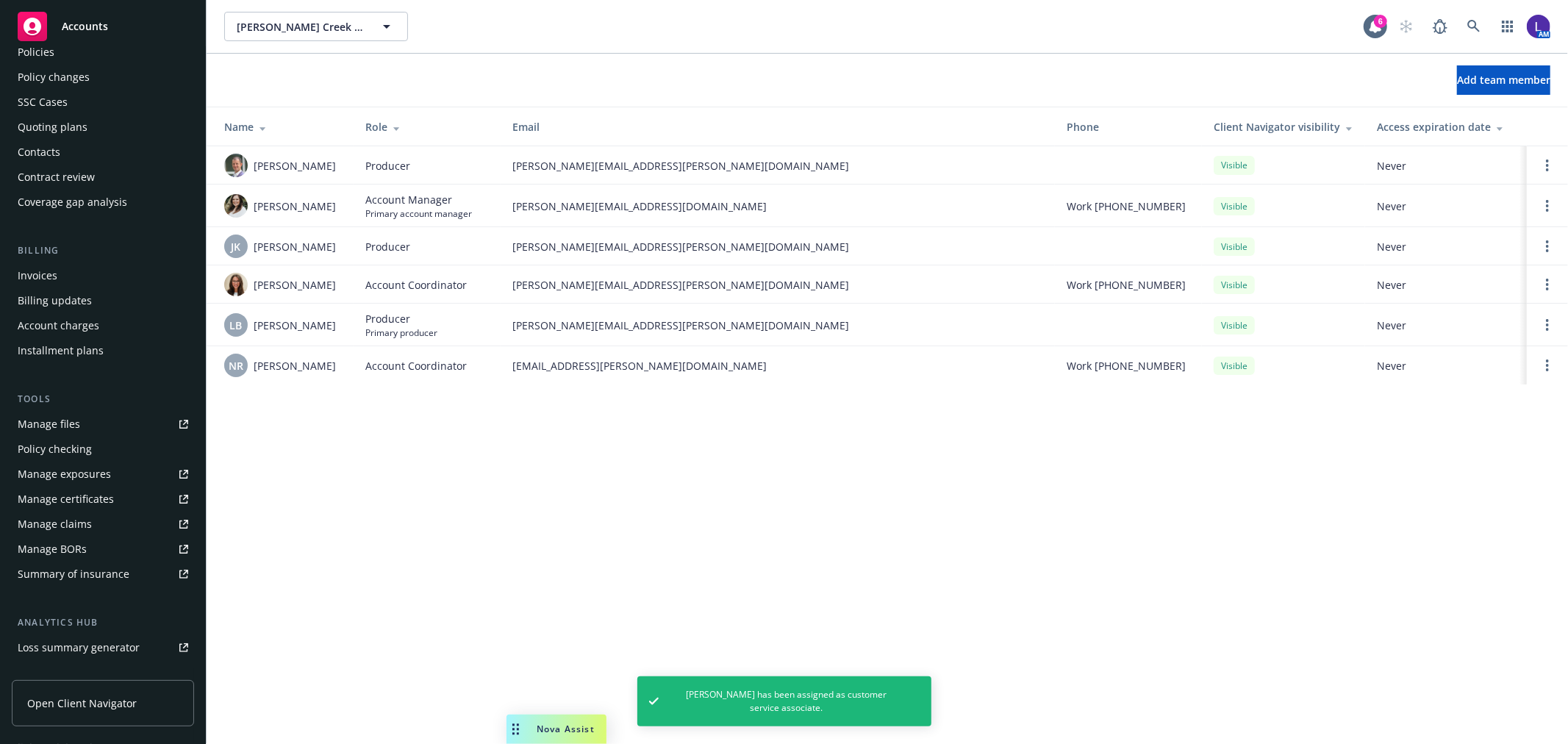
scroll to position [0, 0]
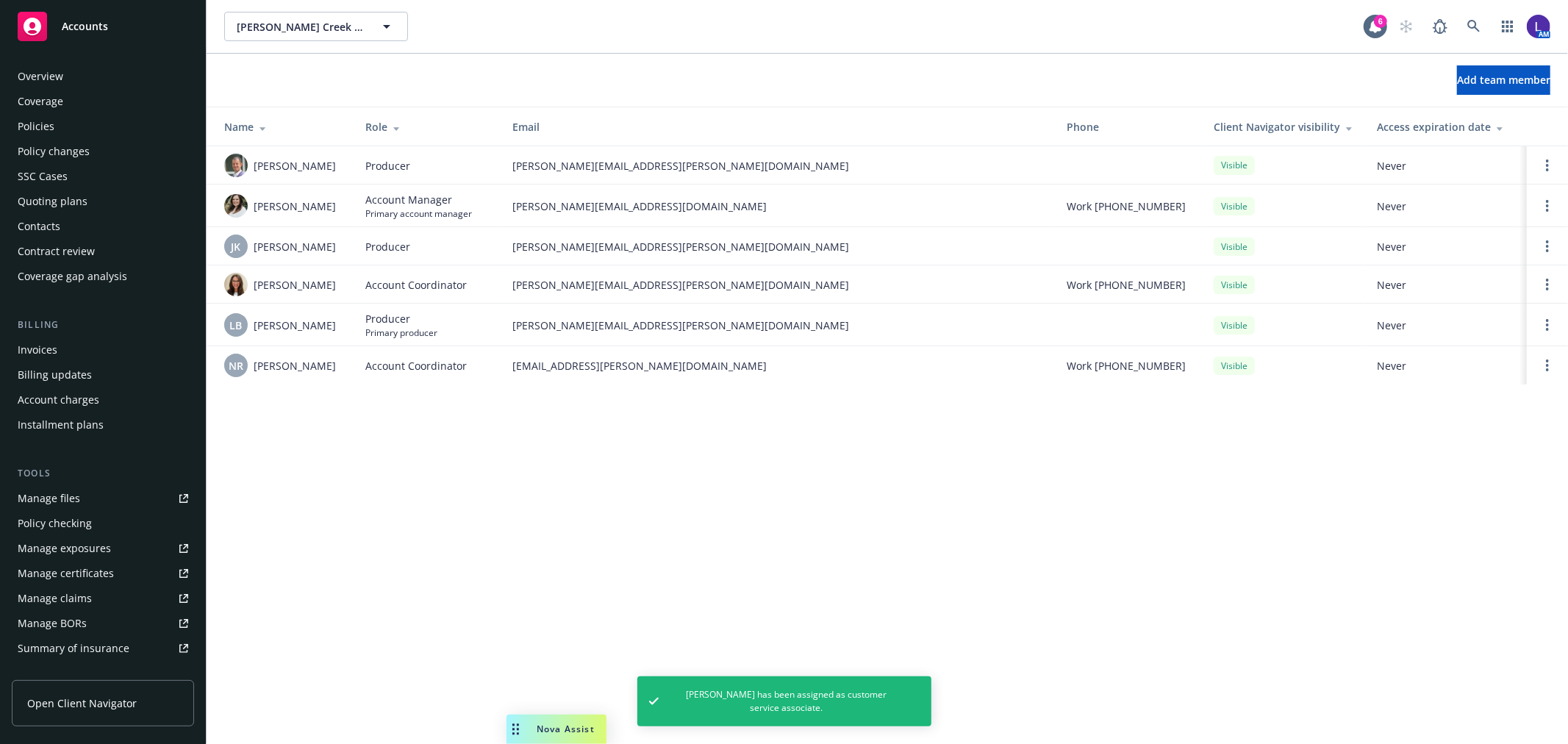
click at [55, 115] on div "Policies" at bounding box center [103, 127] width 170 height 24
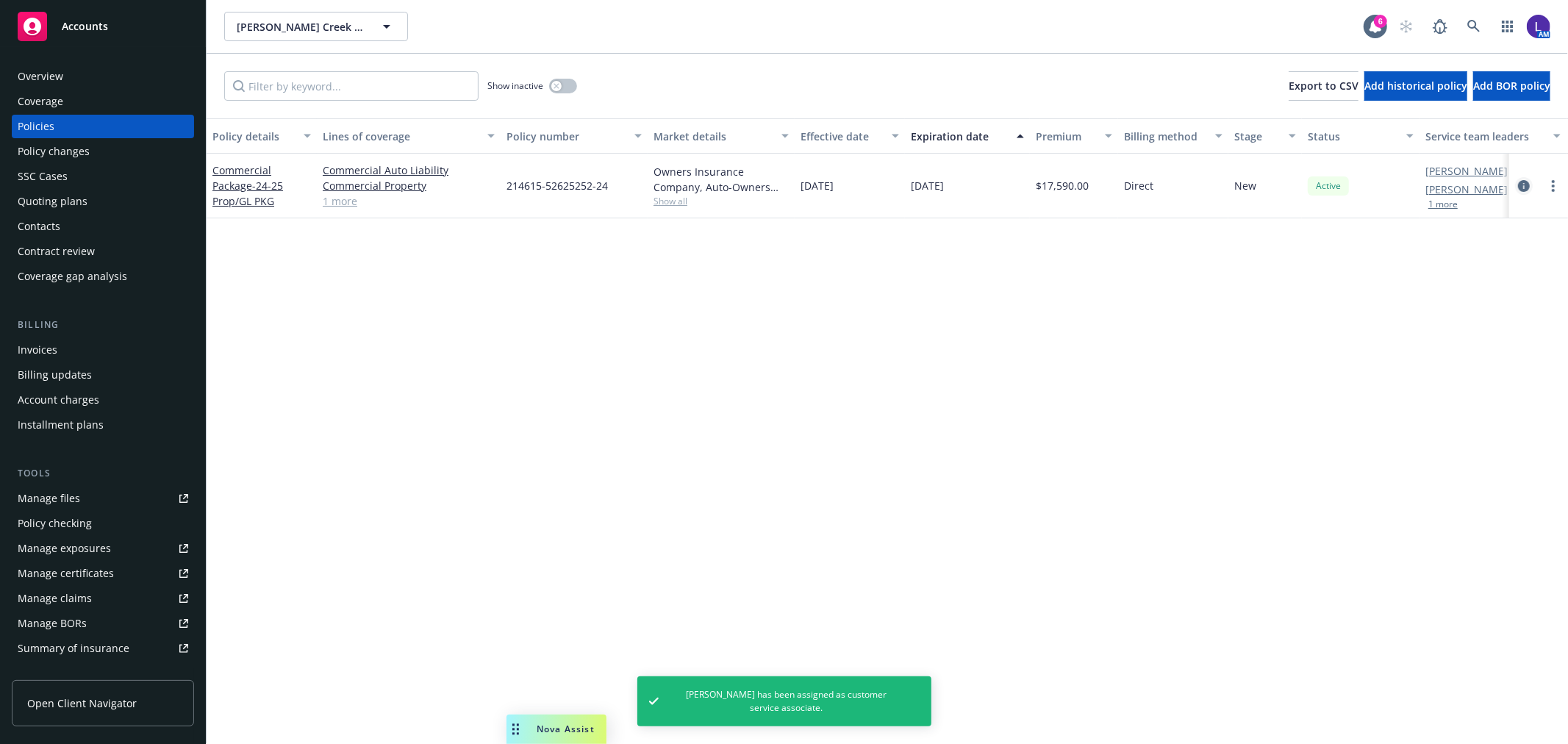
click at [1529, 187] on icon "circleInformation" at bounding box center [1523, 186] width 12 height 12
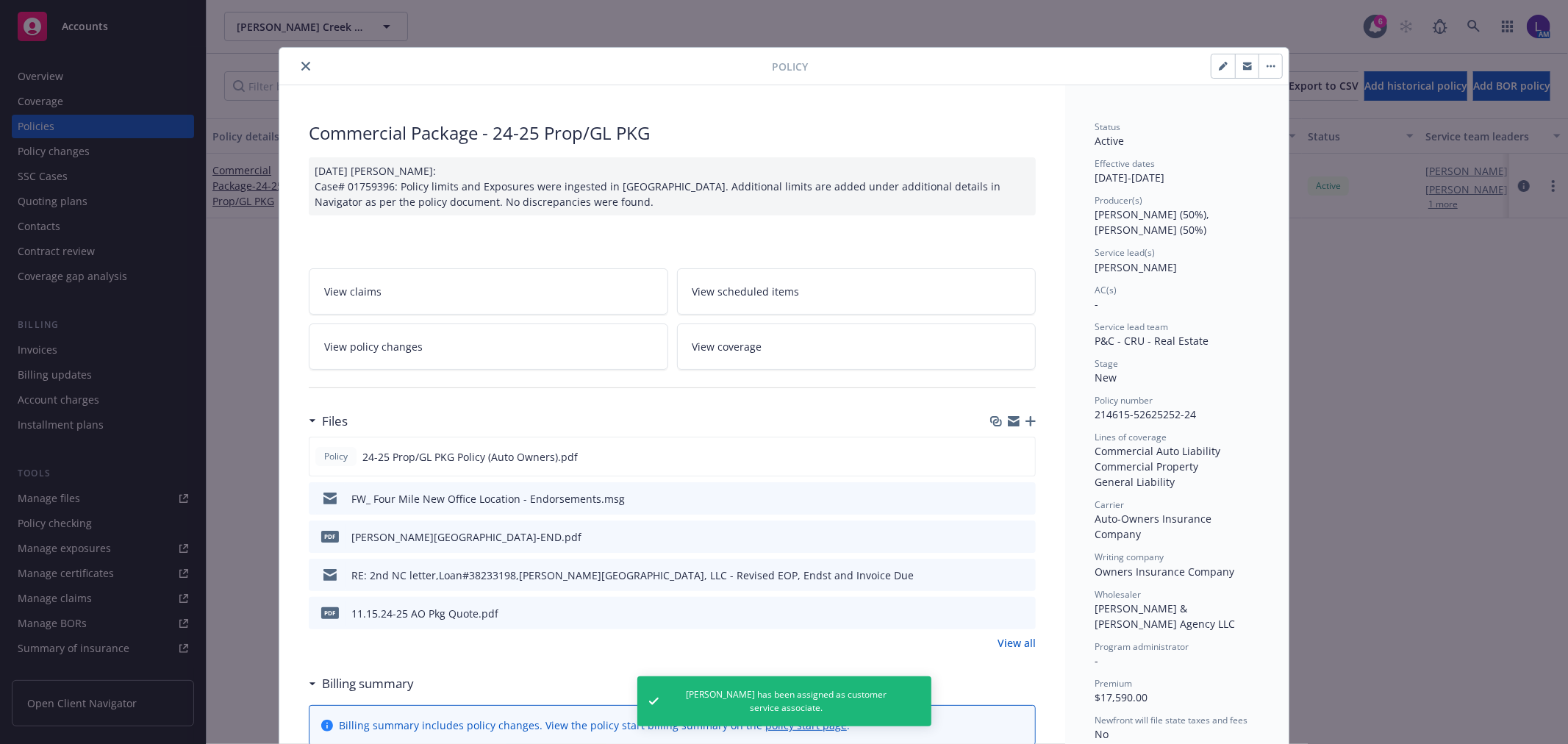
click at [1211, 64] on button "button" at bounding box center [1223, 66] width 24 height 24
select select "NEW"
select select "12"
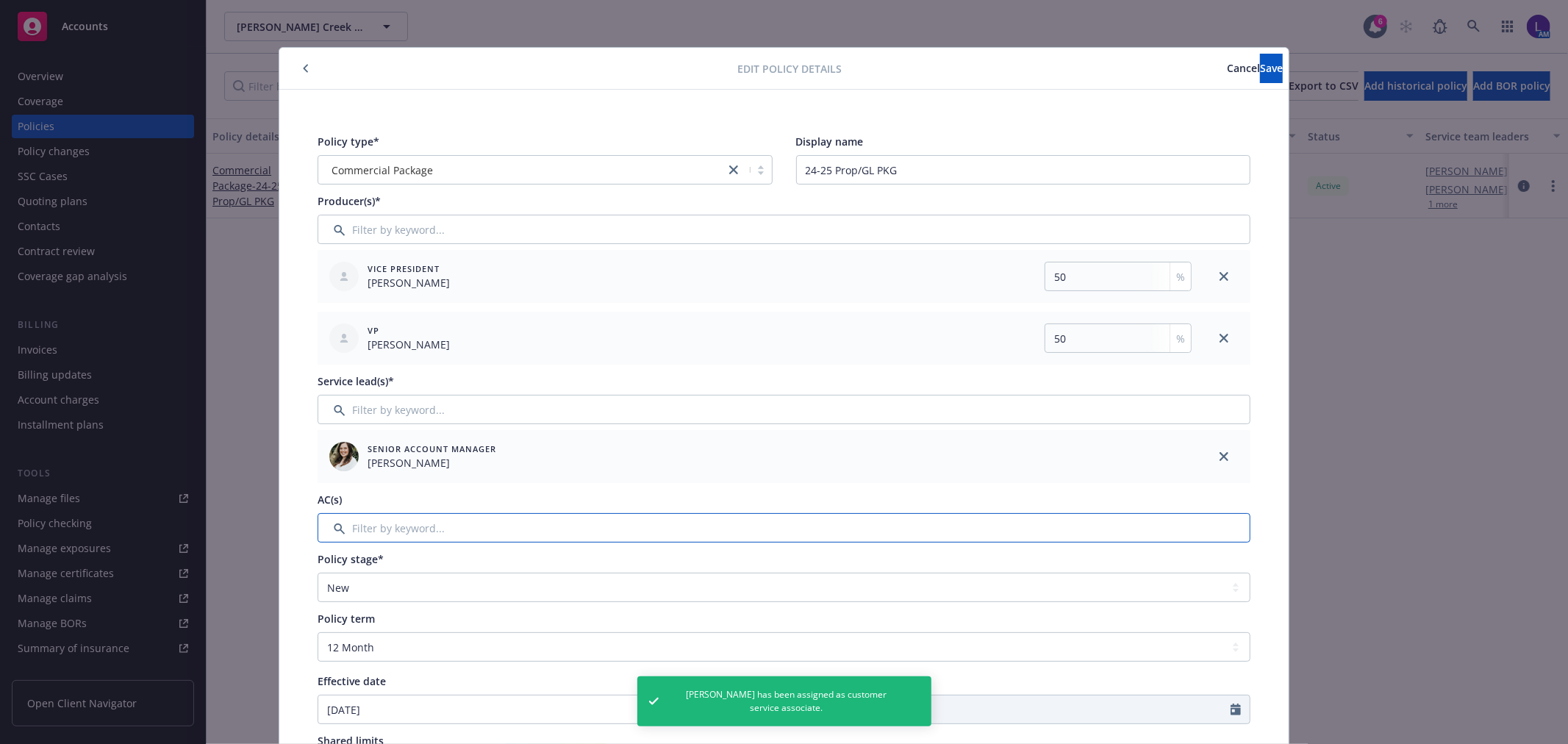
click at [385, 525] on input "Filter by keyword..." at bounding box center [784, 528] width 933 height 30
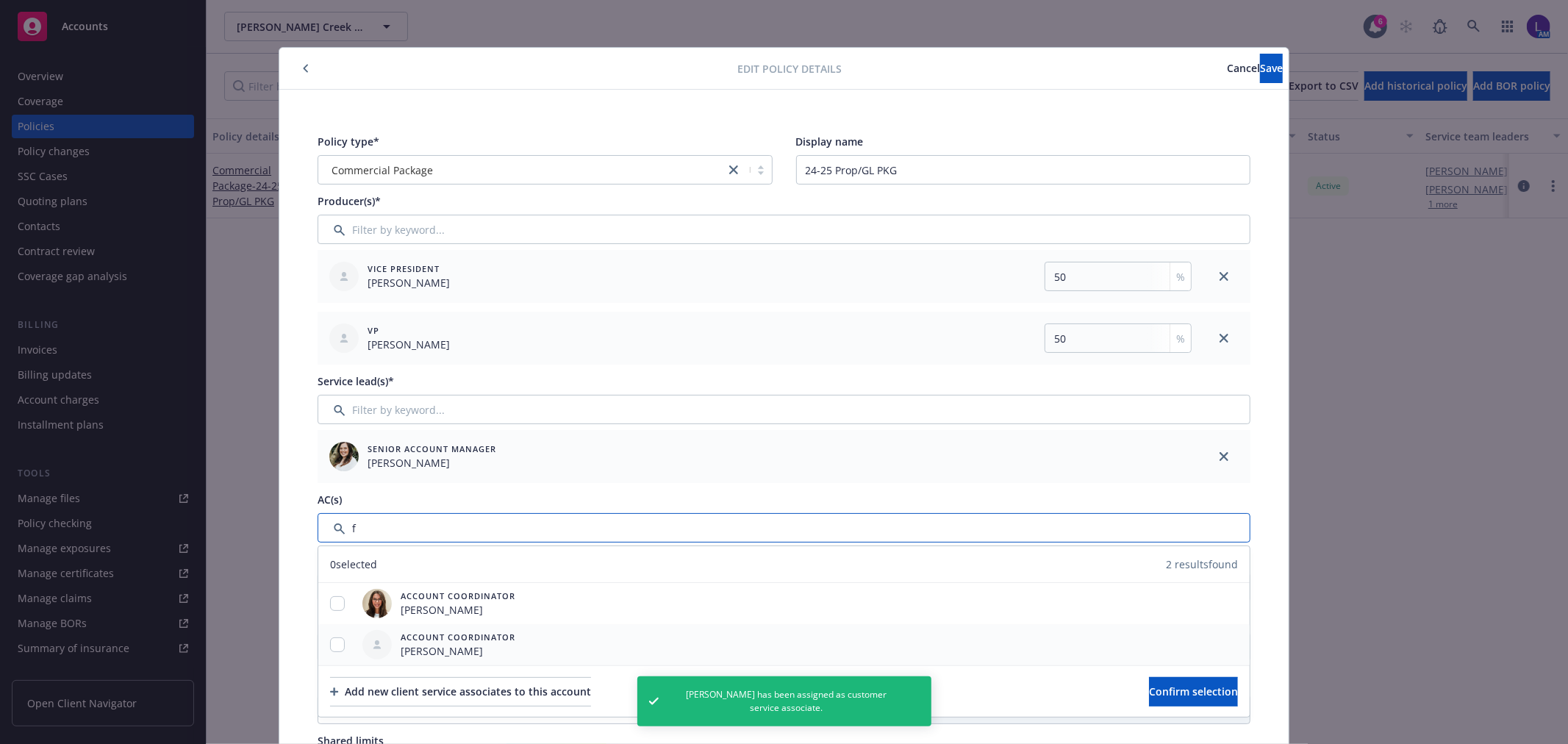
type input "f"
click at [333, 642] on input "checkbox" at bounding box center [337, 644] width 15 height 15
checkbox input "true"
click at [1163, 686] on span "Confirm selection" at bounding box center [1194, 691] width 89 height 14
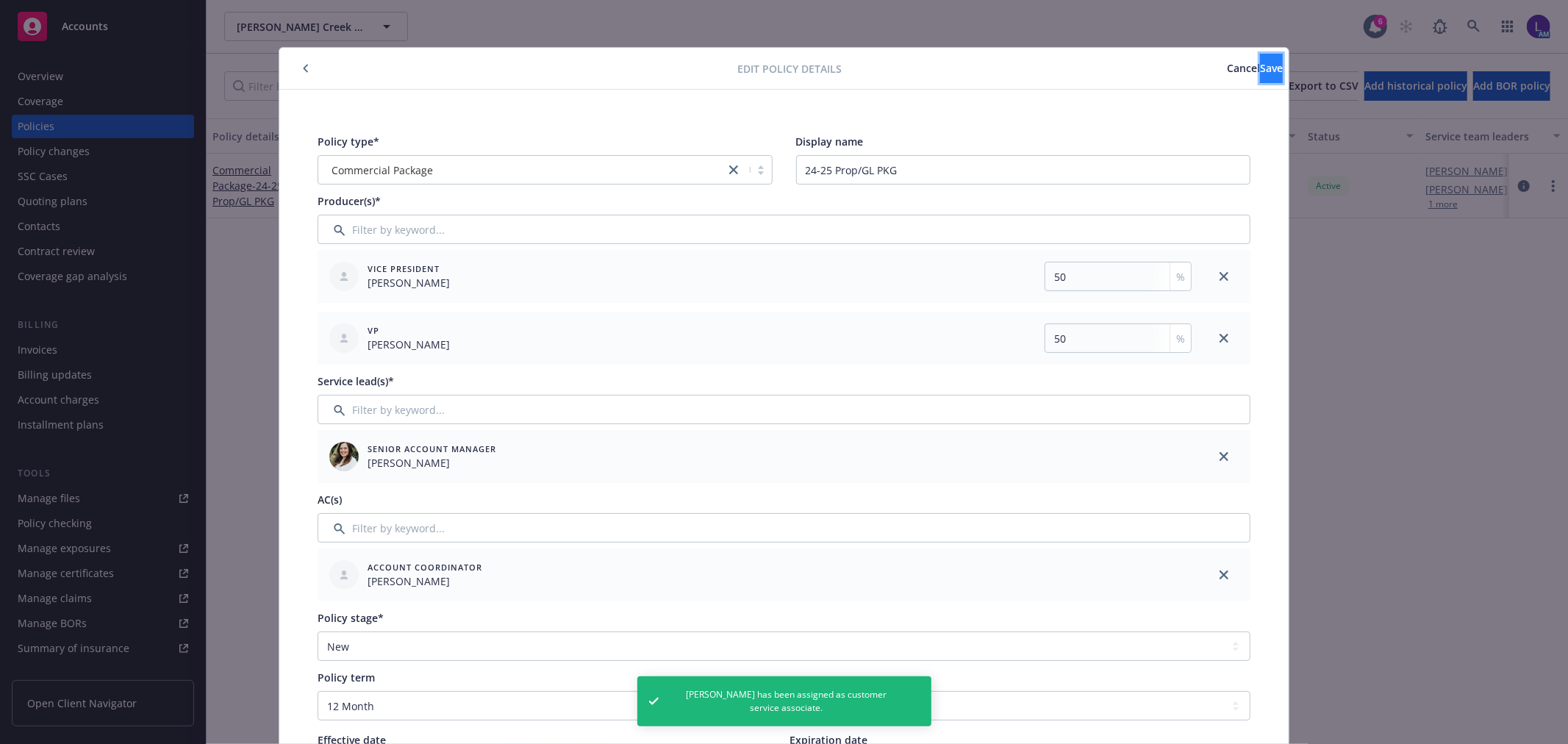
click at [1260, 68] on span "Save" at bounding box center [1271, 68] width 23 height 14
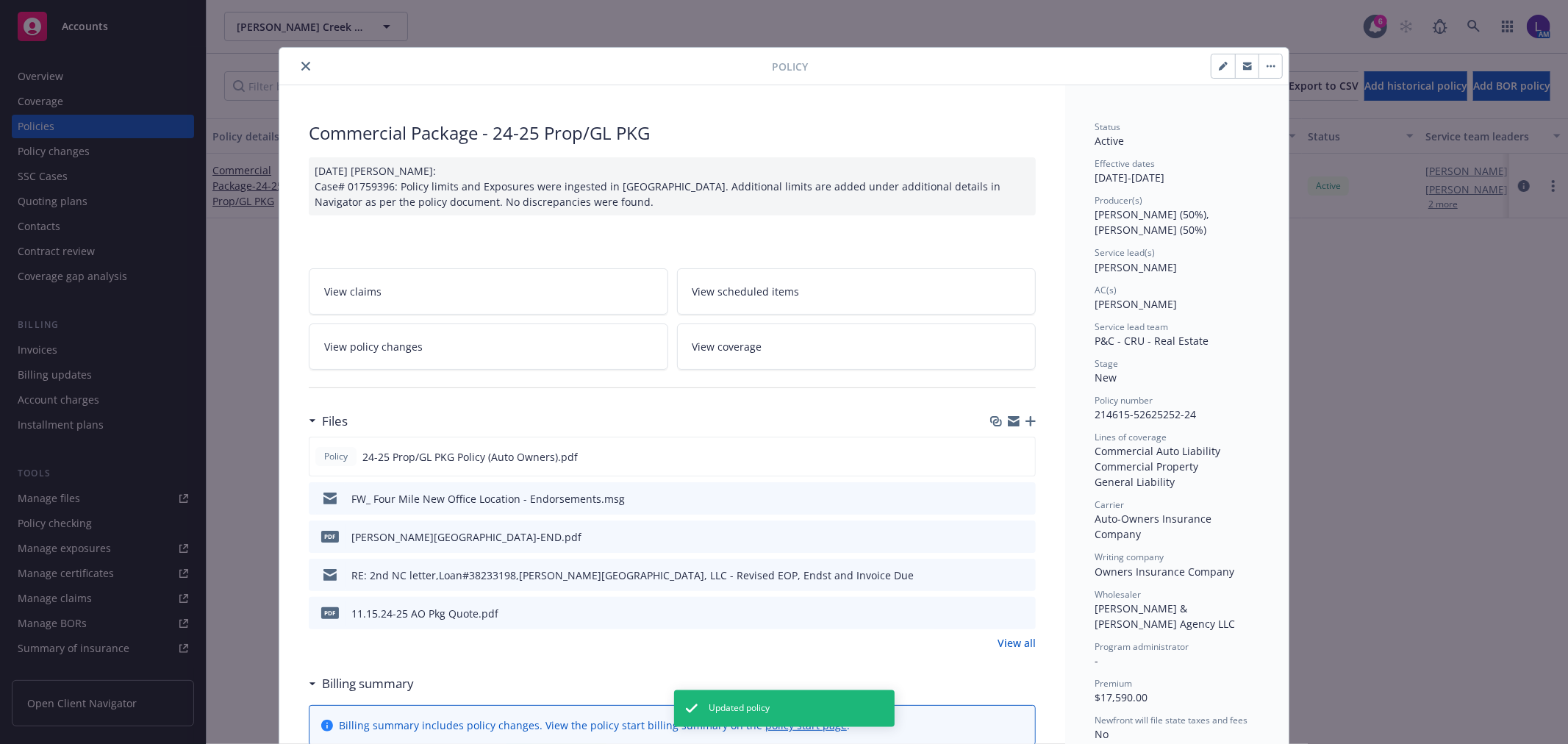
click at [301, 67] on icon "close" at bounding box center [305, 65] width 9 height 9
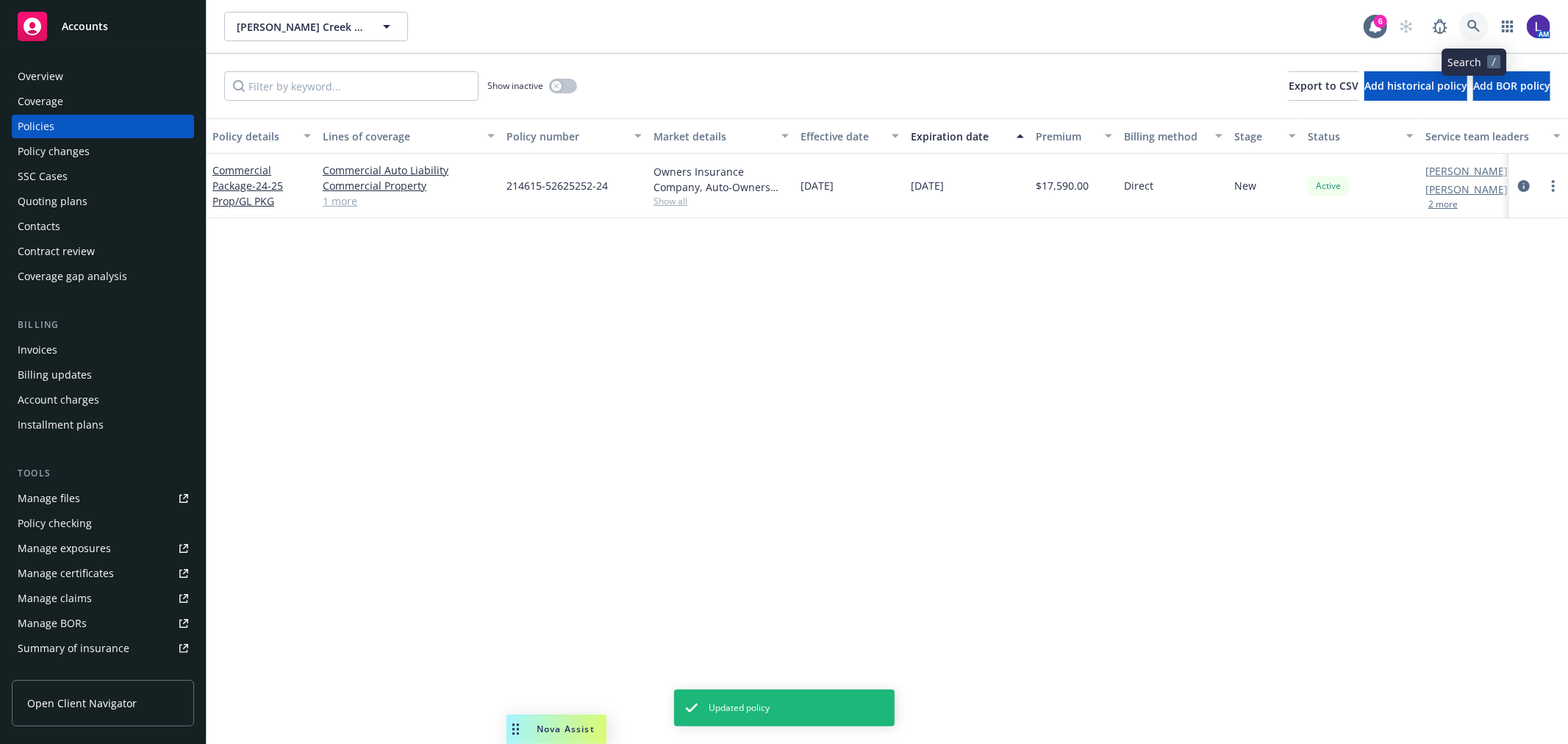
click at [1468, 27] on icon at bounding box center [1473, 26] width 13 height 13
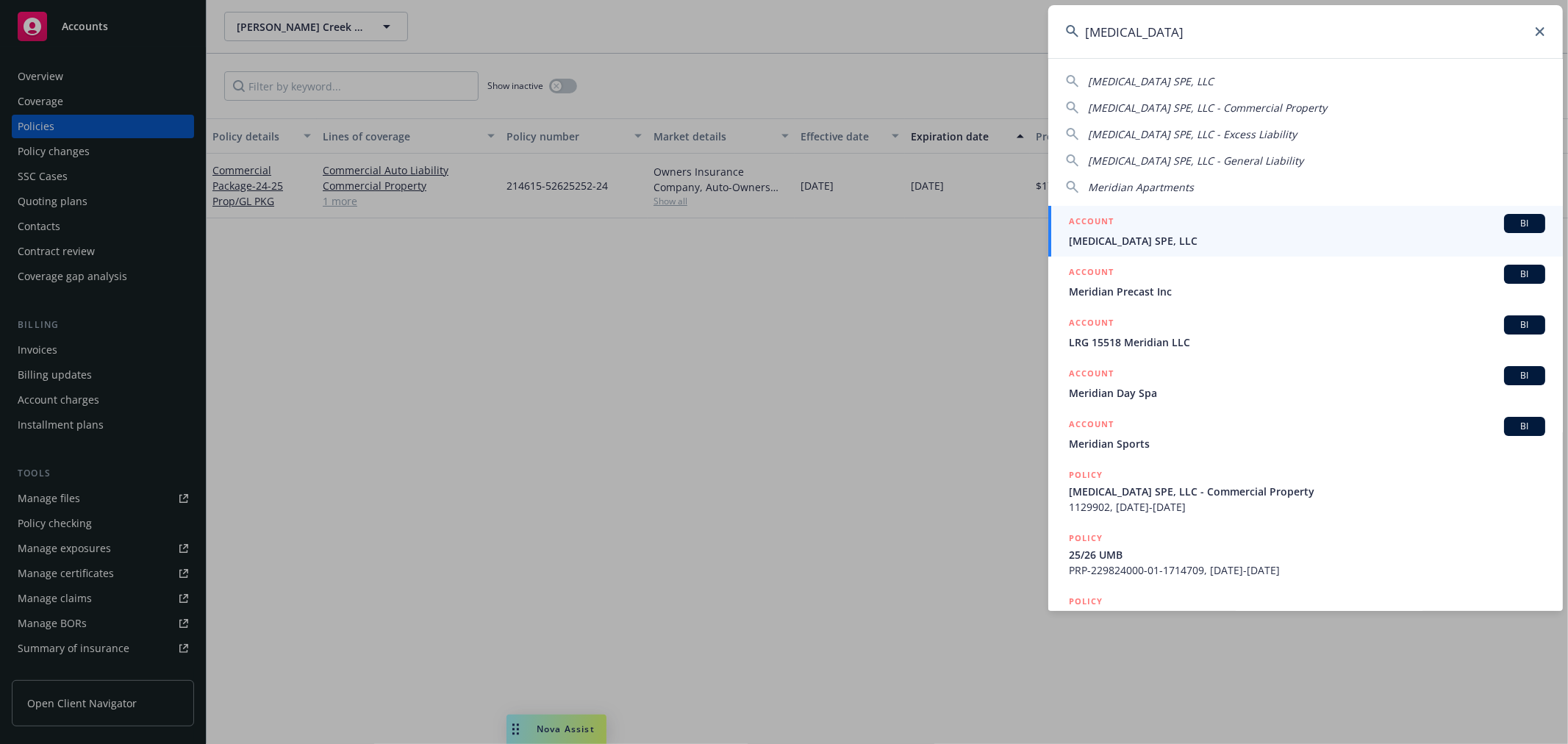
type input "[MEDICAL_DATA]"
click at [1155, 232] on div "ACCOUNT BI" at bounding box center [1307, 223] width 476 height 19
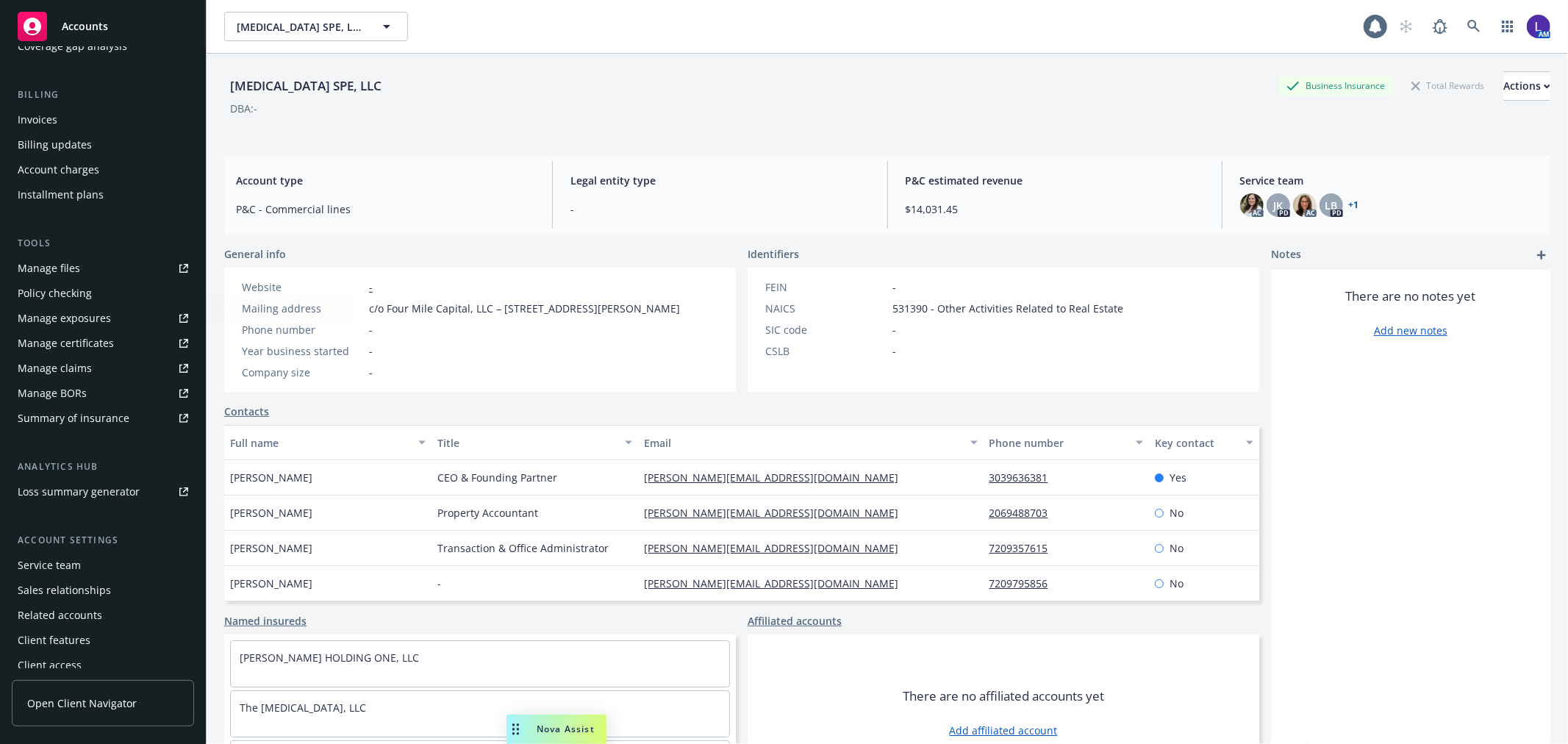
scroll to position [238, 0]
click at [70, 553] on div "Service team" at bounding box center [50, 558] width 63 height 24
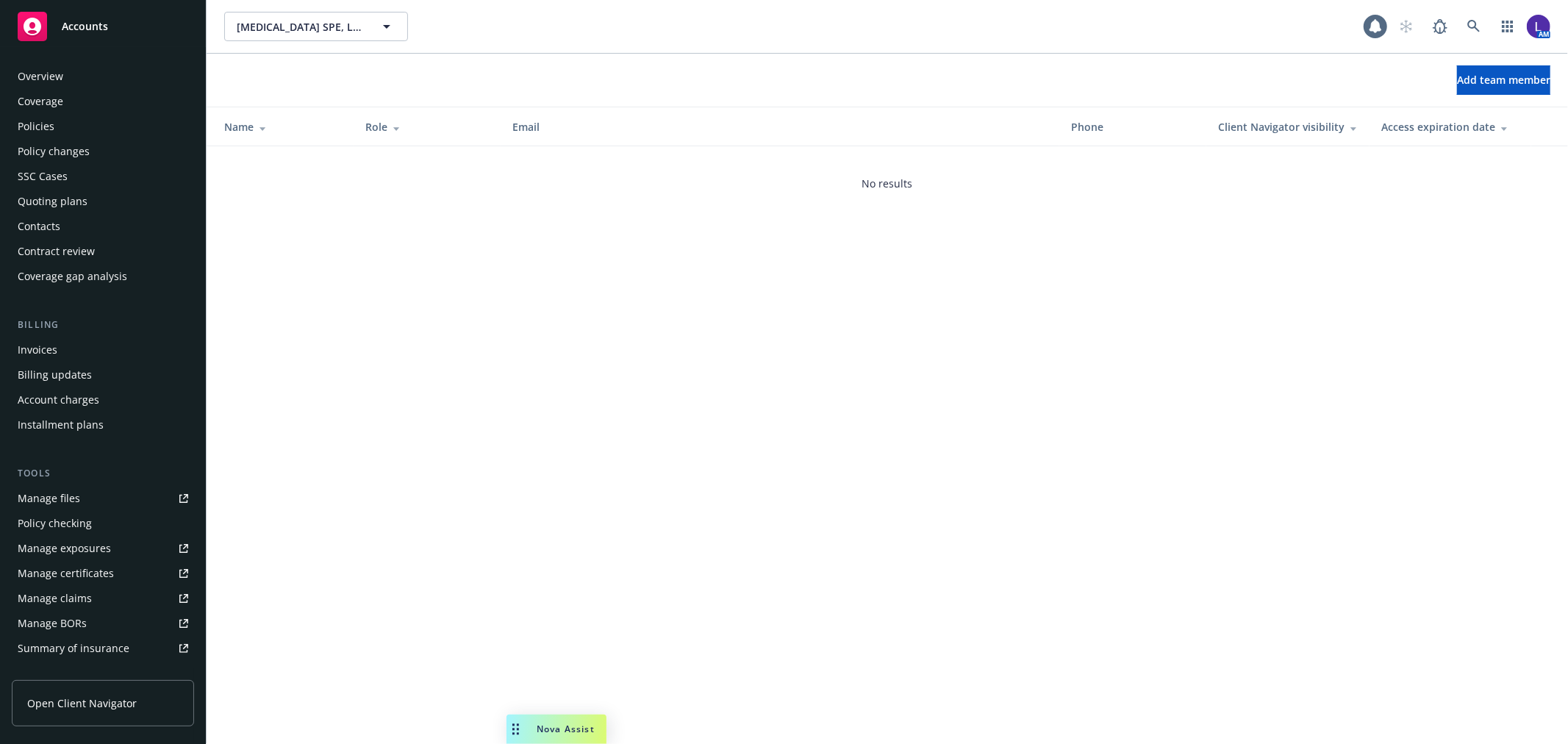
scroll to position [239, 0]
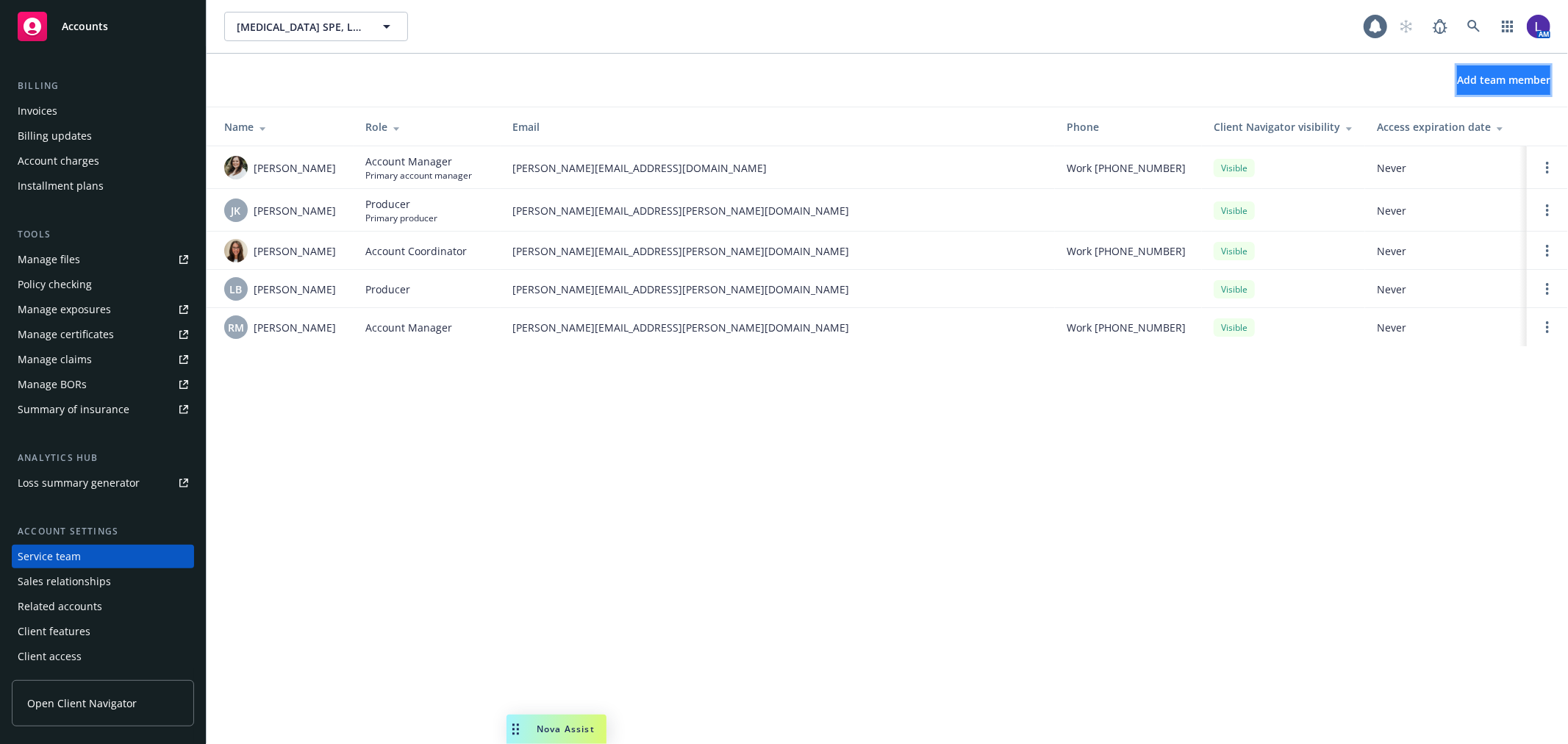
click at [1470, 78] on span "Add team member" at bounding box center [1504, 79] width 93 height 14
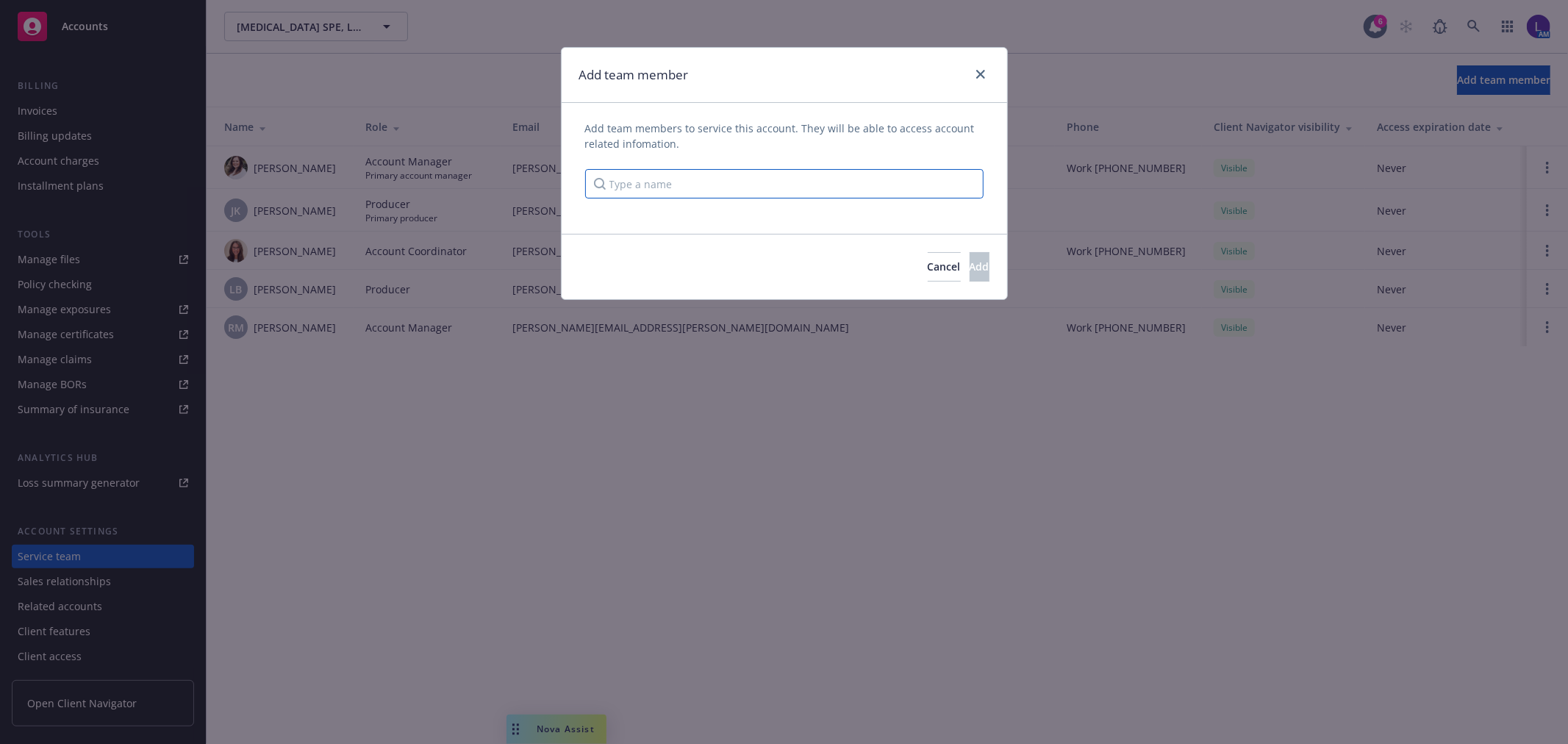
click at [625, 178] on input "Type a name" at bounding box center [784, 184] width 398 height 30
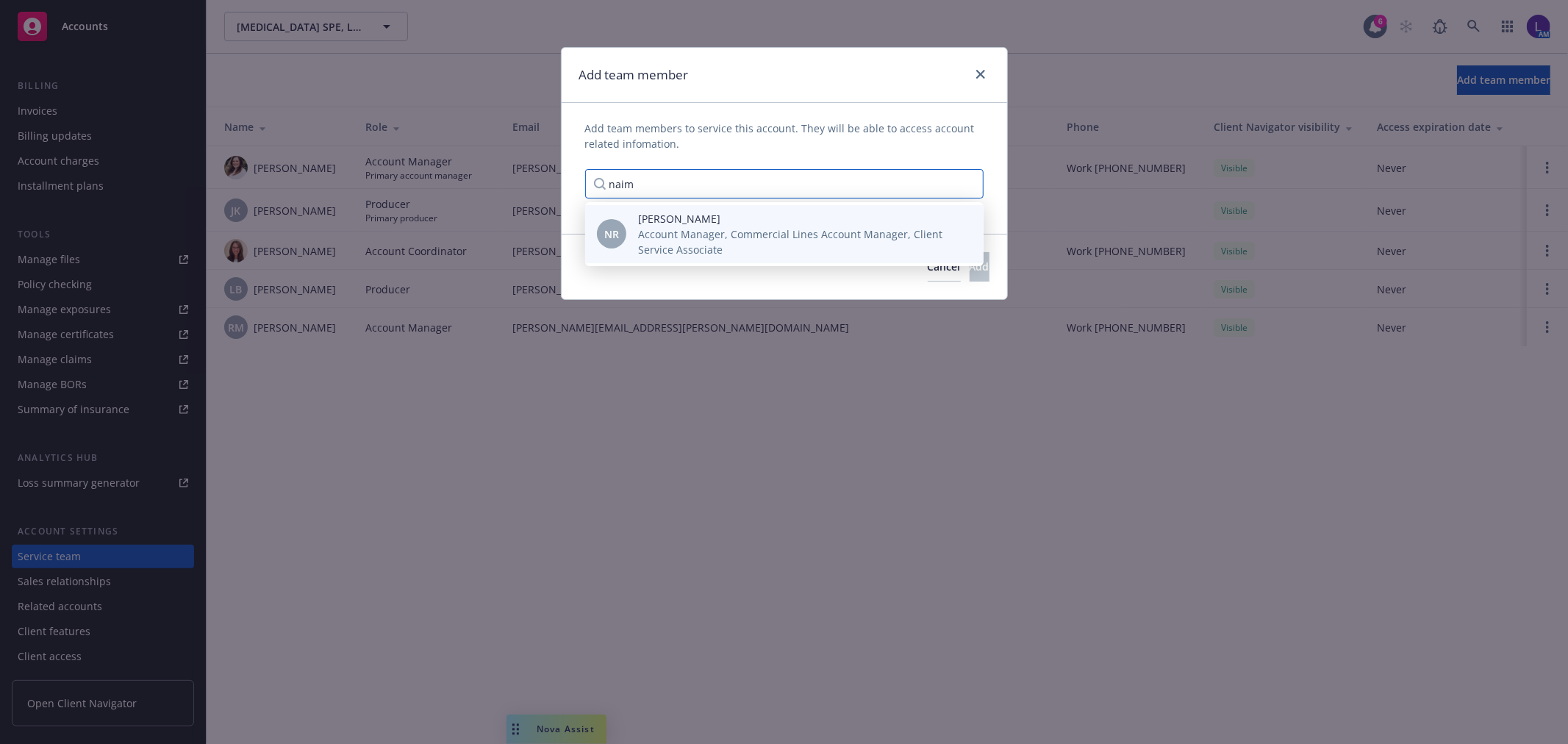
type input "naim"
click at [678, 233] on span "Account Manager, Commercial Lines Account Manager, Client Service Associate" at bounding box center [798, 242] width 322 height 31
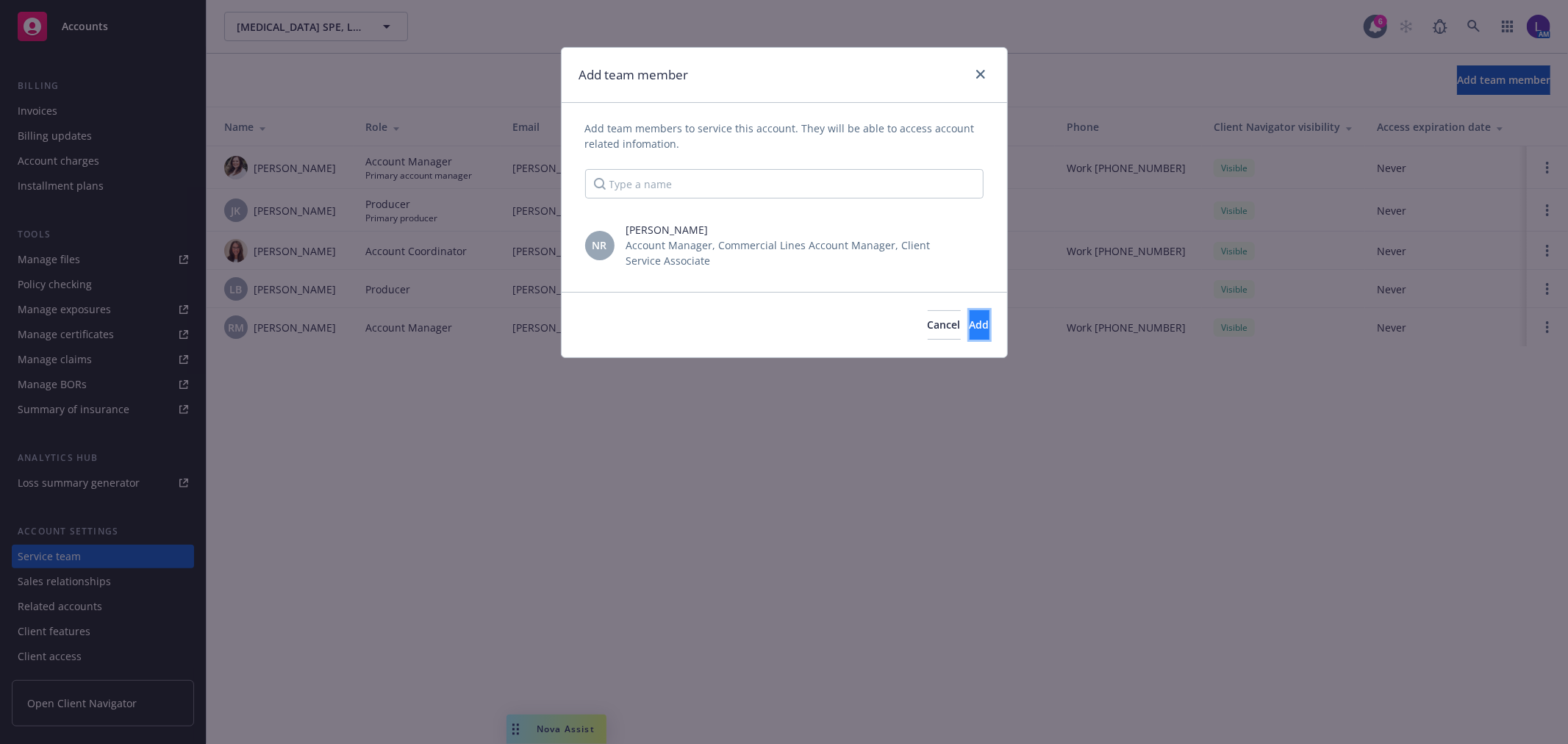
click at [970, 319] on button "Add" at bounding box center [980, 325] width 20 height 30
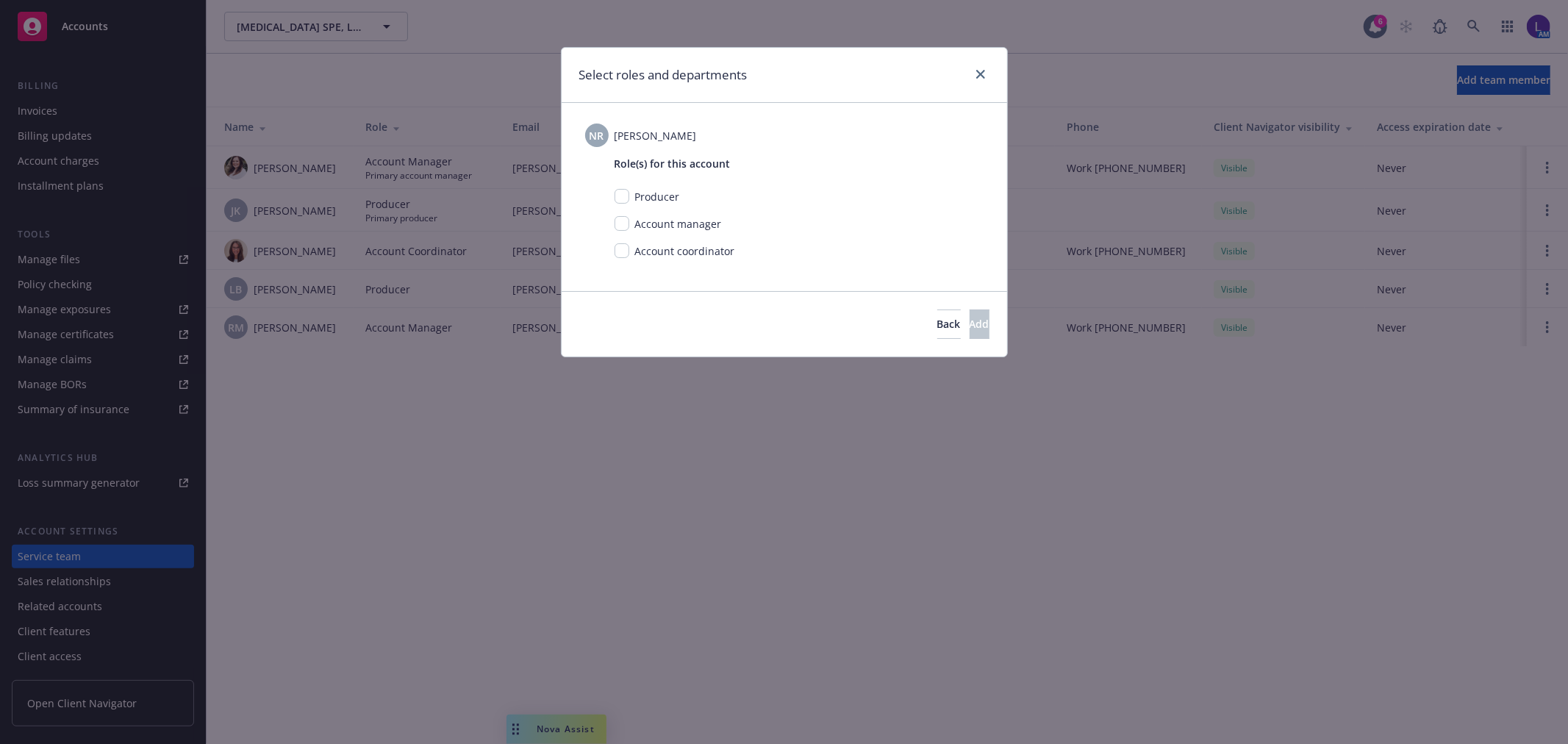
click at [626, 246] on div "Account coordinator" at bounding box center [798, 252] width 369 height 16
click at [626, 247] on input "checkbox" at bounding box center [621, 251] width 15 height 15
checkbox input "true"
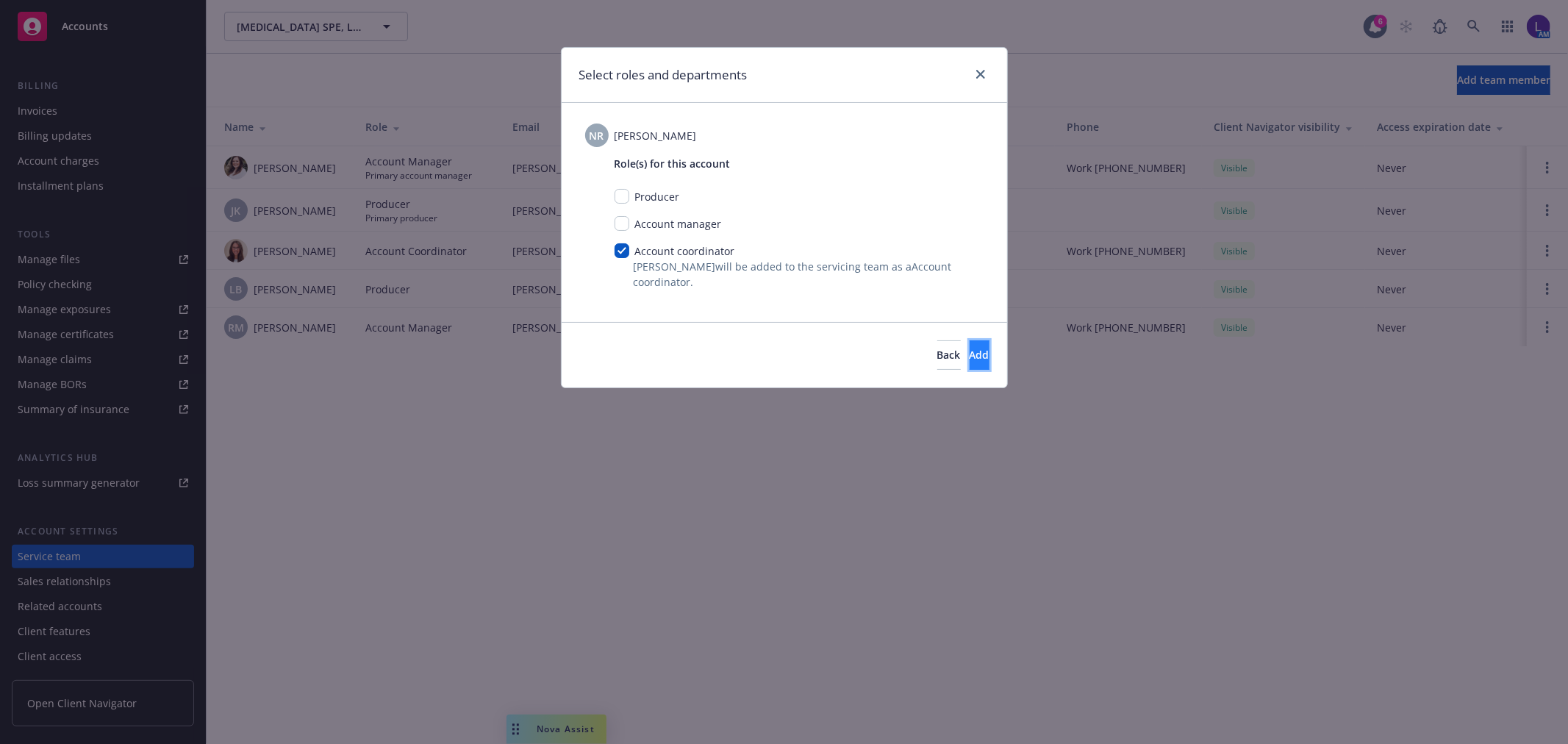
click at [977, 355] on button "Add" at bounding box center [980, 356] width 20 height 30
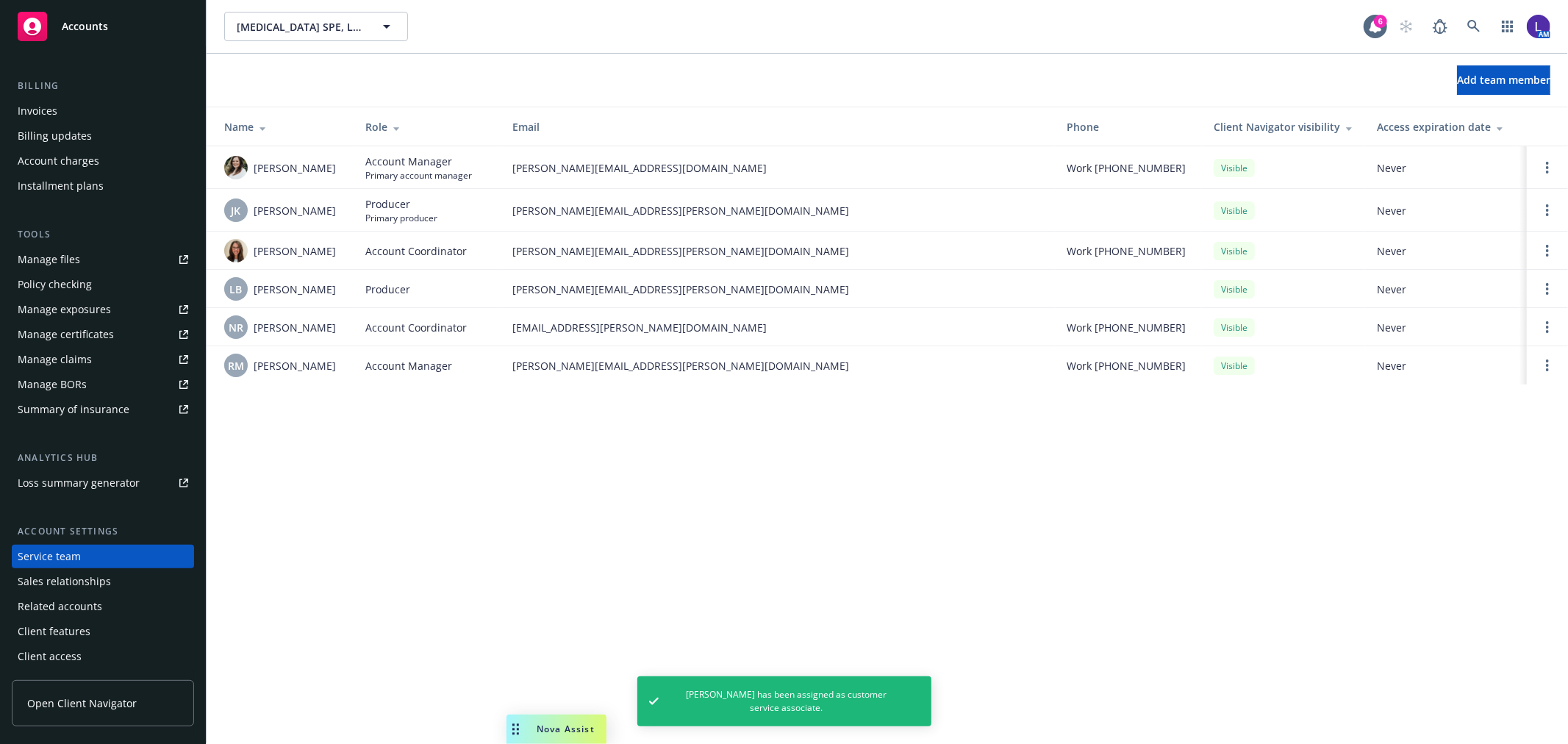
scroll to position [0, 0]
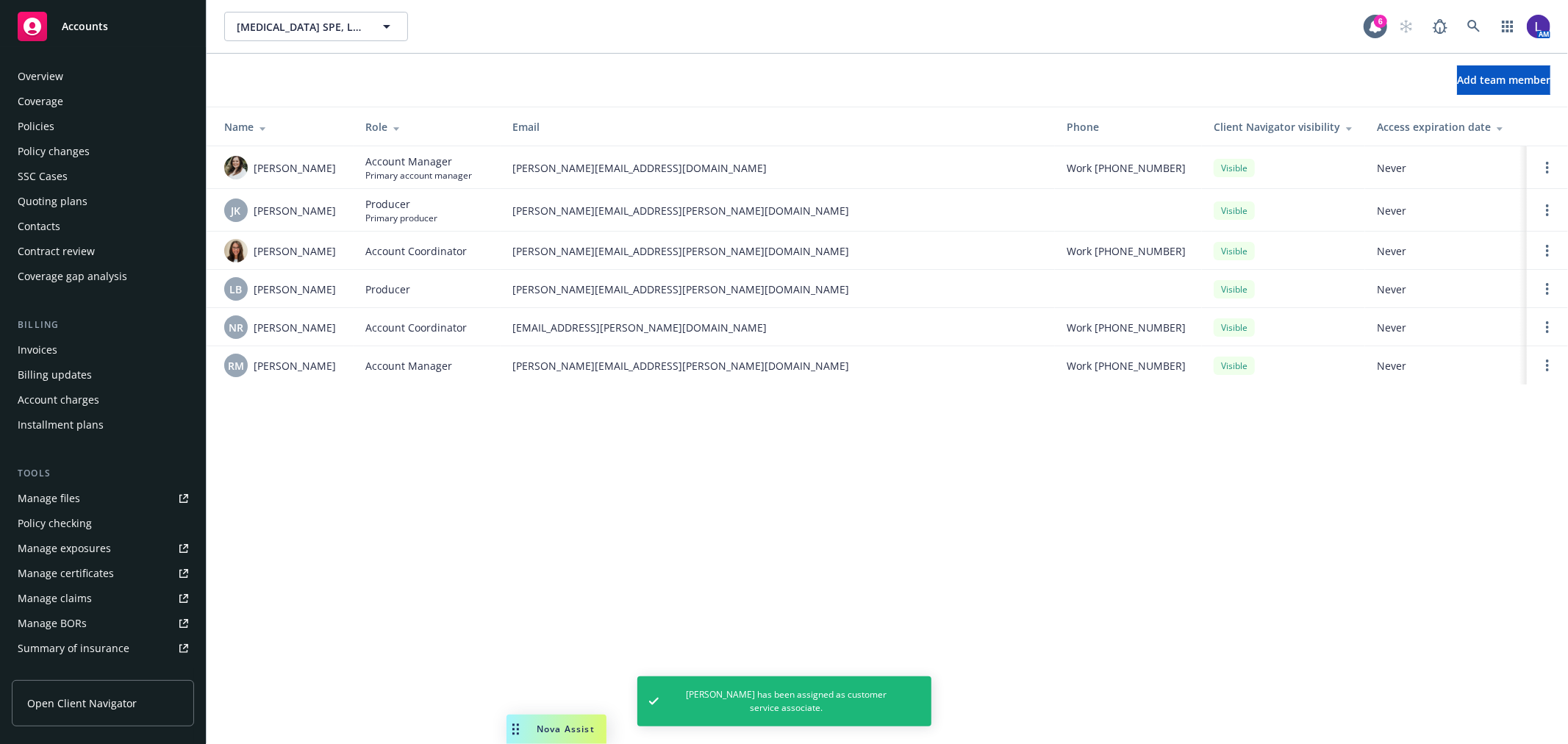
click at [55, 122] on div "Policies" at bounding box center [103, 127] width 170 height 24
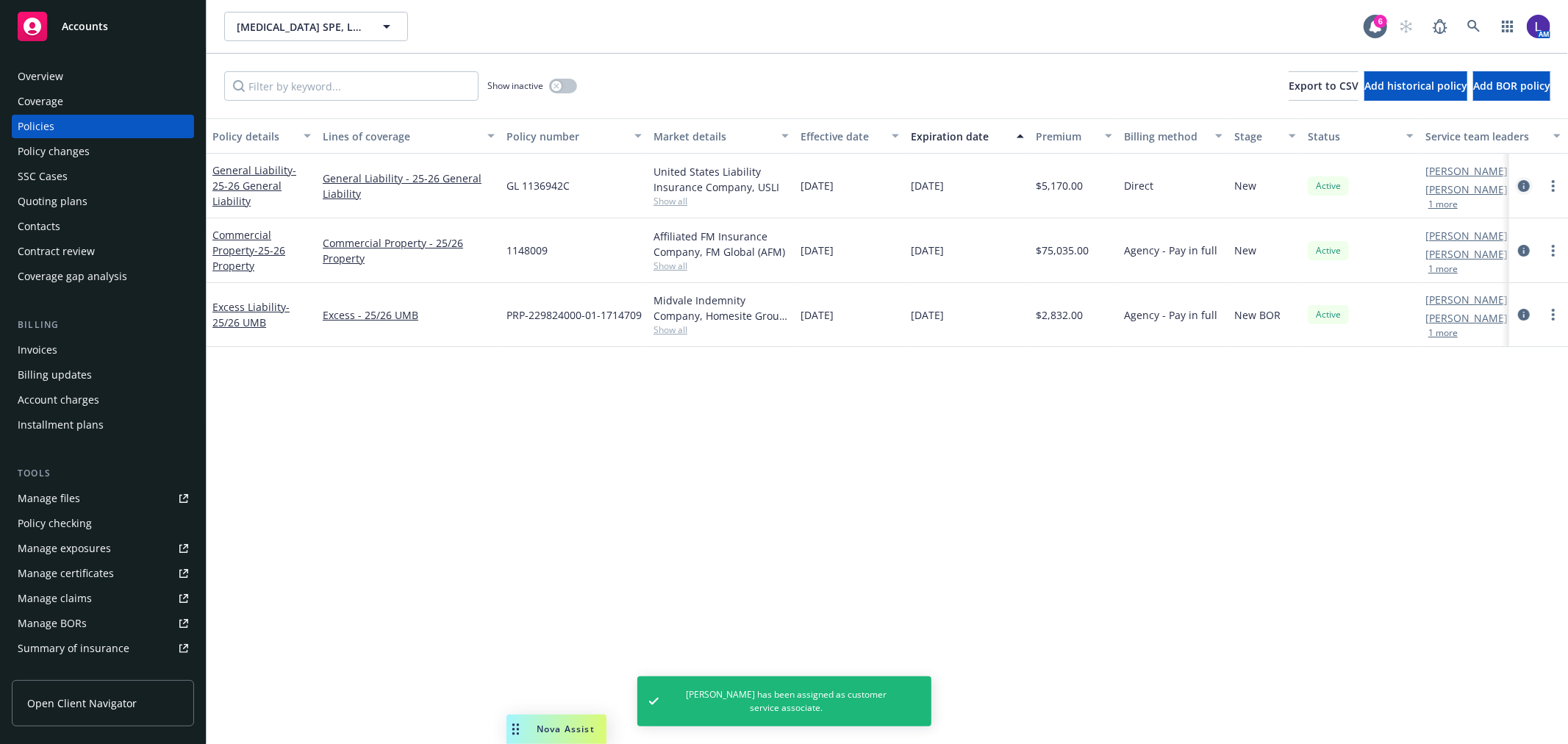
click at [1523, 184] on icon "circleInformation" at bounding box center [1523, 186] width 12 height 12
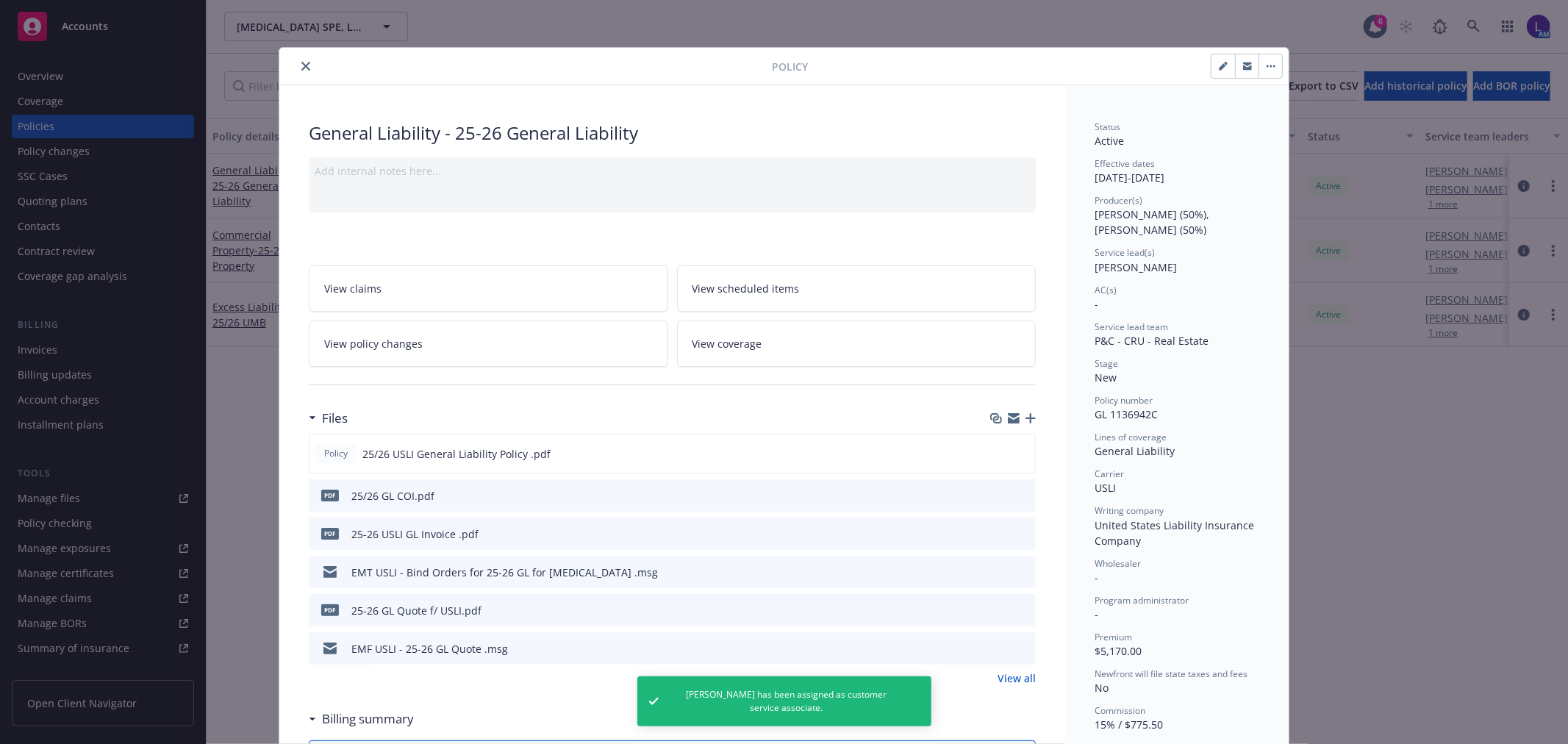
click at [1211, 71] on button "button" at bounding box center [1223, 66] width 24 height 24
select select "NEW"
select select "12"
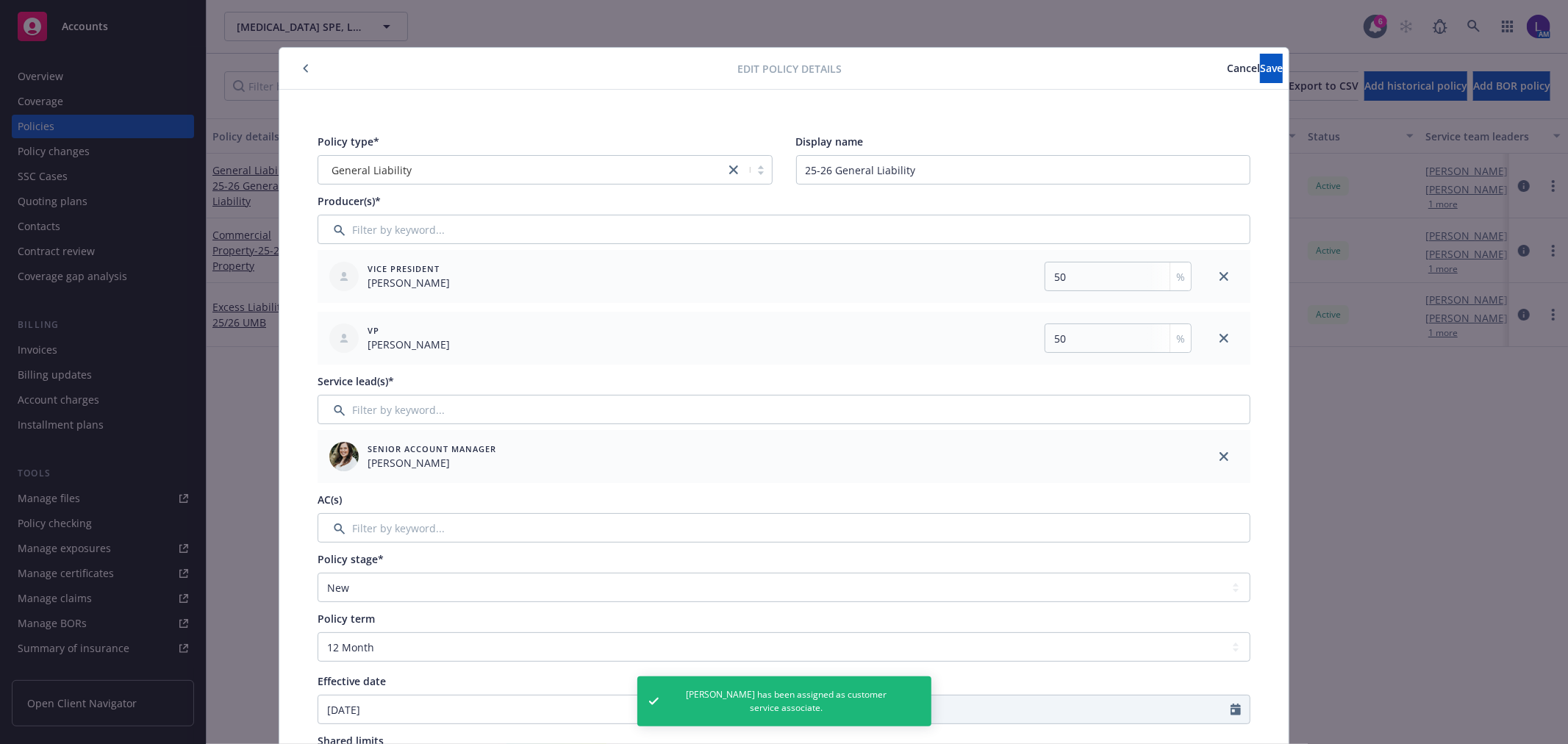
click at [389, 512] on div "AC(s)" at bounding box center [784, 516] width 933 height 51
click at [414, 514] on input "Filter by keyword..." at bounding box center [784, 528] width 933 height 30
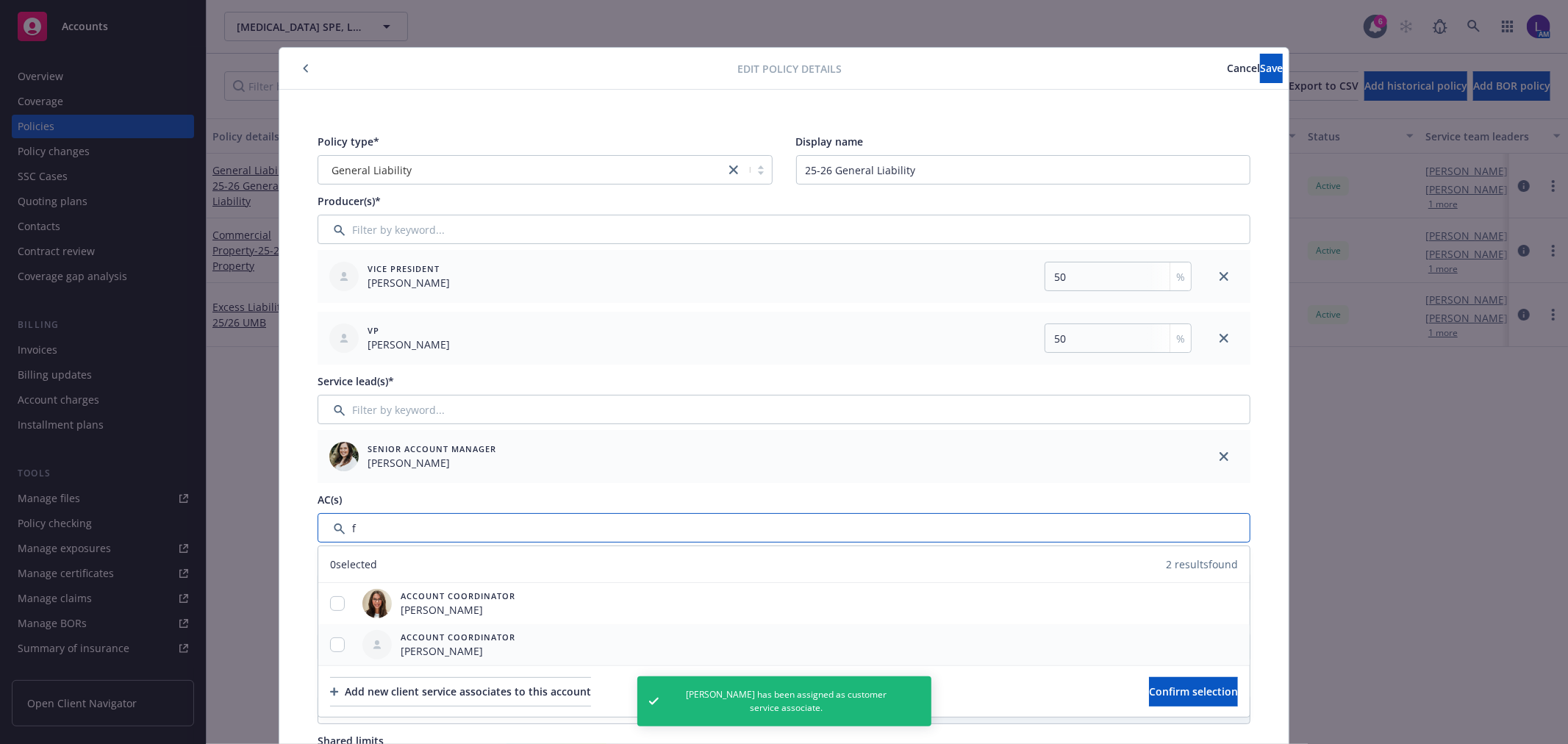
type input "f"
click at [334, 643] on input "checkbox" at bounding box center [337, 644] width 15 height 15
checkbox input "true"
click at [1182, 699] on button "Confirm selection" at bounding box center [1194, 691] width 89 height 30
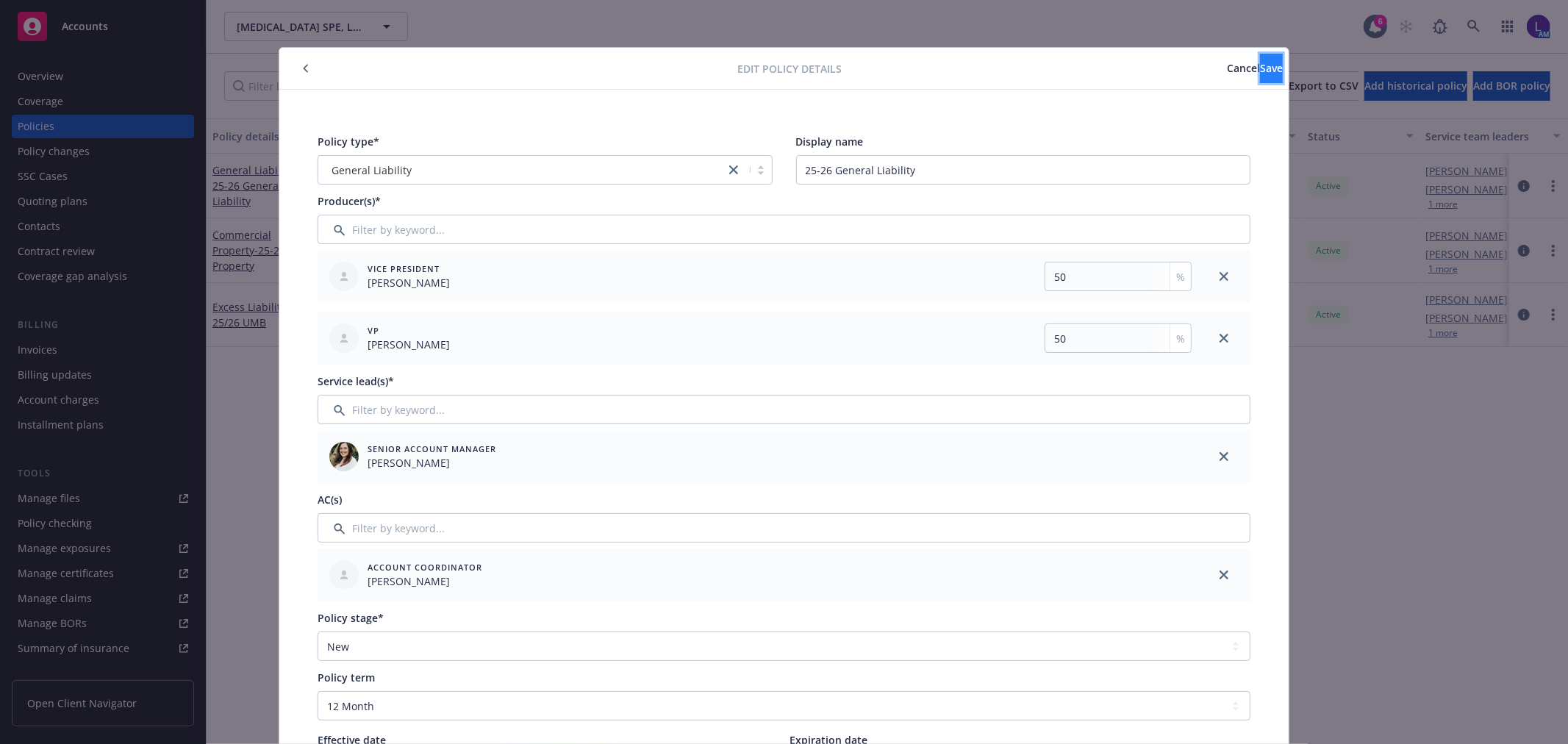
click at [1260, 74] on span "Save" at bounding box center [1271, 68] width 23 height 14
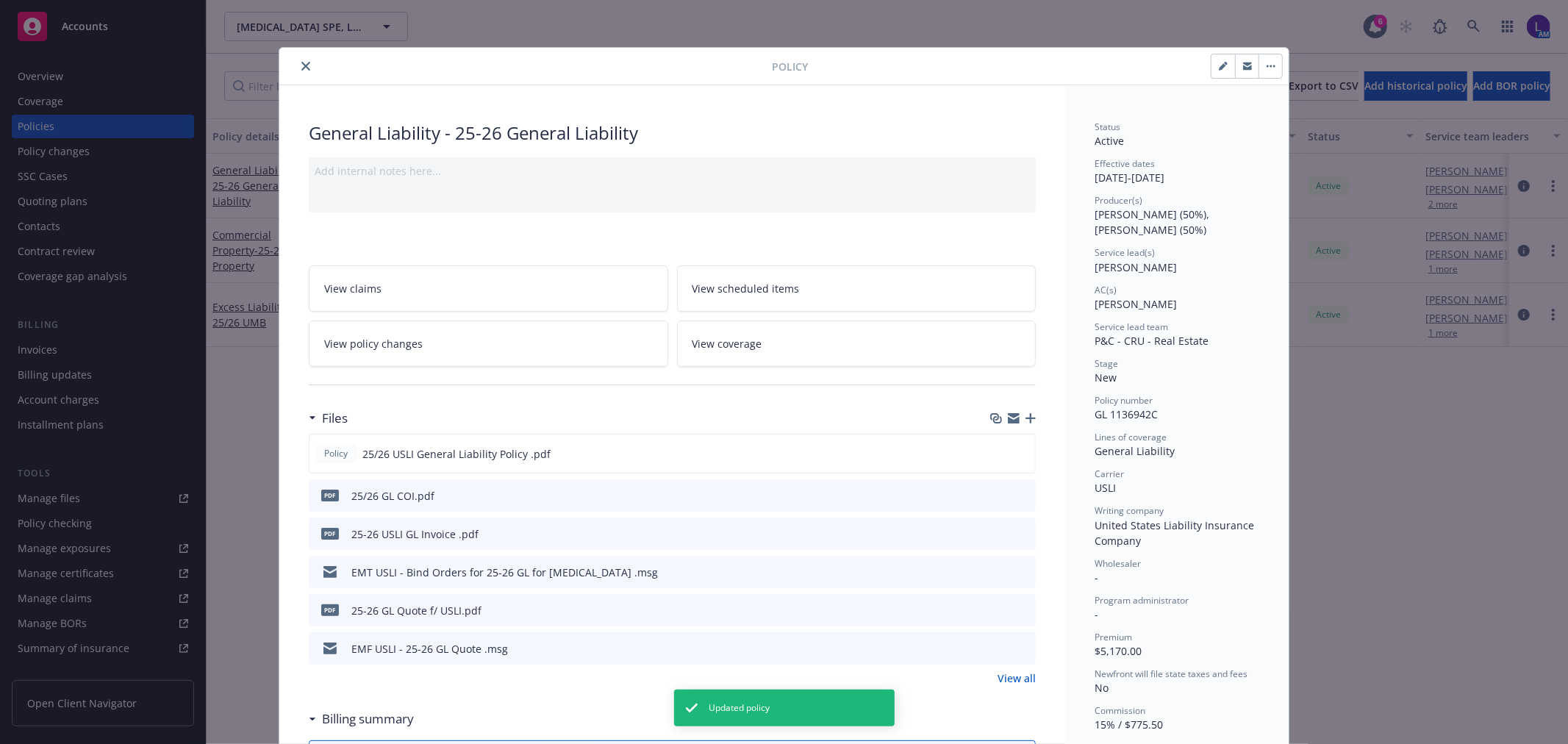
click at [301, 64] on icon "close" at bounding box center [305, 65] width 9 height 9
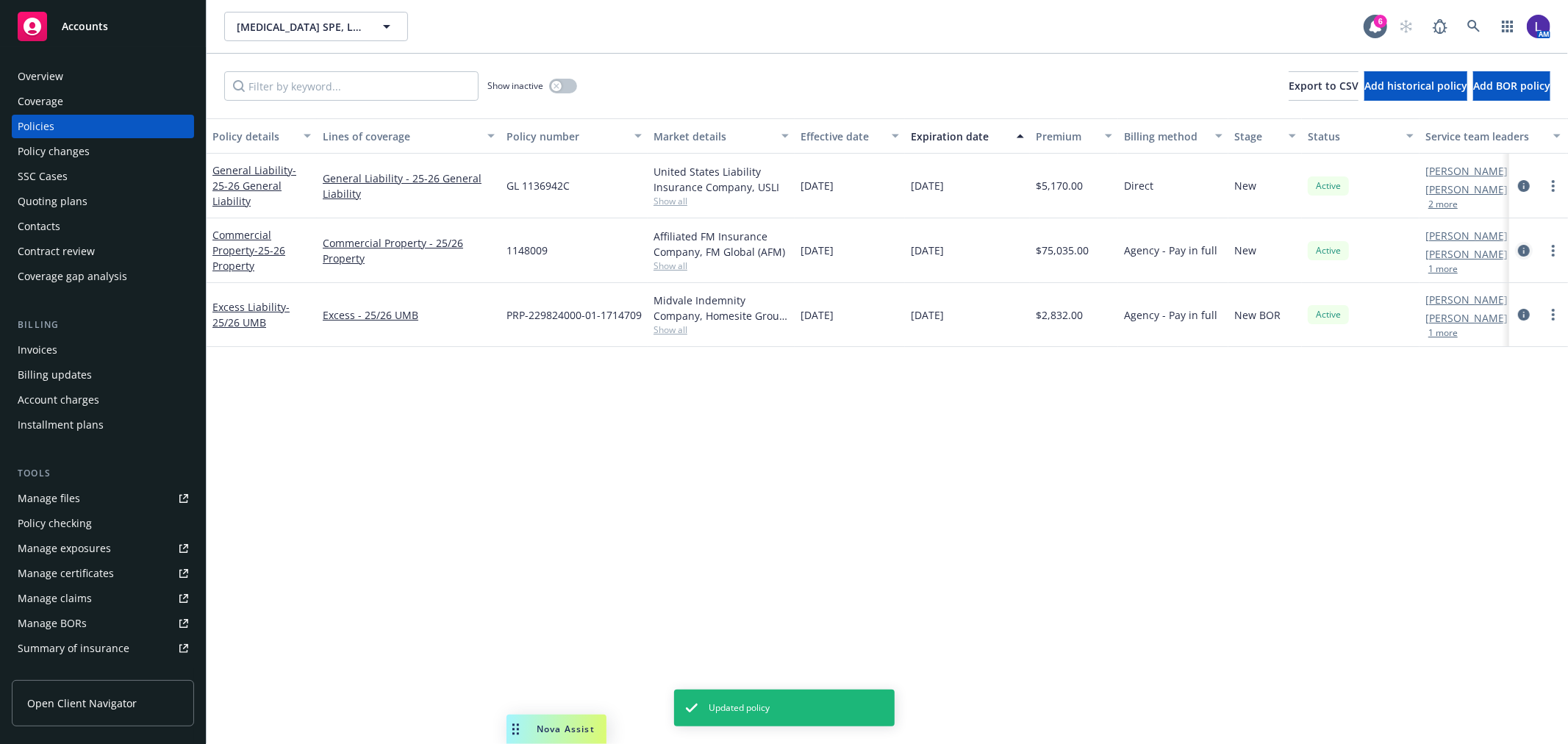
click at [1518, 247] on icon "circleInformation" at bounding box center [1523, 251] width 12 height 12
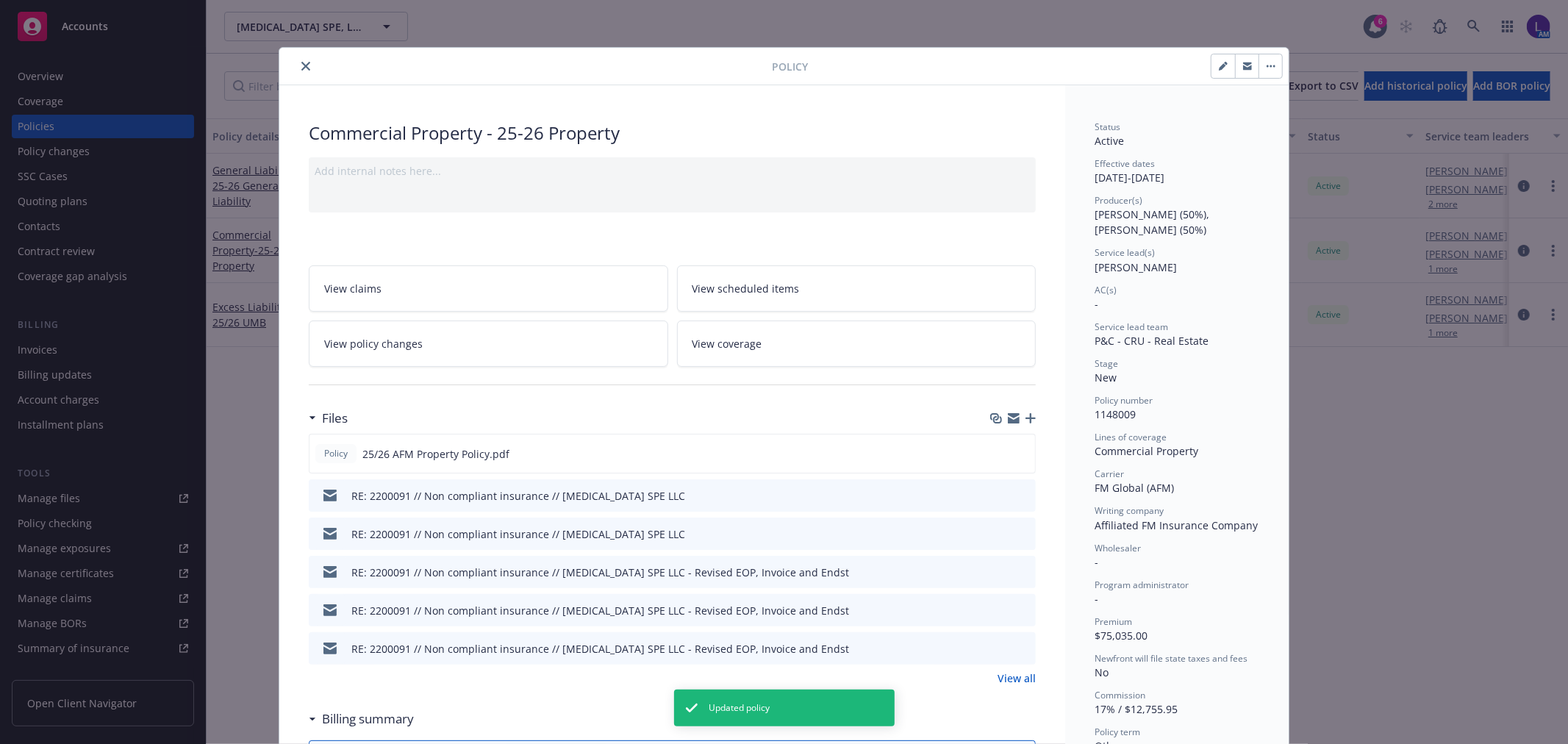
click at [1211, 62] on button "button" at bounding box center [1223, 66] width 24 height 24
select select "NEW"
select select "other"
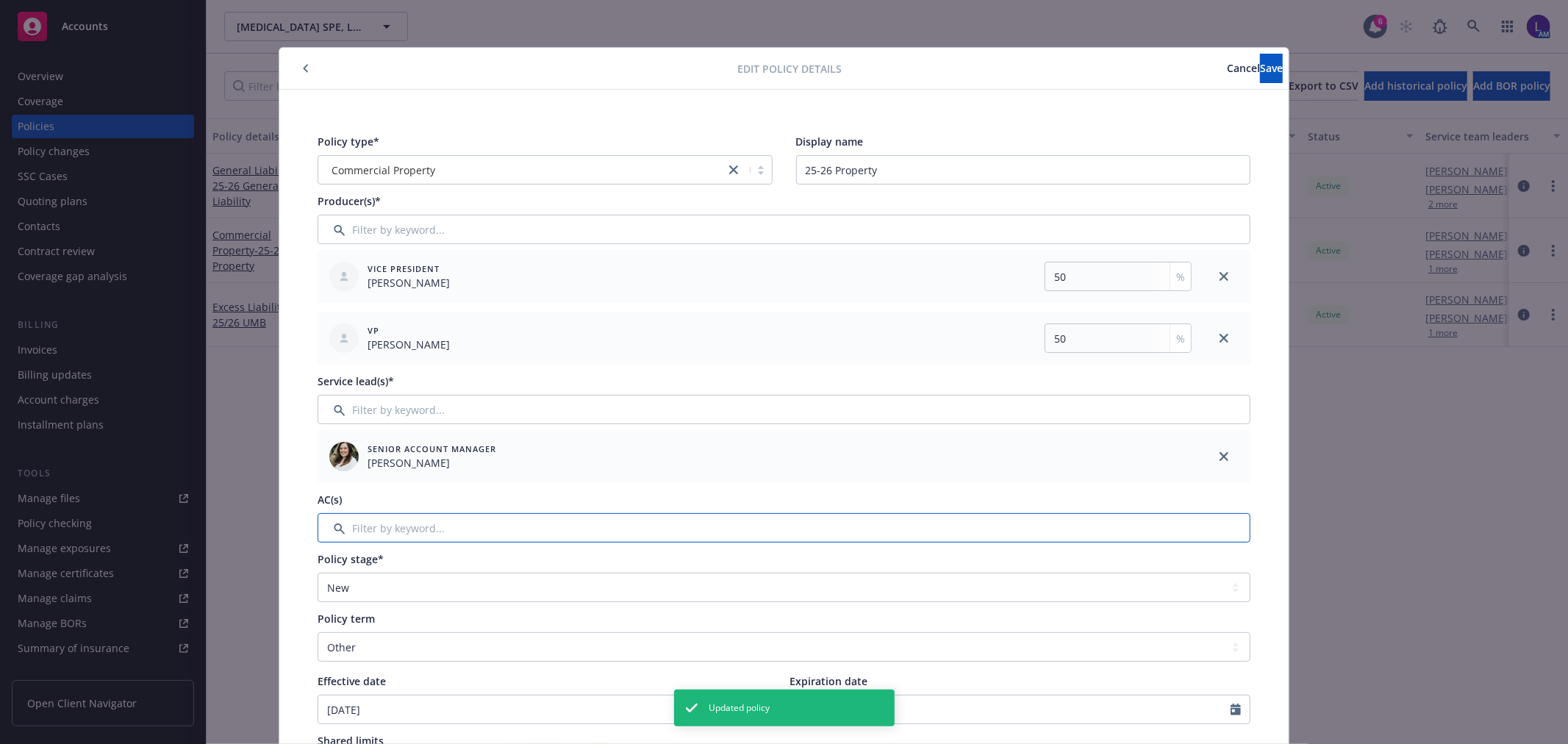
click at [397, 526] on input "Filter by keyword..." at bounding box center [784, 528] width 933 height 30
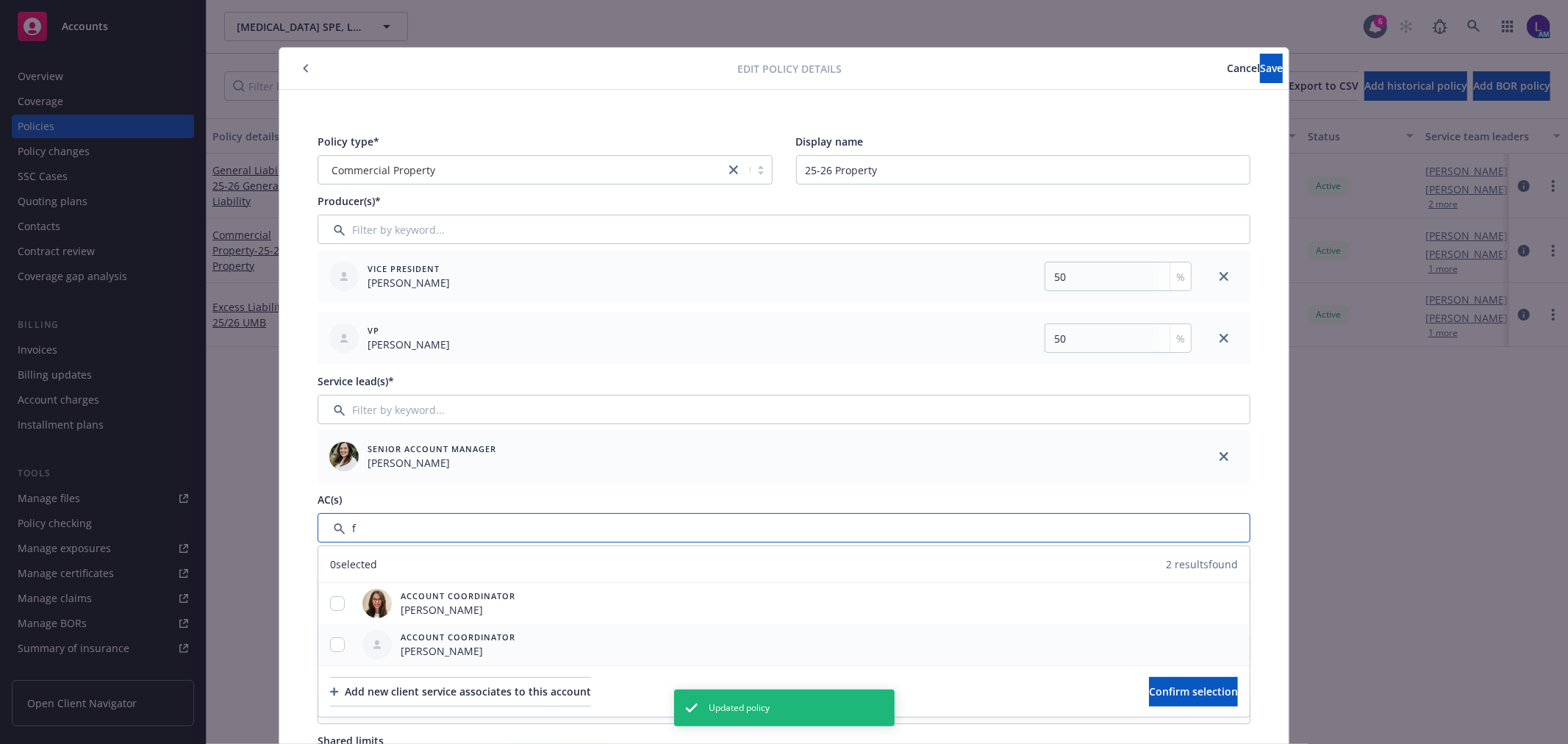
type input "f"
click at [331, 645] on input "checkbox" at bounding box center [337, 644] width 15 height 15
checkbox input "true"
click at [1202, 697] on span "Confirm selection" at bounding box center [1194, 691] width 89 height 14
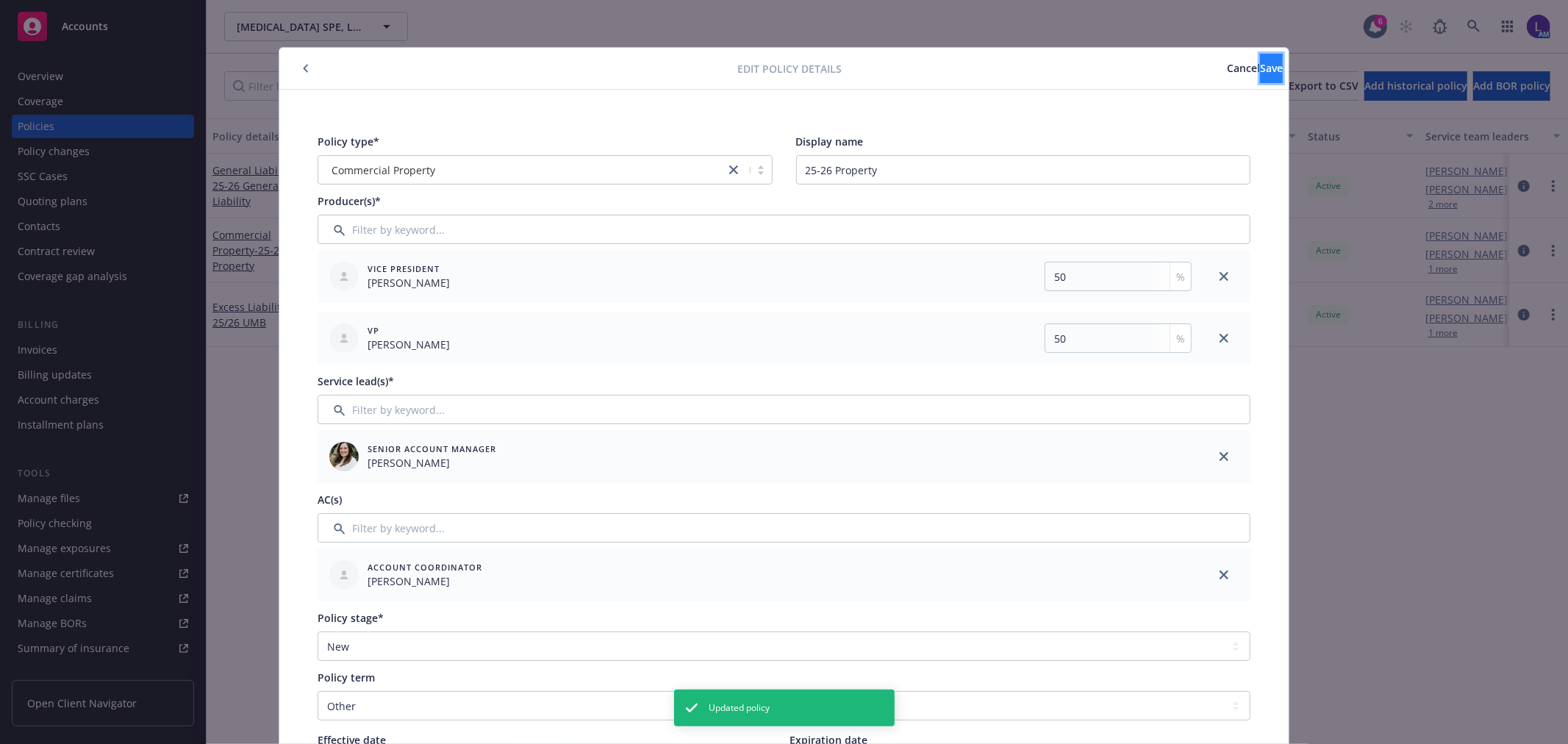
click at [1260, 67] on span "Save" at bounding box center [1271, 68] width 23 height 14
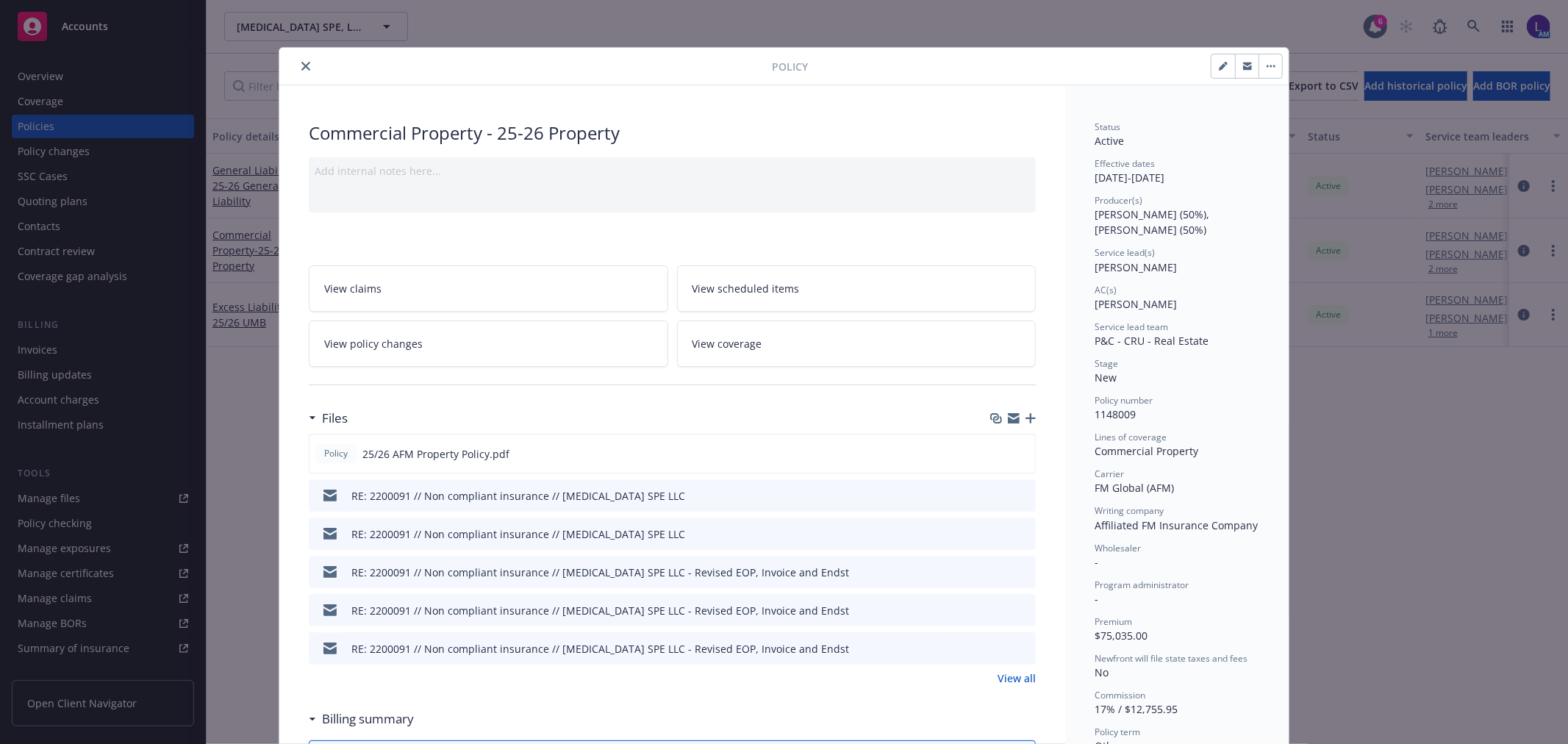
click at [301, 67] on icon "close" at bounding box center [305, 65] width 9 height 9
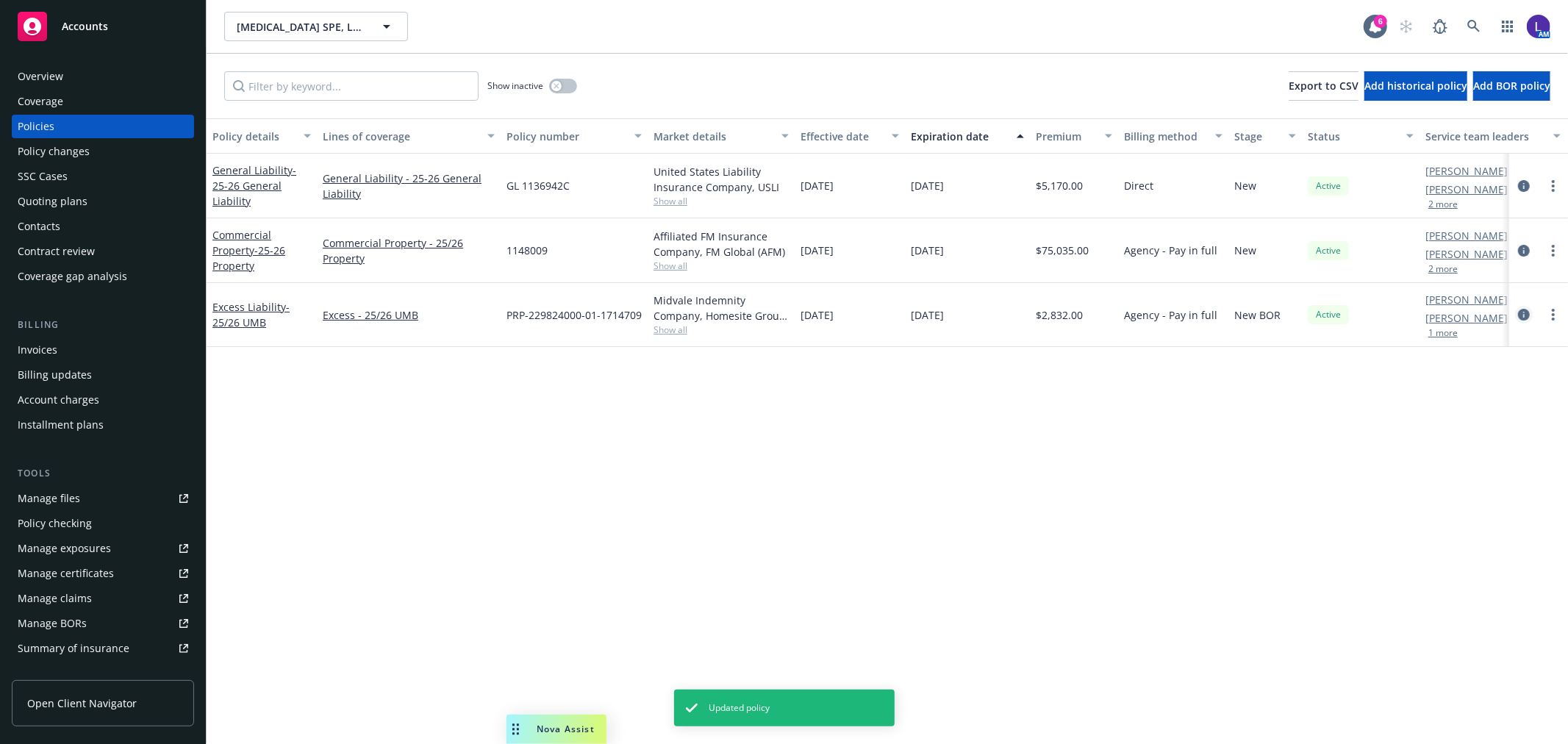
click at [1524, 309] on icon "circleInformation" at bounding box center [1523, 315] width 12 height 12
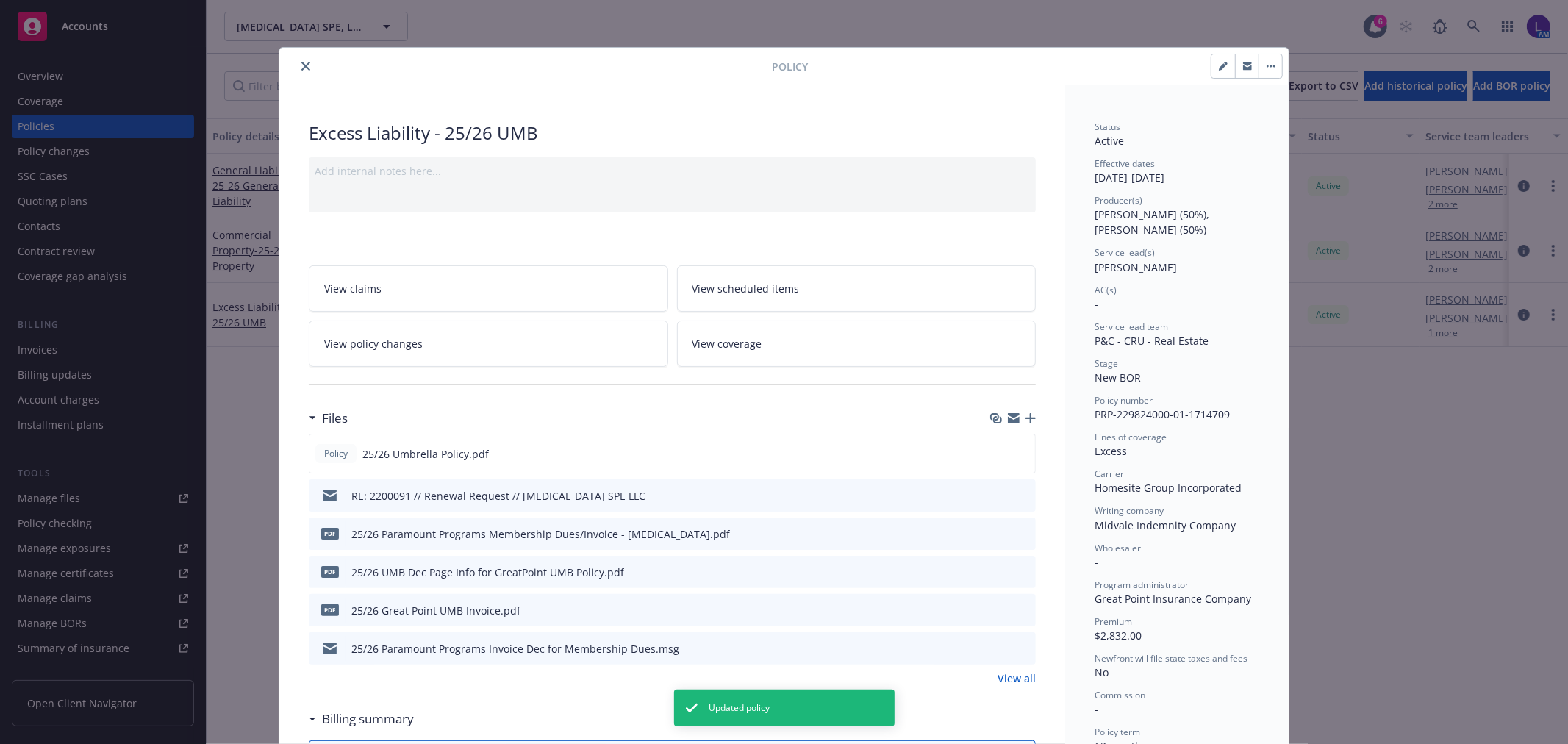
click at [1211, 70] on button "button" at bounding box center [1223, 66] width 24 height 24
select select "NEW_BOR"
select select "12"
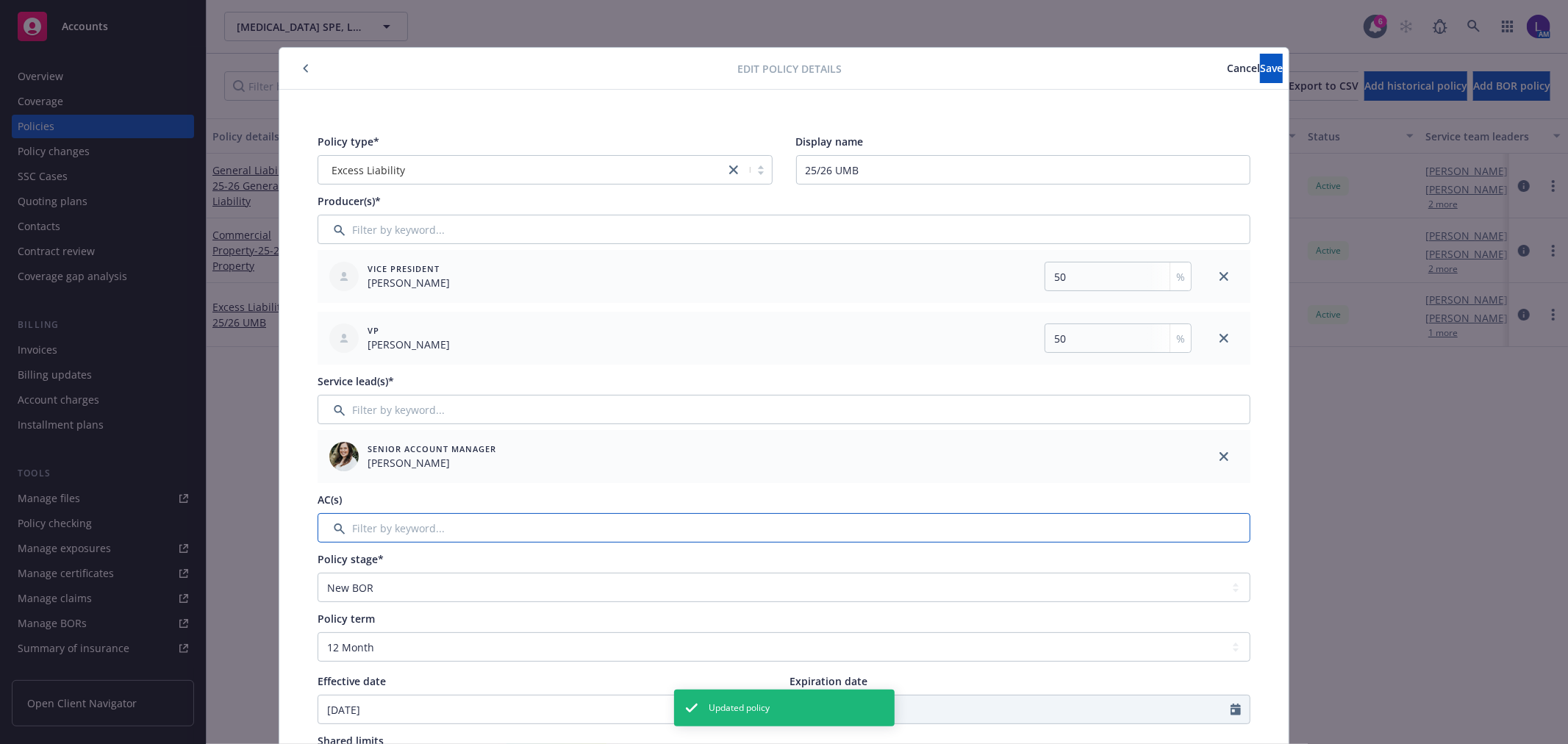
click at [428, 516] on input "Filter by keyword..." at bounding box center [784, 528] width 933 height 30
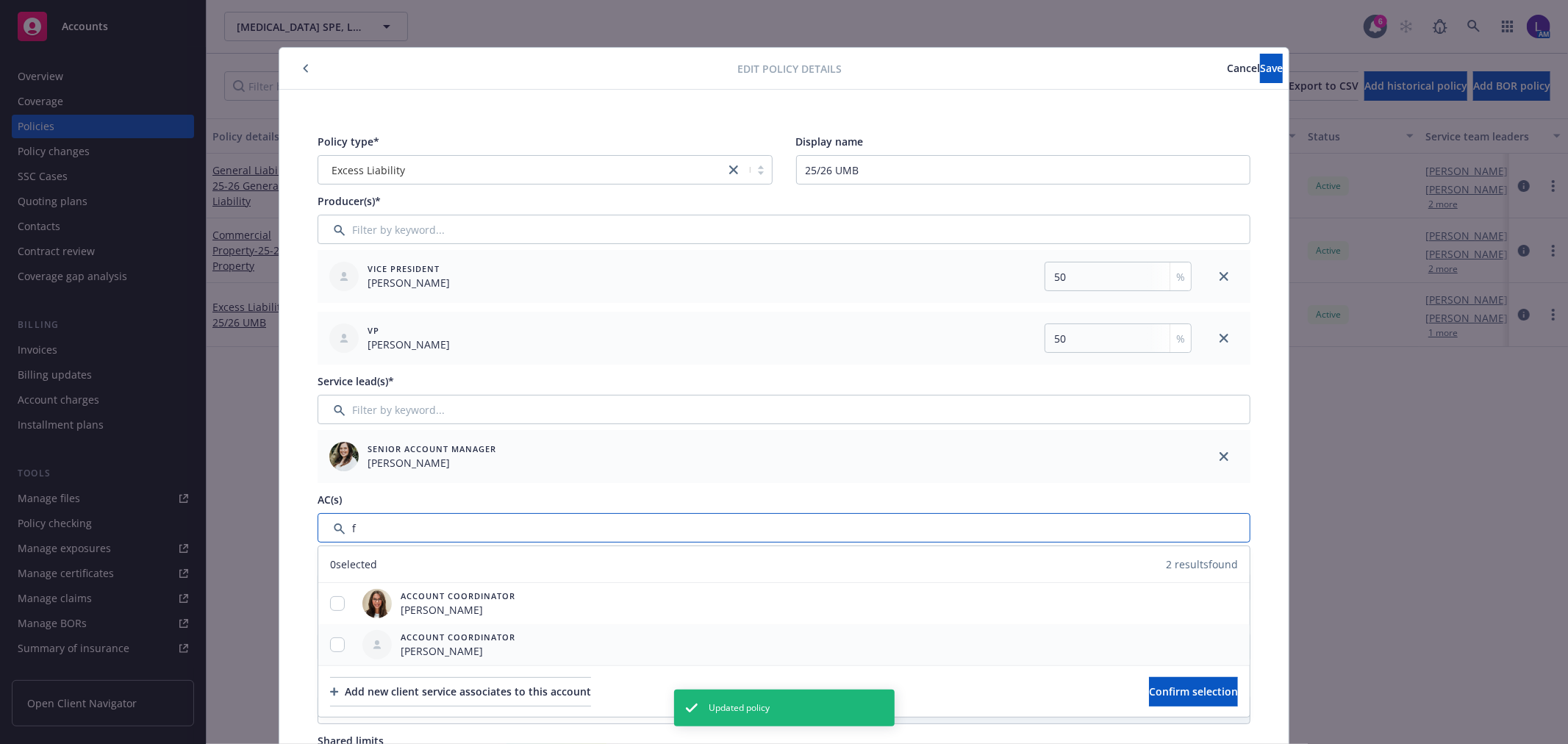
type input "f"
click at [330, 646] on input "checkbox" at bounding box center [337, 644] width 15 height 15
checkbox input "true"
click at [1152, 686] on span "Confirm selection" at bounding box center [1194, 691] width 89 height 14
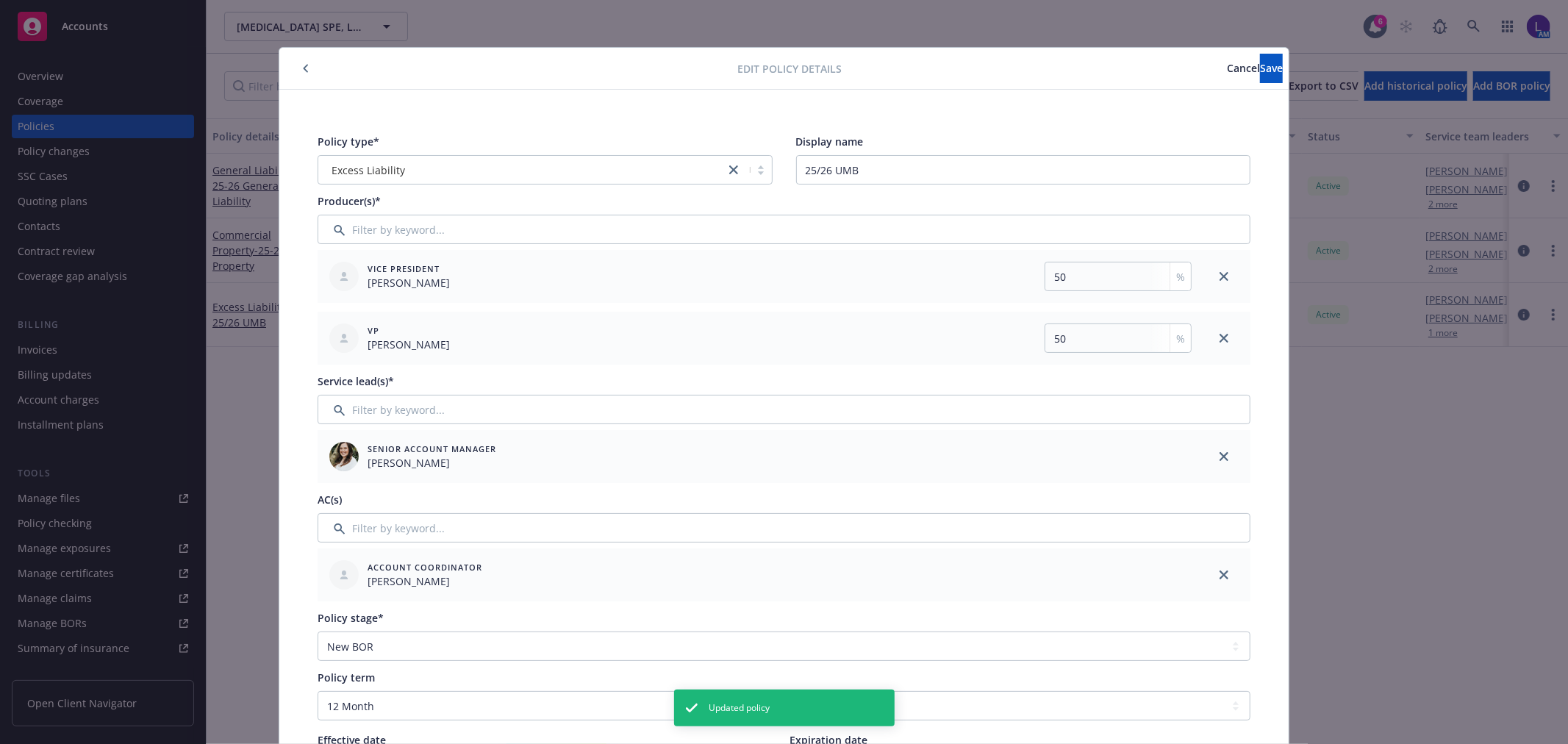
click at [1211, 83] on div "Edit policy details Cancel Save" at bounding box center [784, 68] width 1009 height 42
click at [1260, 59] on button "Save" at bounding box center [1271, 68] width 23 height 30
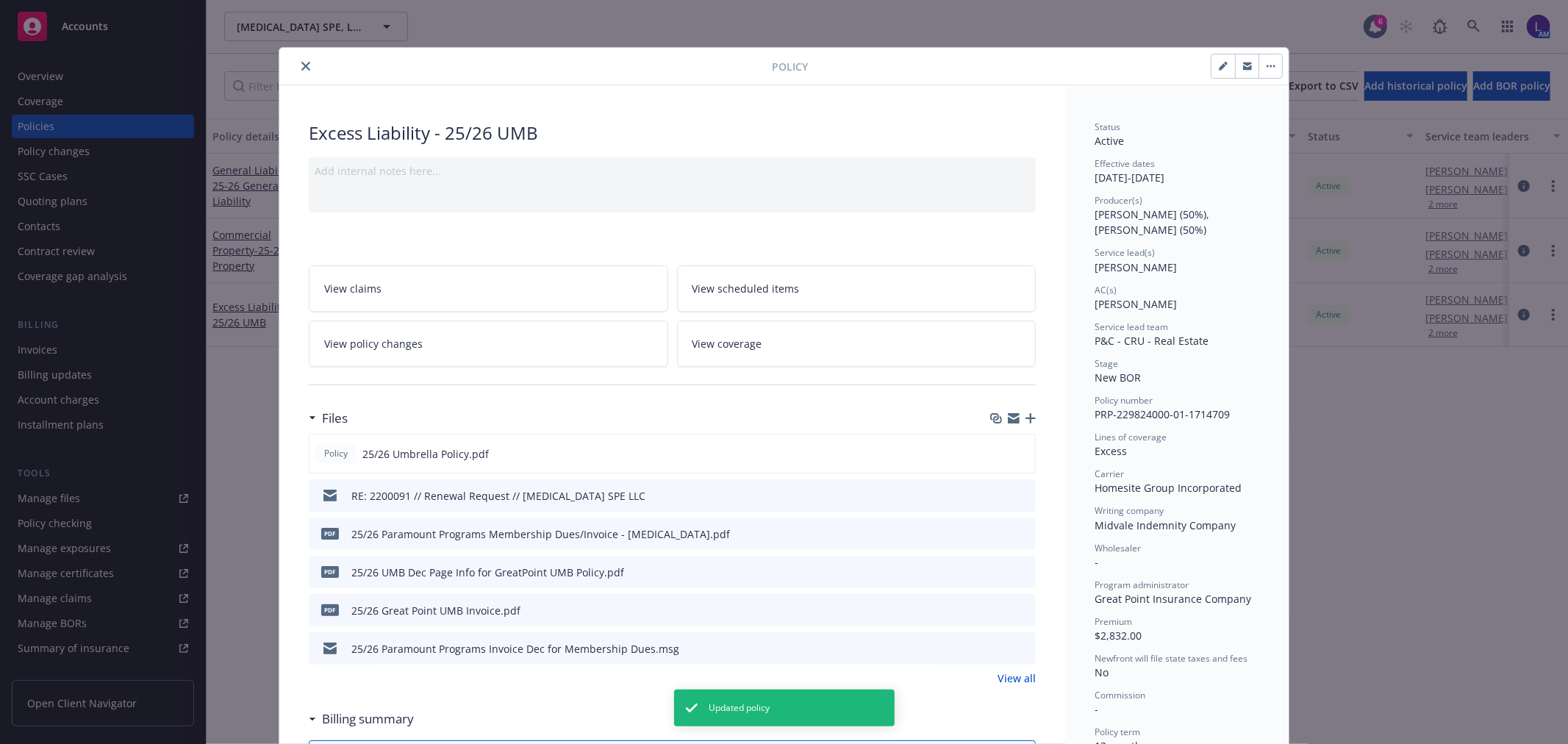
click at [301, 68] on icon "close" at bounding box center [305, 65] width 9 height 9
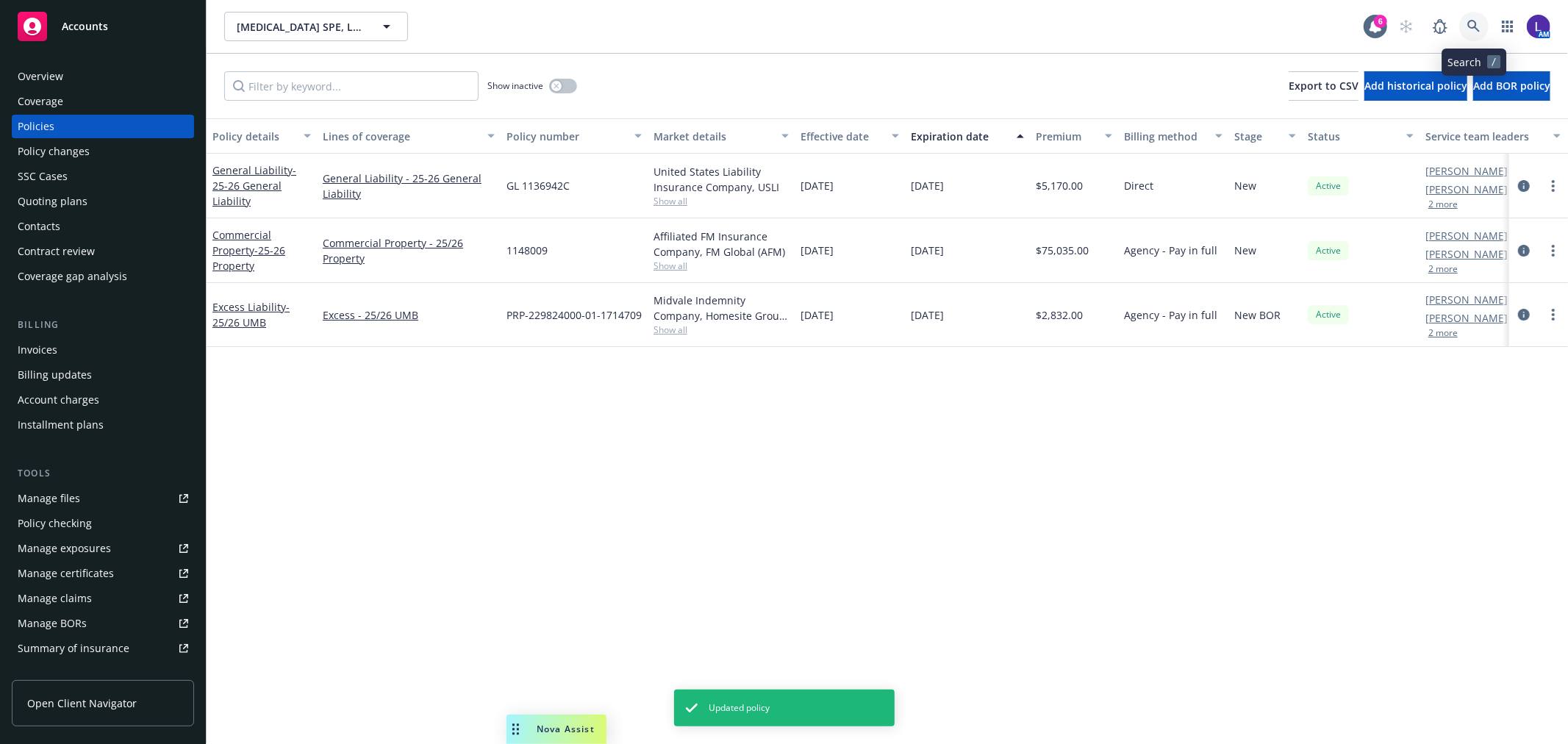
click at [1471, 18] on link at bounding box center [1474, 27] width 30 height 30
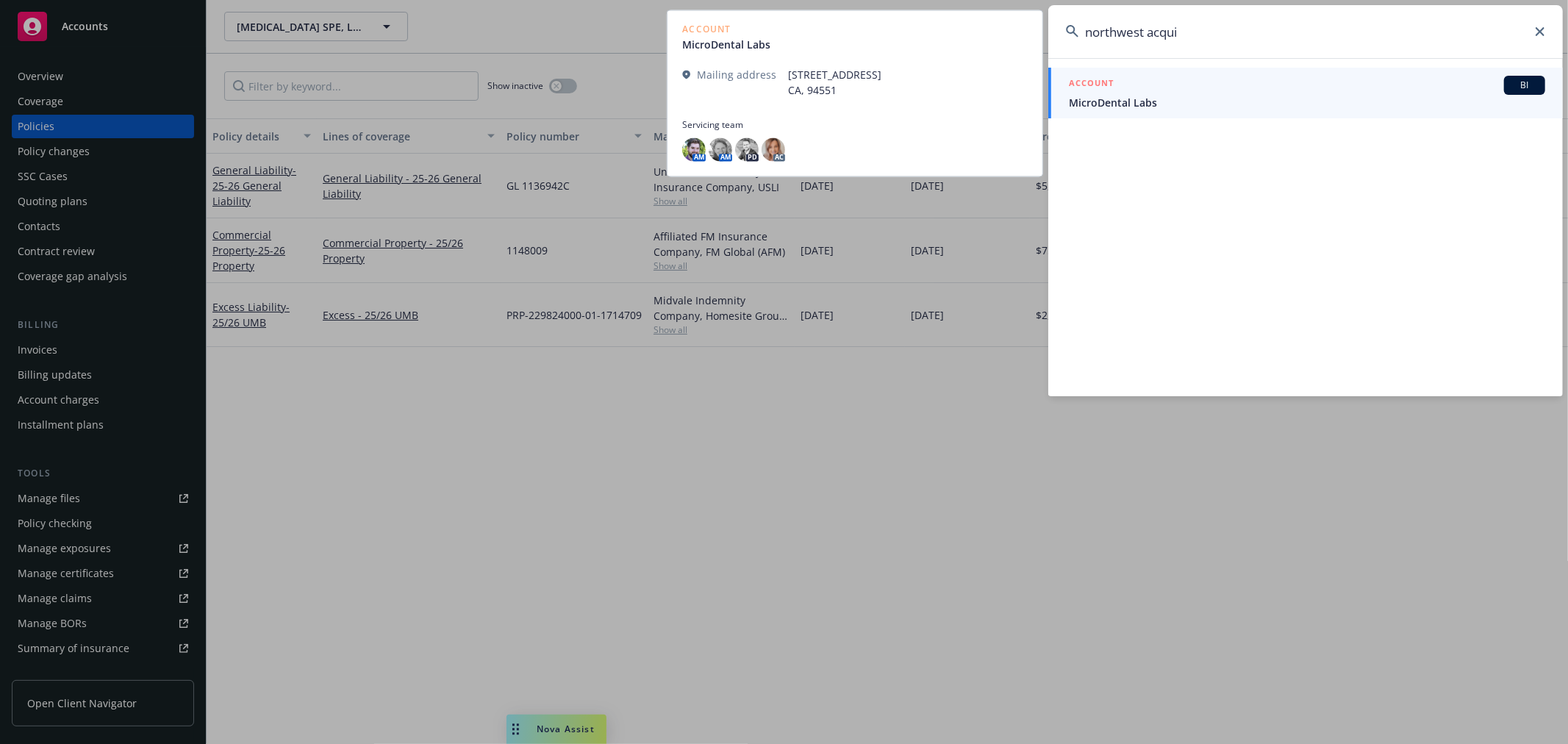
type input "northwest acqui"
click at [1106, 98] on span "MicroDental Labs" at bounding box center [1307, 103] width 476 height 16
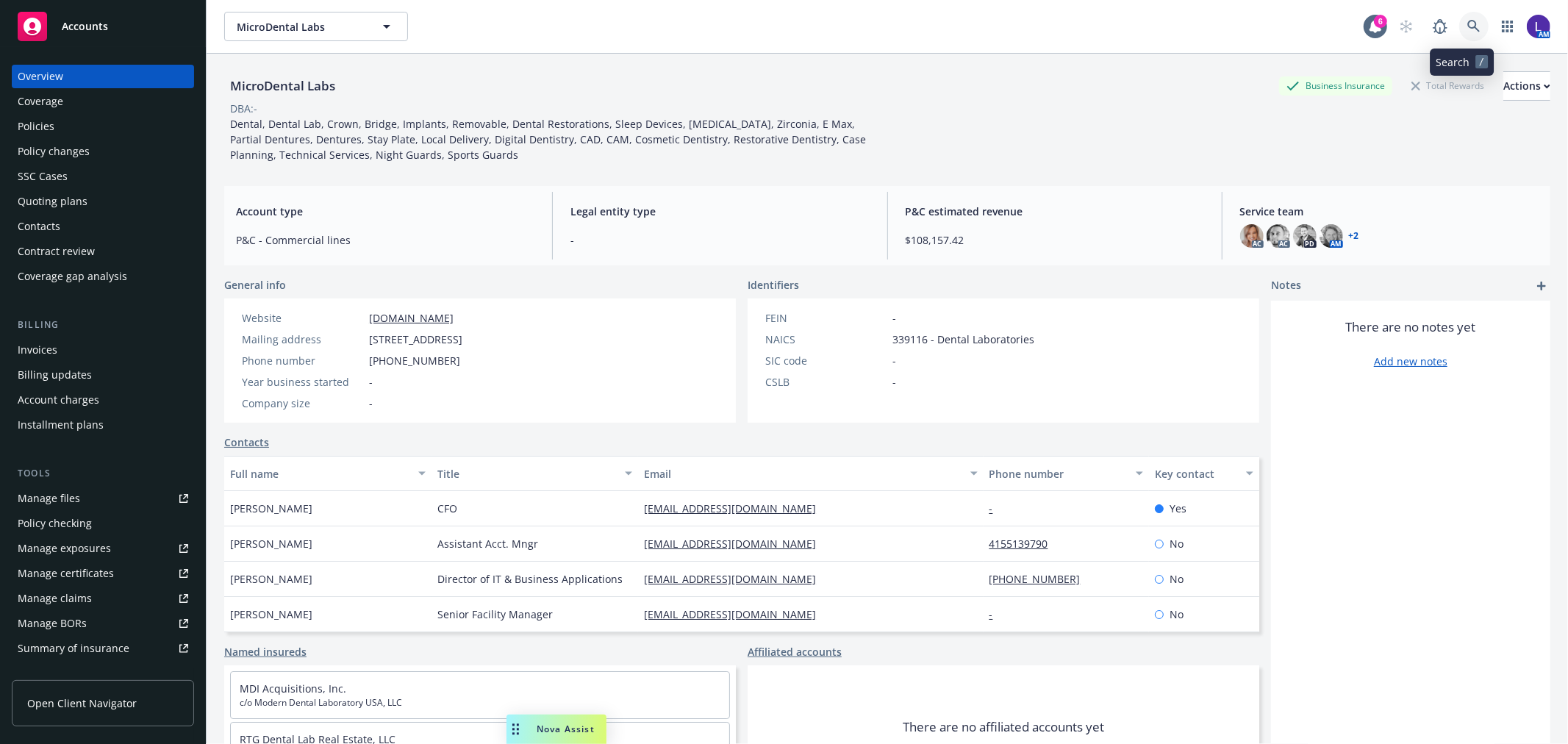
click at [1467, 27] on icon at bounding box center [1473, 26] width 13 height 13
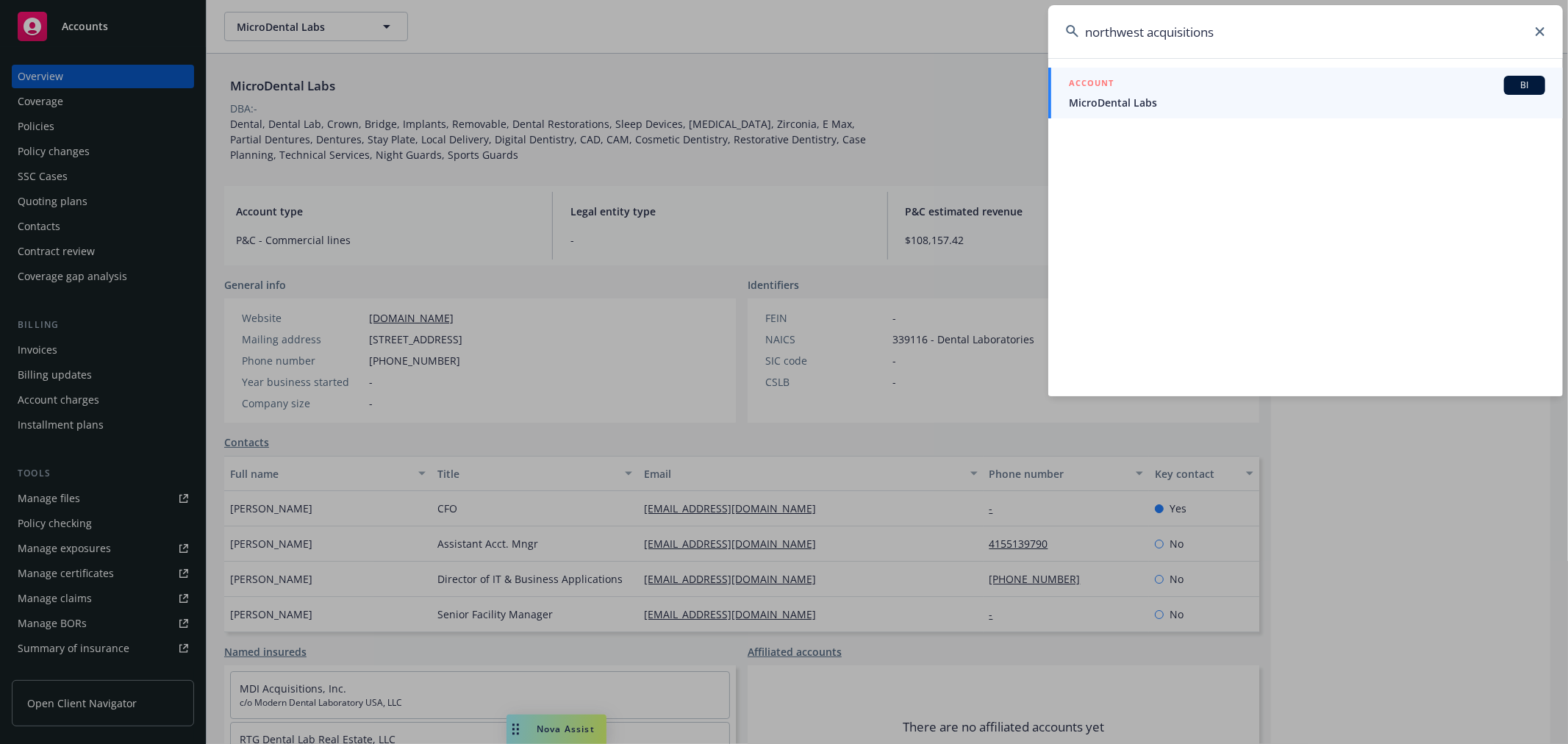
drag, startPoint x: 1258, startPoint y: 36, endPoint x: 942, endPoint y: 19, distance: 316.5
click at [942, 19] on div "northwest acquisitions ACCOUNT BI MicroDental Labs" at bounding box center [784, 372] width 1568 height 744
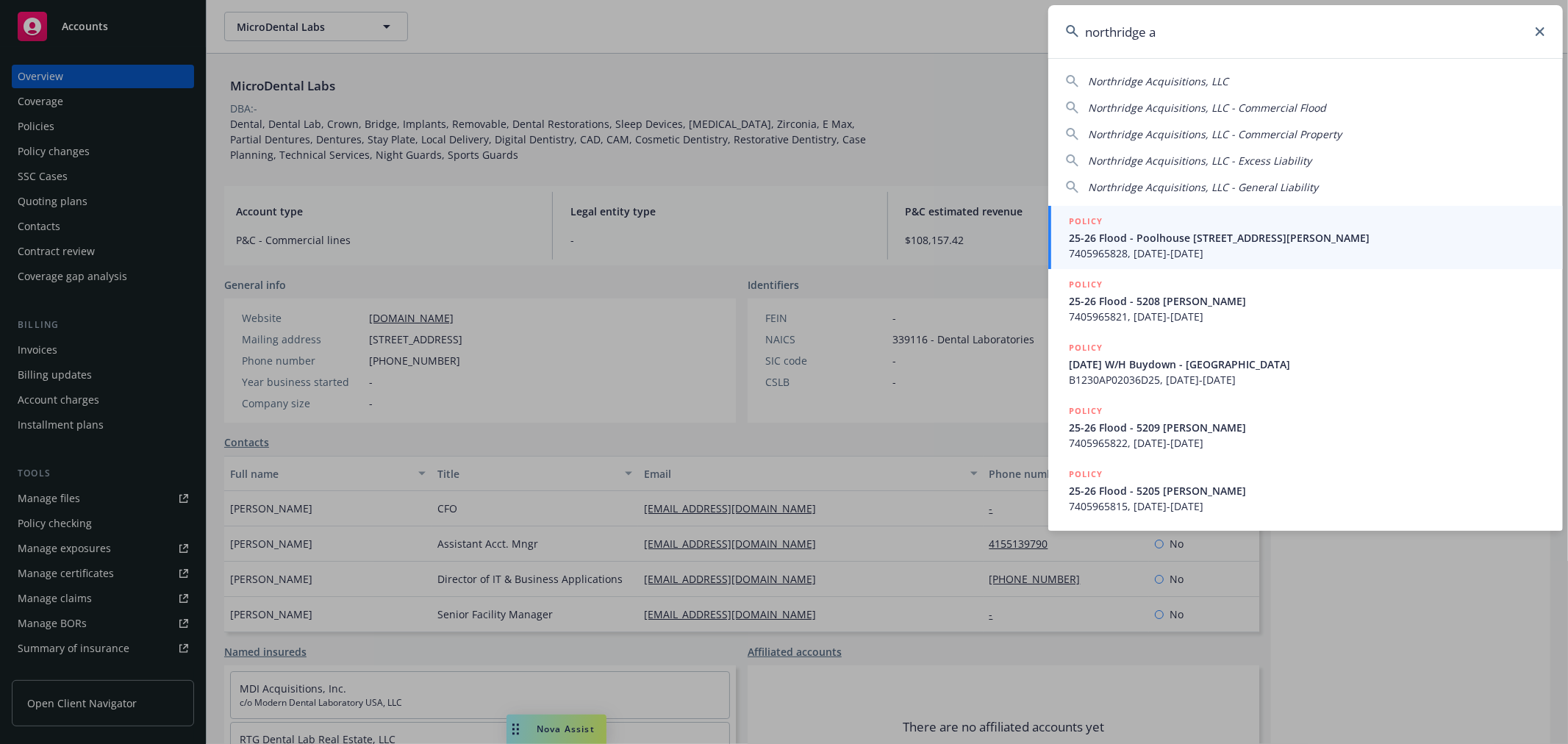
click at [1208, 71] on div "Northridge Acquisitions, LLC Northridge Acquisitions, LLC - Commercial Flood No…" at bounding box center [1305, 131] width 514 height 127
click at [1202, 76] on span "Northridge Acquisitions, LLC" at bounding box center [1158, 81] width 141 height 14
type input "Northridge Acquisitions, LLC"
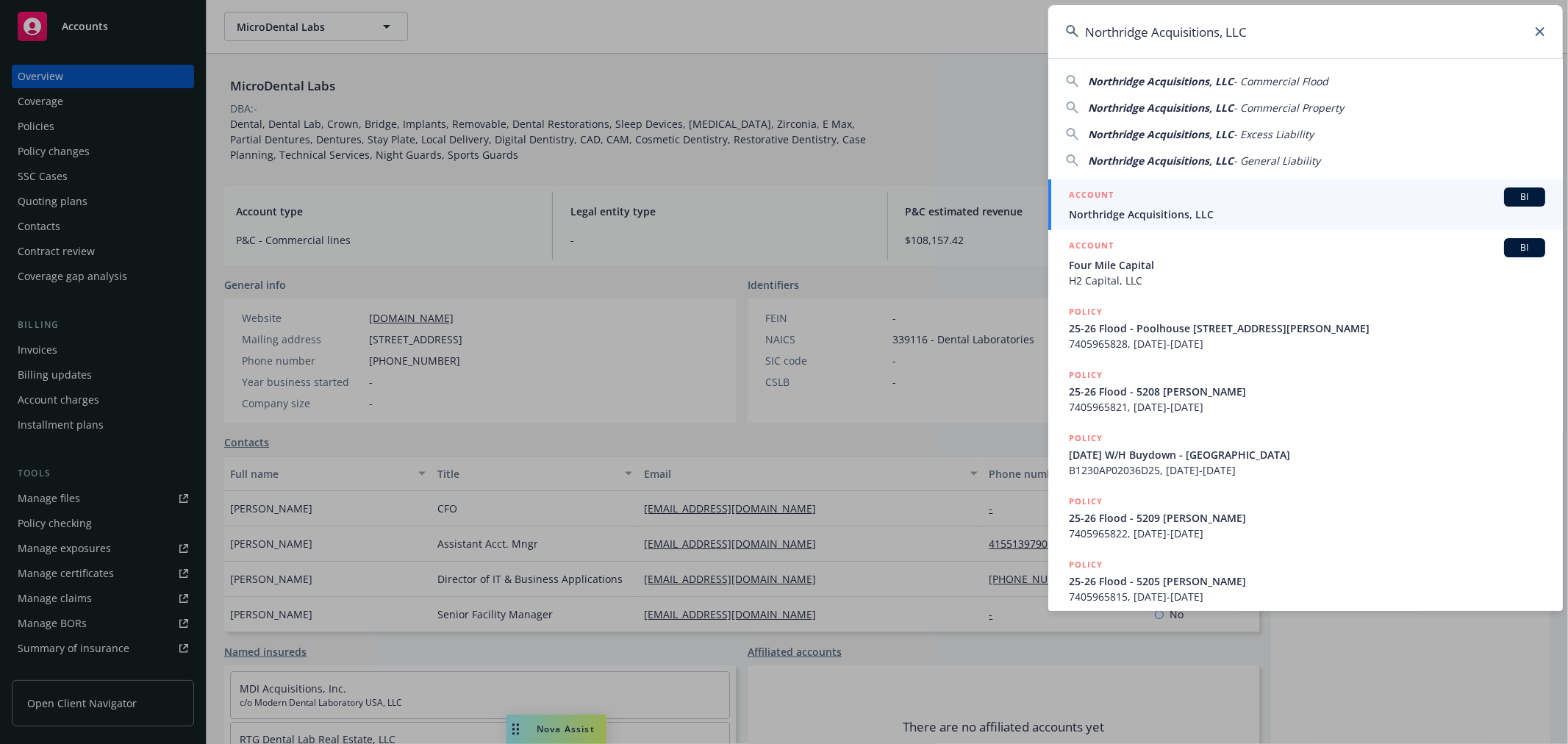
click at [1130, 207] on span "Northridge Acquisitions, LLC" at bounding box center [1307, 215] width 476 height 16
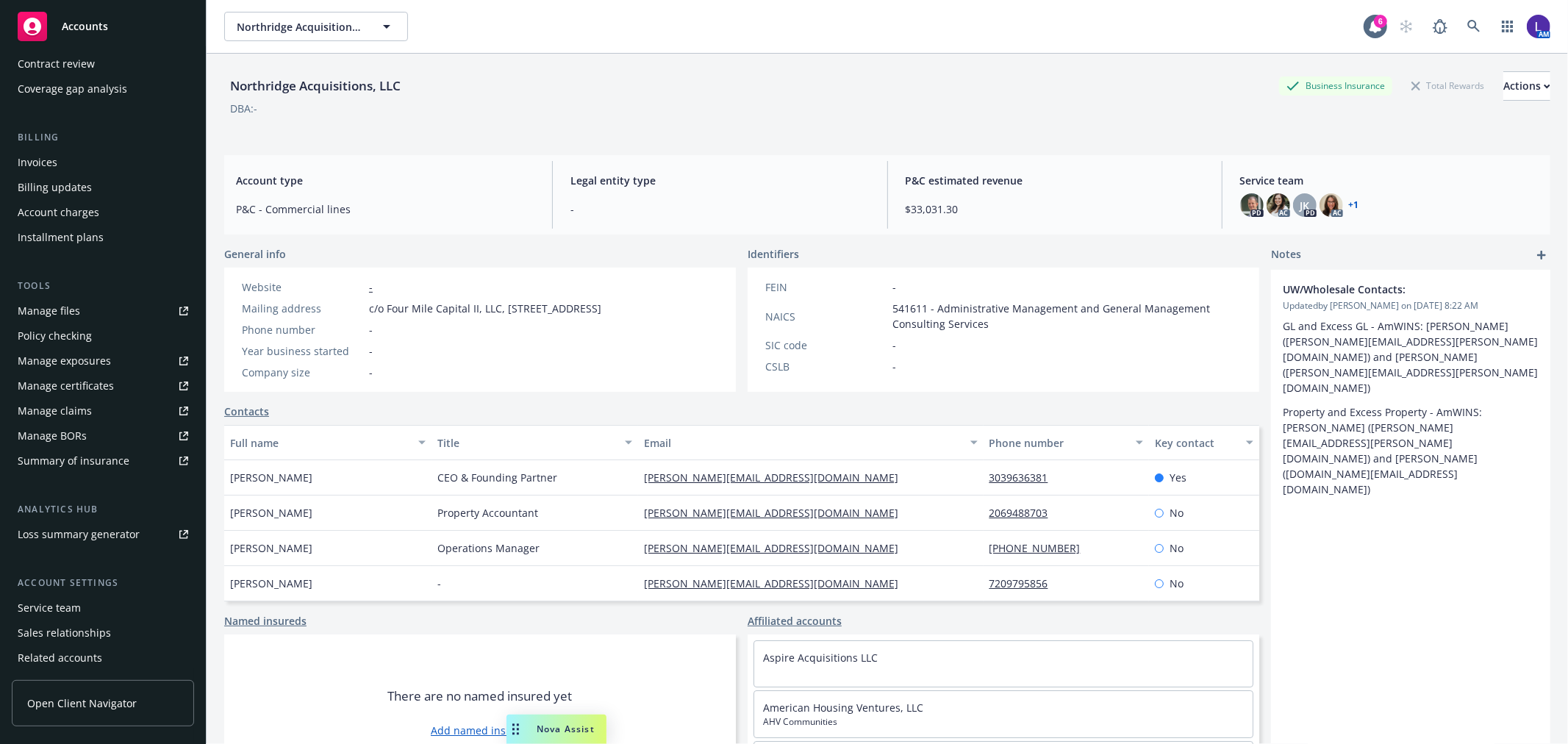
scroll to position [238, 0]
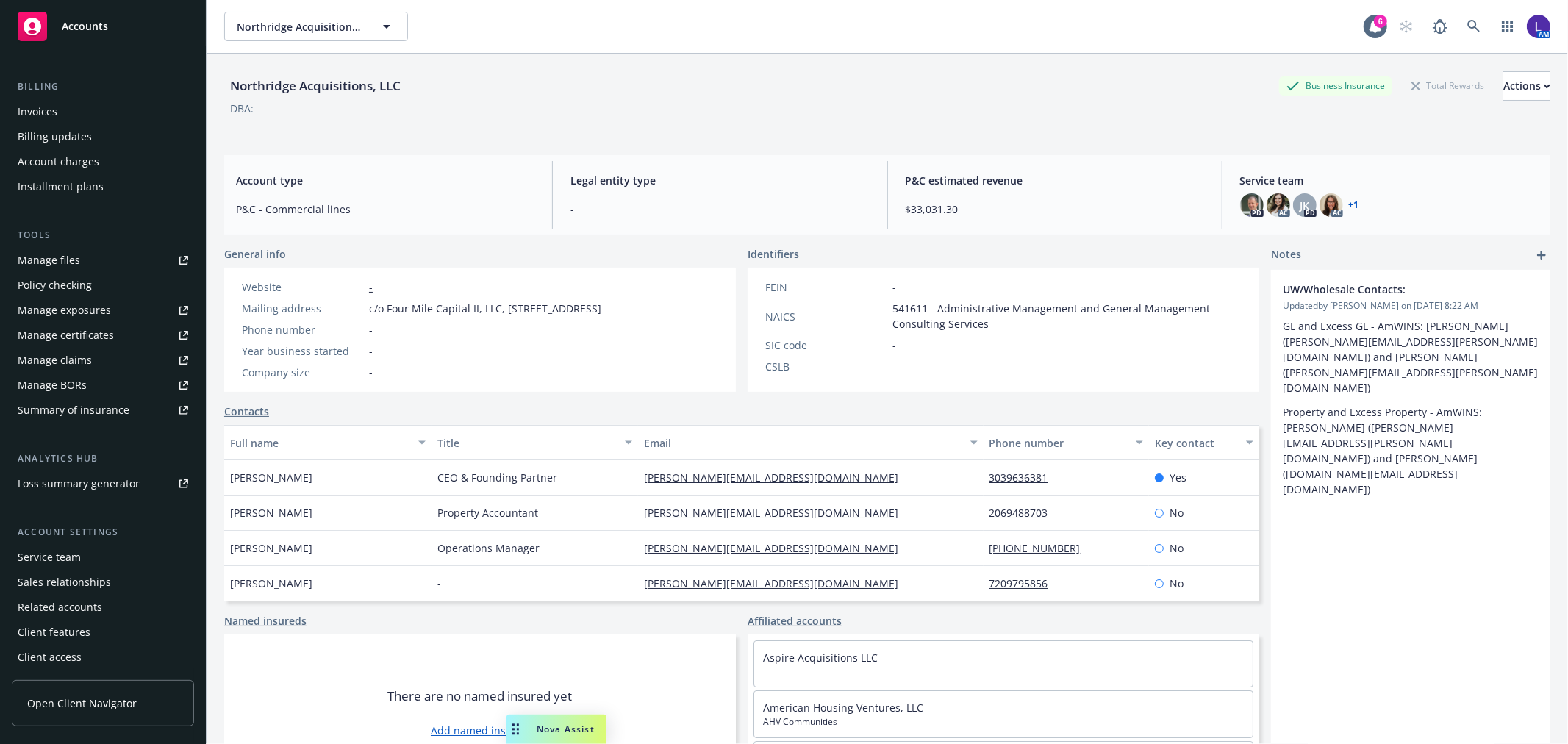
click at [50, 552] on div "Service team" at bounding box center [50, 558] width 63 height 24
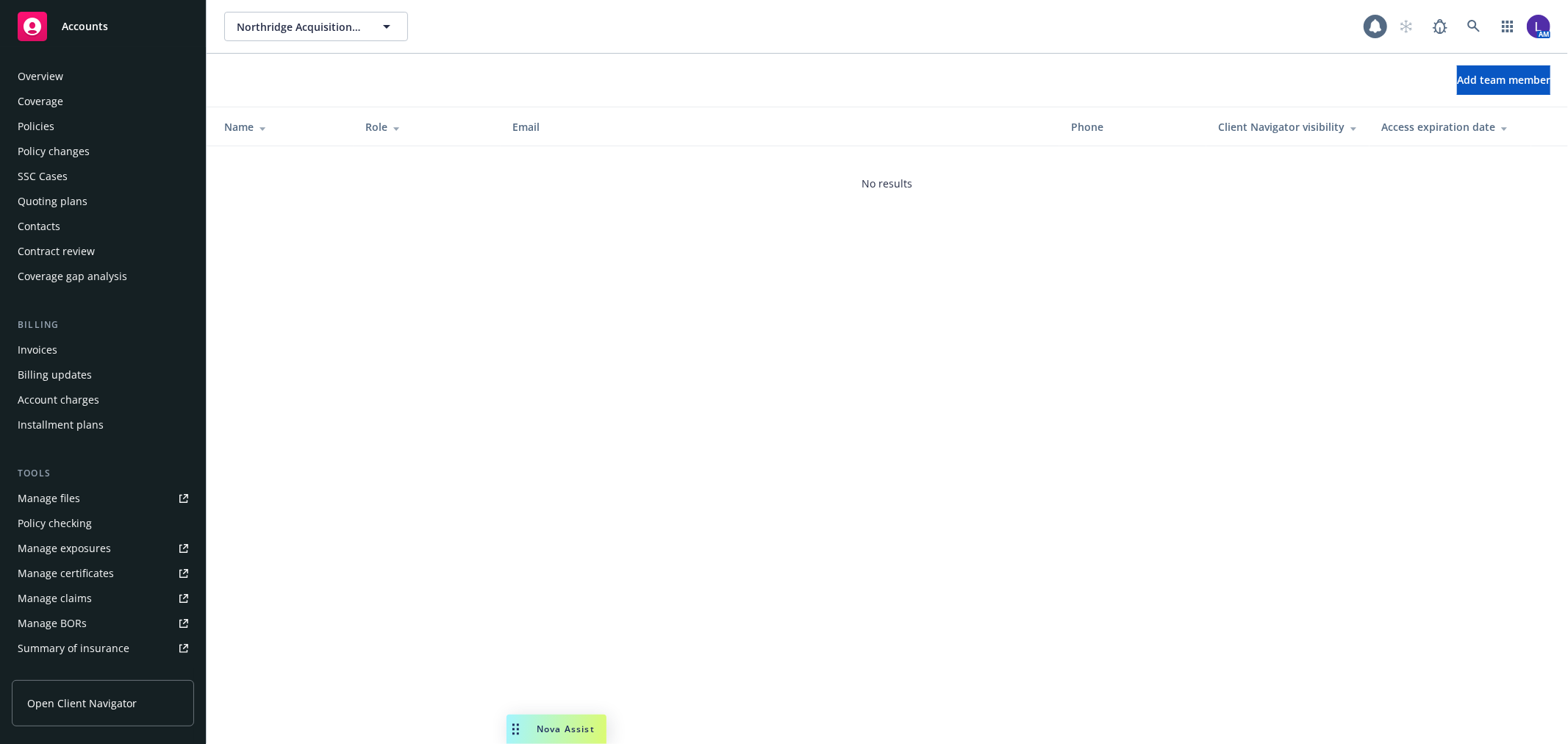
scroll to position [239, 0]
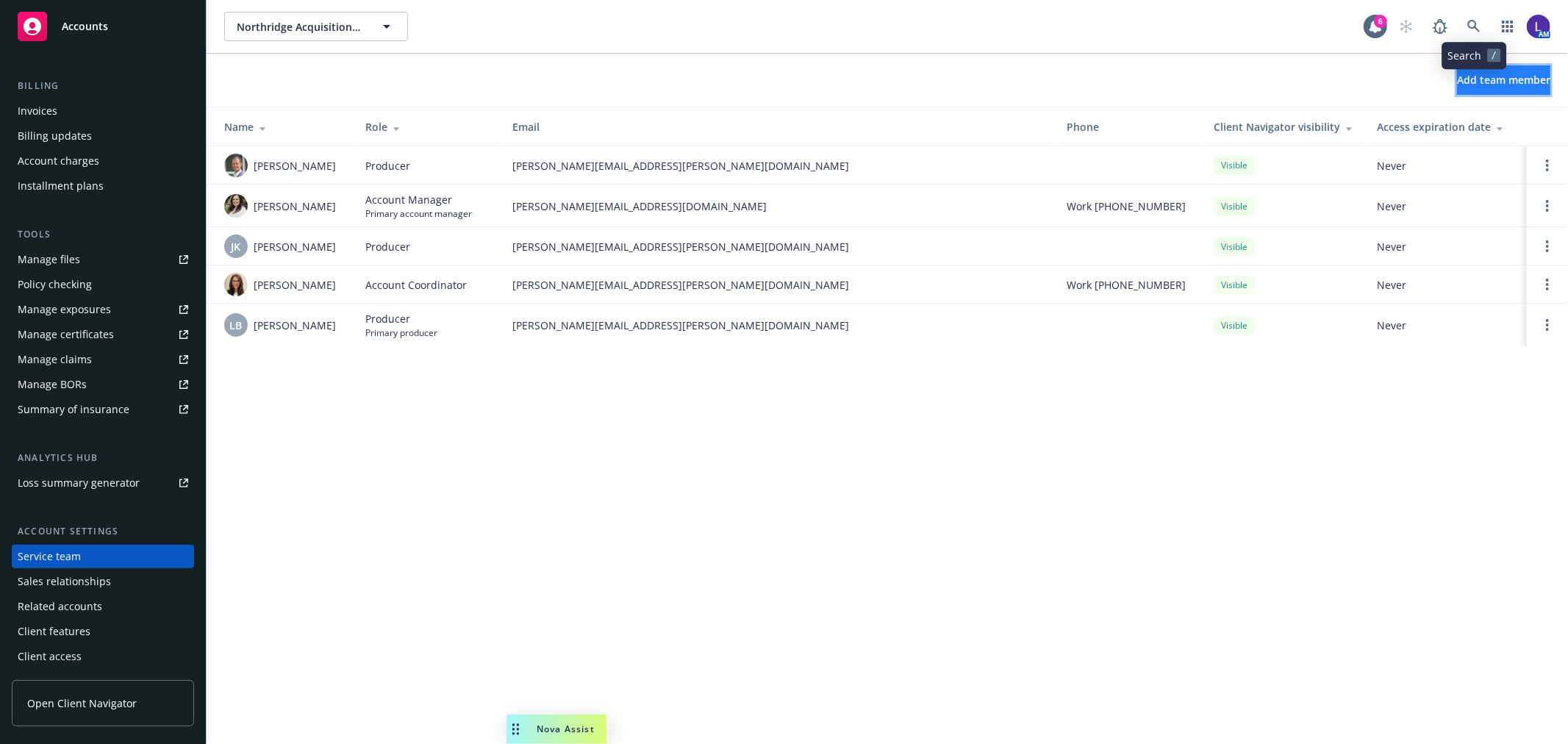
click at [1464, 75] on span "Add team member" at bounding box center [1504, 79] width 93 height 14
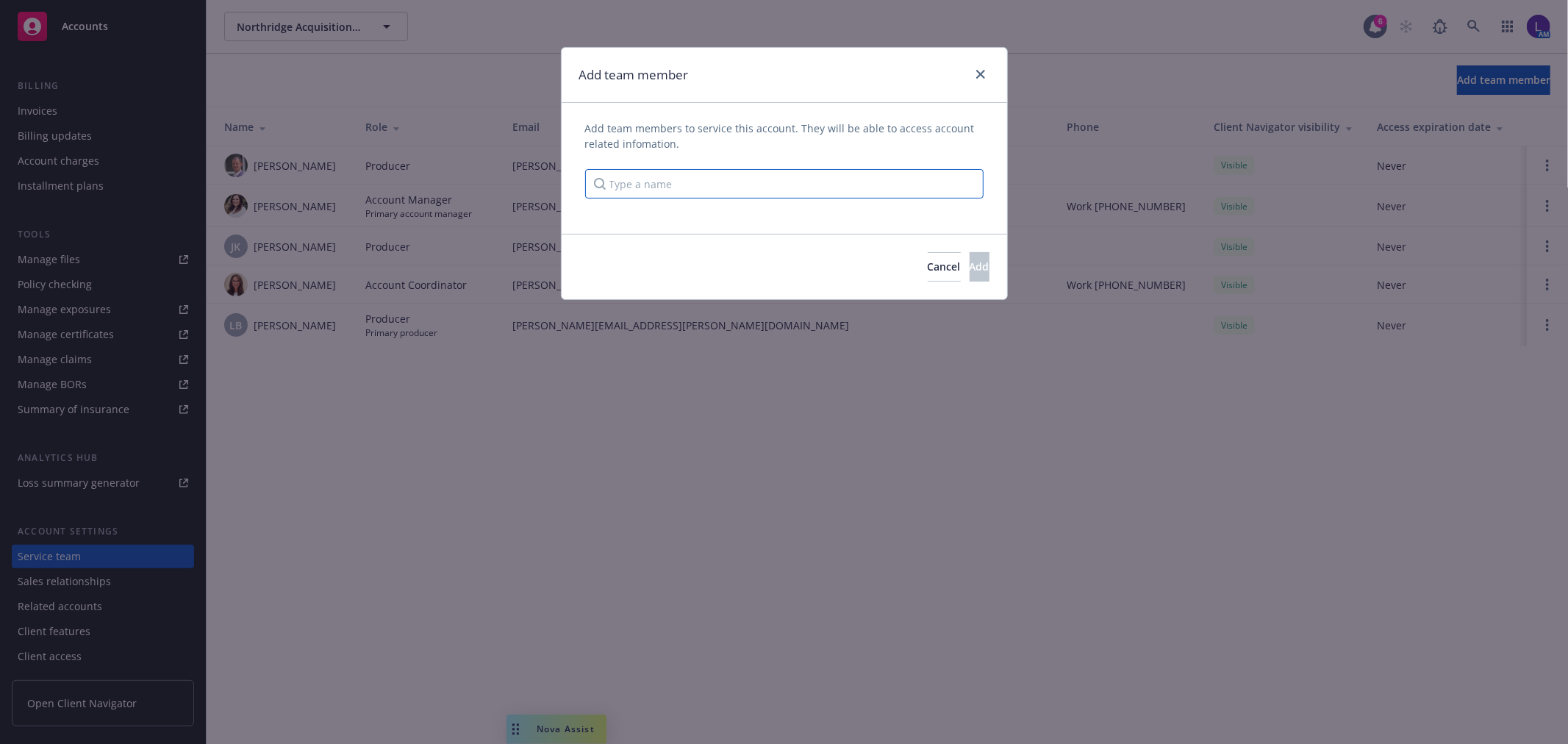
click at [663, 189] on input "Type a name" at bounding box center [784, 184] width 398 height 30
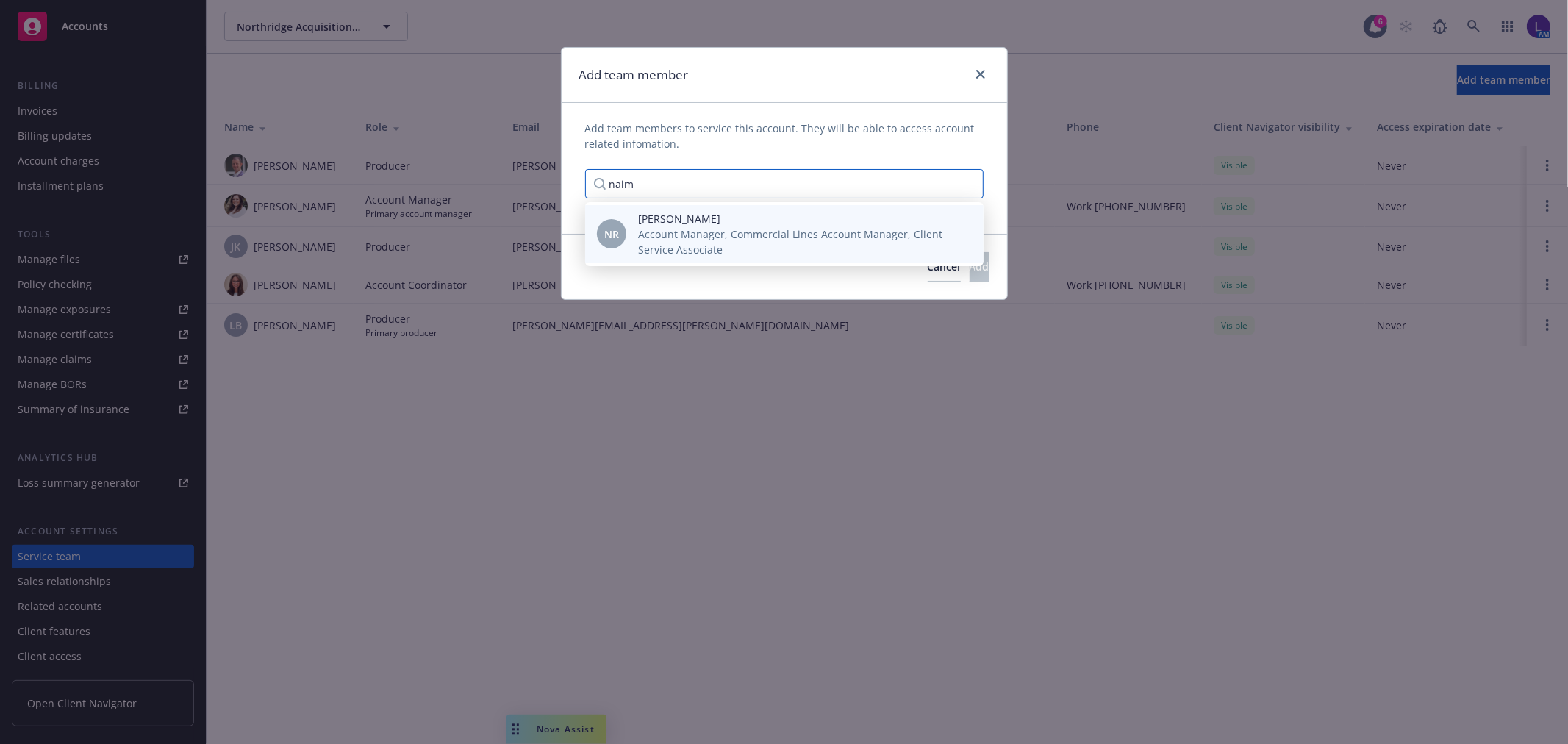
type input "naim"
click at [680, 218] on span "[PERSON_NAME]" at bounding box center [798, 219] width 322 height 16
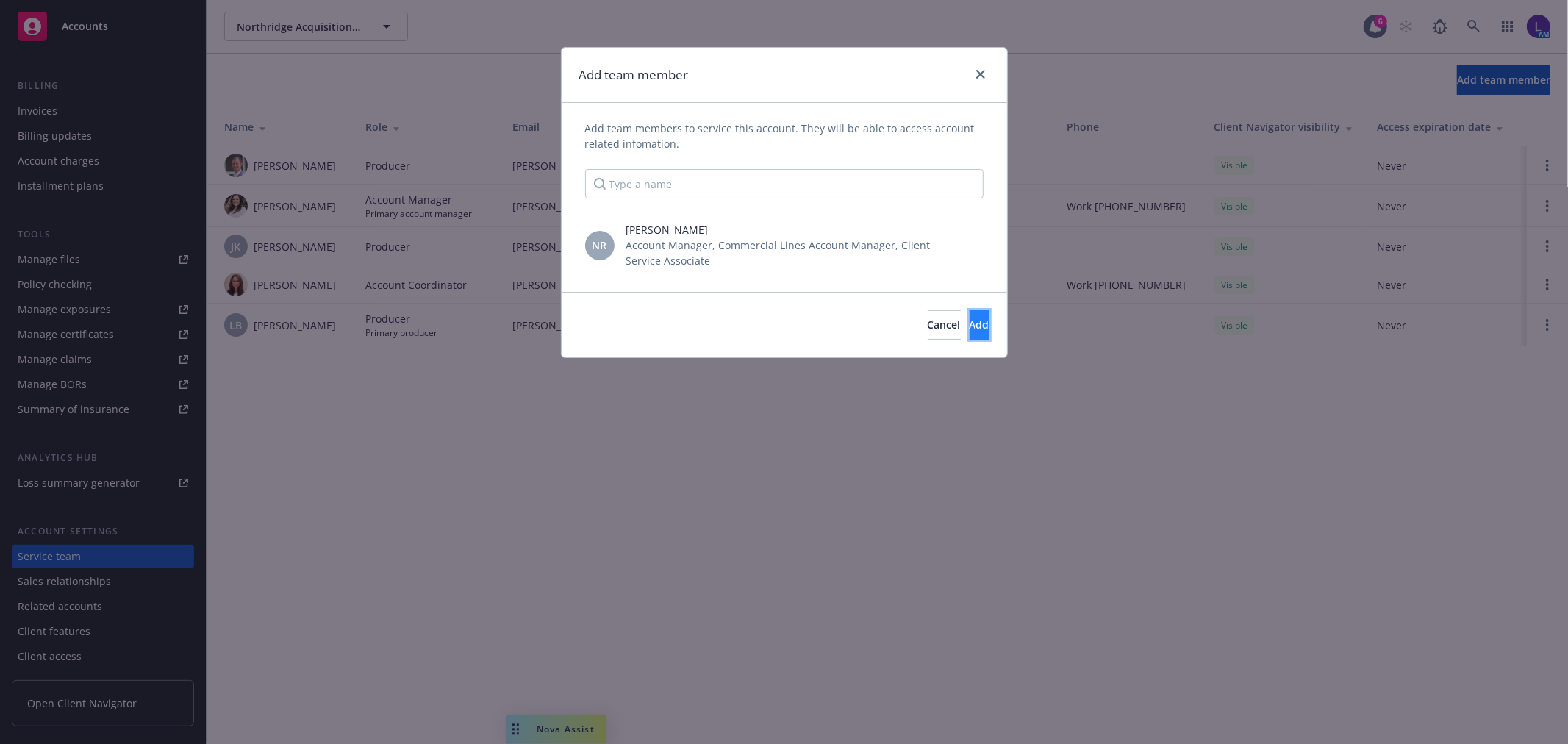
click at [970, 324] on span "Add" at bounding box center [980, 325] width 20 height 14
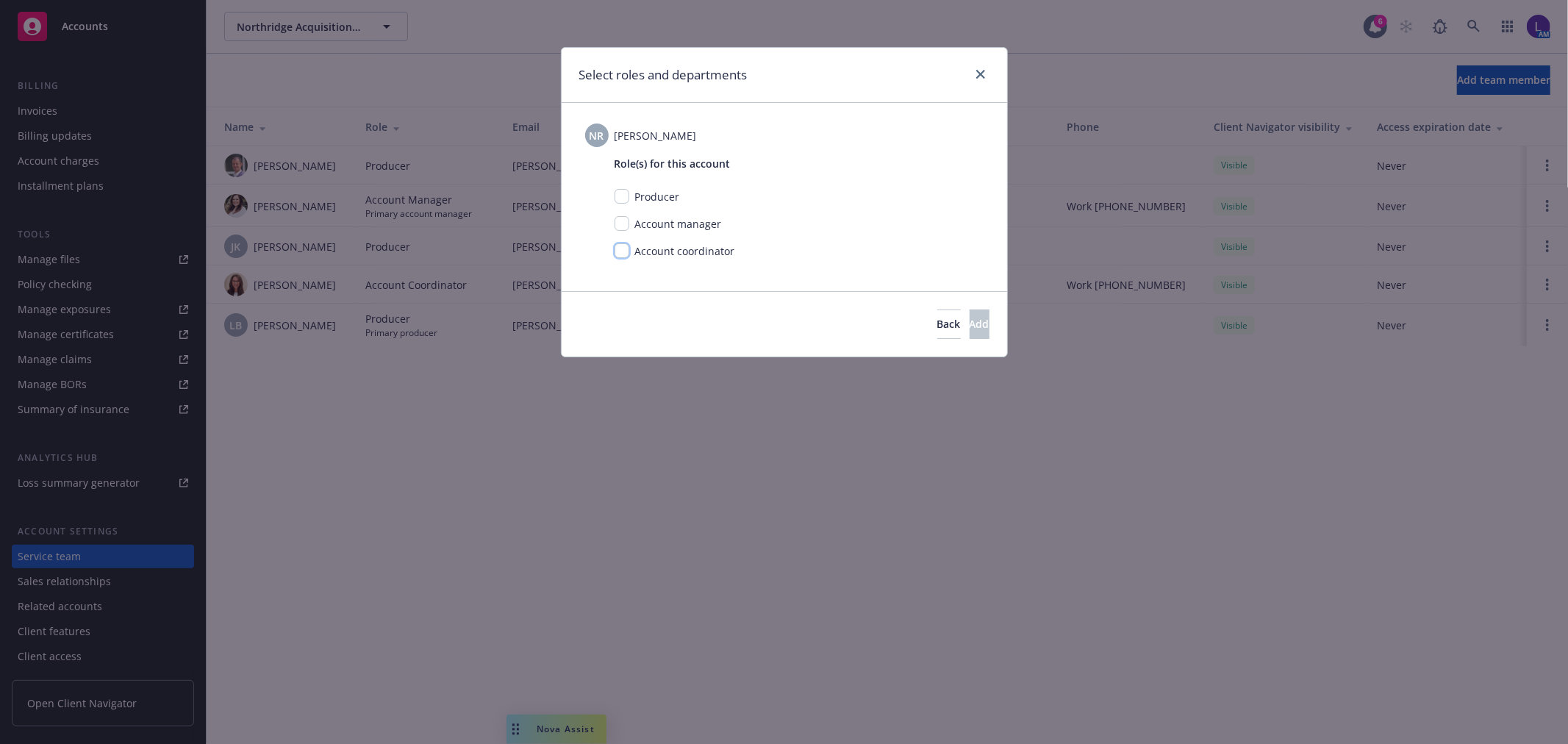
click at [618, 246] on input "checkbox" at bounding box center [621, 251] width 15 height 15
checkbox input "true"
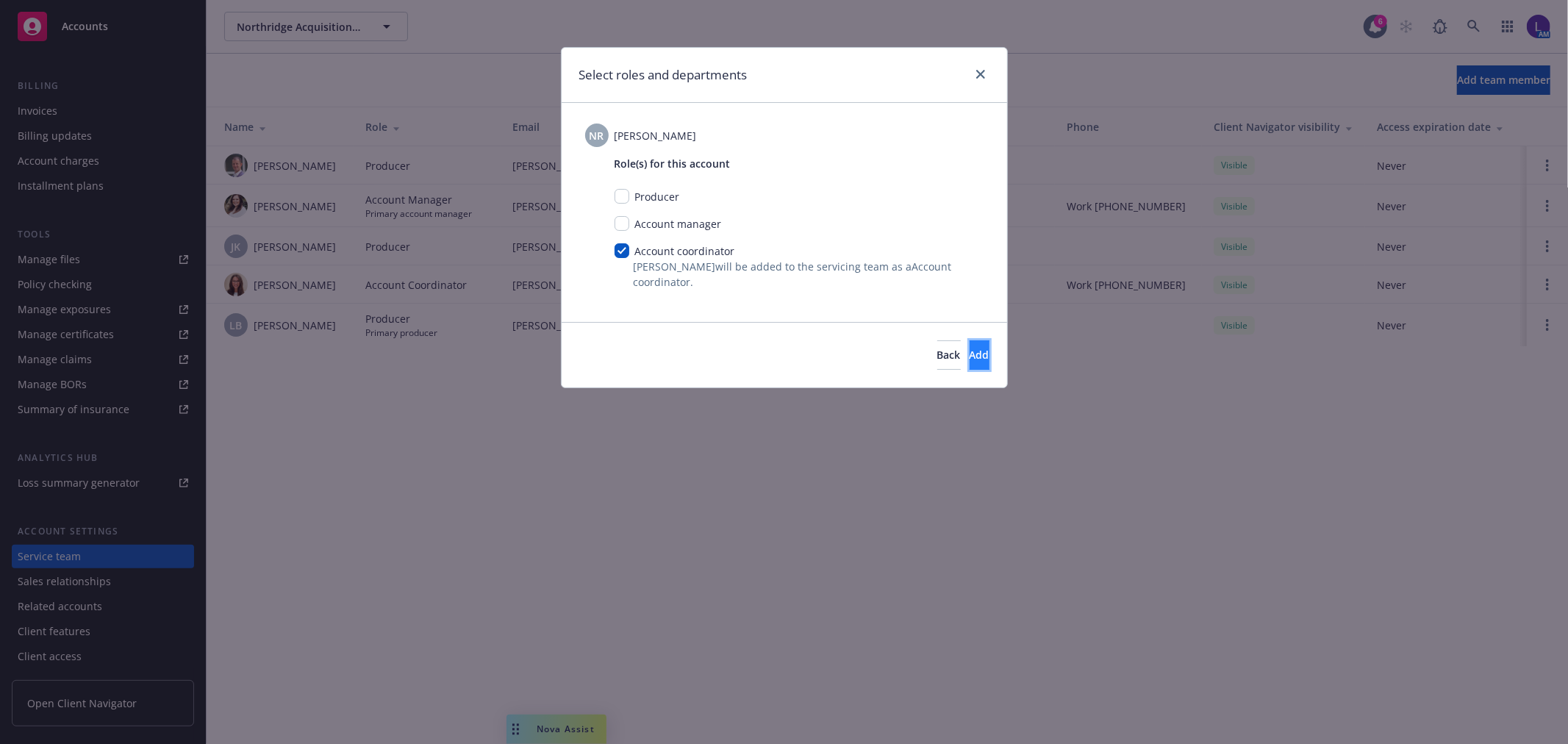
click at [970, 347] on button "Add" at bounding box center [980, 356] width 20 height 30
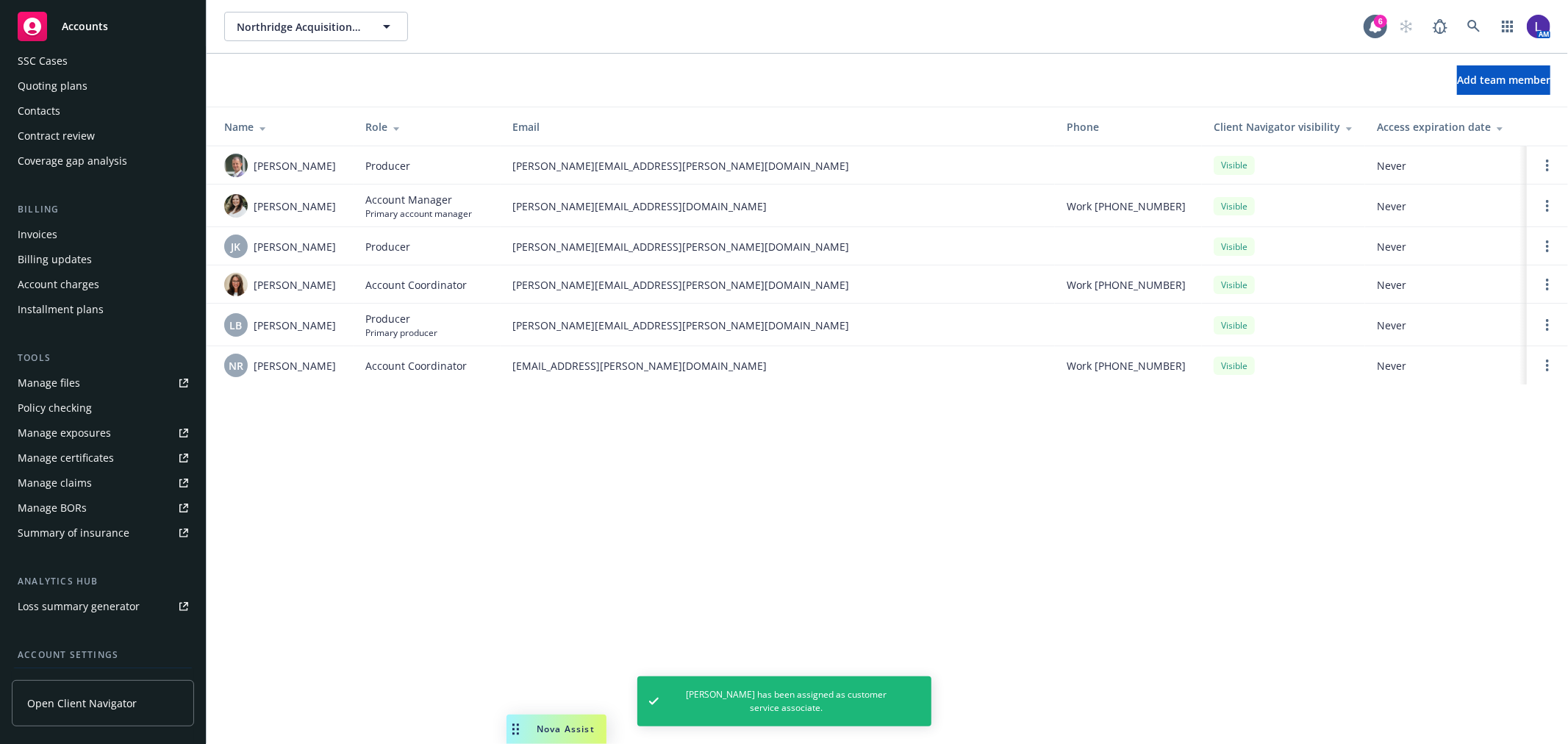
scroll to position [0, 0]
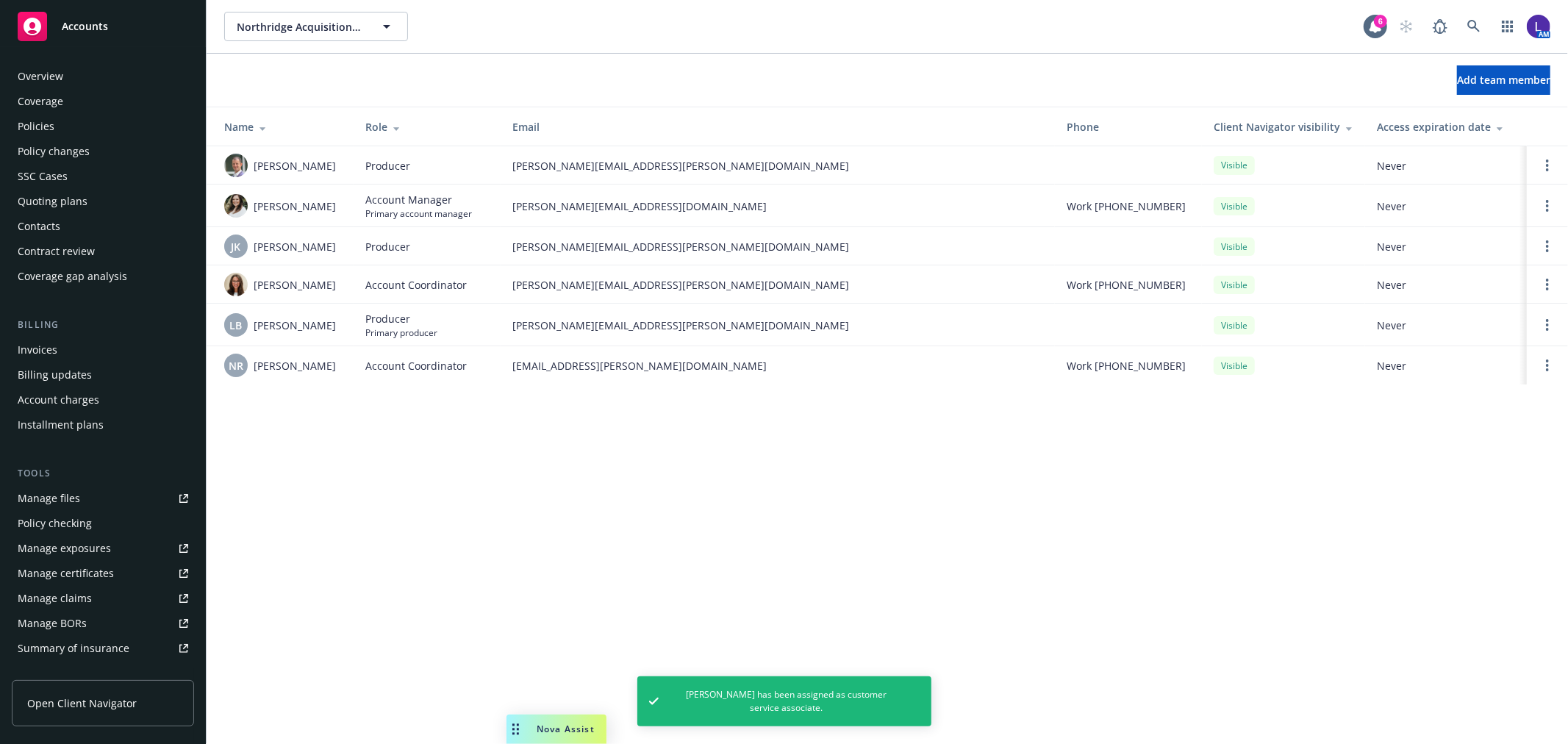
click at [67, 127] on div "Policies" at bounding box center [103, 127] width 170 height 24
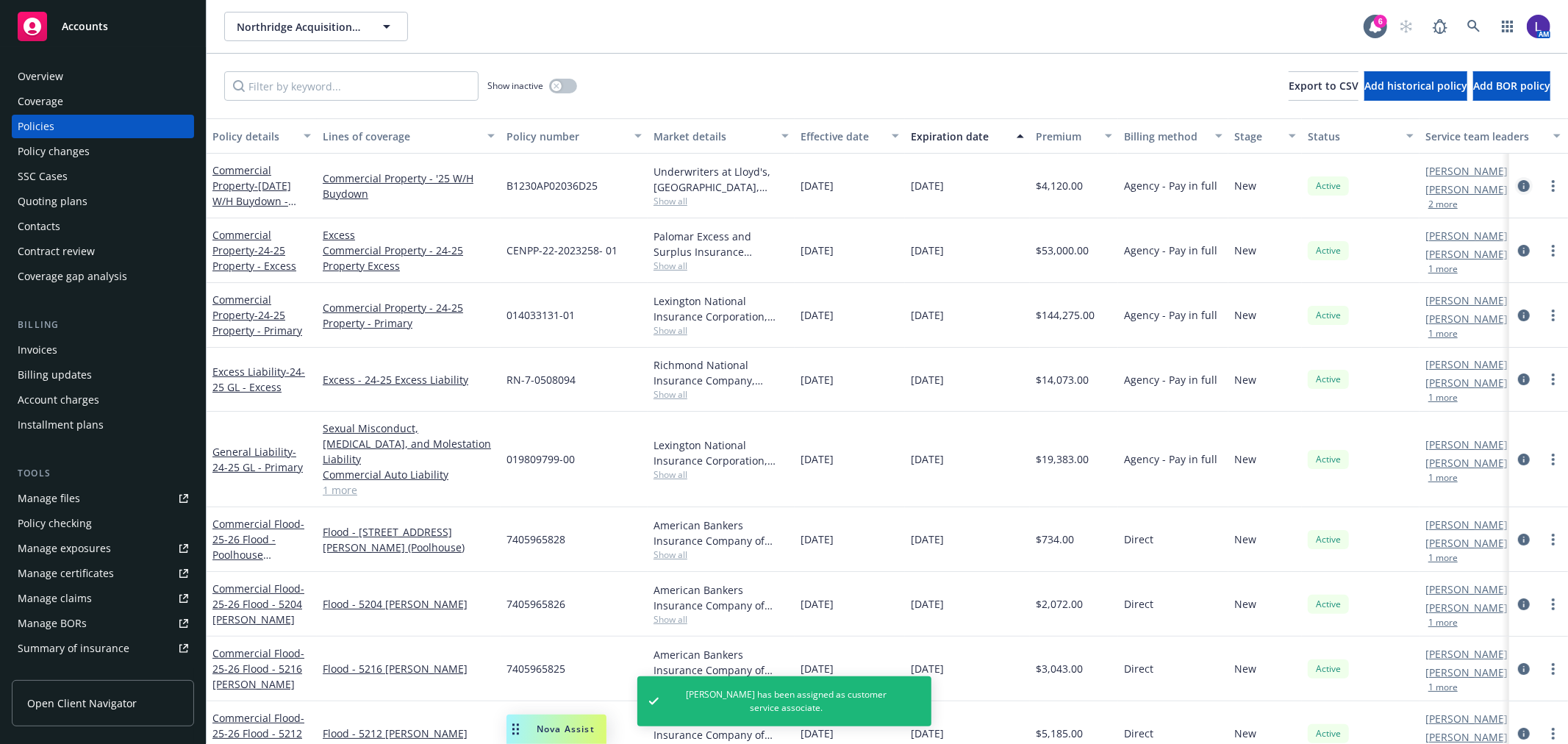
click at [1517, 185] on icon "circleInformation" at bounding box center [1523, 186] width 12 height 12
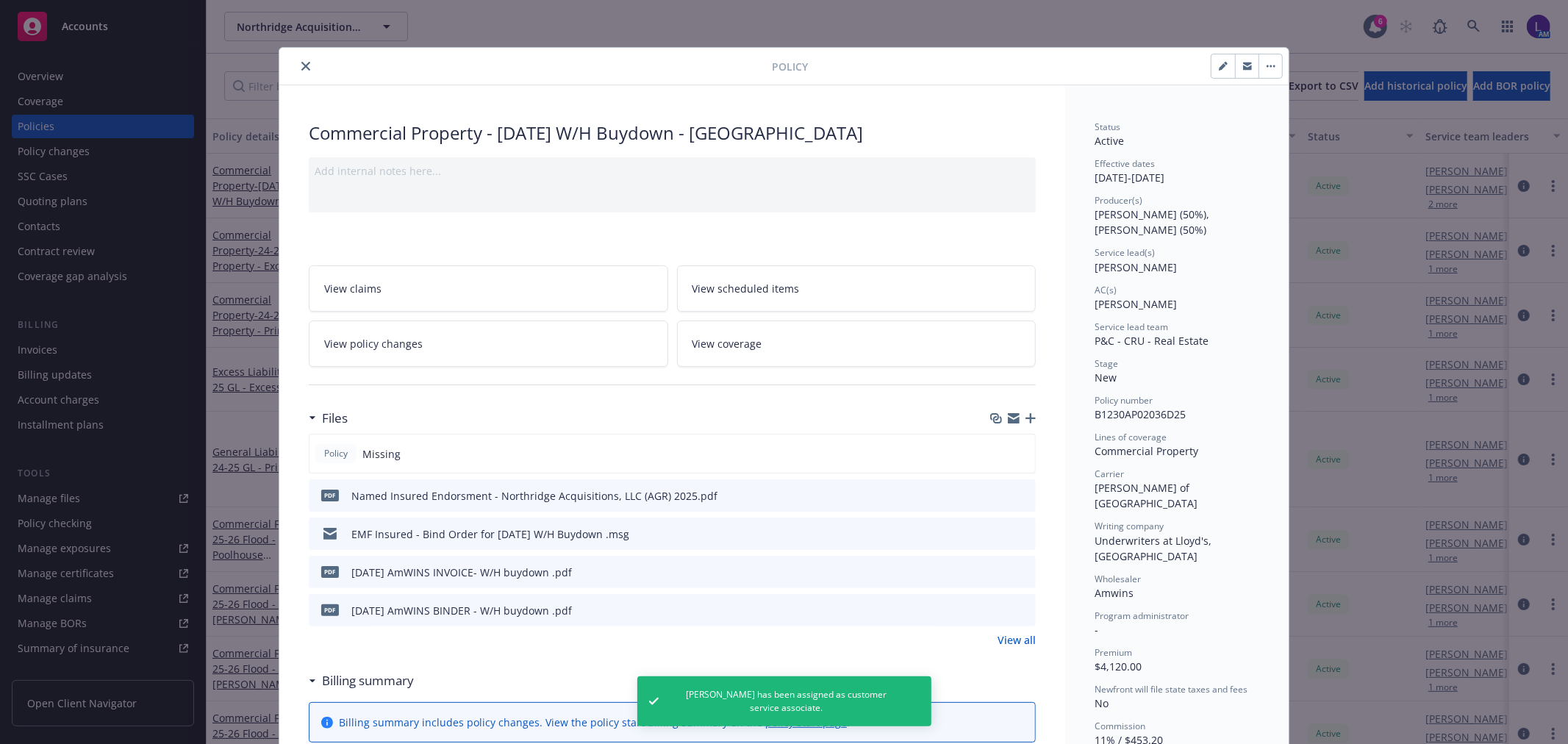
click at [1215, 73] on button "button" at bounding box center [1223, 66] width 24 height 24
select select "NEW"
select select "other"
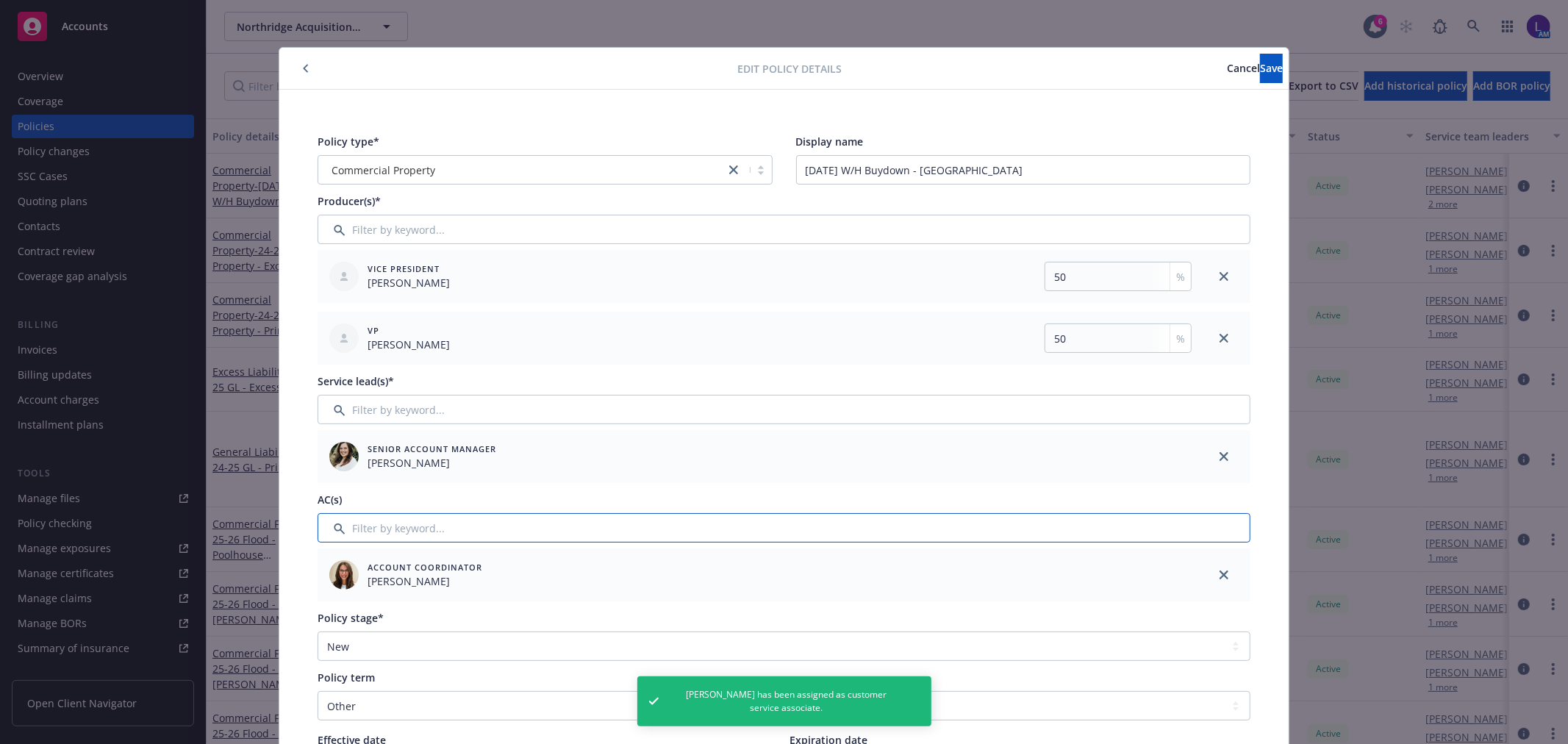
click at [445, 516] on input "Filter by keyword..." at bounding box center [784, 528] width 933 height 30
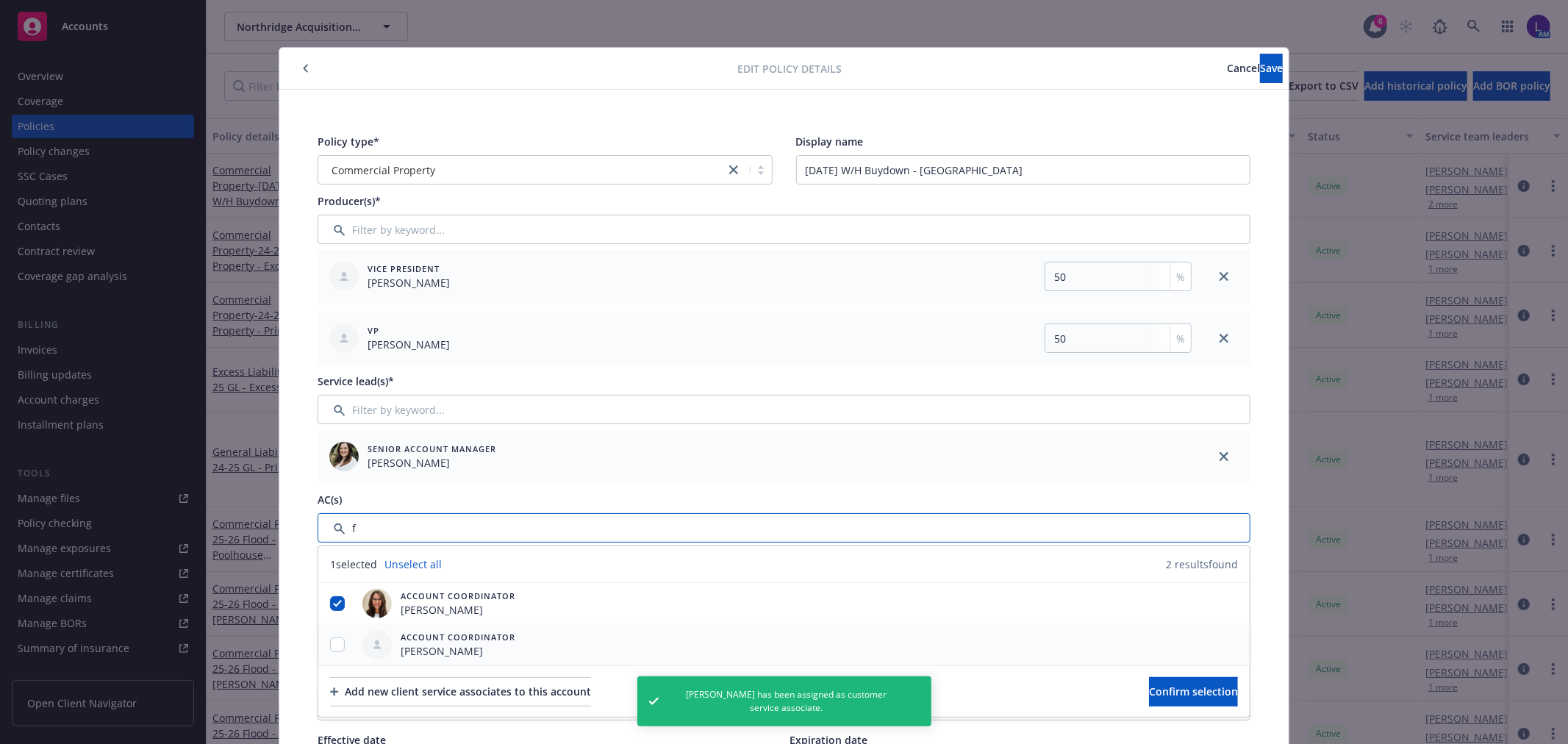
type input "f"
click at [332, 637] on input "checkbox" at bounding box center [337, 644] width 15 height 15
checkbox input "true"
click at [332, 606] on input "checkbox" at bounding box center [337, 603] width 15 height 15
checkbox input "false"
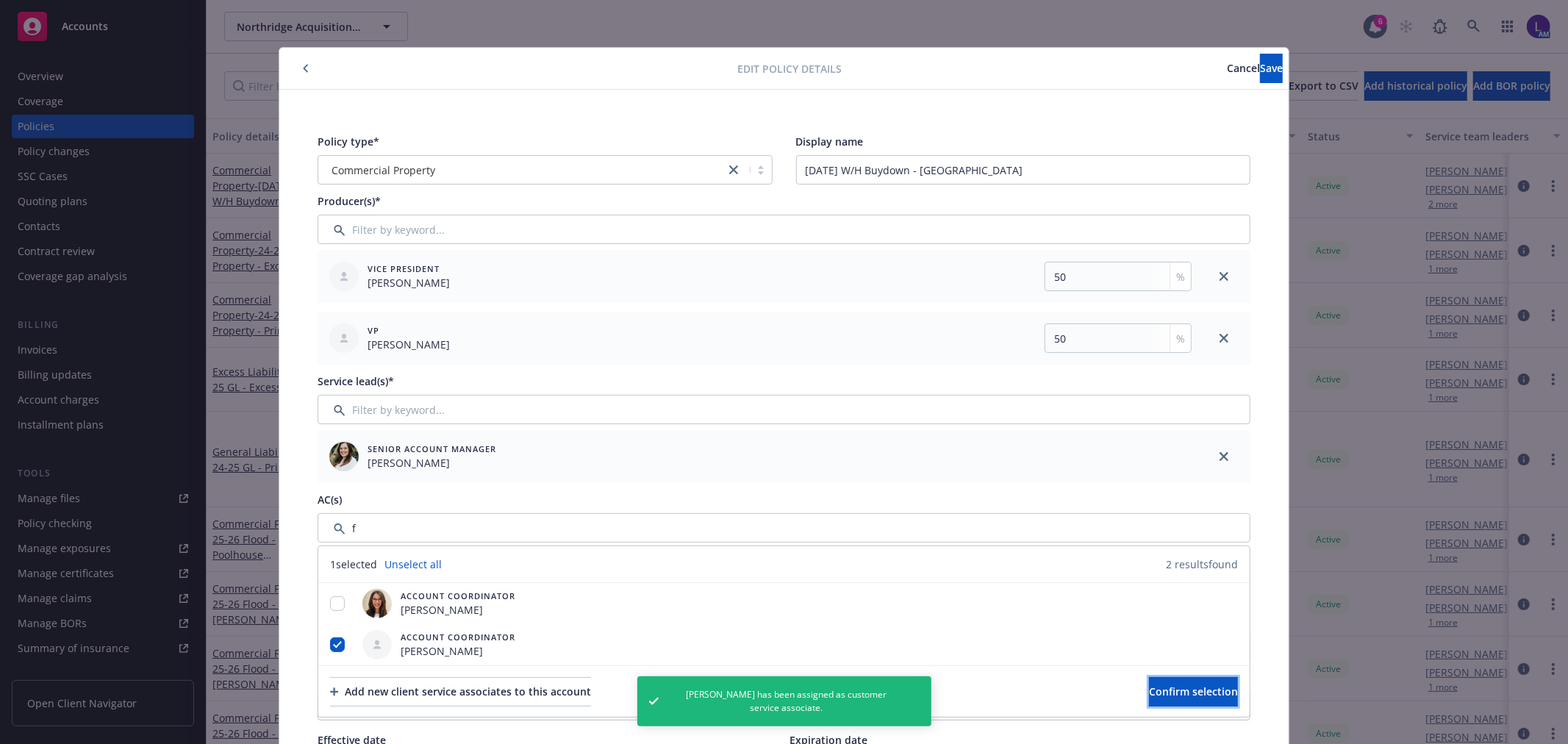
click at [1149, 677] on button "Confirm selection" at bounding box center [1194, 691] width 89 height 30
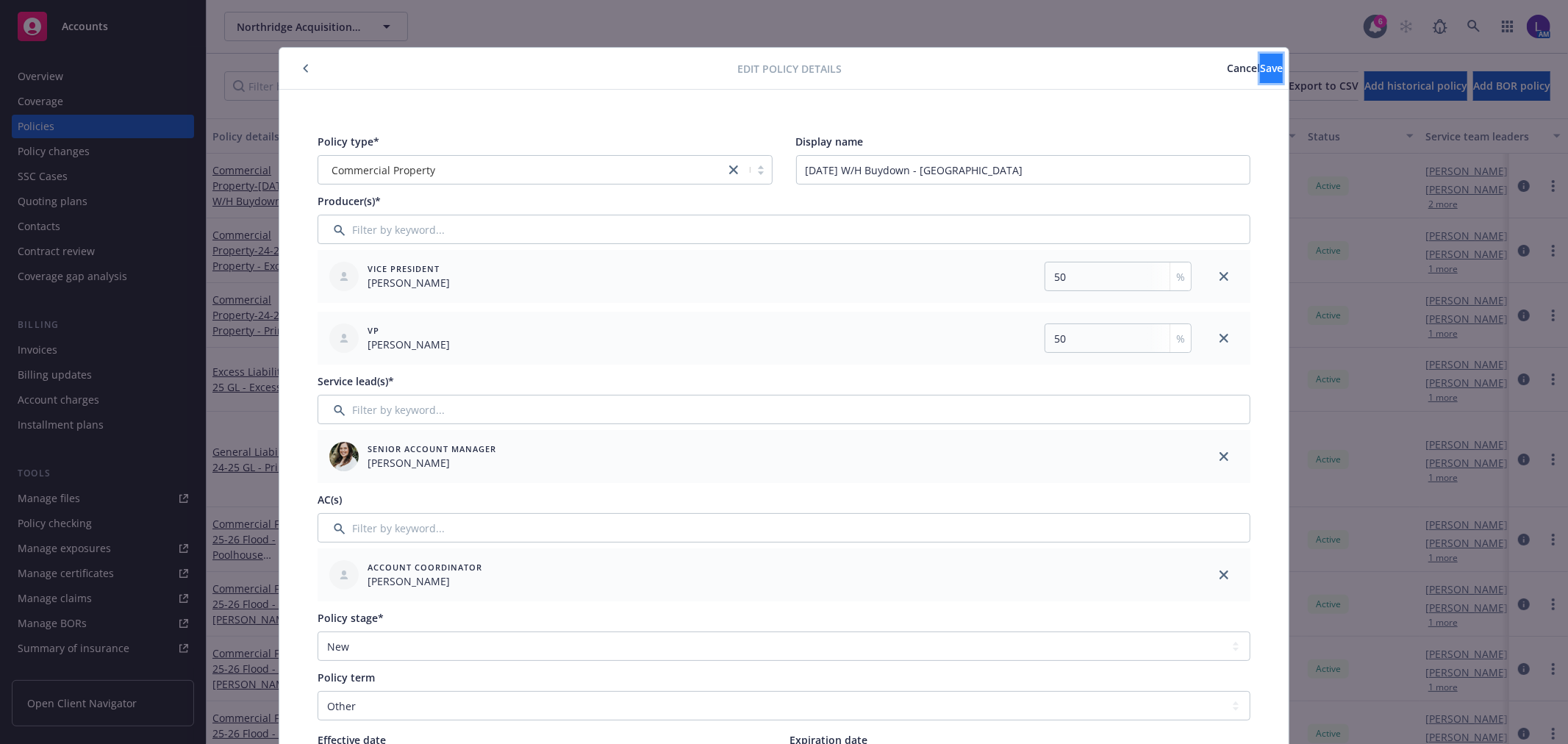
click at [1260, 68] on button "Save" at bounding box center [1271, 68] width 23 height 30
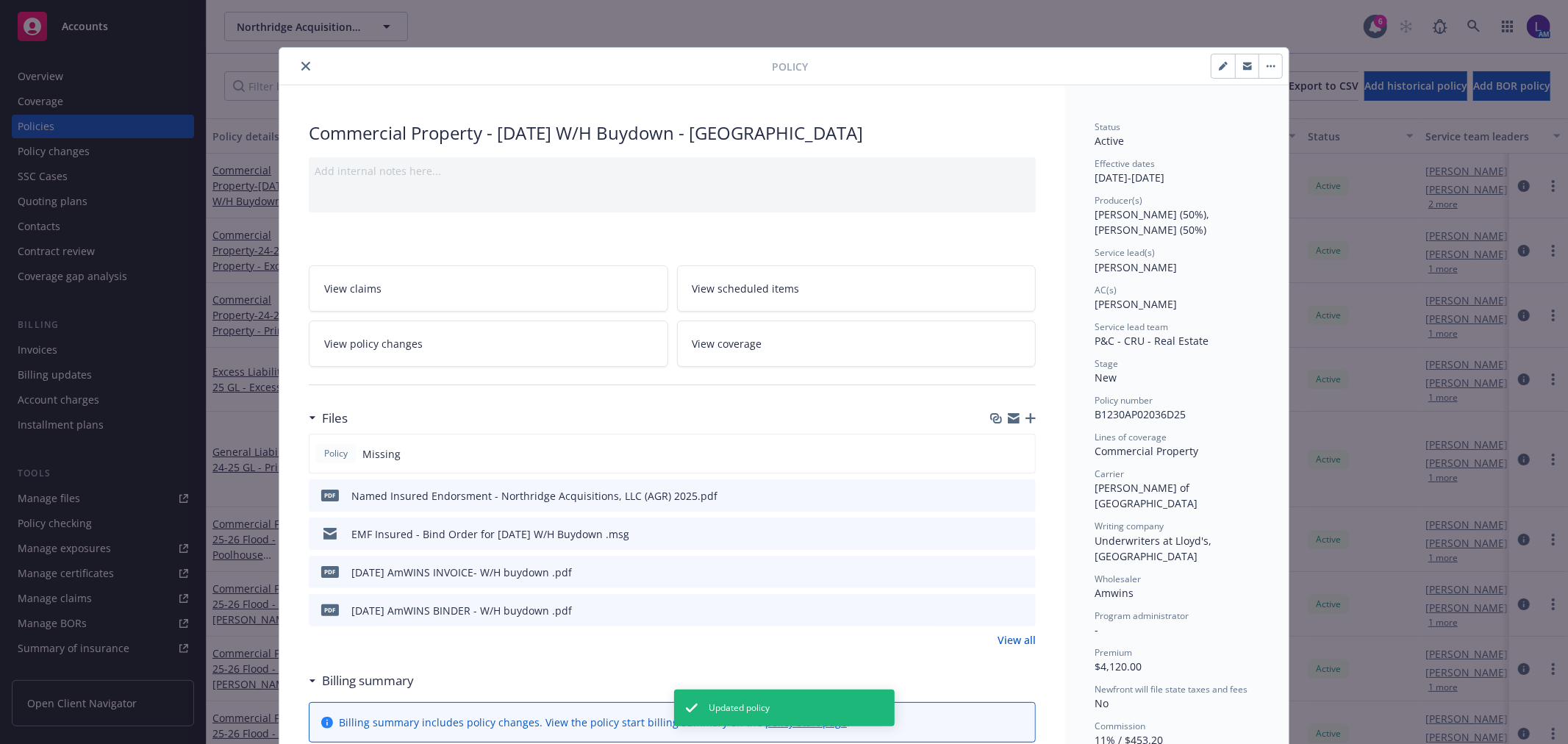
click at [302, 71] on button "close" at bounding box center [306, 66] width 18 height 18
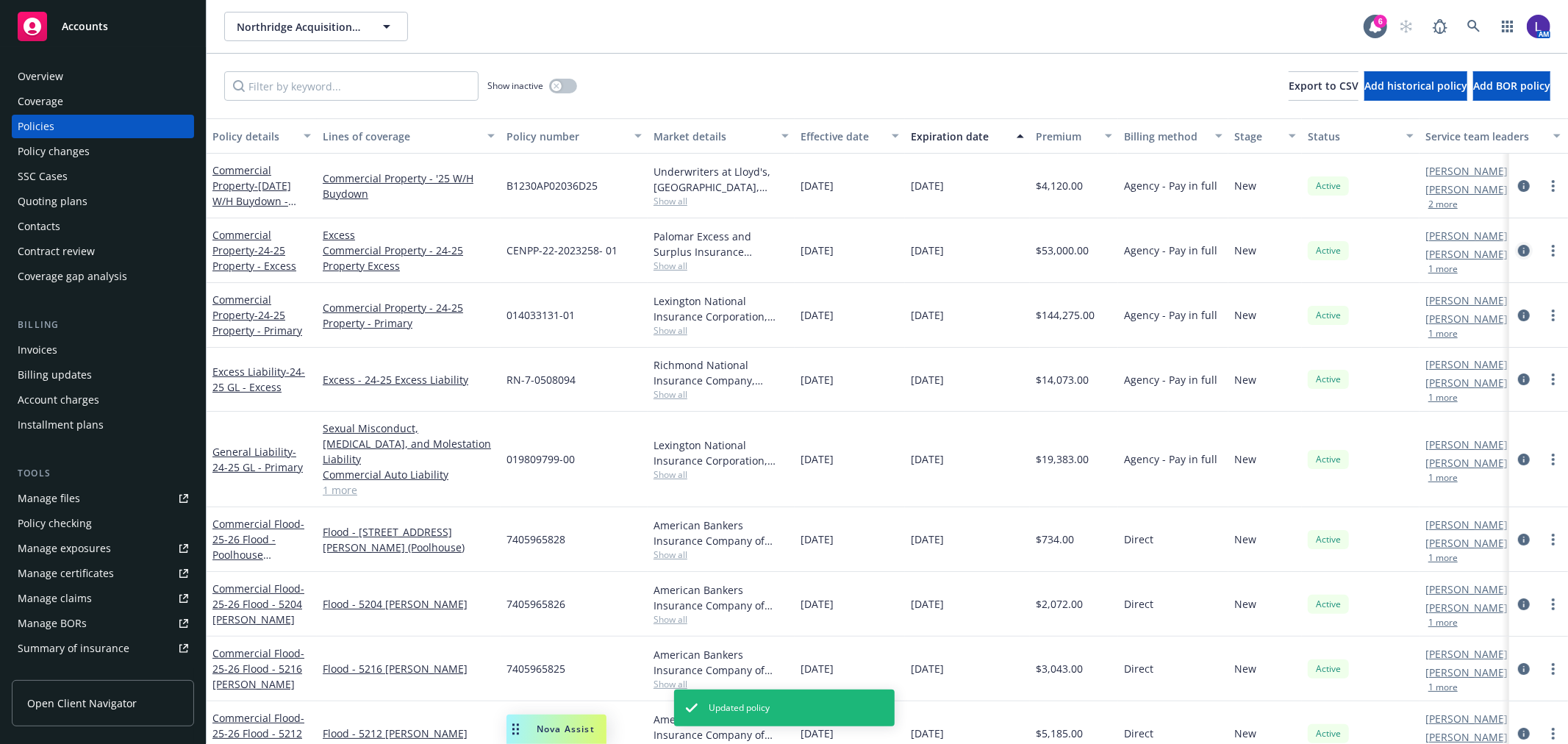
click at [1517, 251] on icon "circleInformation" at bounding box center [1523, 251] width 12 height 12
